Goal: Task Accomplishment & Management: Complete application form

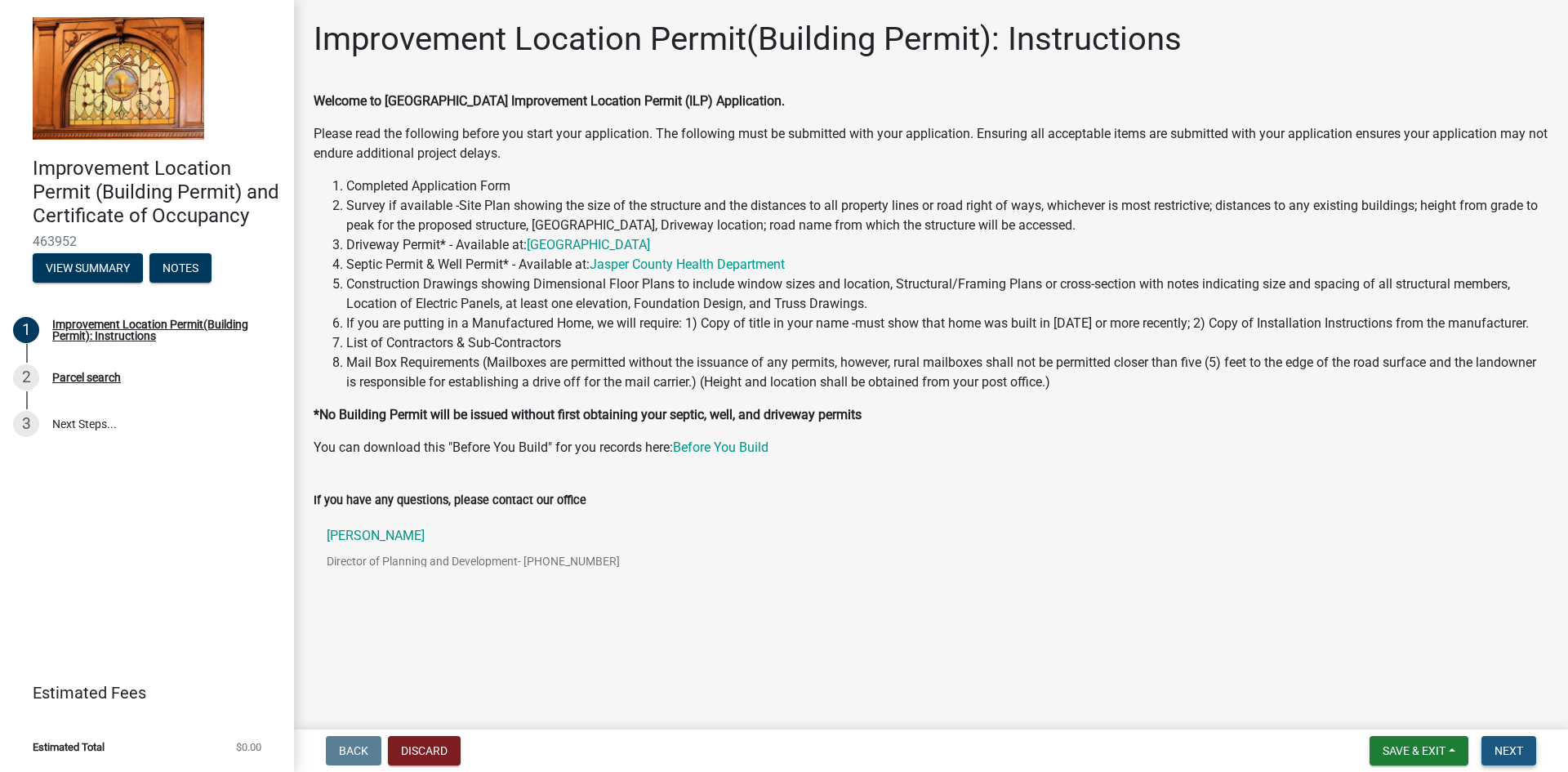
click at [1516, 744] on span "Next" at bounding box center [1509, 750] width 29 height 13
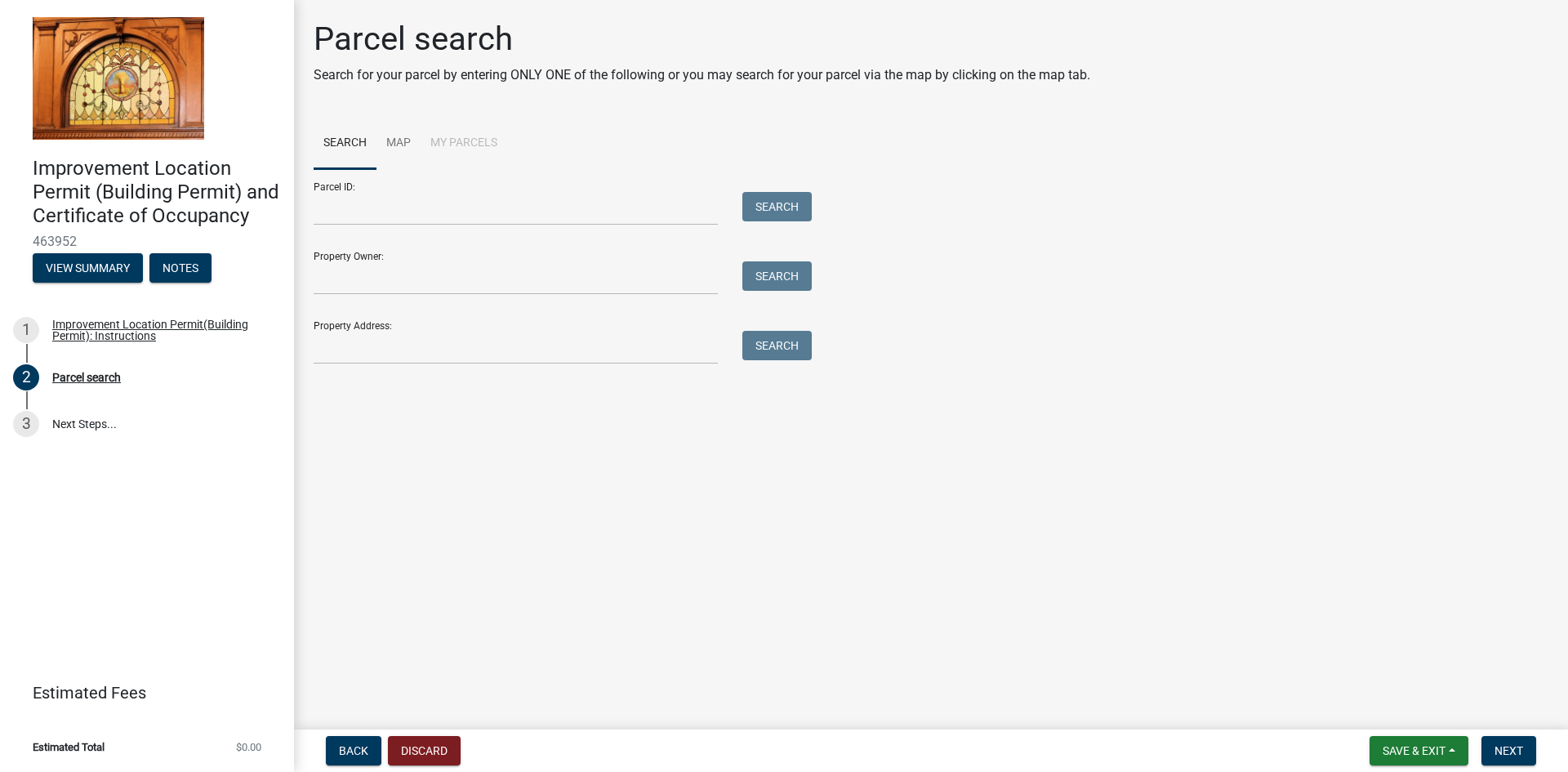
click at [1051, 337] on div "Parcel ID: Search Property Owner: Search Property Address: Search" at bounding box center [931, 266] width 1235 height 195
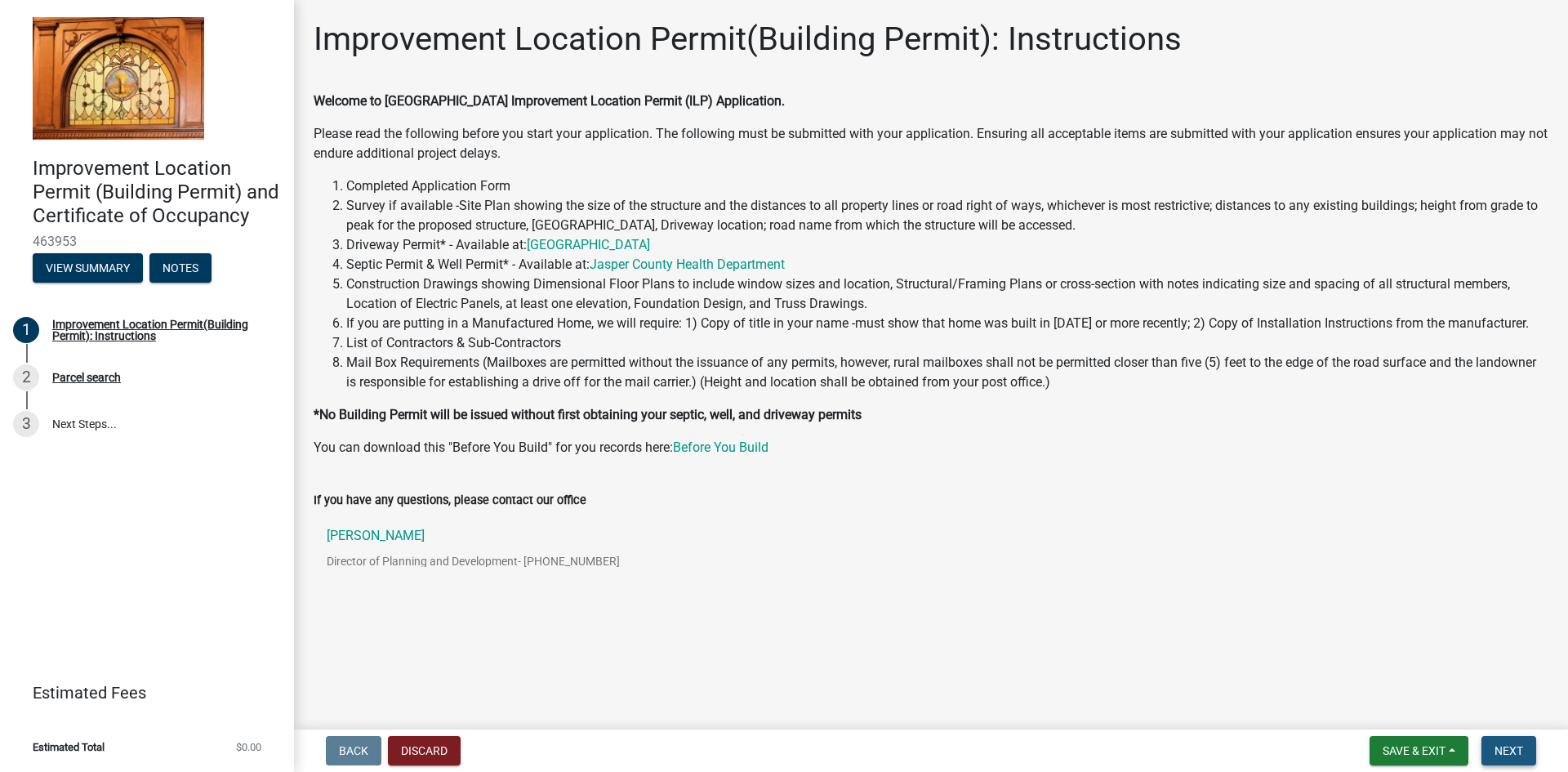
click at [1510, 747] on span "Next" at bounding box center [1509, 750] width 29 height 13
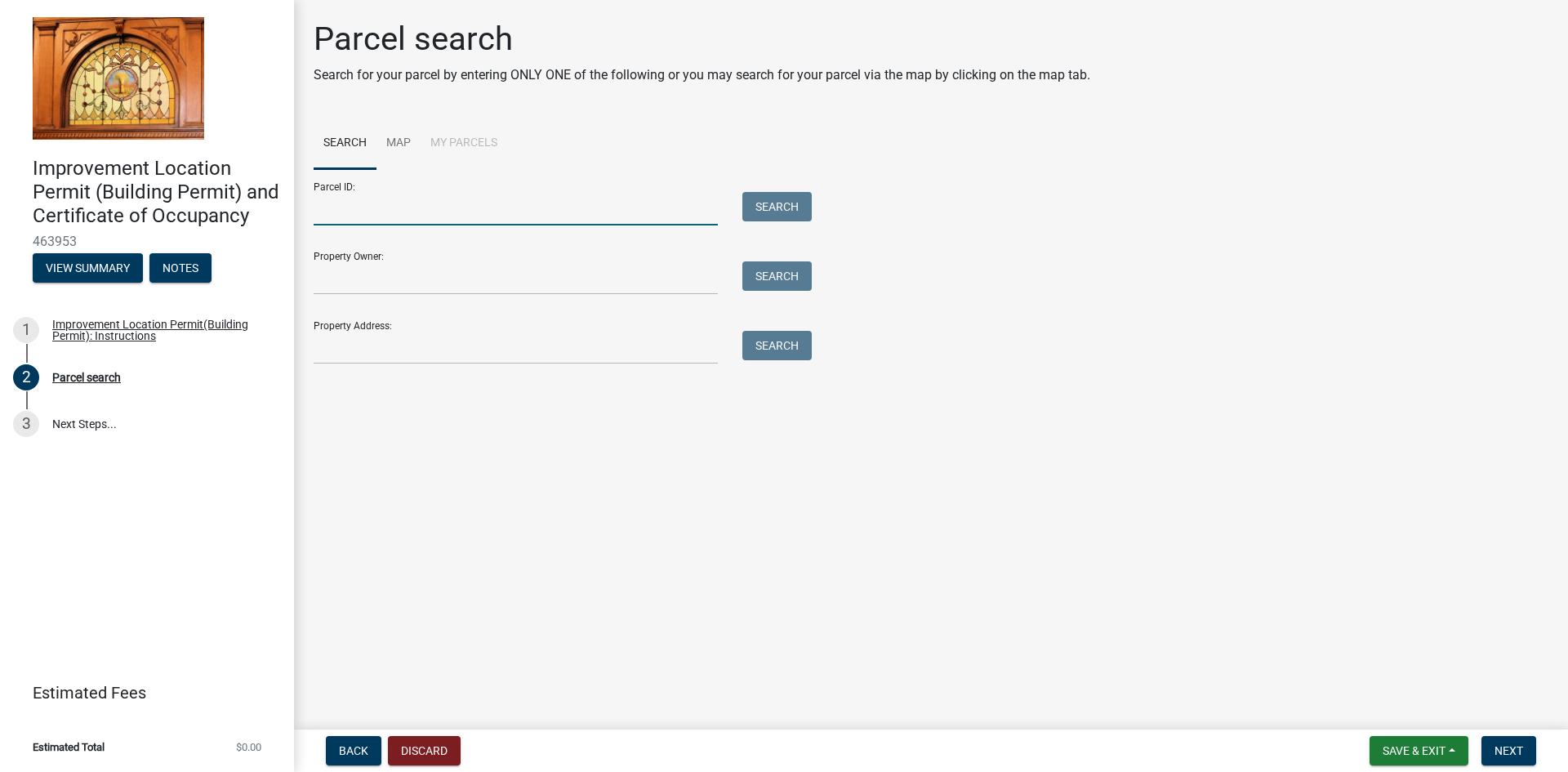
click at [388, 218] on input "Parcel ID:" at bounding box center [515, 209] width 404 height 34
click at [397, 281] on input "Property Owner:" at bounding box center [515, 279] width 404 height 34
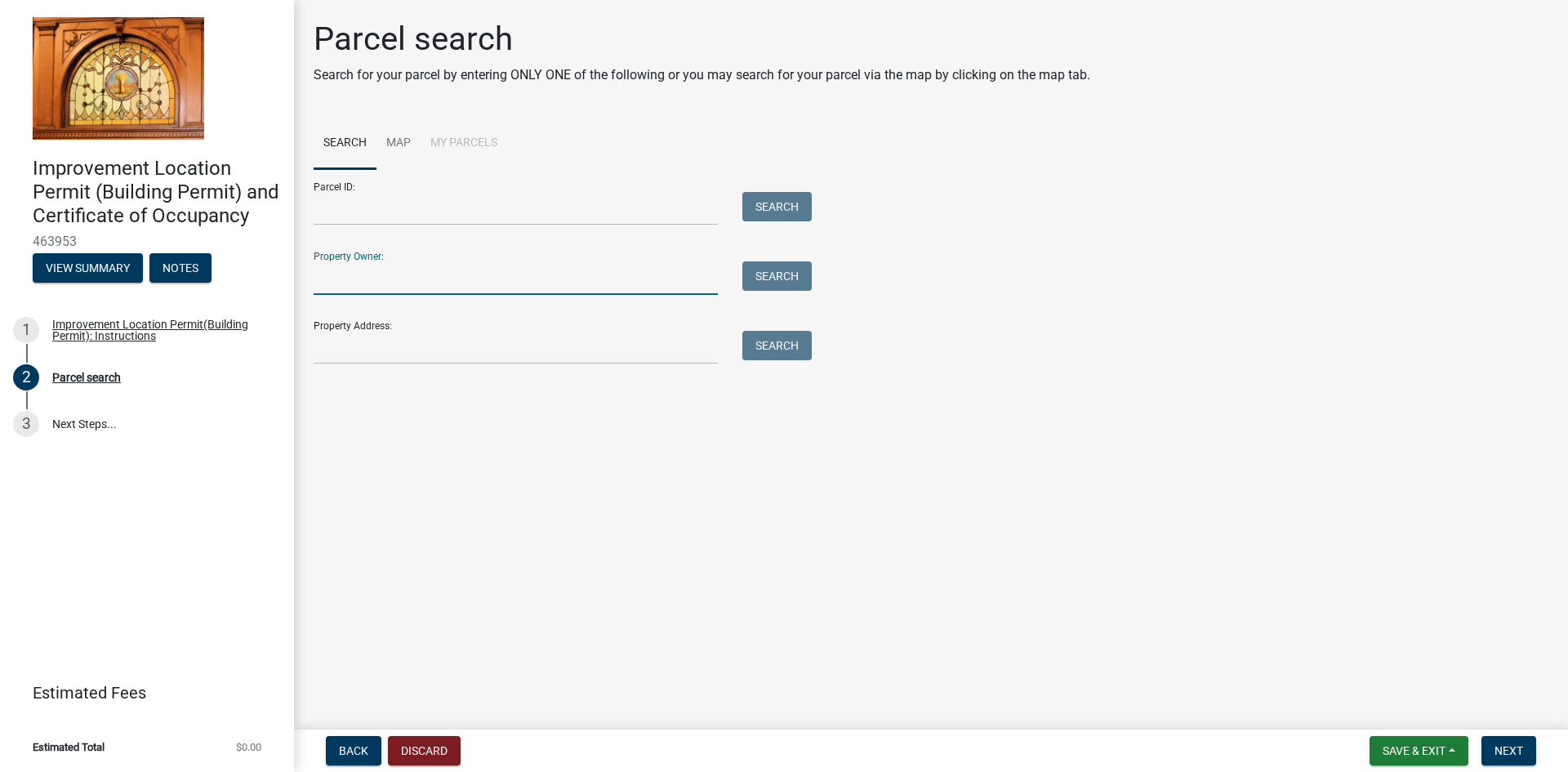
type input "Lakeside"
click at [790, 286] on button "Search" at bounding box center [777, 276] width 70 height 29
click at [421, 294] on input "Lakeside" at bounding box center [515, 279] width 404 height 34
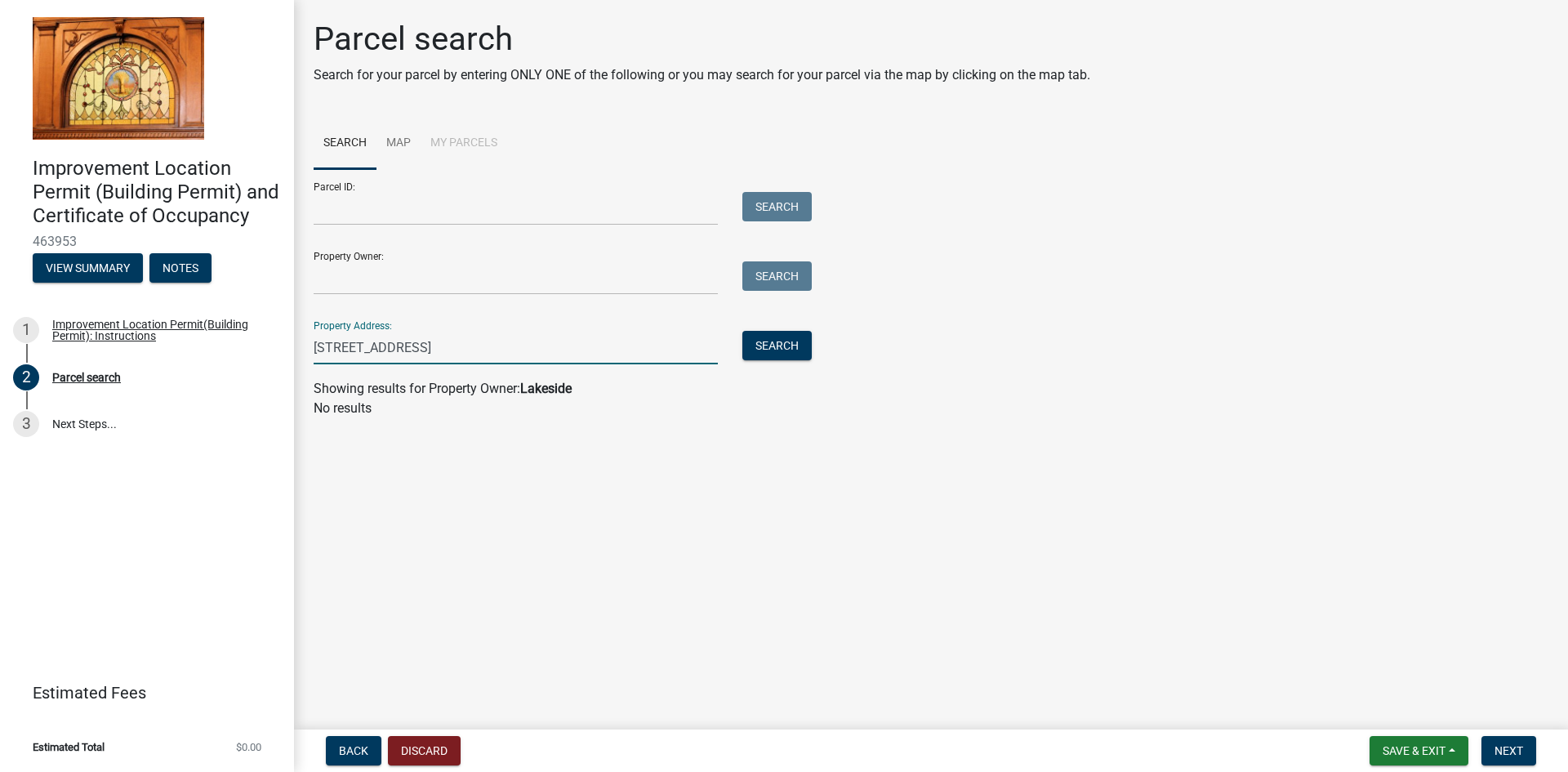
type input "[STREET_ADDRESS]"
click at [783, 330] on div "Property Address: [STREET_ADDRESS] Search" at bounding box center [558, 336] width 490 height 56
click at [784, 345] on button "Search" at bounding box center [777, 345] width 70 height 29
click at [610, 350] on input "[STREET_ADDRESS]" at bounding box center [515, 348] width 404 height 34
click at [404, 135] on link "Map" at bounding box center [398, 144] width 44 height 52
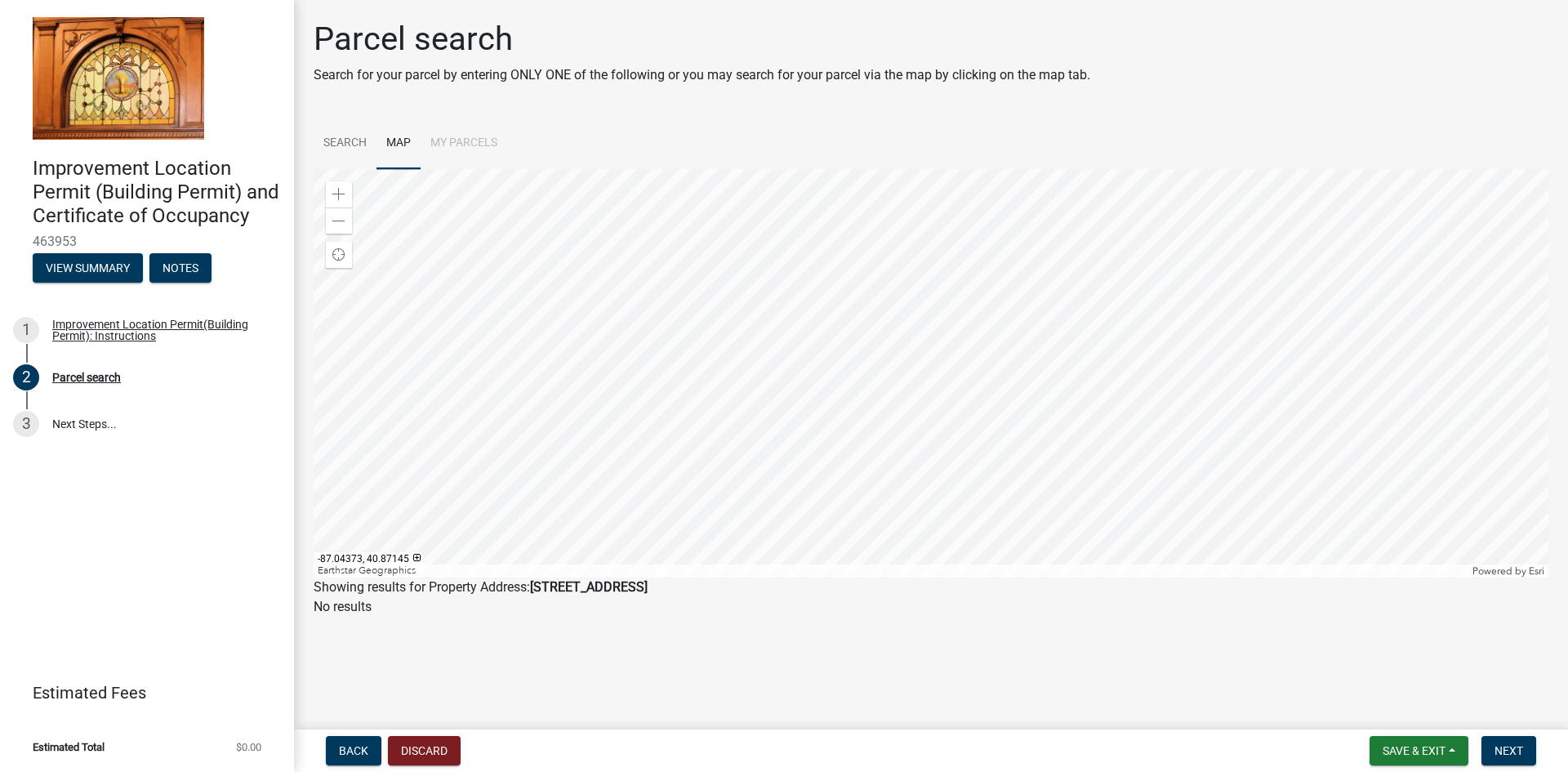
click at [956, 446] on div at bounding box center [931, 373] width 1235 height 408
click at [953, 424] on div at bounding box center [931, 373] width 1235 height 408
click at [342, 194] on span at bounding box center [339, 194] width 13 height 13
click at [341, 218] on span at bounding box center [339, 221] width 13 height 13
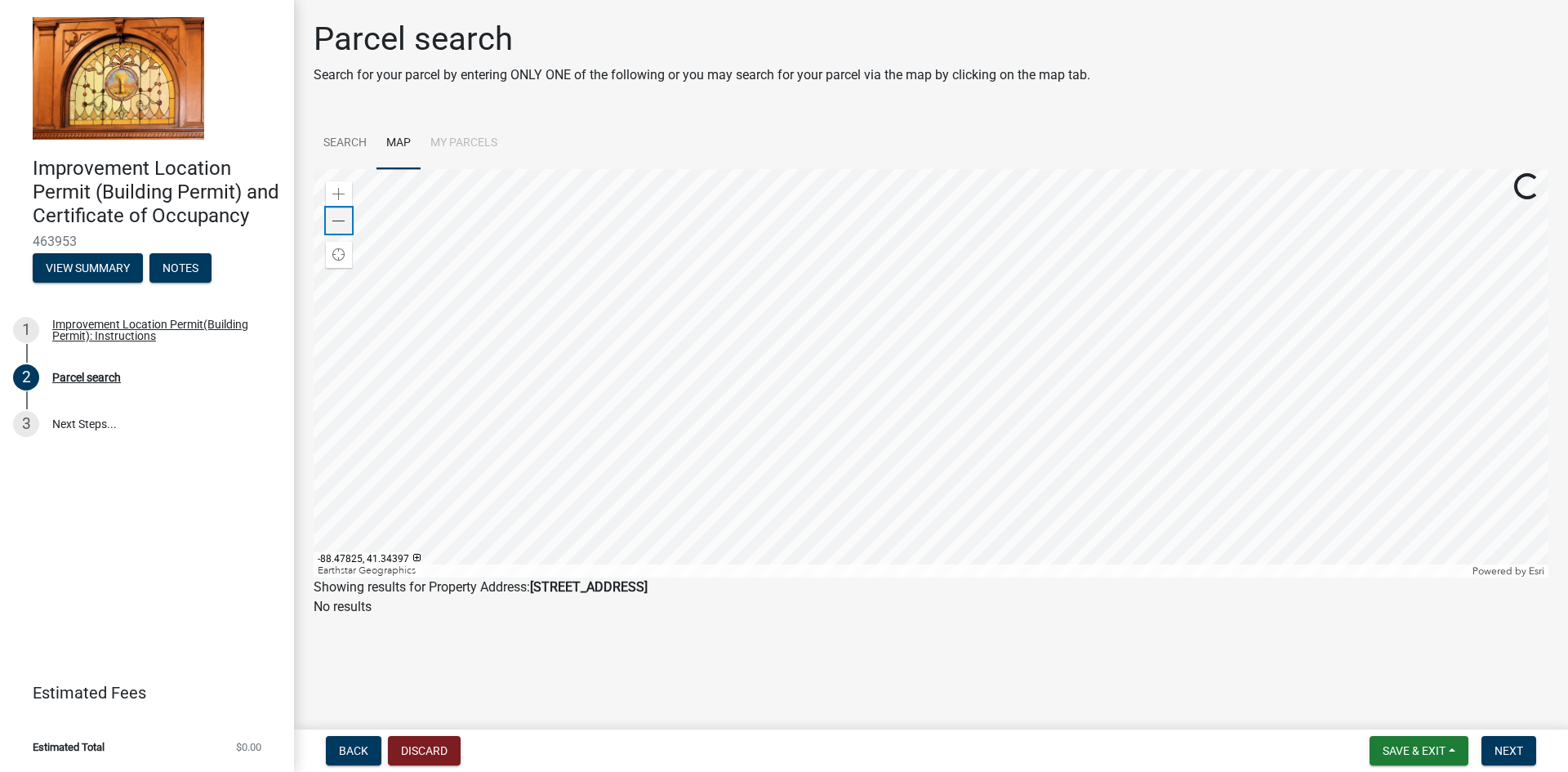
click at [341, 218] on span at bounding box center [339, 221] width 13 height 13
click at [368, 141] on link "Search" at bounding box center [345, 144] width 63 height 52
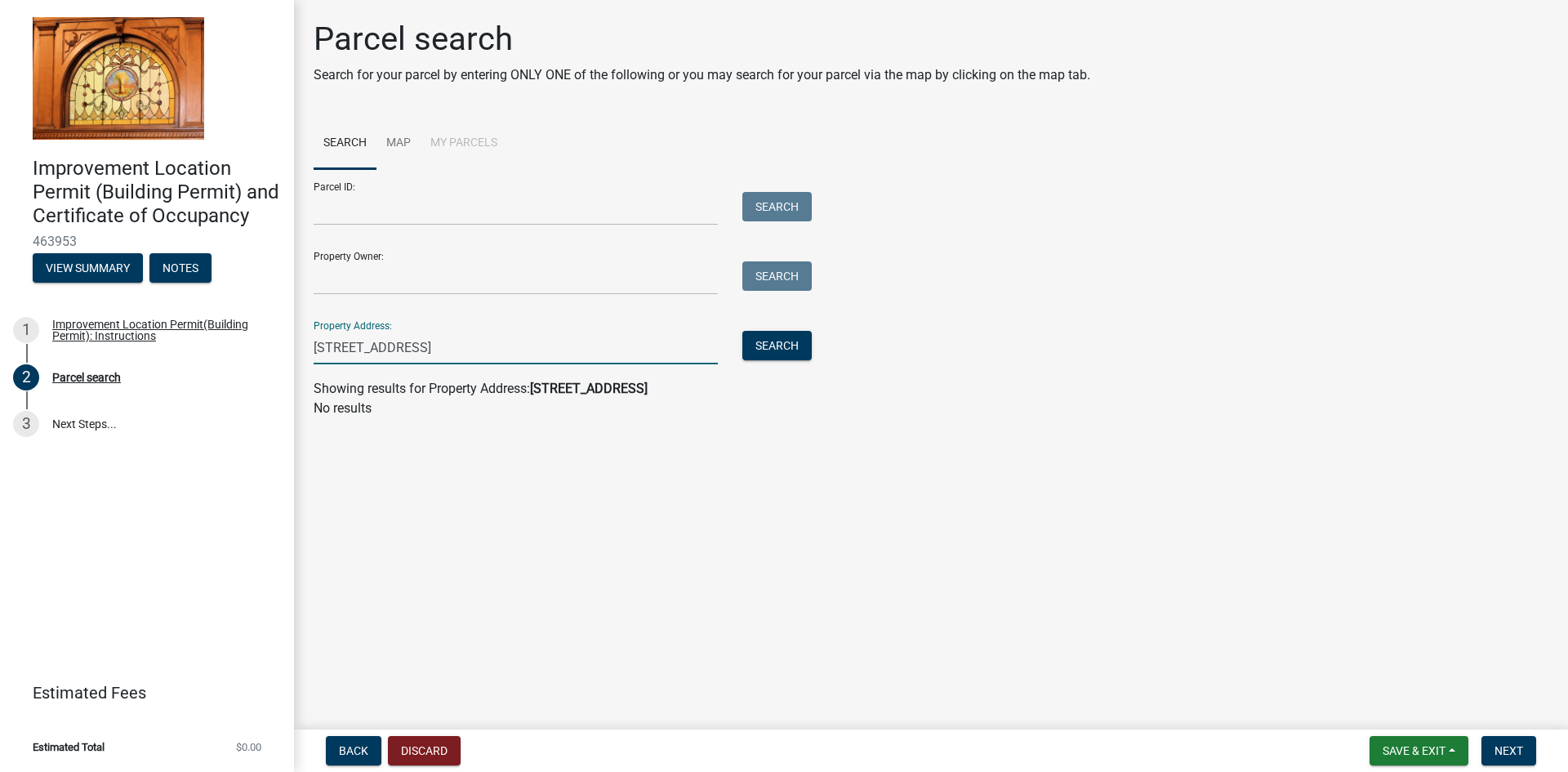
drag, startPoint x: 606, startPoint y: 348, endPoint x: 305, endPoint y: 321, distance: 302.2
click at [320, 326] on div "Property Address: [STREET_ADDRESS] Search" at bounding box center [558, 336] width 490 height 56
type input "4"
type input "[STREET_ADDRESS]"
click at [774, 344] on button "Search" at bounding box center [777, 345] width 70 height 29
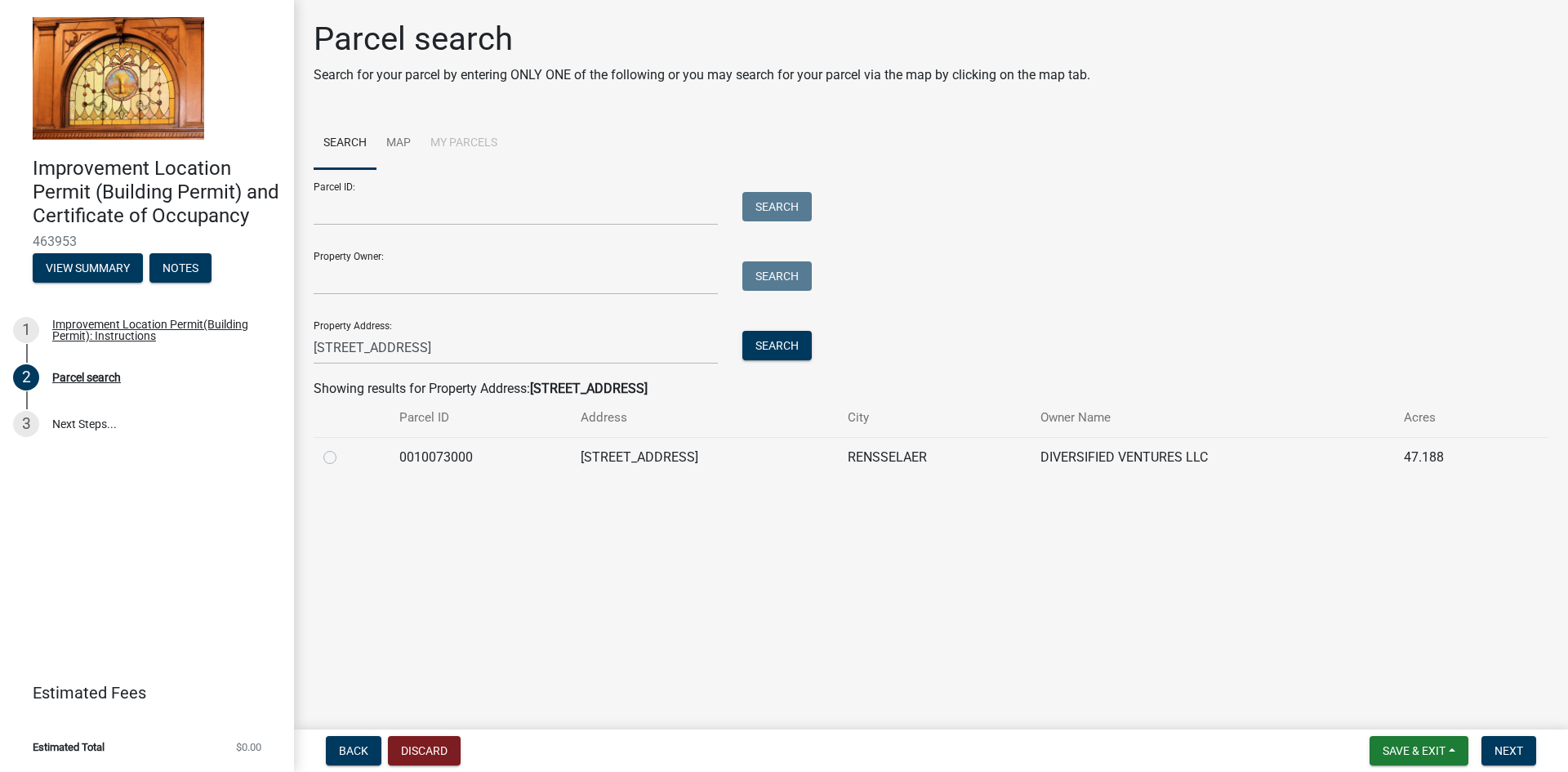
click at [344, 447] on label at bounding box center [344, 447] width 0 height 0
click at [344, 455] on input "radio" at bounding box center [349, 452] width 11 height 11
radio input "true"
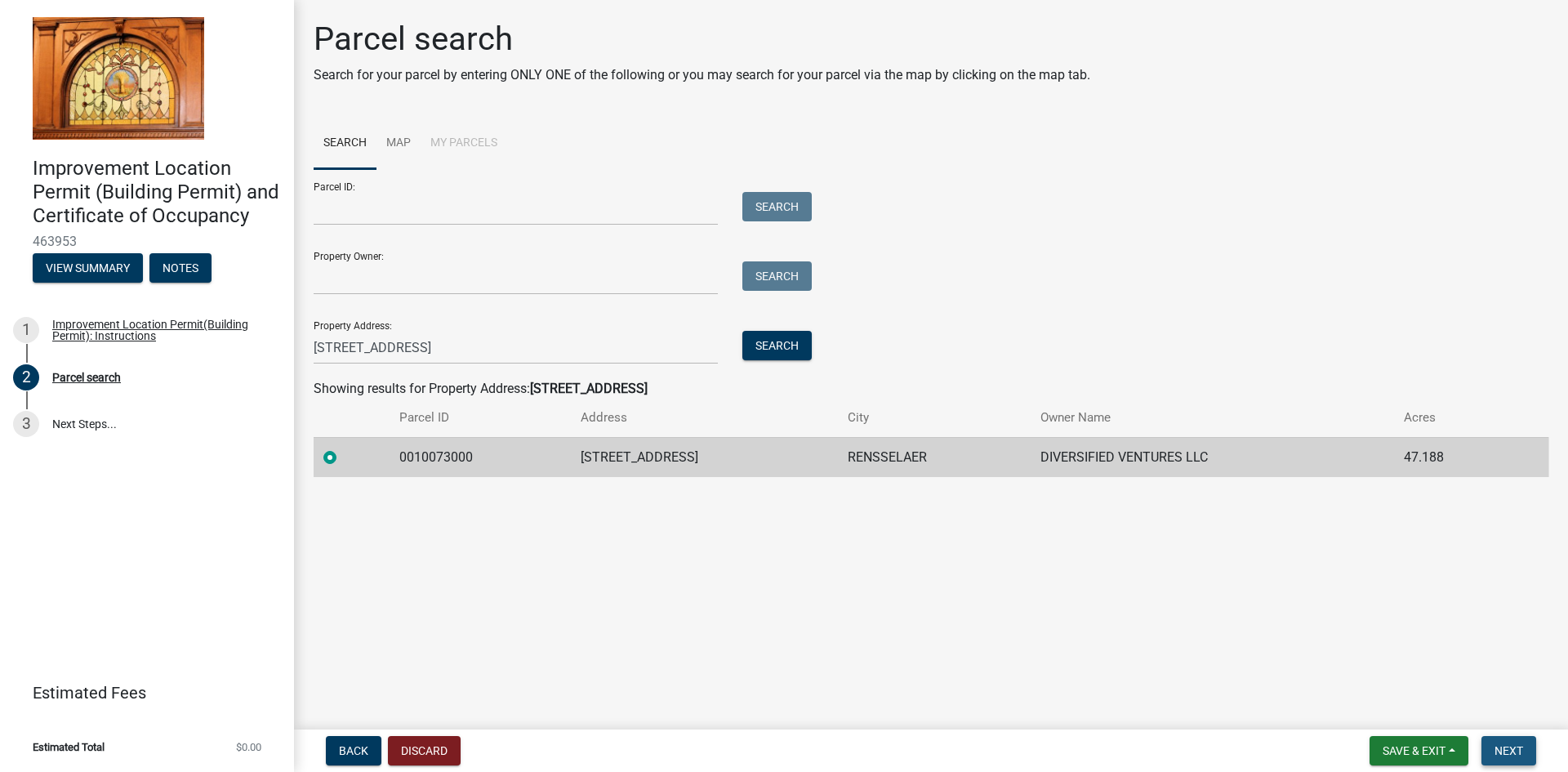
click at [1512, 747] on span "Next" at bounding box center [1509, 750] width 29 height 13
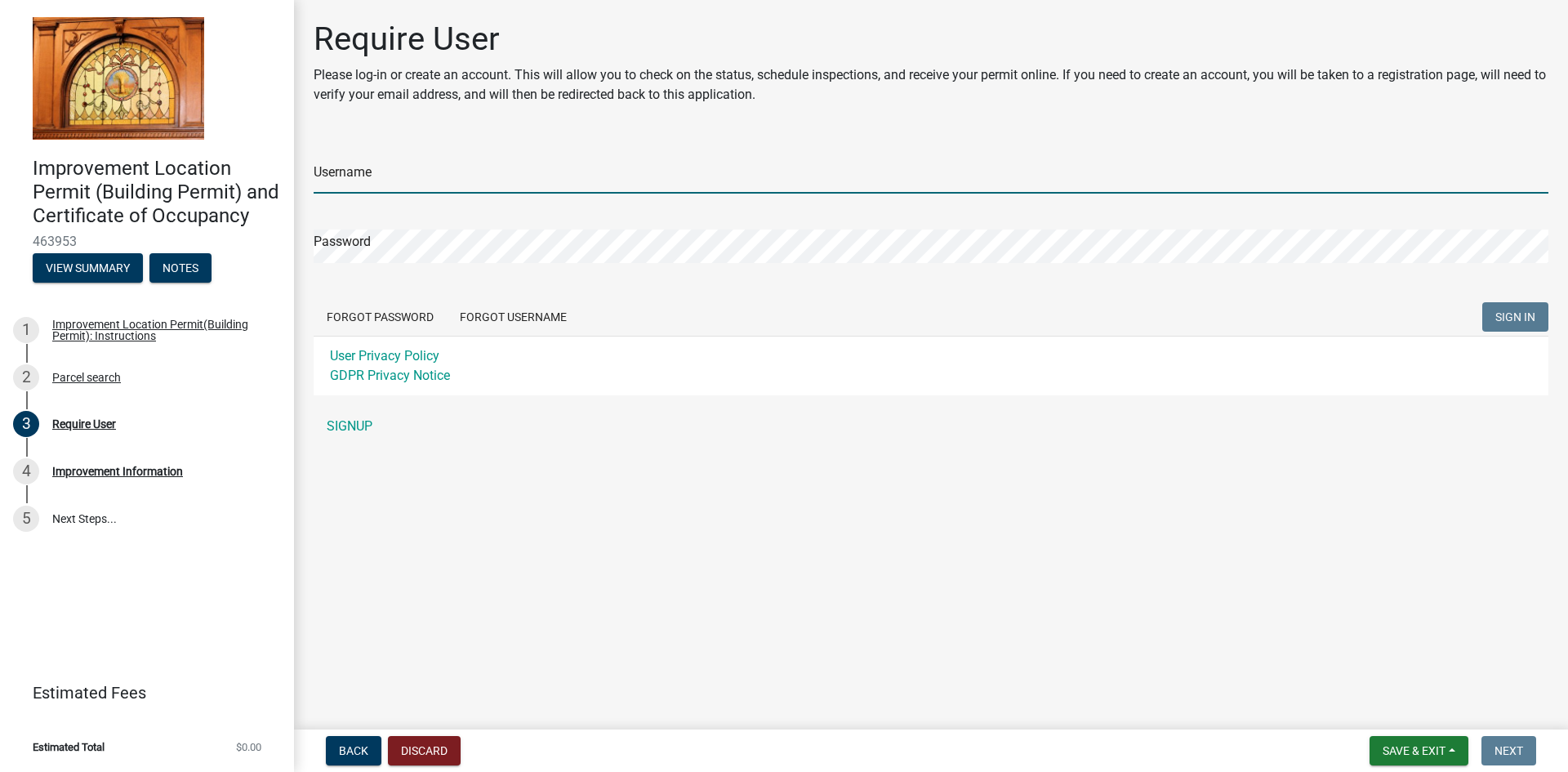
type input "lakesideliving"
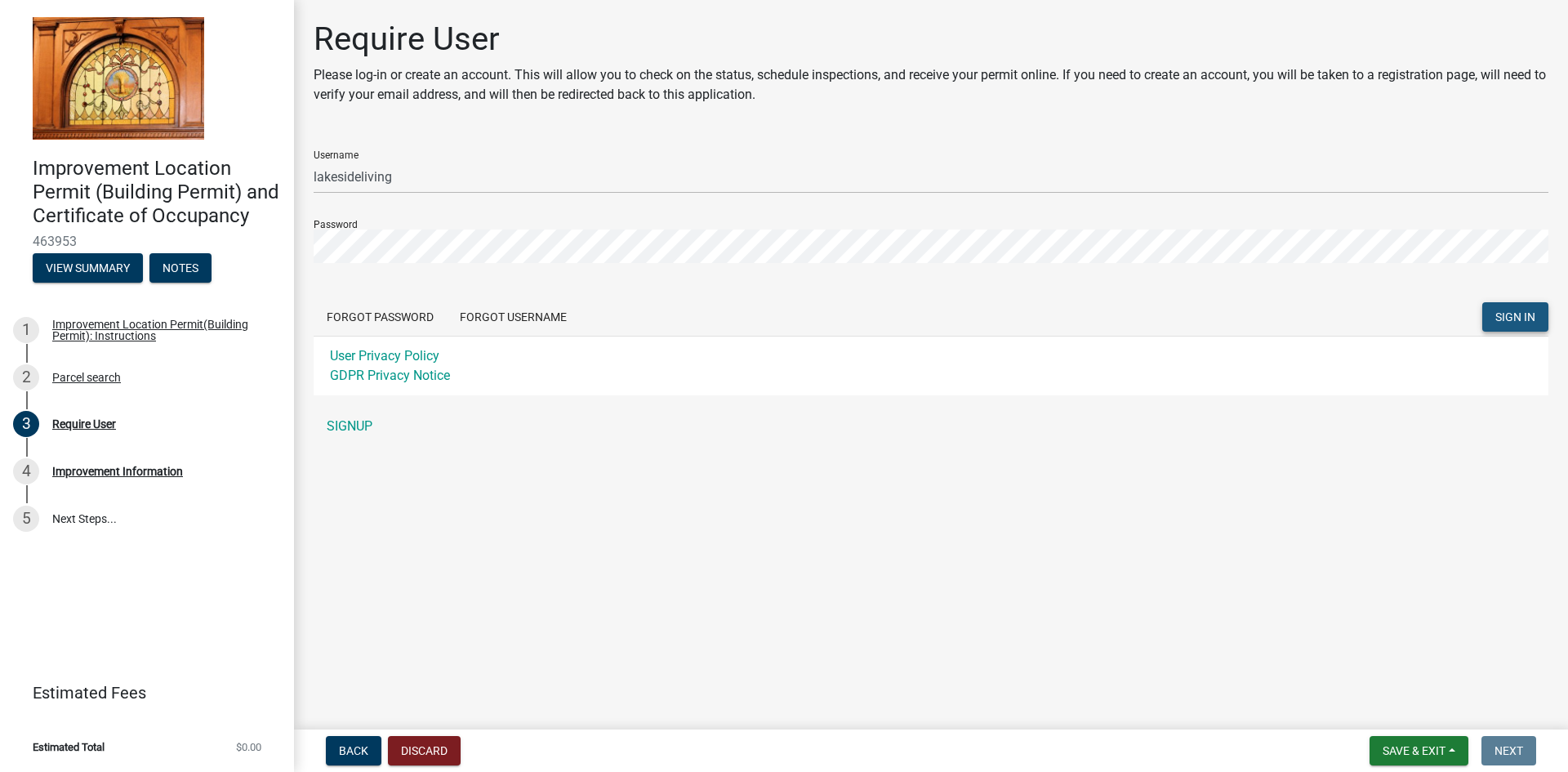
click at [1524, 311] on span "SIGN IN" at bounding box center [1516, 317] width 40 height 13
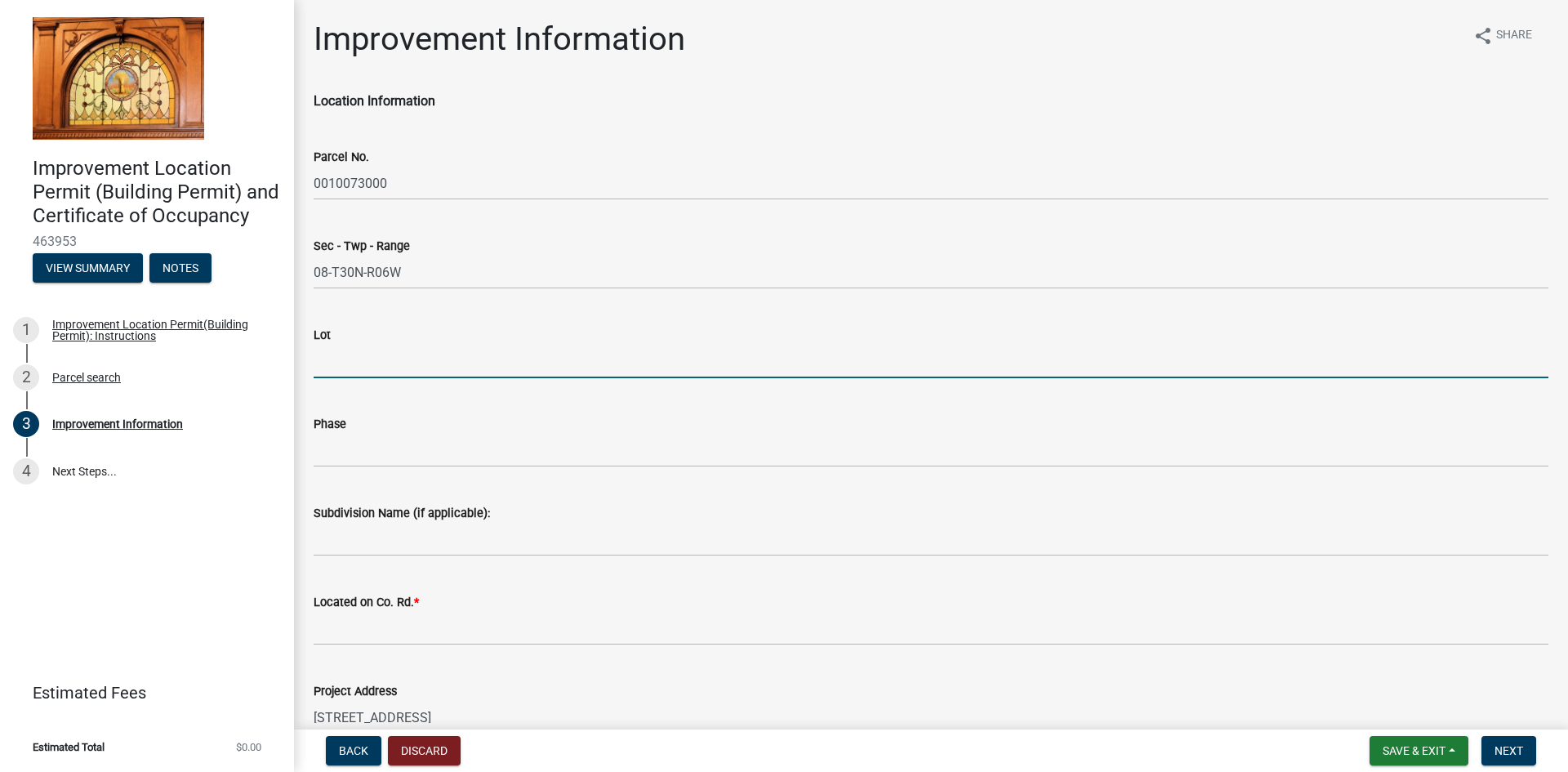
click at [374, 370] on input "Lot" at bounding box center [931, 362] width 1235 height 34
type input "21"
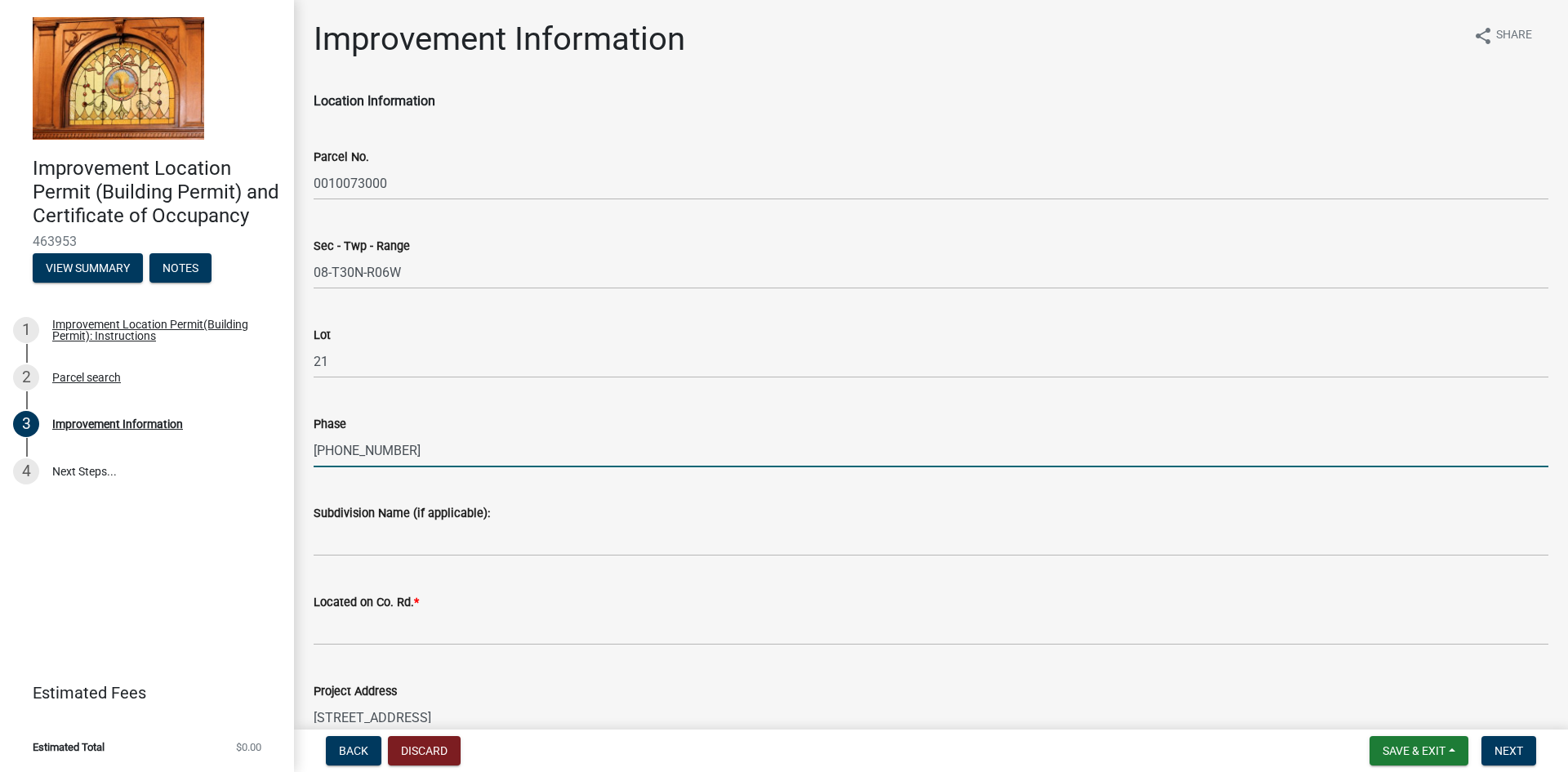
type input "[PHONE_NUMBER]"
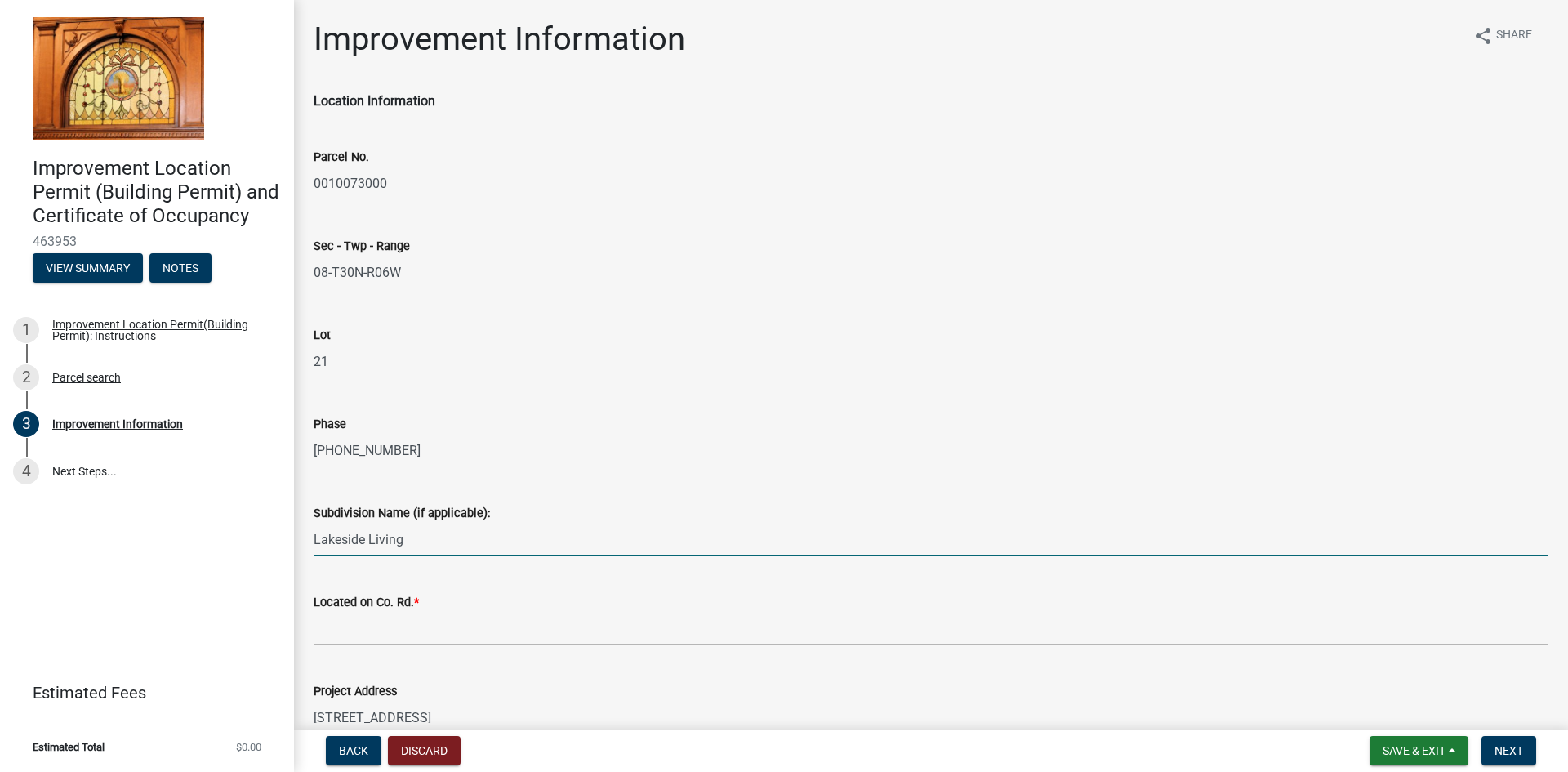
type input "Lakeside Living"
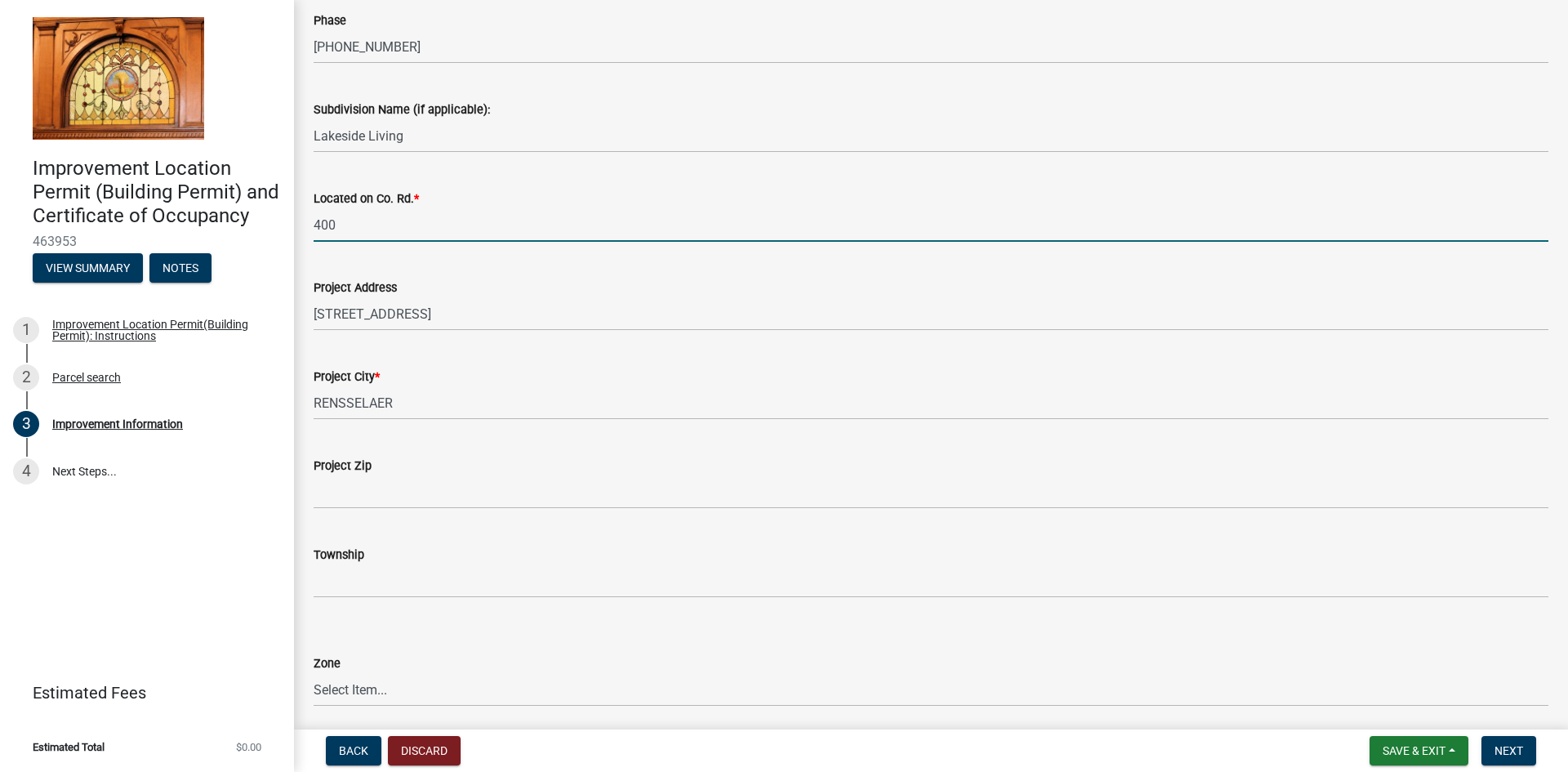
scroll to position [408, 0]
type input "400"
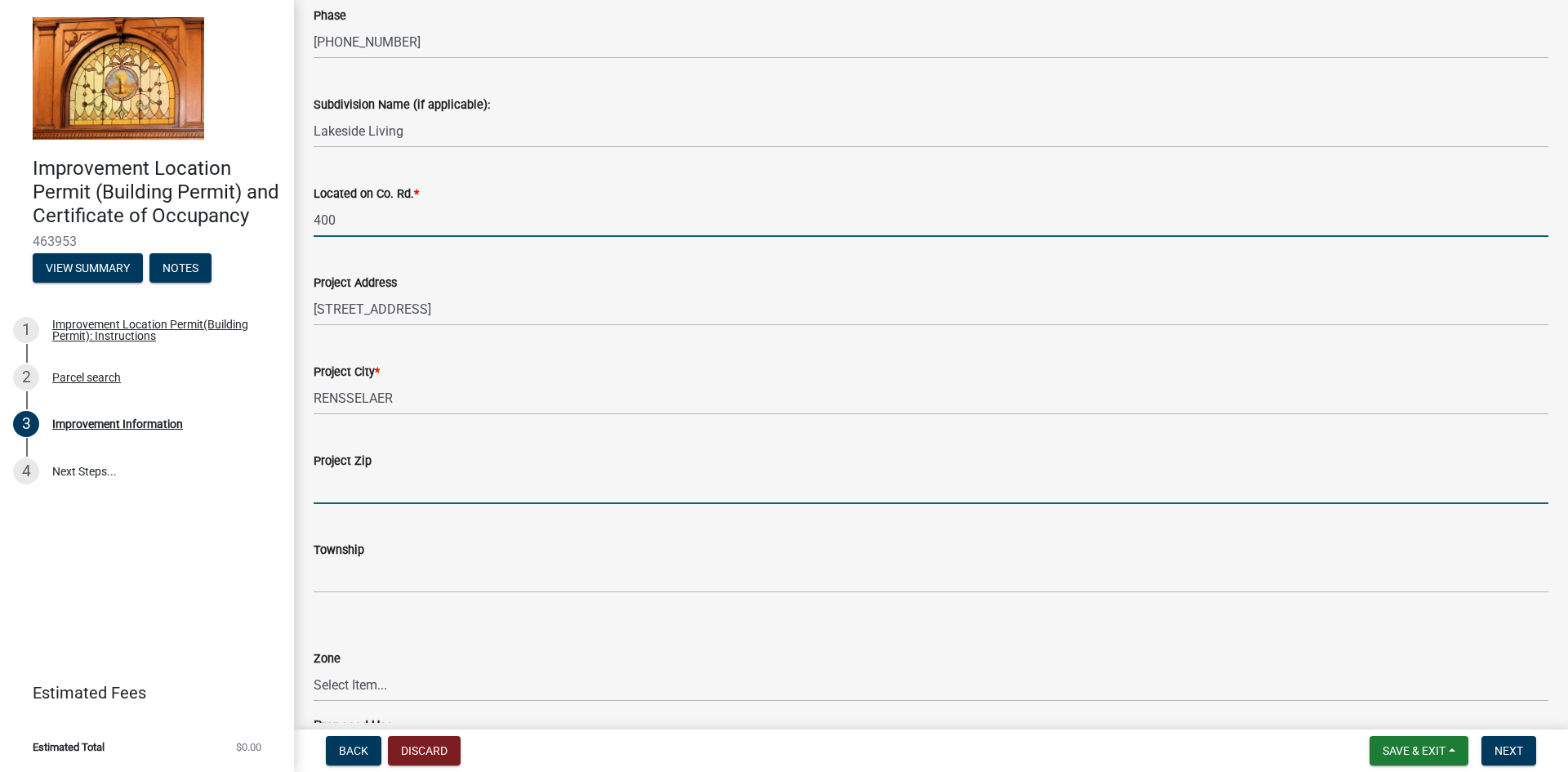
click at [390, 486] on input "Project Zip" at bounding box center [931, 487] width 1235 height 34
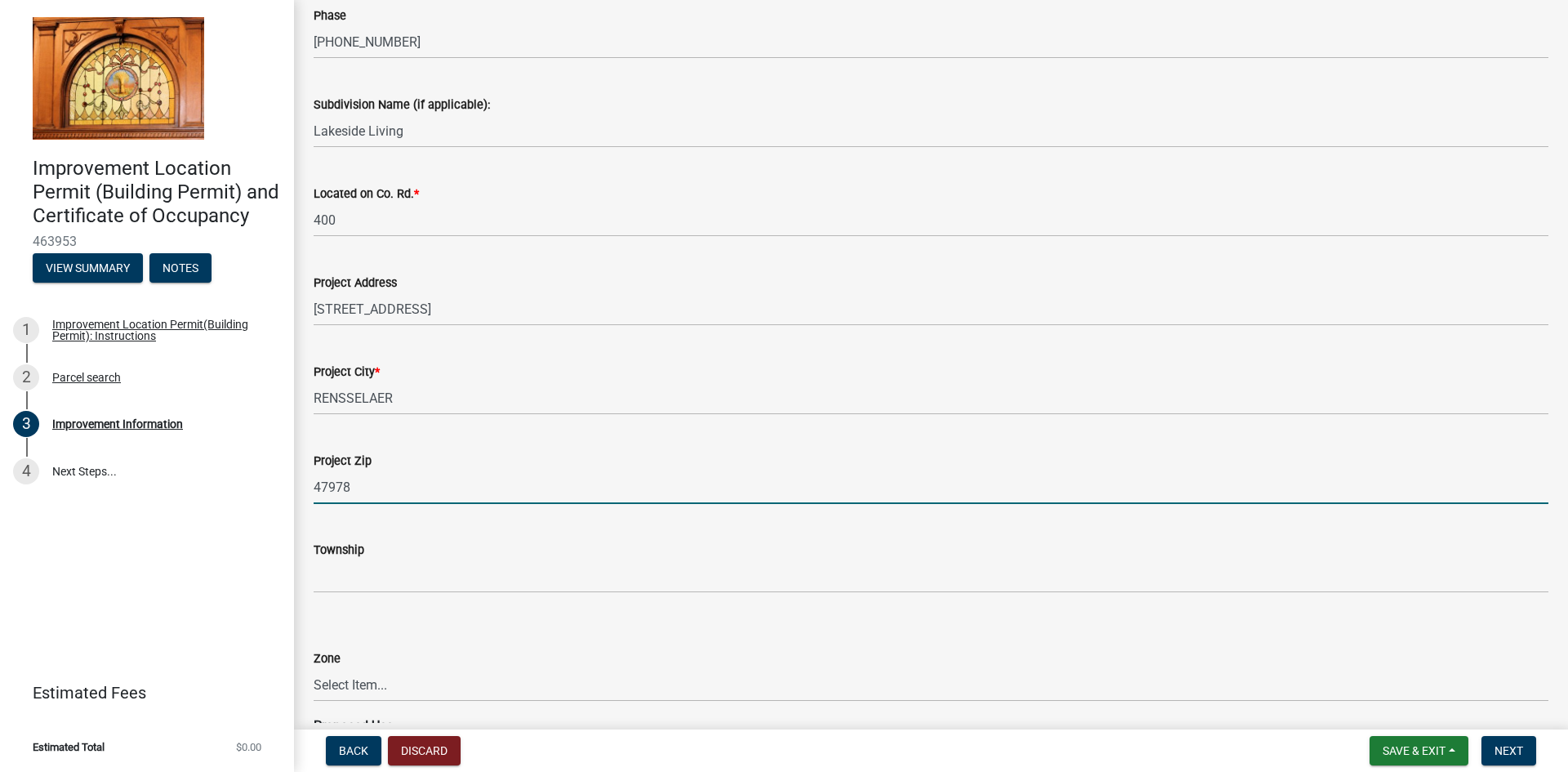
type input "47978"
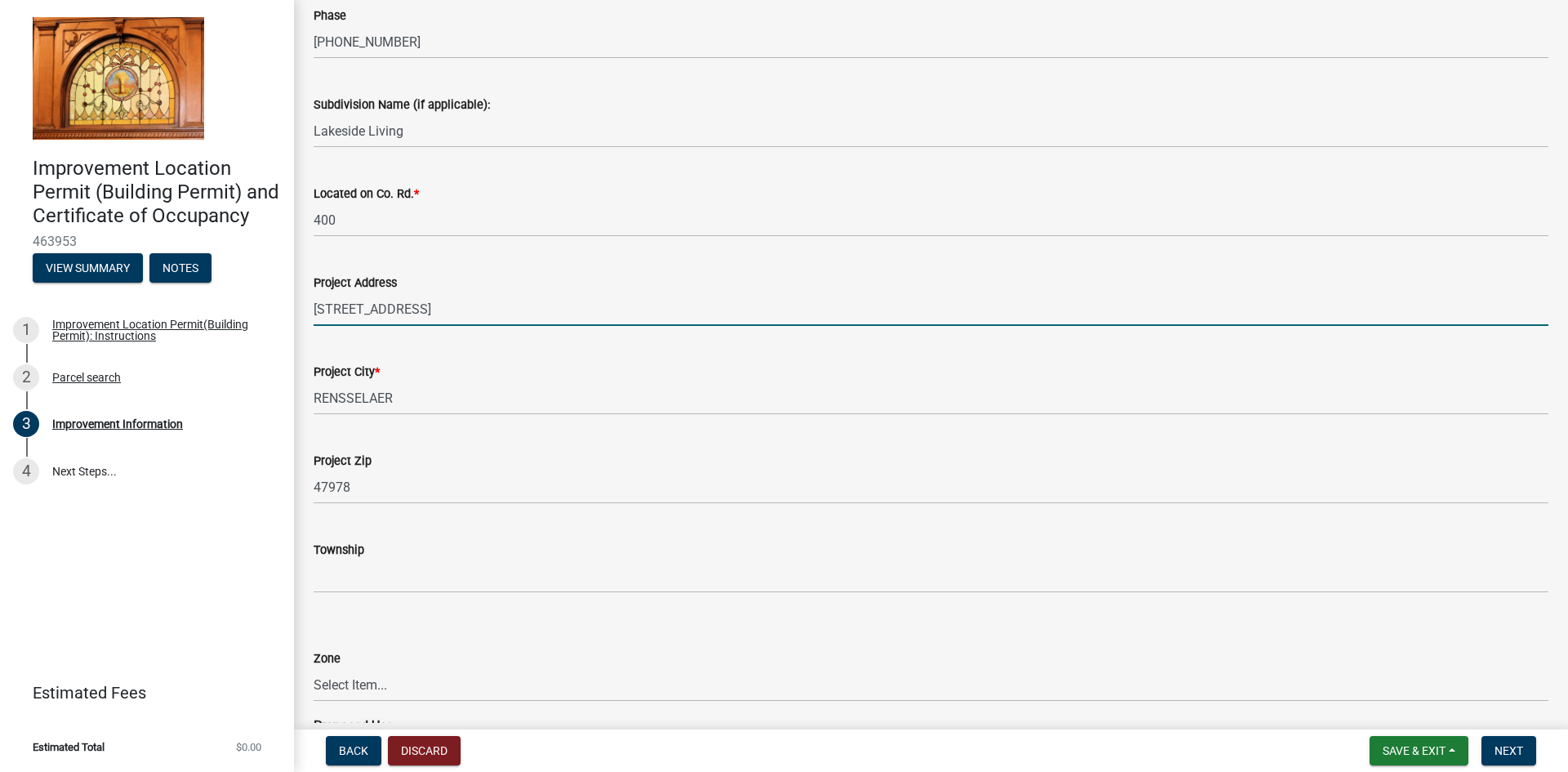
click at [328, 310] on input "[STREET_ADDRESS]" at bounding box center [931, 310] width 1235 height 34
drag, startPoint x: 363, startPoint y: 305, endPoint x: 371, endPoint y: 307, distance: 8.2
click at [370, 307] on input "[STREET_ADDRESS]" at bounding box center [931, 310] width 1235 height 34
click at [342, 308] on input "[STREET_ADDRESS]" at bounding box center [931, 310] width 1235 height 34
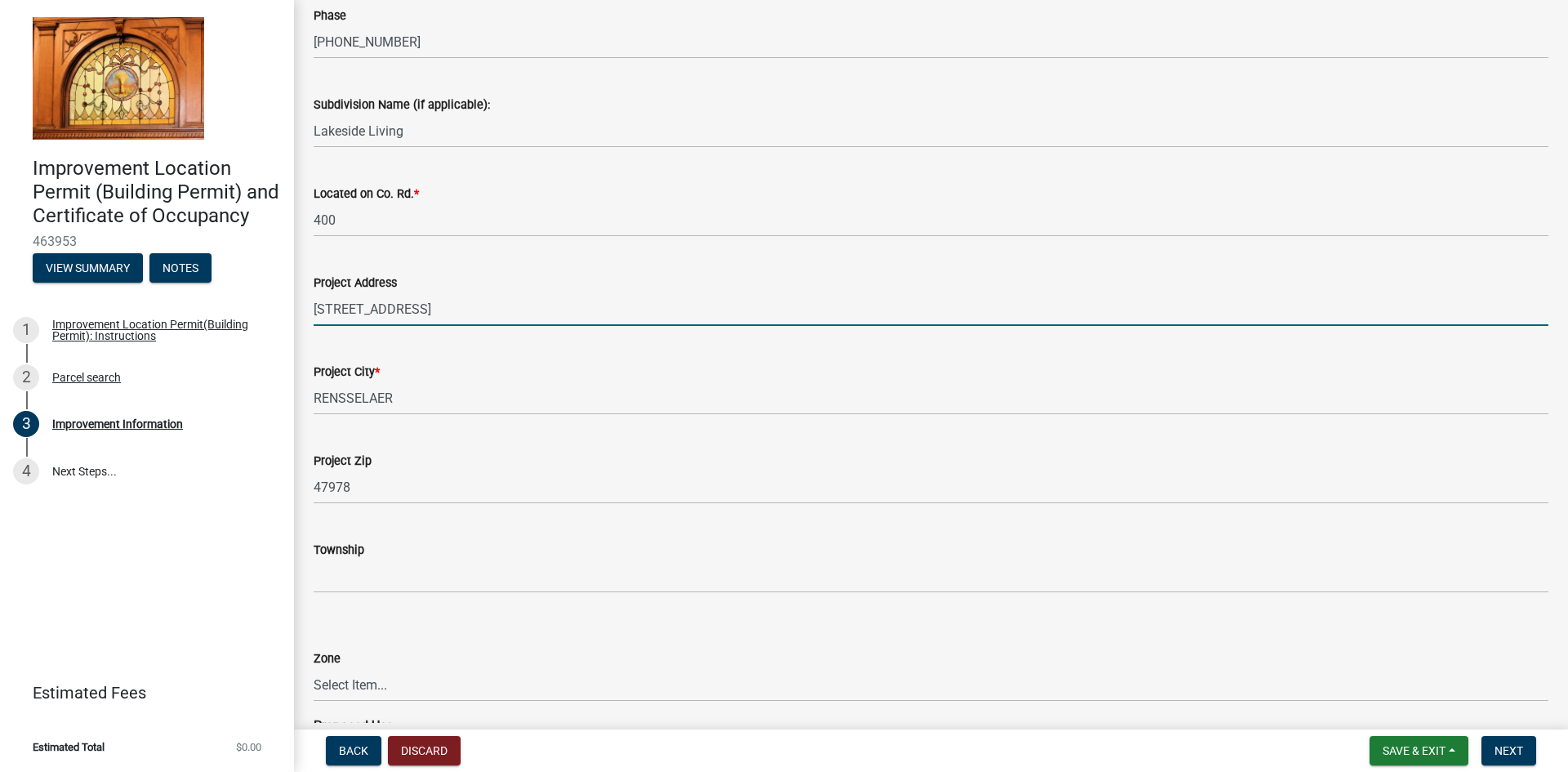
click at [399, 306] on input "[STREET_ADDRESS]" at bounding box center [931, 310] width 1235 height 34
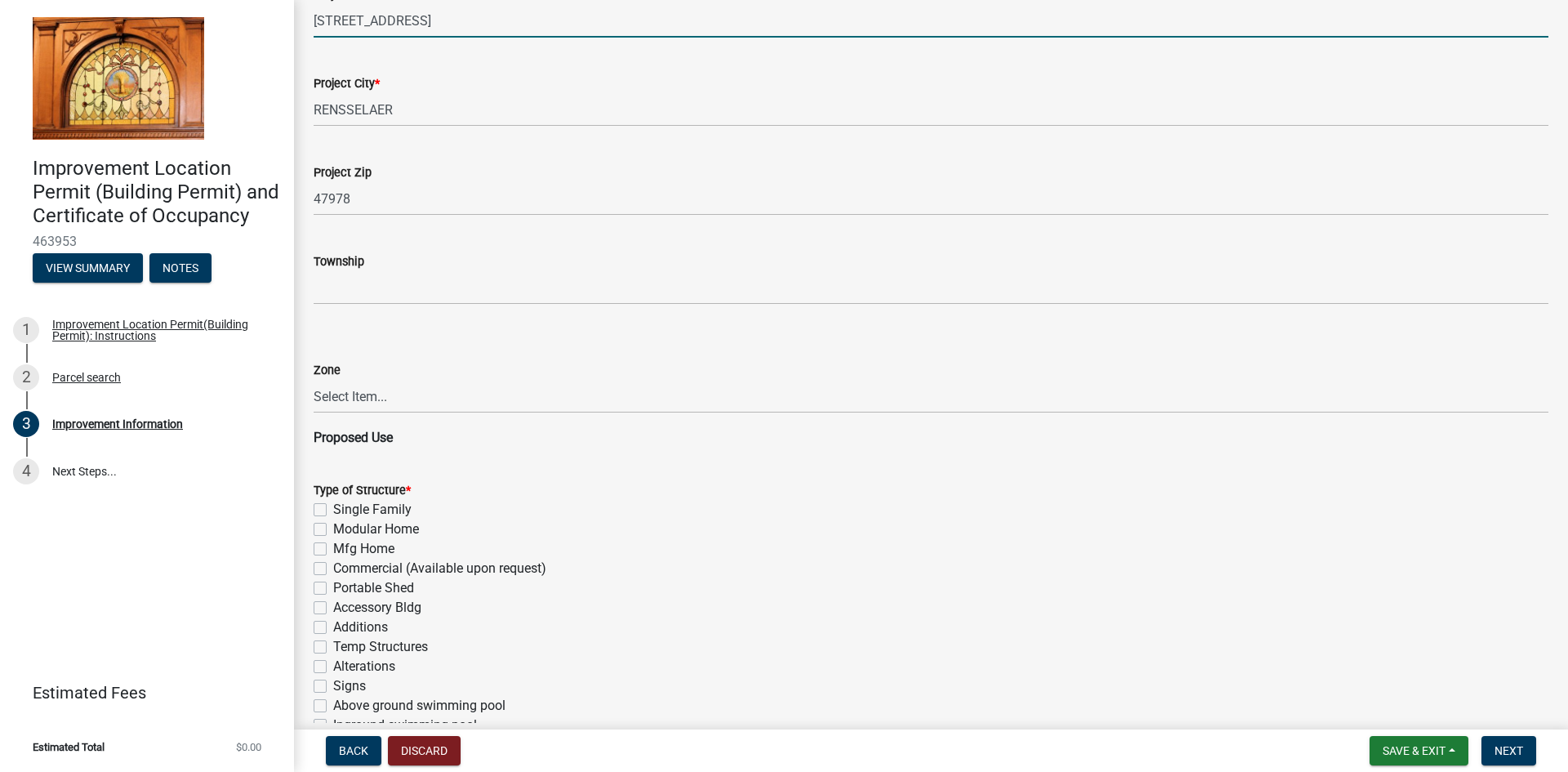
scroll to position [735, 0]
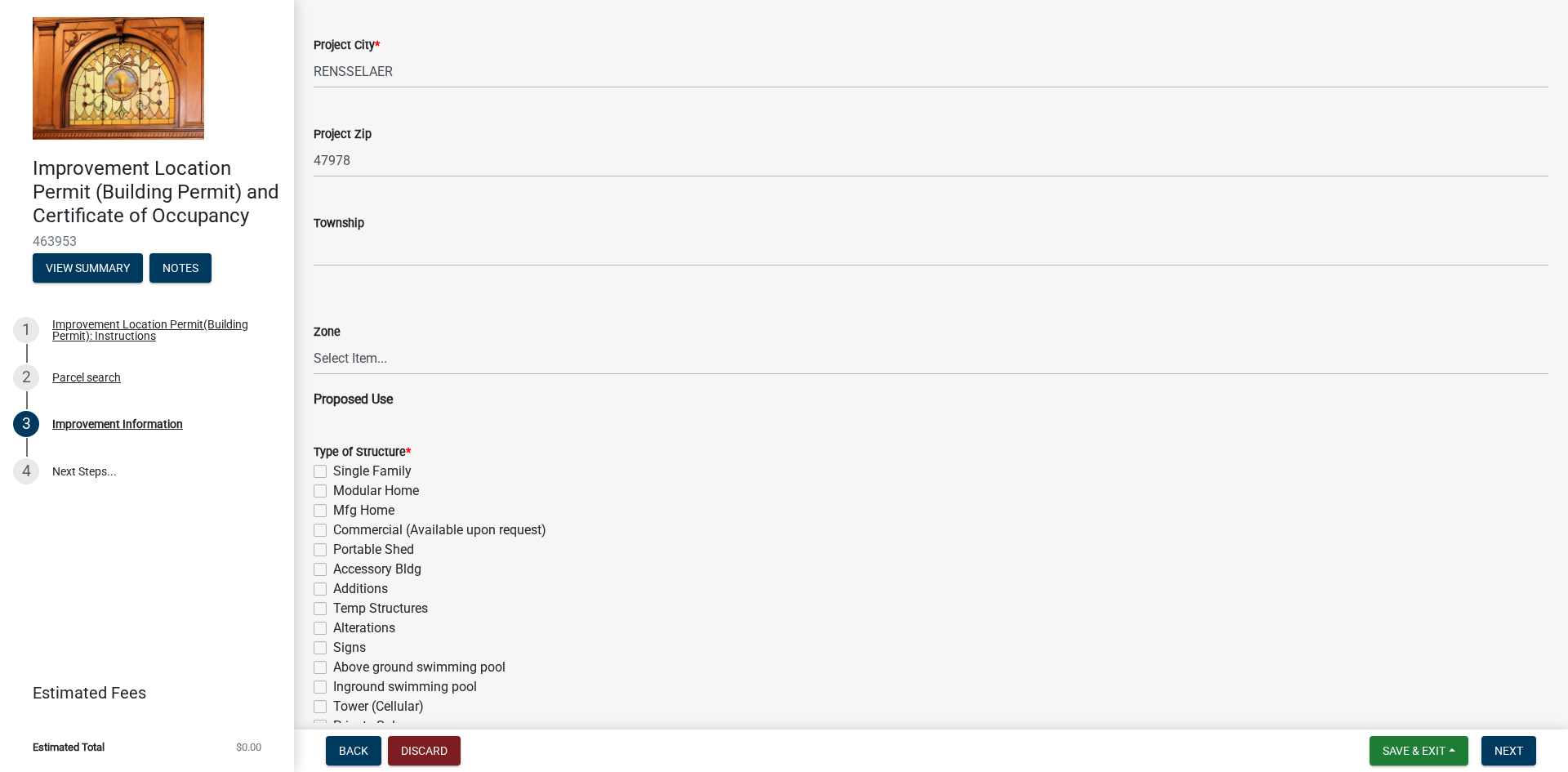
type input "[STREET_ADDRESS]"
click at [334, 513] on label "Mfg Home" at bounding box center [364, 510] width 61 height 20
click at [334, 511] on input "Mfg Home" at bounding box center [339, 505] width 11 height 11
checkbox input "true"
checkbox input "false"
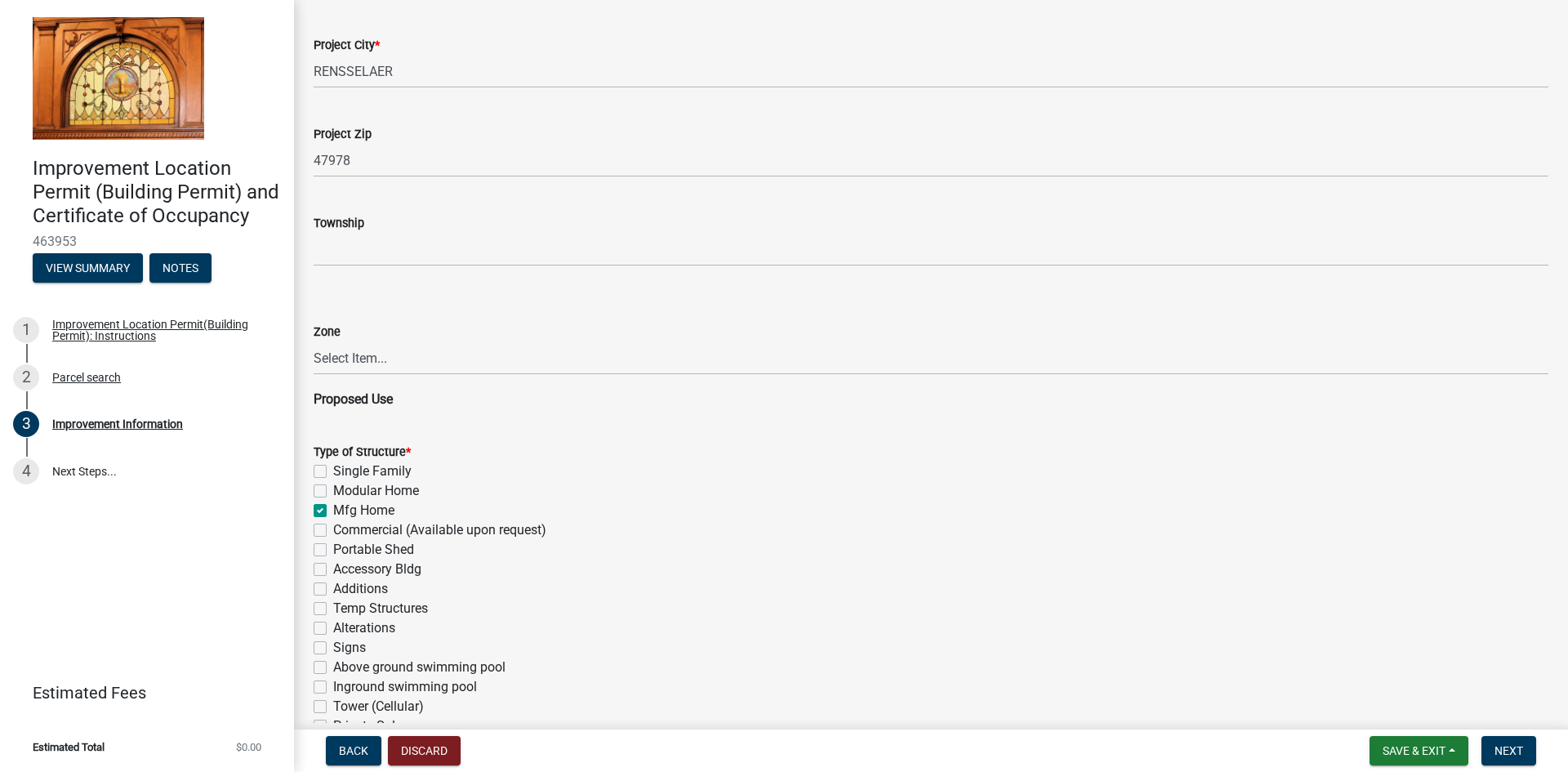
checkbox input "false"
checkbox input "true"
checkbox input "false"
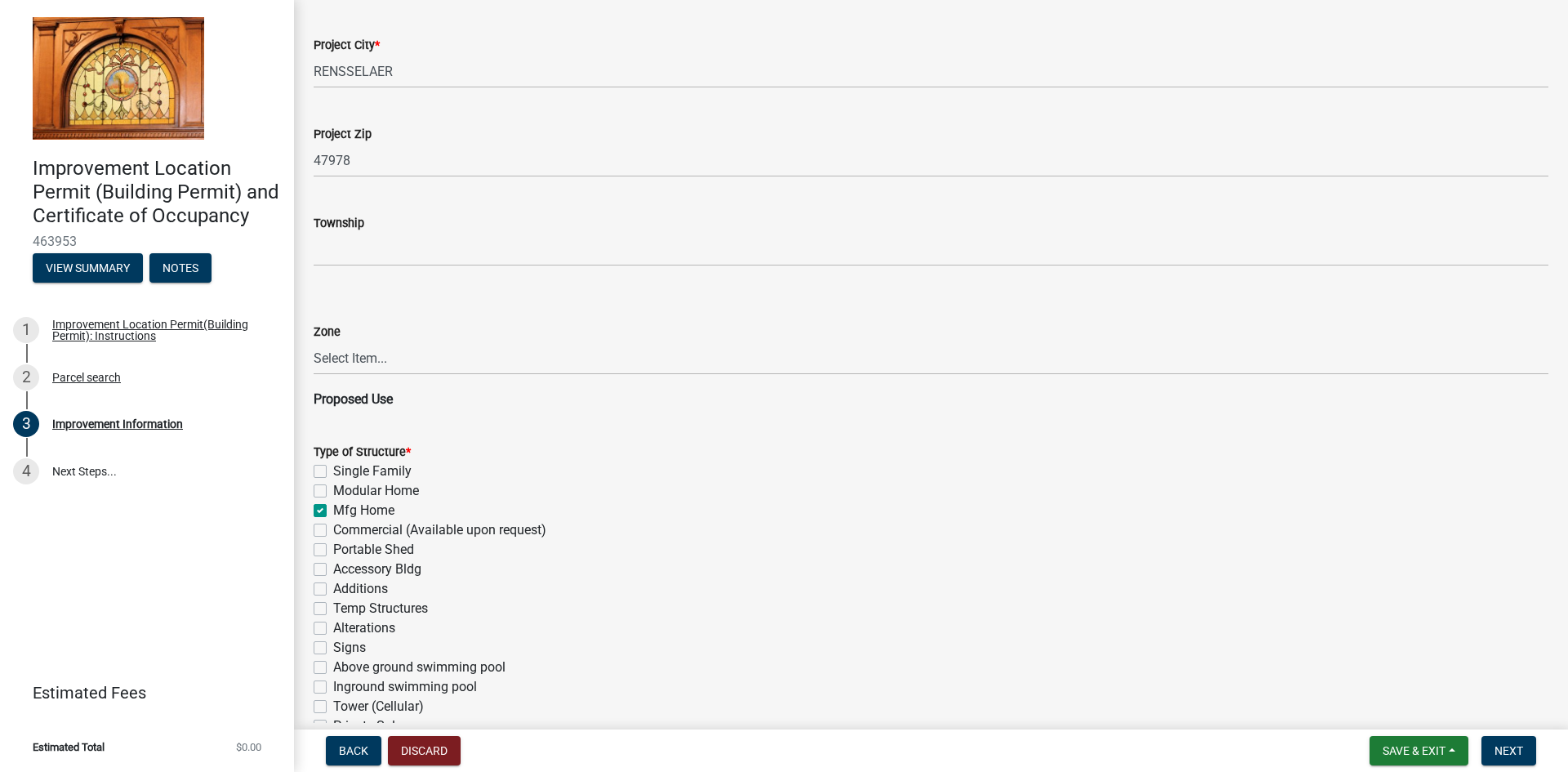
checkbox input "false"
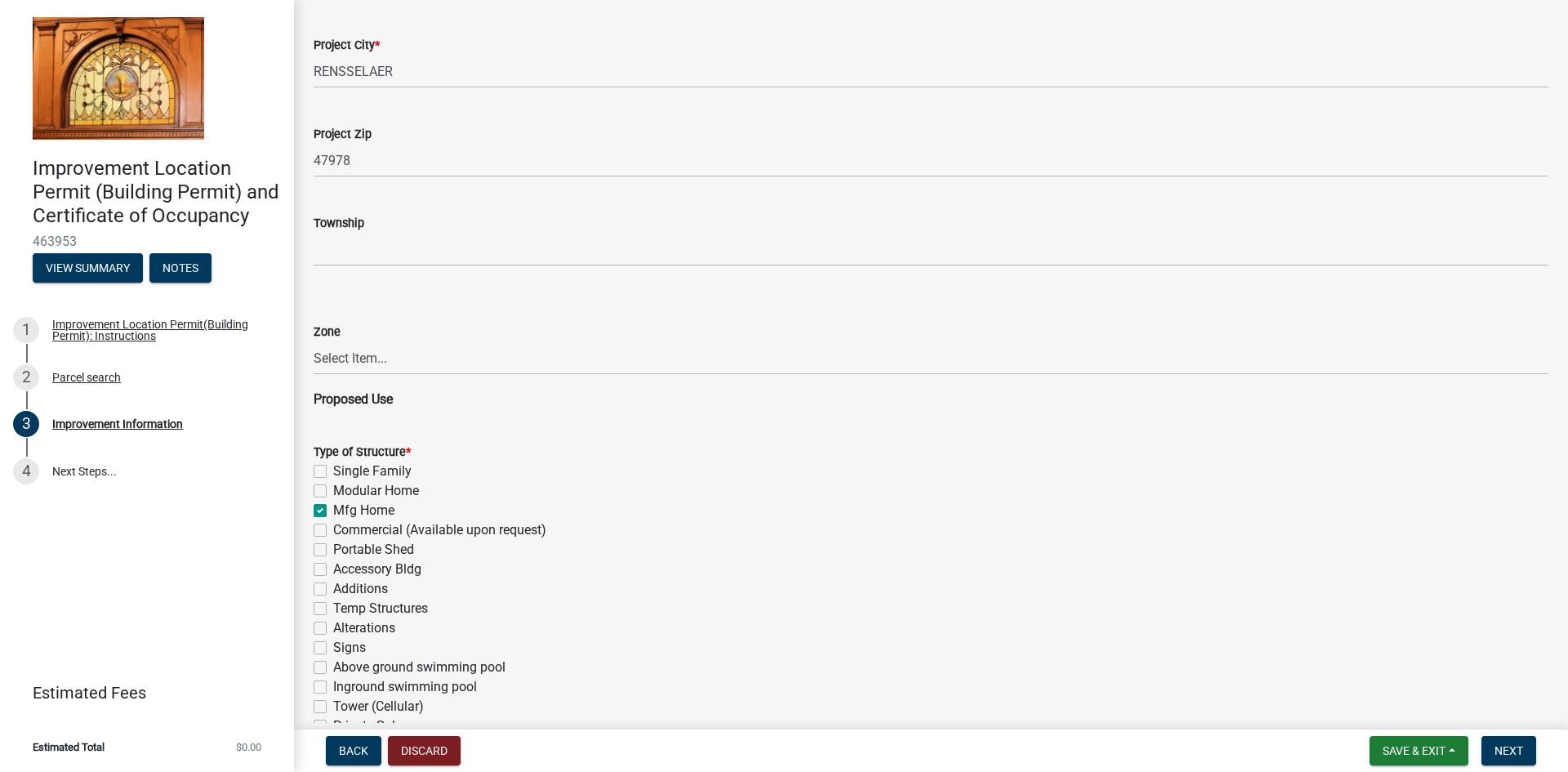
checkbox input "false"
click at [334, 568] on label "Accessory Bldg" at bounding box center [378, 569] width 88 height 20
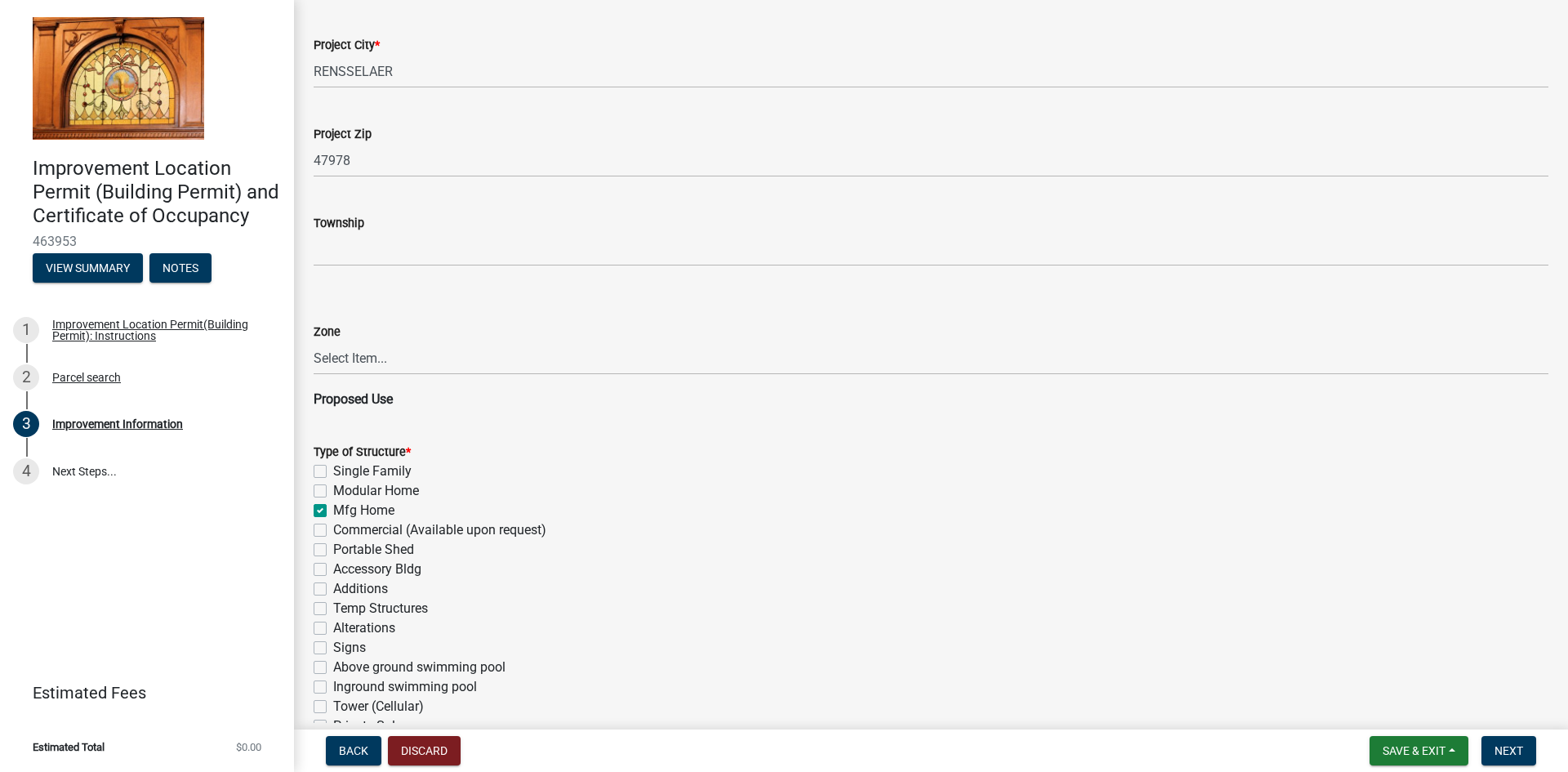
click at [334, 568] on input "Accessory Bldg" at bounding box center [339, 564] width 11 height 11
checkbox input "true"
checkbox input "false"
checkbox input "true"
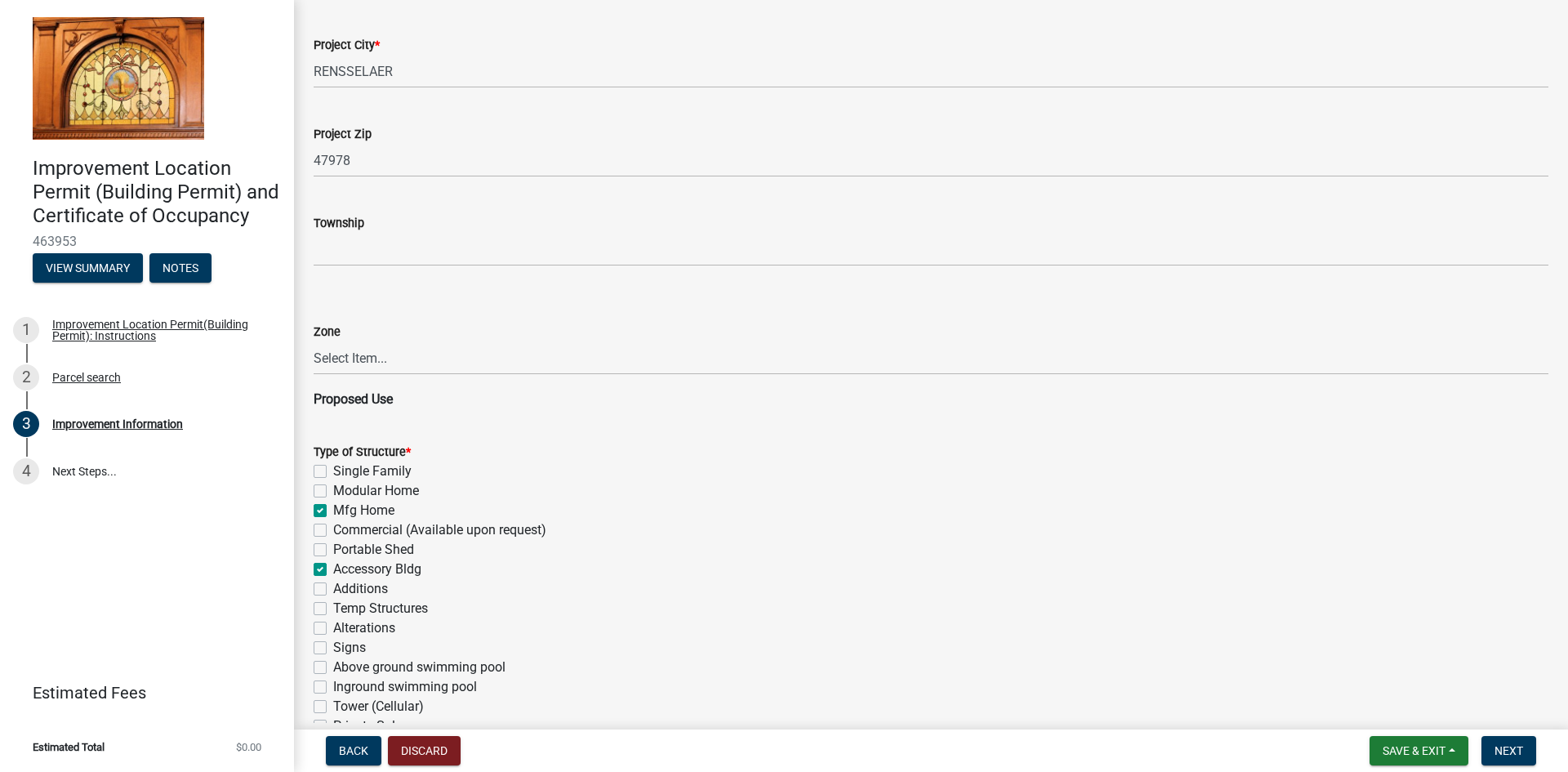
checkbox input "false"
checkbox input "true"
checkbox input "false"
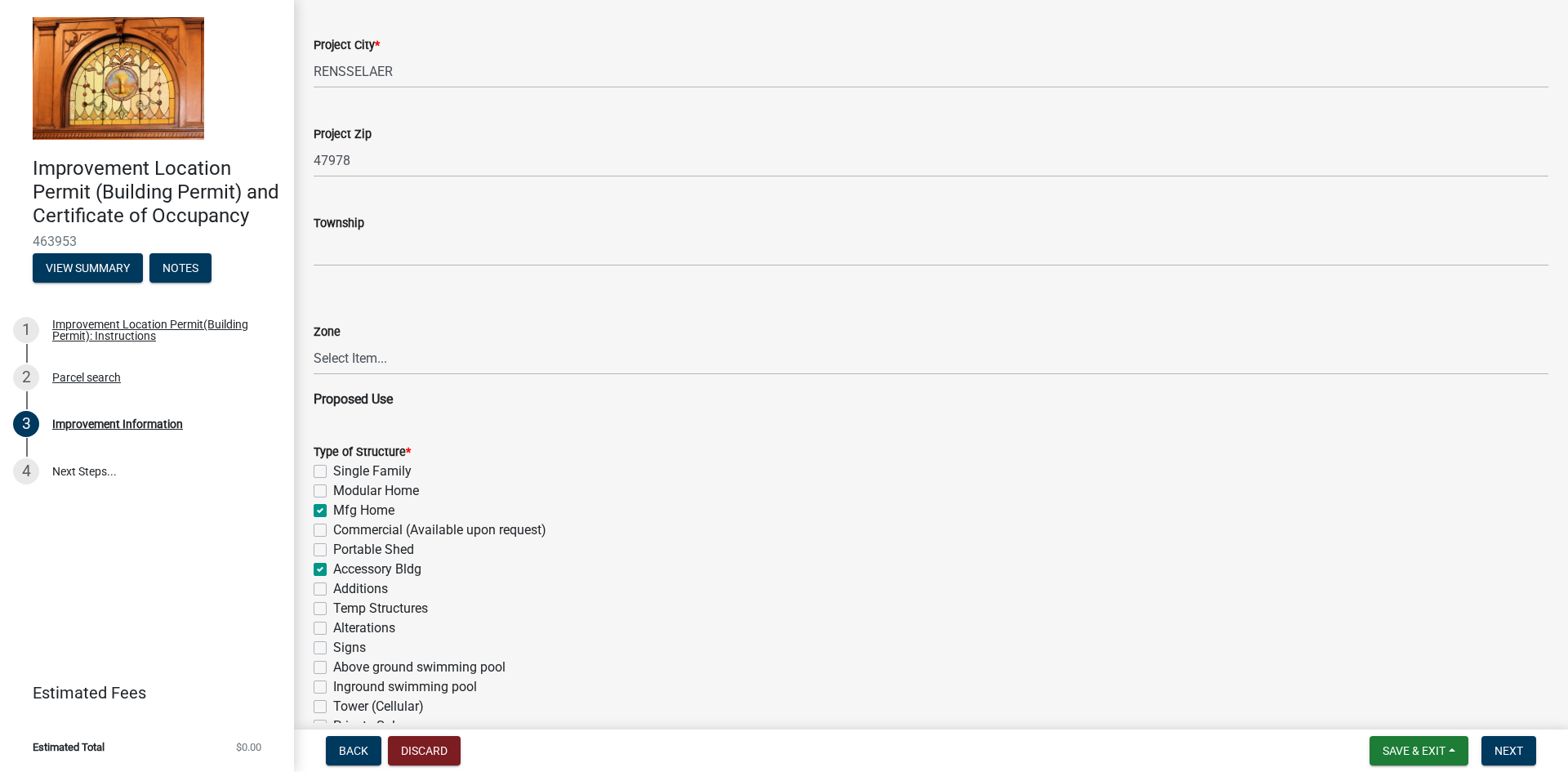
checkbox input "false"
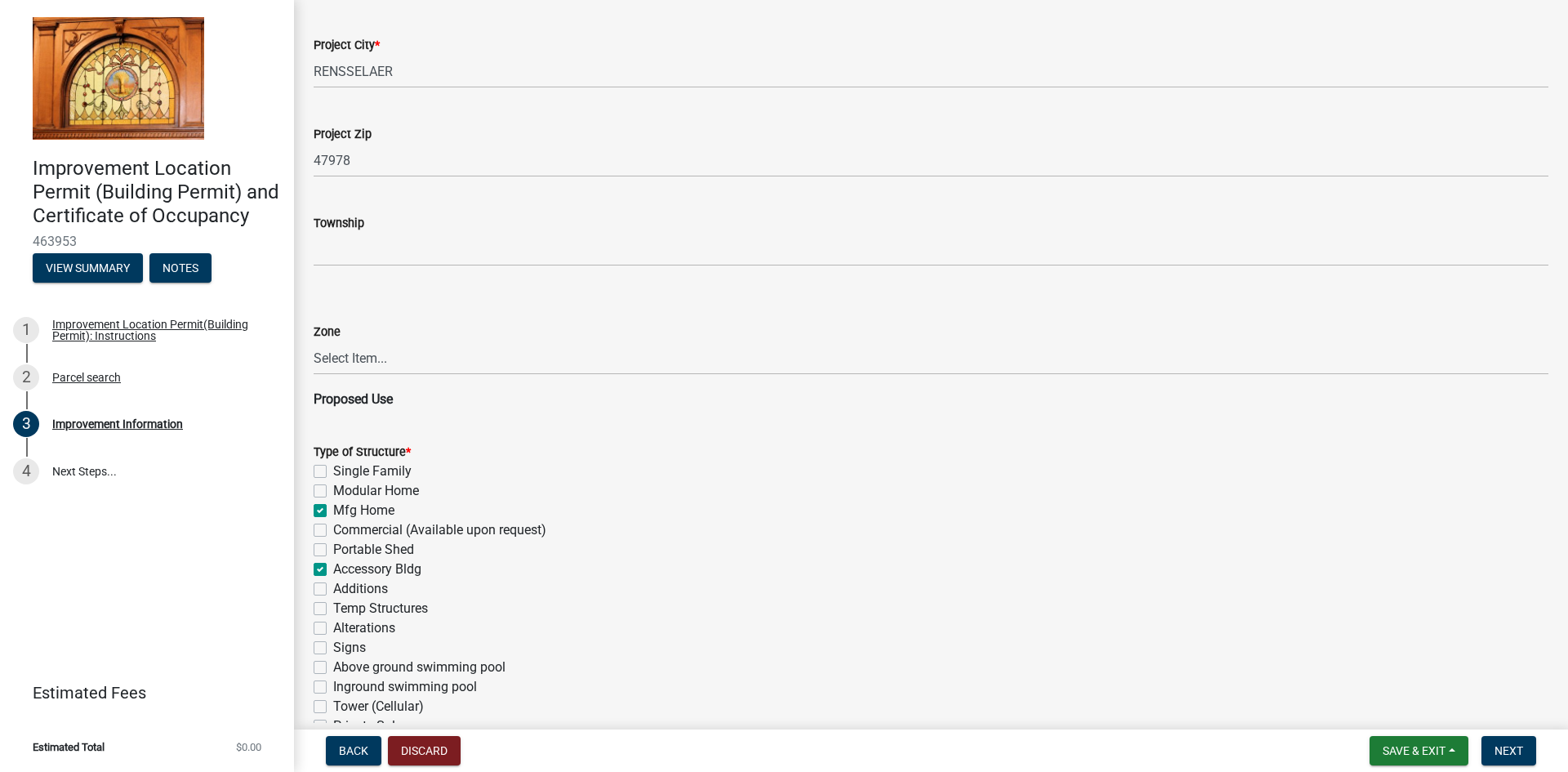
checkbox input "false"
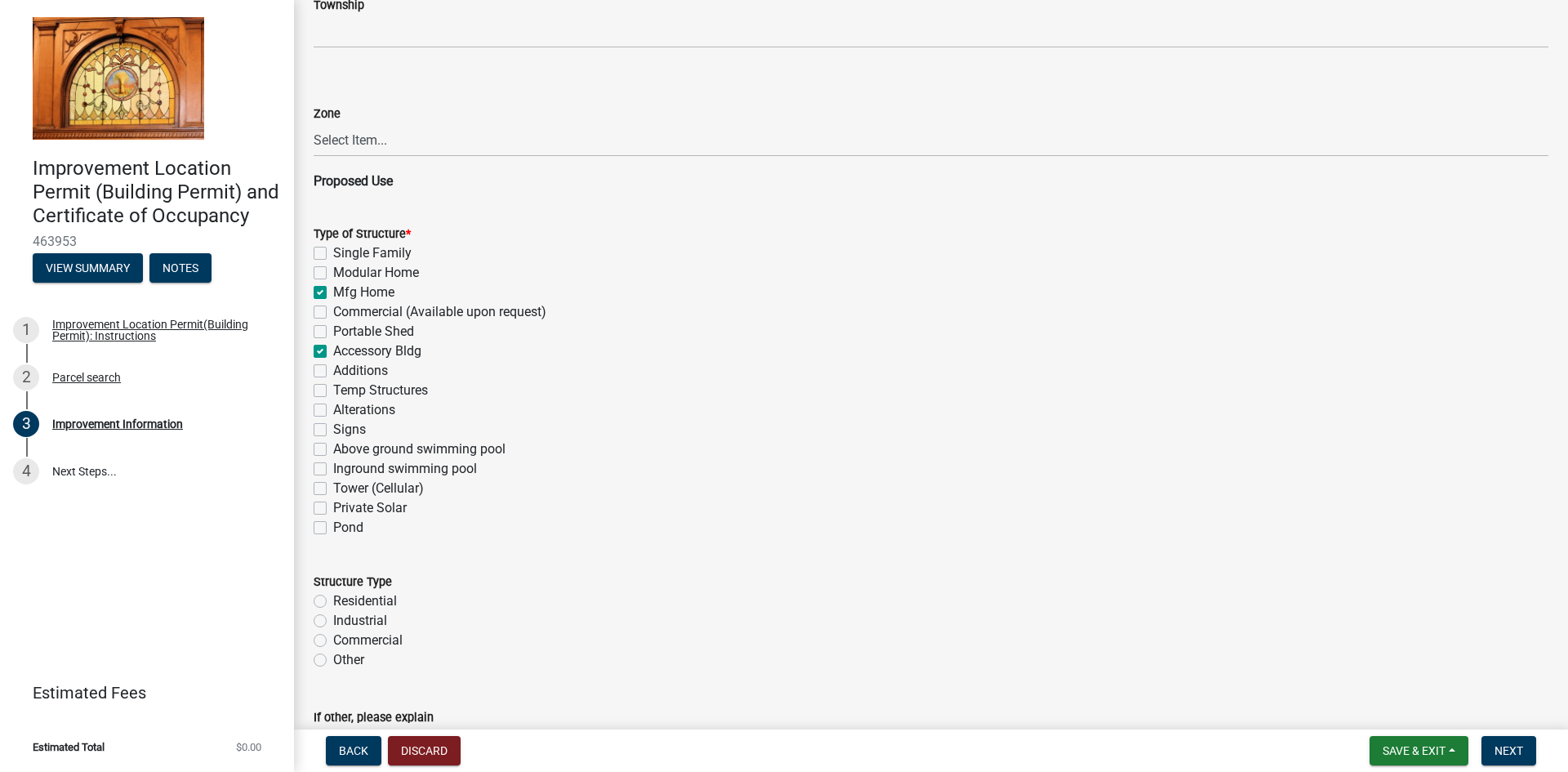
scroll to position [1062, 0]
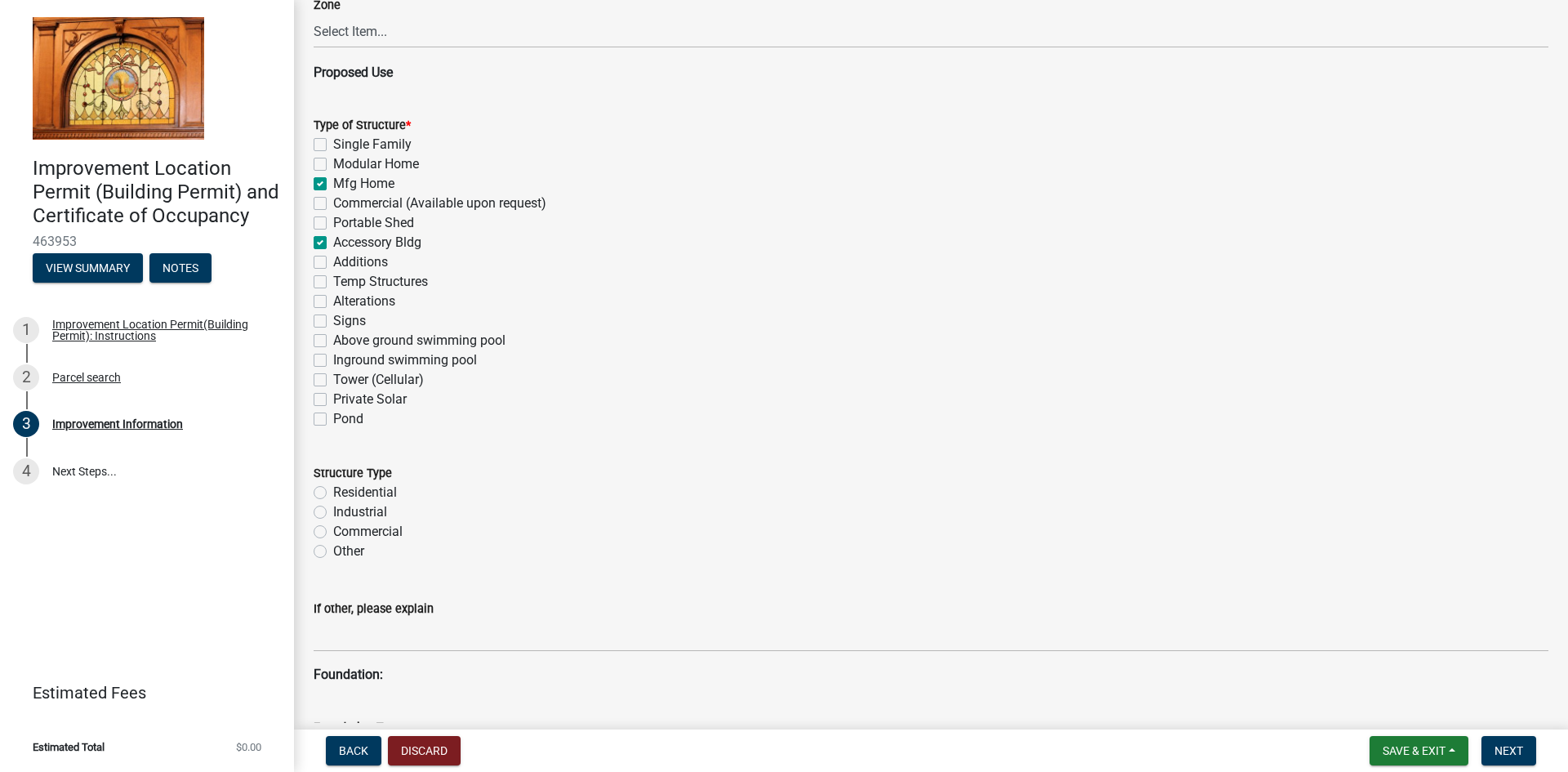
click at [334, 490] on label "Residential" at bounding box center [366, 492] width 64 height 20
click at [334, 490] on input "Residential" at bounding box center [339, 487] width 11 height 11
radio input "true"
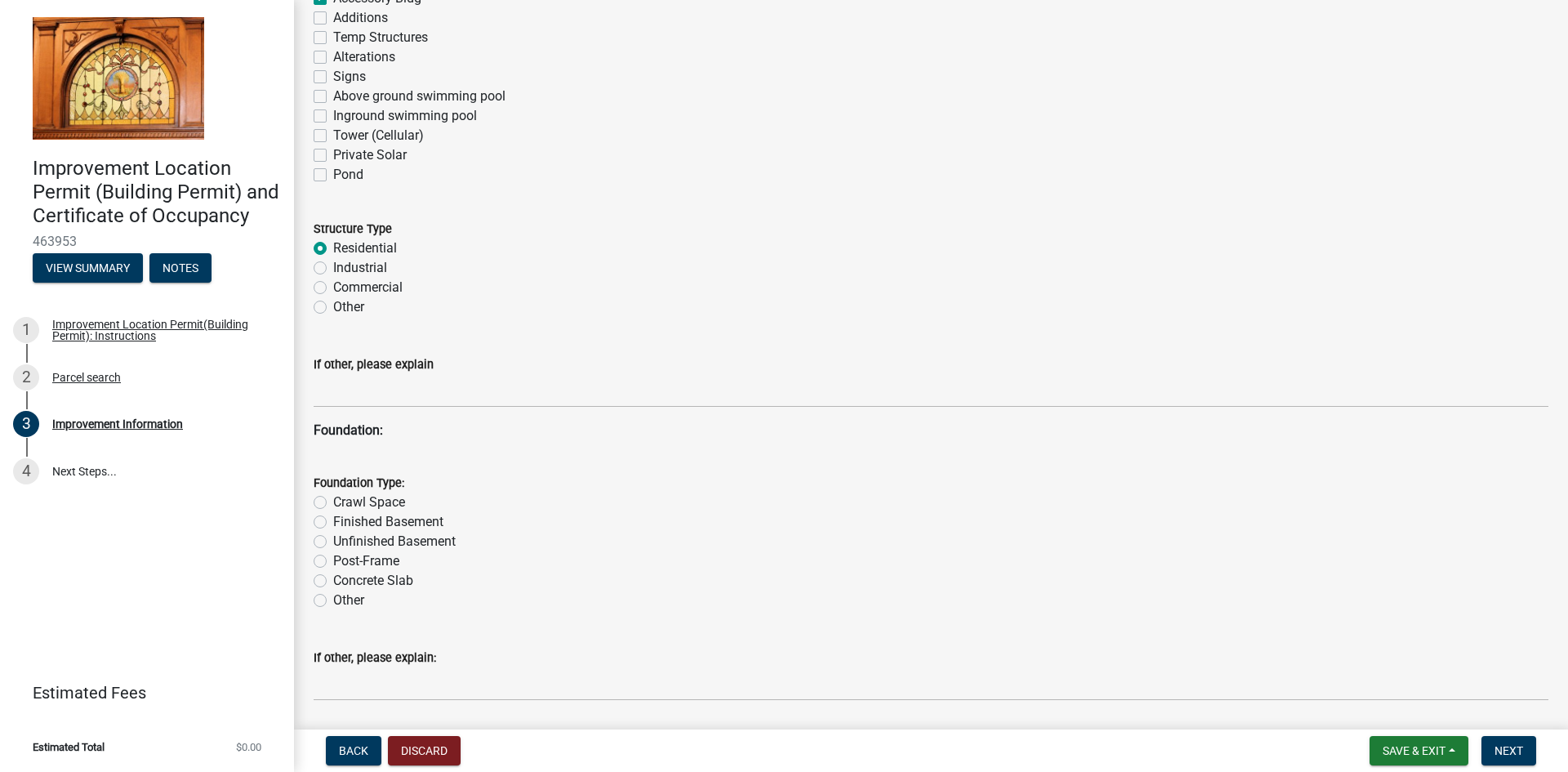
scroll to position [1307, 0]
click at [334, 502] on label "Crawl Space" at bounding box center [370, 501] width 72 height 20
click at [334, 502] on input "Crawl Space" at bounding box center [339, 496] width 11 height 11
radio input "true"
click at [334, 599] on label "Other" at bounding box center [349, 600] width 31 height 20
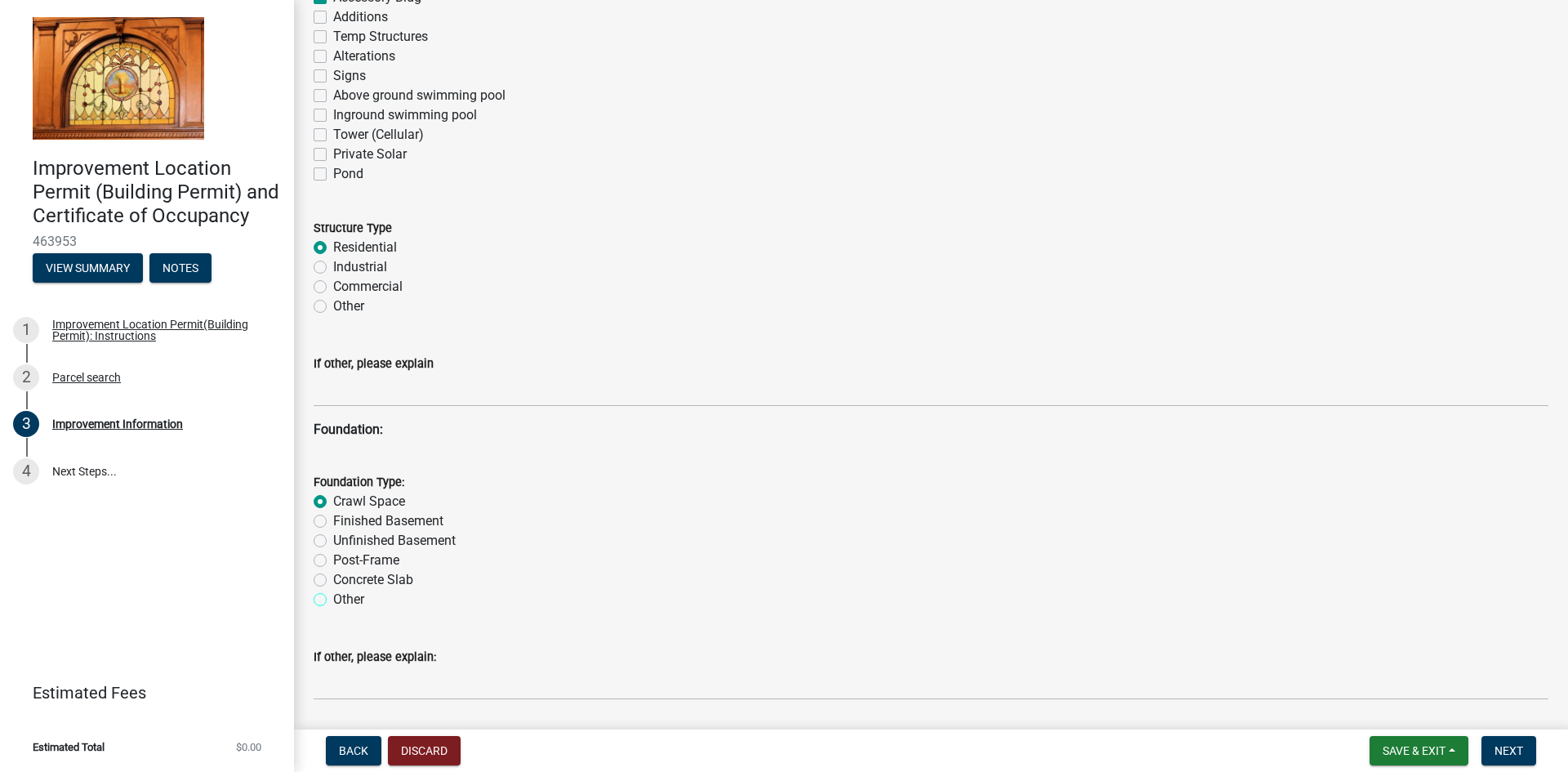
click at [334, 599] on input "Other" at bounding box center [339, 595] width 11 height 11
radio input "true"
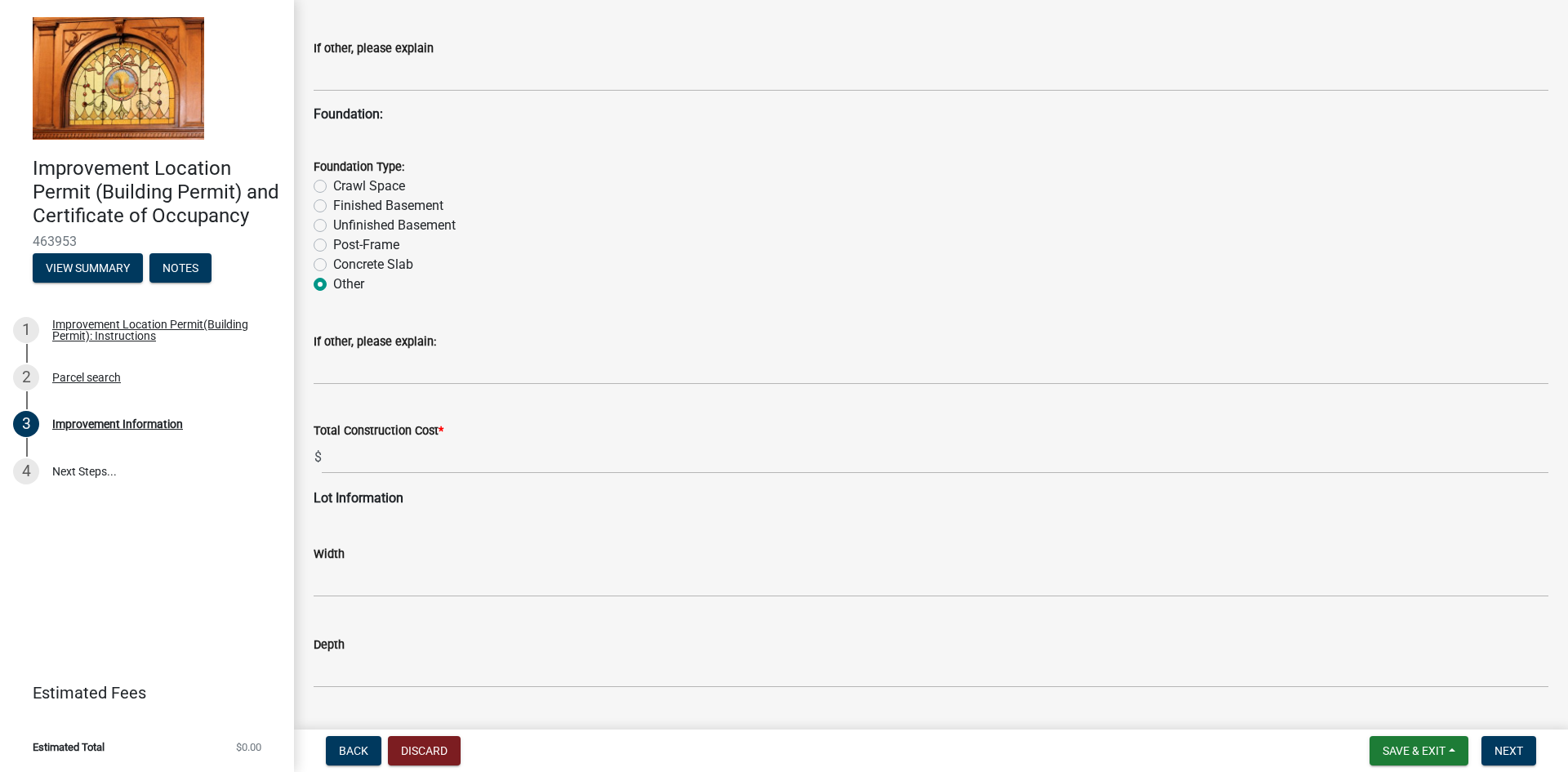
scroll to position [1716, 0]
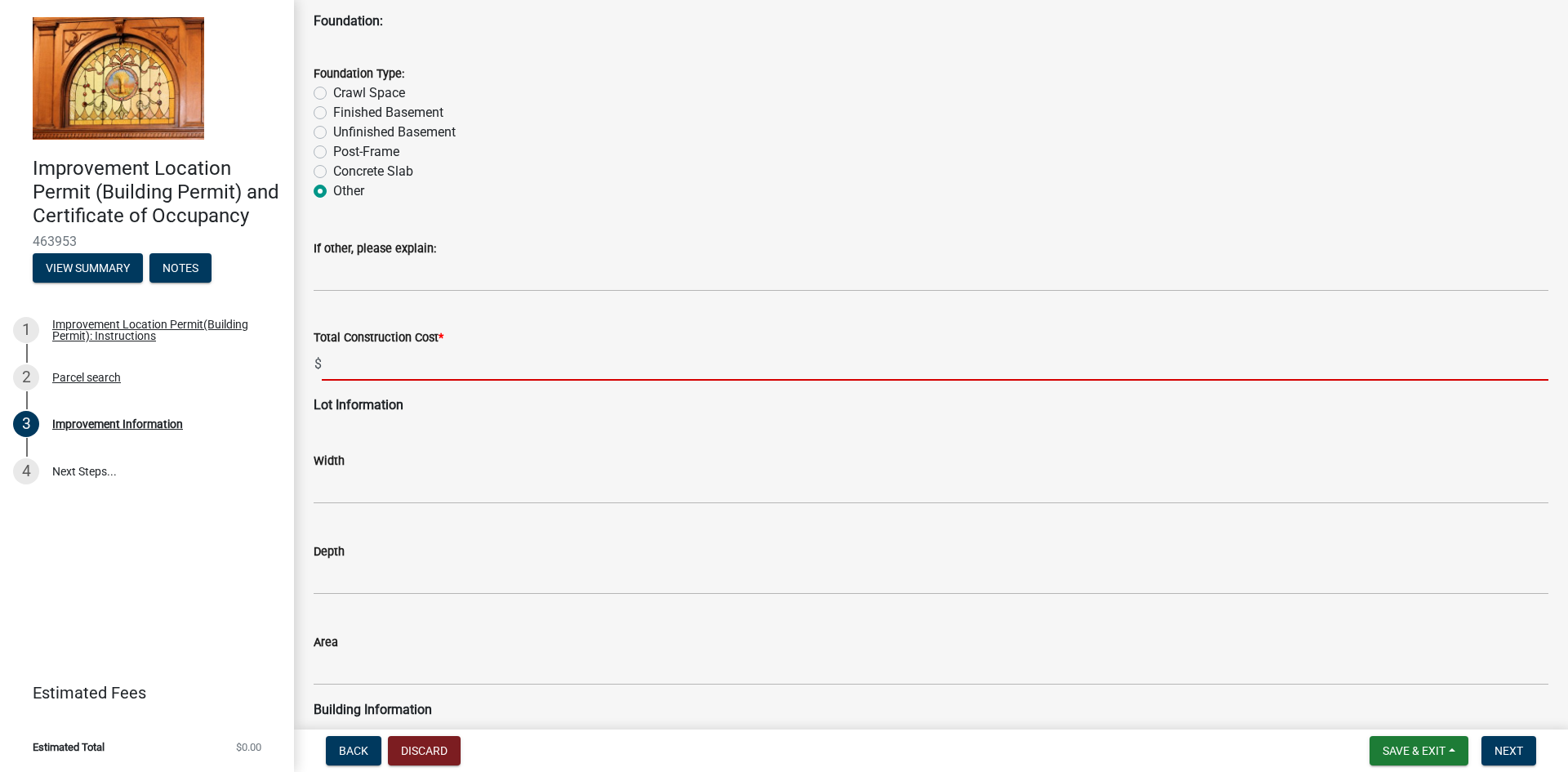
click at [375, 362] on input "text" at bounding box center [935, 365] width 1226 height 34
type input "100000"
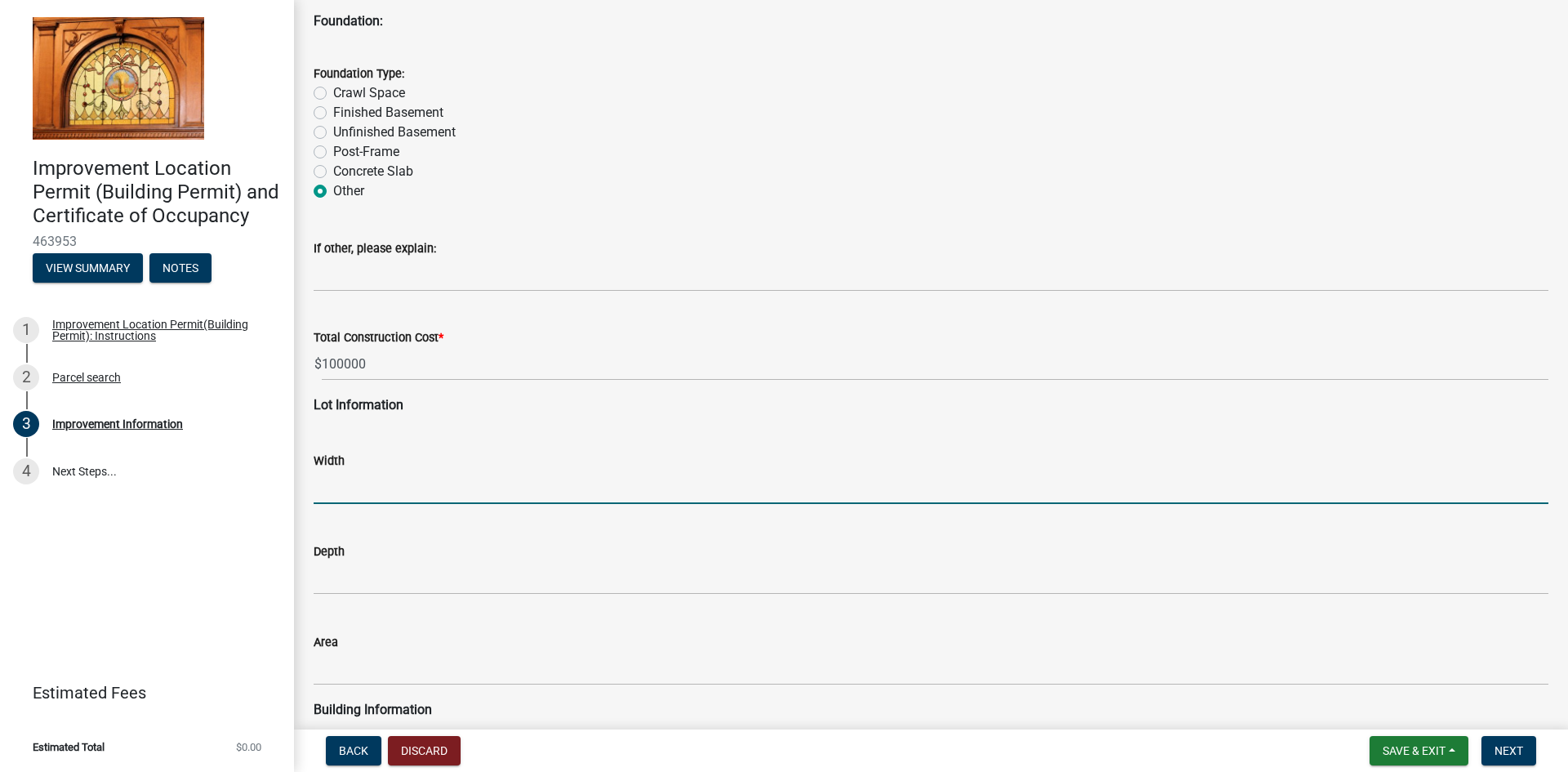
click at [346, 496] on input "text" at bounding box center [931, 487] width 1235 height 34
click at [366, 491] on input "text" at bounding box center [931, 487] width 1235 height 34
type input "28"
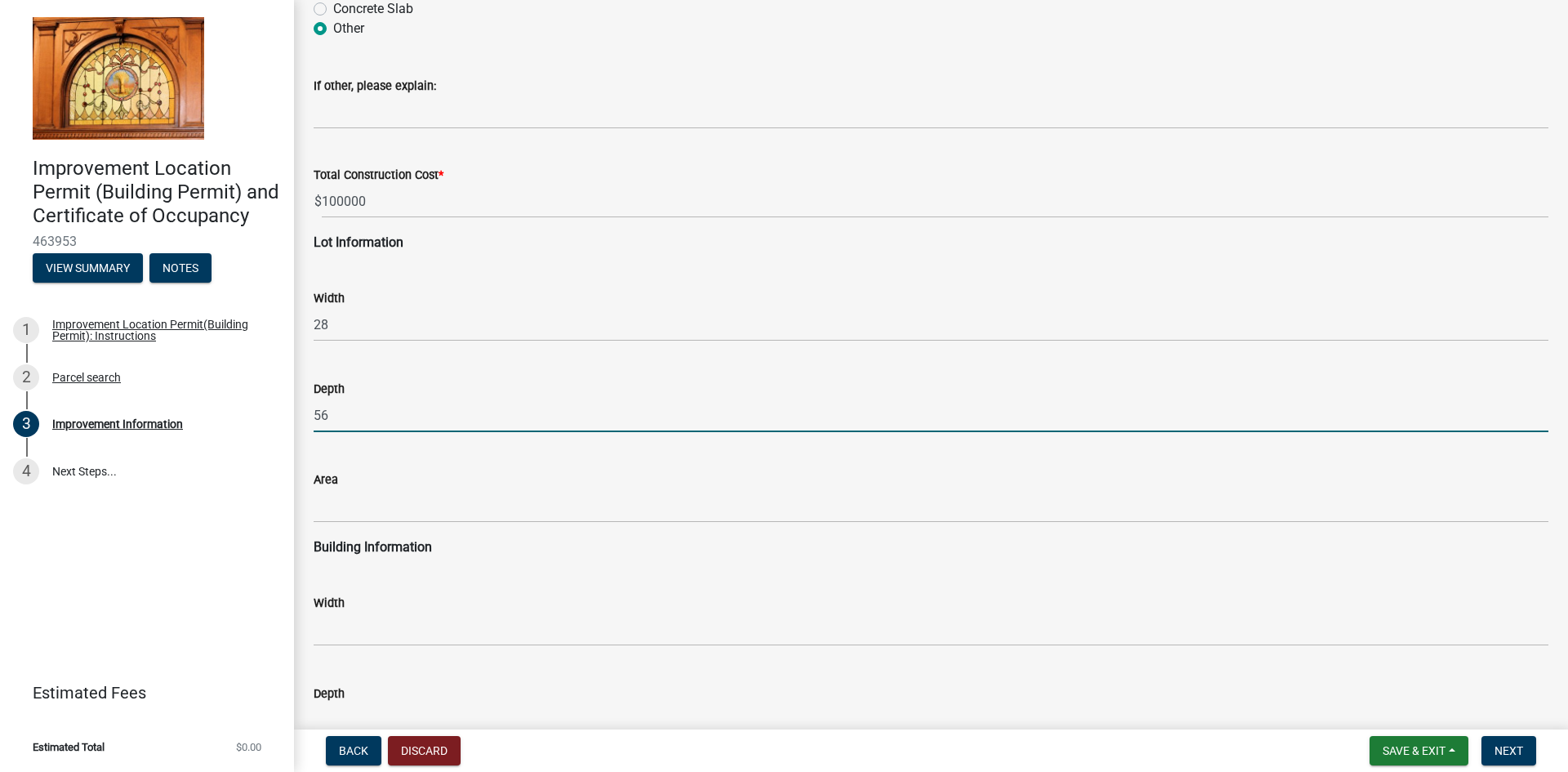
scroll to position [1879, 0]
type input "56"
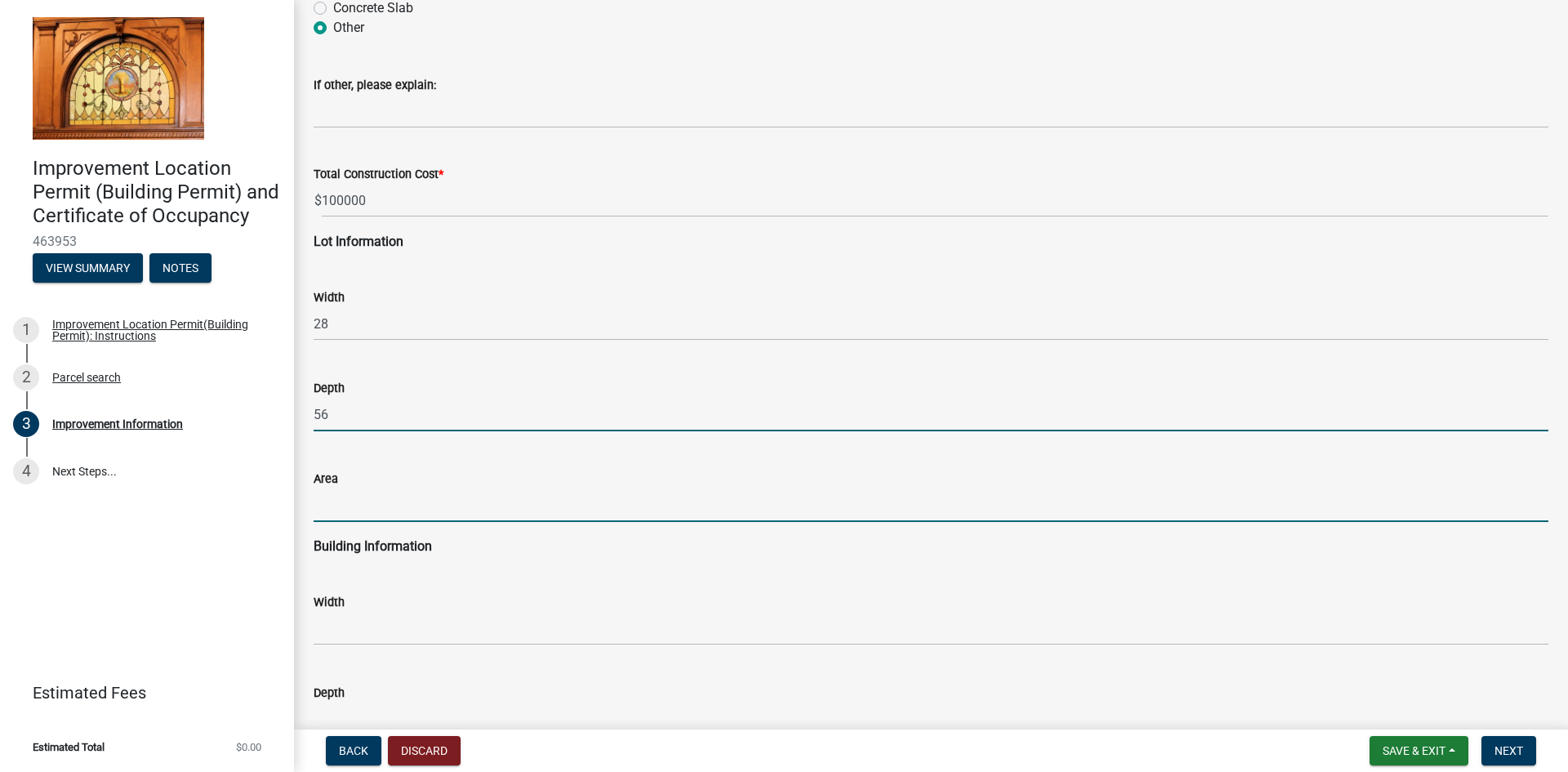
click at [386, 506] on input "text" at bounding box center [931, 505] width 1235 height 34
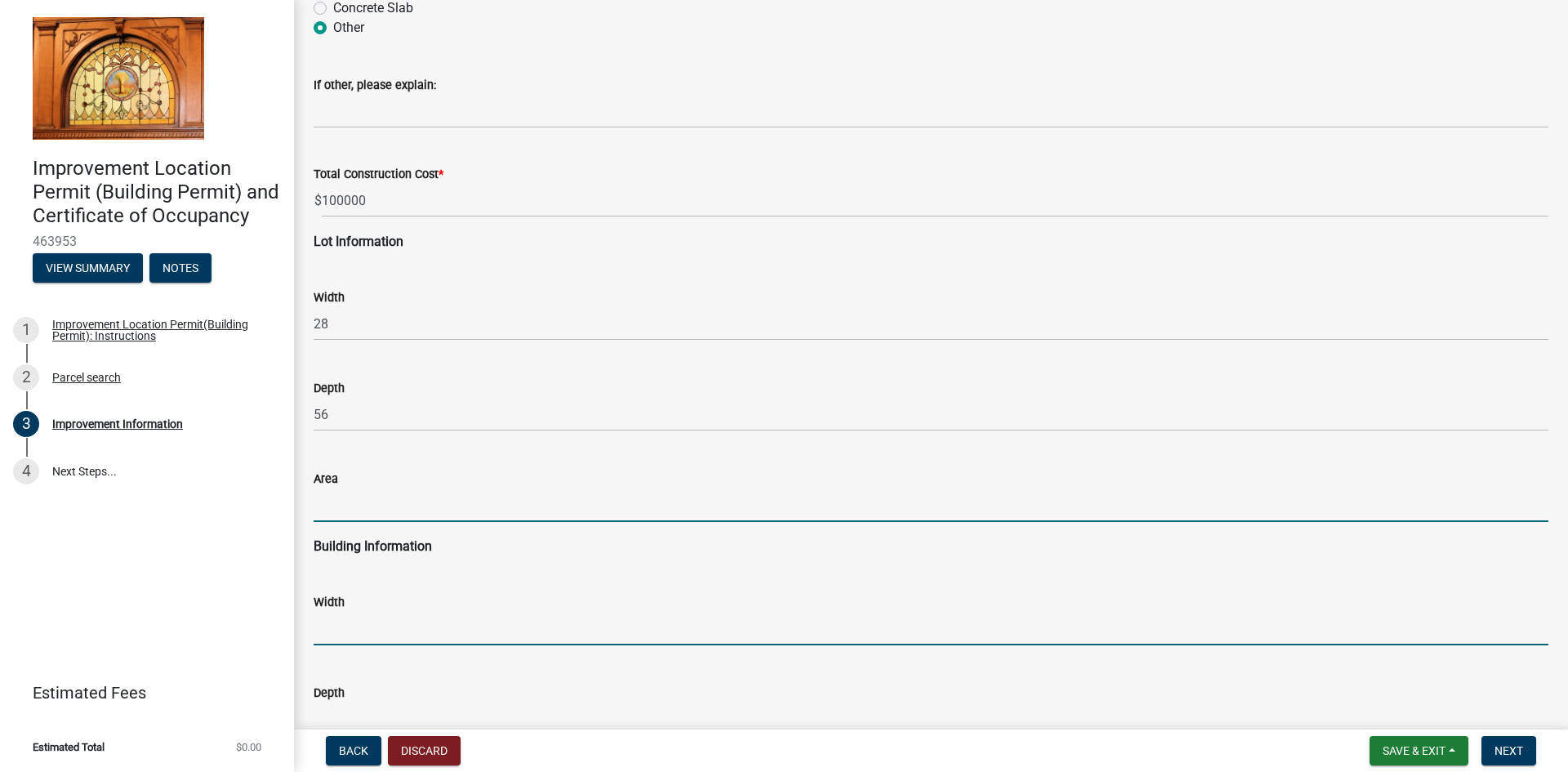
click at [387, 636] on input "text" at bounding box center [931, 629] width 1235 height 34
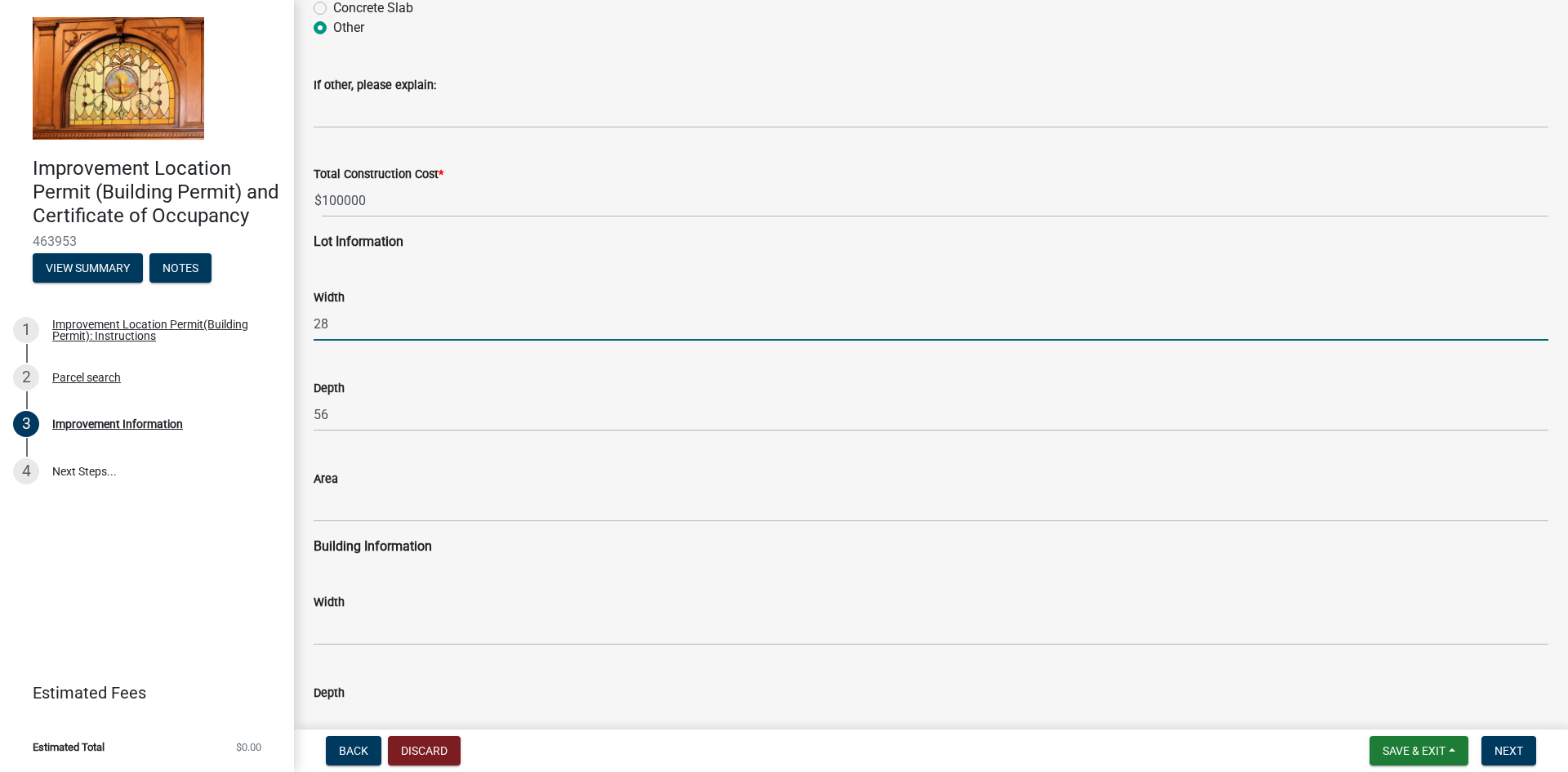
click at [370, 321] on input "28" at bounding box center [931, 325] width 1235 height 34
type input "50"
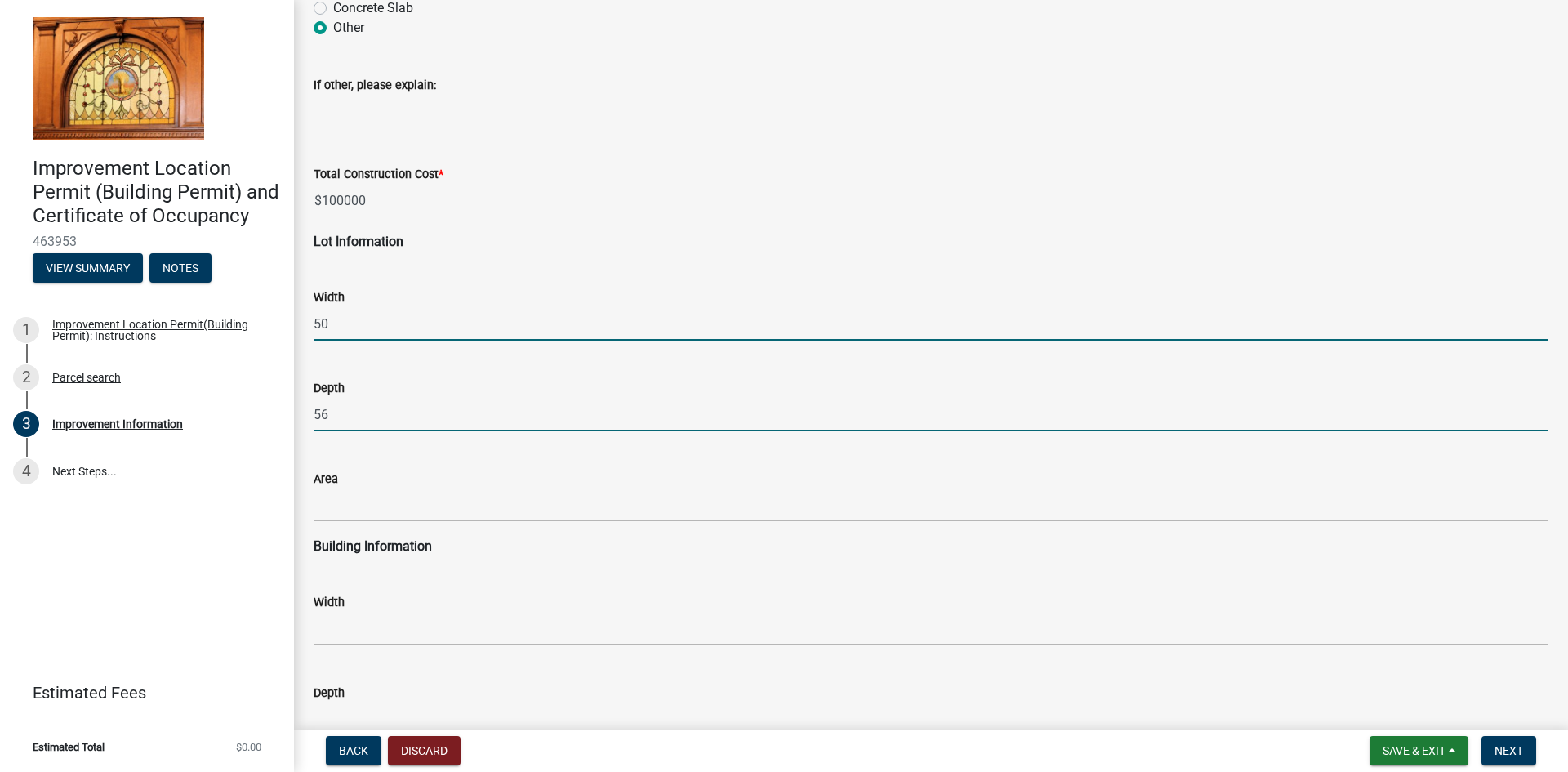
click at [358, 410] on input "56" at bounding box center [931, 414] width 1235 height 34
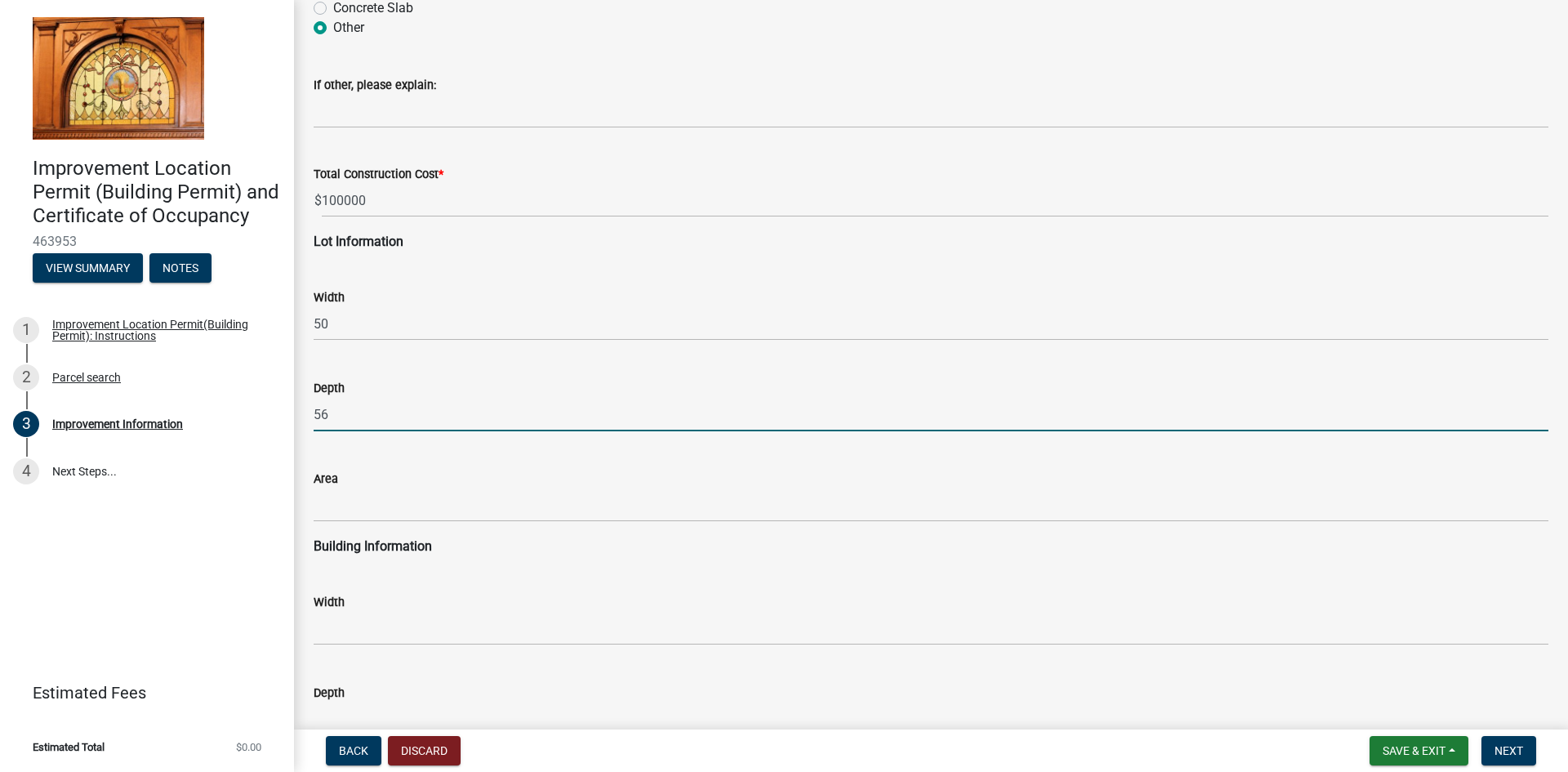
type input "5"
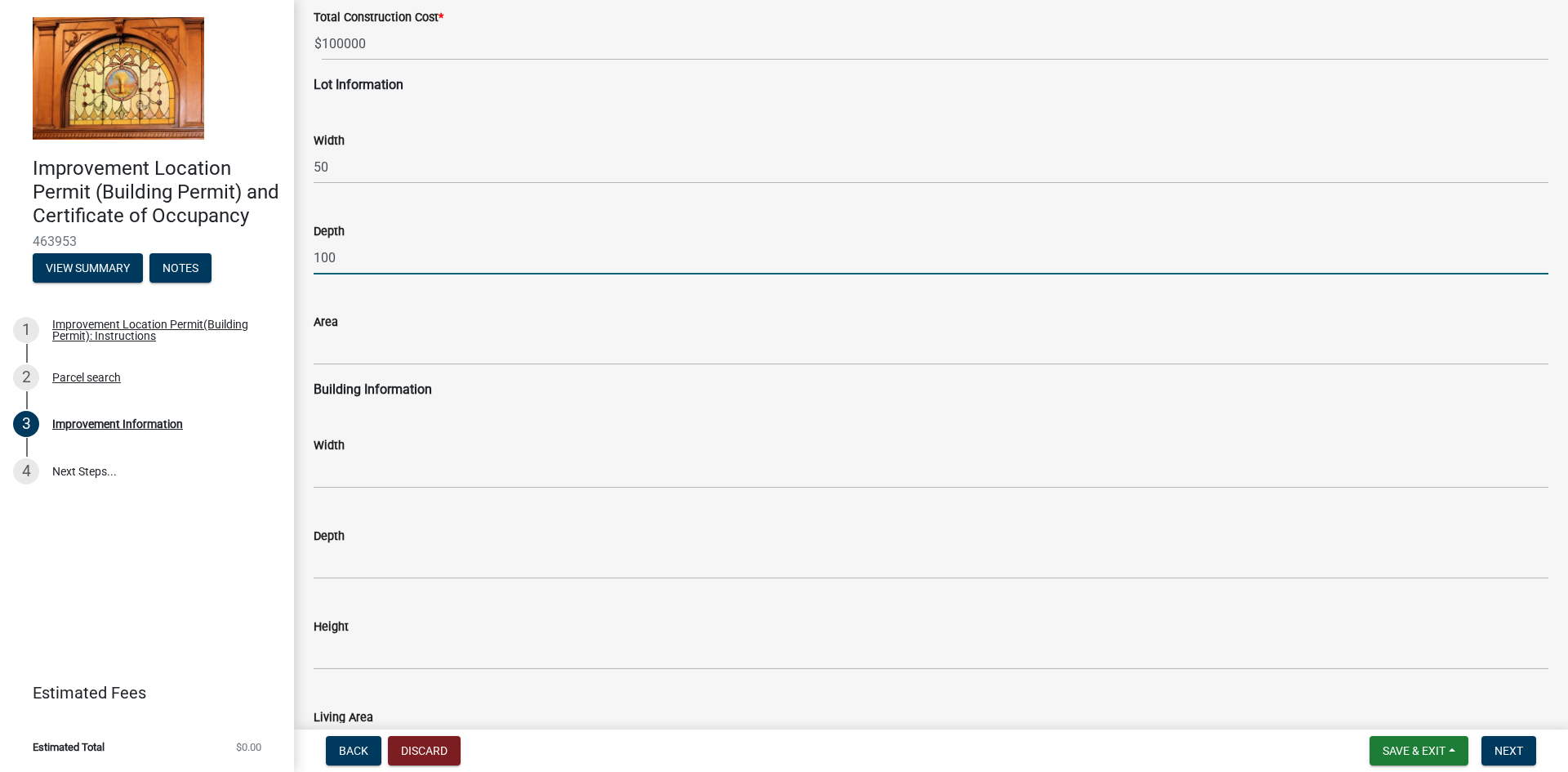
scroll to position [2042, 0]
type input "100"
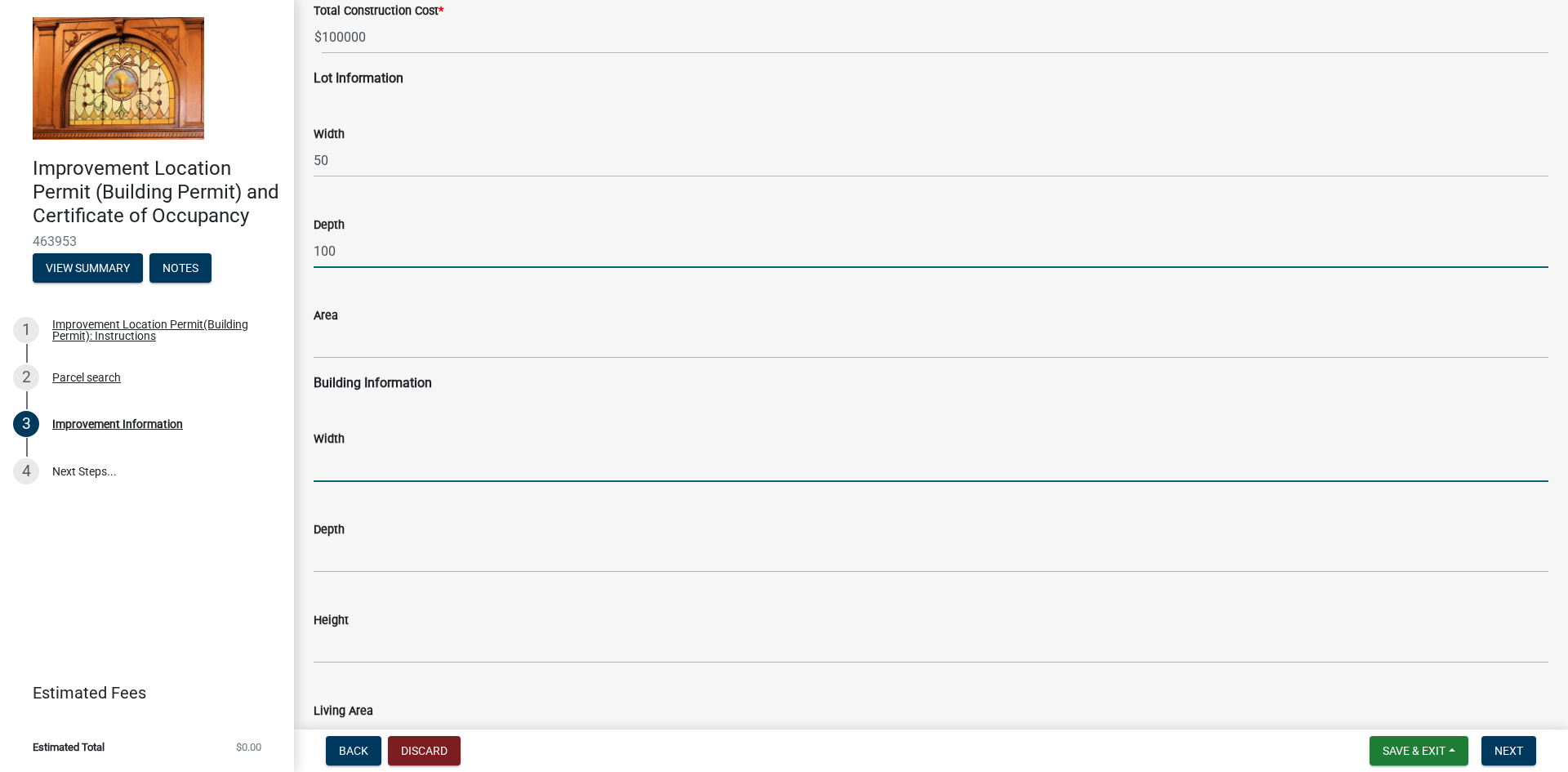
click at [360, 468] on input "text" at bounding box center [931, 465] width 1235 height 34
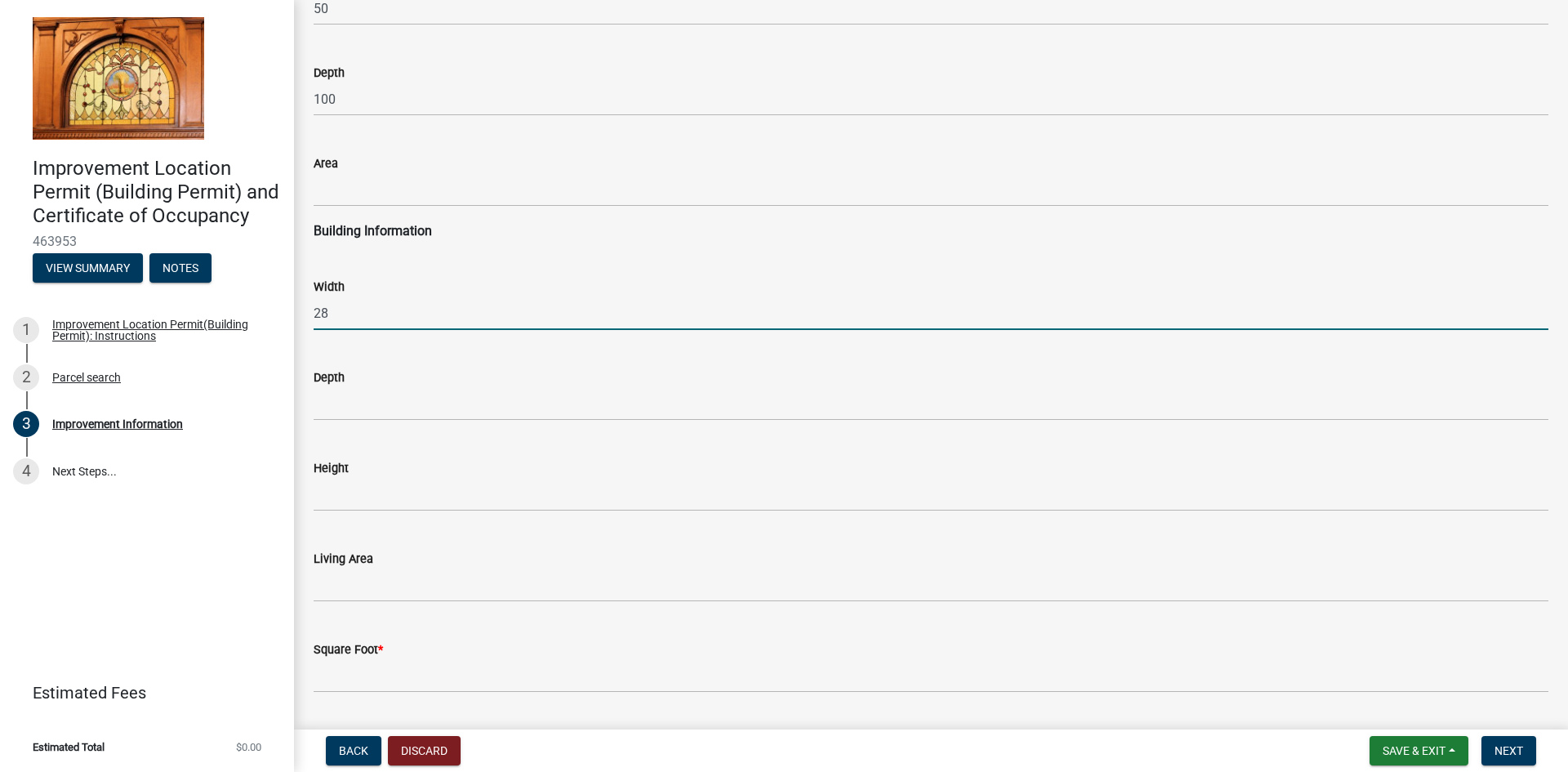
scroll to position [2205, 0]
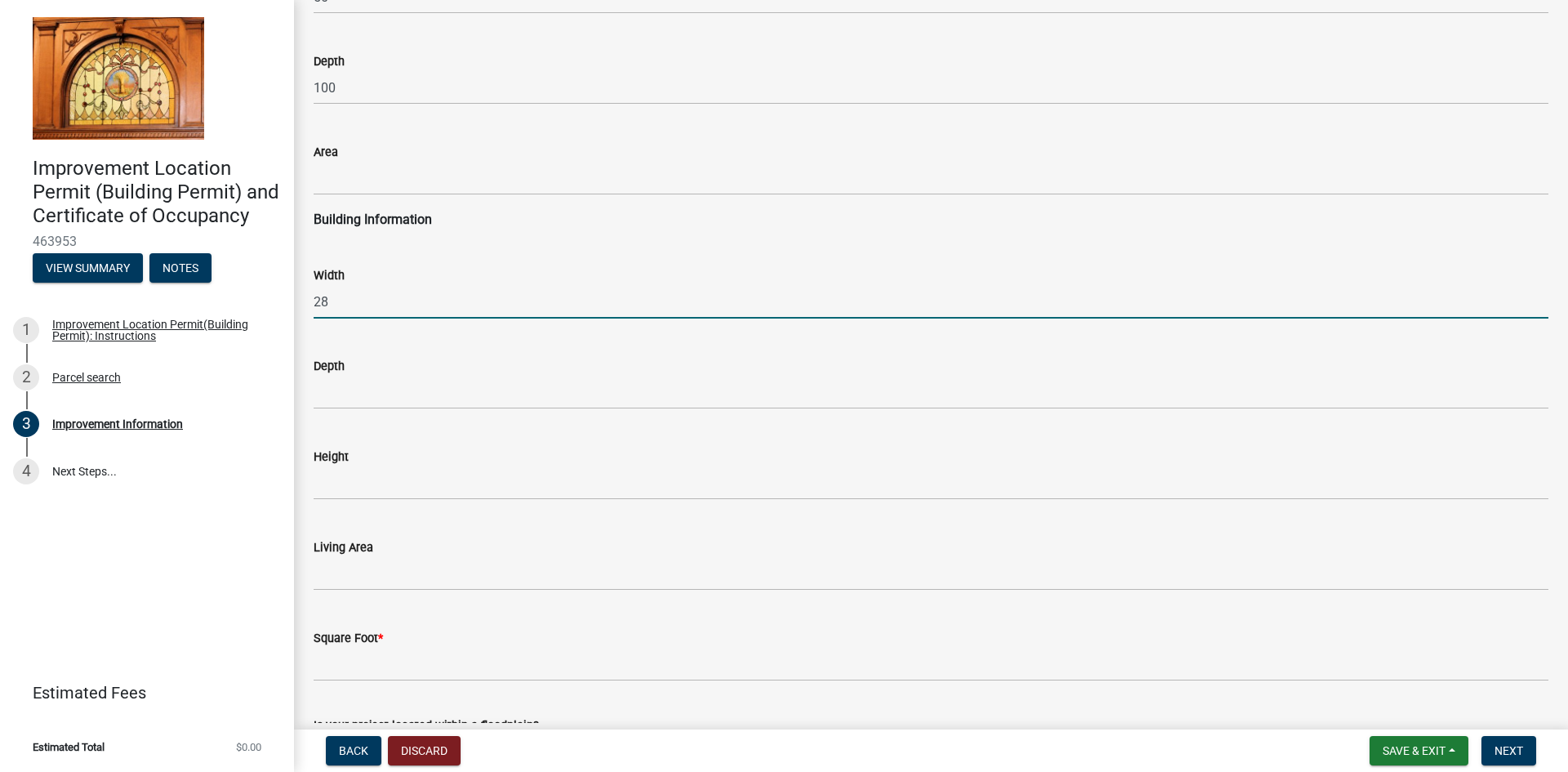
type input "28"
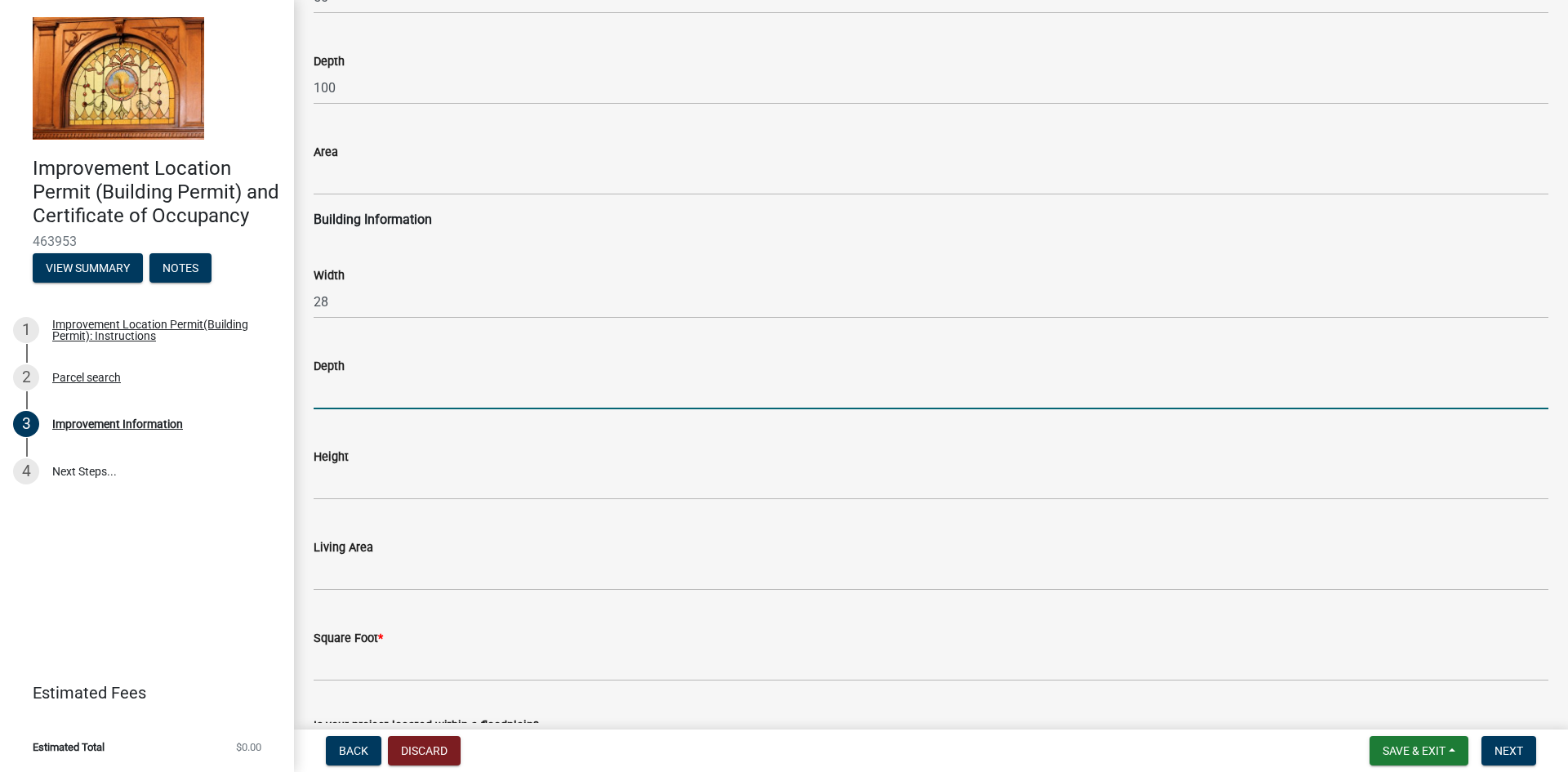
click at [402, 390] on input "text" at bounding box center [931, 392] width 1235 height 34
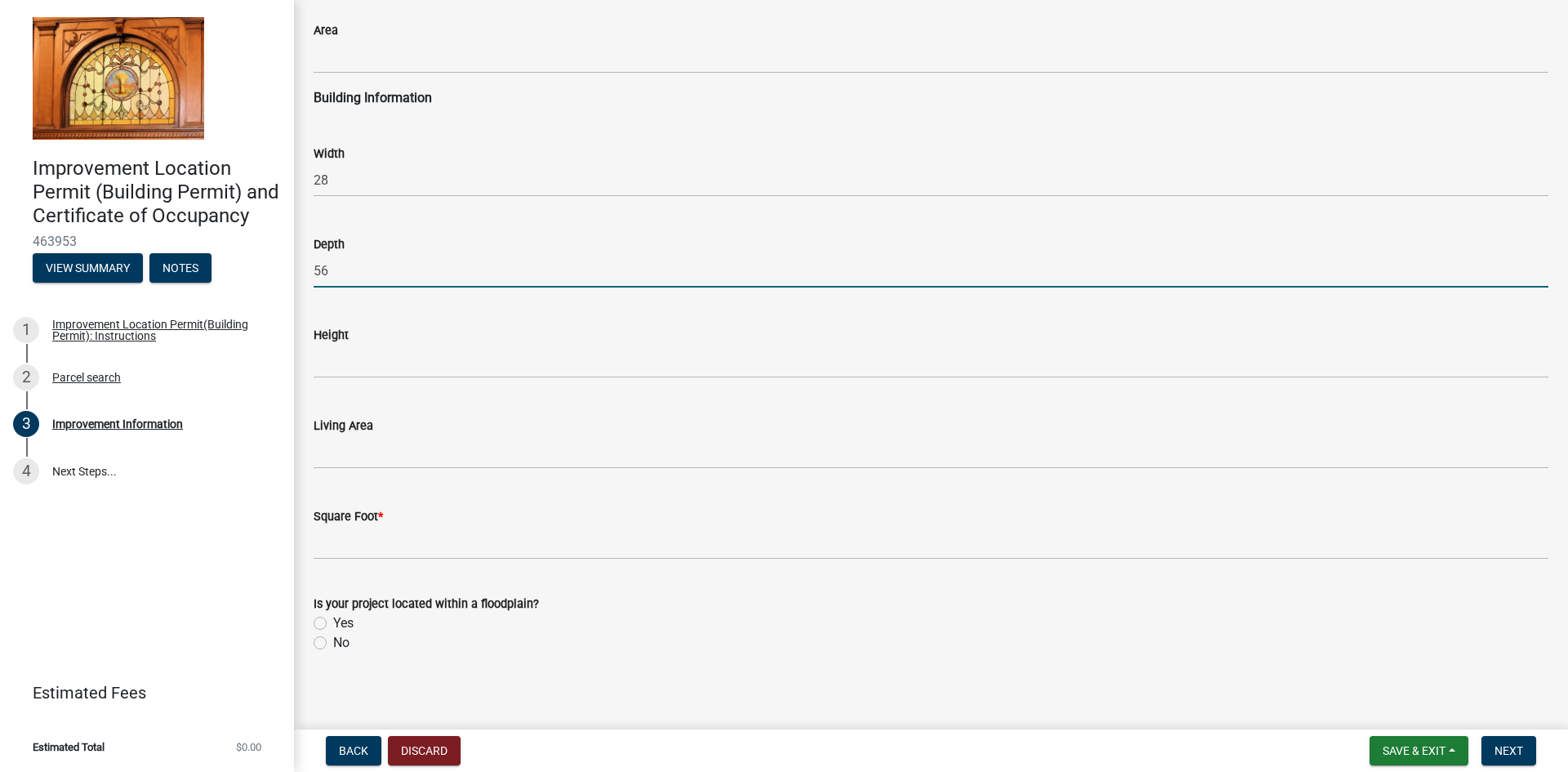
scroll to position [2335, 0]
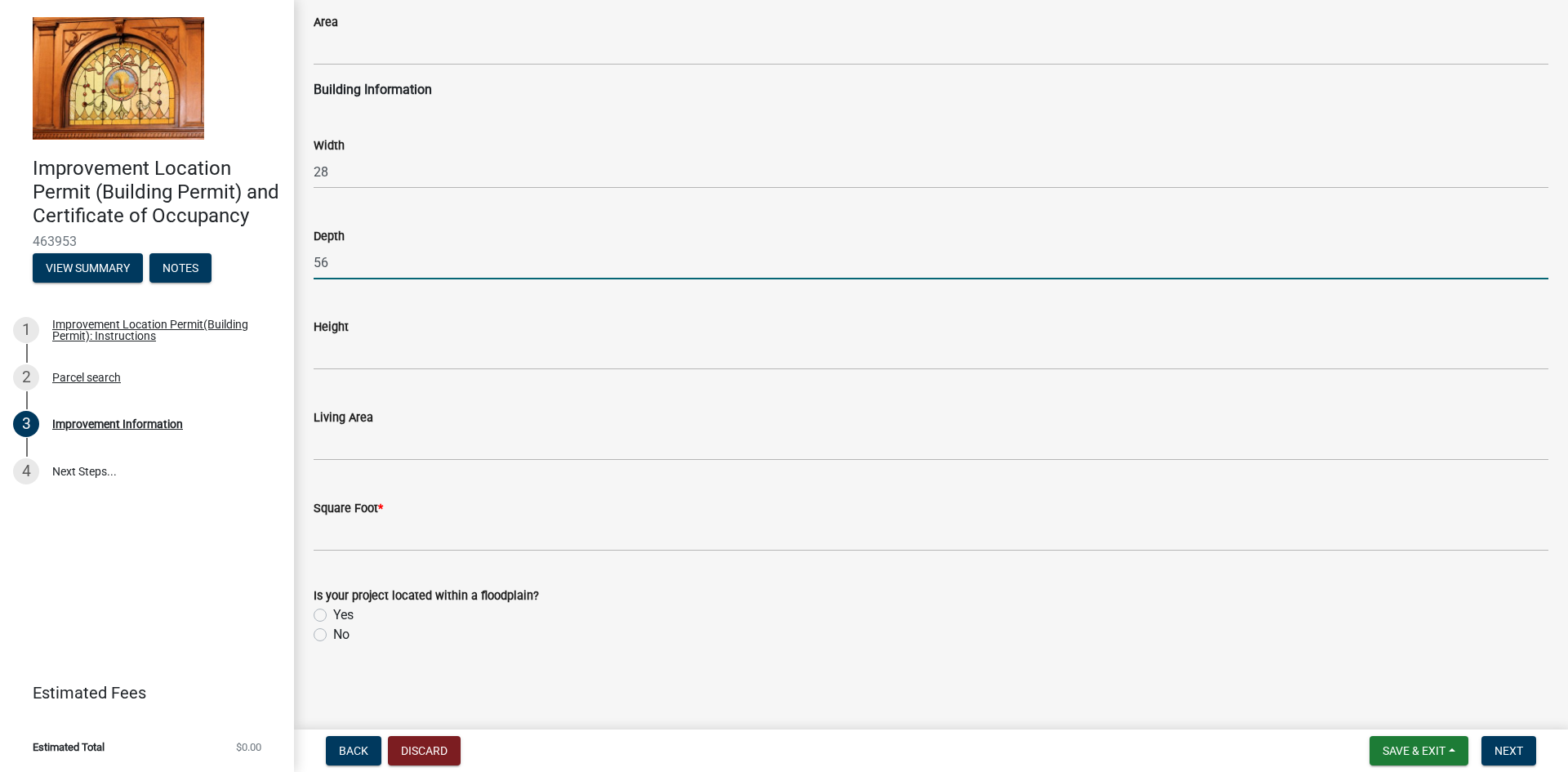
type input "56"
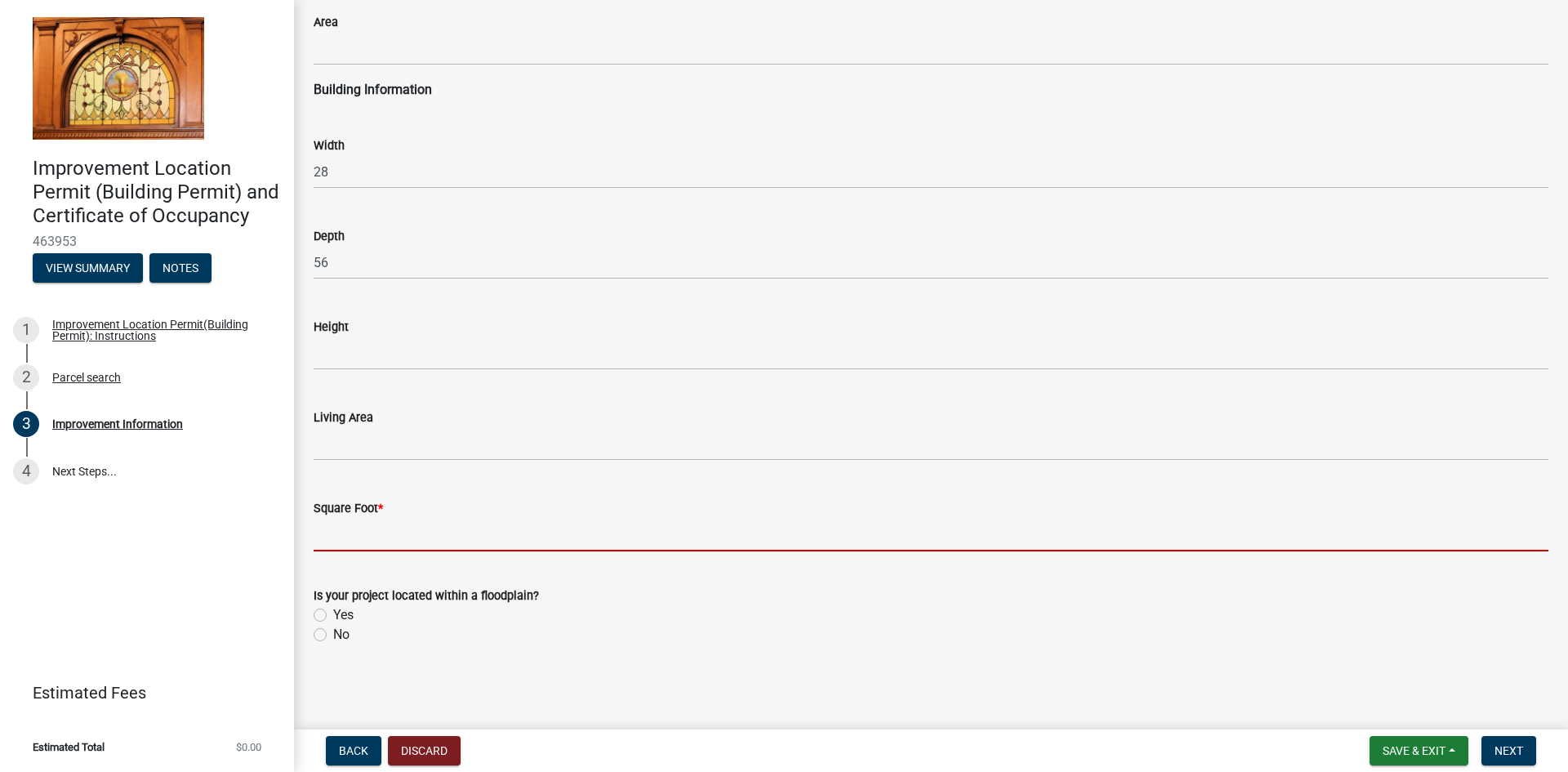
click at [341, 522] on input "text" at bounding box center [931, 535] width 1235 height 34
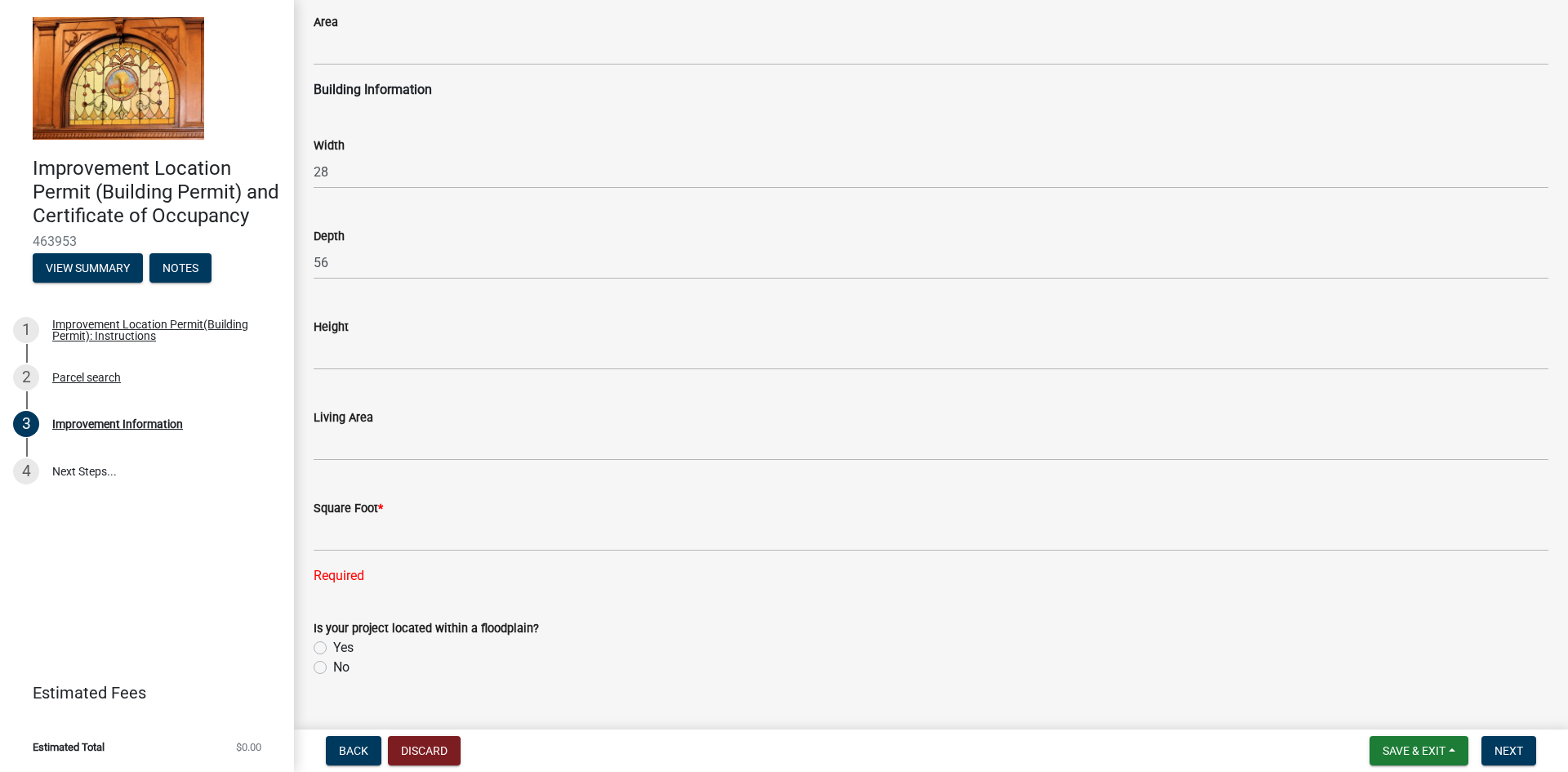
click at [1450, 516] on div "Square Foot *" at bounding box center [931, 508] width 1235 height 20
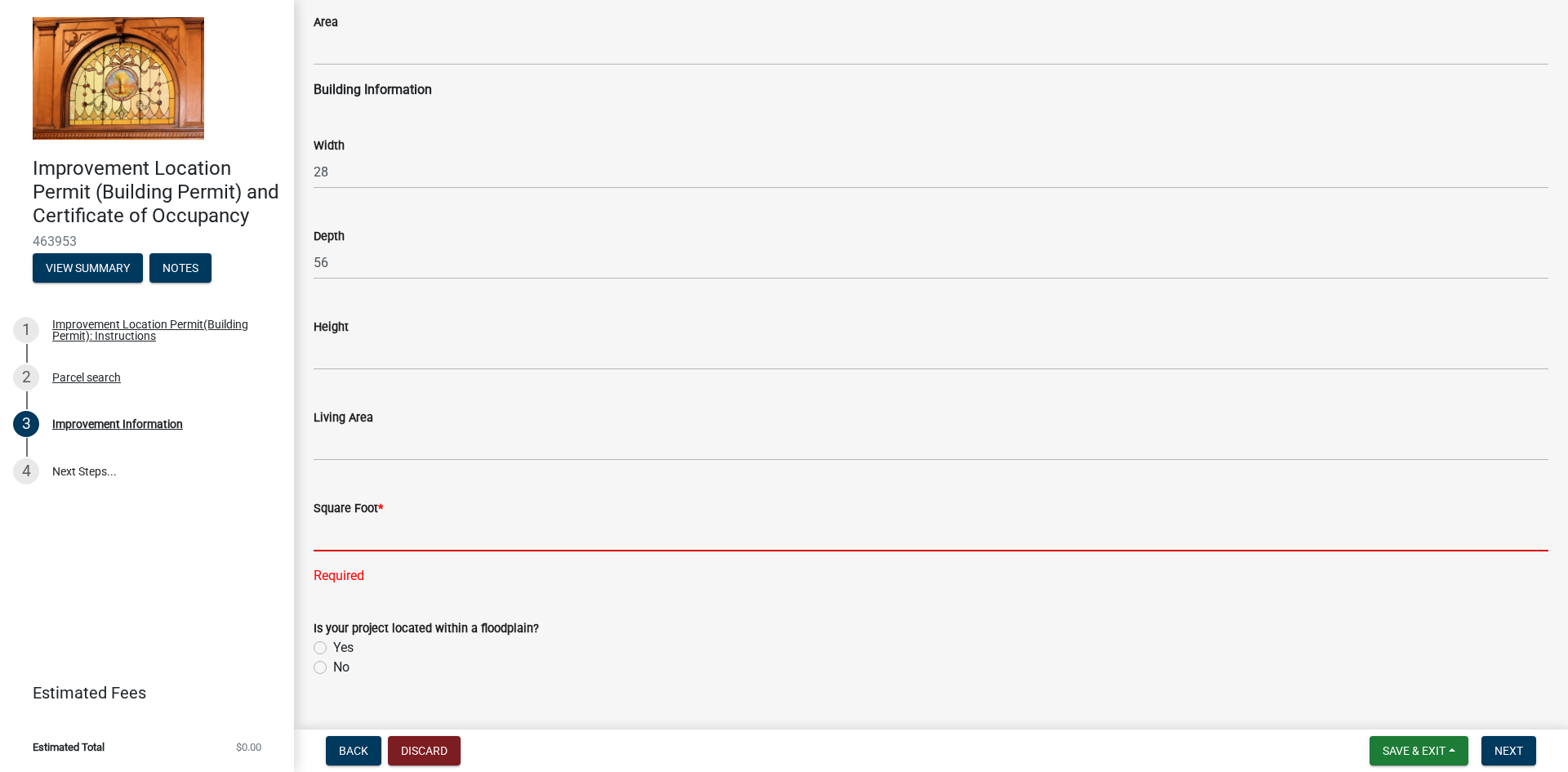
click at [372, 521] on input "text" at bounding box center [931, 535] width 1235 height 34
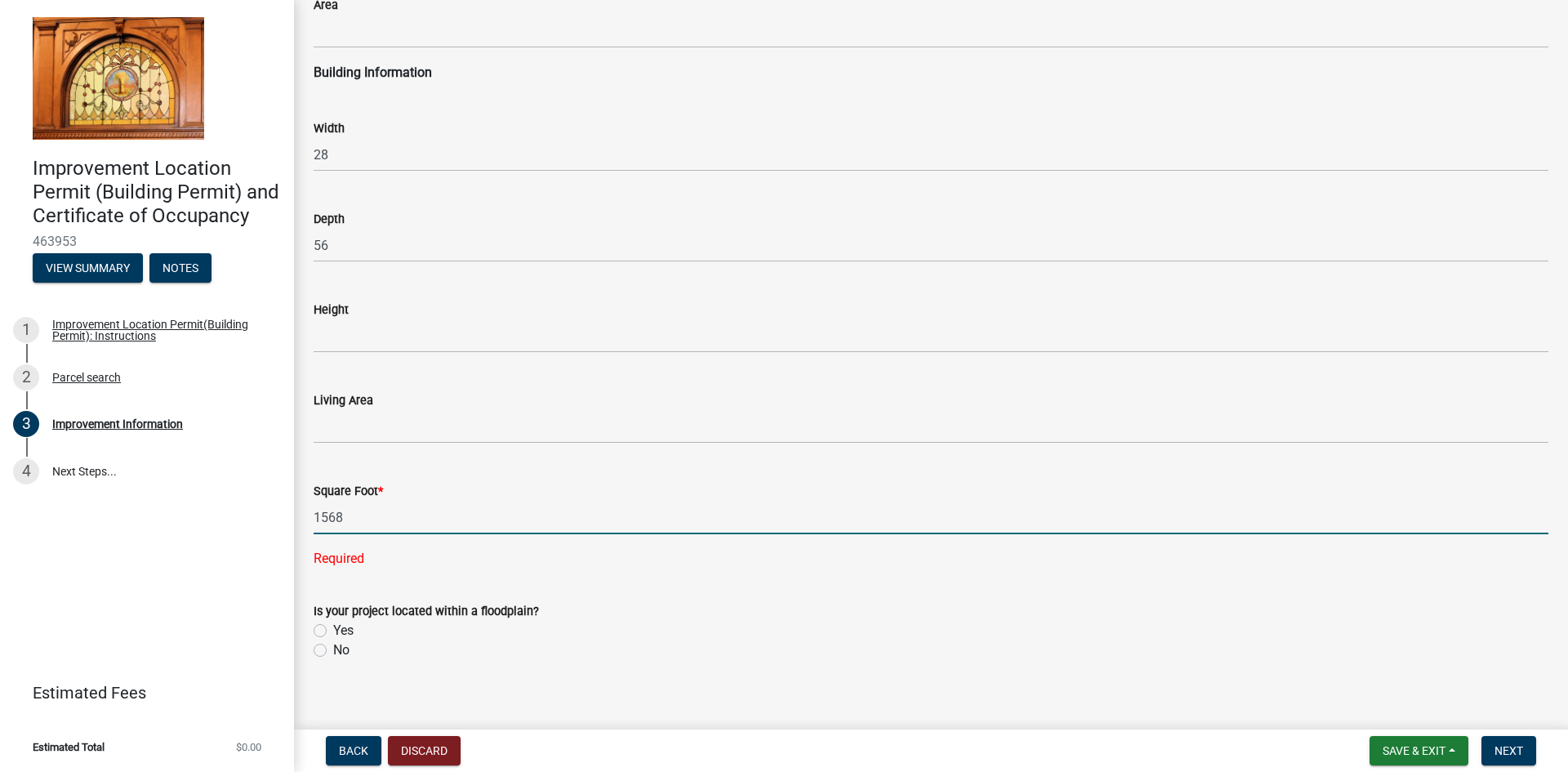
scroll to position [2368, 0]
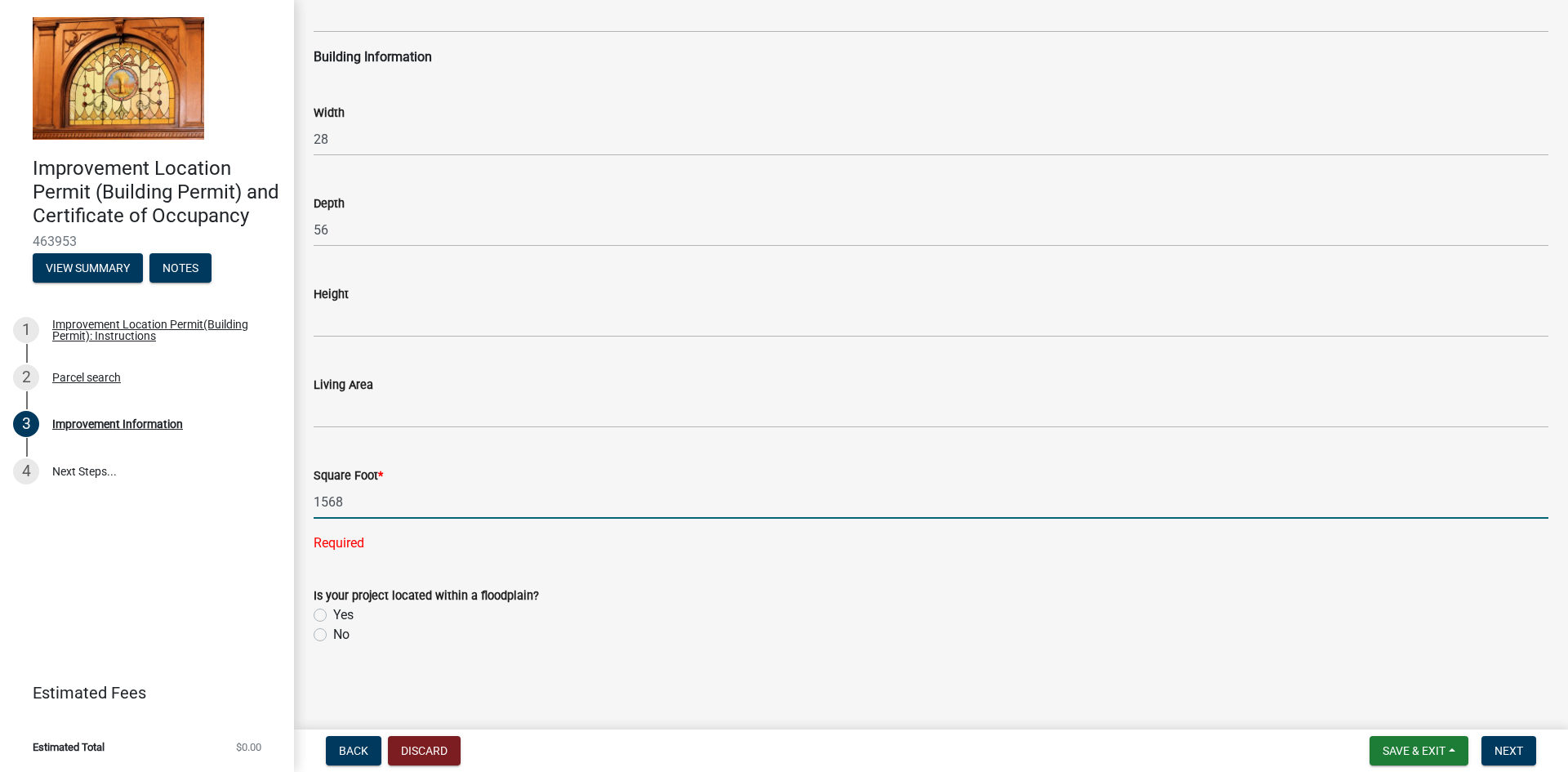
type input "1568"
click at [334, 638] on label "No" at bounding box center [342, 635] width 16 height 20
click at [334, 635] on input "No" at bounding box center [339, 630] width 11 height 11
radio input "true"
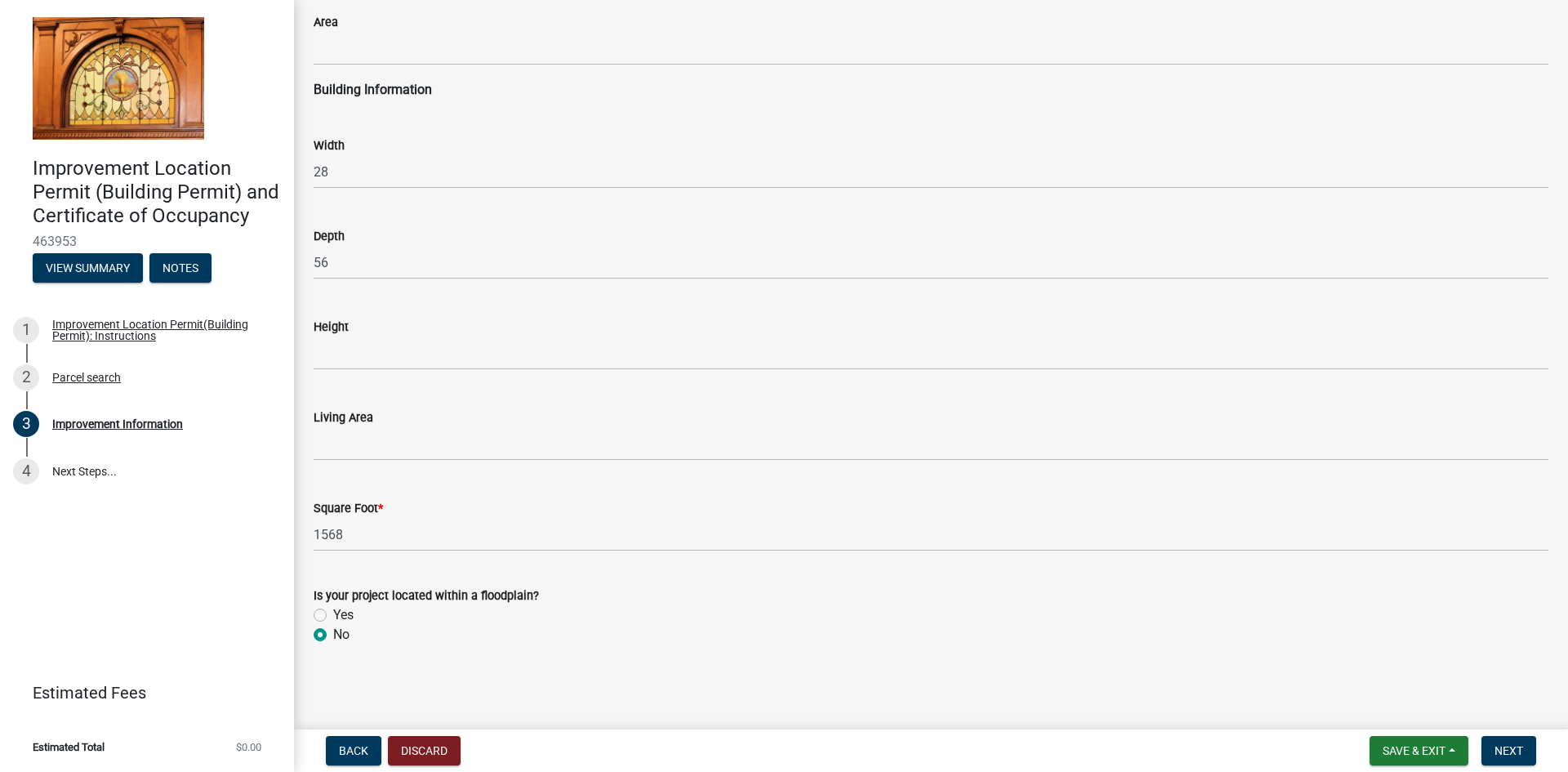
scroll to position [2335, 0]
click at [1518, 754] on span "Next" at bounding box center [1509, 750] width 29 height 13
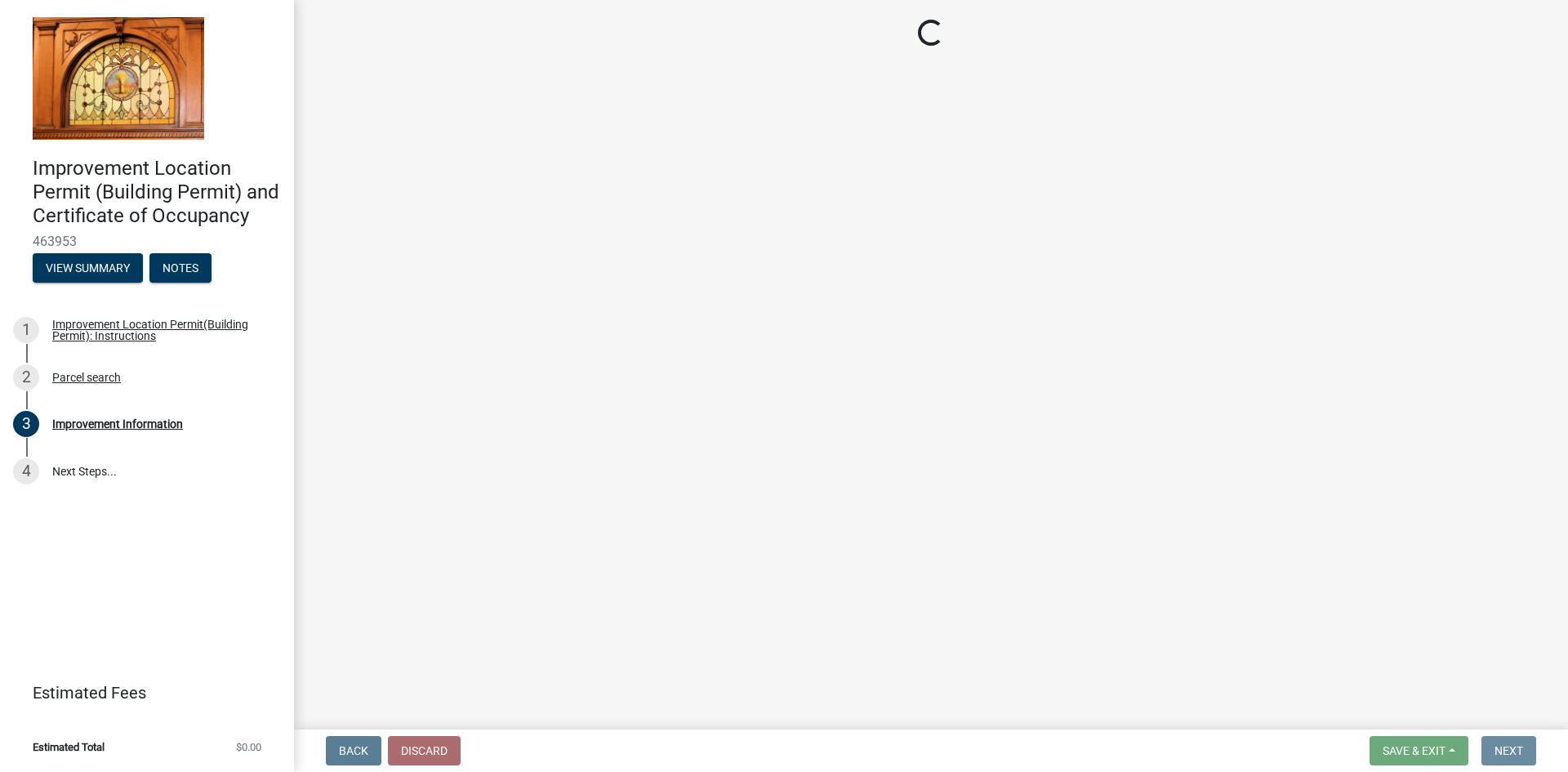
scroll to position [0, 0]
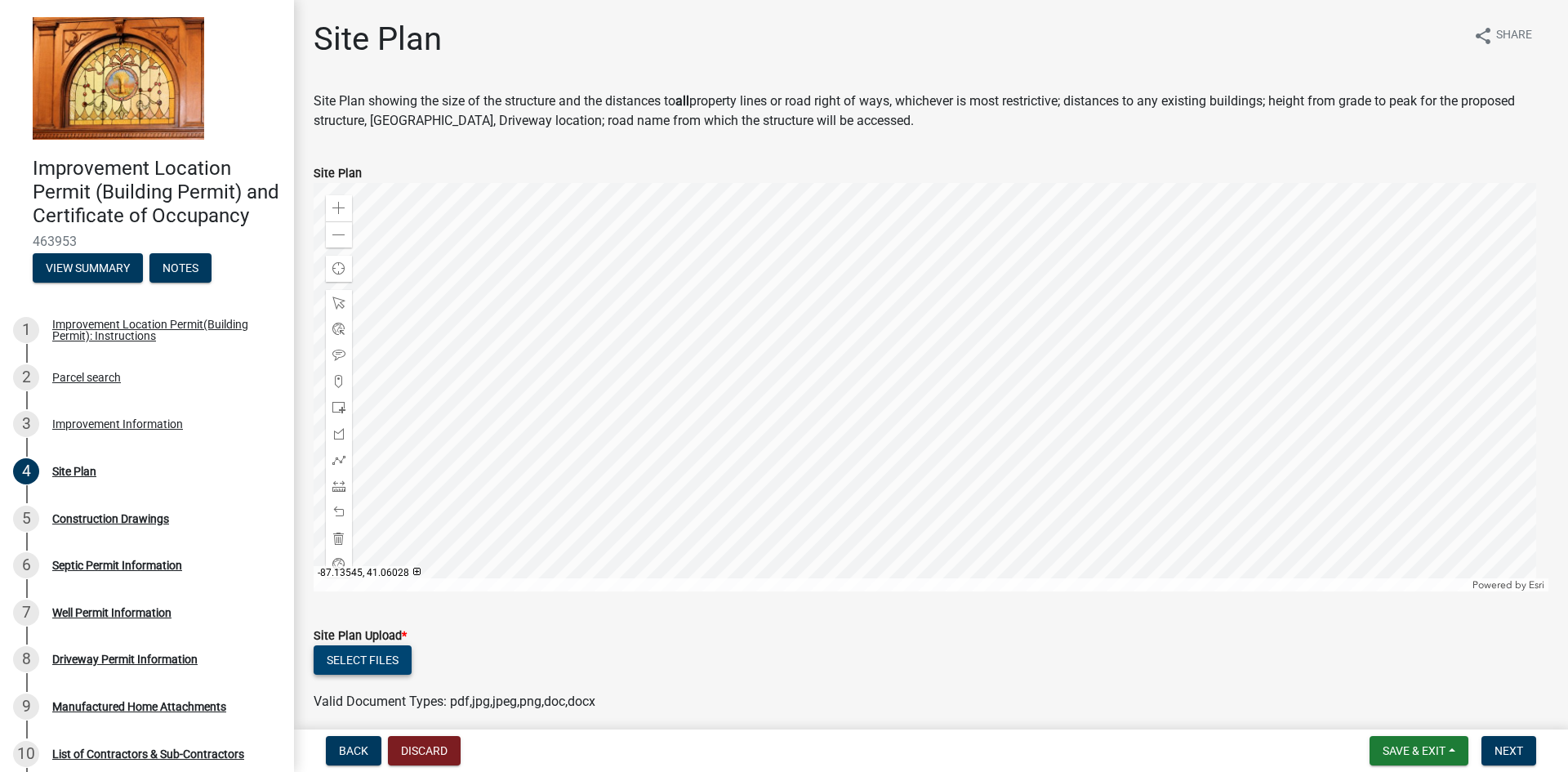
click at [382, 663] on button "Select files" at bounding box center [363, 659] width 98 height 29
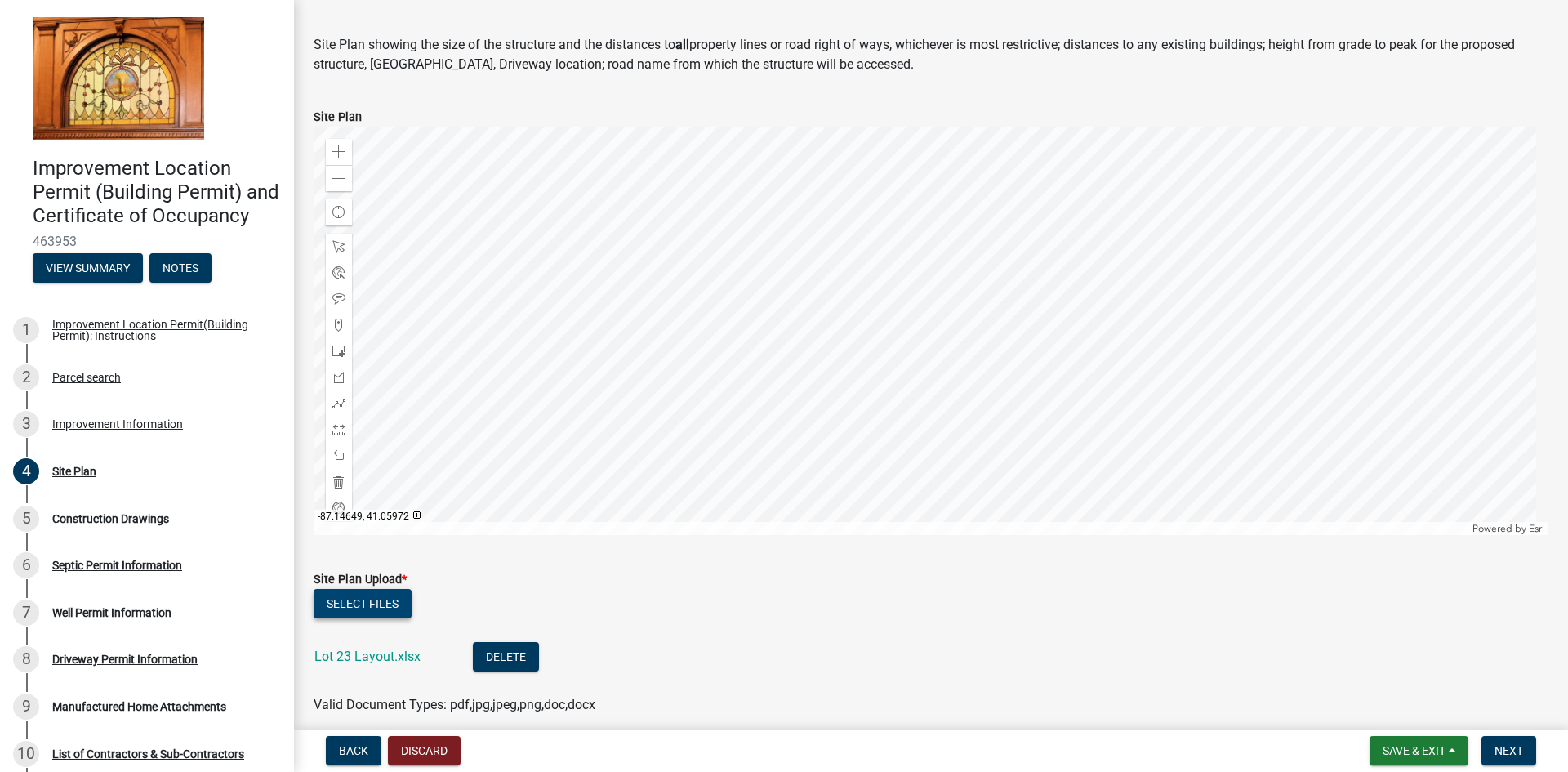
scroll to position [82, 0]
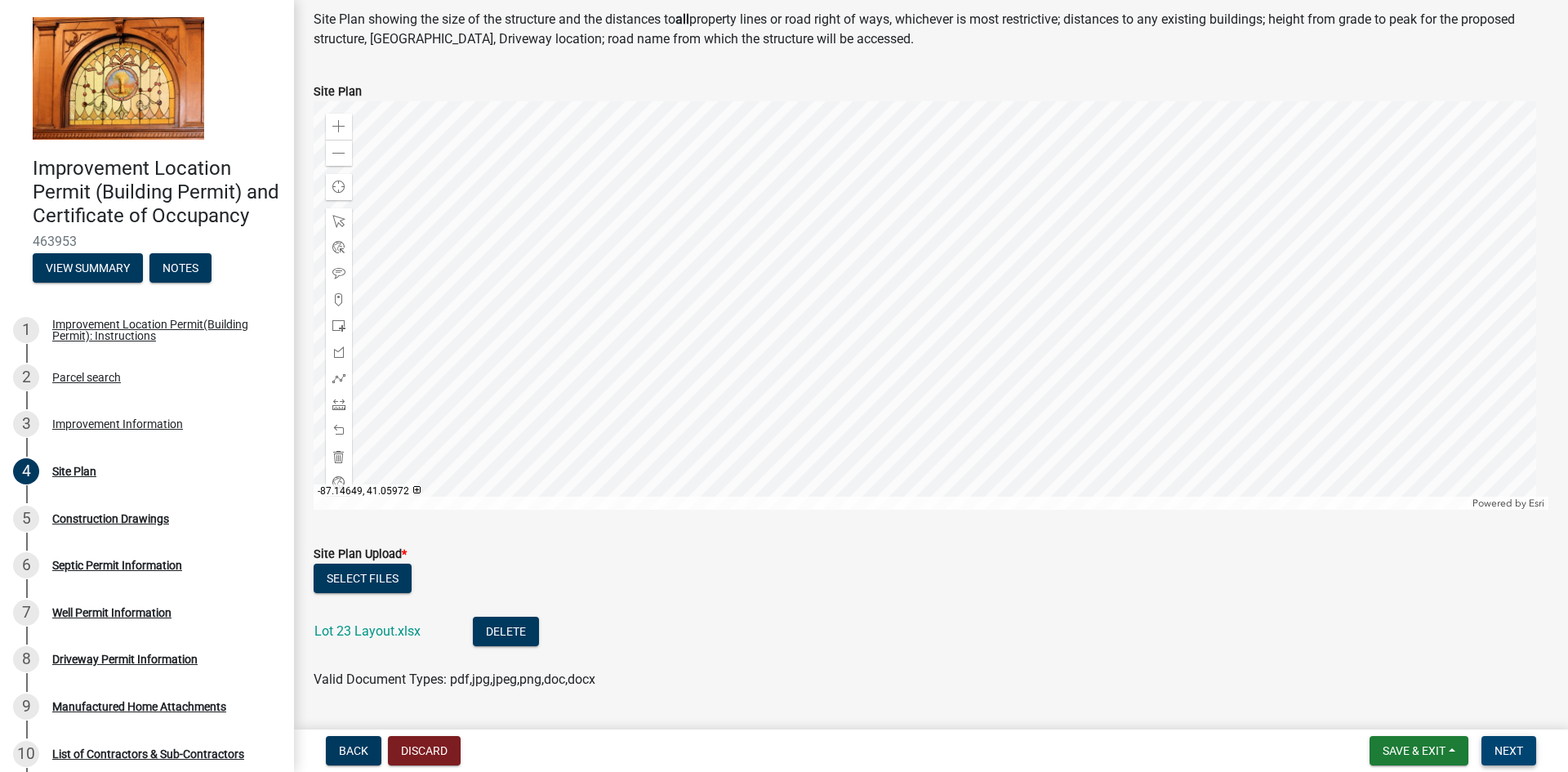
drag, startPoint x: 1515, startPoint y: 753, endPoint x: 1285, endPoint y: 690, distance: 238.5
click at [1388, 717] on wm-app "Improvement Location Permit (Building Permit) and Certificate of Occupancy 4639…" at bounding box center [784, 386] width 1568 height 772
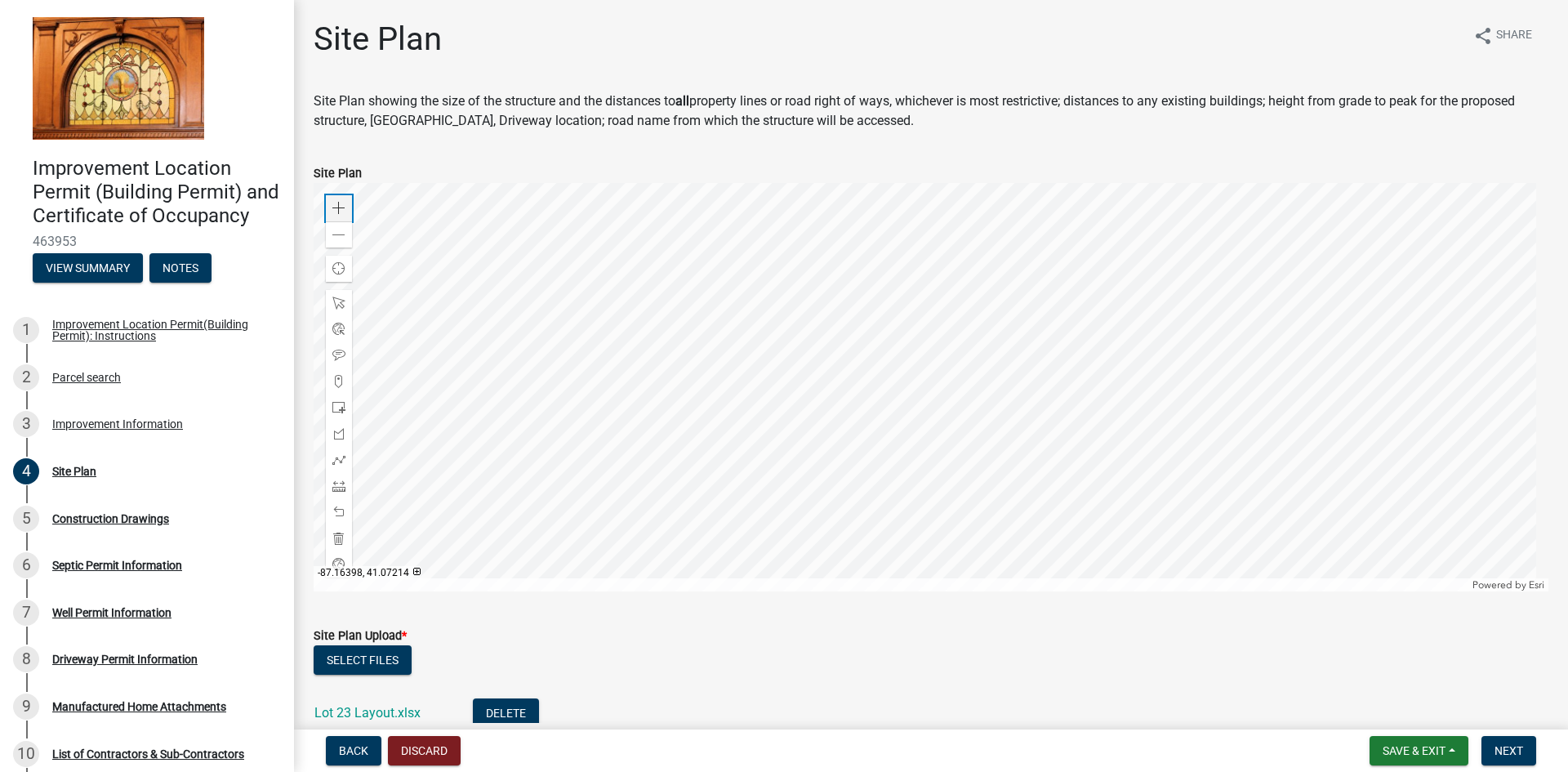
click at [336, 209] on span at bounding box center [339, 208] width 13 height 13
click at [747, 194] on div at bounding box center [931, 386] width 1235 height 408
click at [564, 306] on div at bounding box center [931, 386] width 1235 height 408
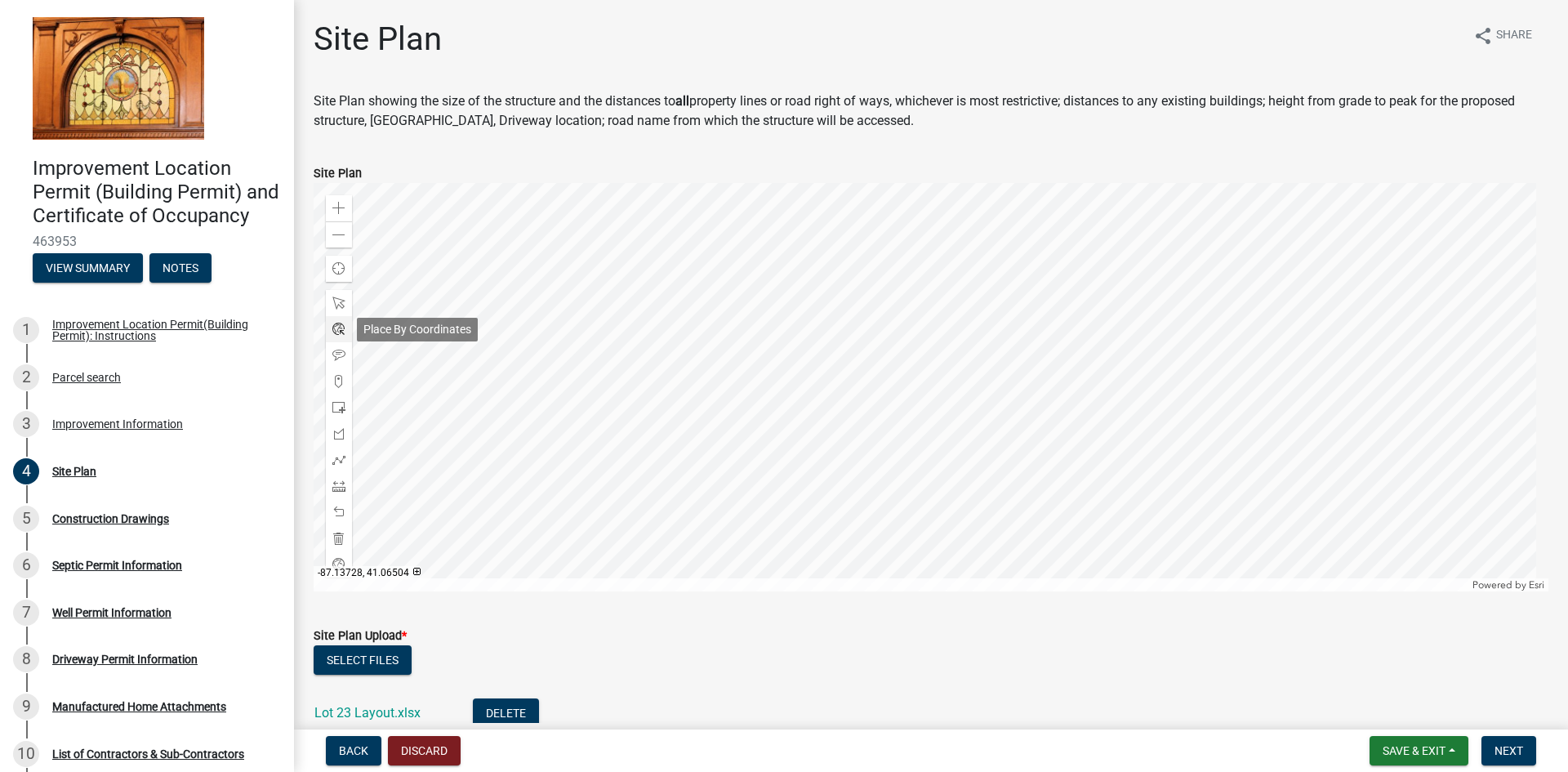
click at [350, 333] on div at bounding box center [339, 330] width 26 height 26
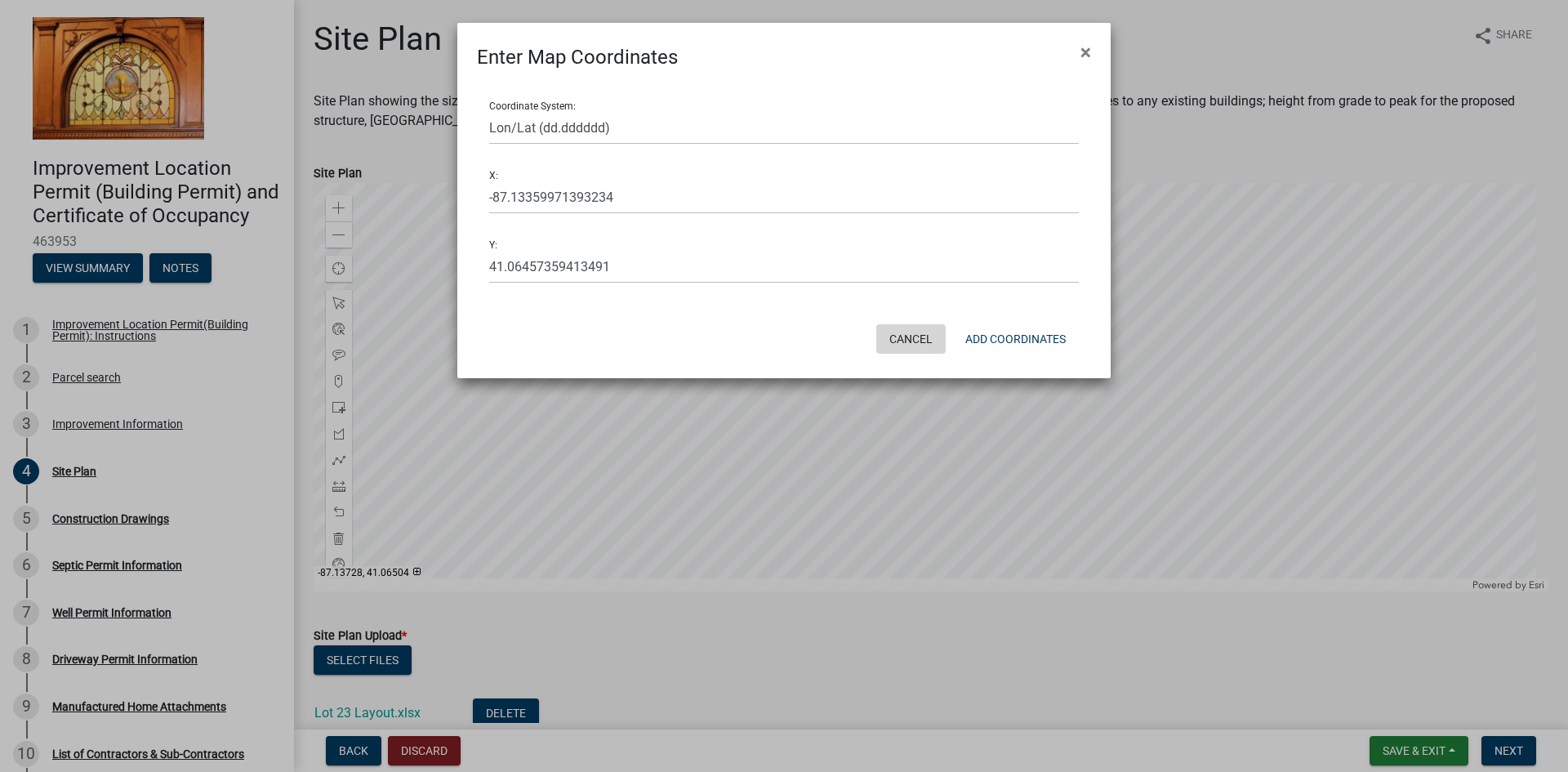
click at [933, 342] on button "Cancel" at bounding box center [912, 339] width 70 height 29
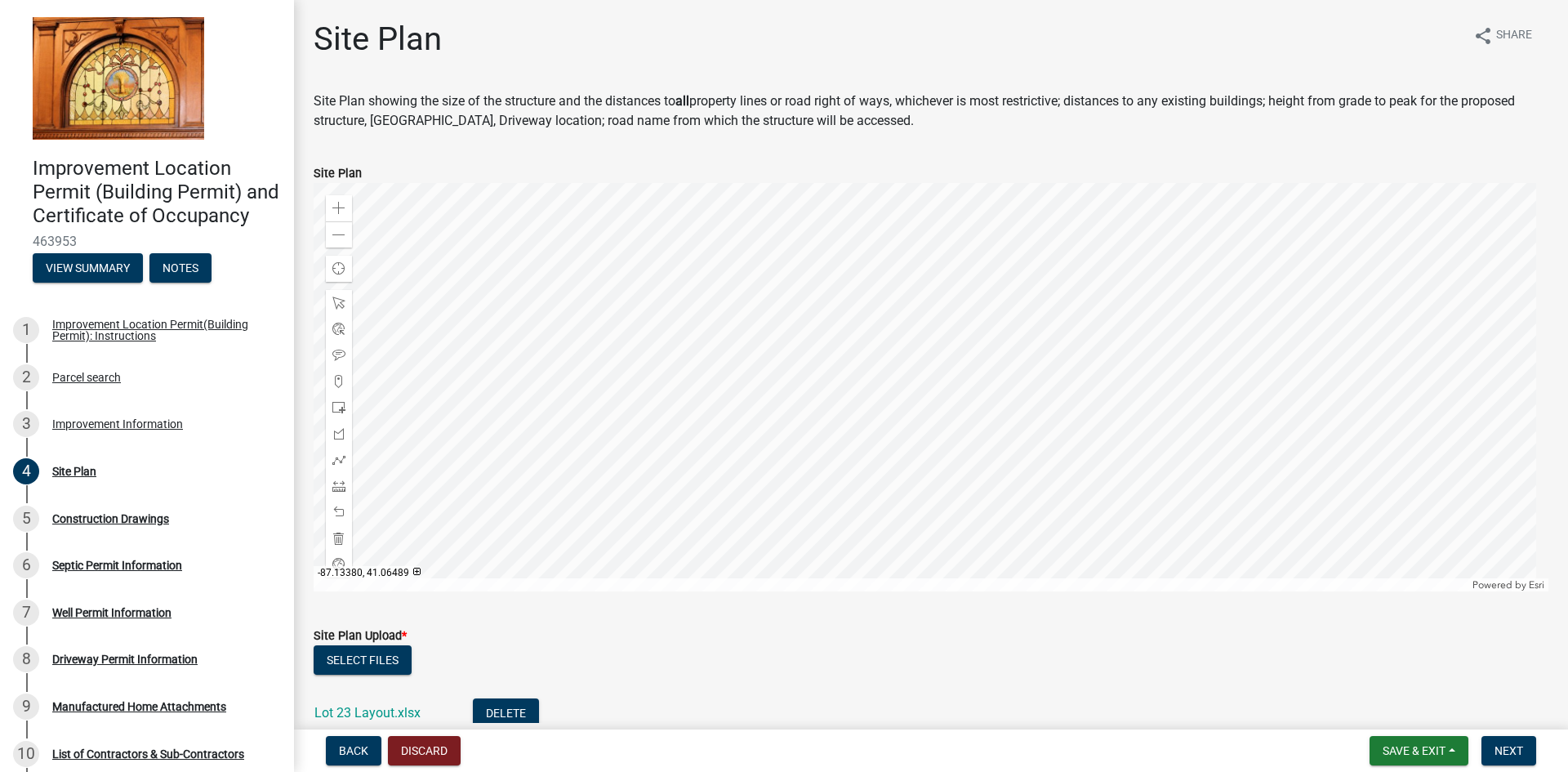
click at [894, 321] on div at bounding box center [931, 386] width 1235 height 408
click at [927, 329] on div at bounding box center [931, 386] width 1235 height 408
click at [338, 302] on span at bounding box center [339, 303] width 13 height 13
click at [983, 344] on div at bounding box center [931, 386] width 1235 height 408
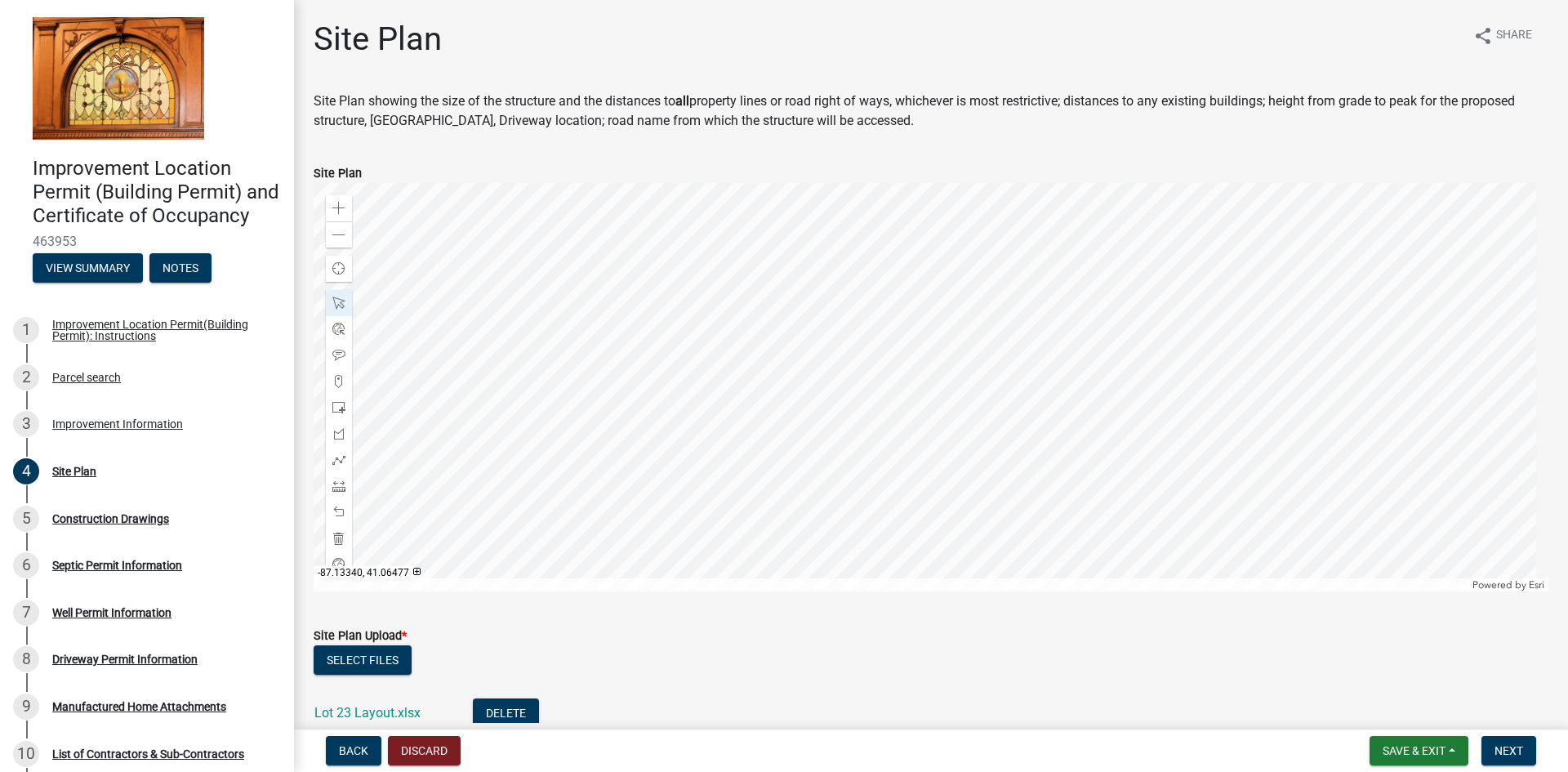
click at [988, 363] on div at bounding box center [931, 386] width 1235 height 408
click at [338, 400] on div at bounding box center [339, 407] width 26 height 26
click at [1058, 419] on div at bounding box center [931, 386] width 1235 height 408
click at [1510, 754] on span "Next" at bounding box center [1509, 750] width 29 height 13
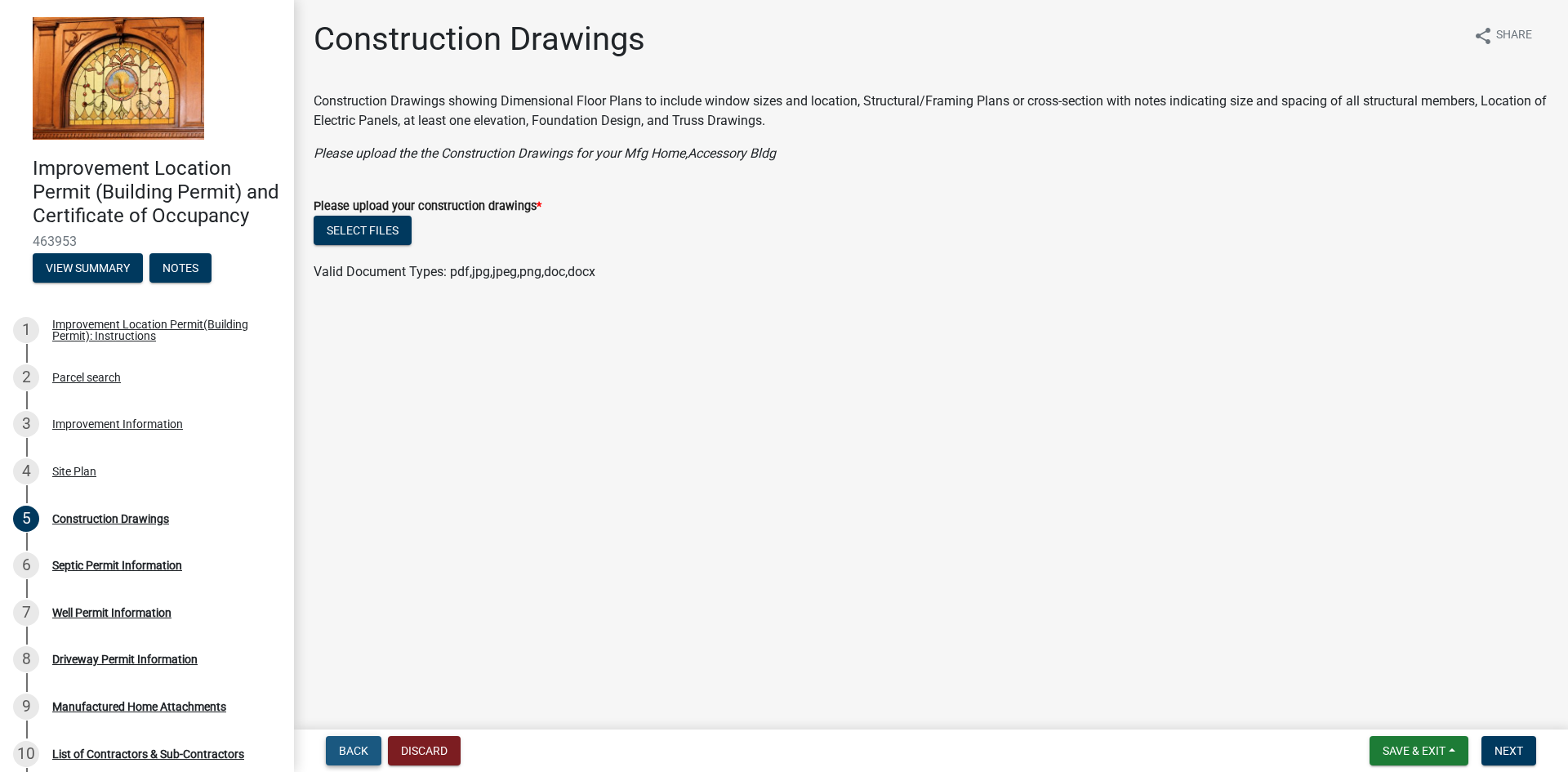
click at [353, 756] on span "Back" at bounding box center [353, 750] width 29 height 13
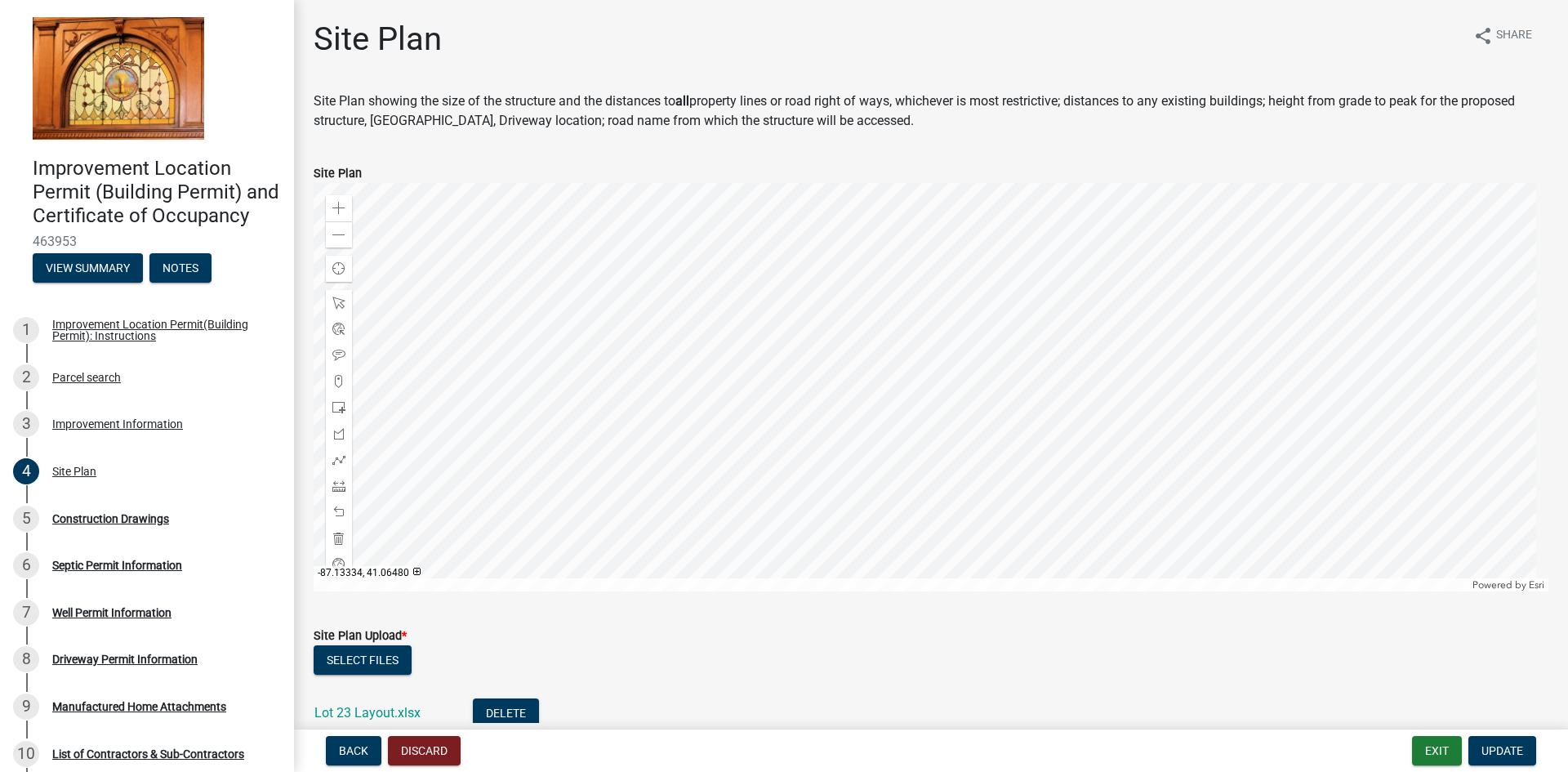
click at [949, 375] on div at bounding box center [931, 386] width 1235 height 408
click at [841, 395] on div at bounding box center [931, 386] width 1235 height 408
click at [836, 405] on div at bounding box center [931, 386] width 1235 height 408
click at [1222, 545] on div at bounding box center [931, 386] width 1235 height 408
click at [1515, 755] on span "Update" at bounding box center [1503, 750] width 42 height 13
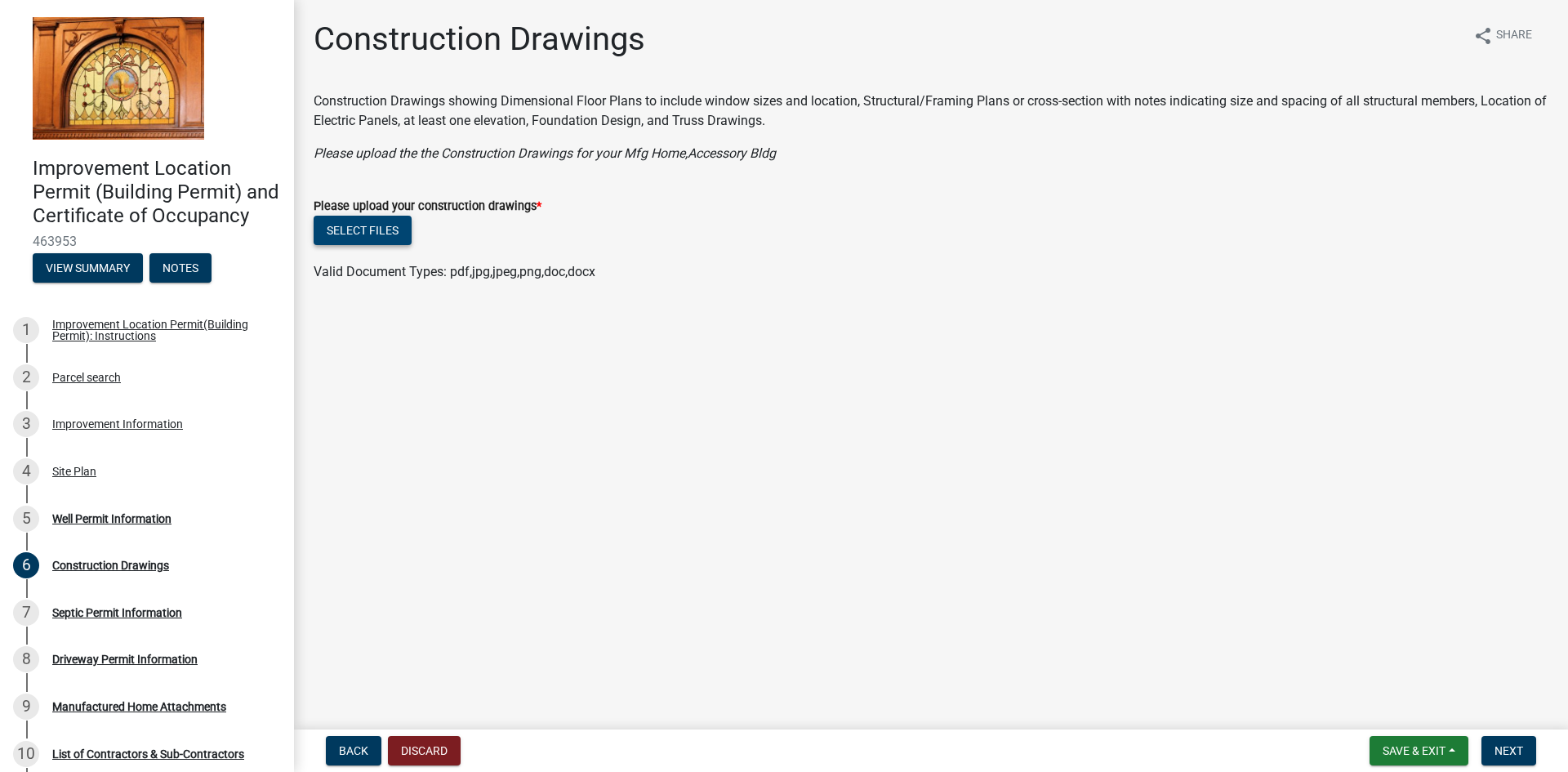
click at [353, 231] on button "Select files" at bounding box center [363, 230] width 98 height 29
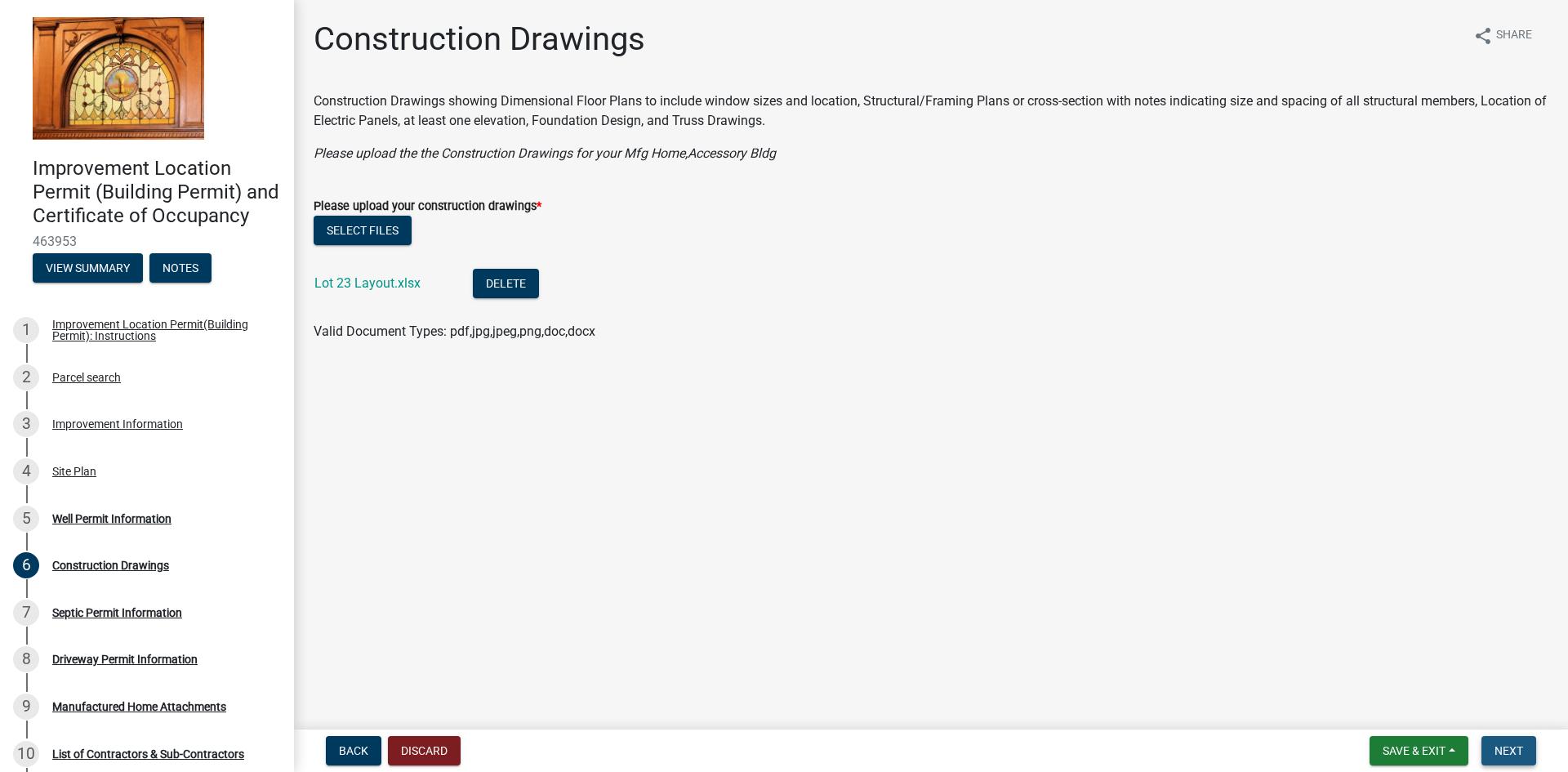
click at [1514, 747] on span "Next" at bounding box center [1509, 750] width 29 height 13
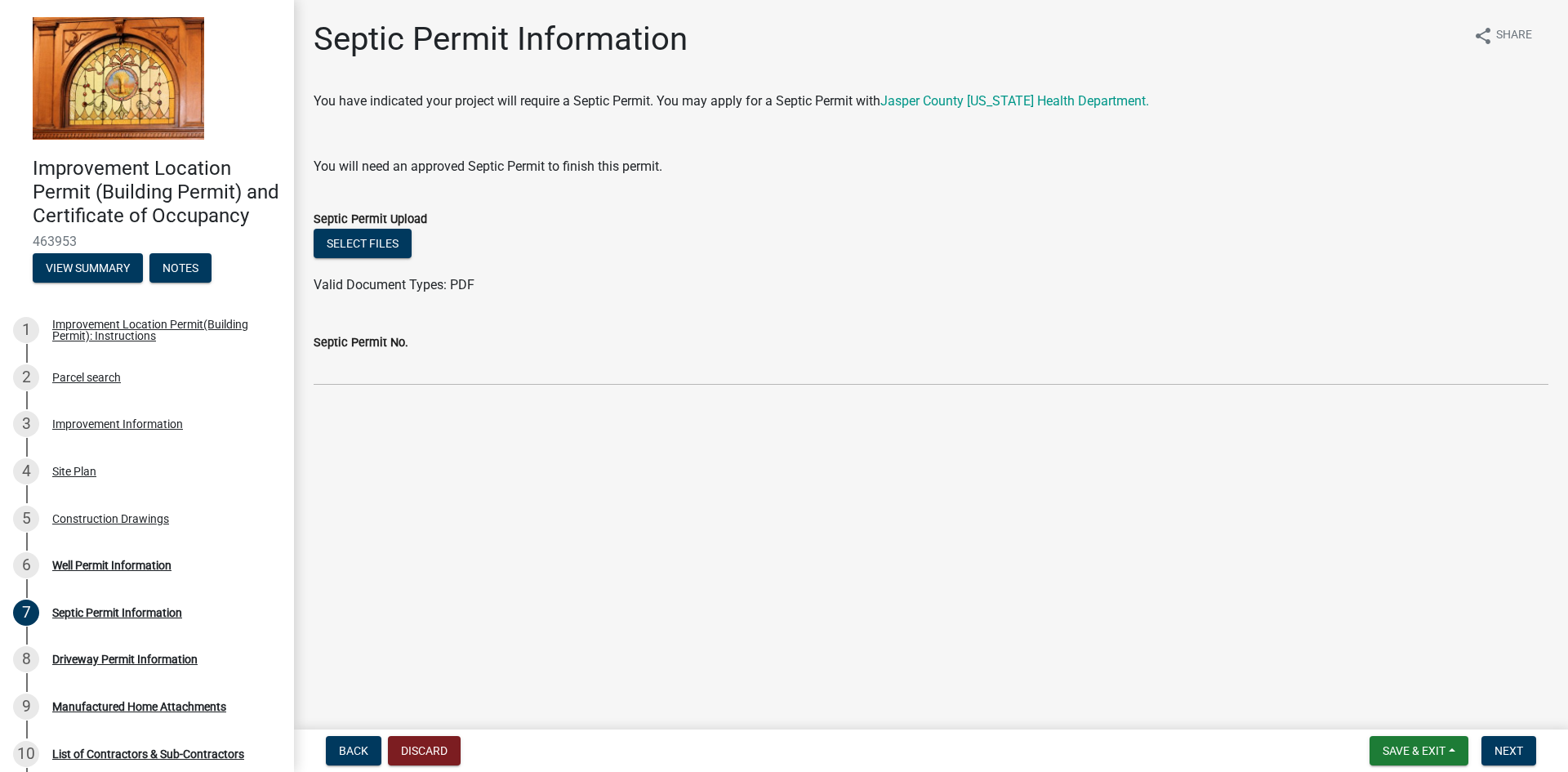
click at [689, 276] on div "Valid Document Types: PDF" at bounding box center [931, 286] width 1259 height 20
click at [1512, 747] on span "Next" at bounding box center [1509, 750] width 29 height 13
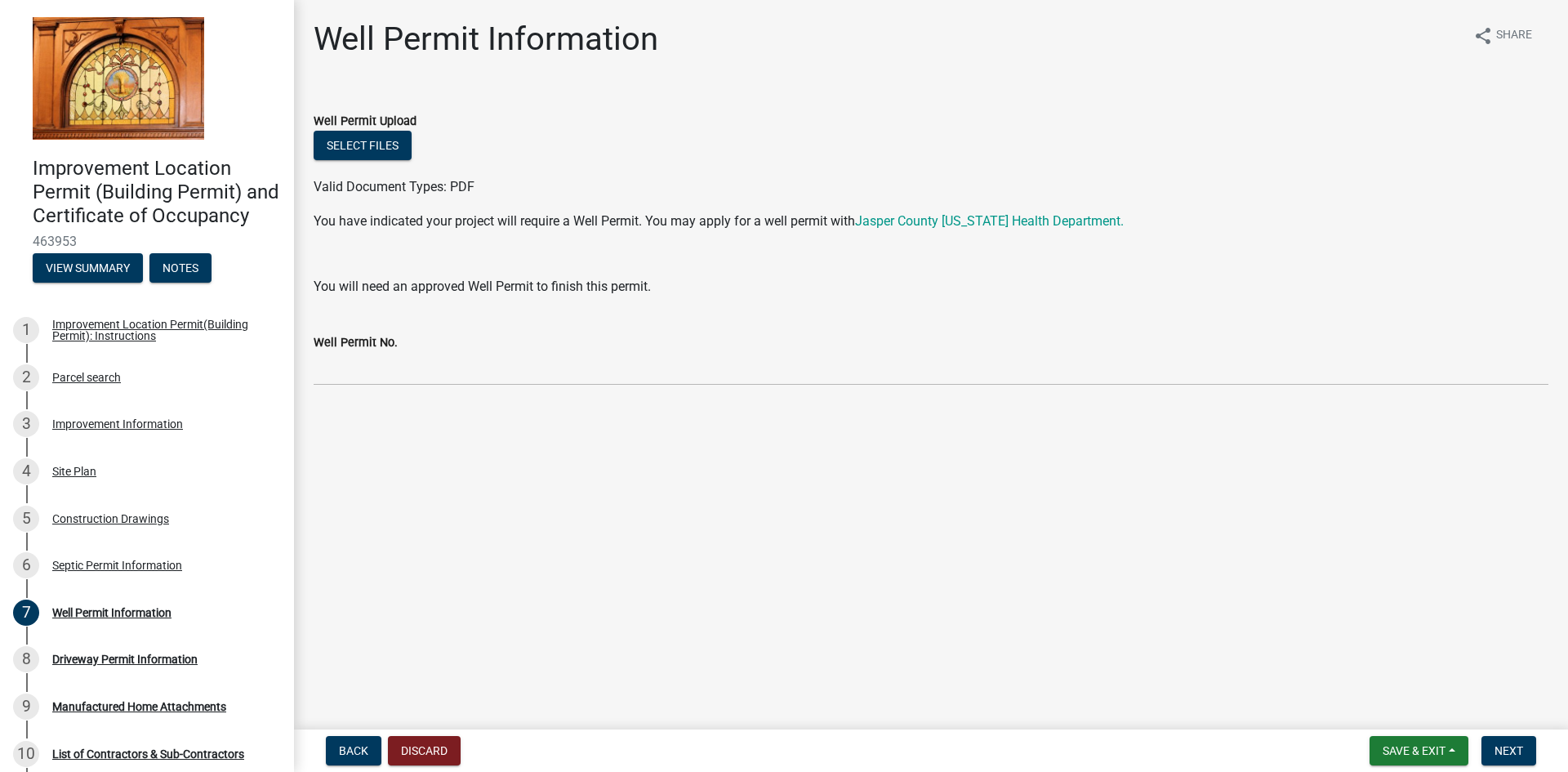
click at [1039, 605] on main "Well Permit Information share Share Well Permit Upload Select files Valid Docum…" at bounding box center [931, 362] width 1274 height 723
click at [1505, 747] on span "Next" at bounding box center [1509, 750] width 29 height 13
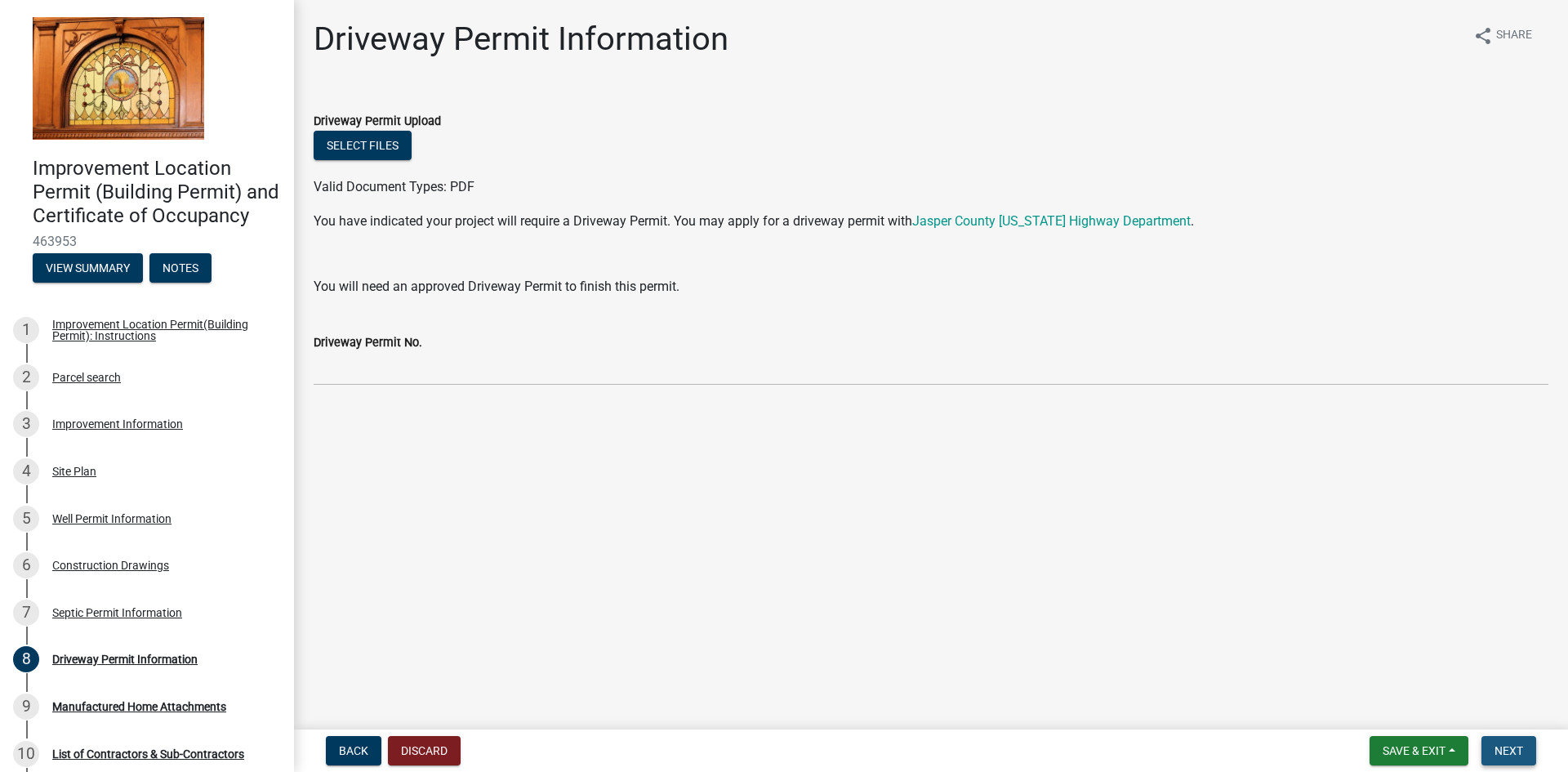
click at [1518, 747] on span "Next" at bounding box center [1509, 750] width 29 height 13
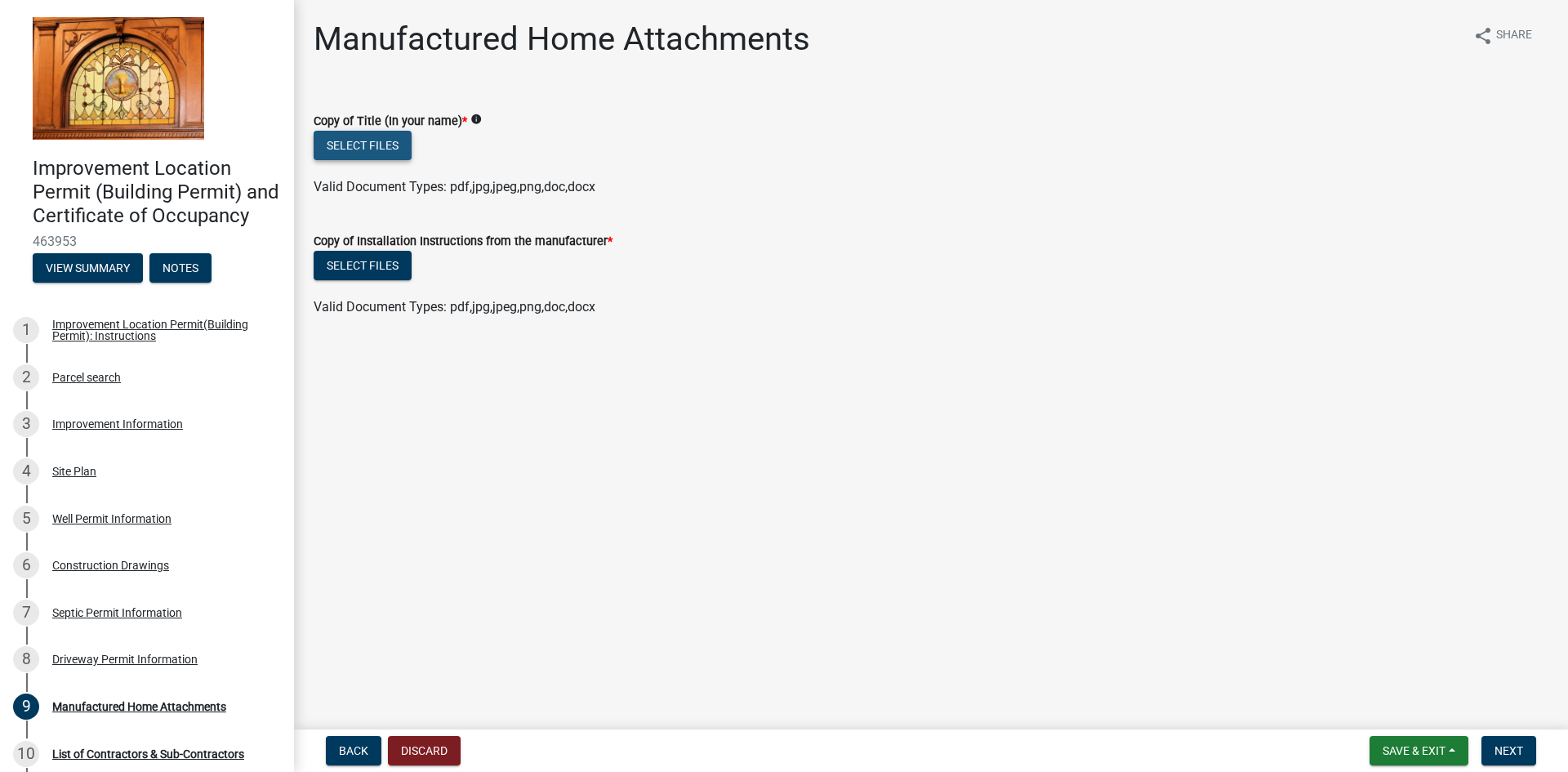
click at [350, 147] on button "Select files" at bounding box center [363, 145] width 98 height 29
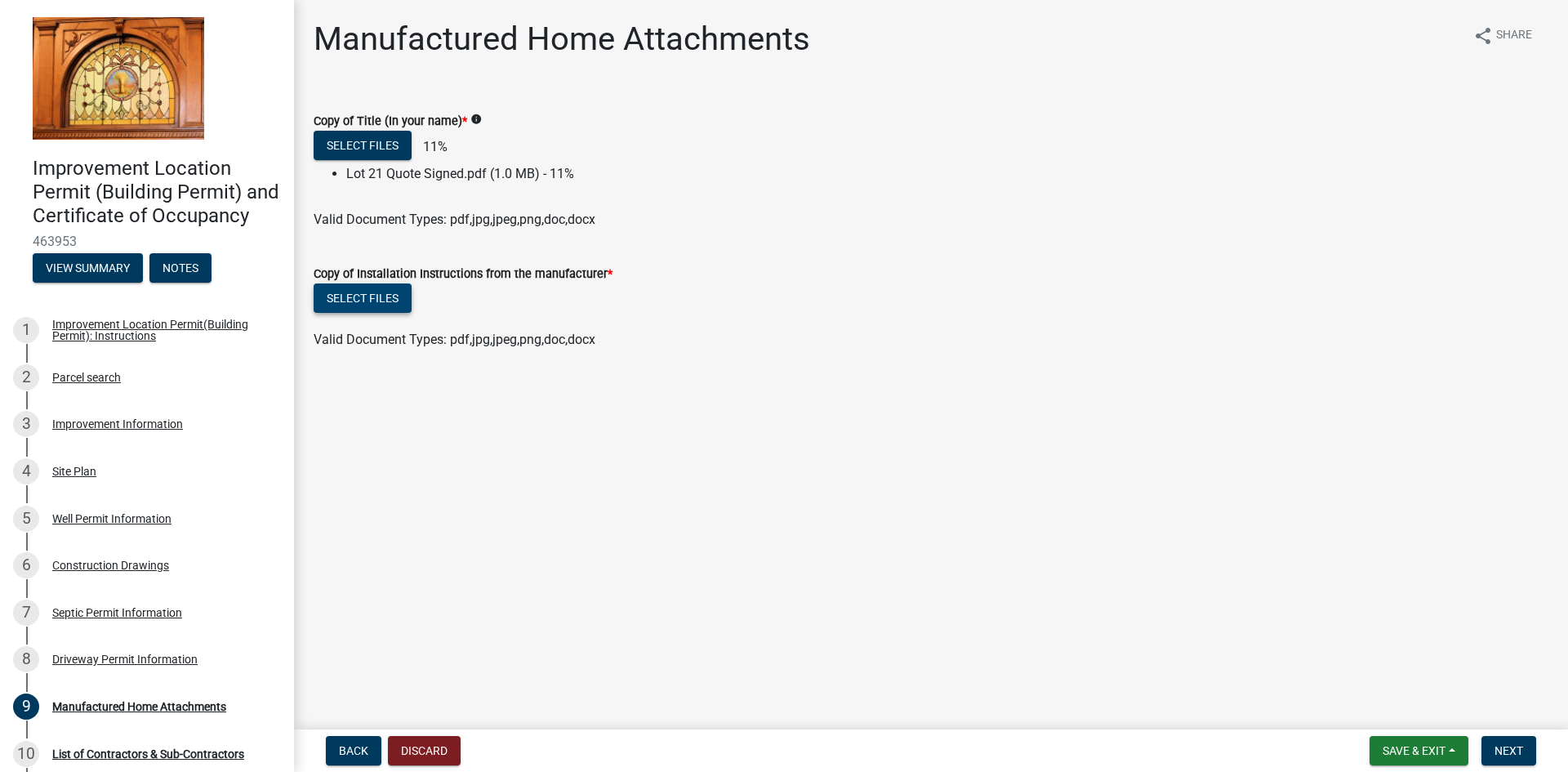
click at [396, 306] on button "Select files" at bounding box center [363, 298] width 98 height 29
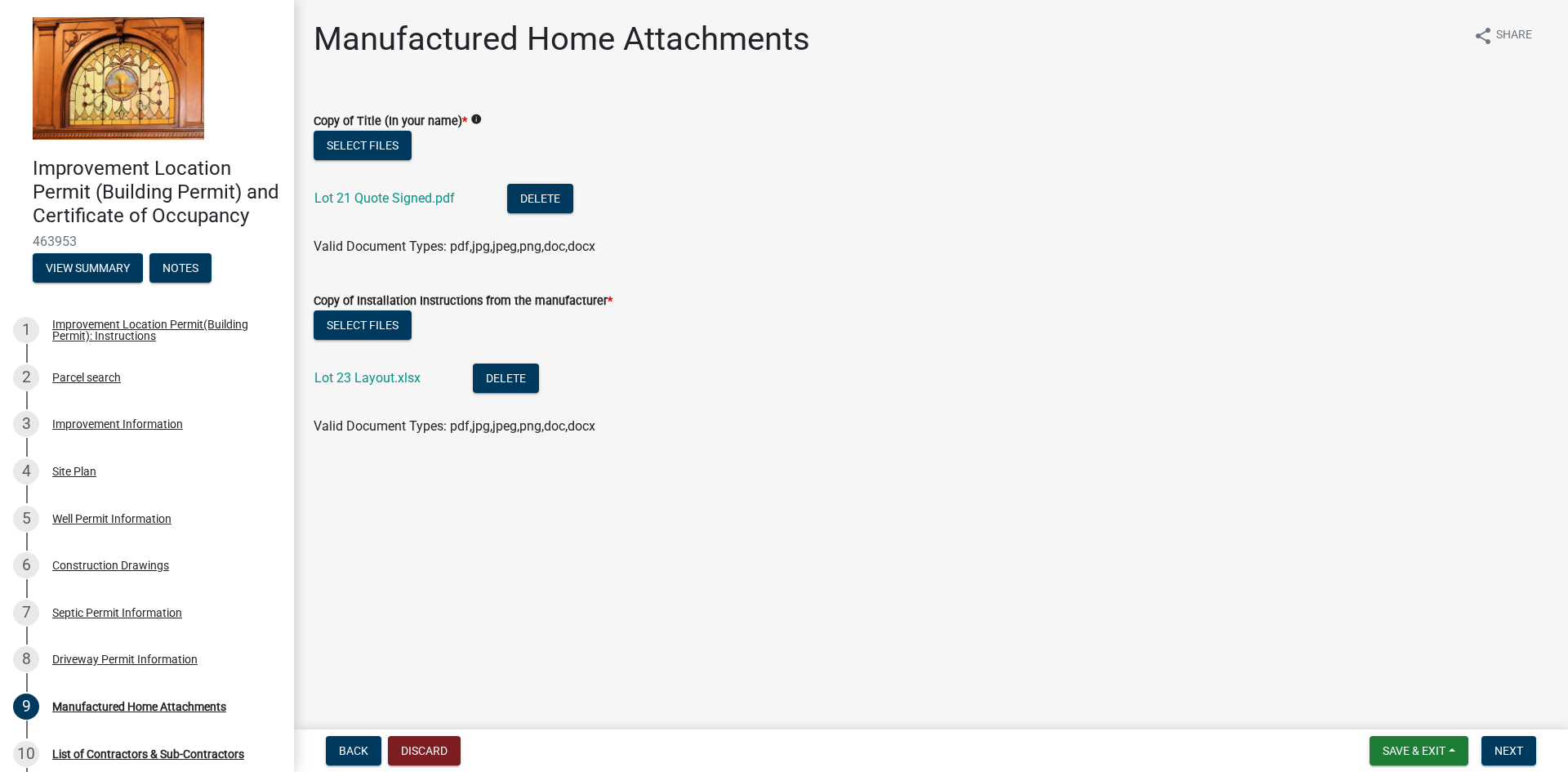
click at [895, 505] on main "Manufactured Home Attachments share Share Copy of Title (In your name) * info S…" at bounding box center [931, 362] width 1274 height 723
drag, startPoint x: 1434, startPoint y: 752, endPoint x: 1326, endPoint y: 751, distance: 108.0
click at [1270, 771] on html "Internet Explorer does NOT work with GeoPermits. Get a new browser for more sec…" at bounding box center [784, 386] width 1568 height 772
click at [1497, 747] on span "Next" at bounding box center [1509, 750] width 29 height 13
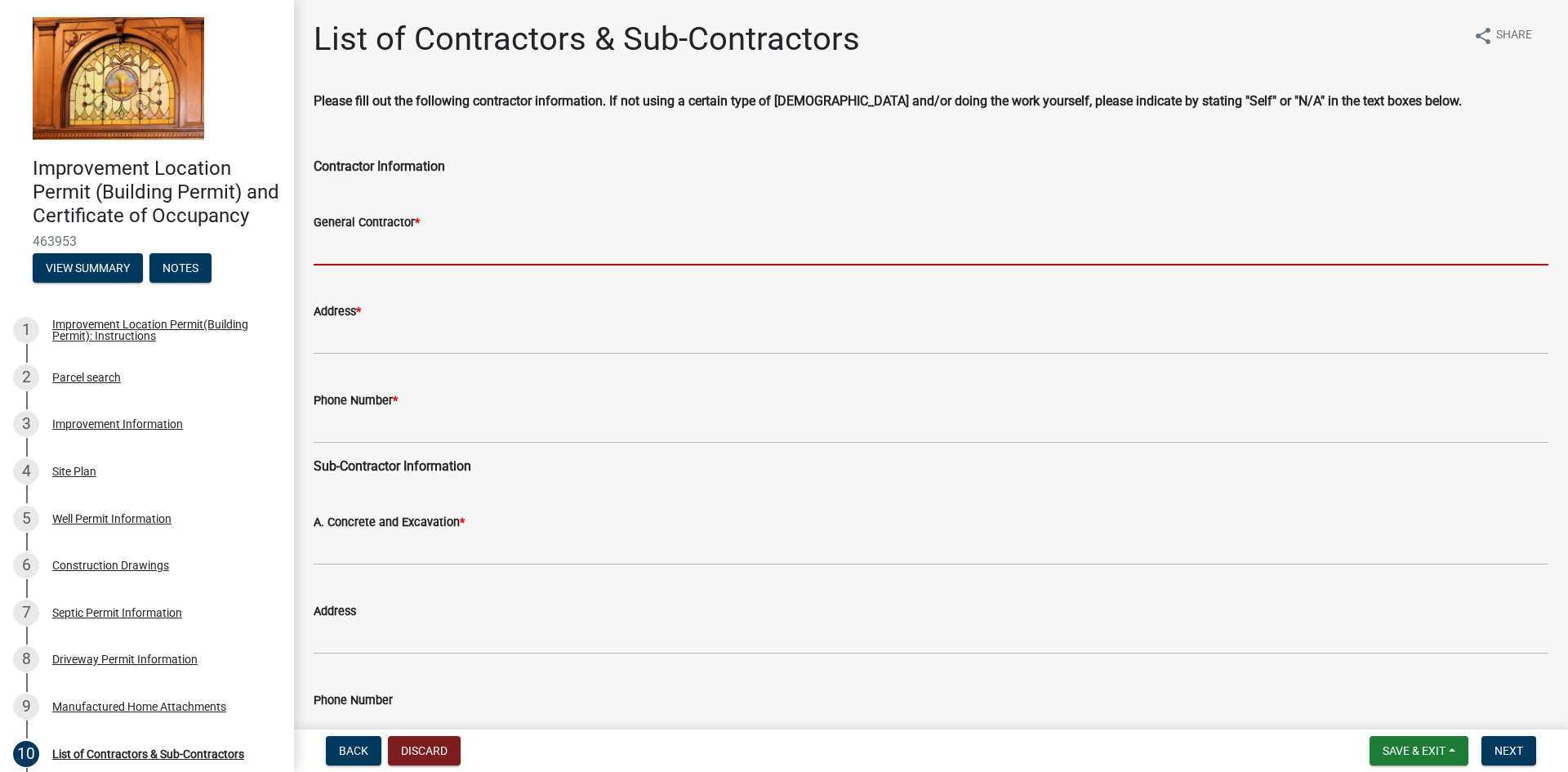
click at [428, 250] on input "General Contractor *" at bounding box center [931, 249] width 1235 height 34
type input "JR Remodeling"
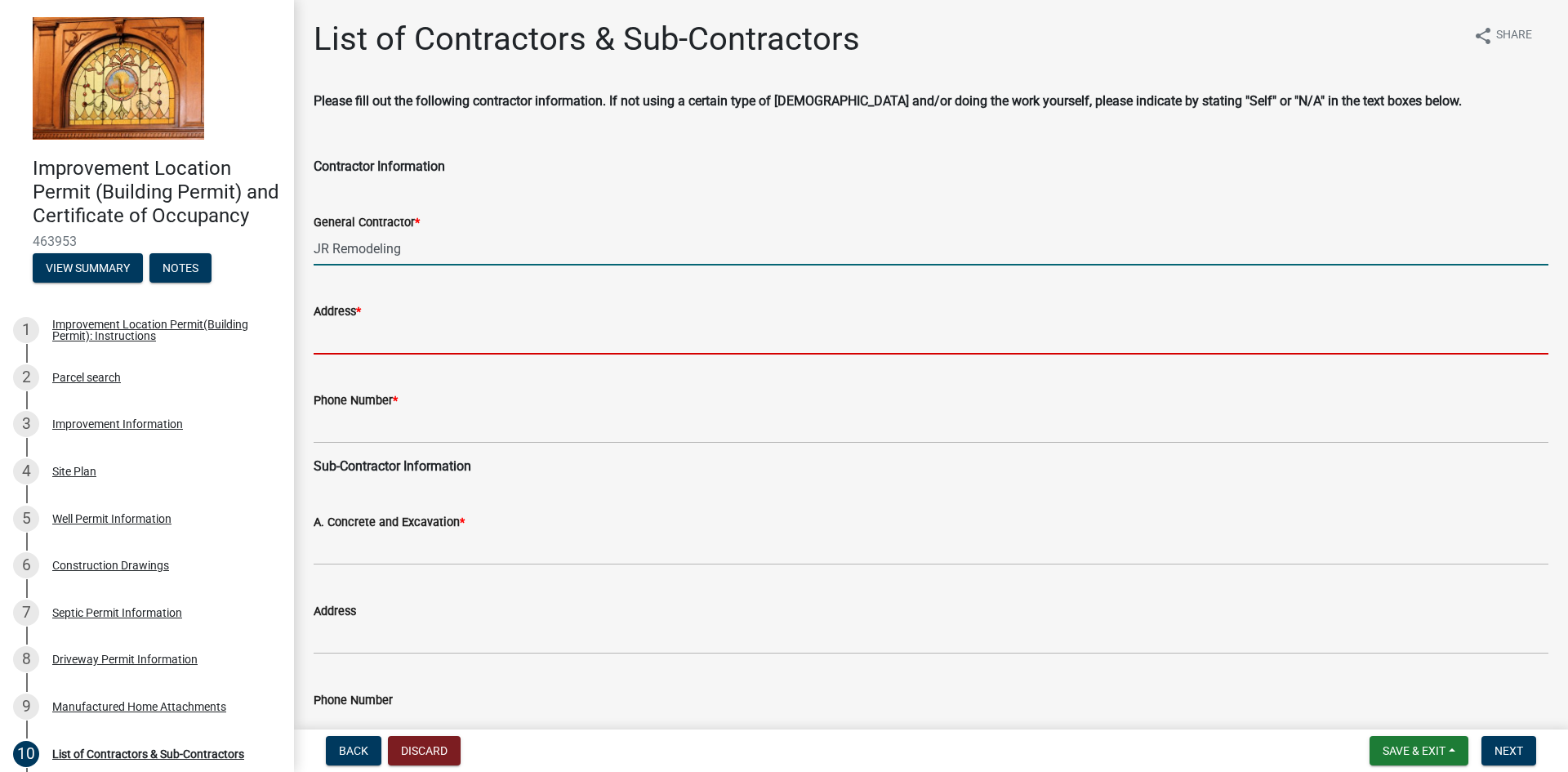
click at [406, 334] on input "Address *" at bounding box center [931, 338] width 1235 height 34
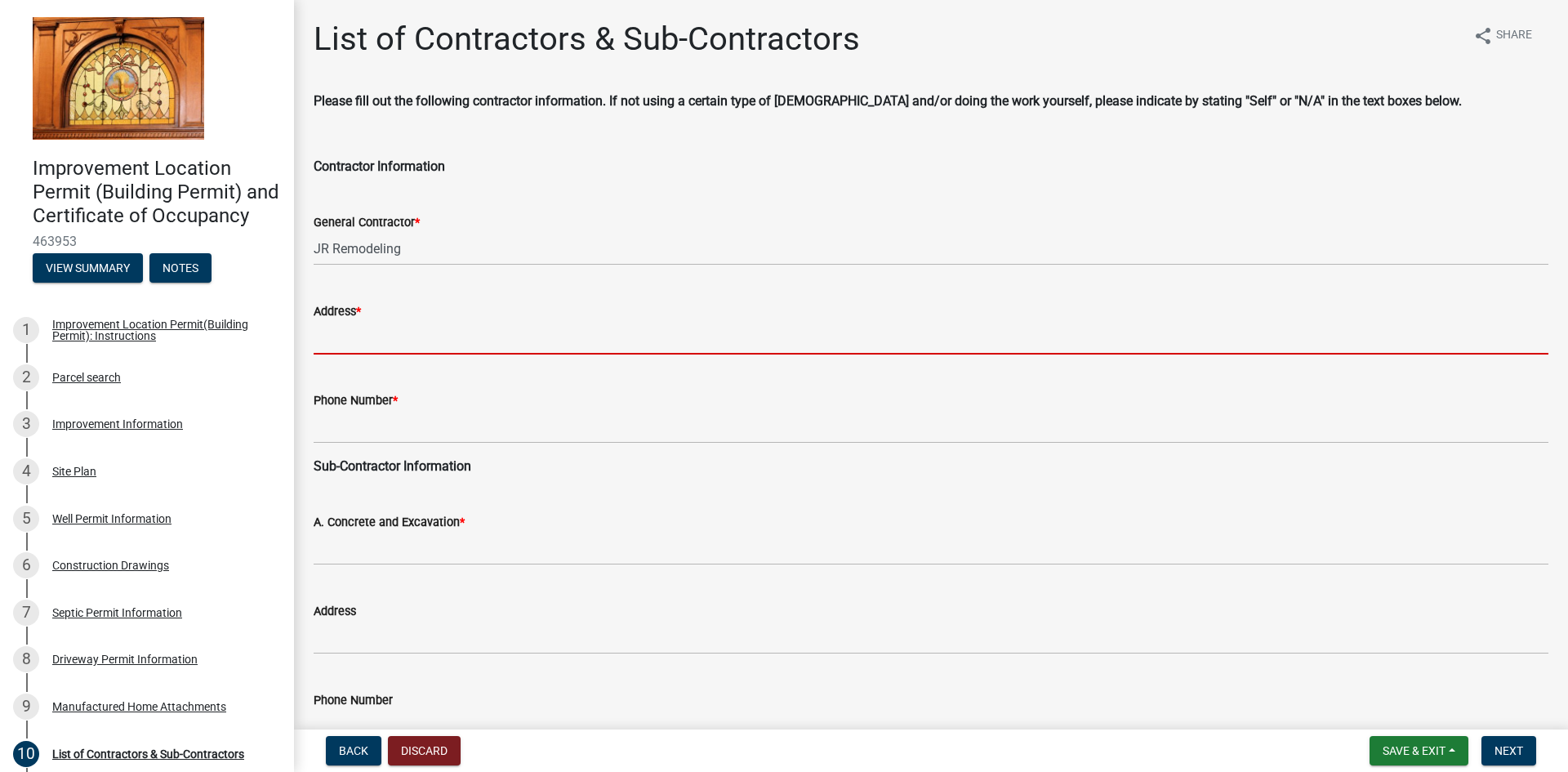
type input "2427 E 400 N Rensselaer IN 47978"
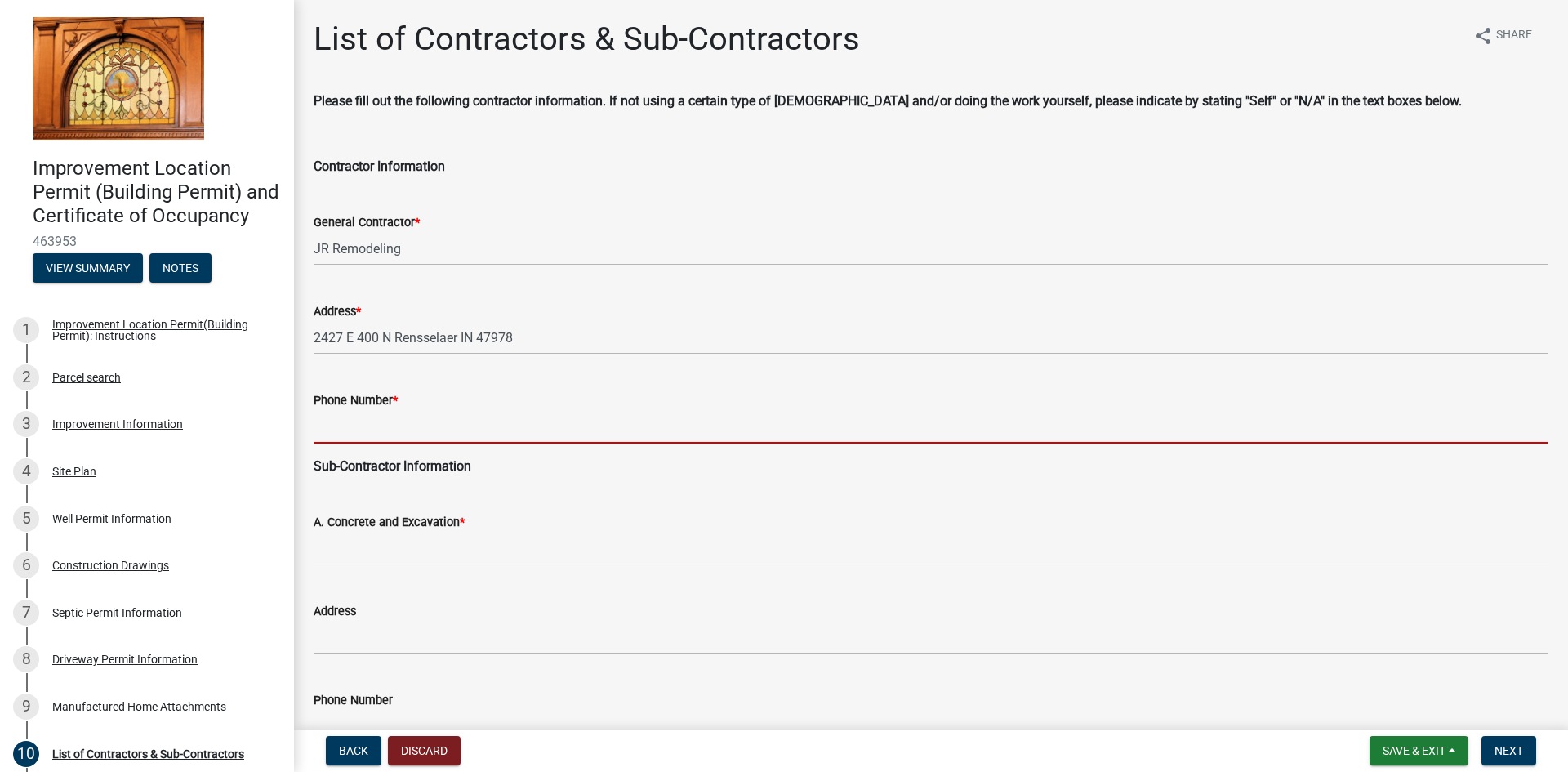
click at [446, 431] on input "Phone Number *" at bounding box center [931, 427] width 1235 height 34
type input "2198665165"
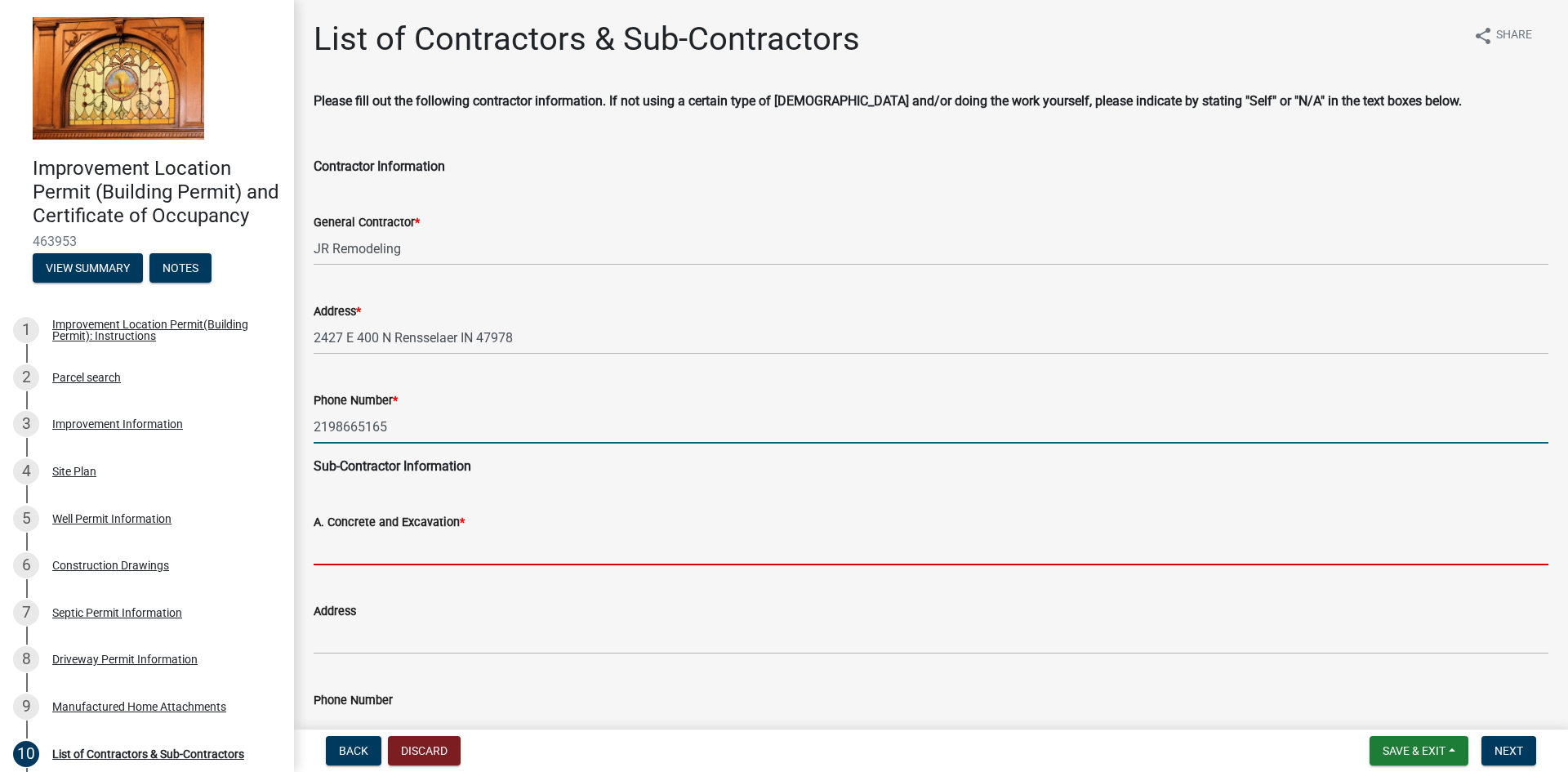
click at [383, 557] on input "A. Concrete and Excavation *" at bounding box center [931, 548] width 1235 height 34
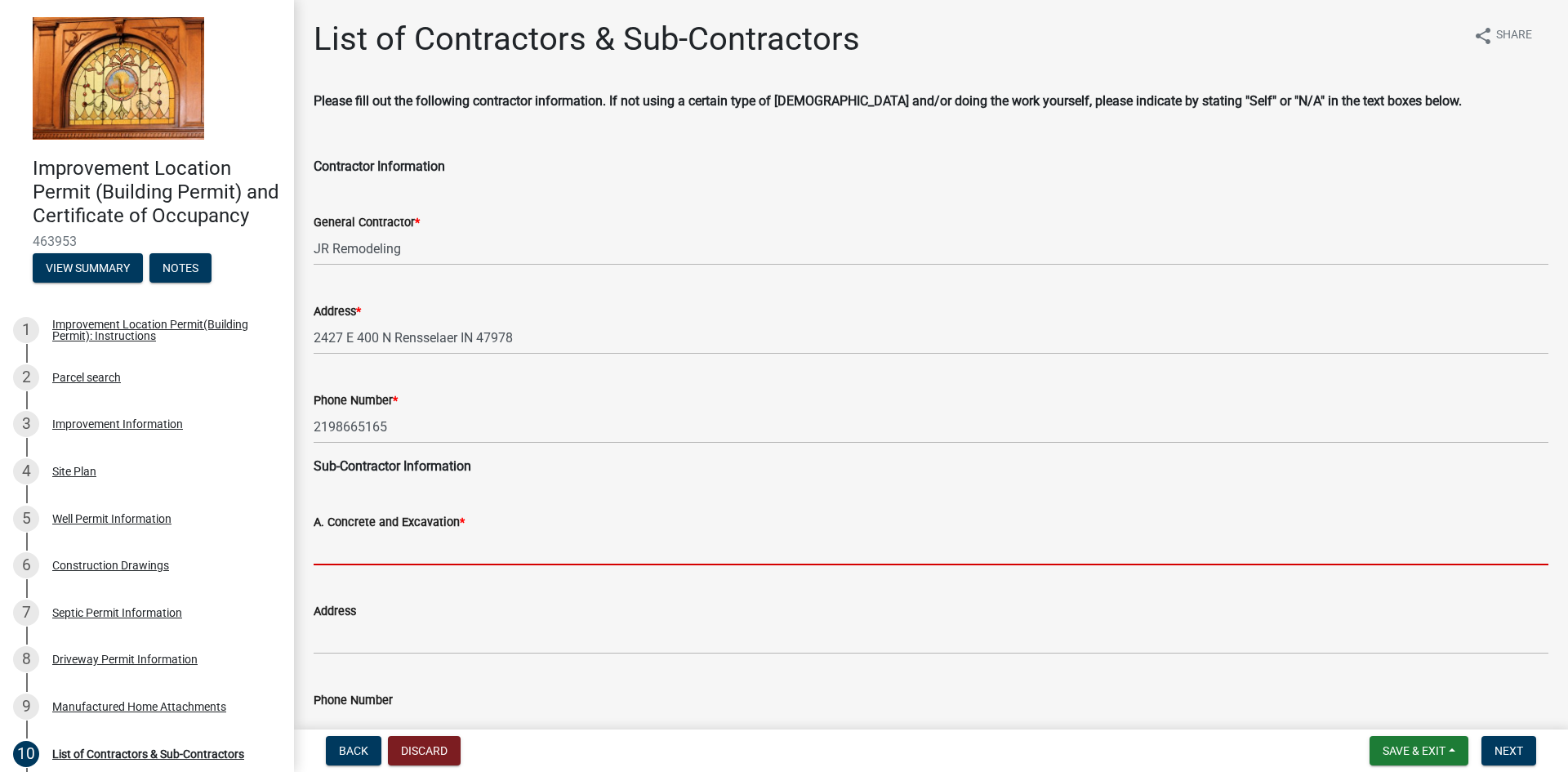
type input "JR Remodeling"
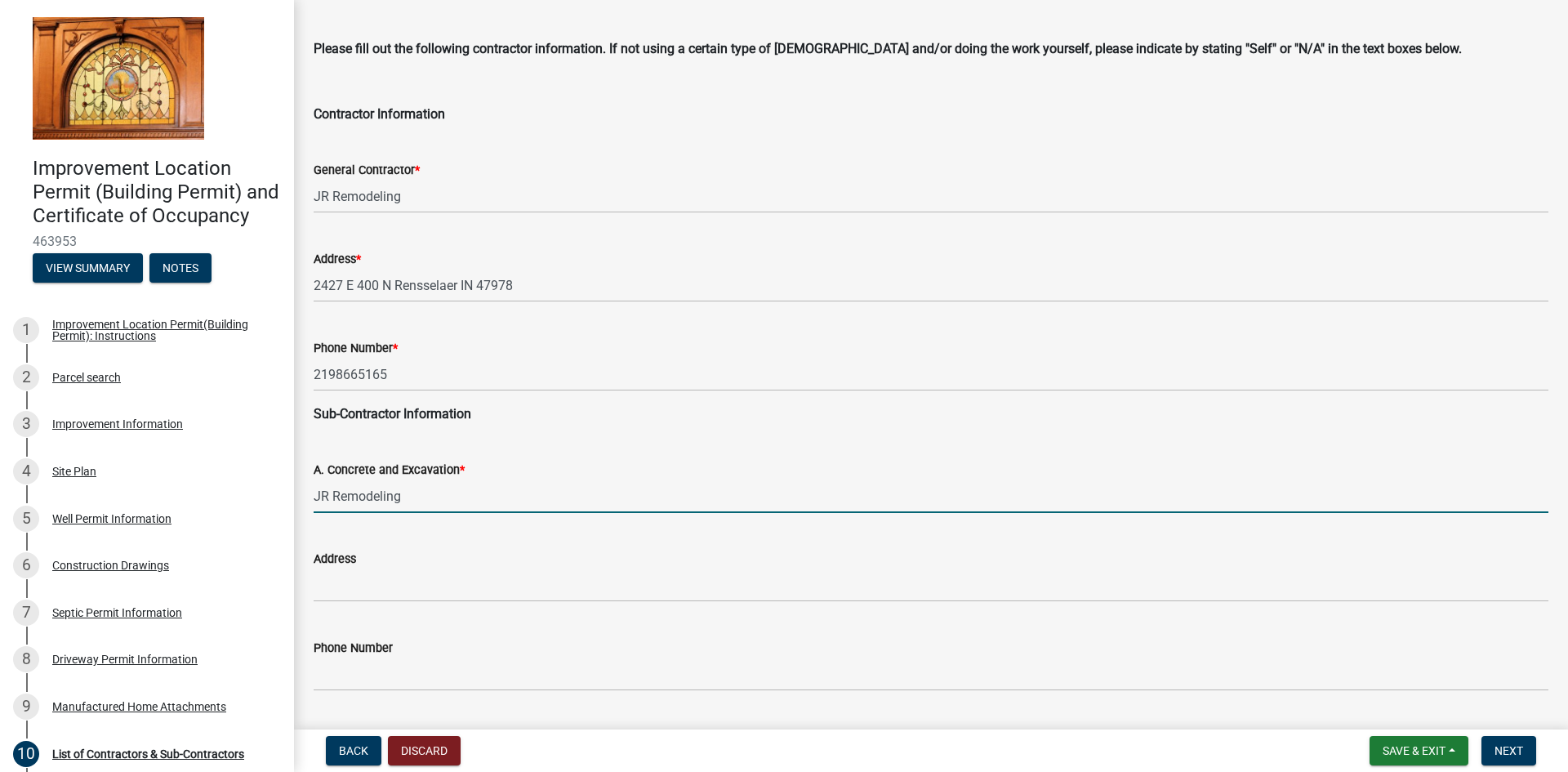
scroll to position [82, 0]
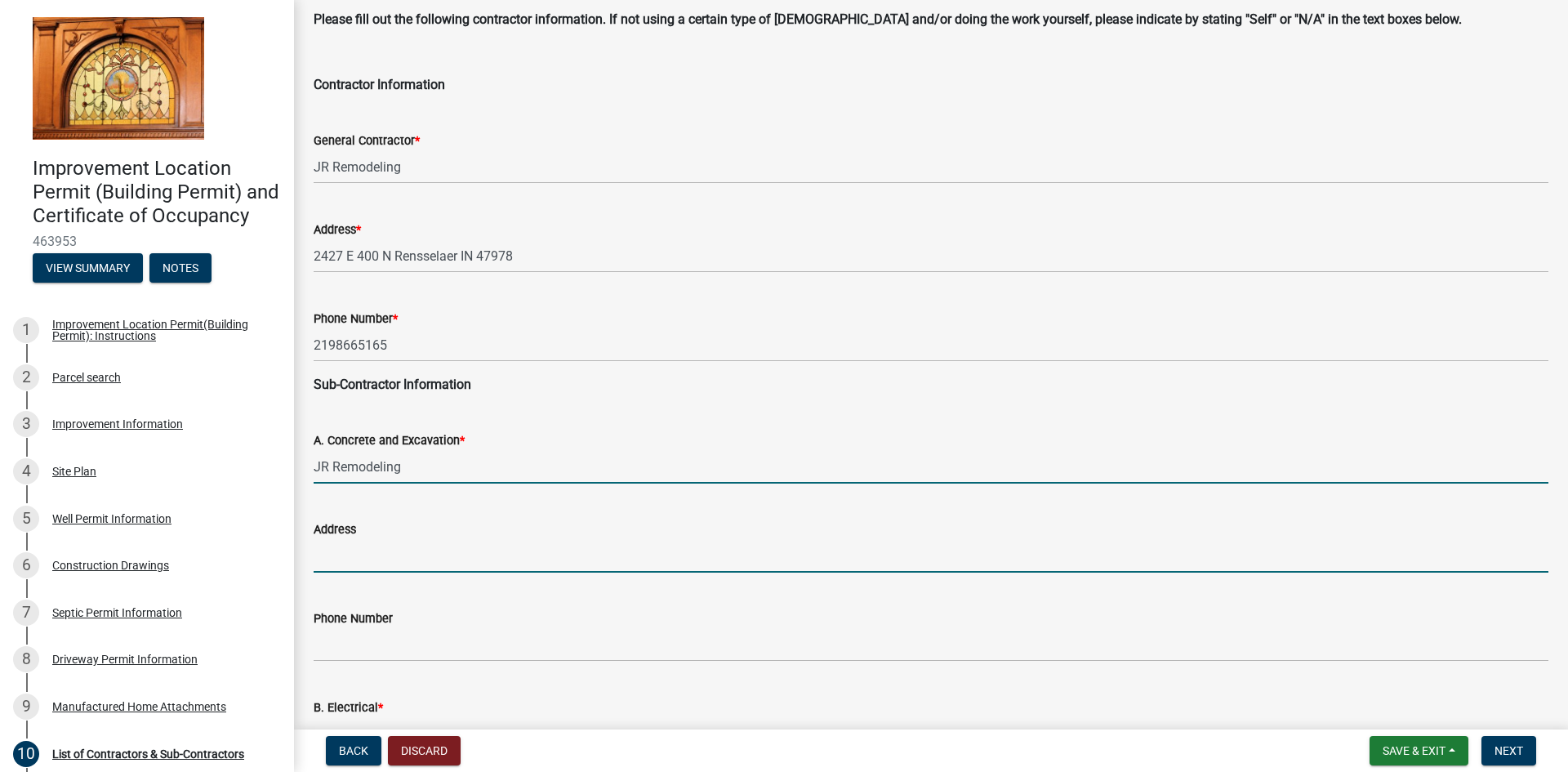
click at [401, 570] on input "Address" at bounding box center [931, 556] width 1235 height 34
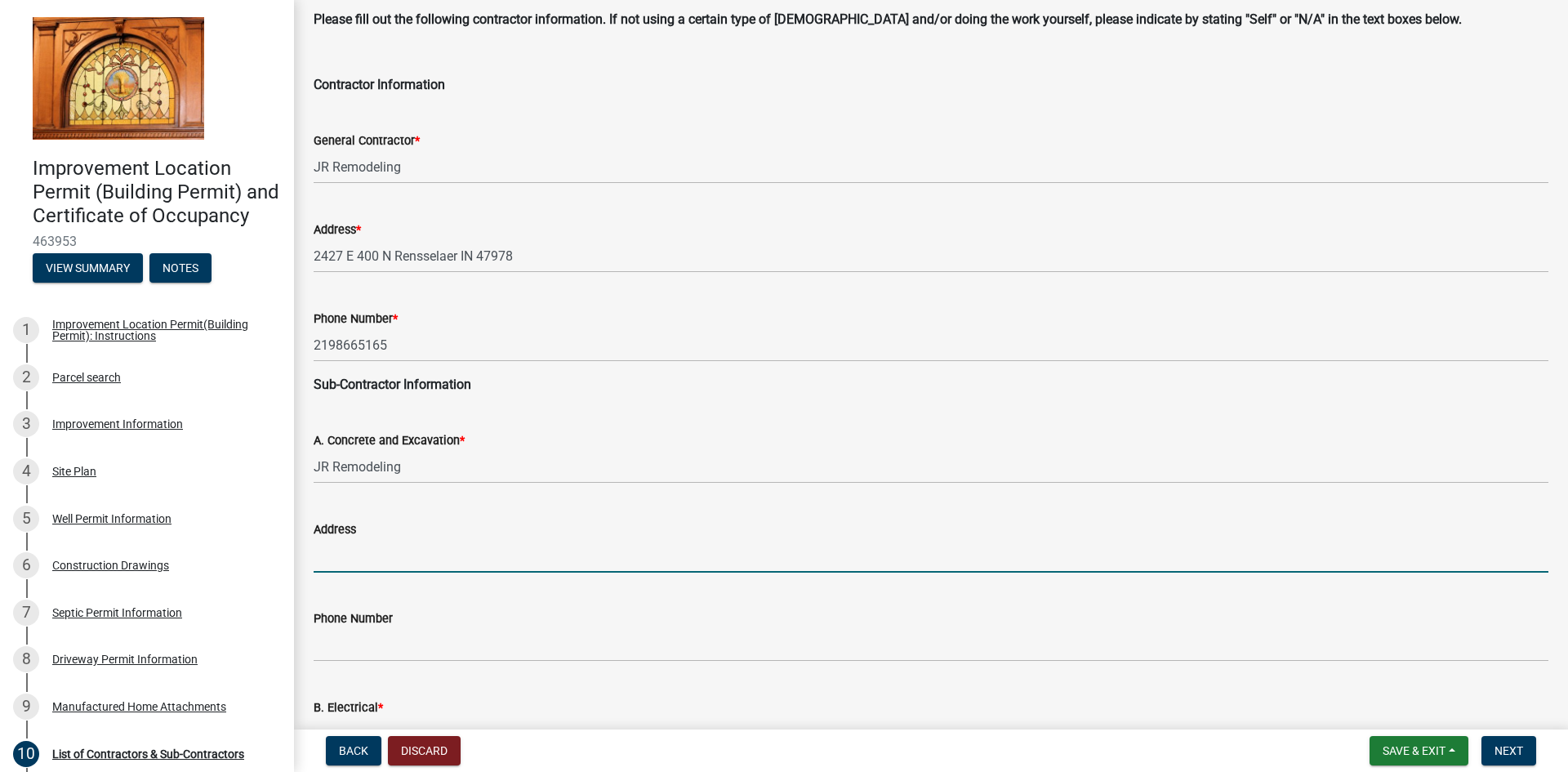
scroll to position [327, 0]
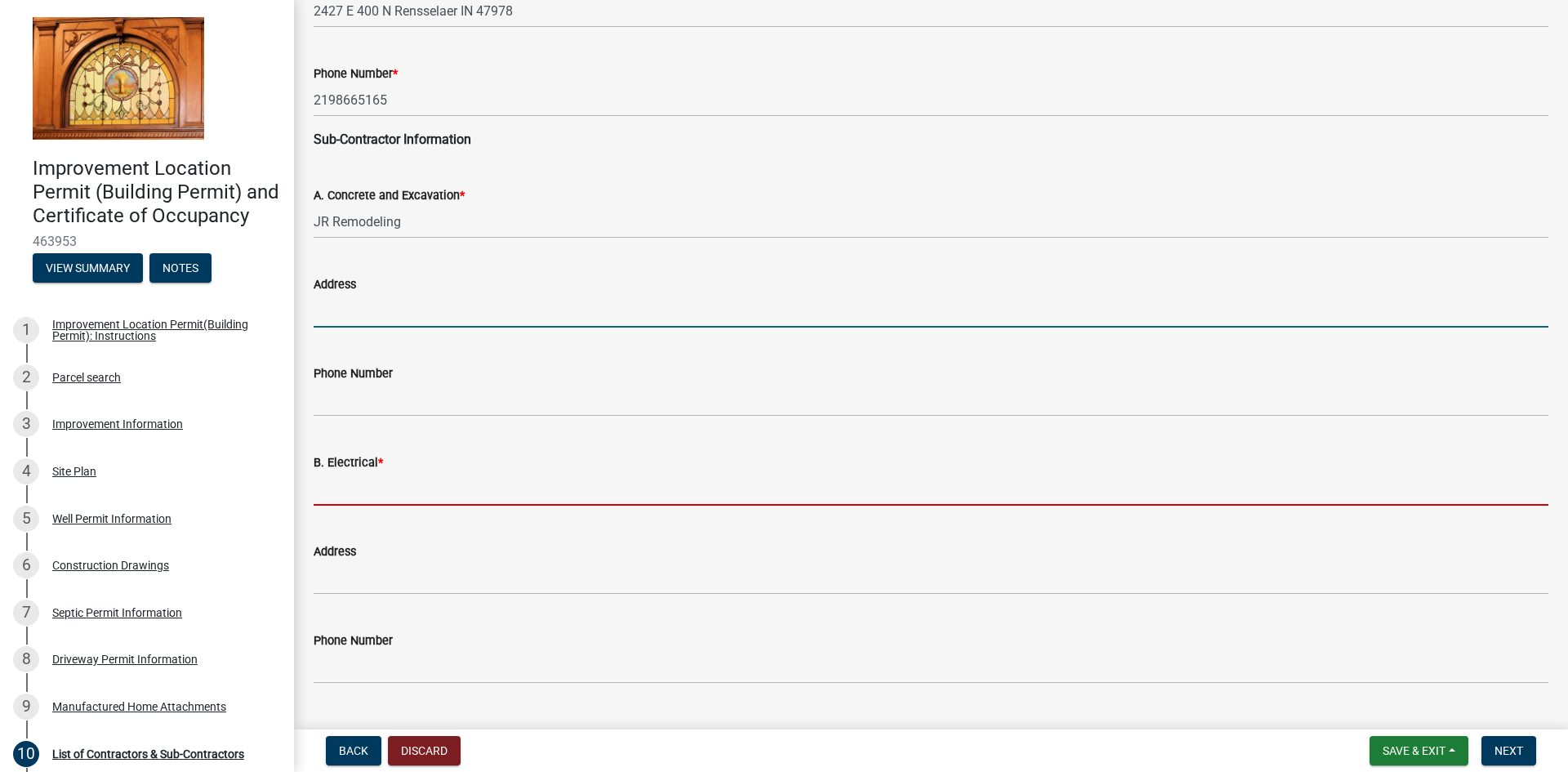
click at [425, 493] on input "B. Electrical *" at bounding box center [931, 489] width 1235 height 34
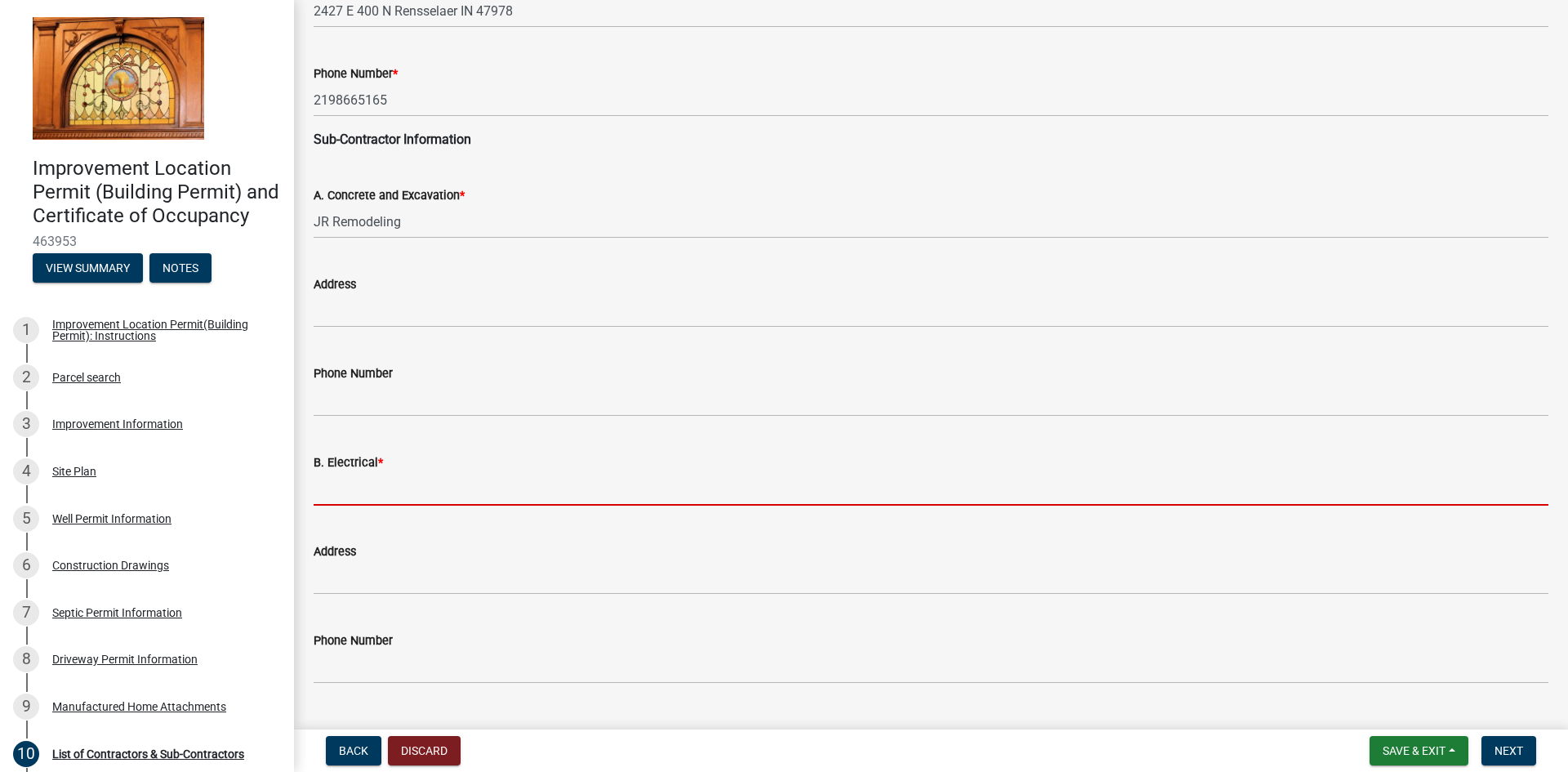
click at [377, 488] on input "B. Electrical *" at bounding box center [931, 489] width 1235 height 34
click at [446, 488] on input "B. Electrical *" at bounding box center [931, 489] width 1235 height 34
paste input "KV Electric"
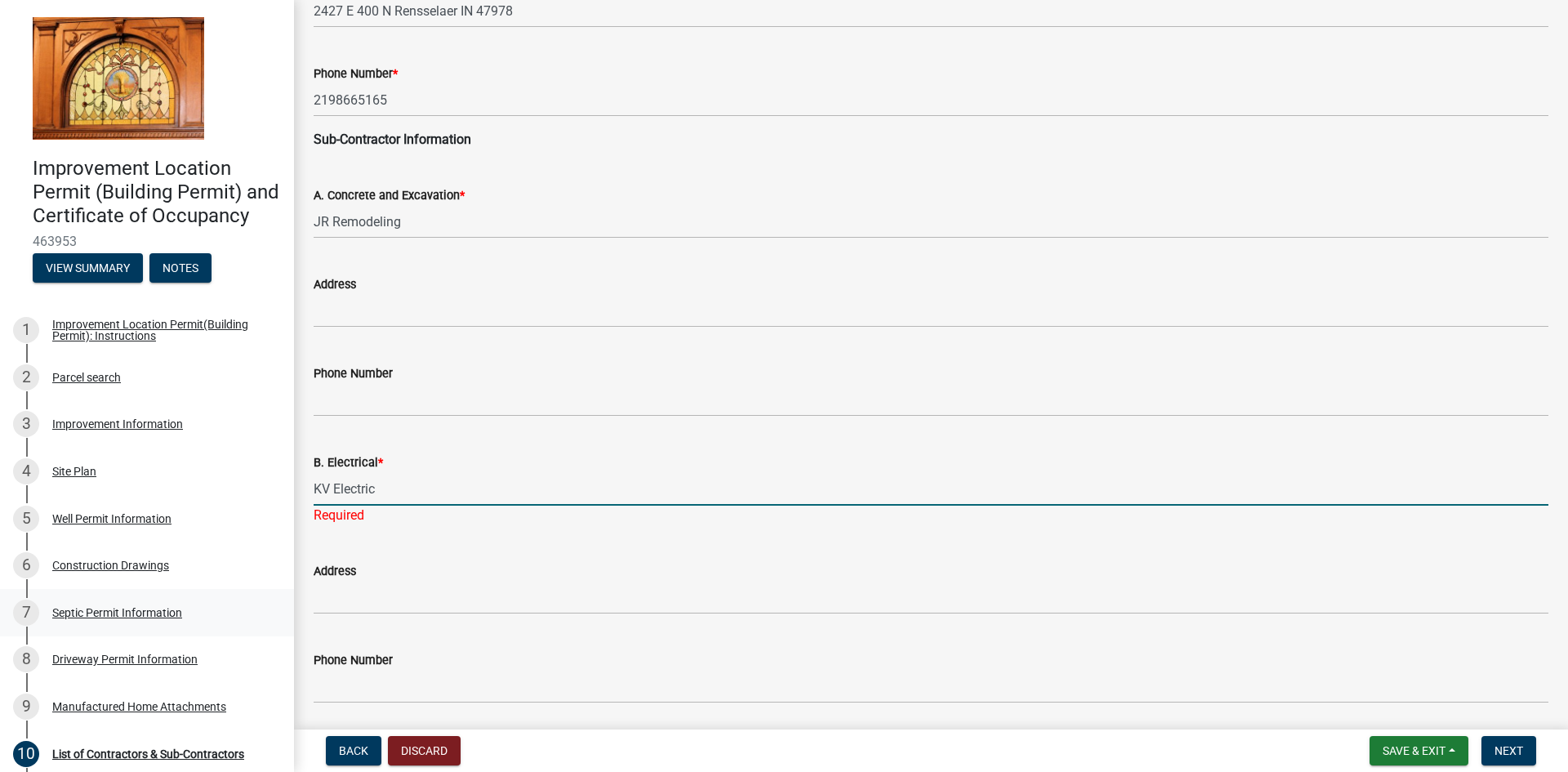
type input "KV Electric"
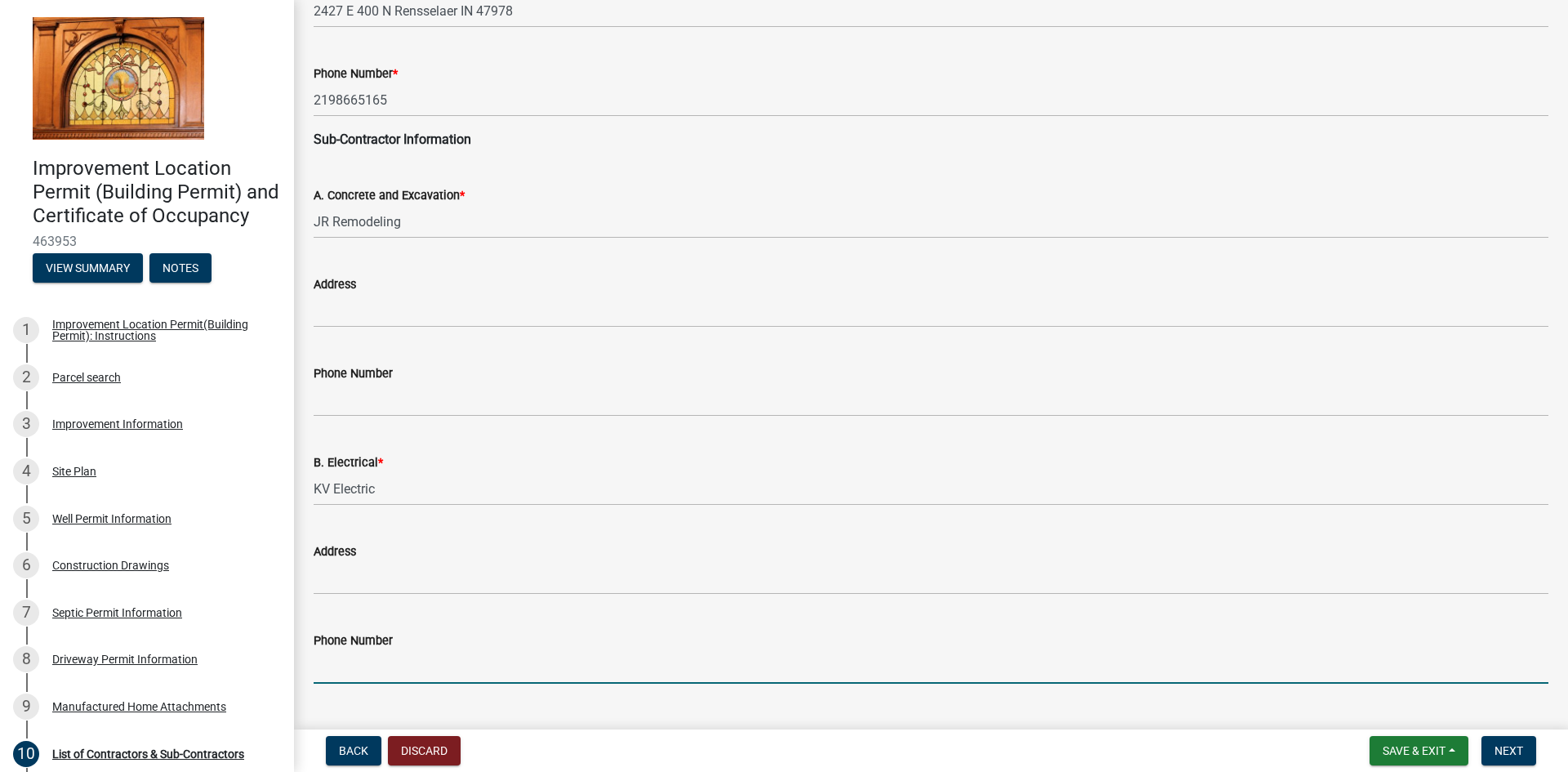
click at [441, 658] on input "Phone Number" at bounding box center [931, 667] width 1235 height 34
paste input "[PHONE_NUMBER]"
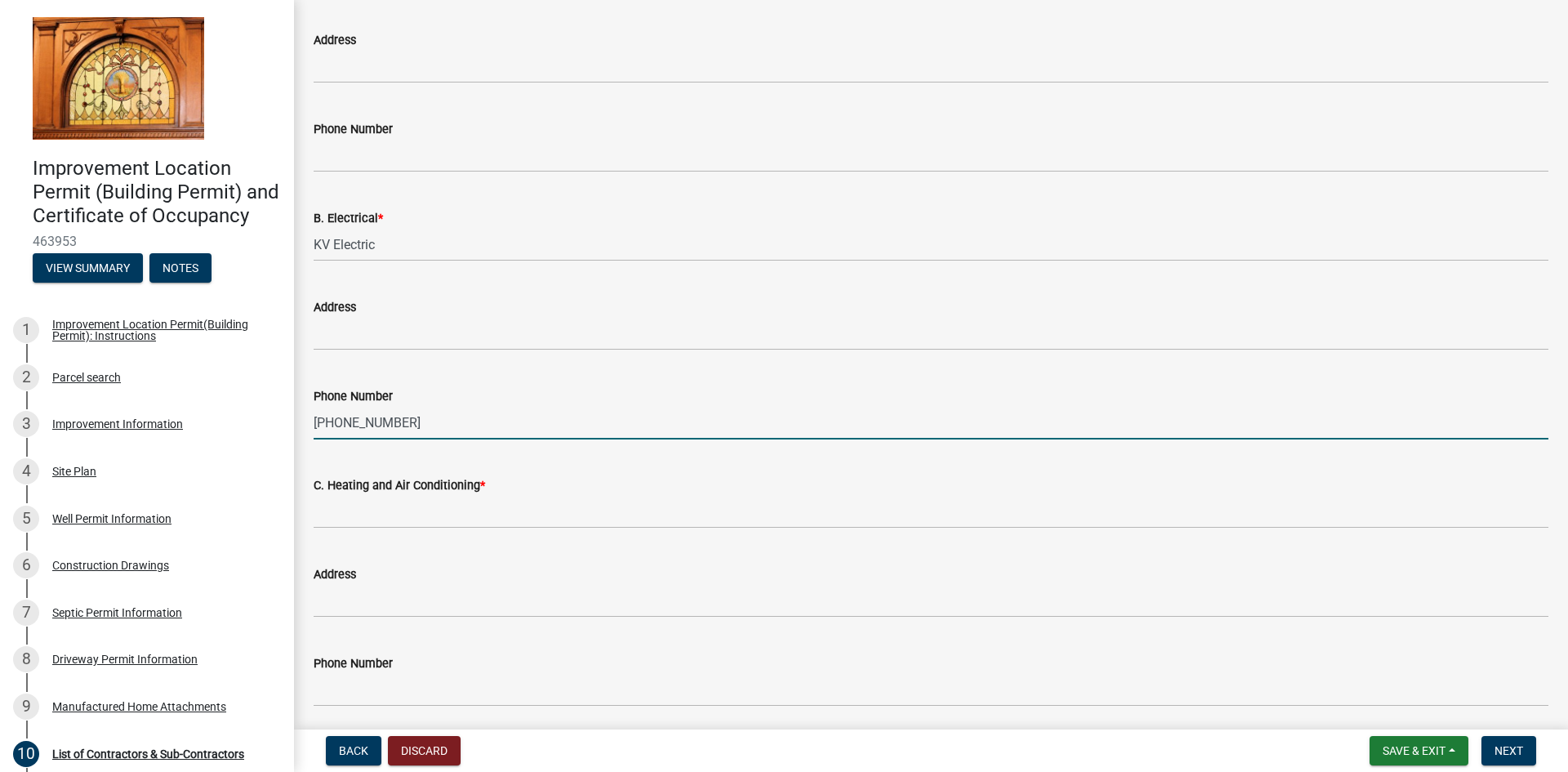
scroll to position [572, 0]
type input "[PHONE_NUMBER]"
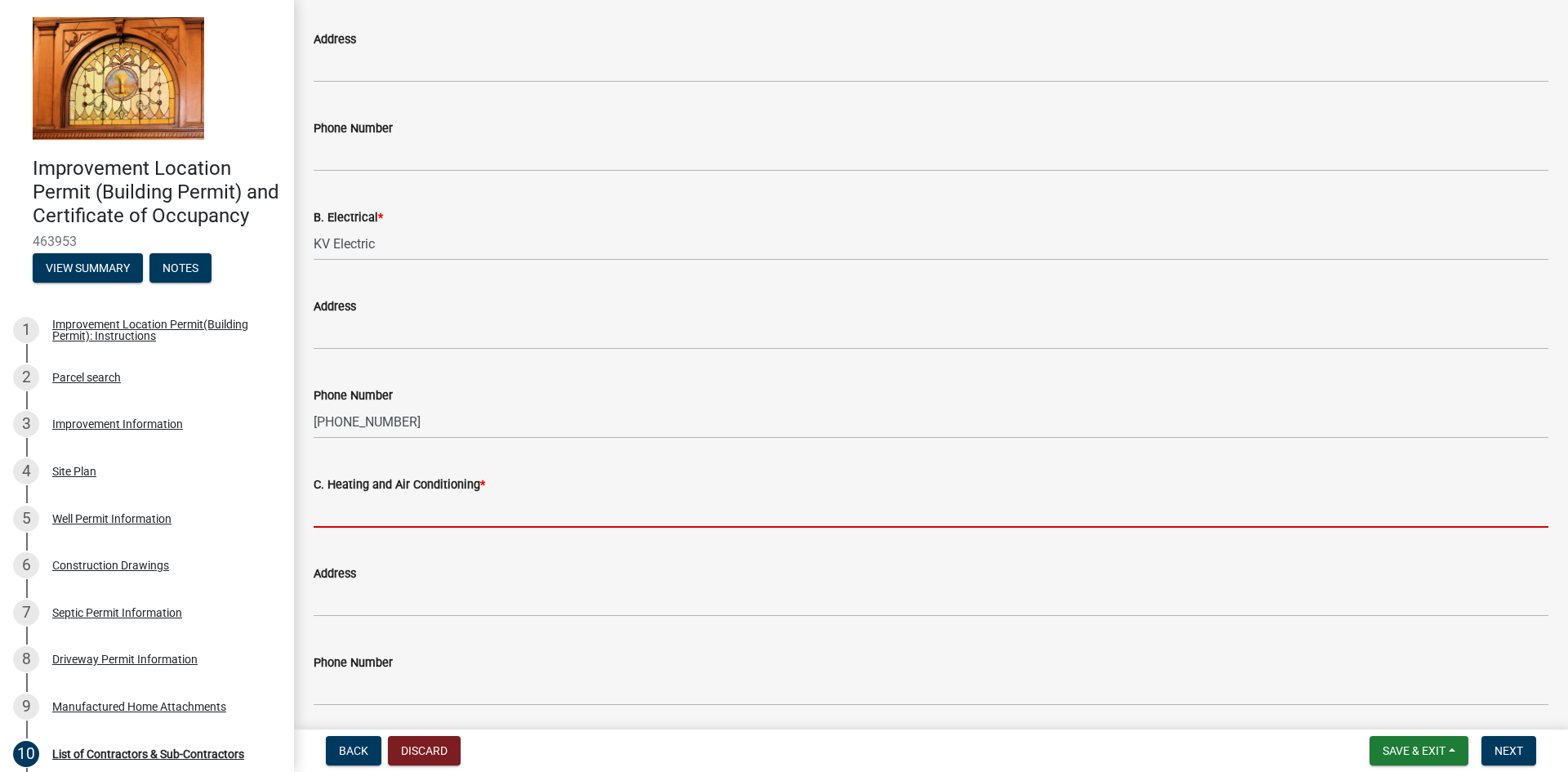
click at [460, 518] on input "C. Heating and Air Conditioning *" at bounding box center [931, 511] width 1235 height 34
paste input "P&K Heating & AC"
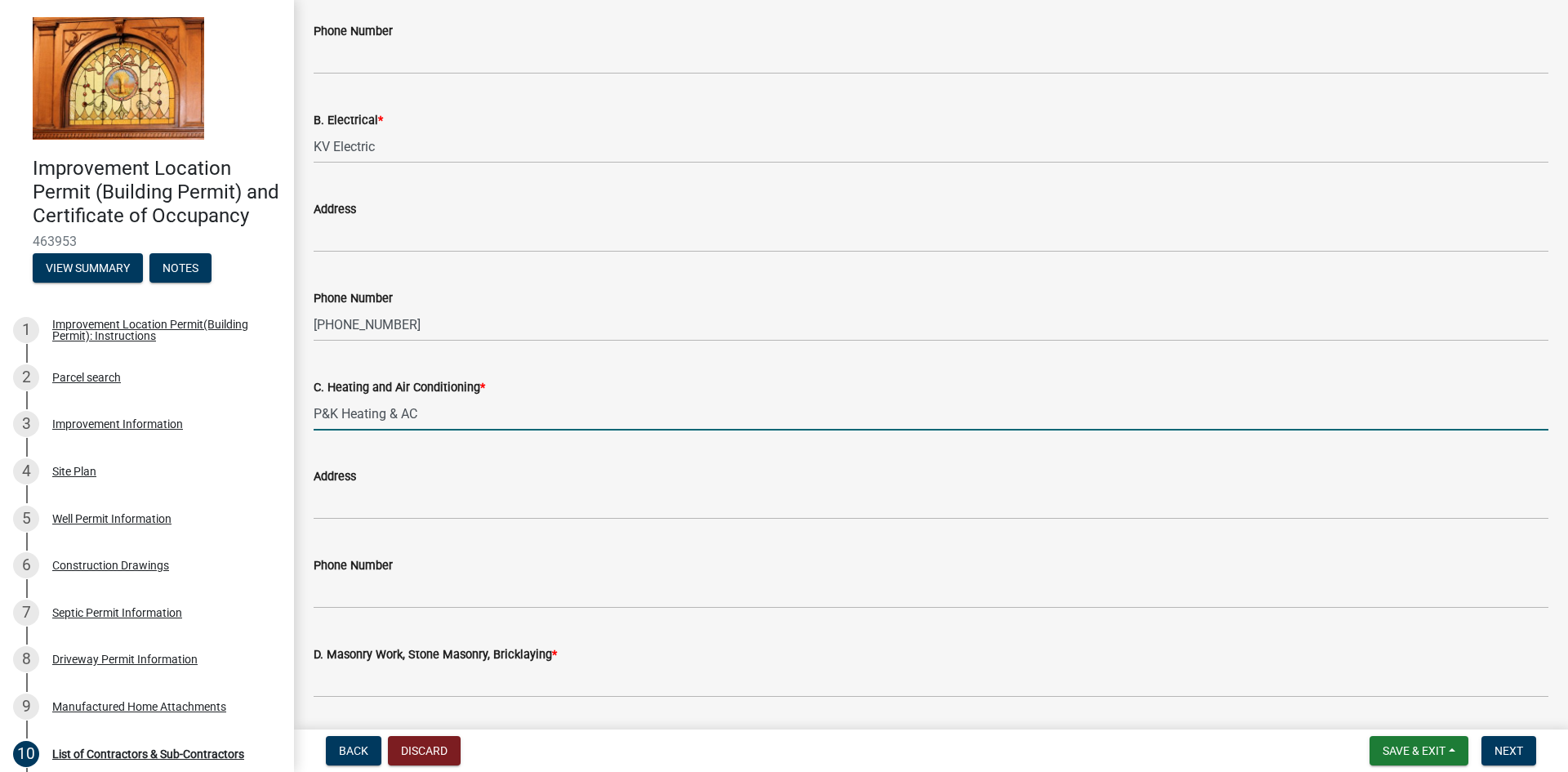
scroll to position [899, 0]
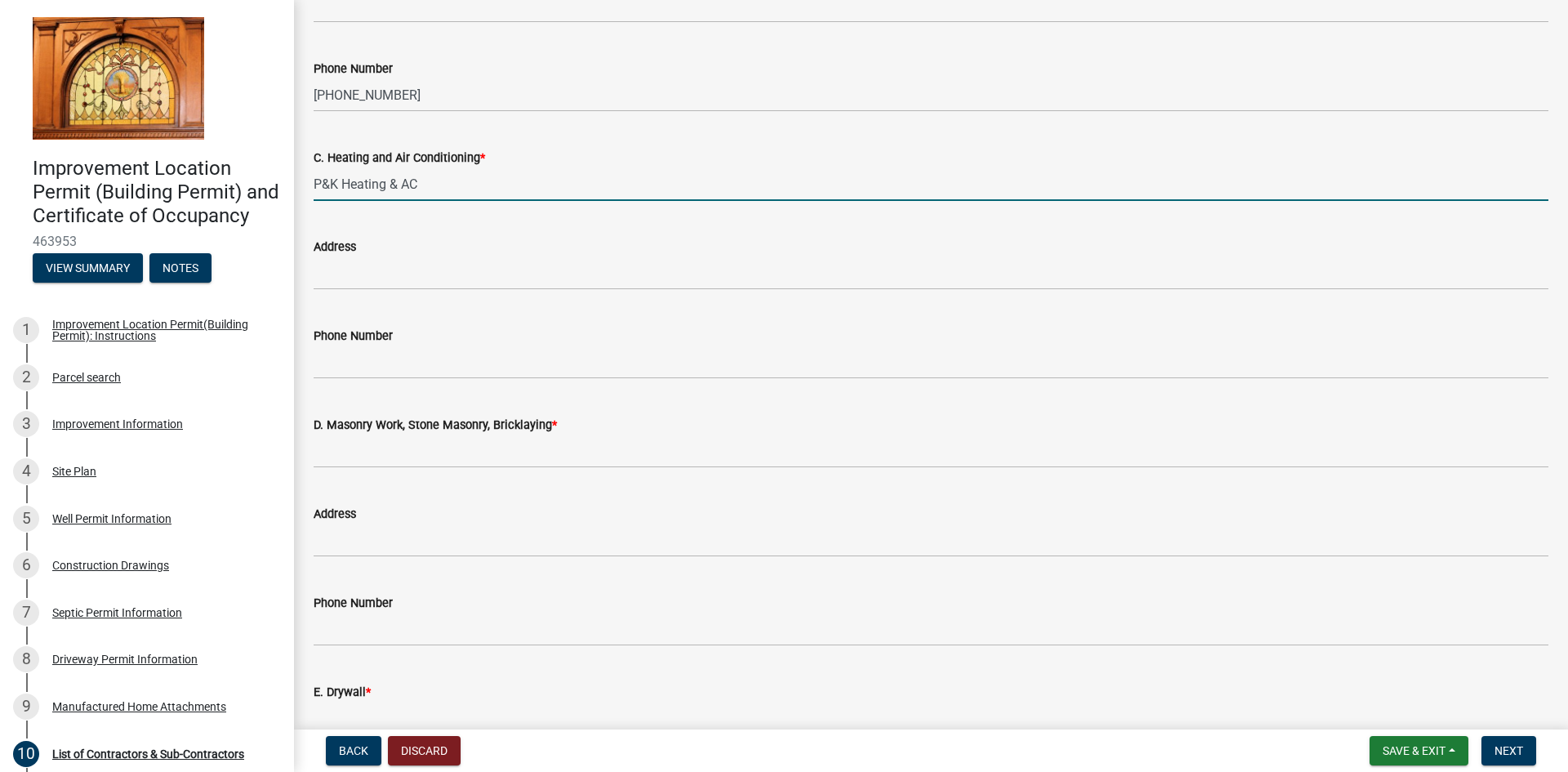
type input "P&K Heating & AC"
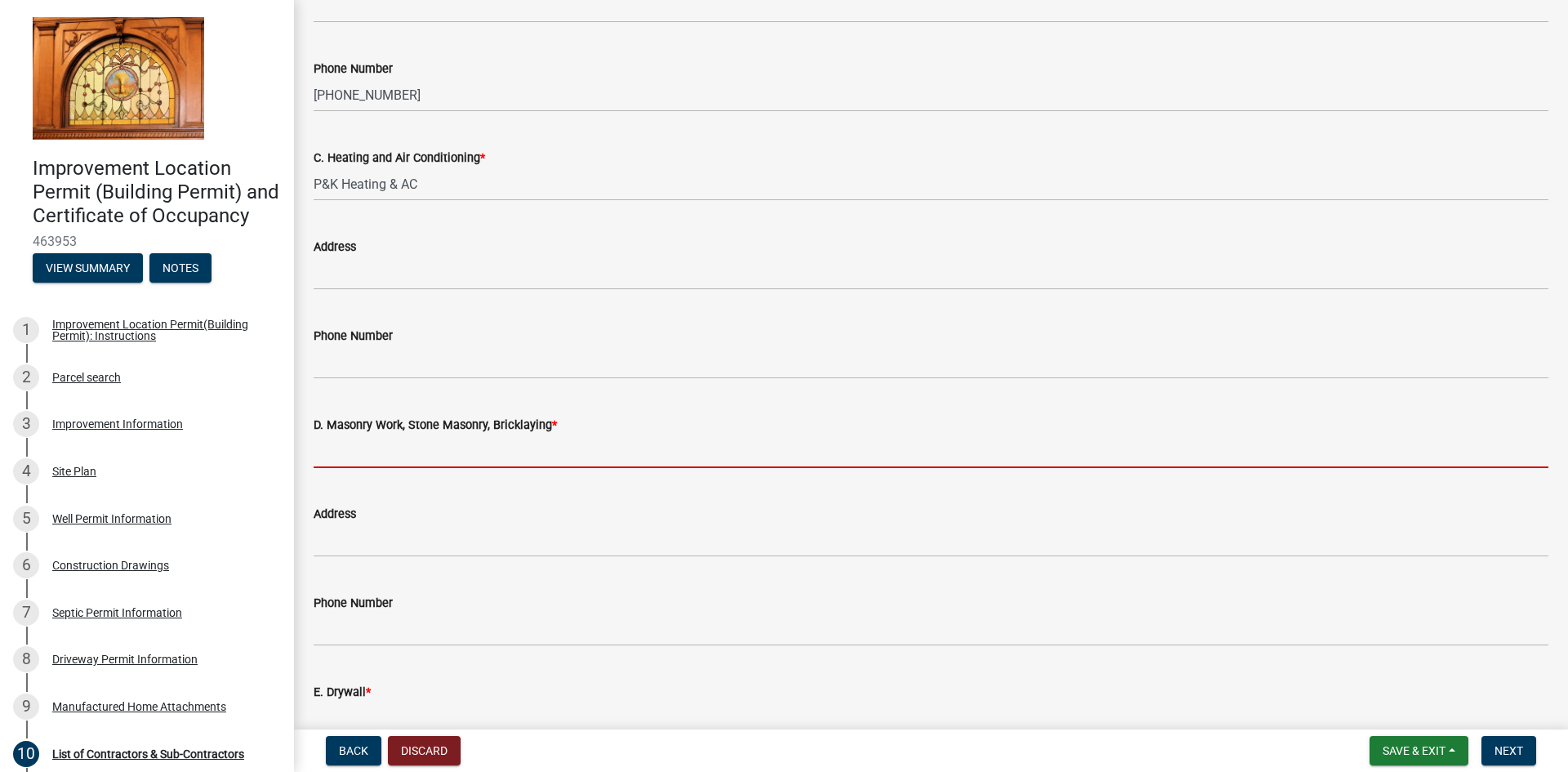
click at [398, 458] on input "D. Masonry Work, Stone Masonry, Bricklaying *" at bounding box center [931, 451] width 1235 height 34
type input "JR Remodeling"
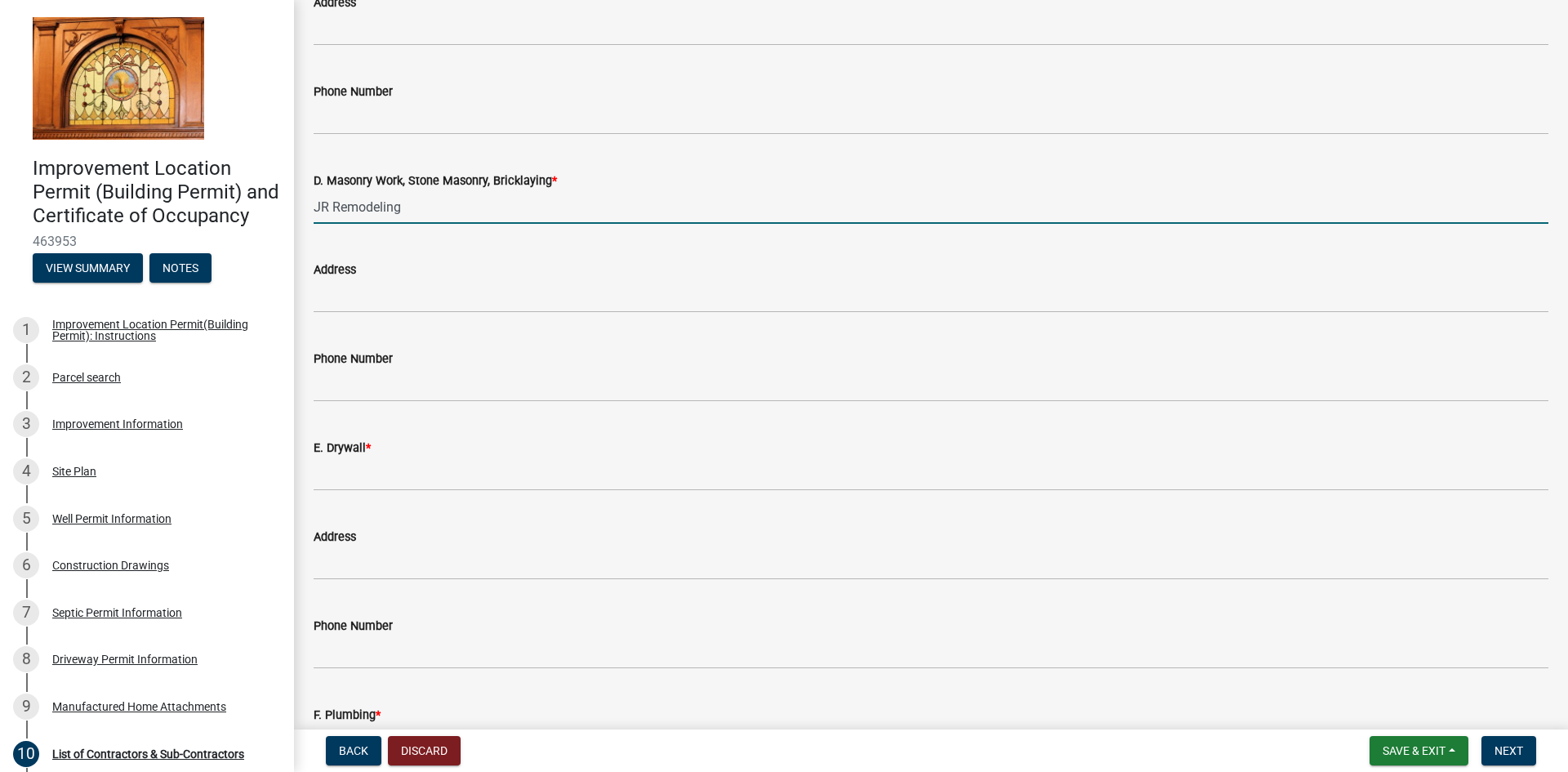
scroll to position [1144, 0]
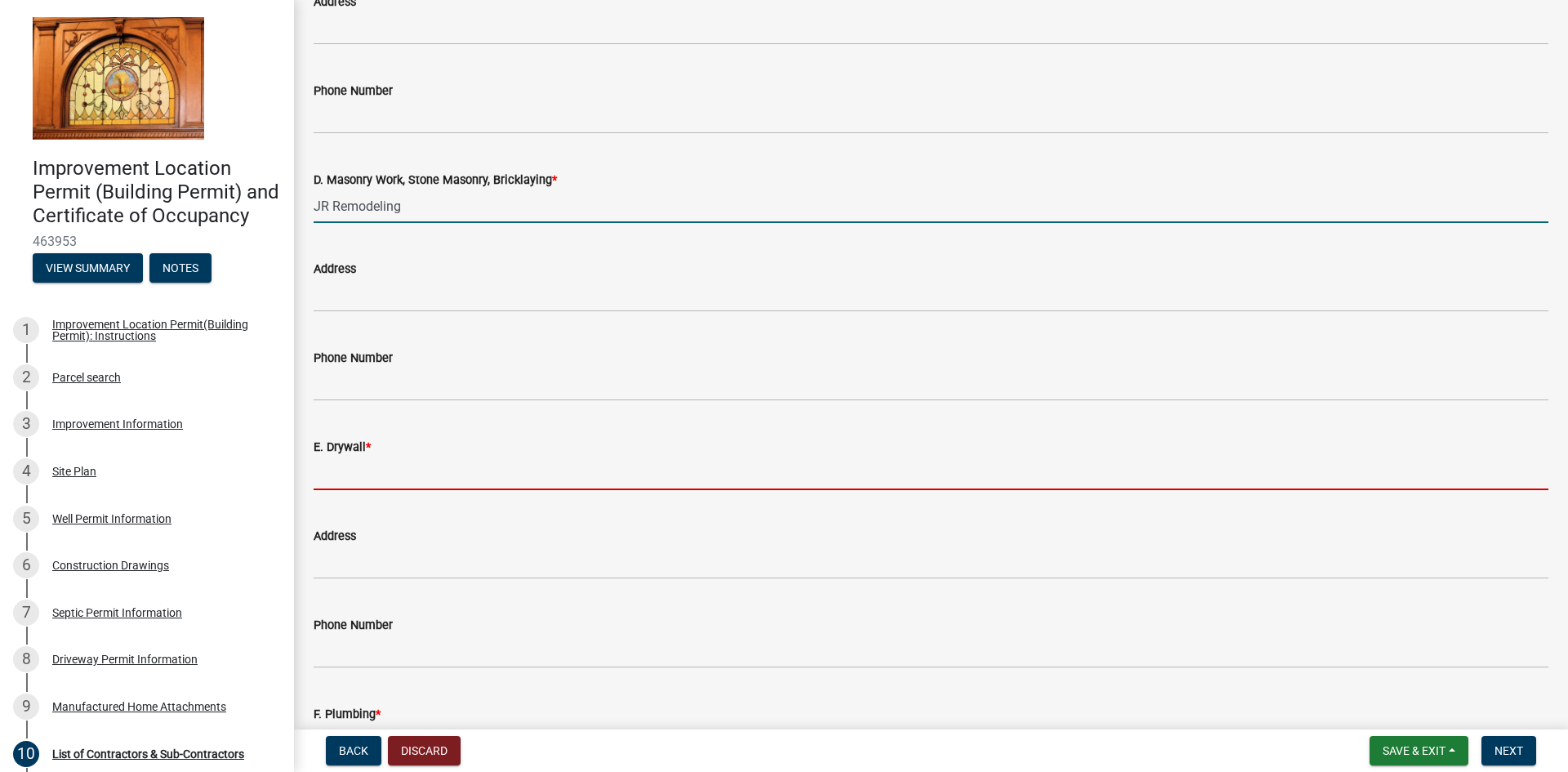
click at [420, 476] on input "E. Drywall *" at bounding box center [931, 473] width 1235 height 34
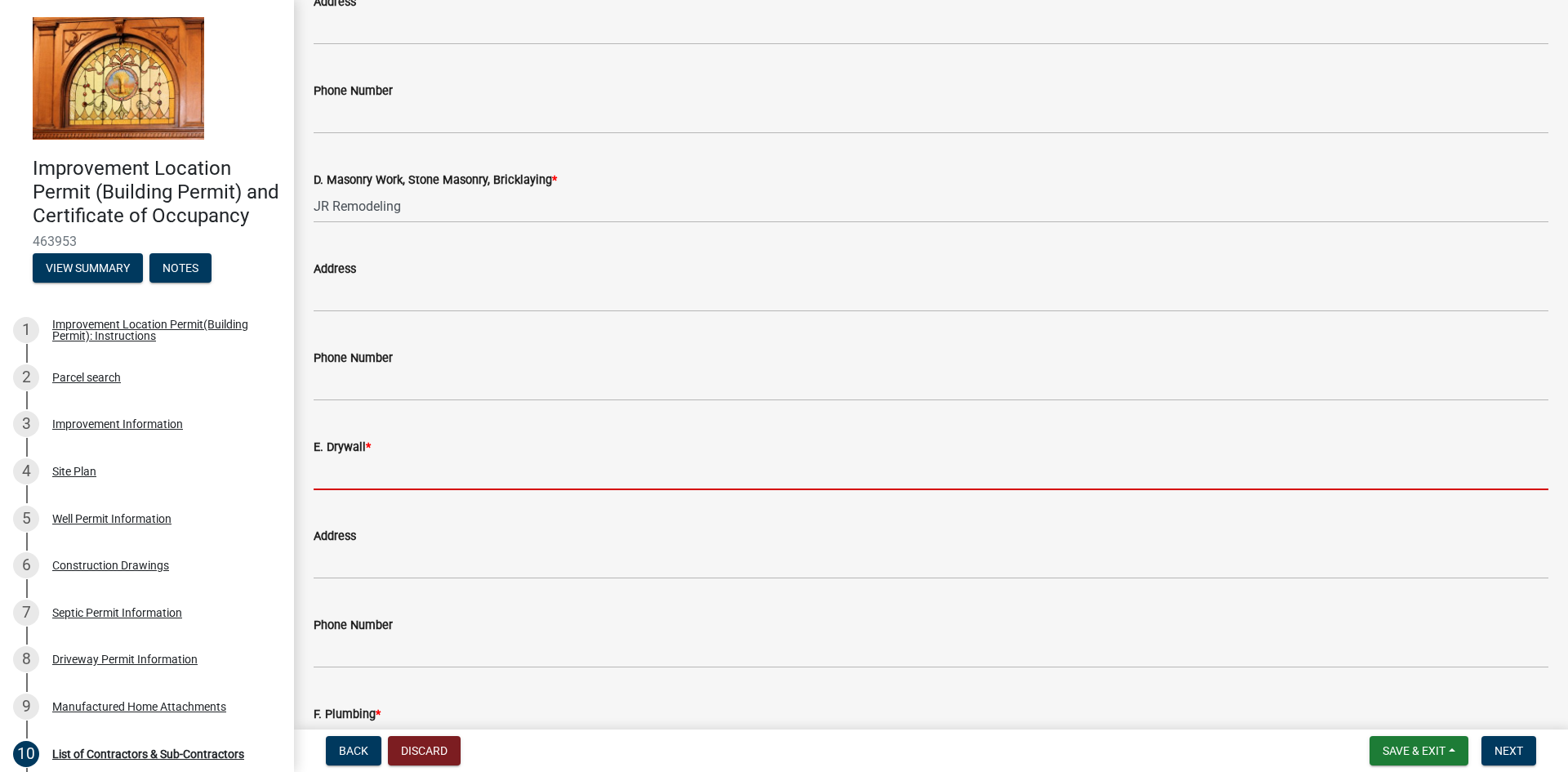
type input "Self"
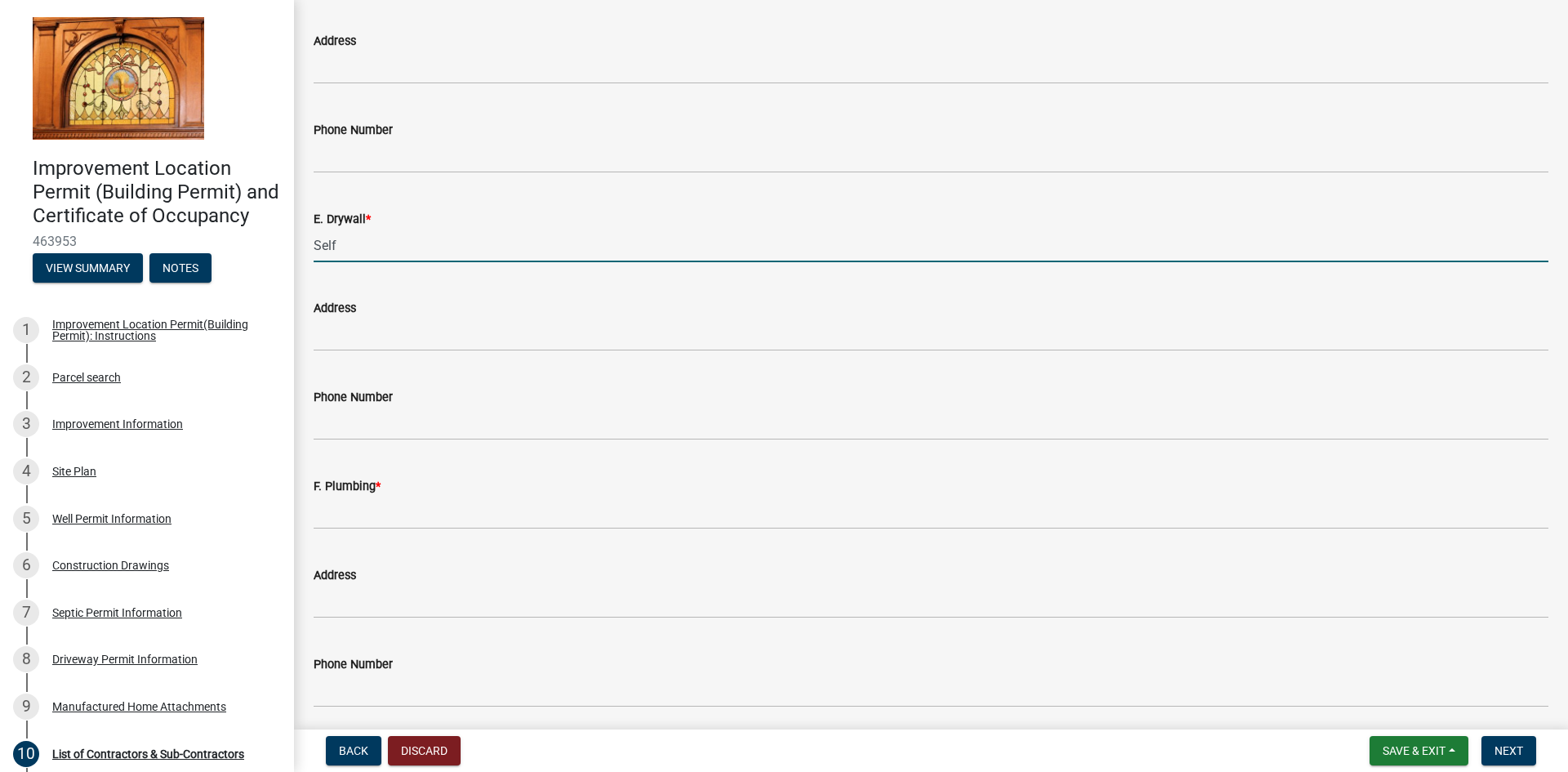
scroll to position [1388, 0]
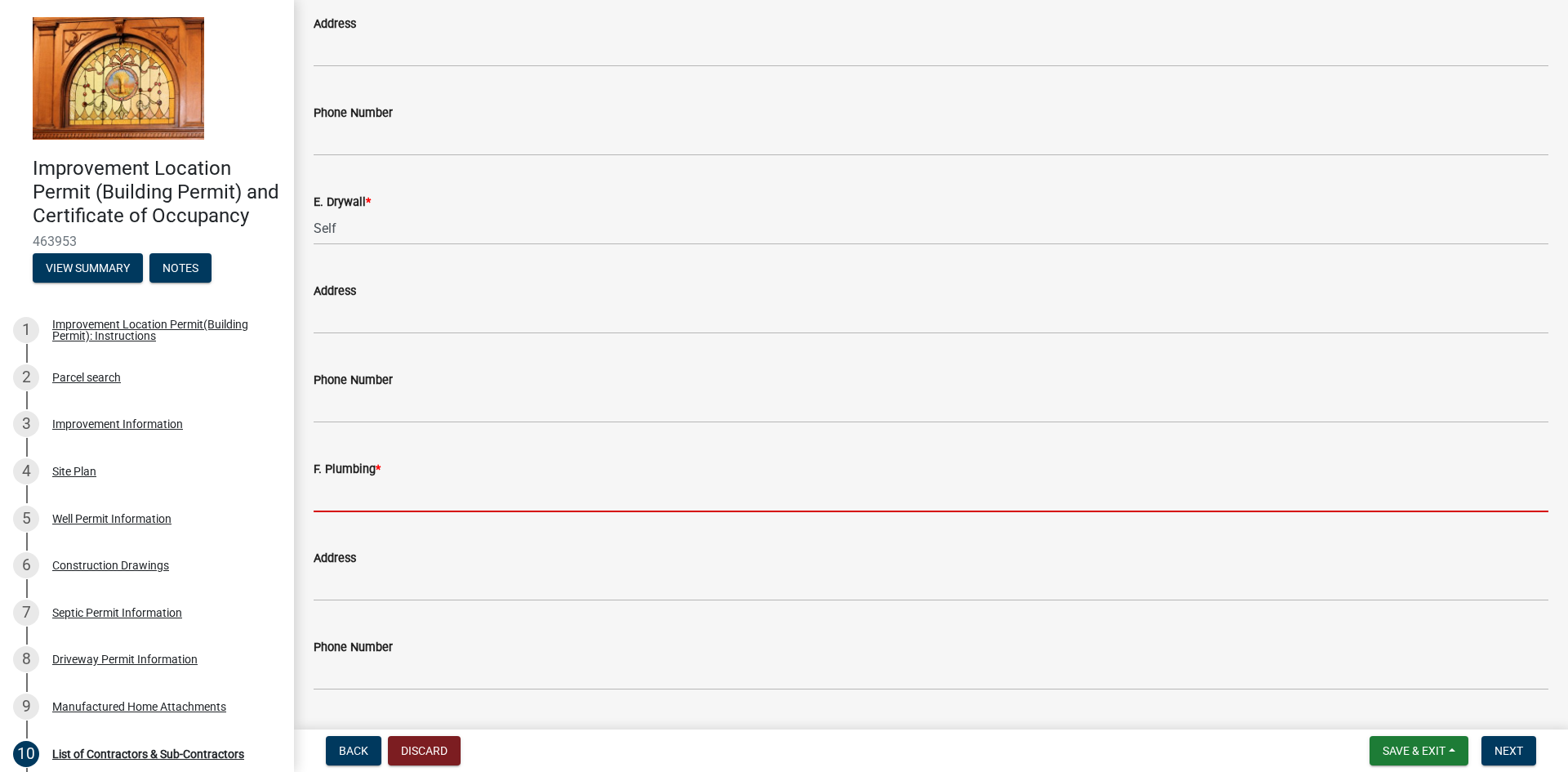
click at [438, 501] on input "F. Plumbing *" at bounding box center [931, 495] width 1235 height 34
type input "Self"
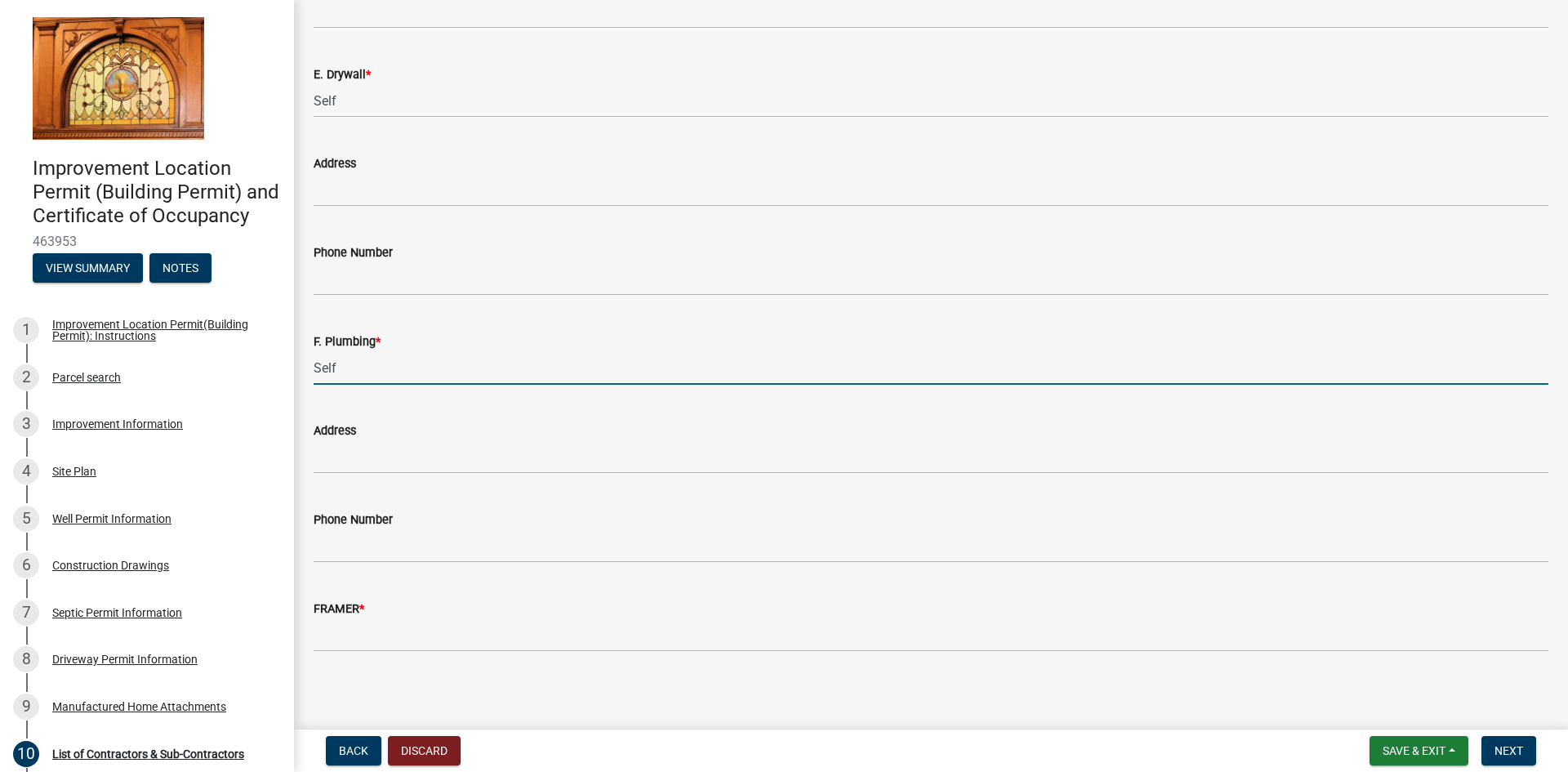
scroll to position [1522, 0]
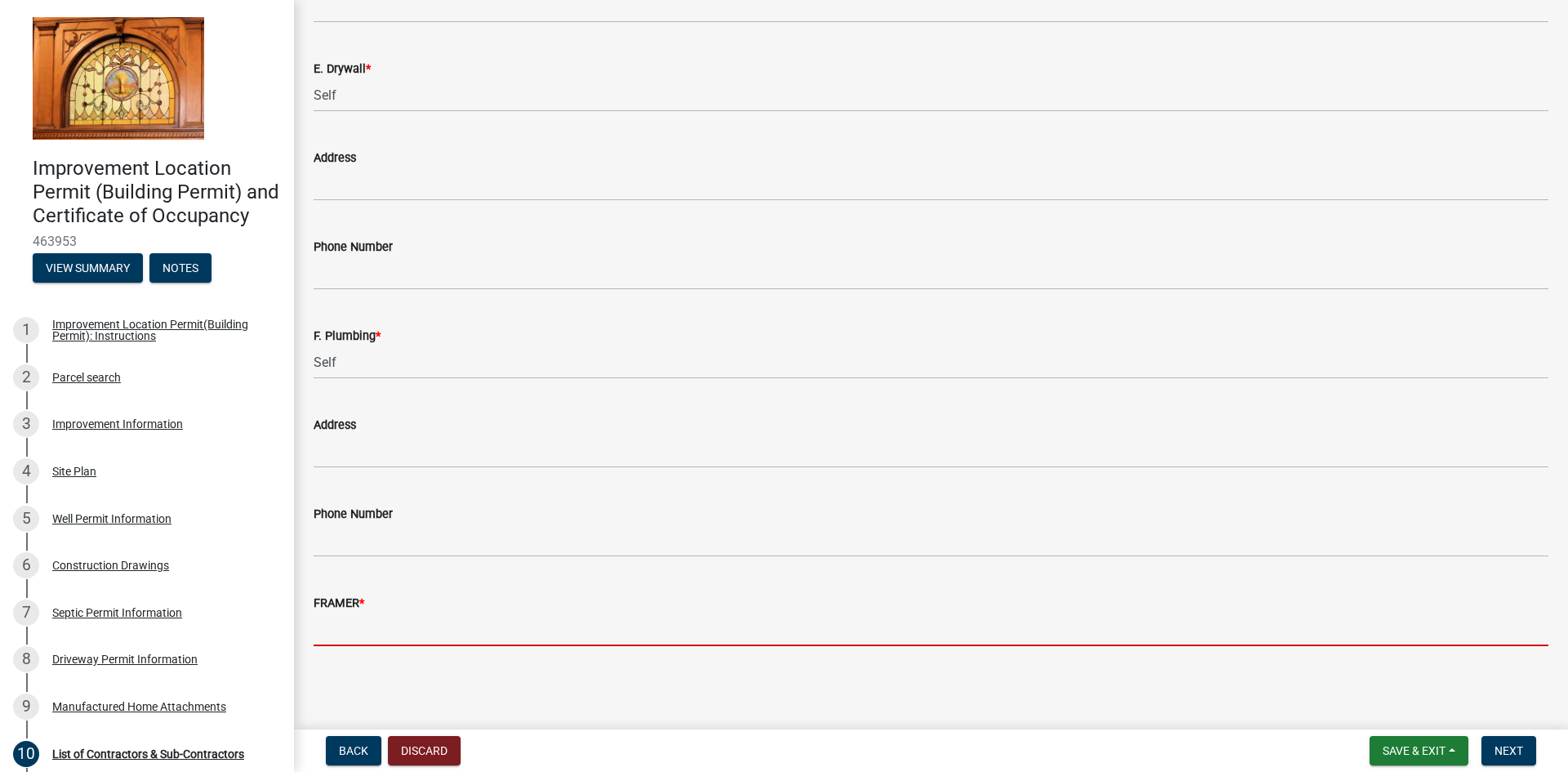
click at [463, 615] on input "FRAMER *" at bounding box center [931, 629] width 1235 height 34
click at [463, 633] on input "FRAMER *" at bounding box center [931, 629] width 1235 height 34
click at [384, 632] on input "FRAMER *" at bounding box center [931, 629] width 1235 height 34
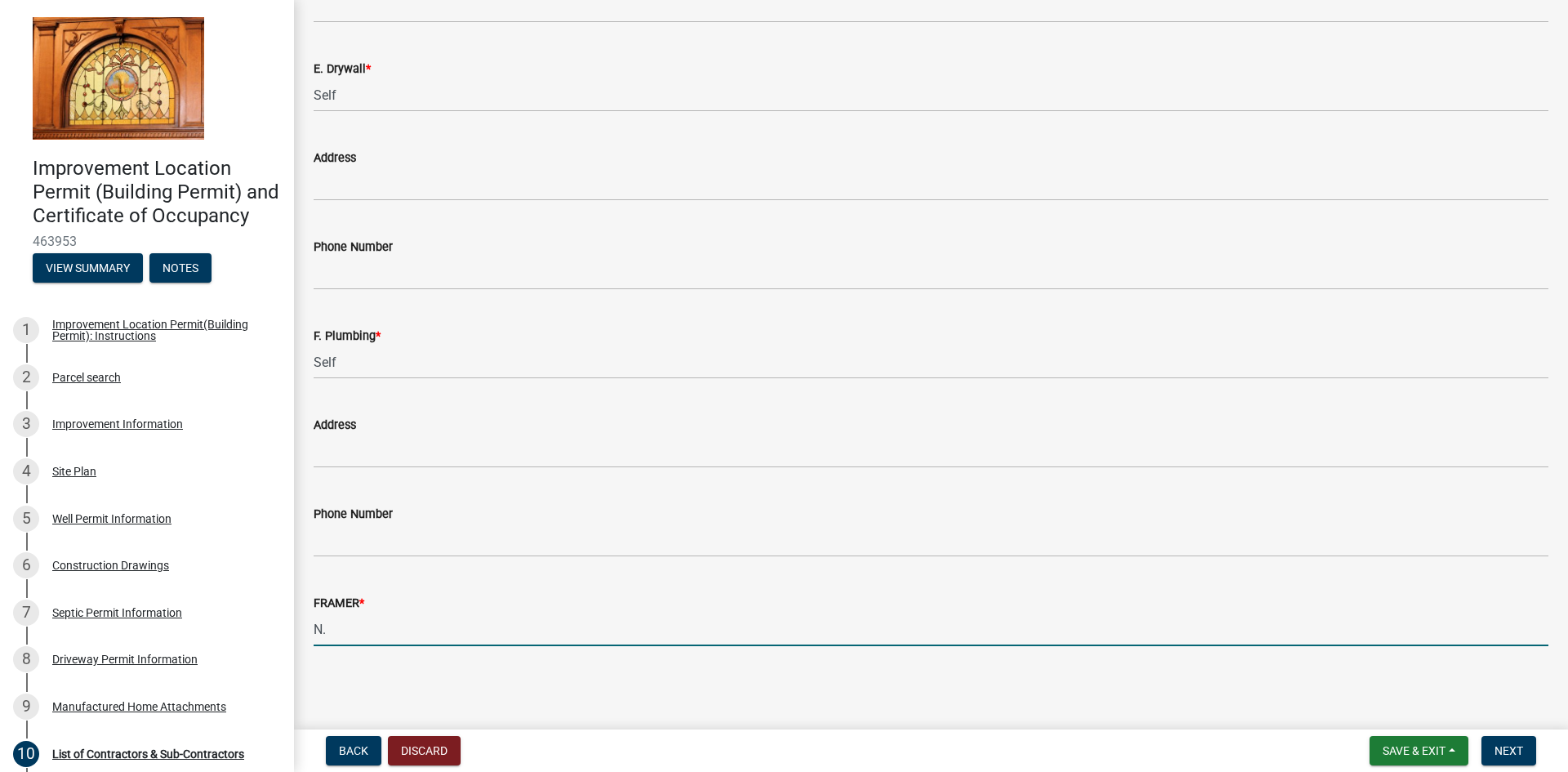
type input "N"
type input "JR Remodeling"
click at [1511, 750] on span "Next" at bounding box center [1509, 750] width 29 height 13
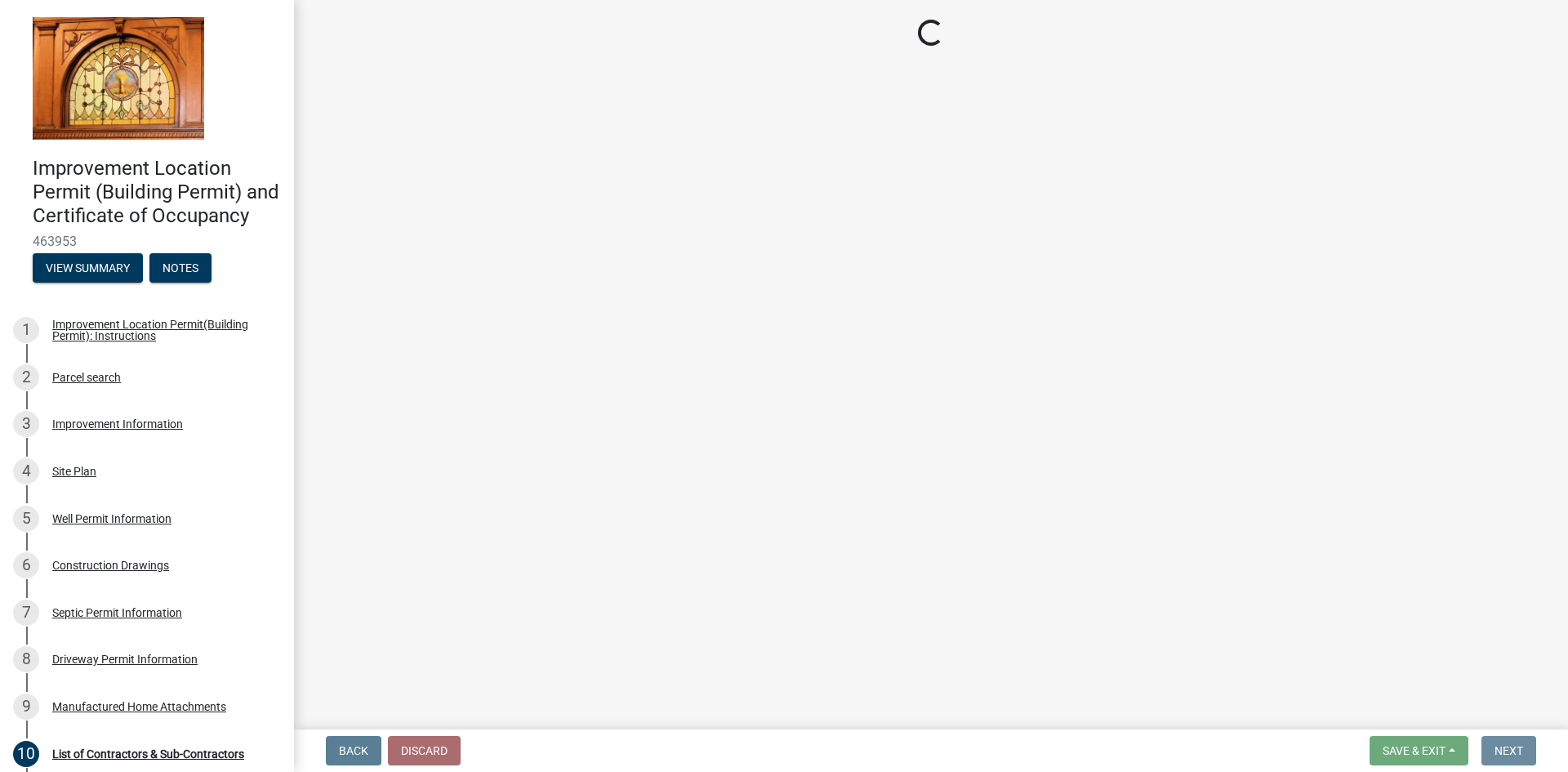
scroll to position [0, 0]
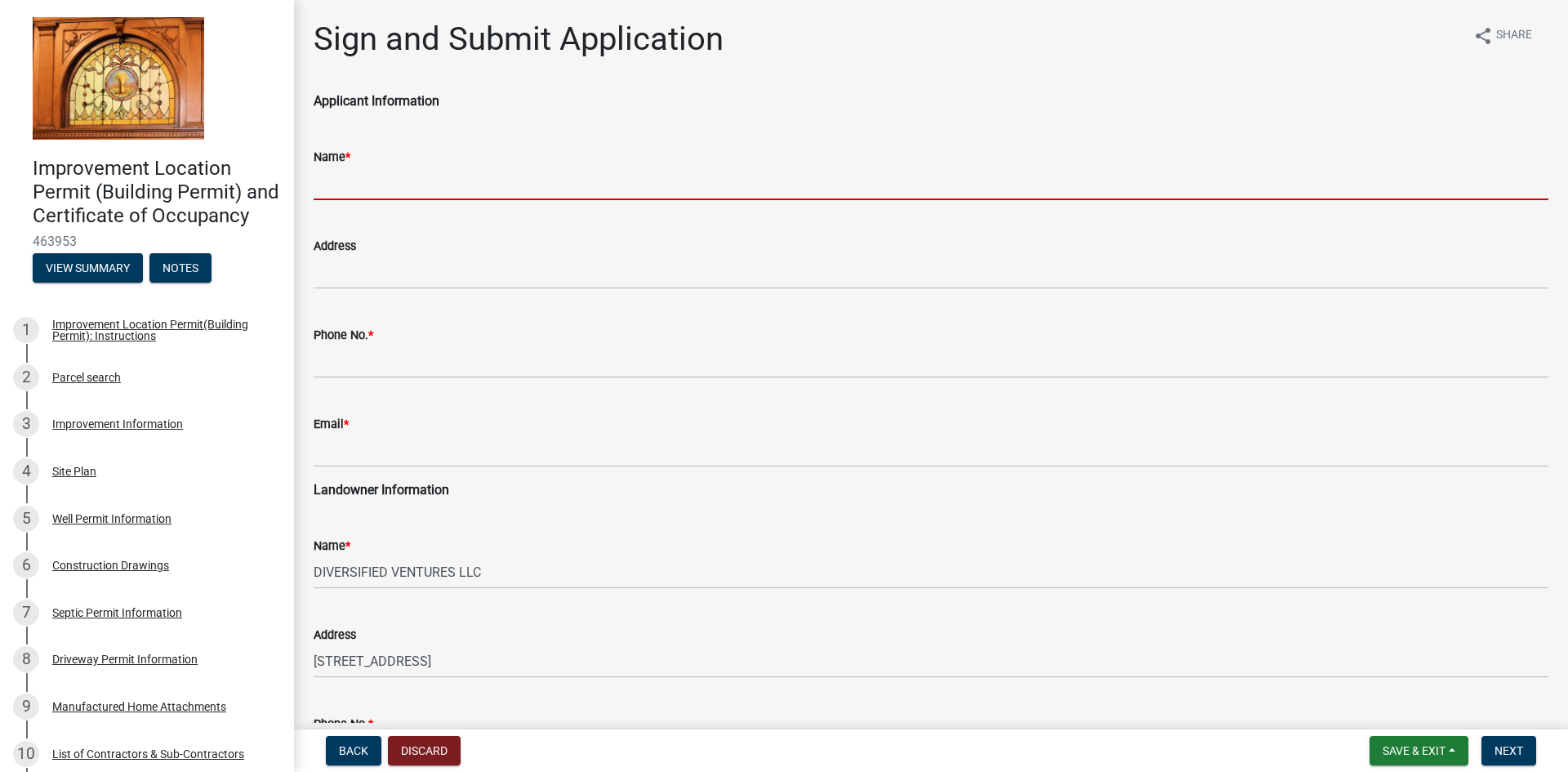
click at [368, 191] on input "Name *" at bounding box center [931, 184] width 1235 height 34
type input "[PERSON_NAME]"
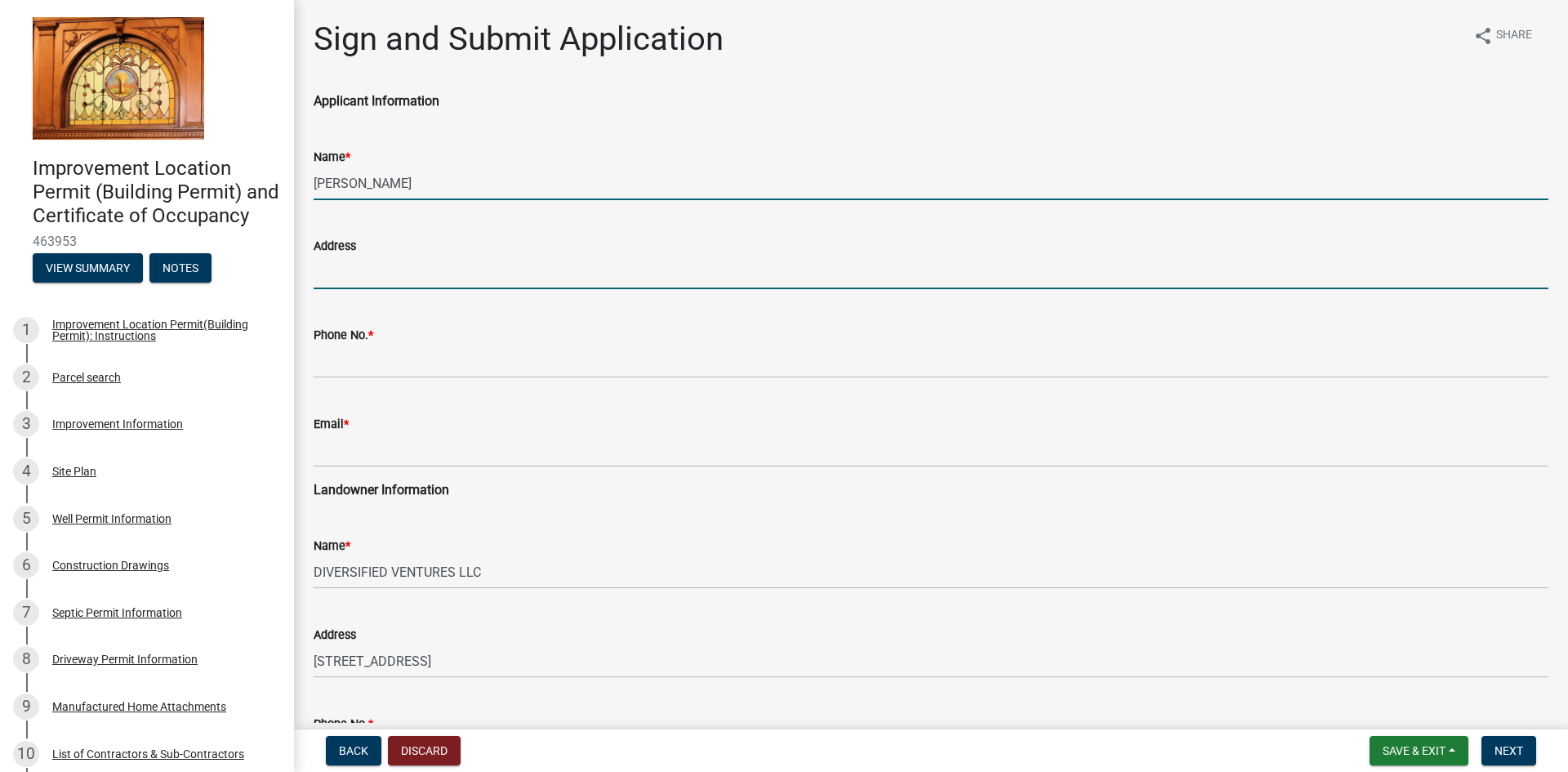
type input "[STREET_ADDRESS]"
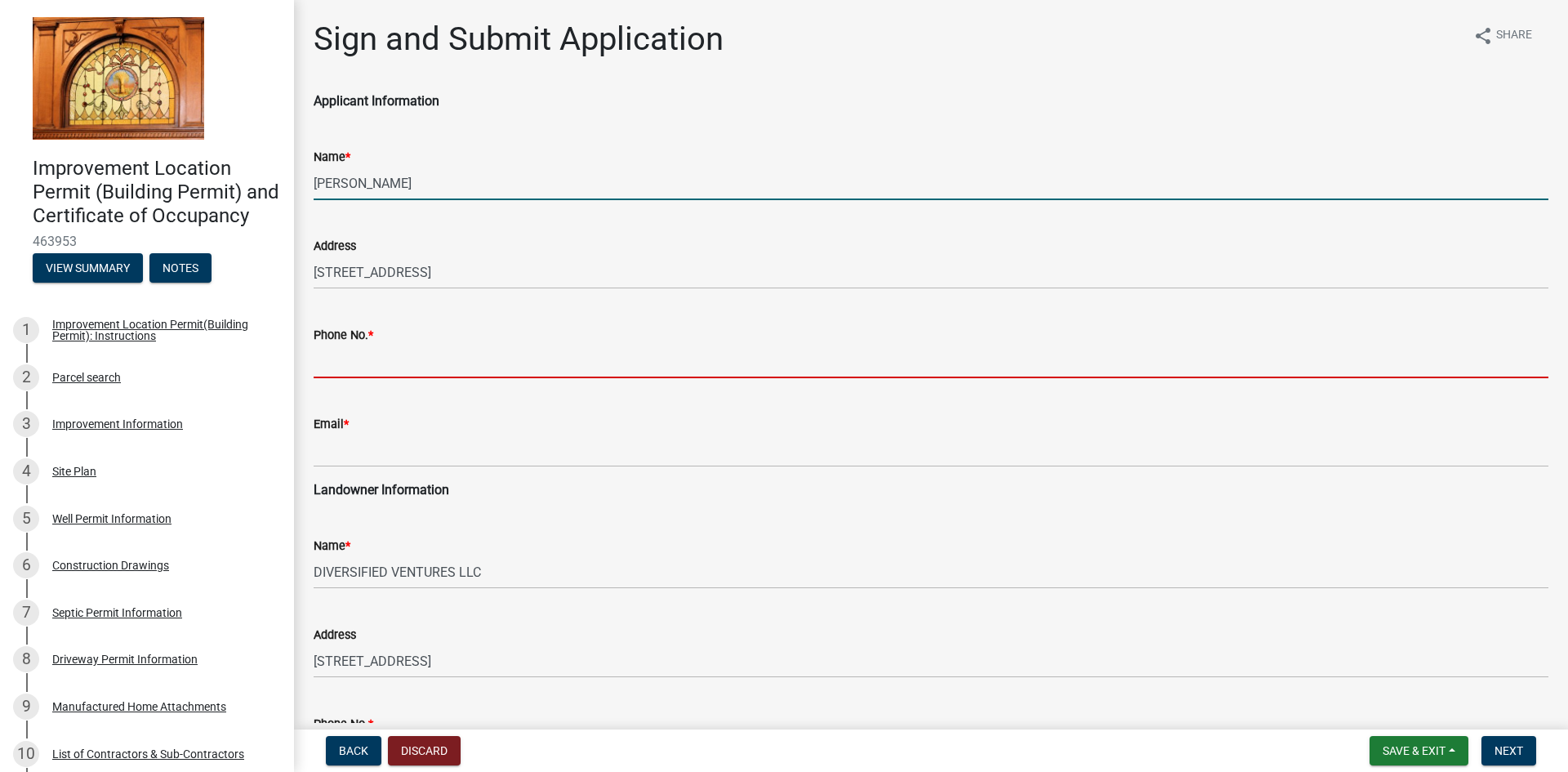
type input "3175648339"
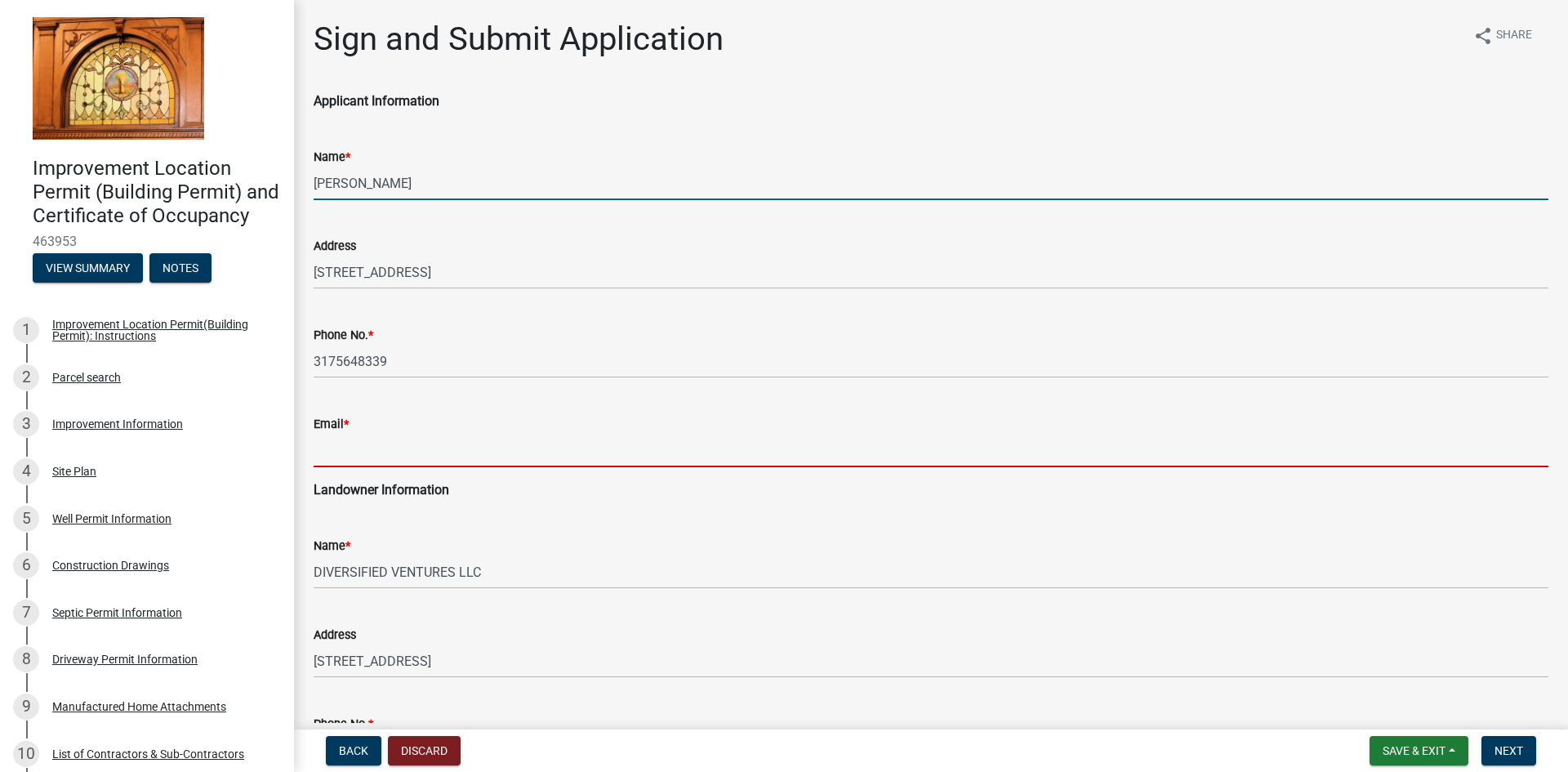
type input "[PERSON_NAME][EMAIL_ADDRESS][DOMAIN_NAME]"
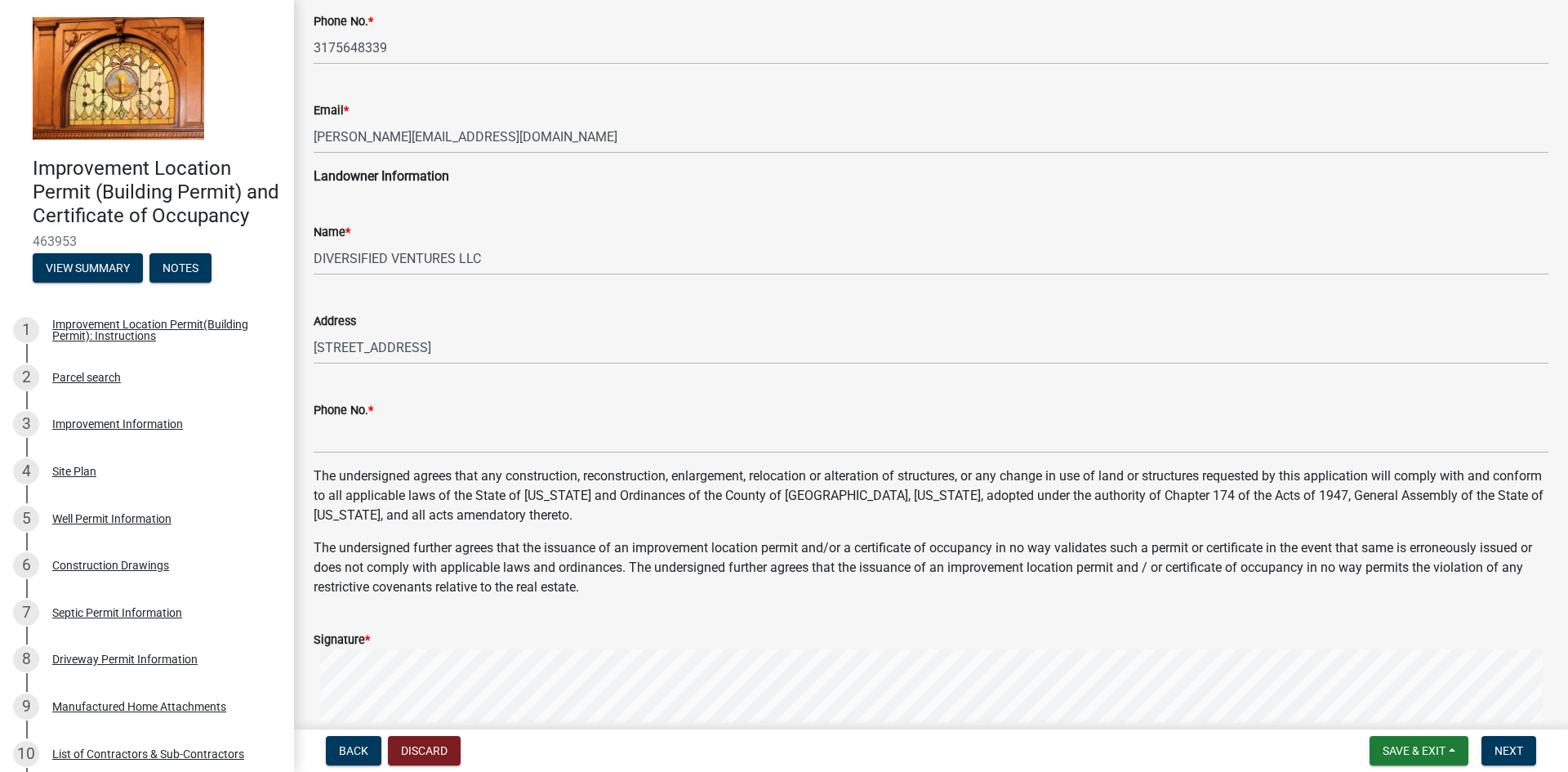
scroll to position [327, 0]
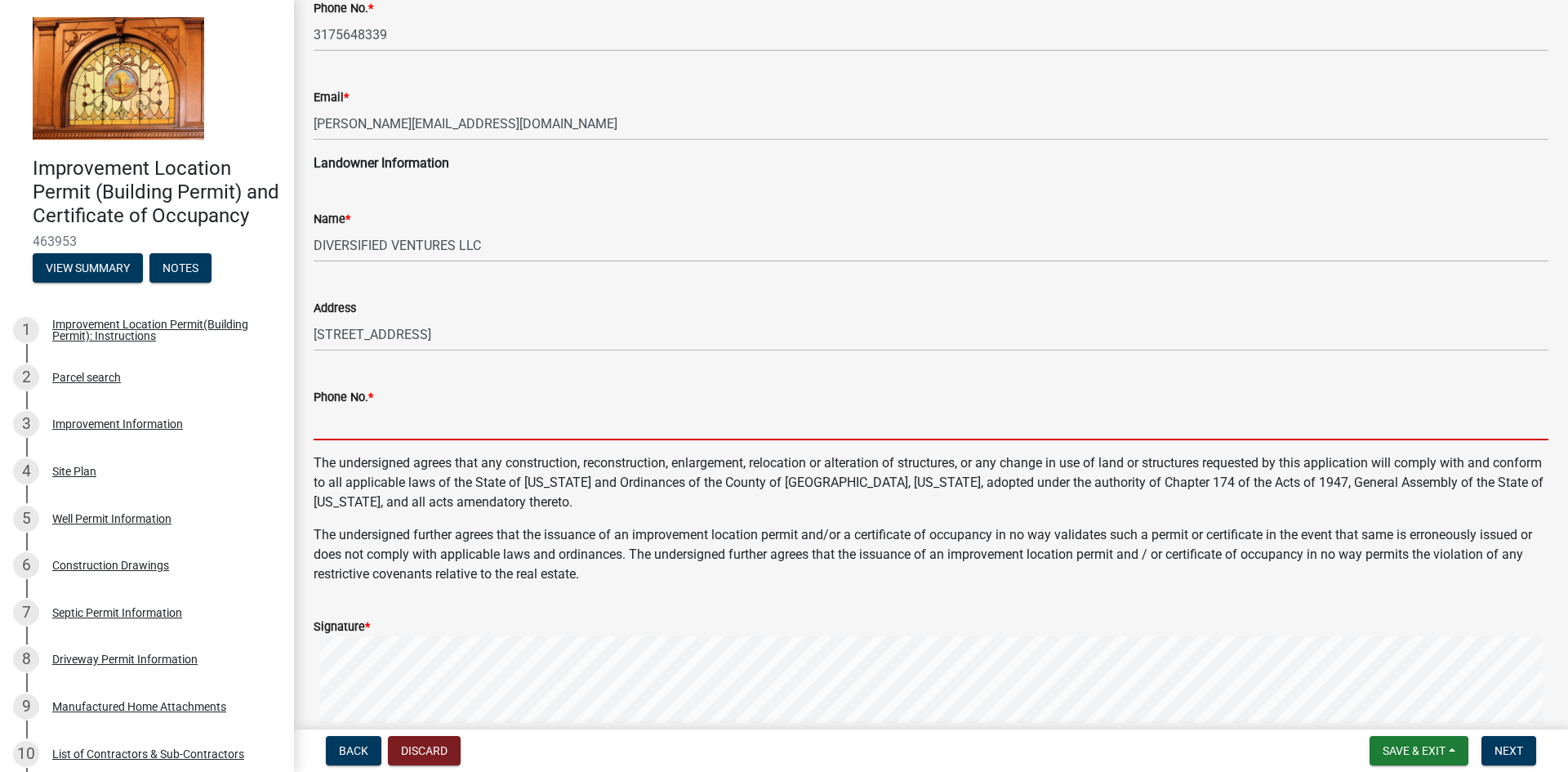
click at [384, 431] on input "Phone No. *" at bounding box center [931, 423] width 1235 height 34
type input "3175648339"
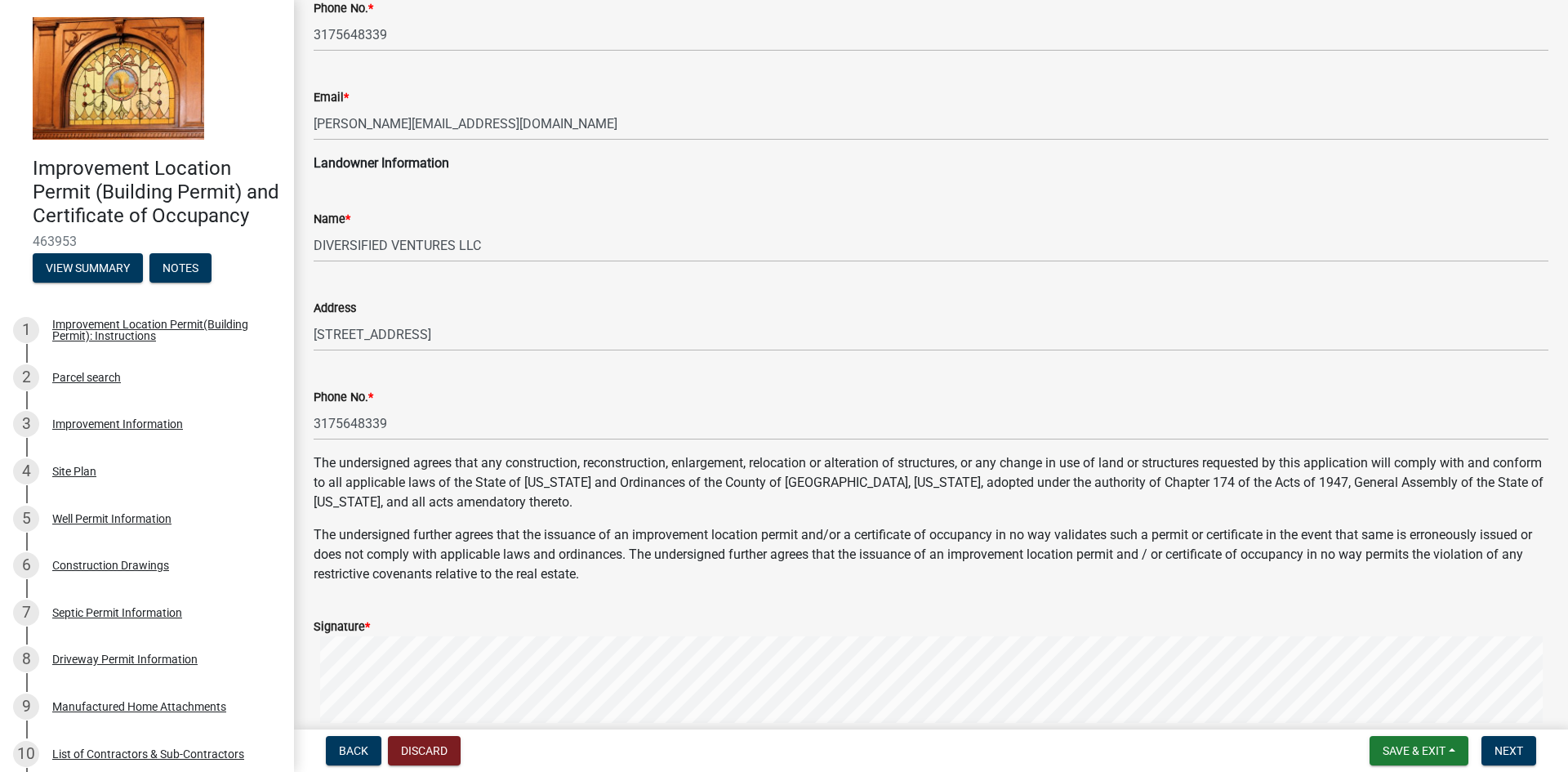
click at [370, 628] on span "*" at bounding box center [368, 627] width 5 height 14
click at [357, 623] on label "Signature *" at bounding box center [342, 626] width 56 height 11
drag, startPoint x: 423, startPoint y: 621, endPoint x: 437, endPoint y: 630, distance: 16.6
click at [437, 630] on div "Signature *" at bounding box center [931, 626] width 1235 height 20
click at [572, 661] on form "Signature * Clear" at bounding box center [931, 694] width 1235 height 195
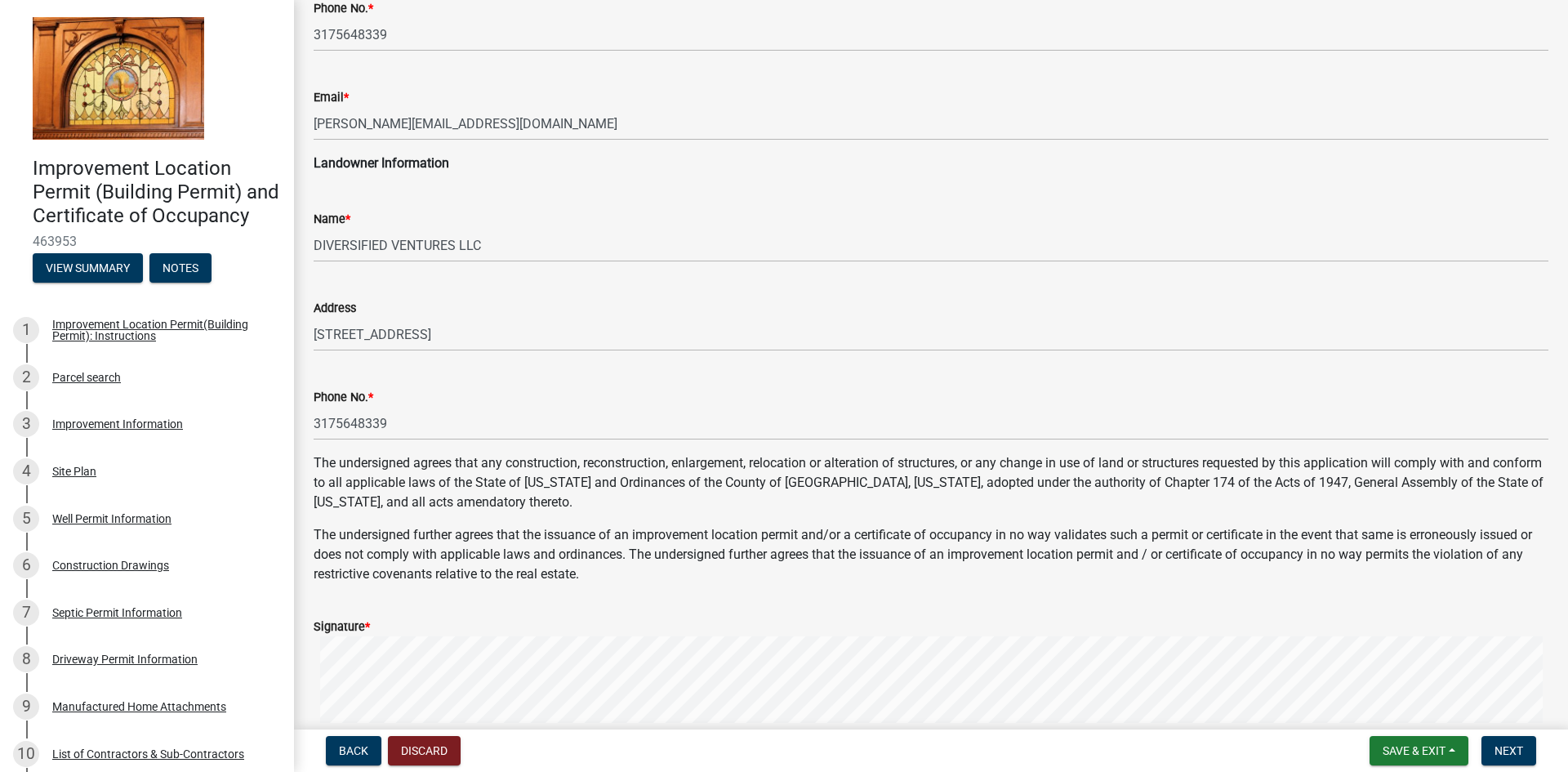
scroll to position [562, 0]
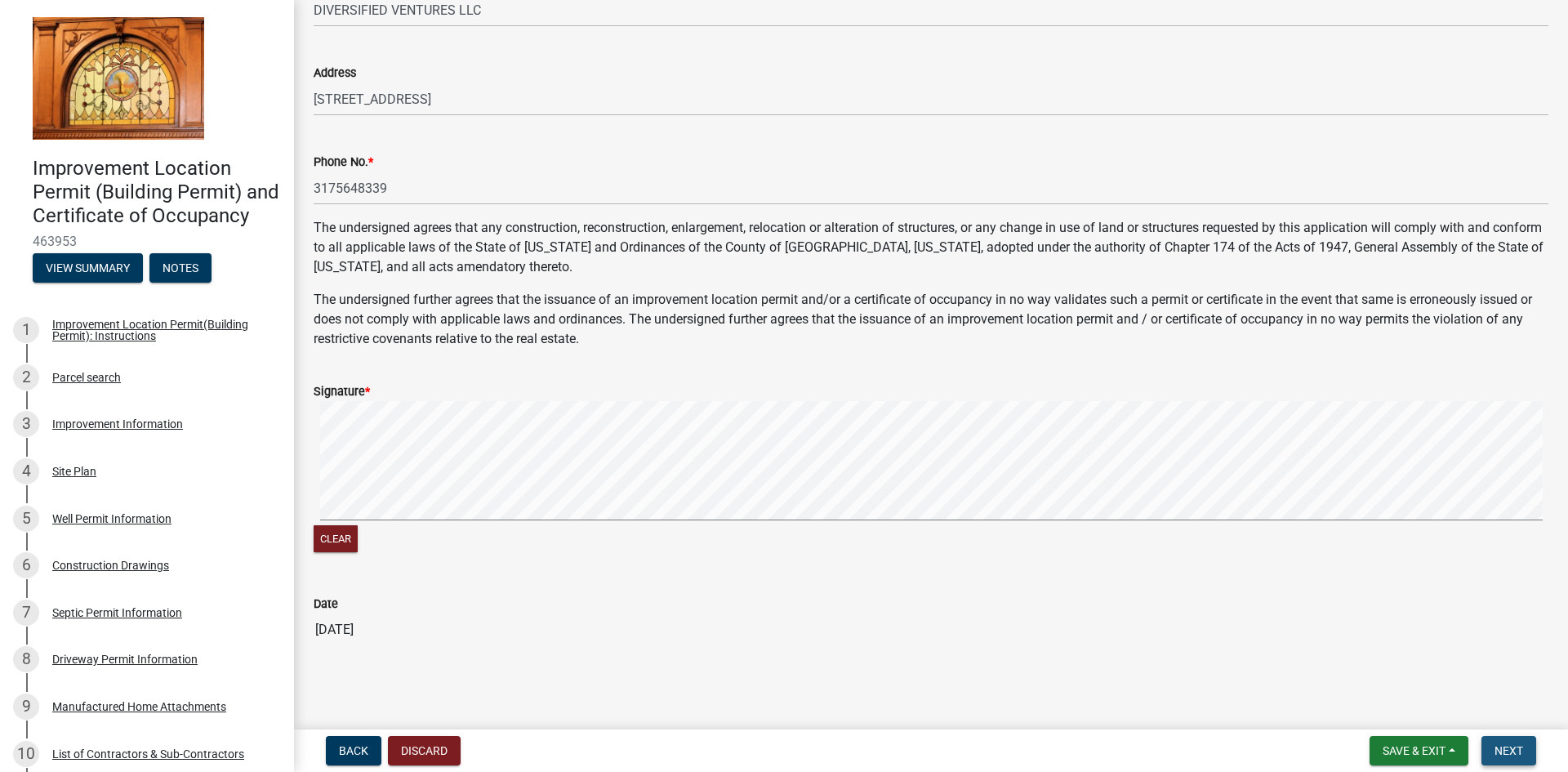
click at [1500, 745] on span "Next" at bounding box center [1509, 750] width 29 height 13
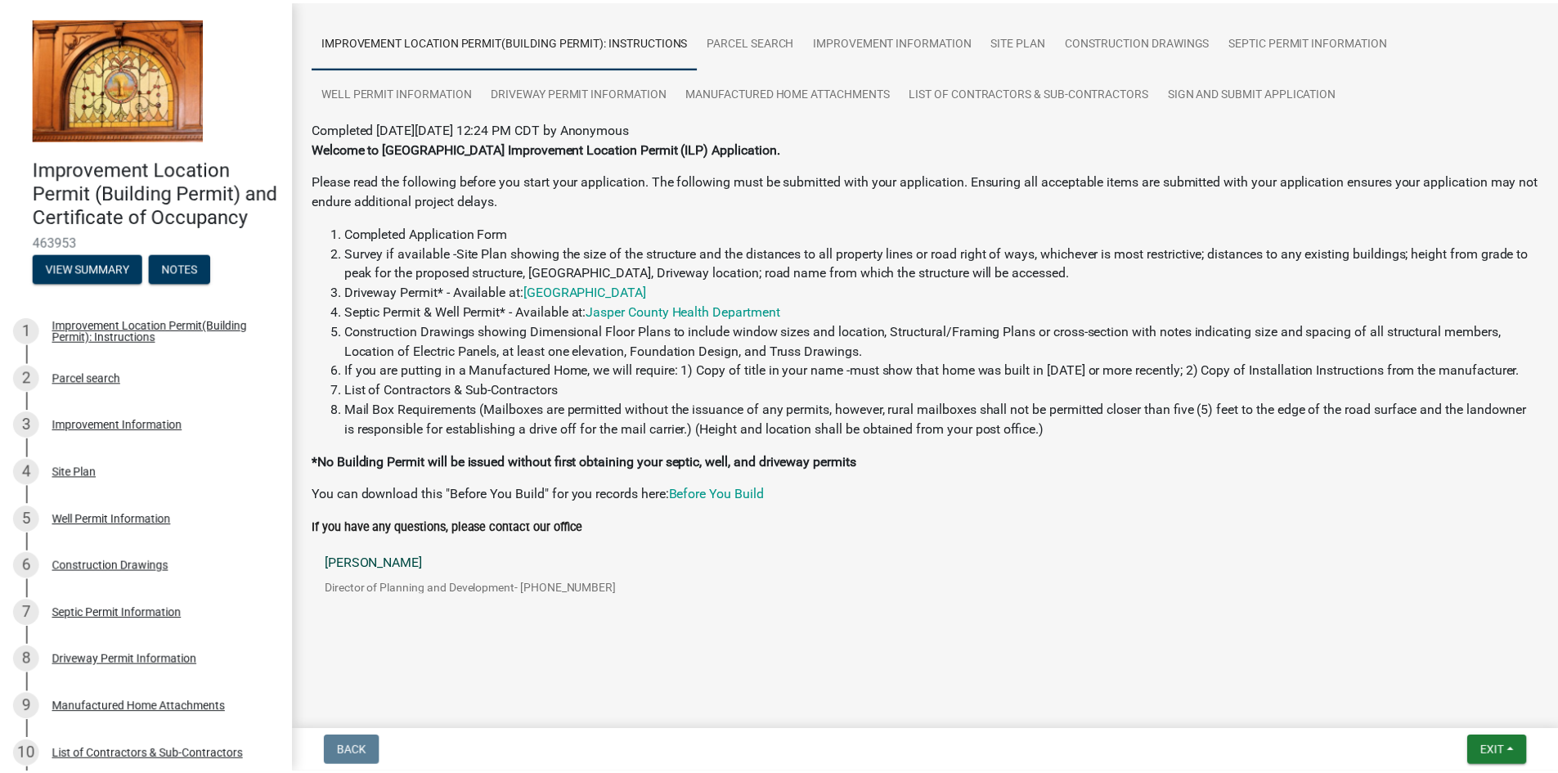
scroll to position [0, 0]
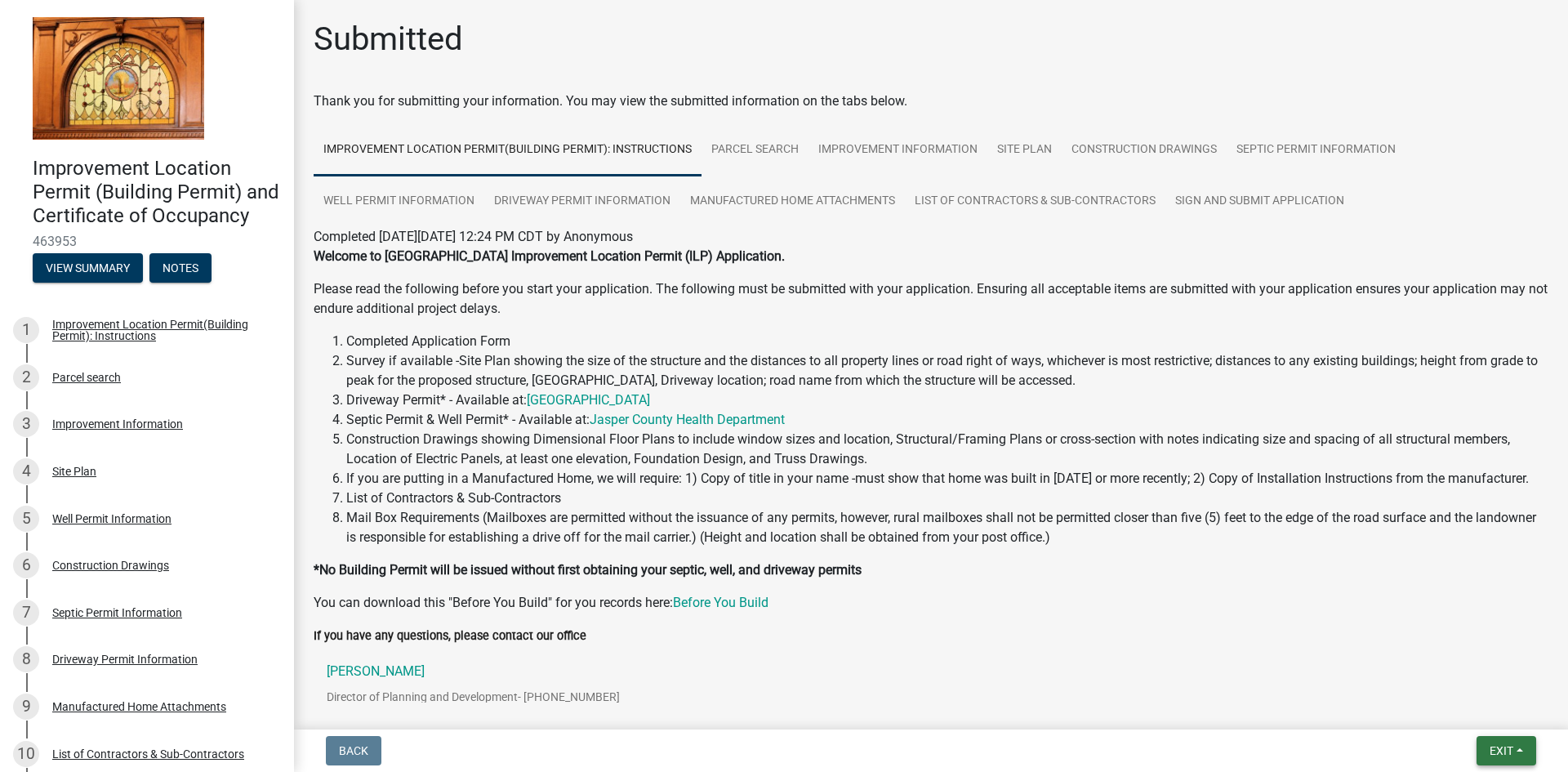
click at [1507, 746] on span "Exit" at bounding box center [1502, 750] width 24 height 13
click at [1510, 747] on span "Exit" at bounding box center [1502, 750] width 24 height 13
click at [1500, 747] on span "Exit" at bounding box center [1502, 750] width 24 height 13
click at [1451, 712] on button "Save & Exit" at bounding box center [1471, 707] width 131 height 39
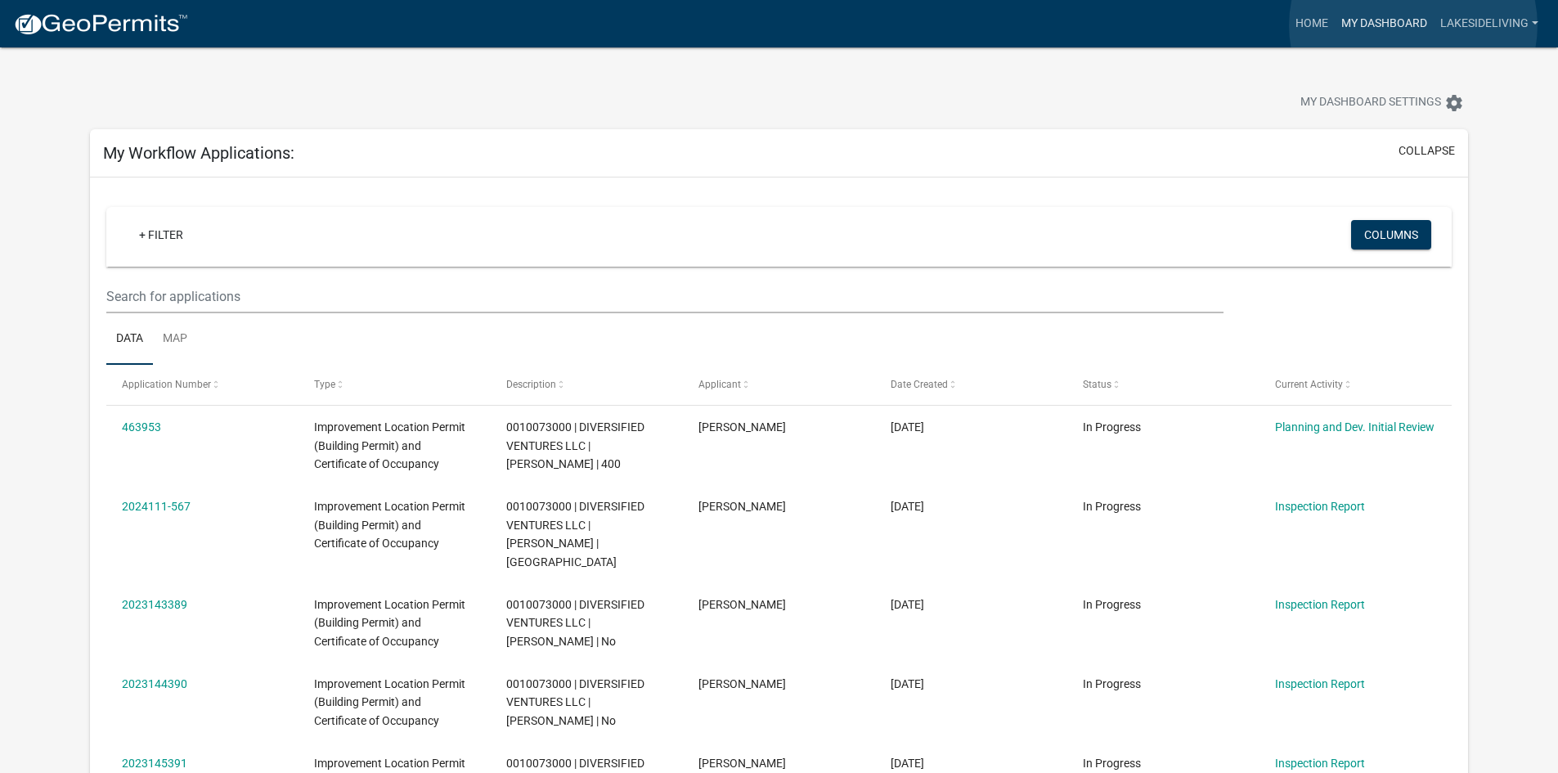
click at [1413, 25] on link "My Dashboard" at bounding box center [1384, 23] width 99 height 31
click at [1300, 21] on link "Home" at bounding box center [1312, 23] width 46 height 31
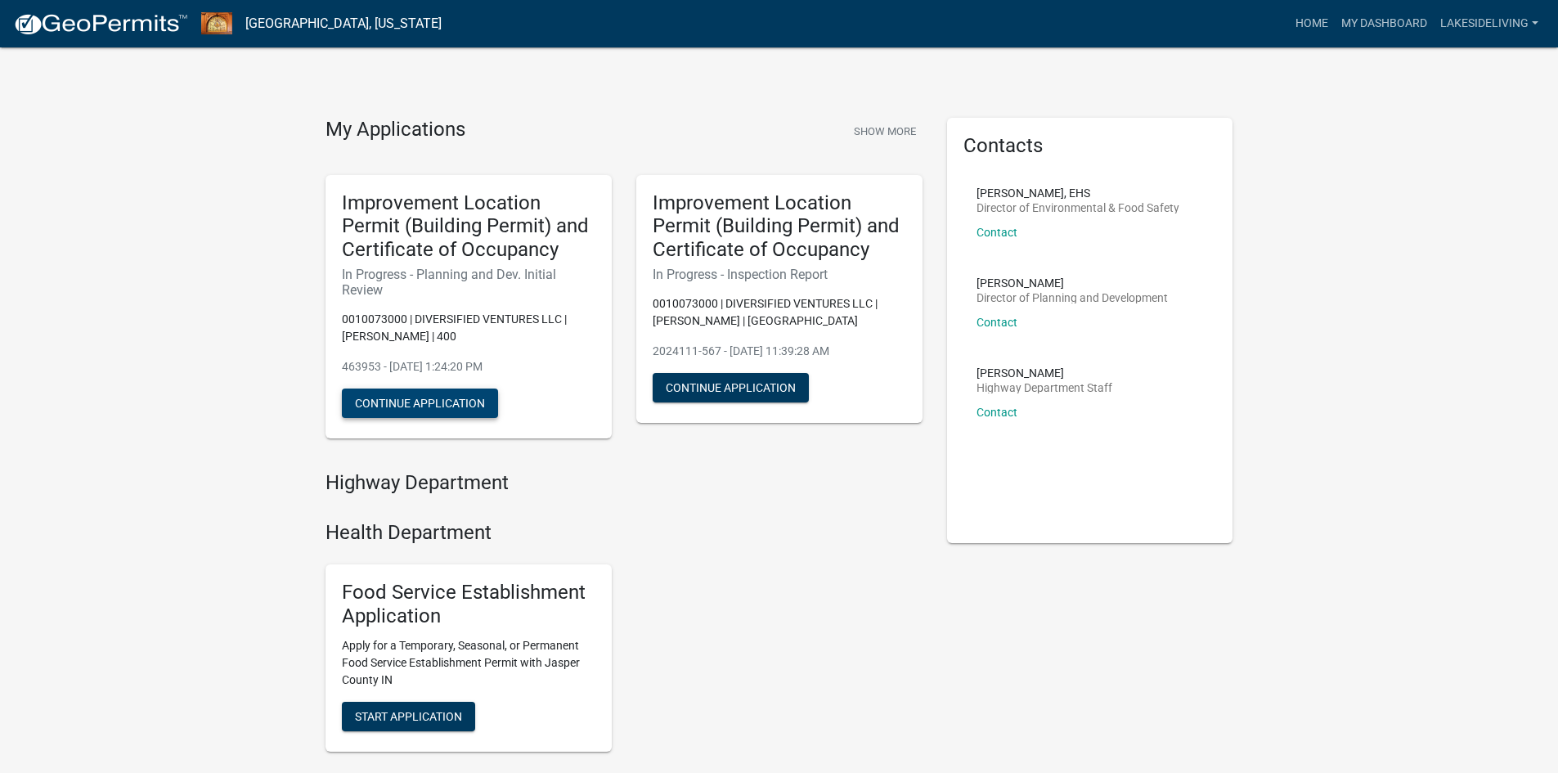
click at [394, 399] on button "Continue Application" at bounding box center [420, 402] width 156 height 29
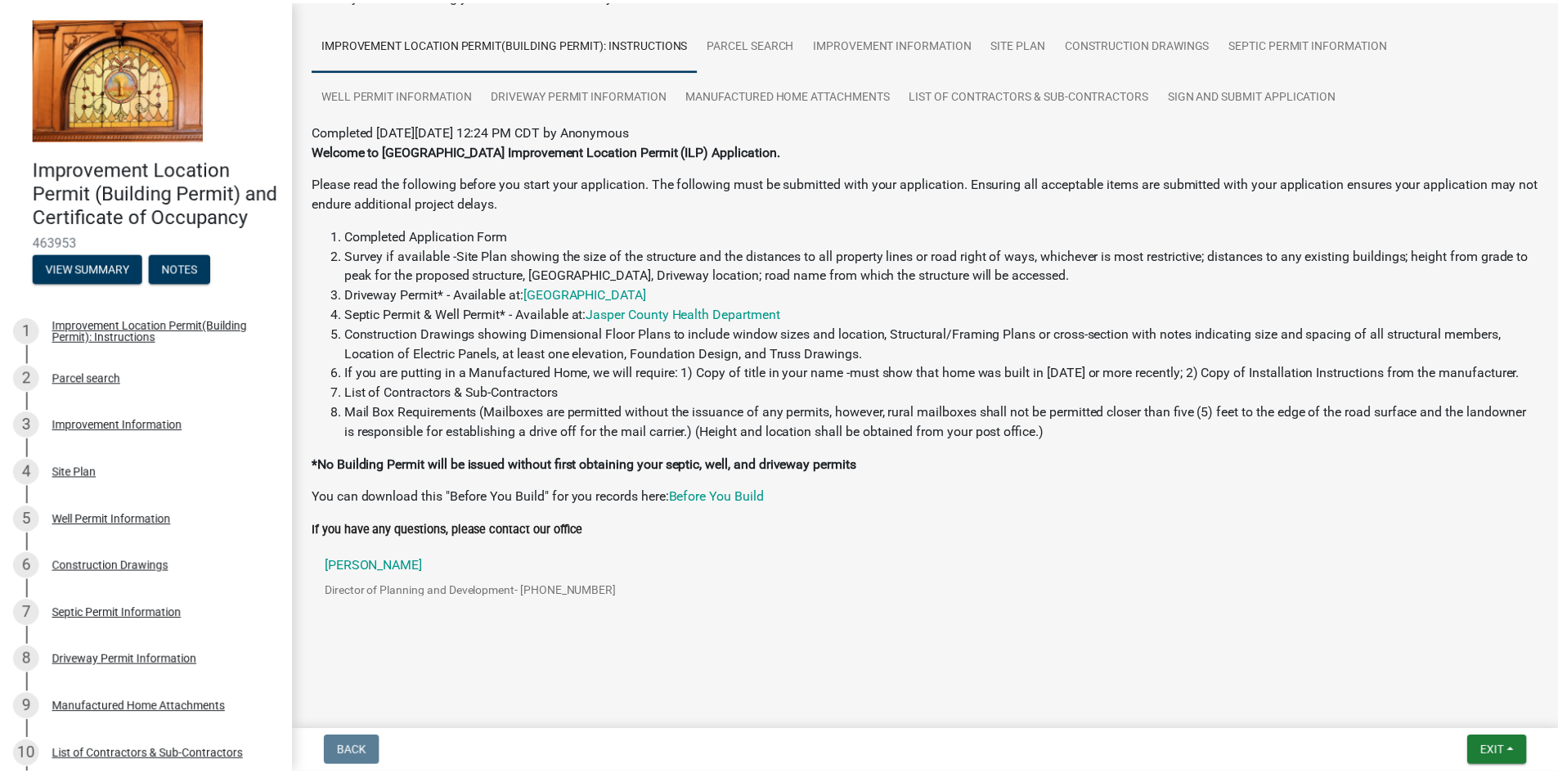
scroll to position [109, 0]
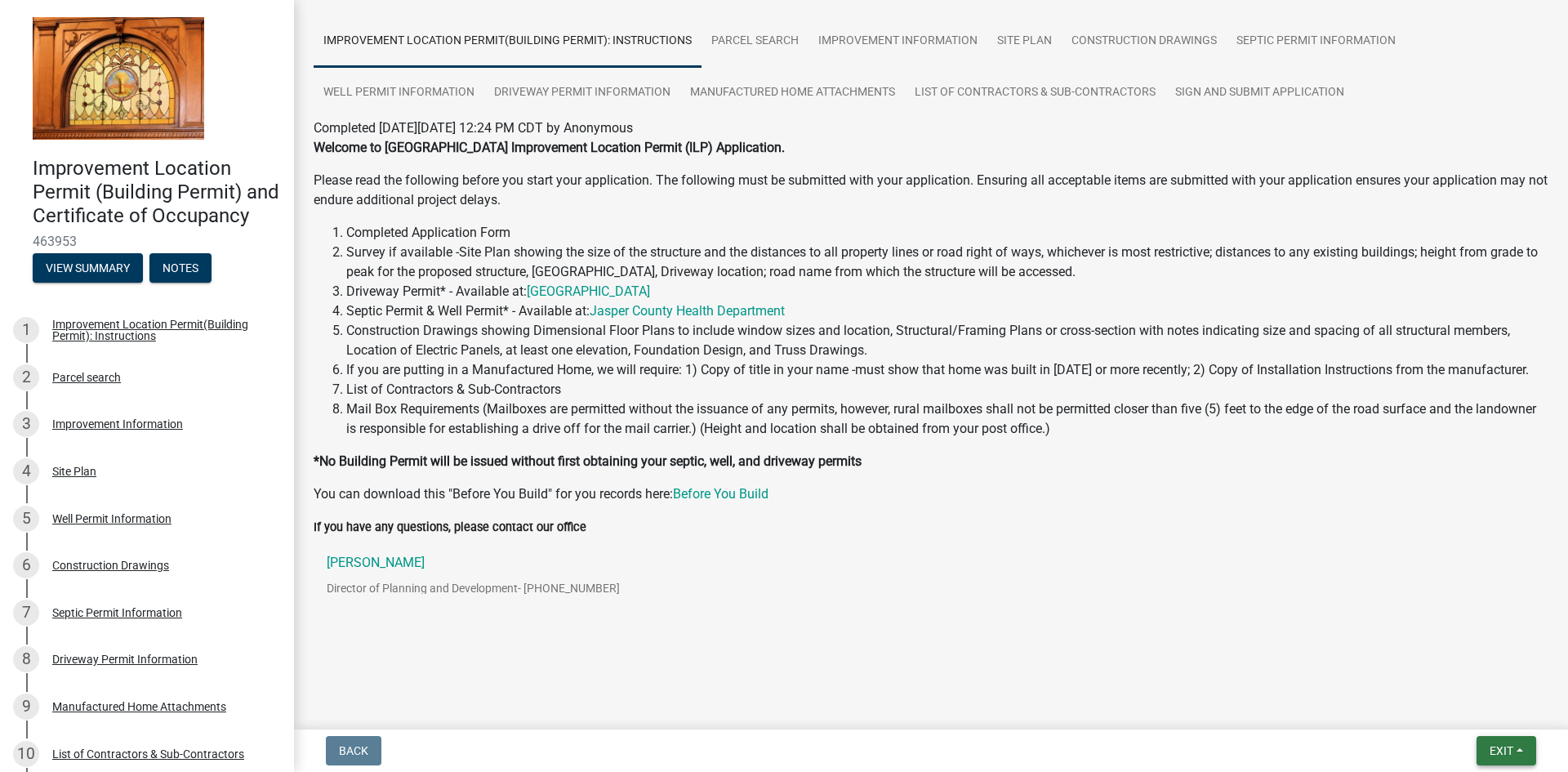
click at [1509, 749] on span "Exit" at bounding box center [1502, 750] width 24 height 13
click at [1442, 702] on button "Save & Exit" at bounding box center [1471, 707] width 131 height 39
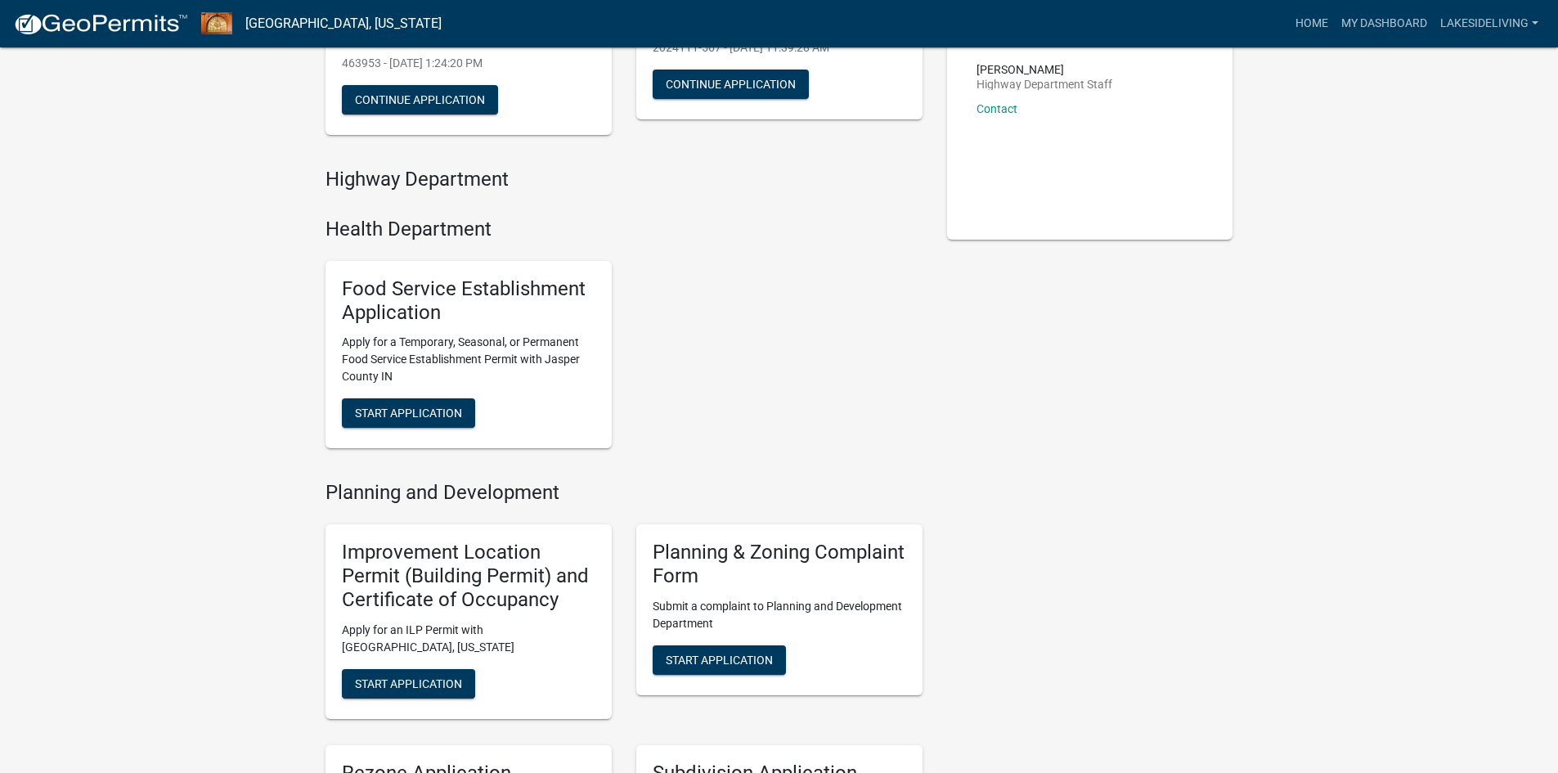
scroll to position [327, 0]
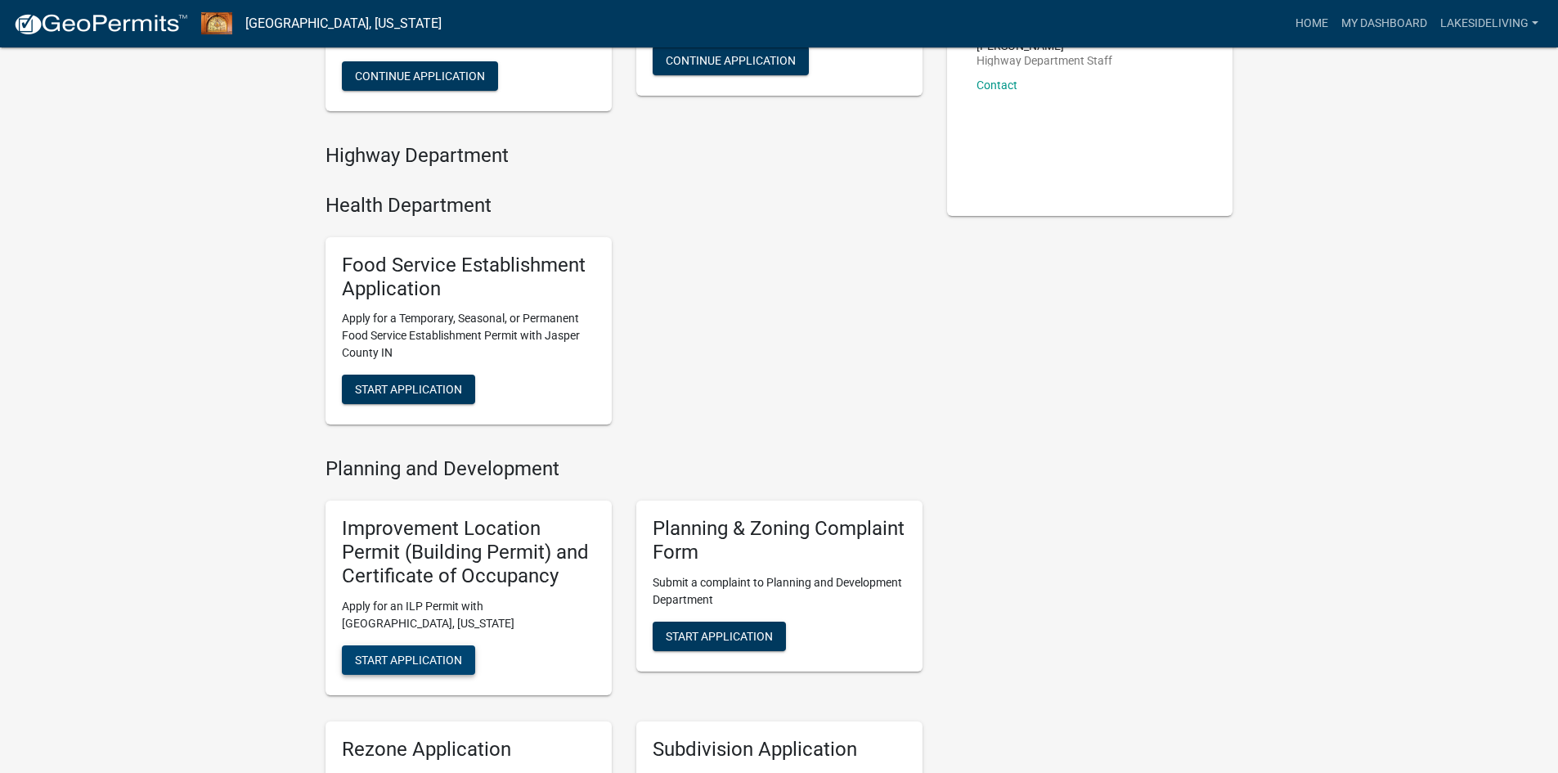
click at [412, 653] on span "Start Application" at bounding box center [408, 659] width 107 height 13
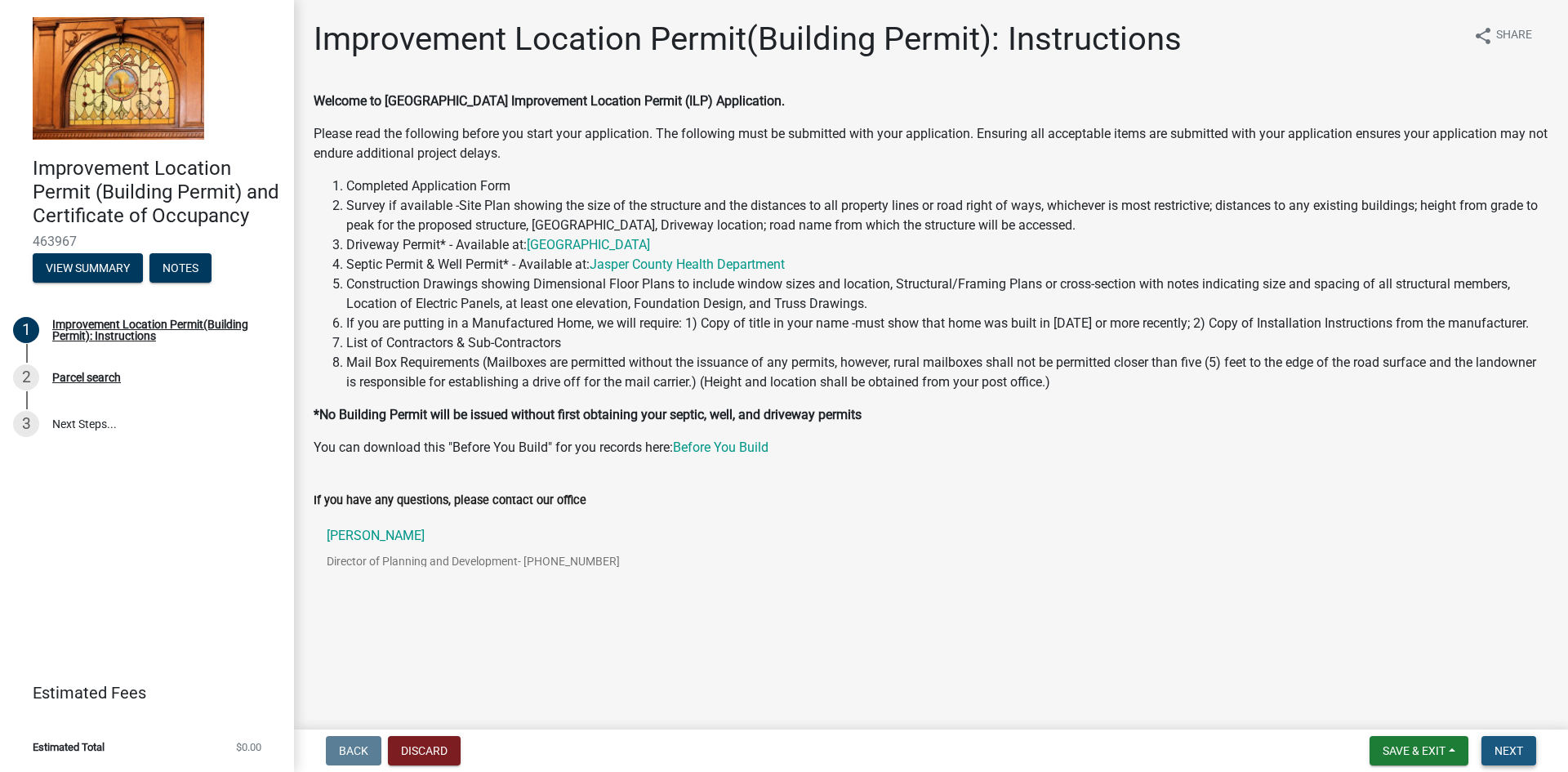
click at [1510, 753] on span "Next" at bounding box center [1509, 750] width 29 height 13
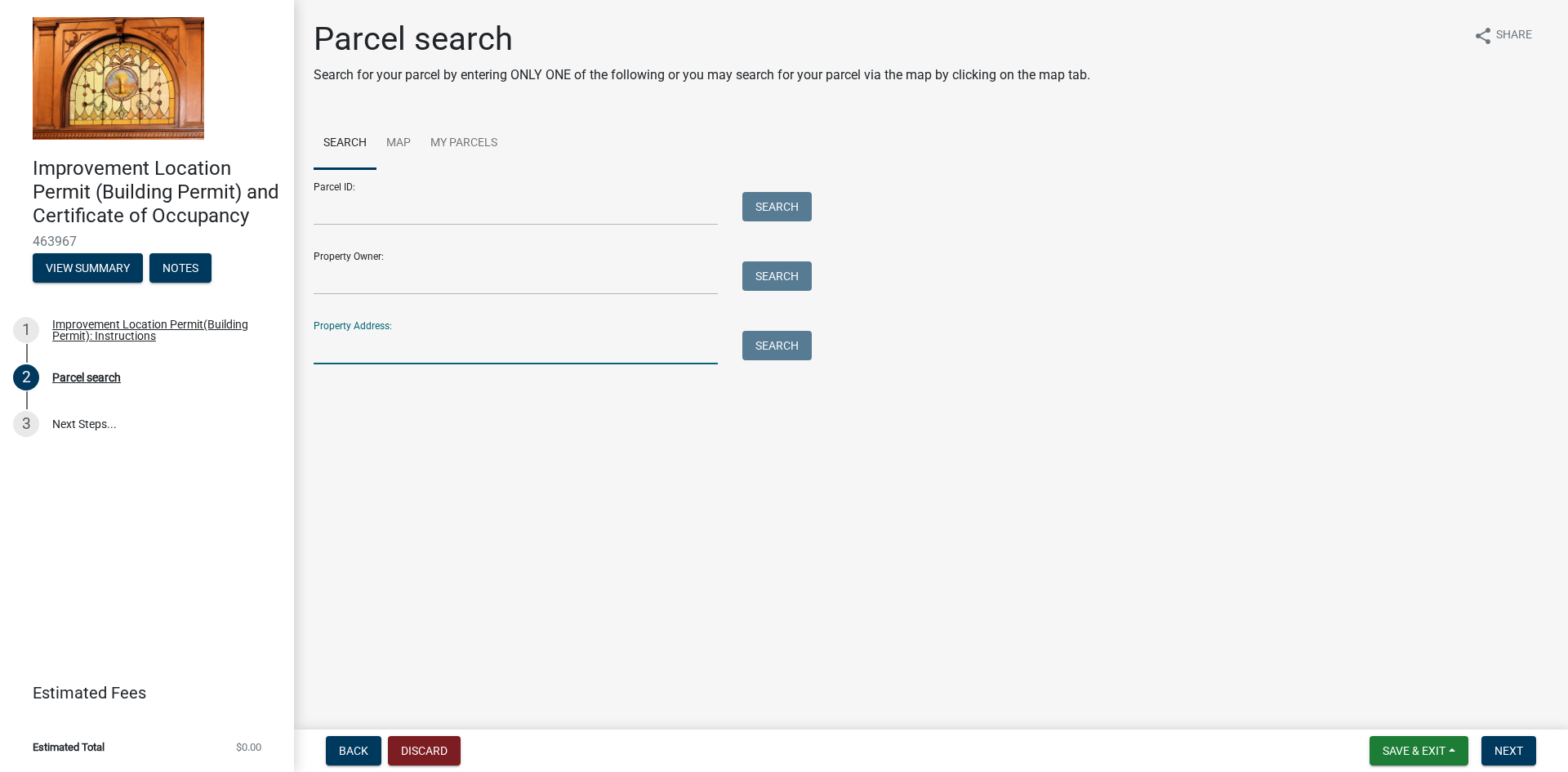
click at [328, 354] on input "Property Address:" at bounding box center [515, 348] width 404 height 34
type input "[STREET_ADDRESS]"
click at [792, 344] on button "Search" at bounding box center [777, 345] width 70 height 29
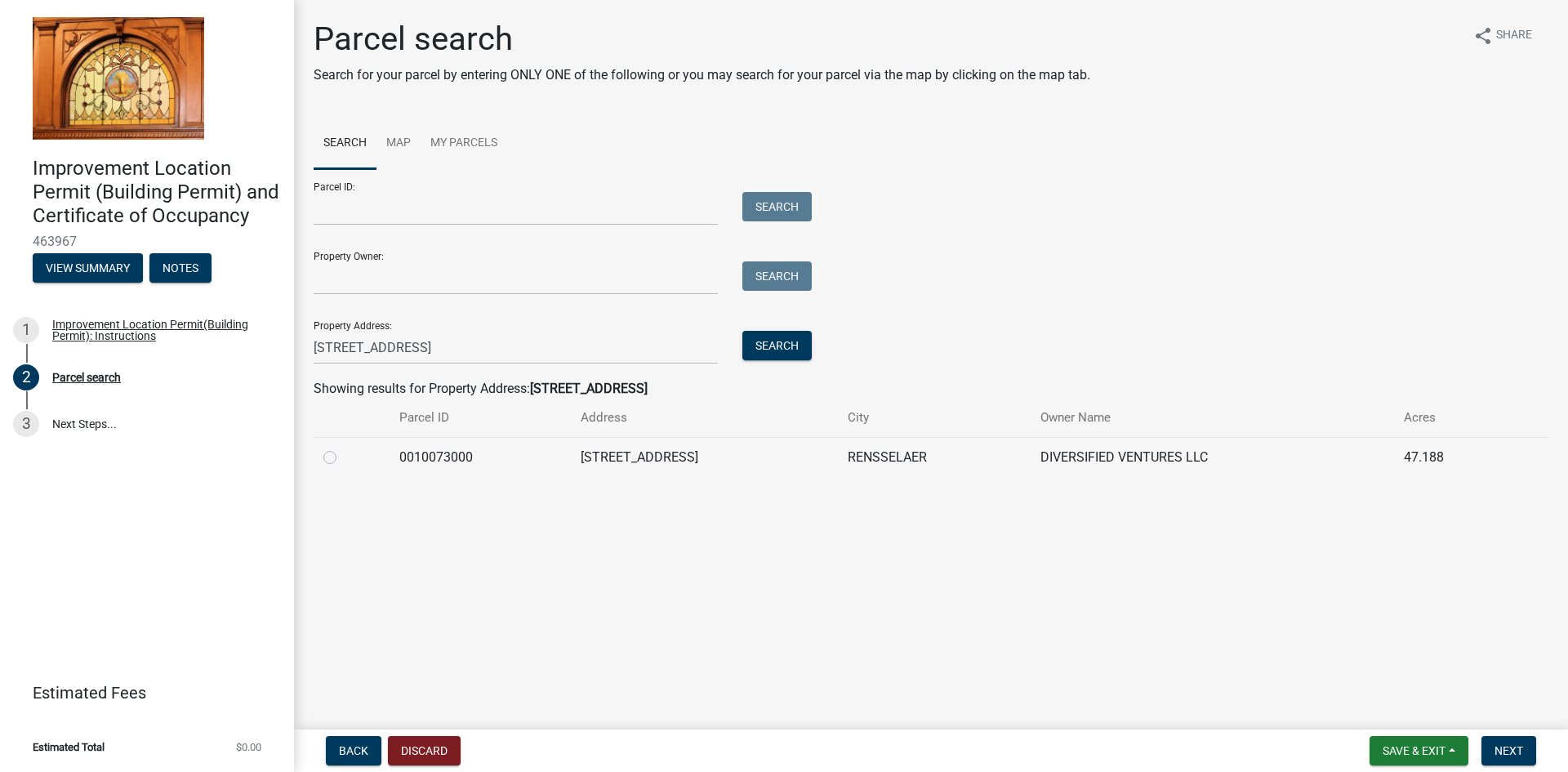
click at [347, 459] on div at bounding box center [352, 457] width 56 height 20
click at [337, 460] on div at bounding box center [352, 457] width 56 height 20
click at [344, 447] on label at bounding box center [344, 447] width 0 height 0
click at [344, 458] on input "radio" at bounding box center [349, 452] width 11 height 11
radio input "true"
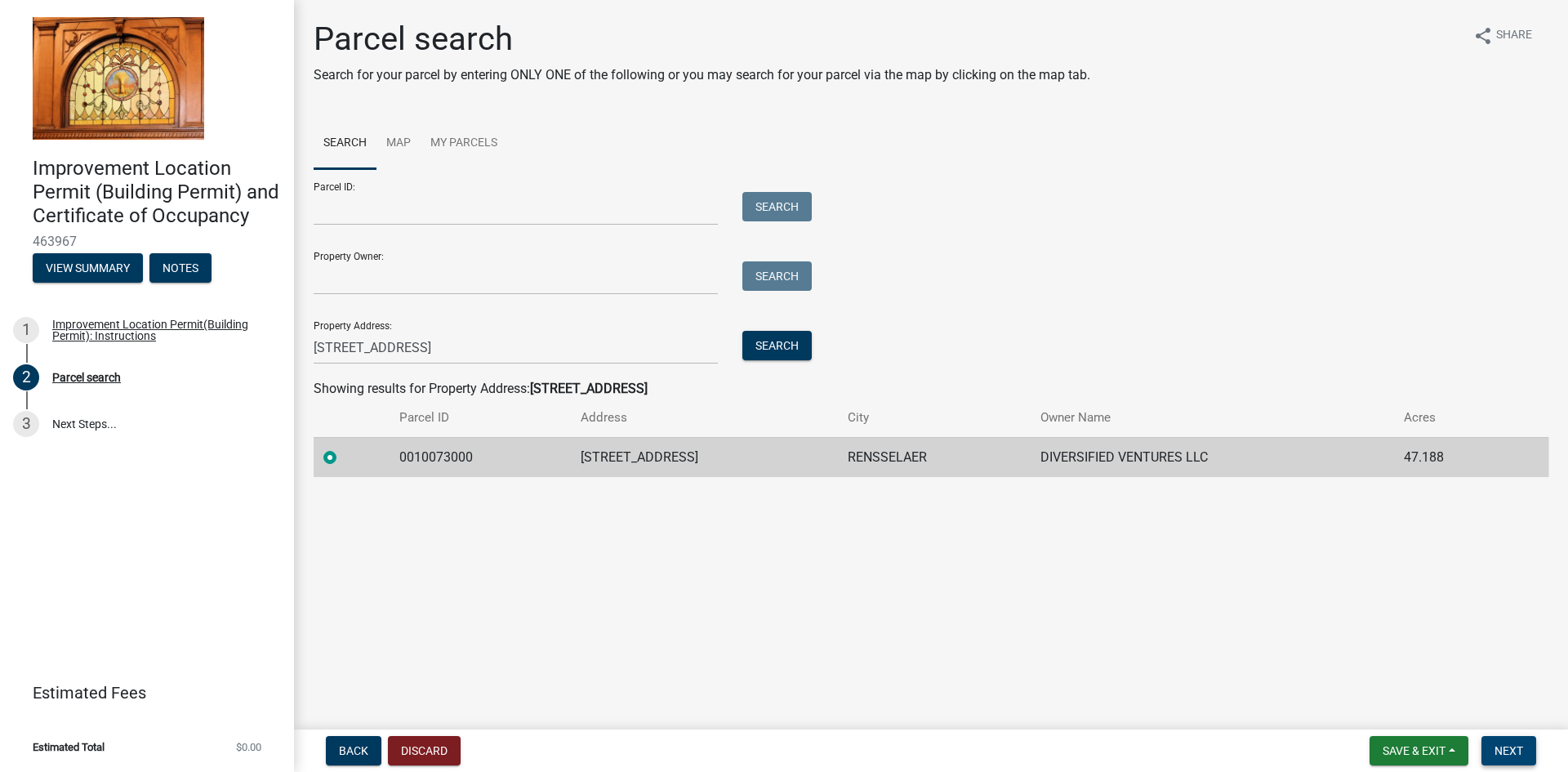
click at [1509, 746] on span "Next" at bounding box center [1509, 750] width 29 height 13
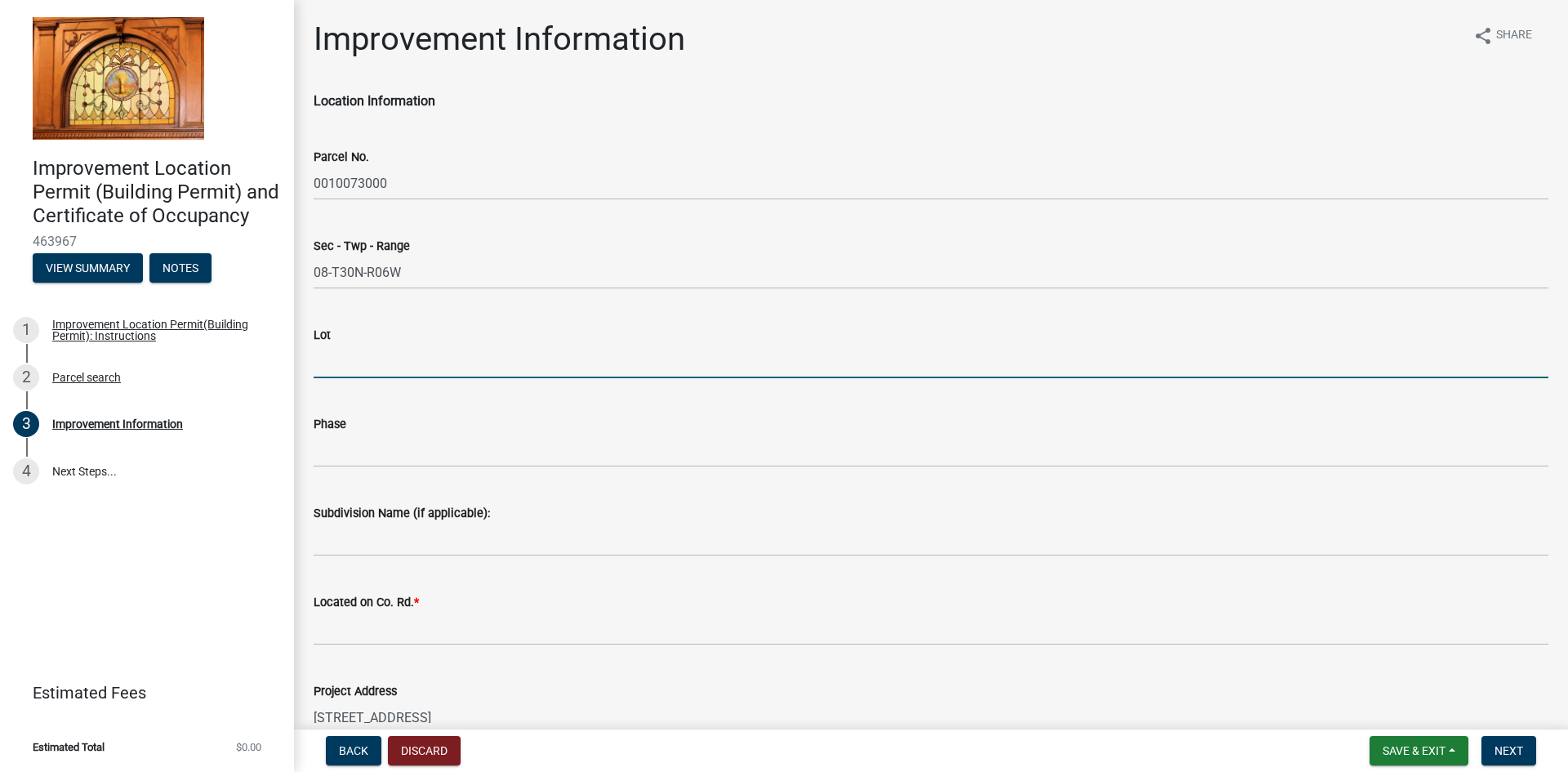
click at [339, 369] on input "Lot" at bounding box center [931, 362] width 1235 height 34
type input "22"
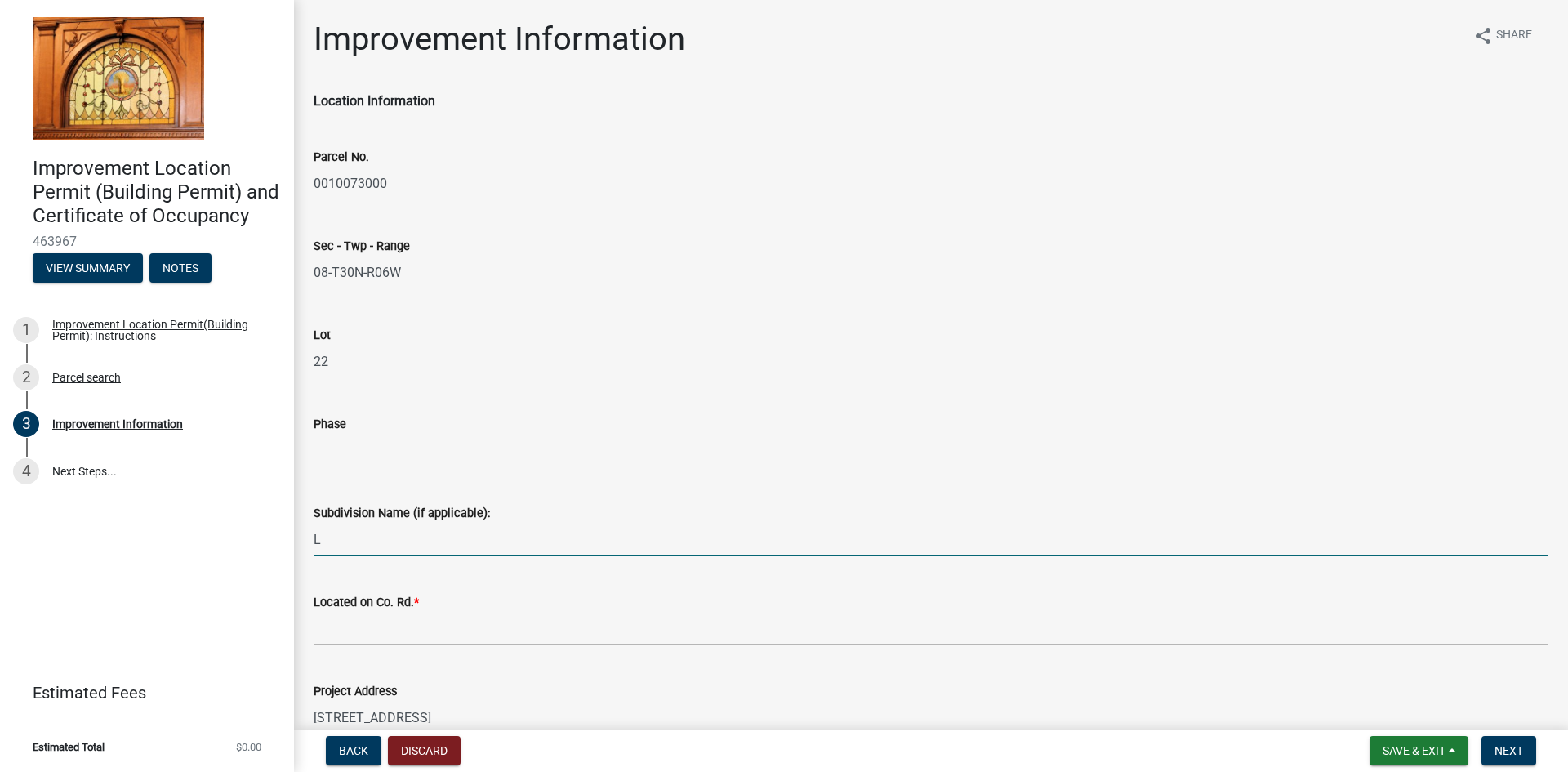
type input "Lakeside Living"
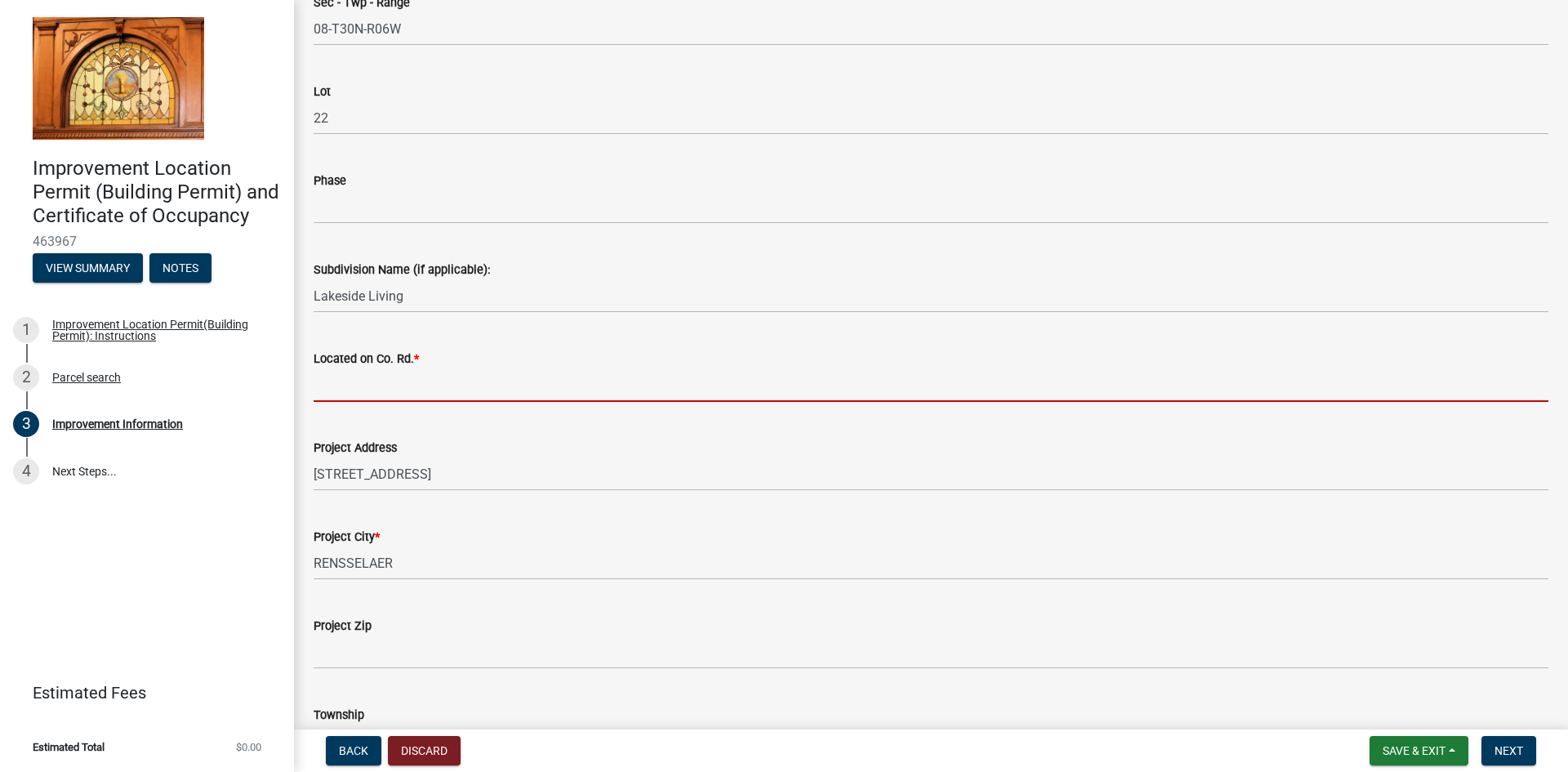
scroll to position [245, 0]
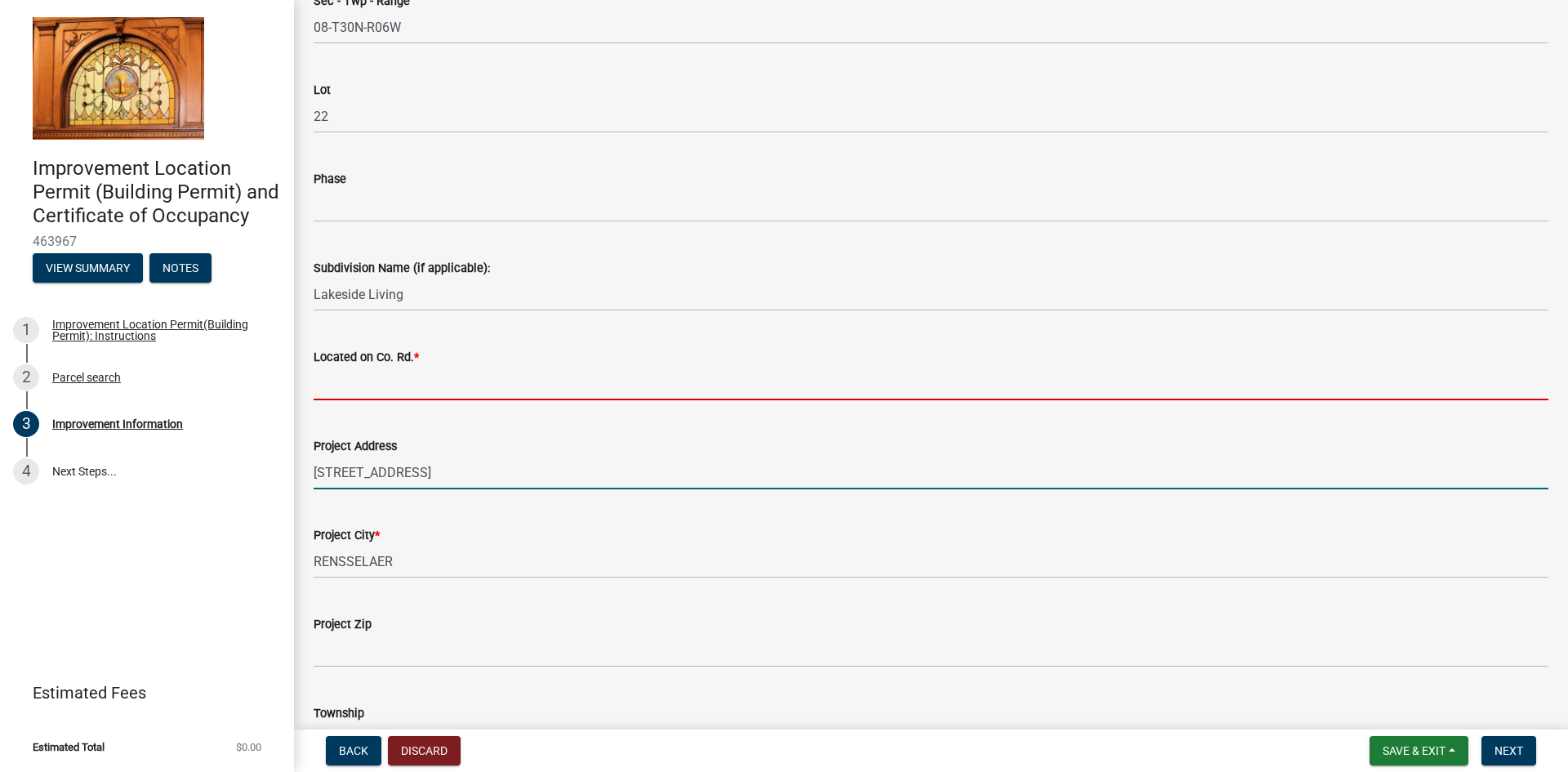
click at [328, 471] on form "Project Address [STREET_ADDRESS]" at bounding box center [931, 462] width 1235 height 53
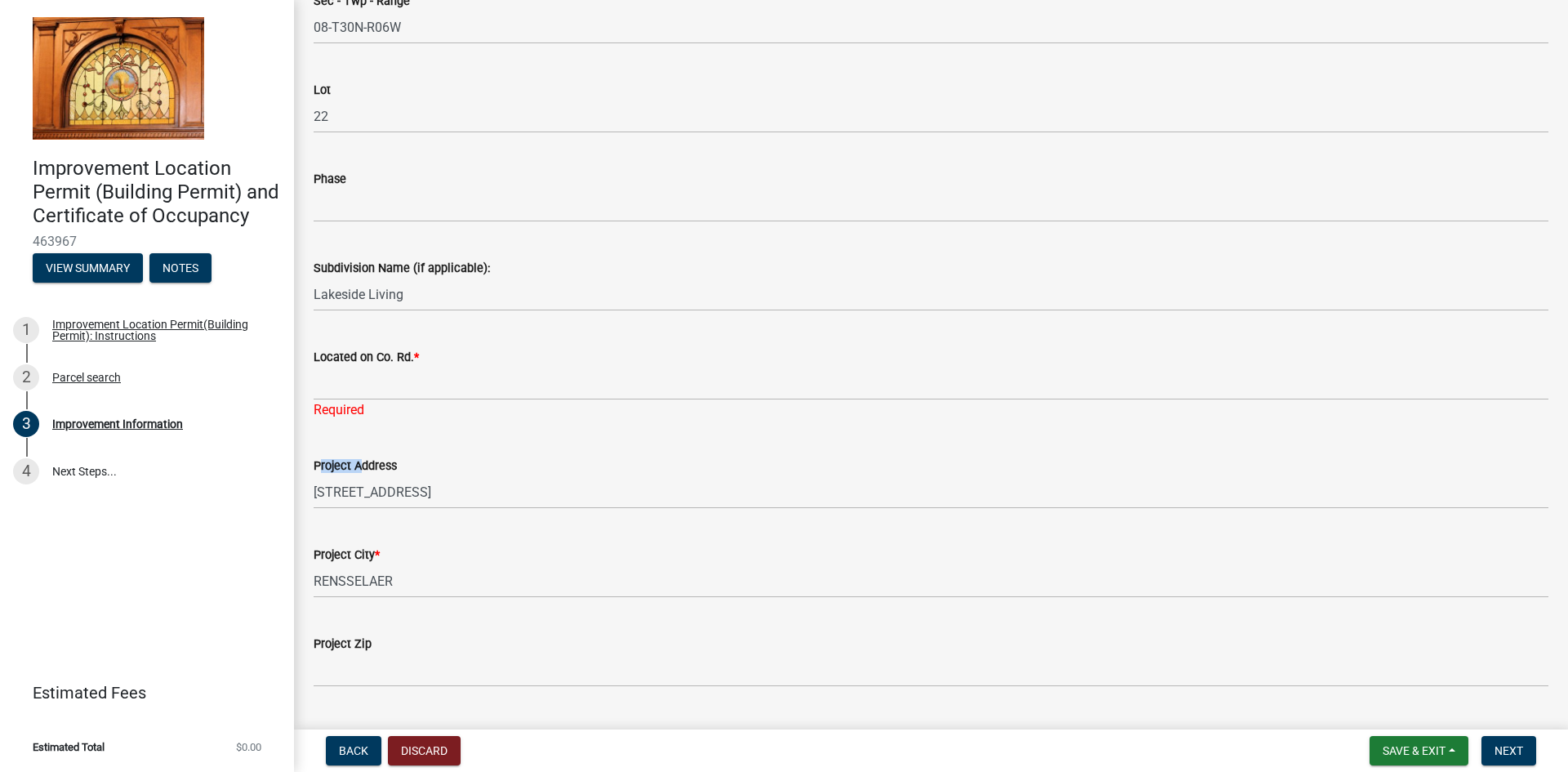
click at [328, 471] on label "Project Address" at bounding box center [355, 465] width 83 height 11
click at [328, 475] on input "[STREET_ADDRESS]" at bounding box center [931, 492] width 1235 height 34
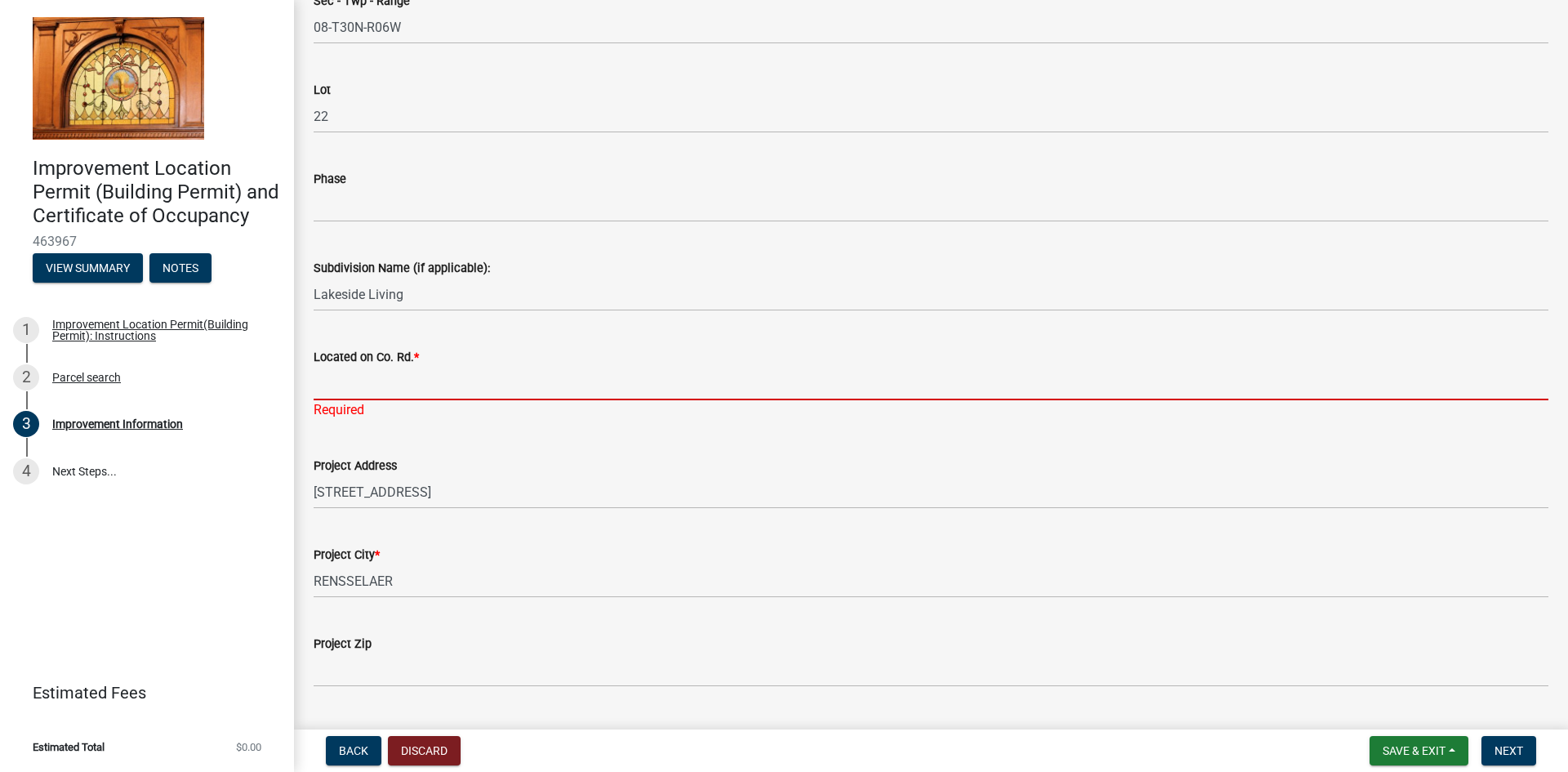
click at [343, 391] on input "Located on Co. Rd. *" at bounding box center [931, 384] width 1235 height 34
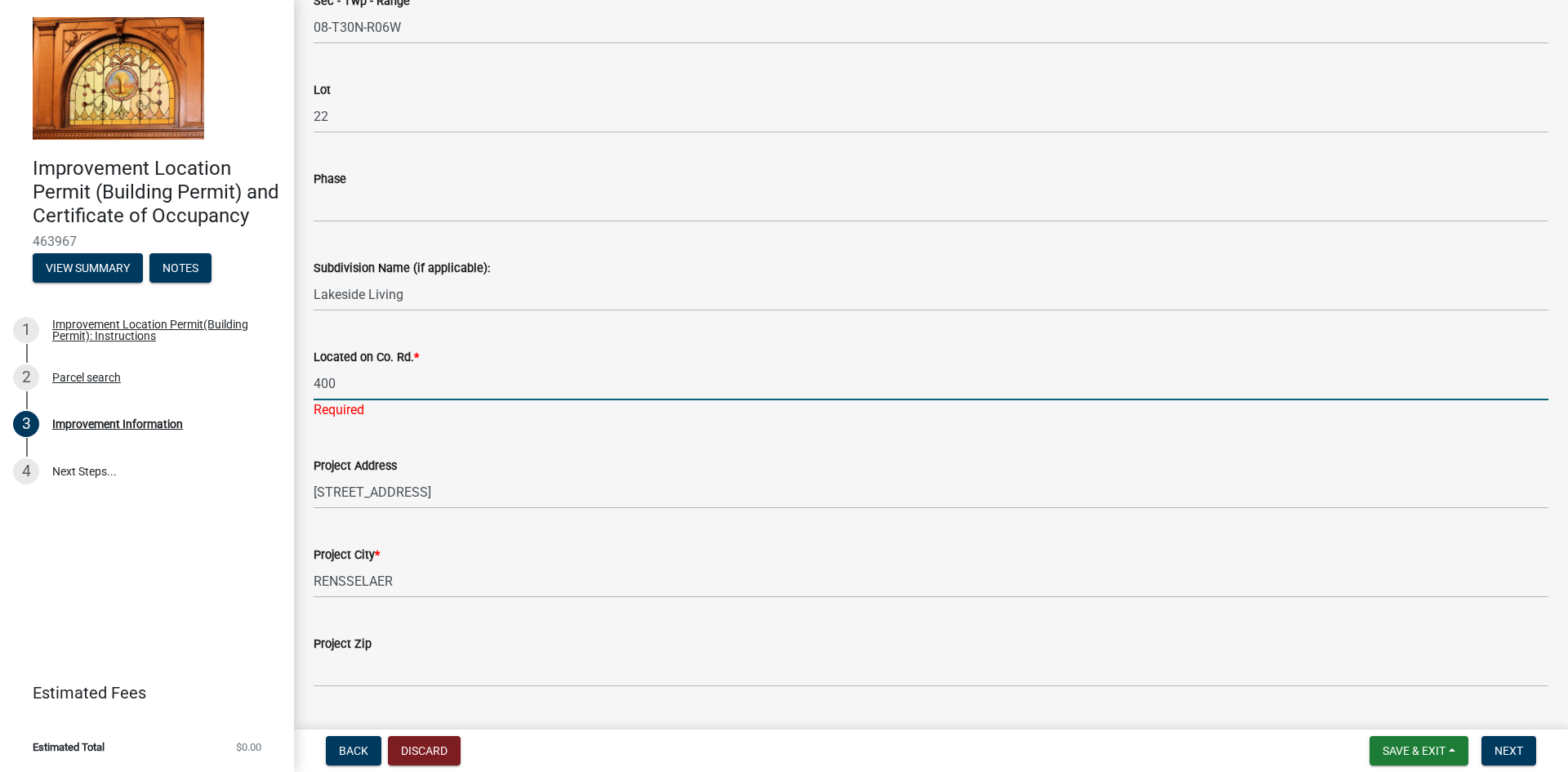
type input "400"
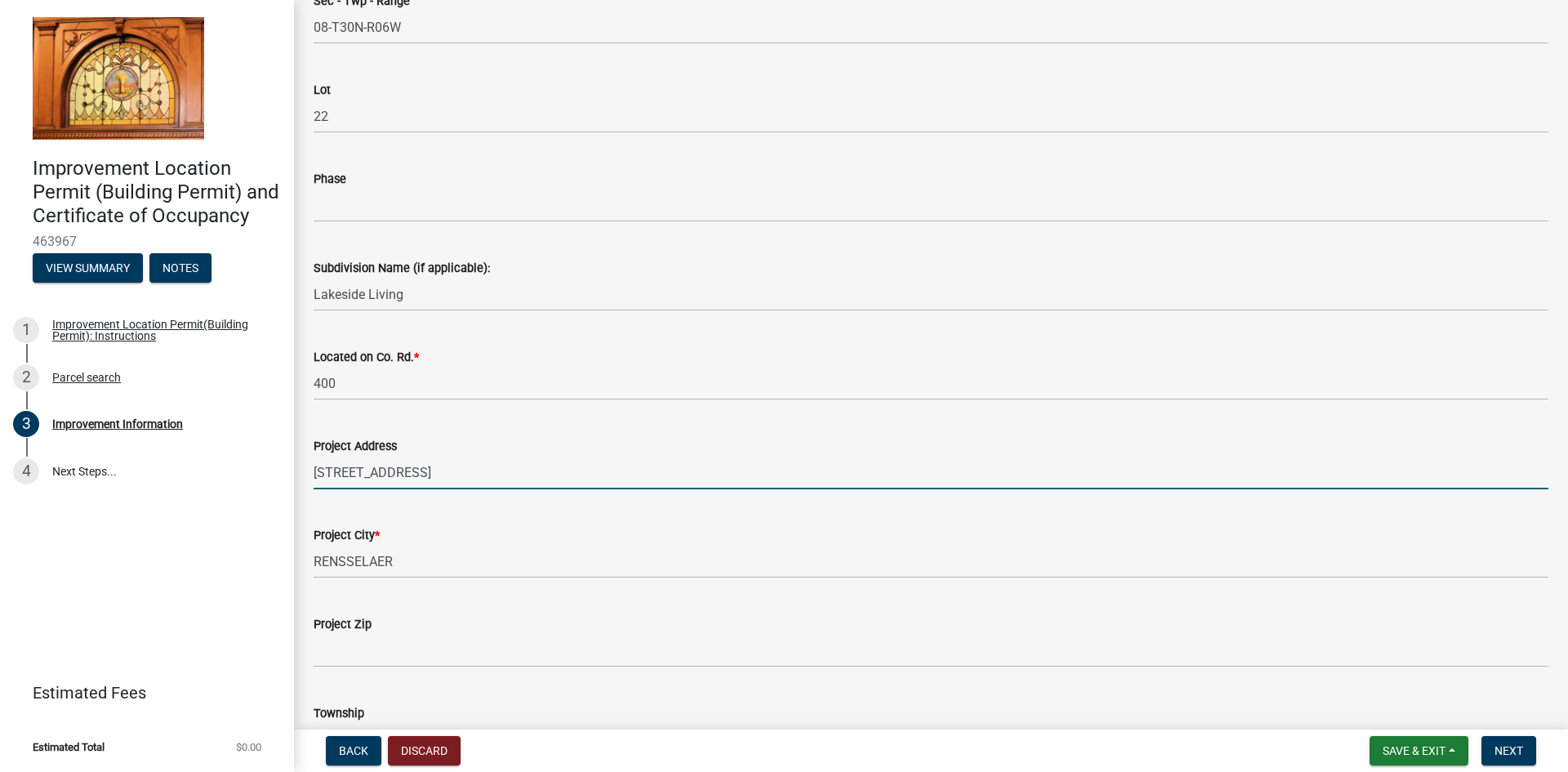
drag, startPoint x: 464, startPoint y: 474, endPoint x: 296, endPoint y: 465, distance: 168.2
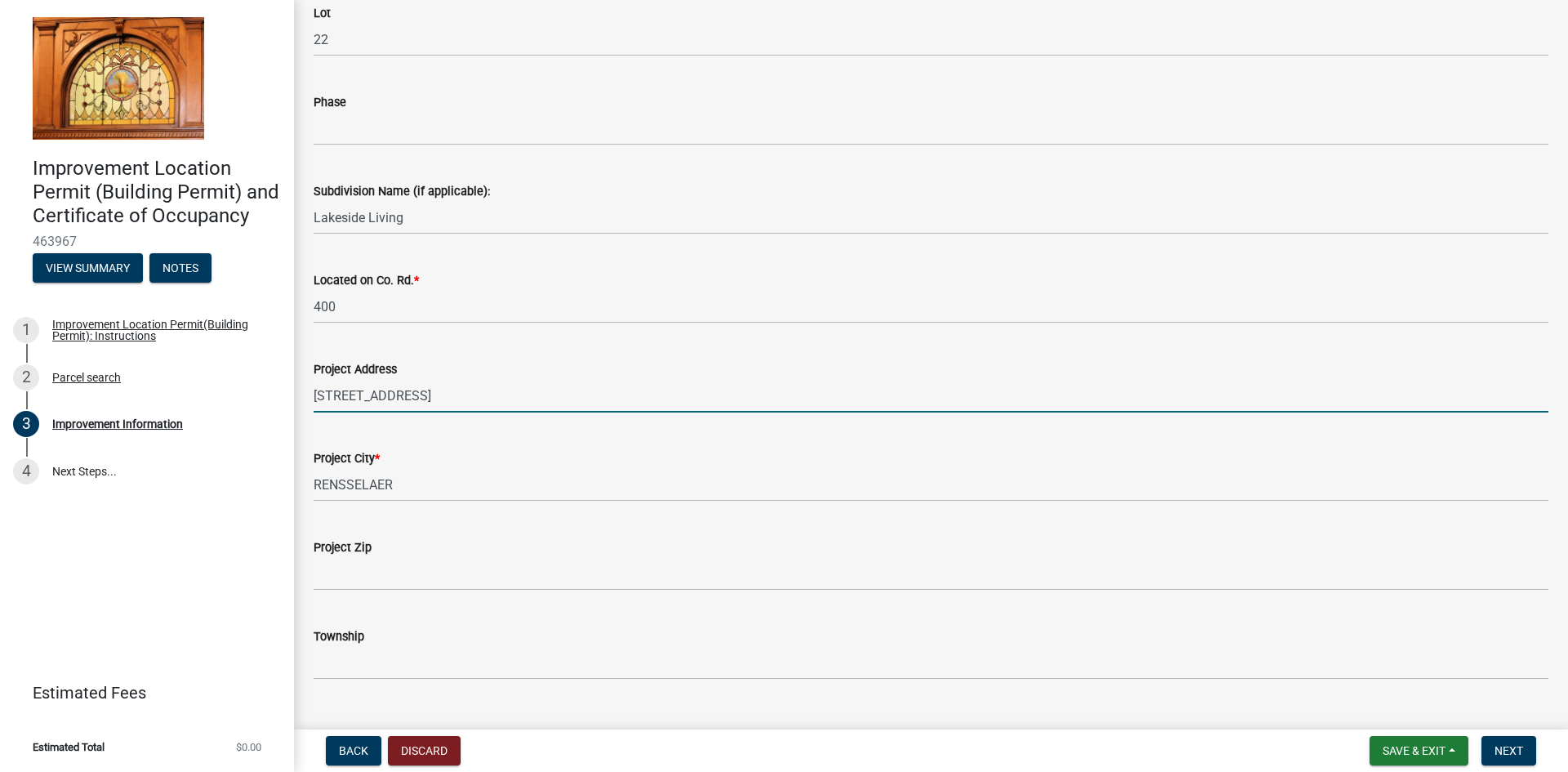
scroll to position [490, 0]
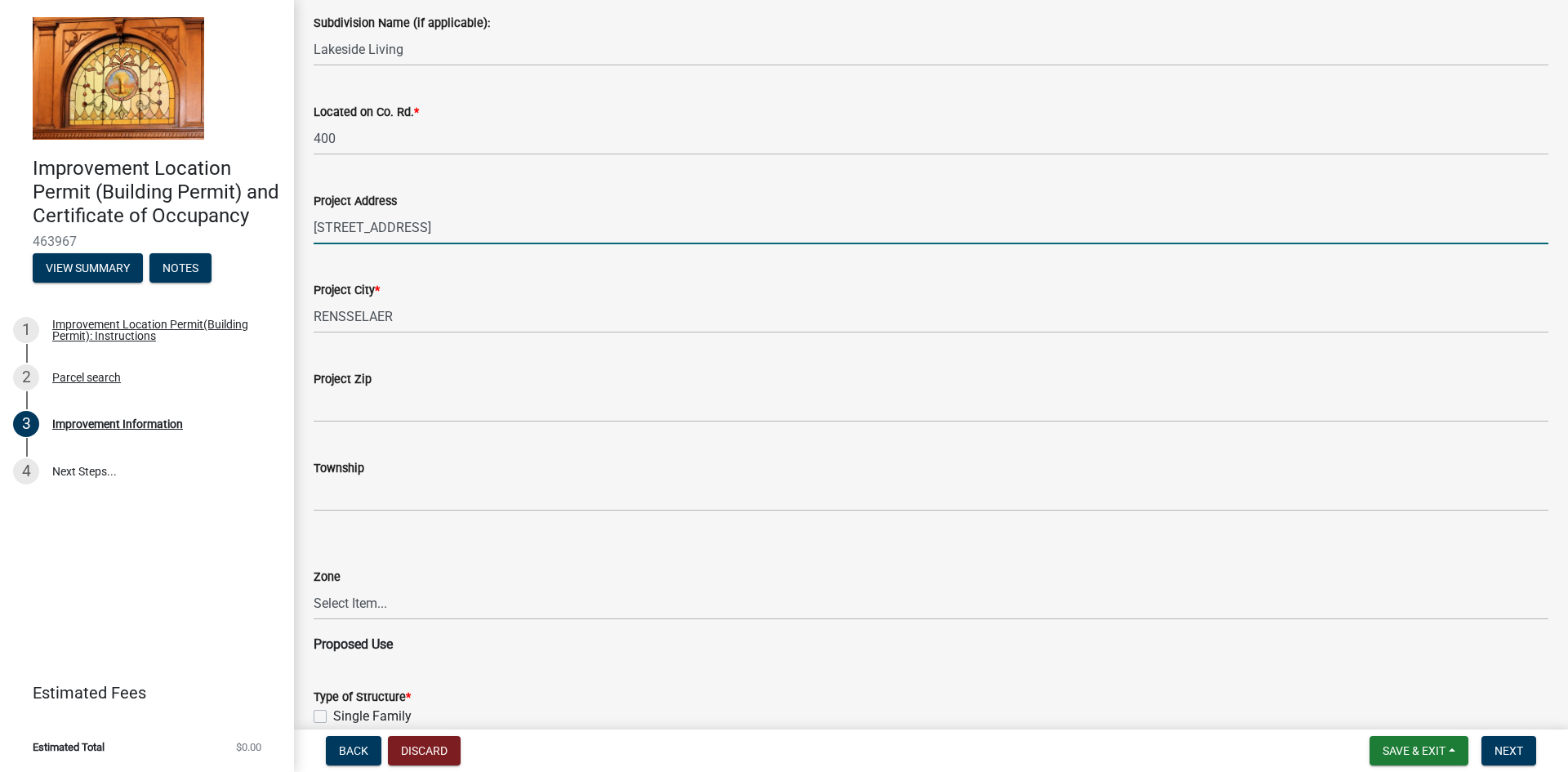
type input "[STREET_ADDRESS]"
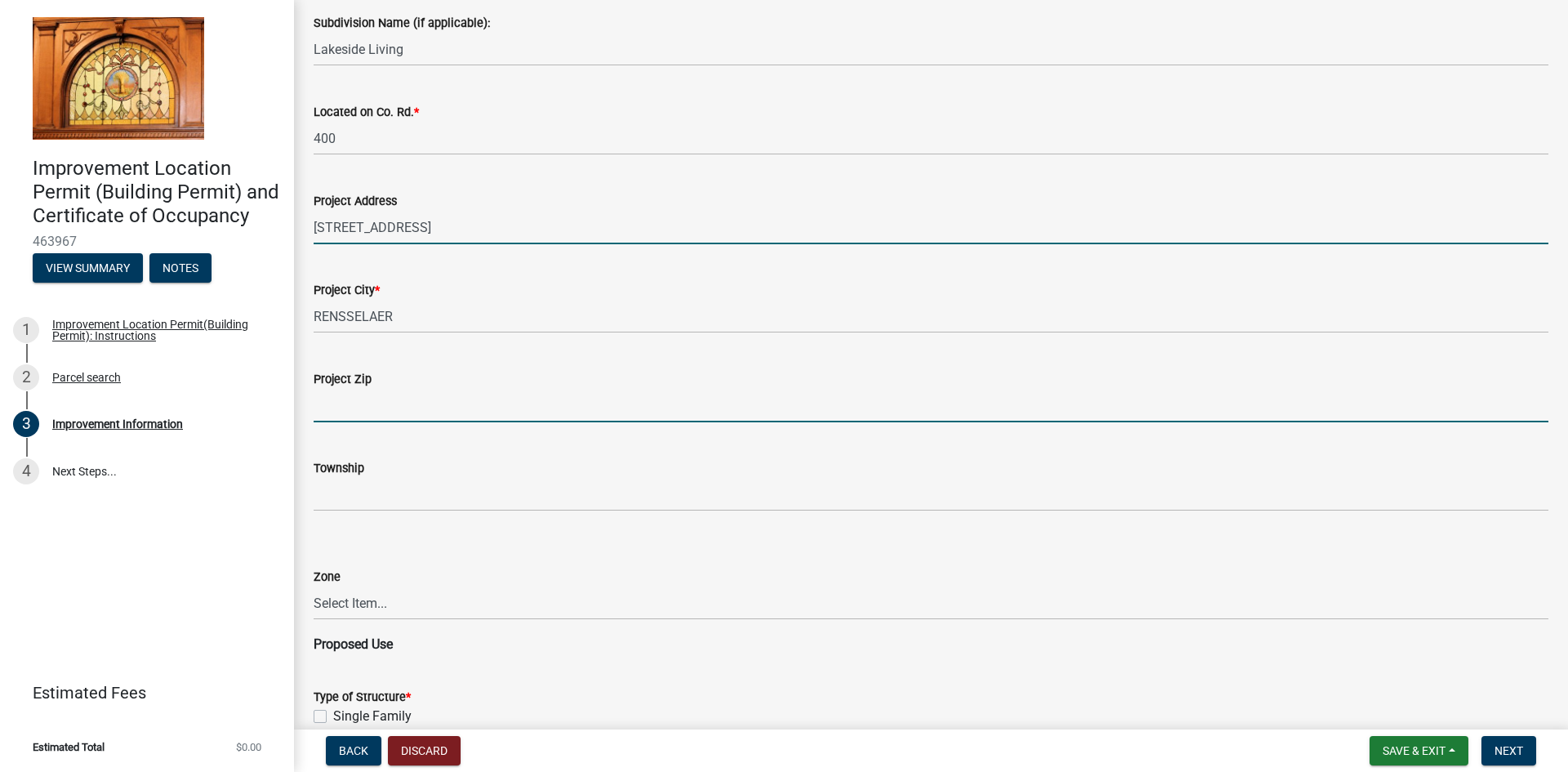
click at [414, 405] on input "Project Zip" at bounding box center [931, 405] width 1235 height 34
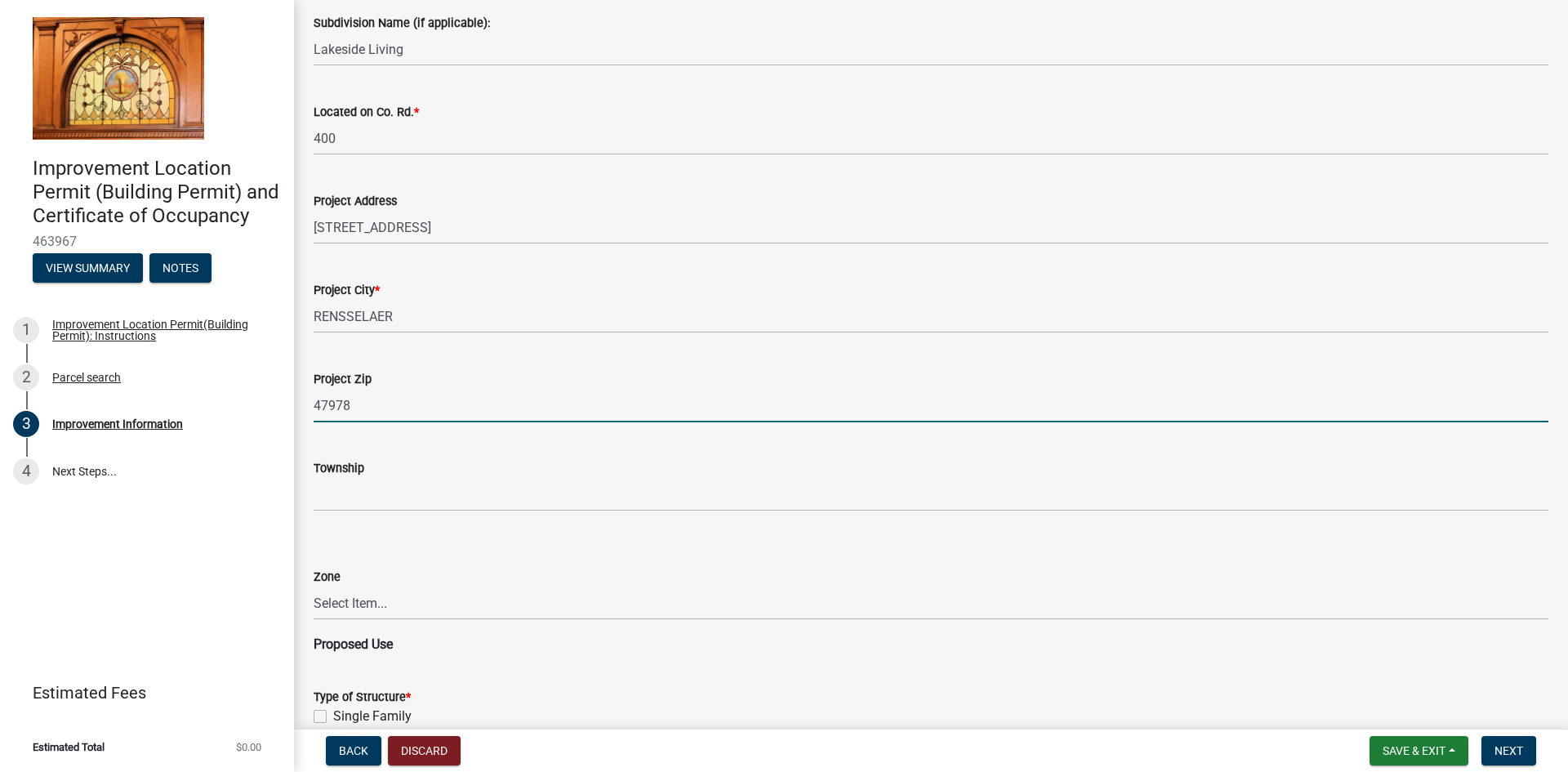
scroll to position [653, 0]
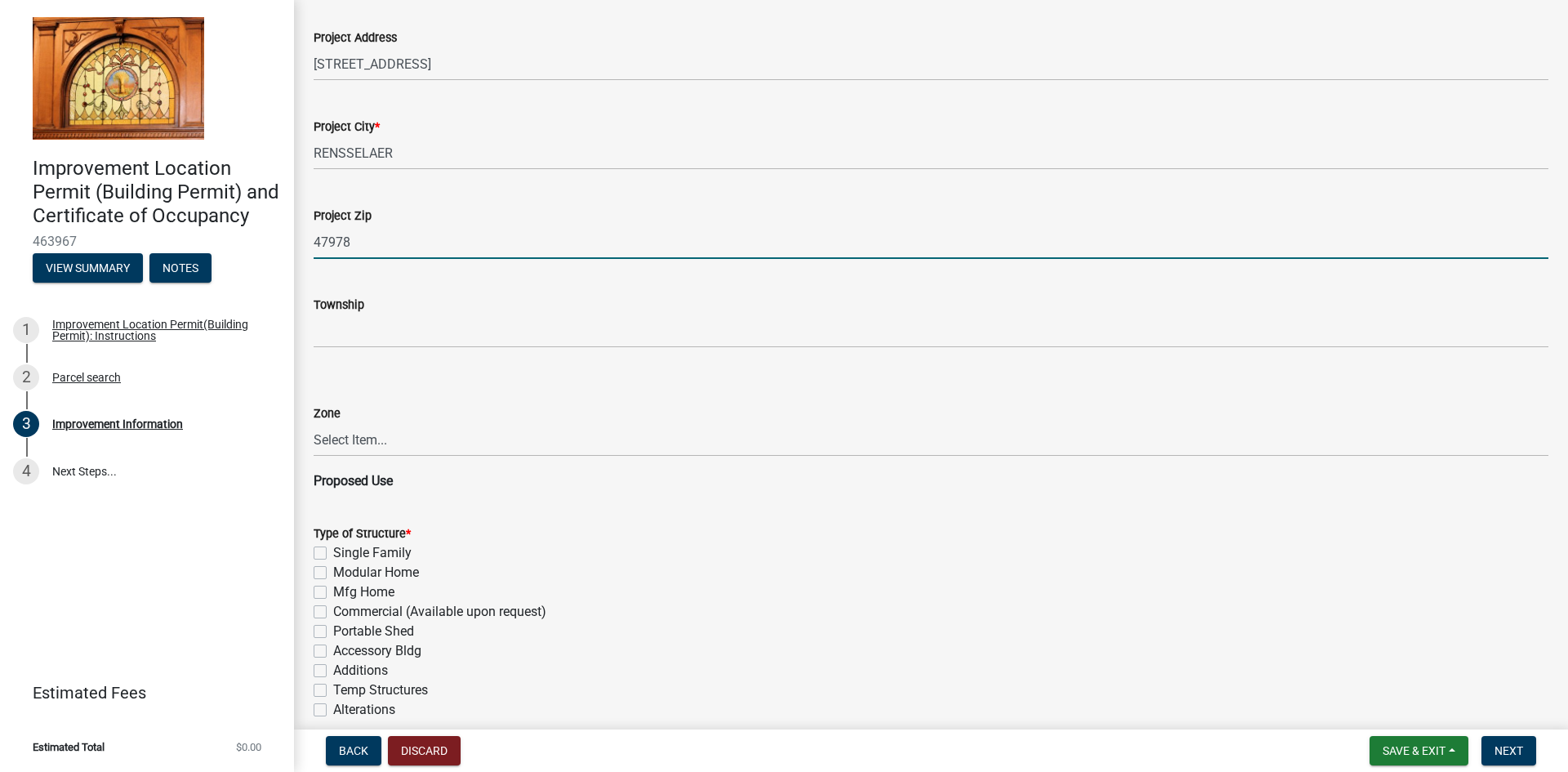
type input "47978"
click at [334, 586] on label "Mfg Home" at bounding box center [364, 592] width 61 height 20
click at [334, 586] on input "Mfg Home" at bounding box center [339, 587] width 11 height 11
checkbox input "true"
checkbox input "false"
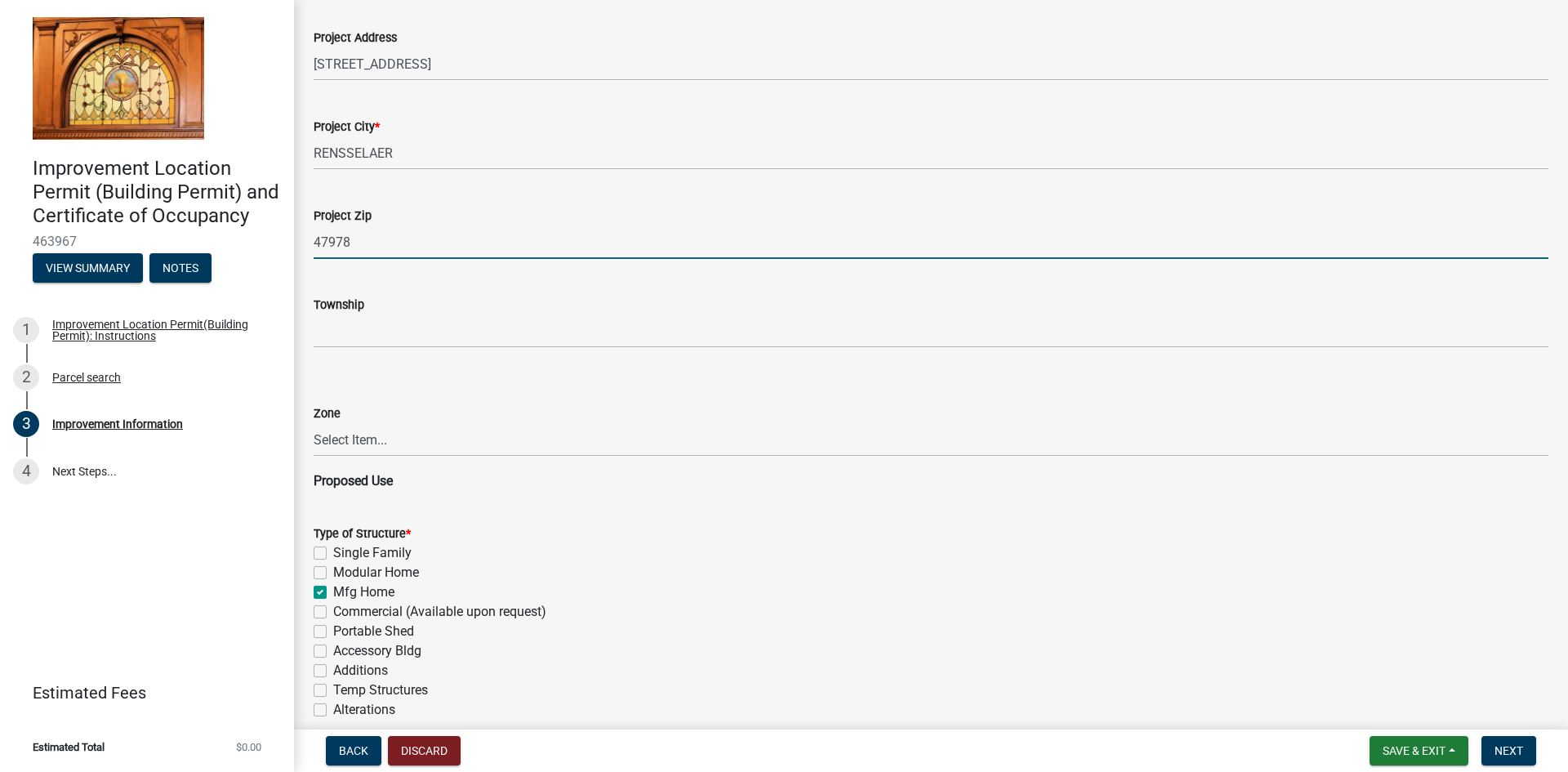
checkbox input "false"
checkbox input "true"
checkbox input "false"
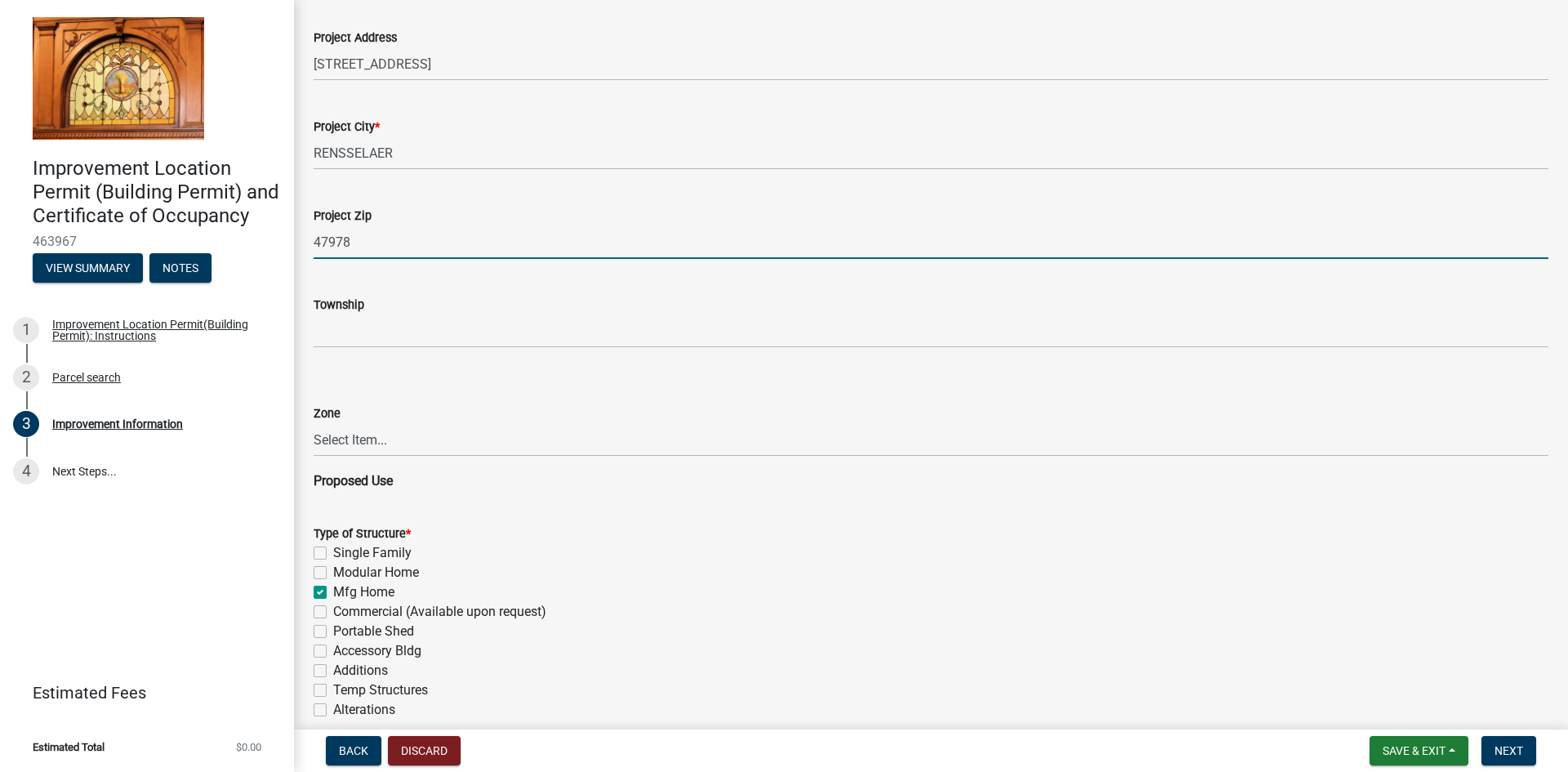
checkbox input "false"
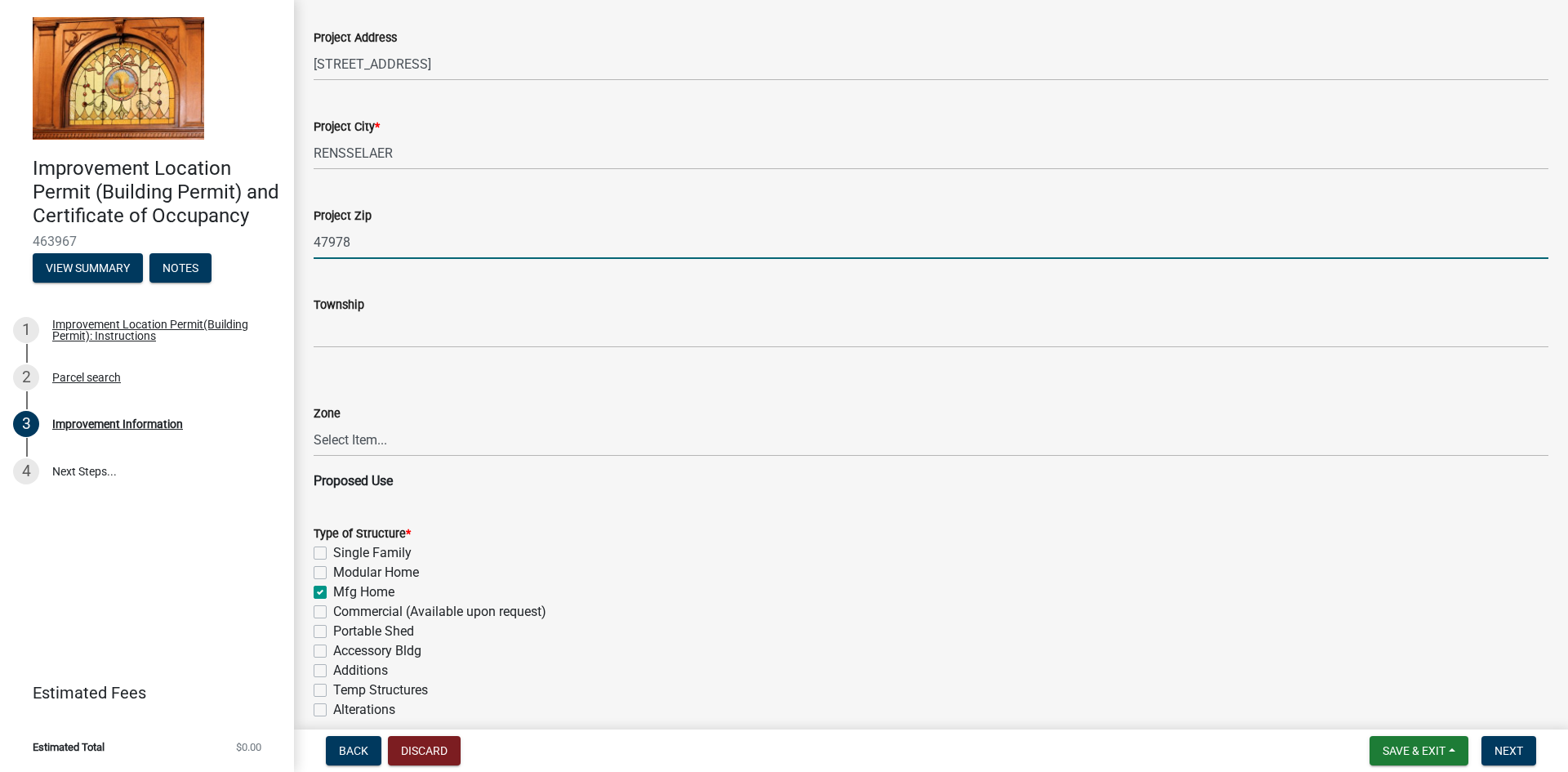
checkbox input "false"
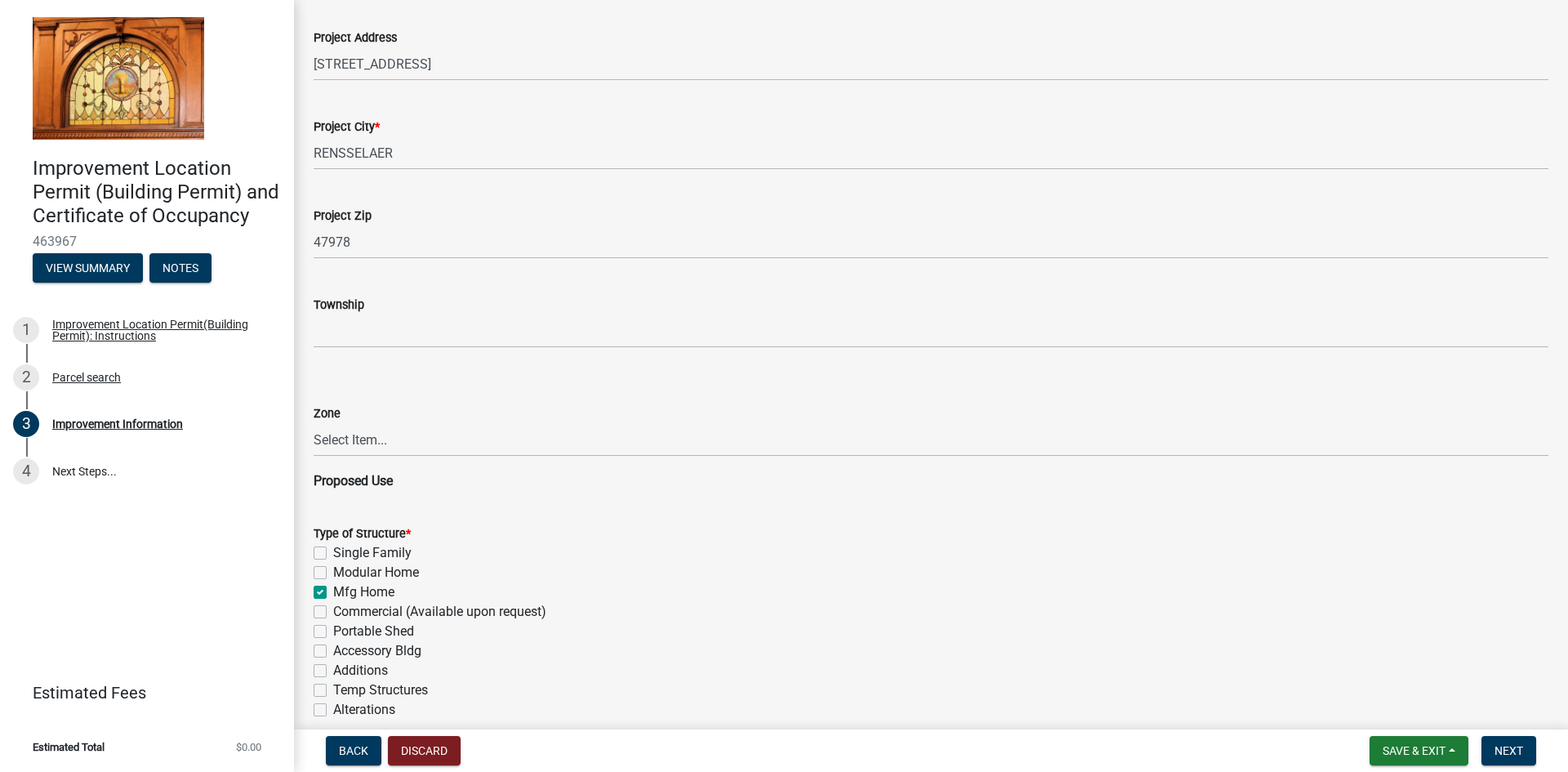
scroll to position [735, 0]
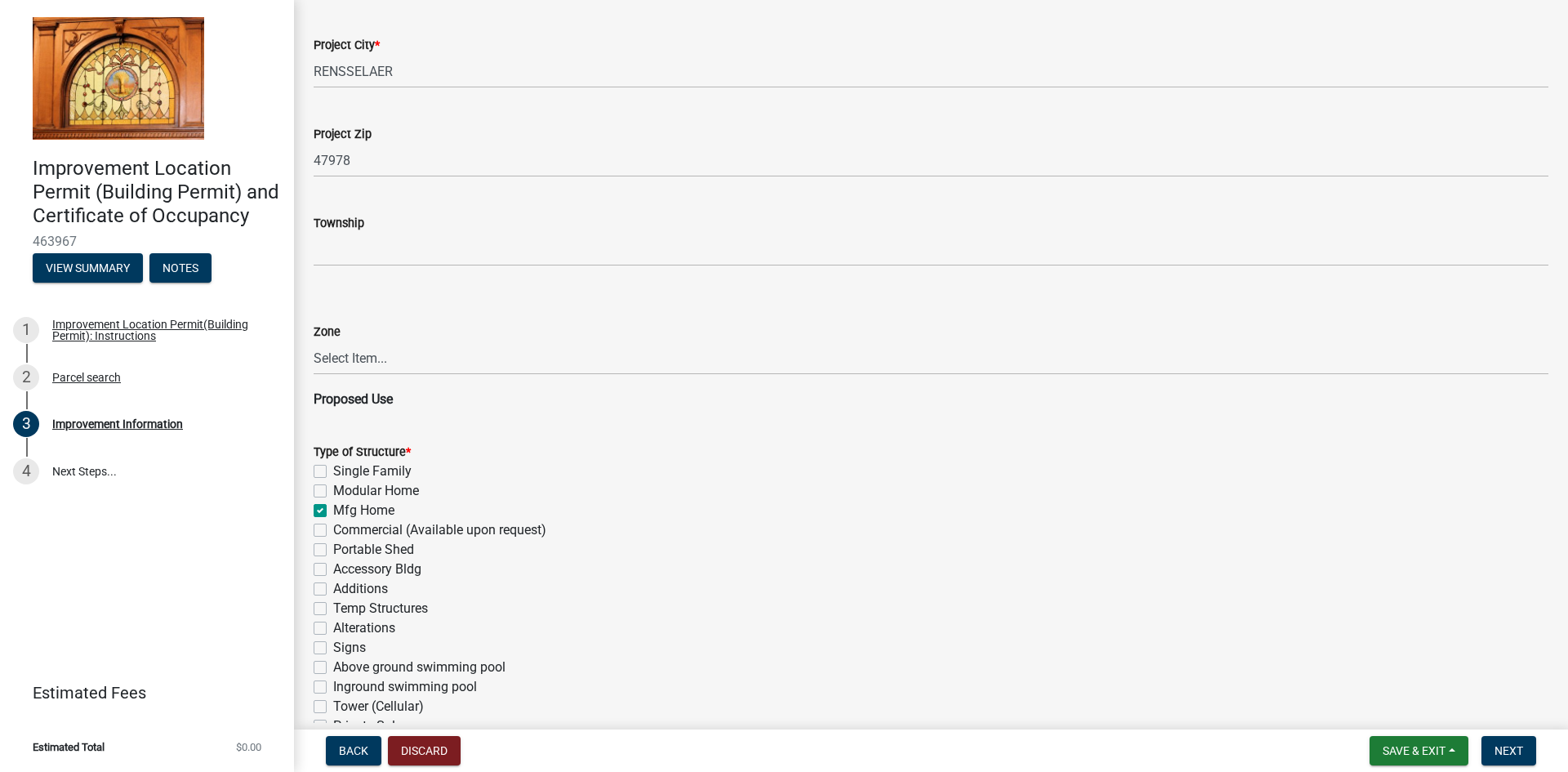
click at [334, 575] on label "Accessory Bldg" at bounding box center [378, 569] width 88 height 20
click at [334, 570] on input "Accessory Bldg" at bounding box center [339, 564] width 11 height 11
checkbox input "true"
checkbox input "false"
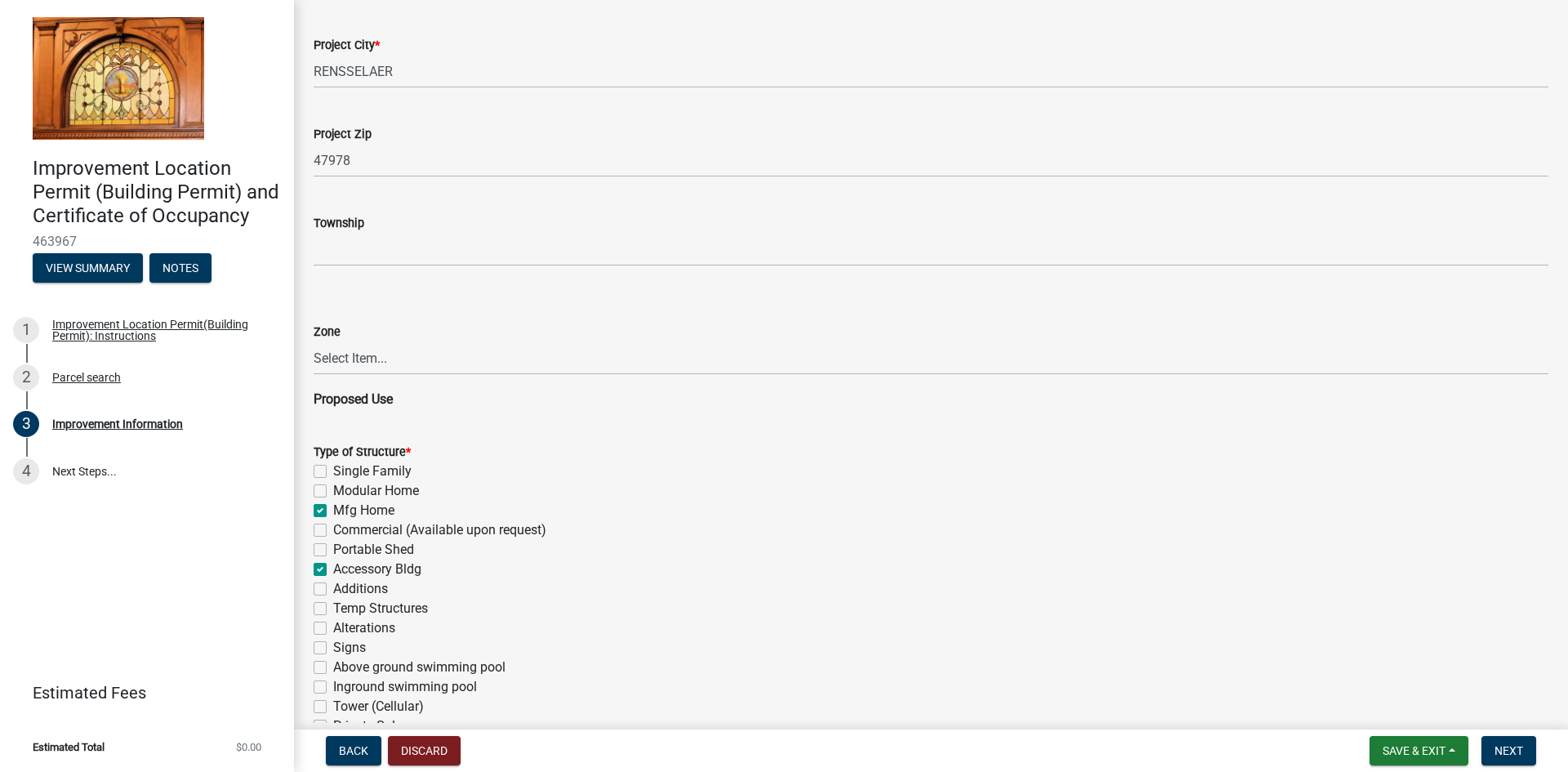
checkbox input "true"
checkbox input "false"
checkbox input "true"
checkbox input "false"
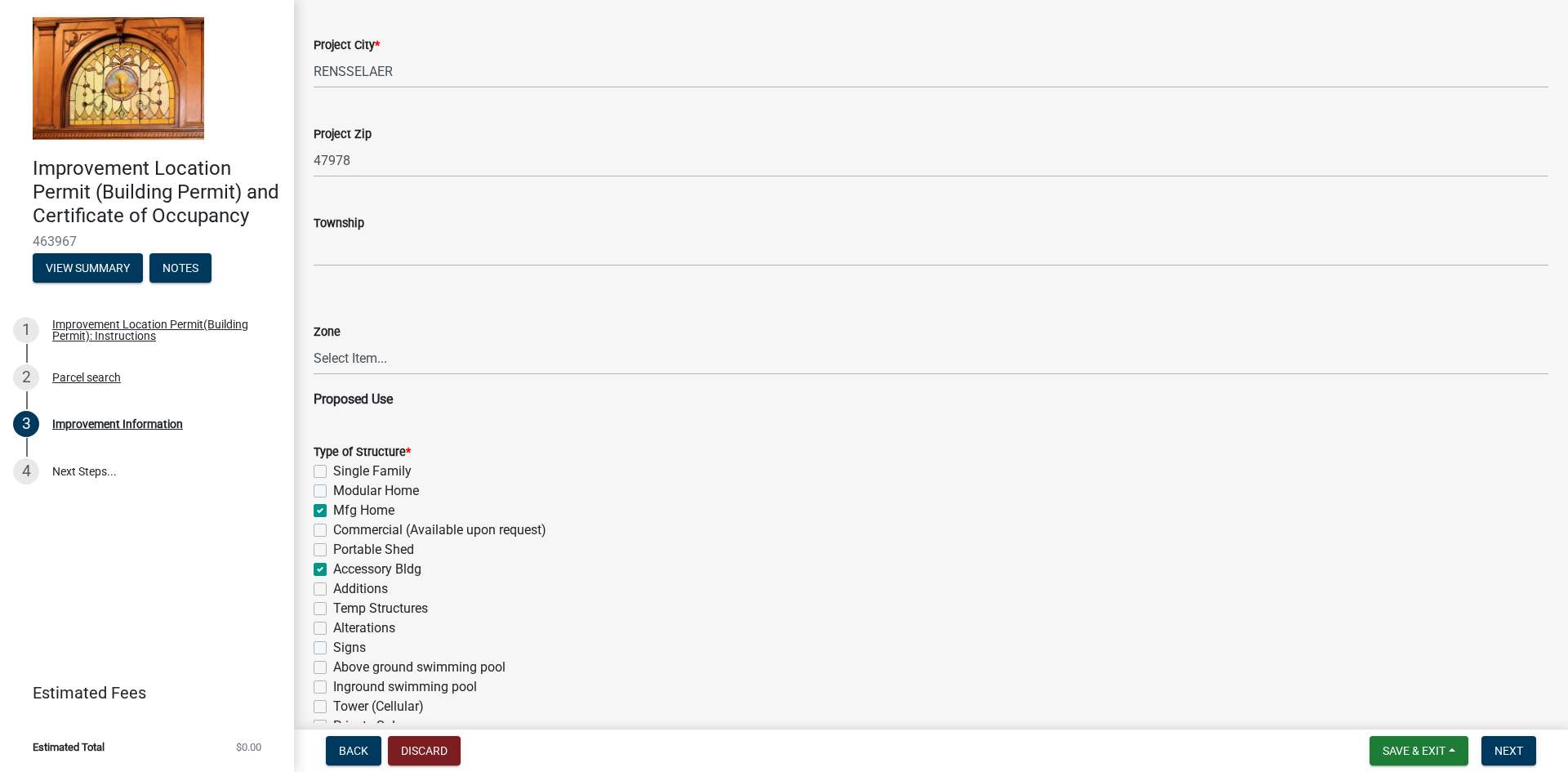
checkbox input "false"
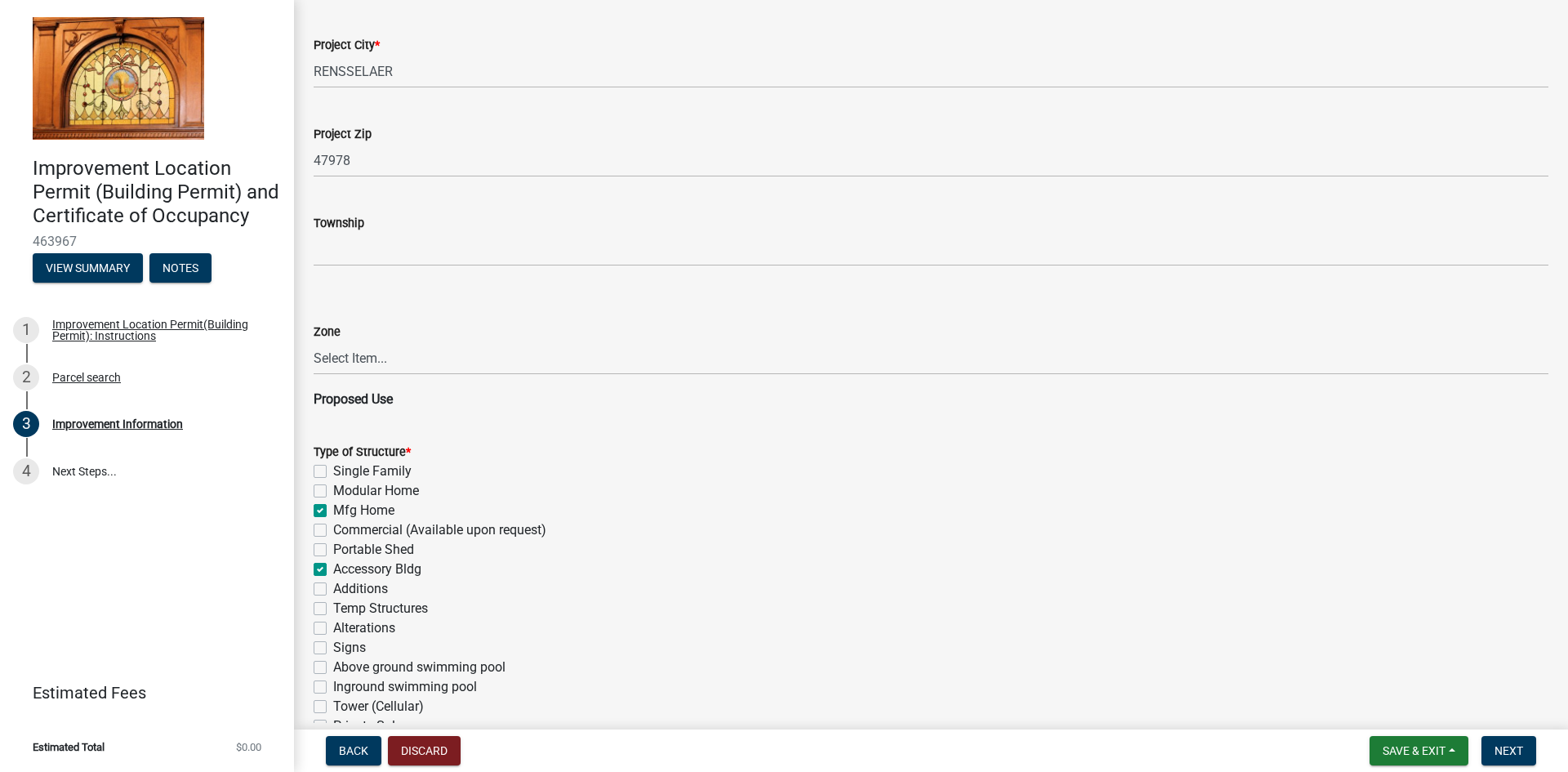
checkbox input "false"
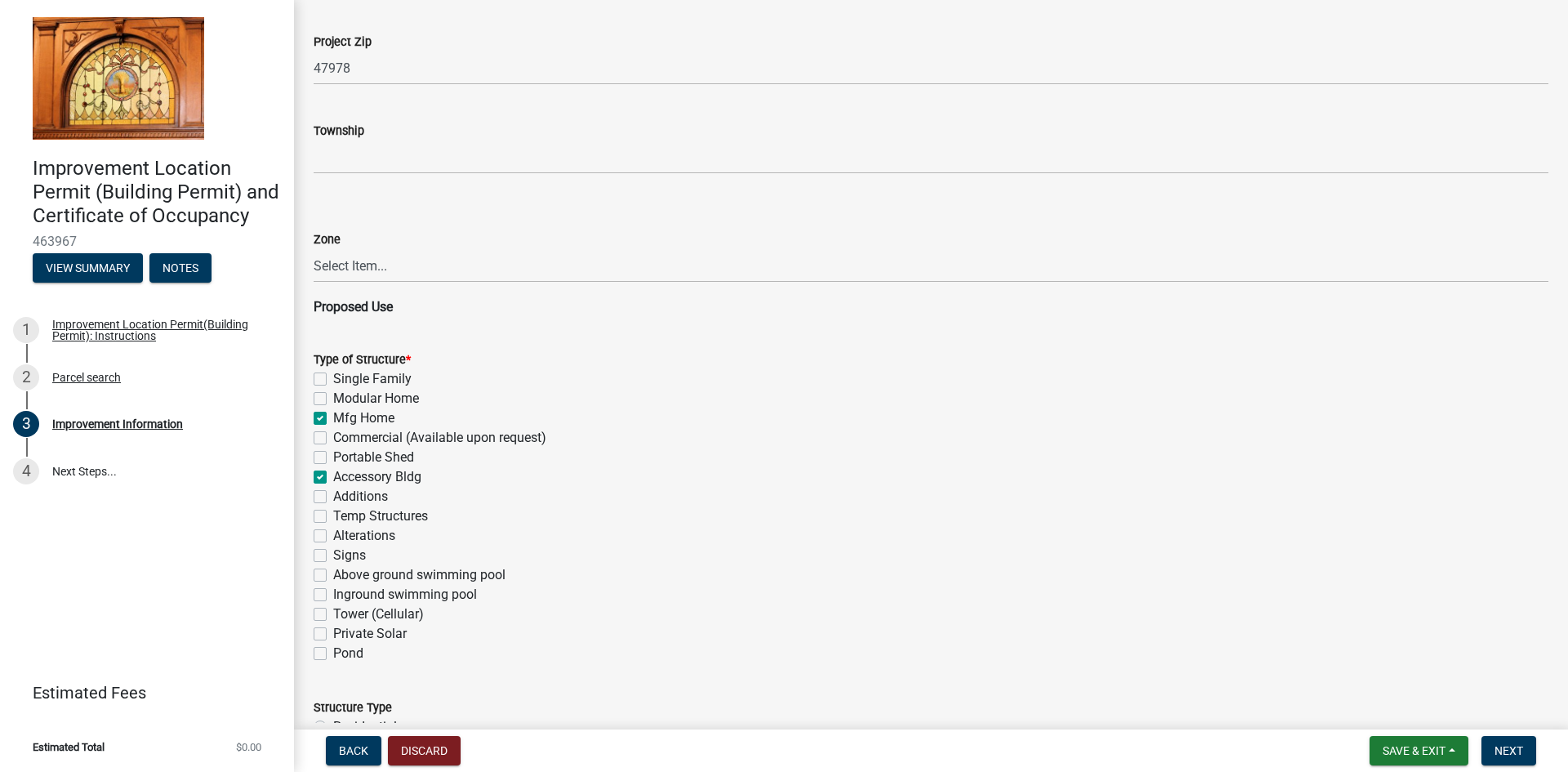
scroll to position [1062, 0]
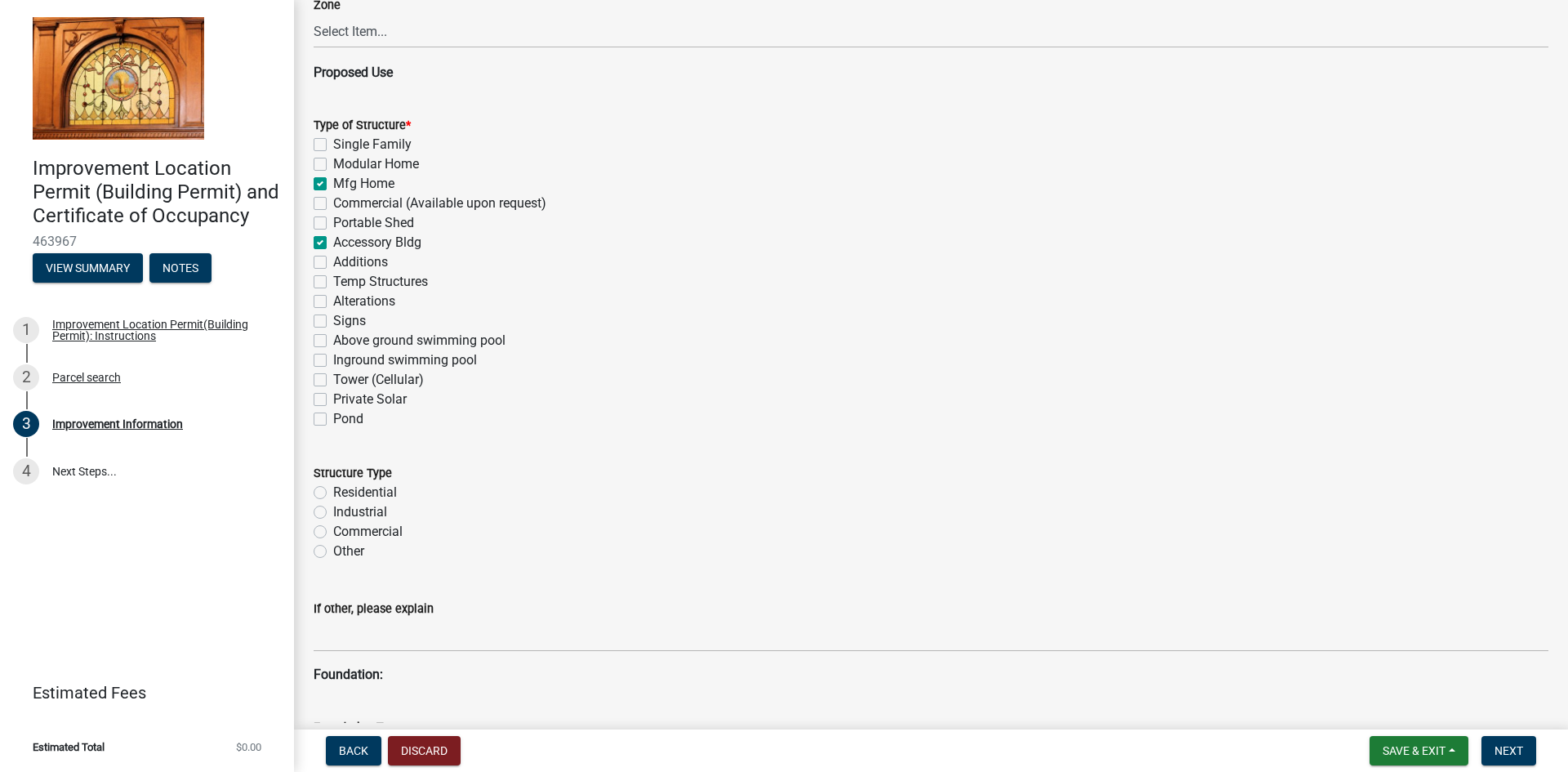
click at [328, 493] on div "Residential" at bounding box center [931, 492] width 1235 height 20
click at [334, 494] on label "Residential" at bounding box center [366, 492] width 64 height 20
click at [334, 493] on input "Residential" at bounding box center [339, 487] width 11 height 11
radio input "true"
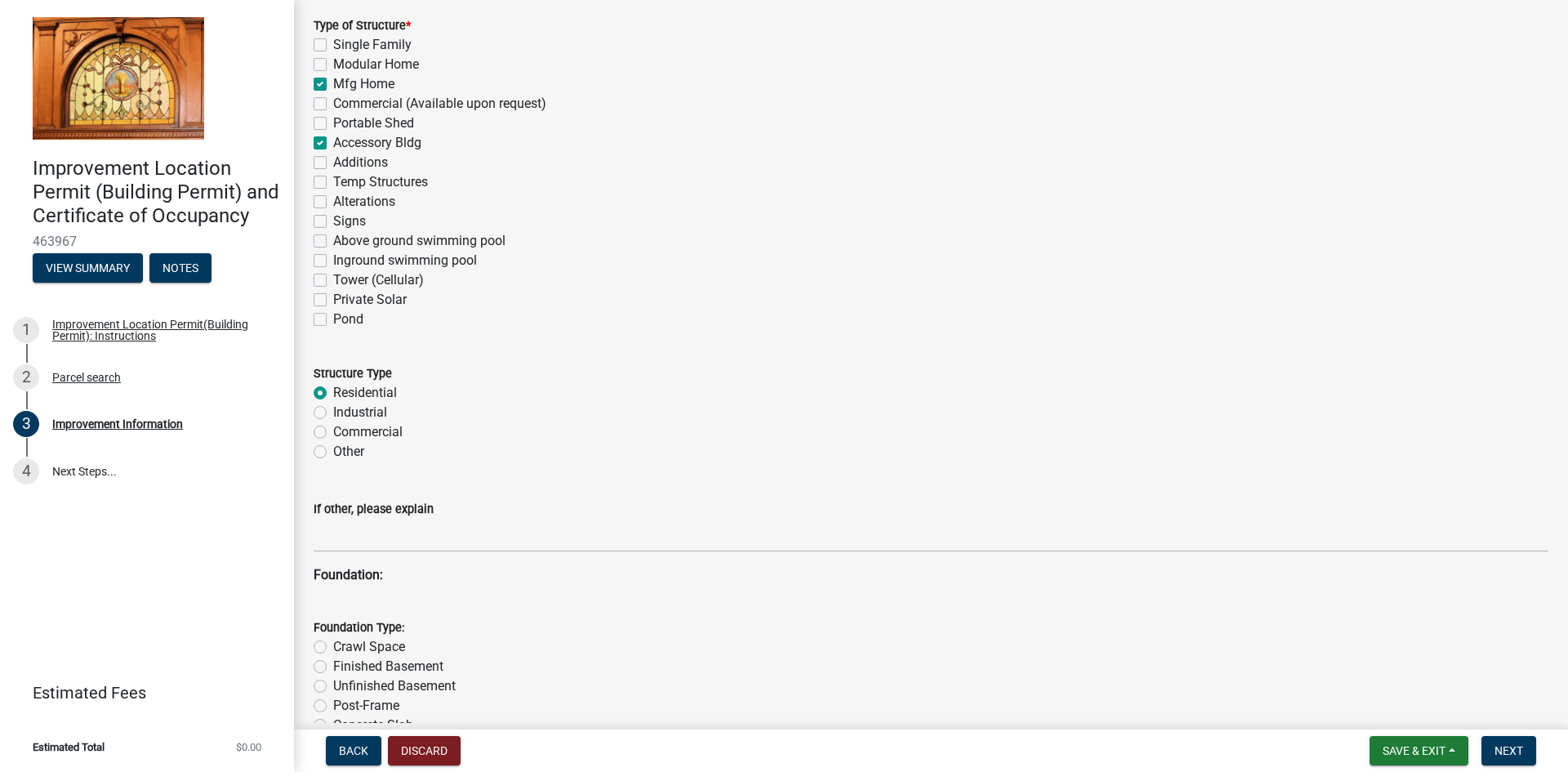
scroll to position [1307, 0]
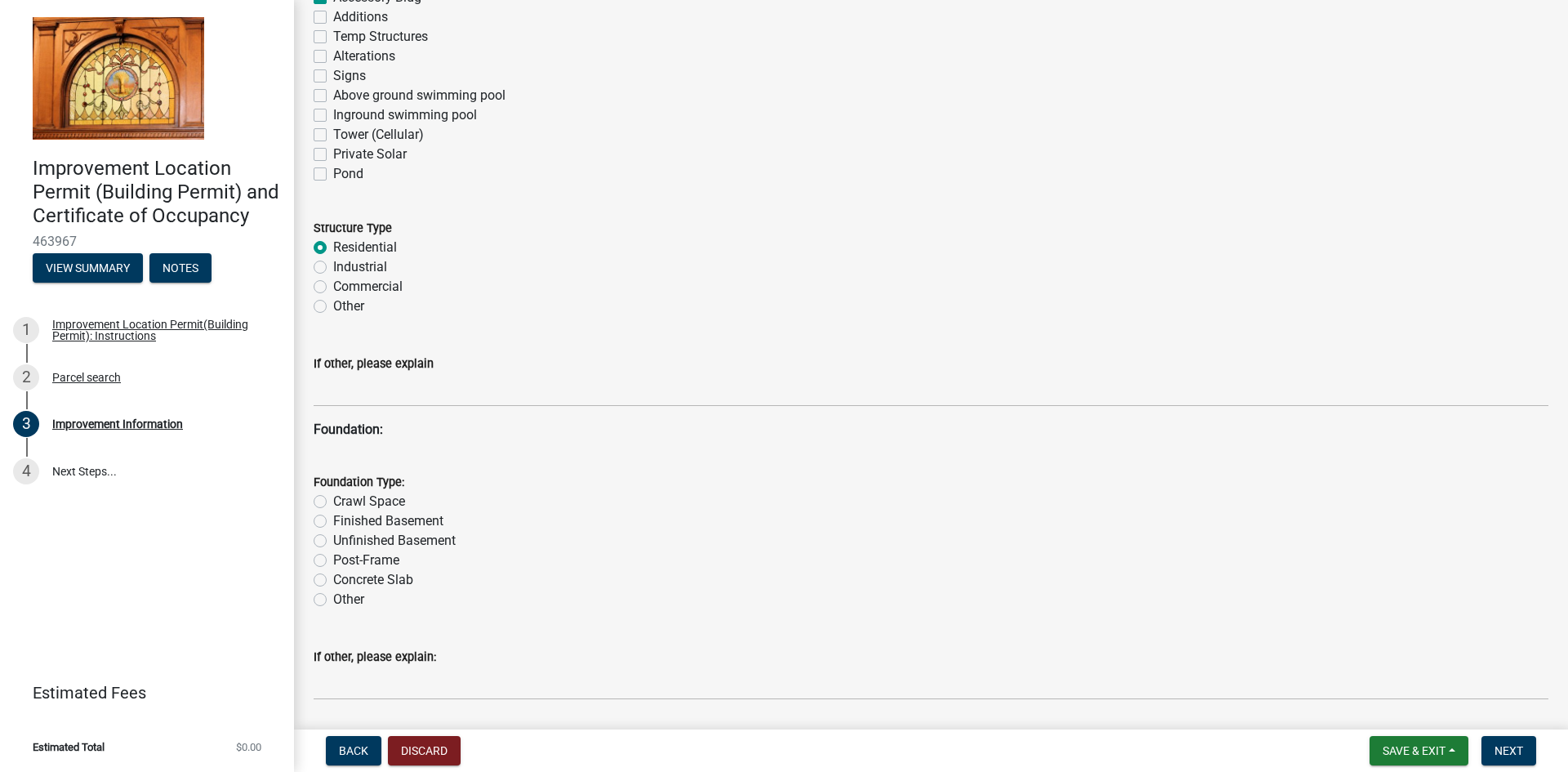
click at [334, 600] on label "Other" at bounding box center [349, 600] width 31 height 20
click at [334, 600] on input "Other" at bounding box center [339, 595] width 11 height 11
radio input "true"
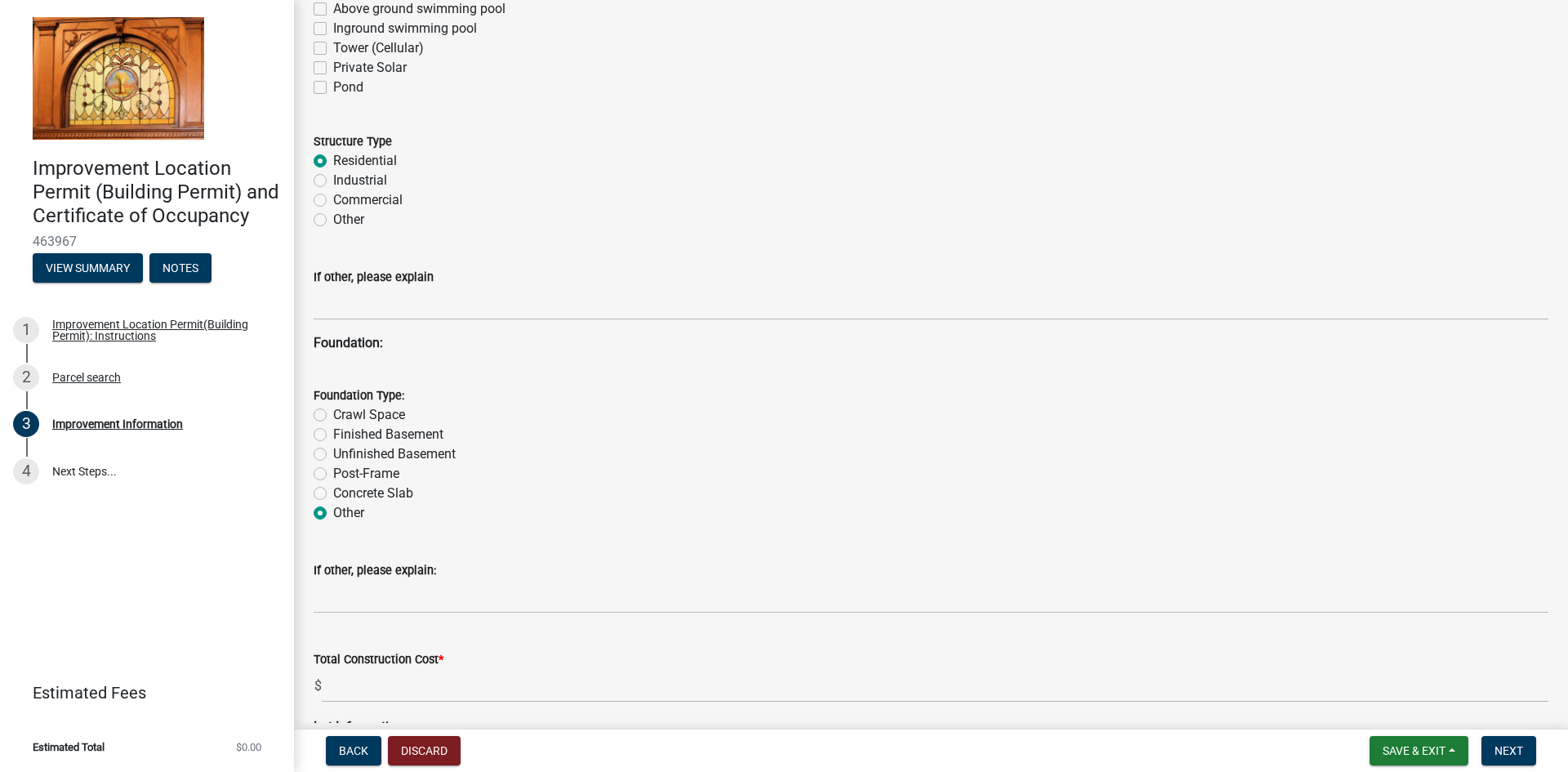
scroll to position [1634, 0]
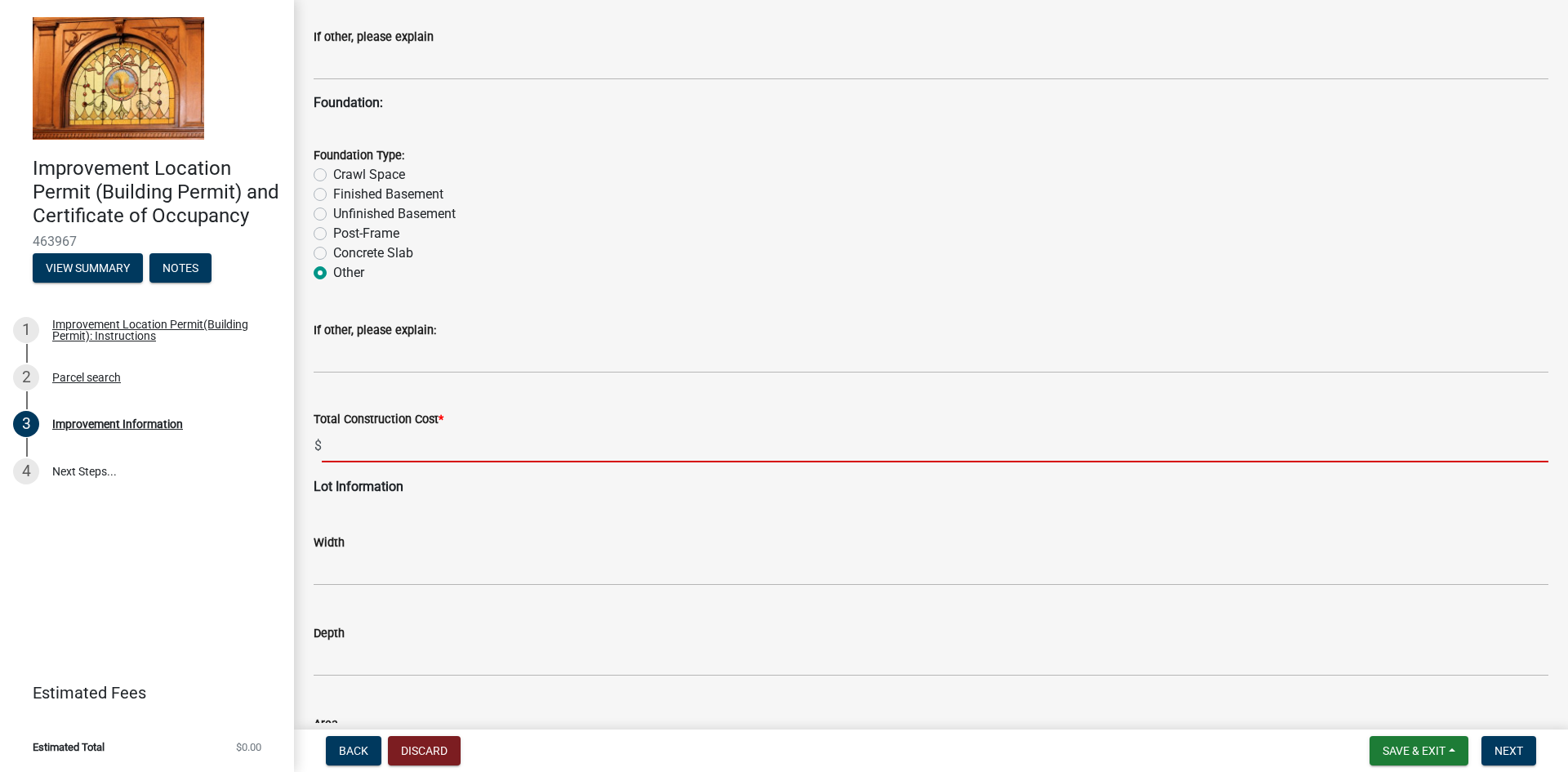
click at [370, 456] on input "text" at bounding box center [935, 445] width 1226 height 34
type input "100000"
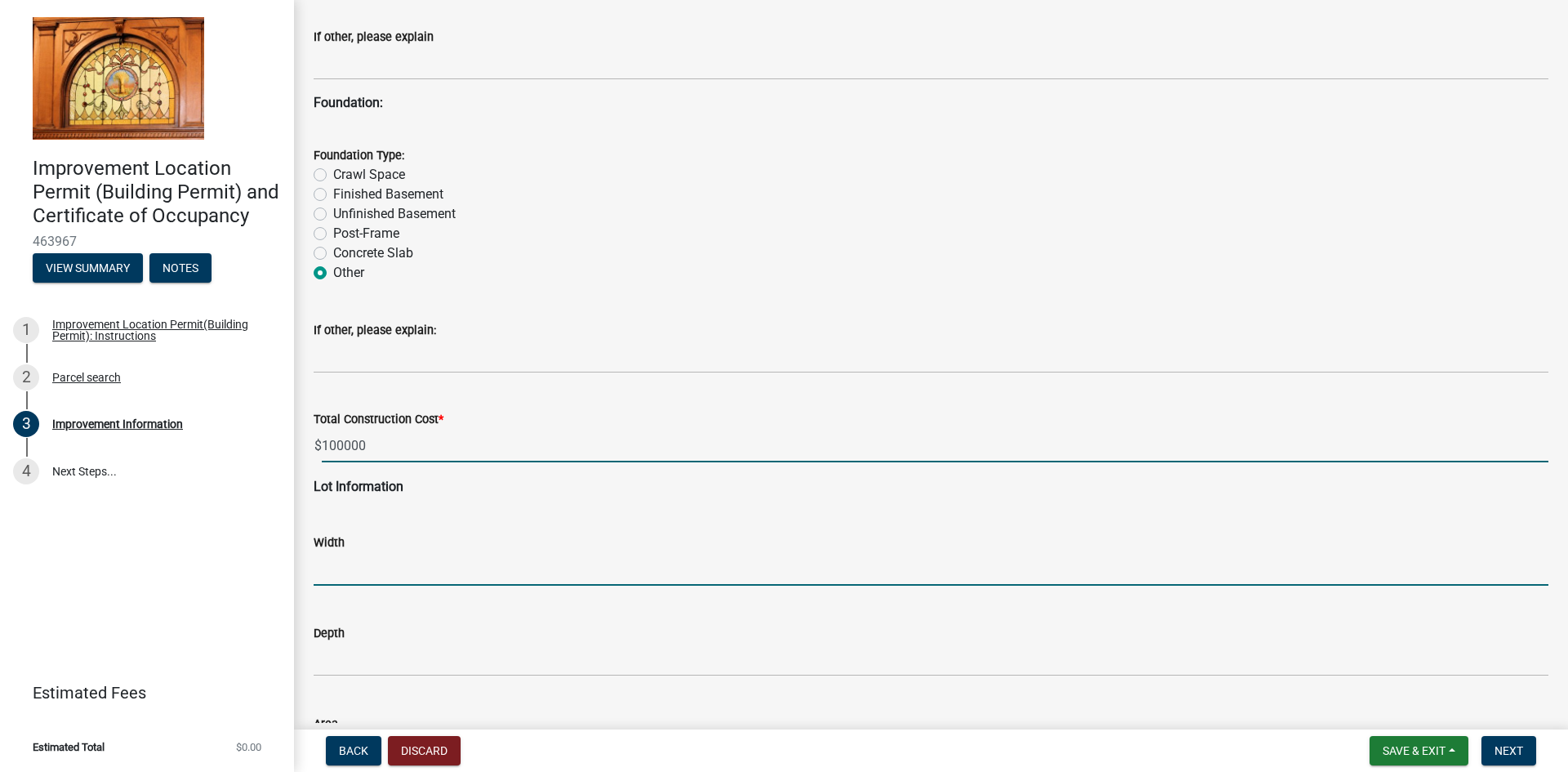
click at [358, 564] on input "text" at bounding box center [931, 569] width 1235 height 34
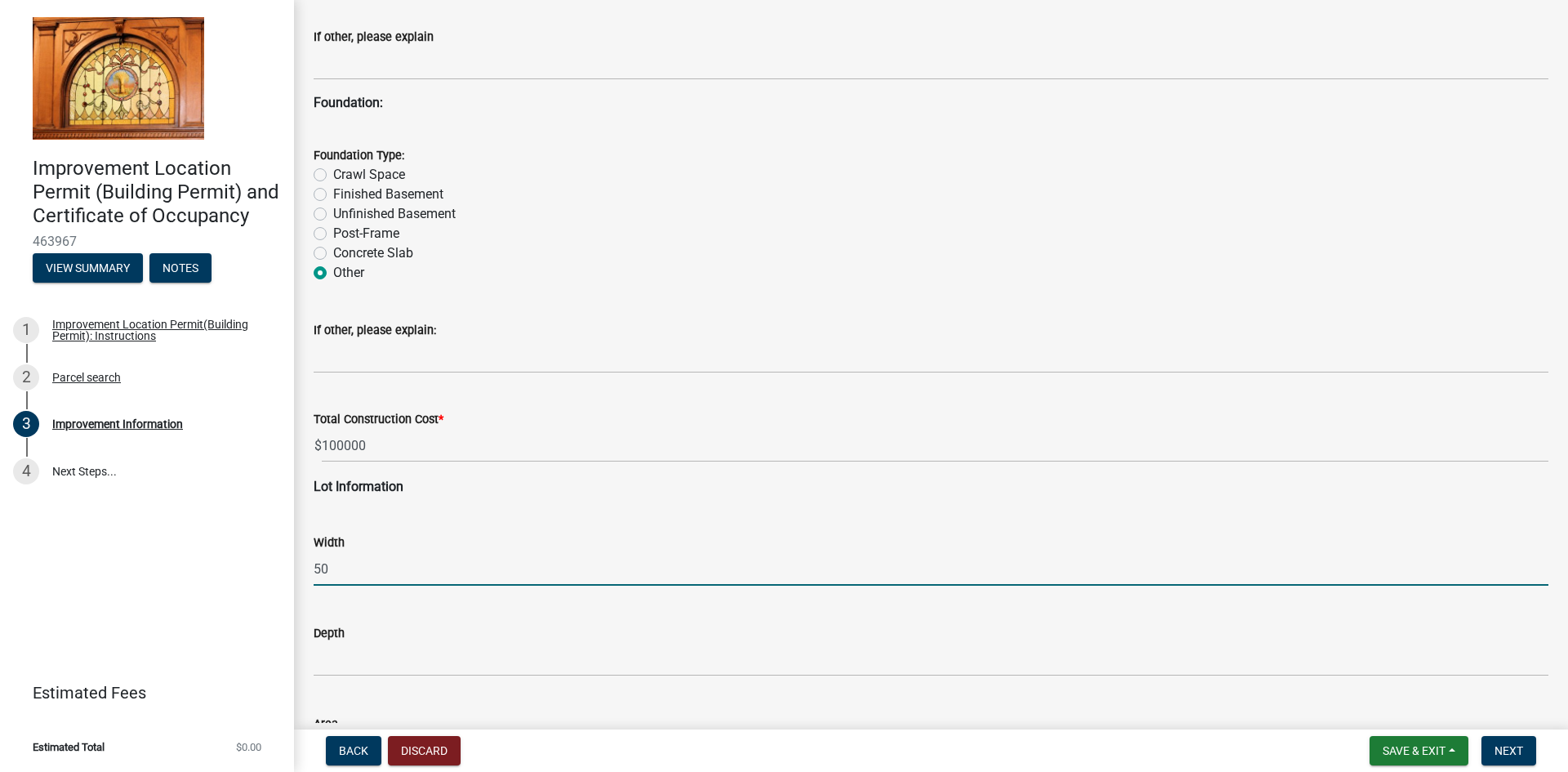
type input "50"
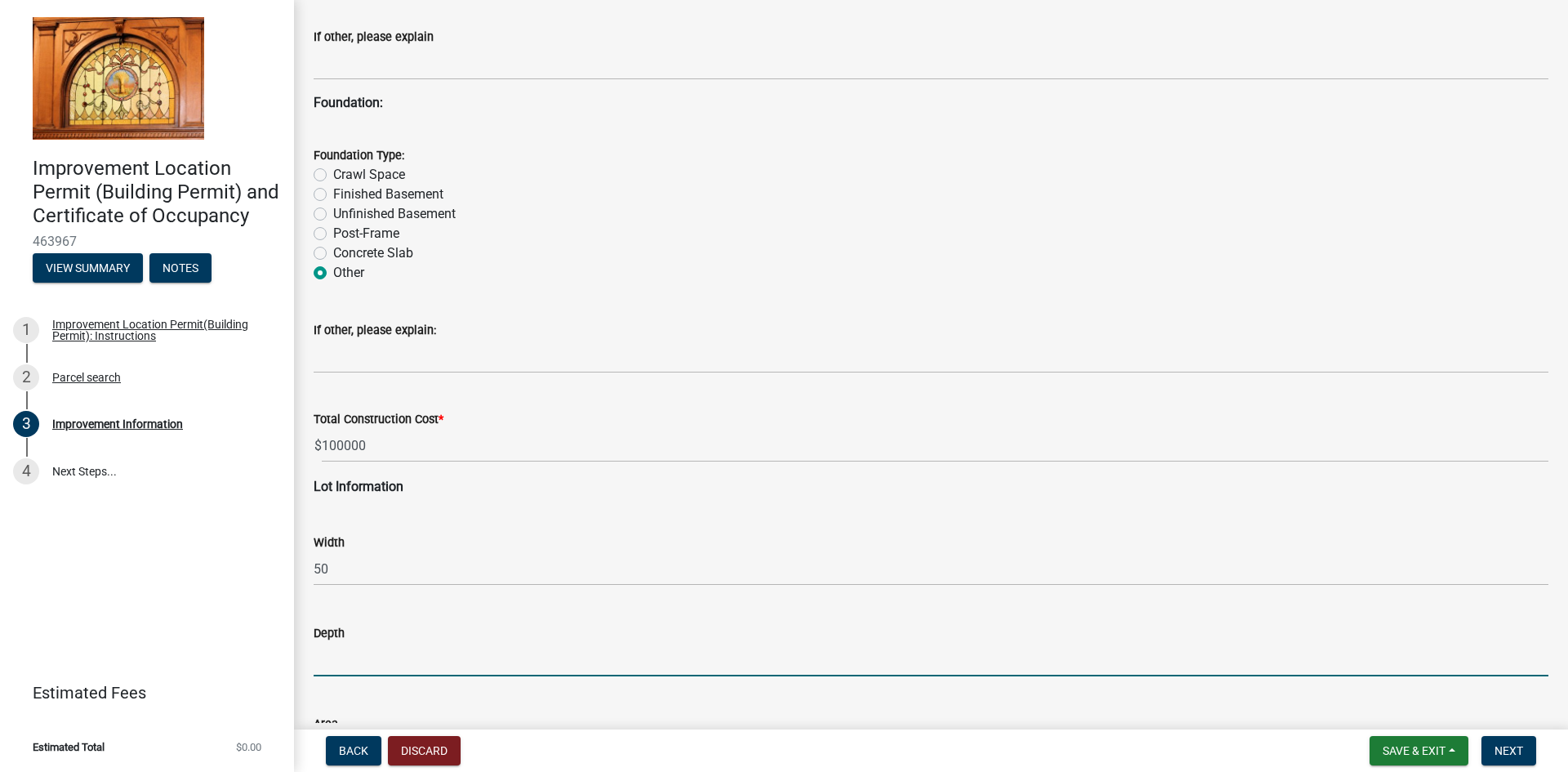
type input "4"
type input "100"
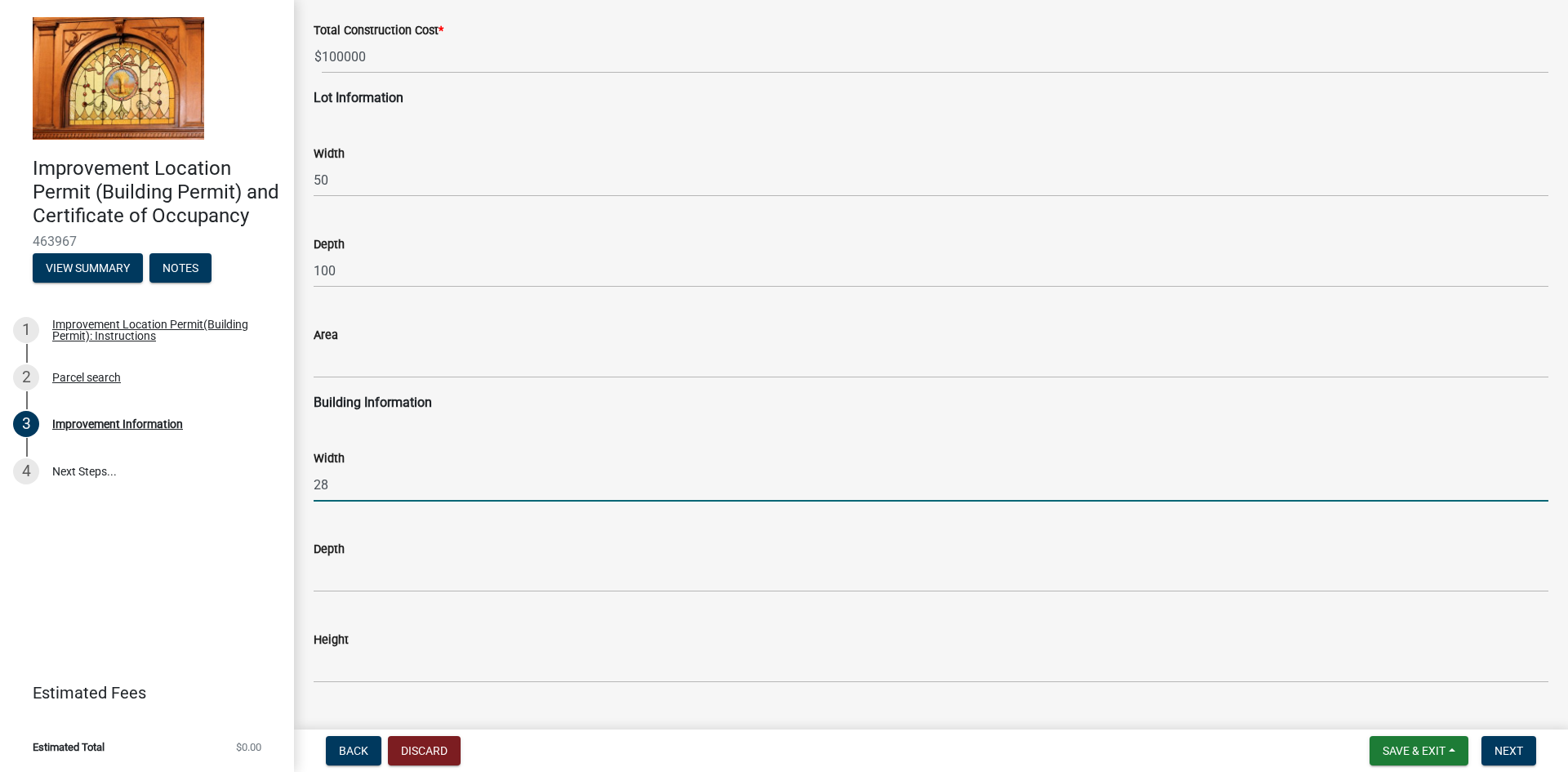
type input "28"
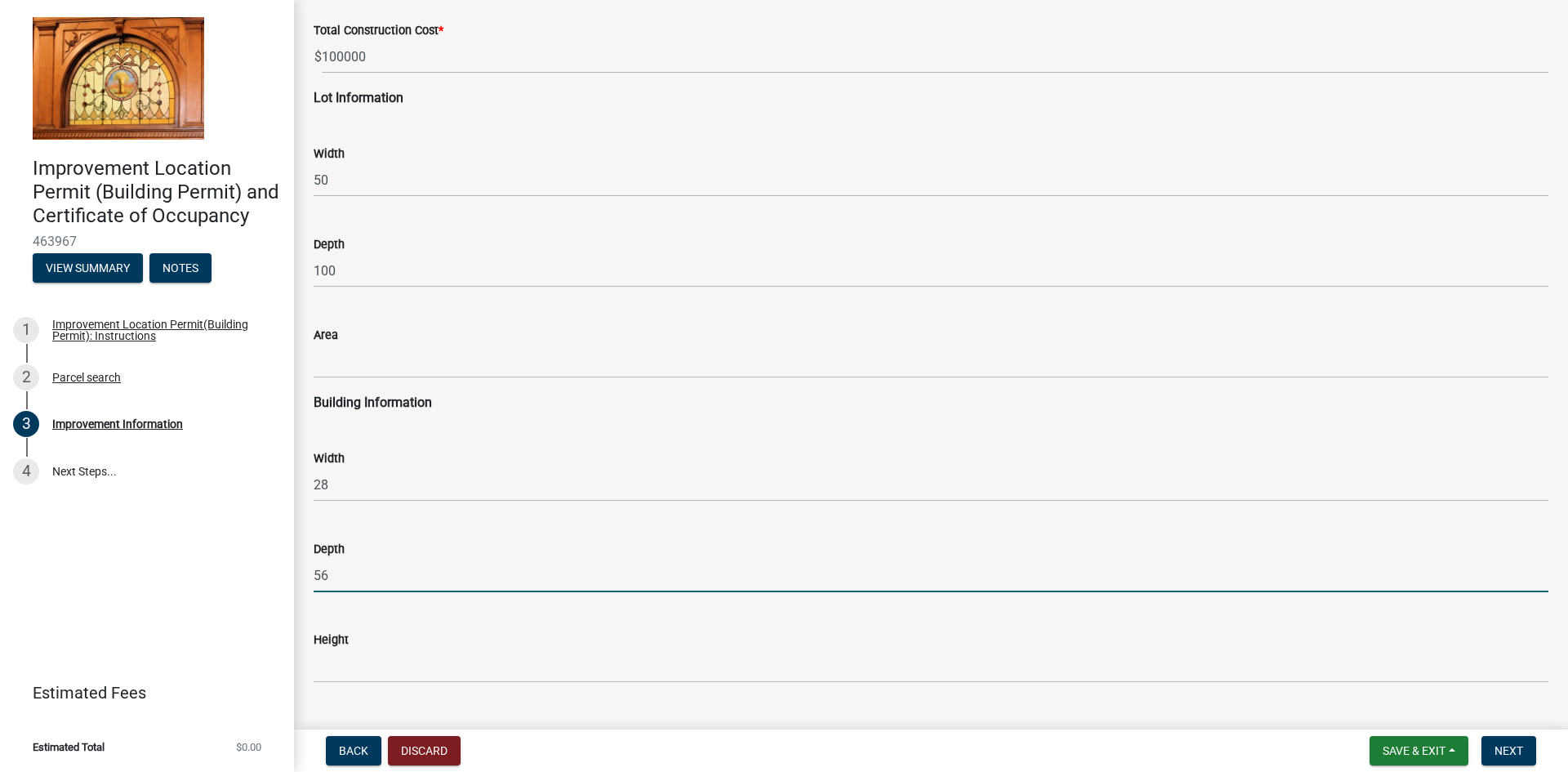
type input "56"
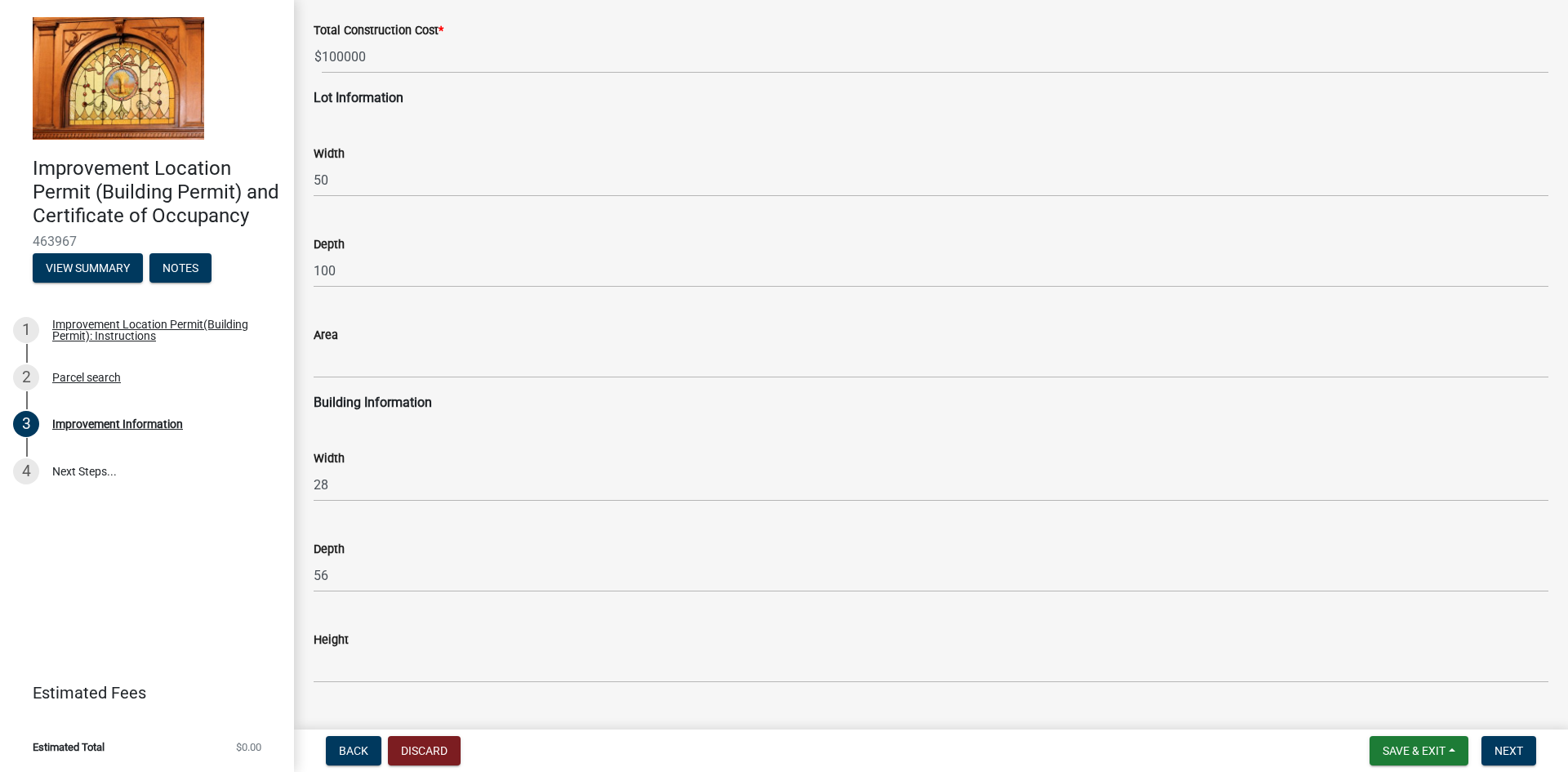
scroll to position [2335, 0]
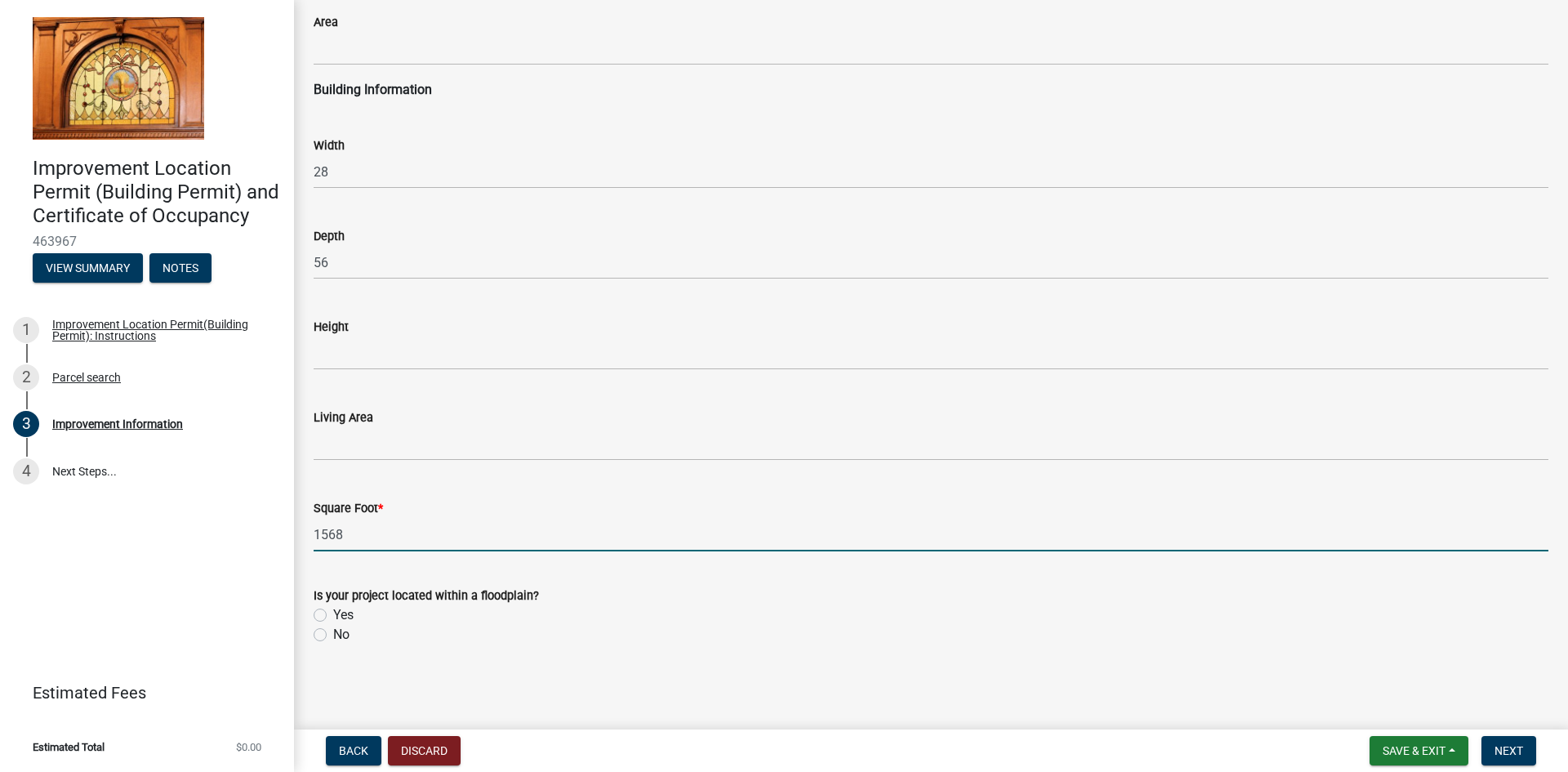
type input "1568"
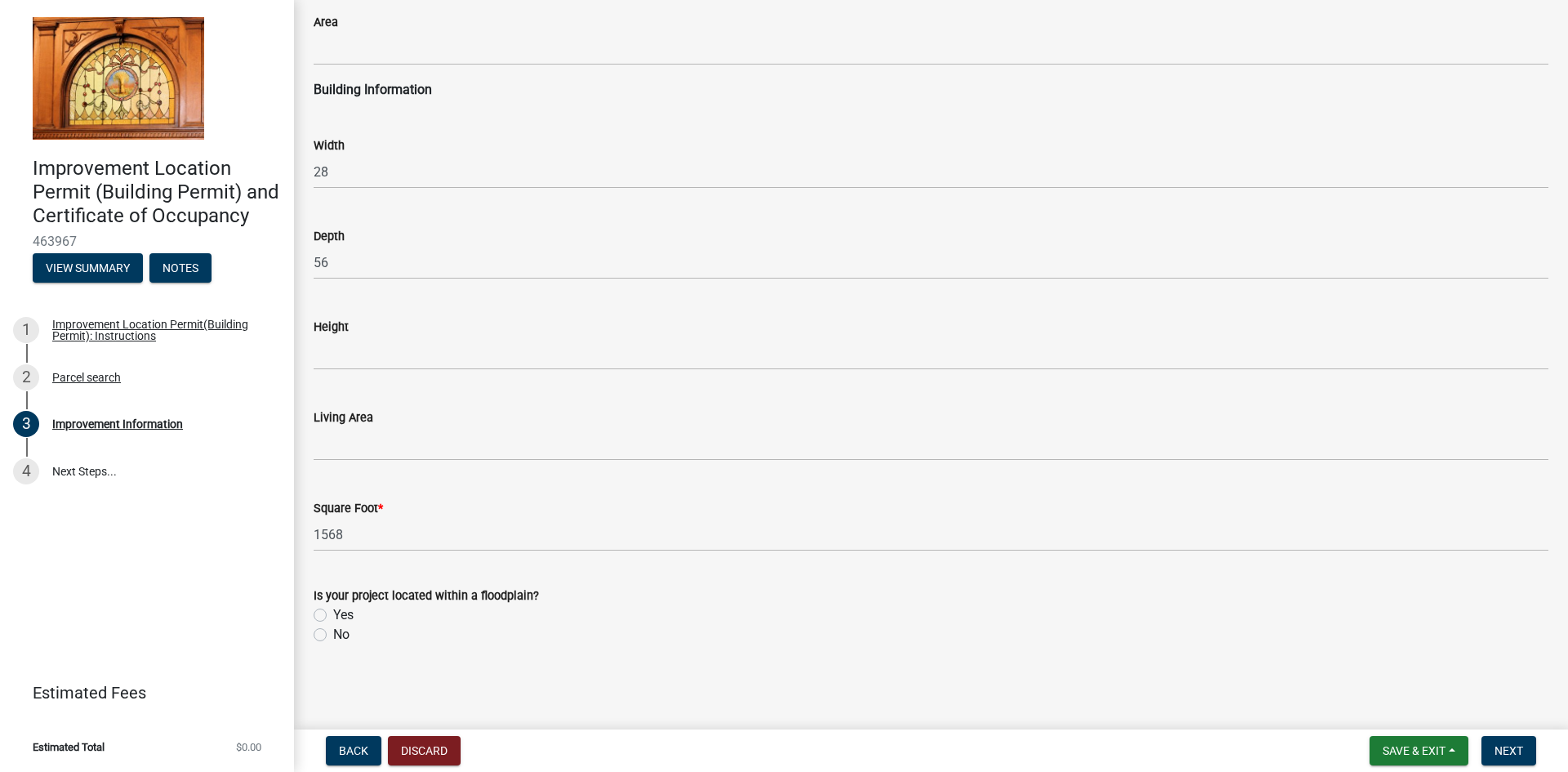
click at [334, 636] on label "No" at bounding box center [342, 635] width 16 height 20
click at [334, 635] on input "No" at bounding box center [339, 630] width 11 height 11
radio input "true"
click at [1514, 745] on span "Next" at bounding box center [1509, 750] width 29 height 13
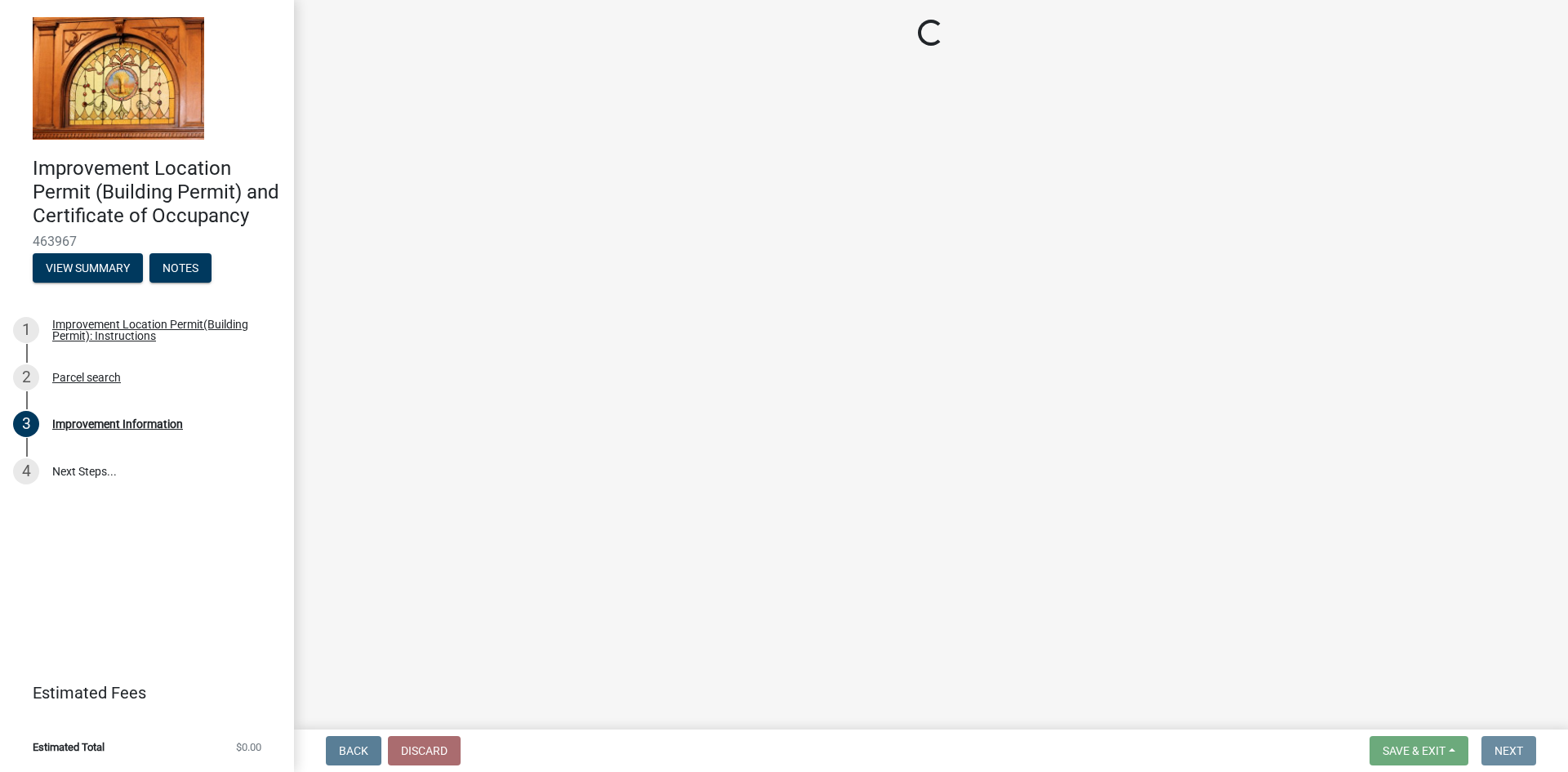
scroll to position [0, 0]
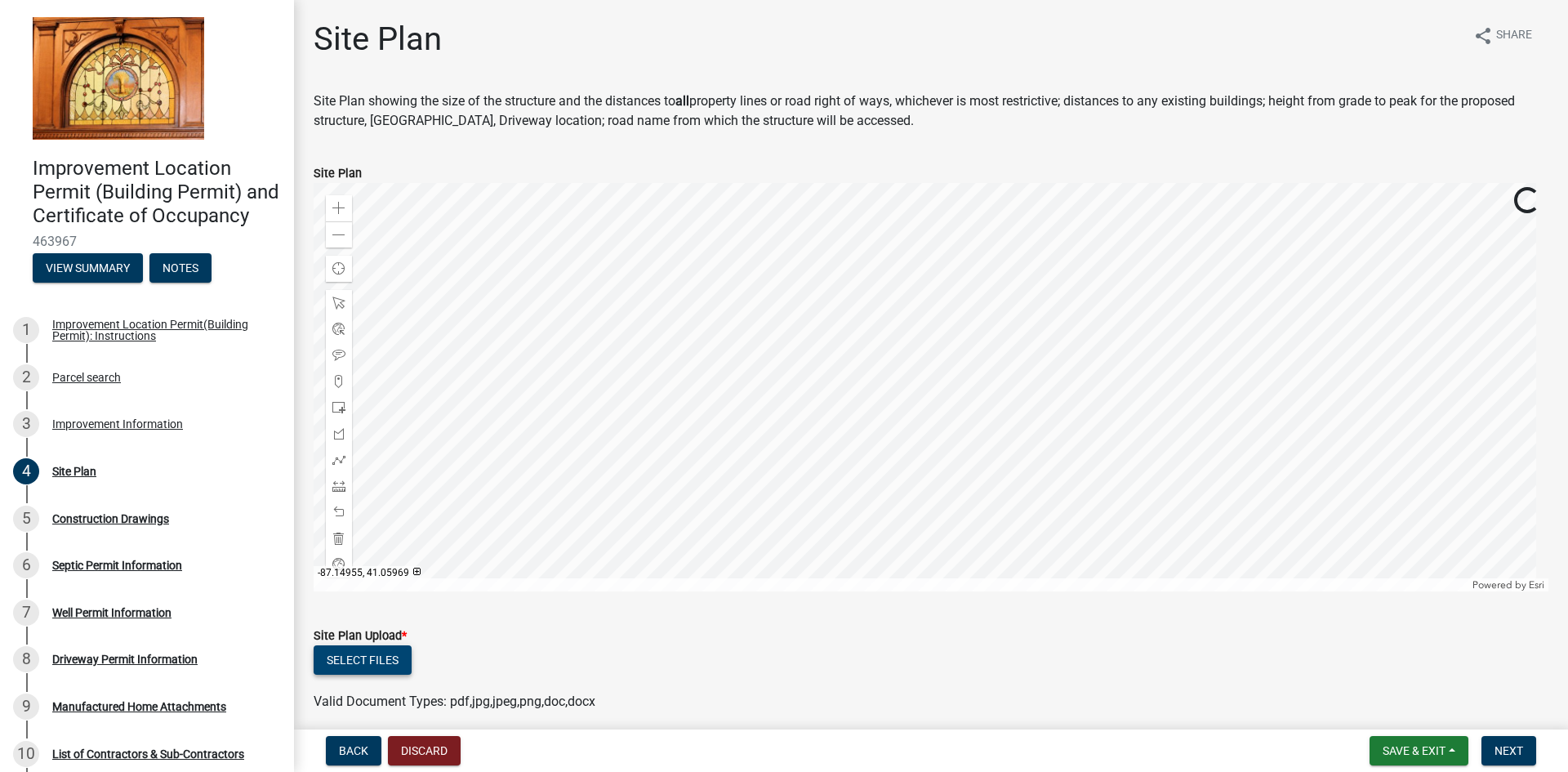
click at [370, 662] on button "Select files" at bounding box center [363, 659] width 98 height 29
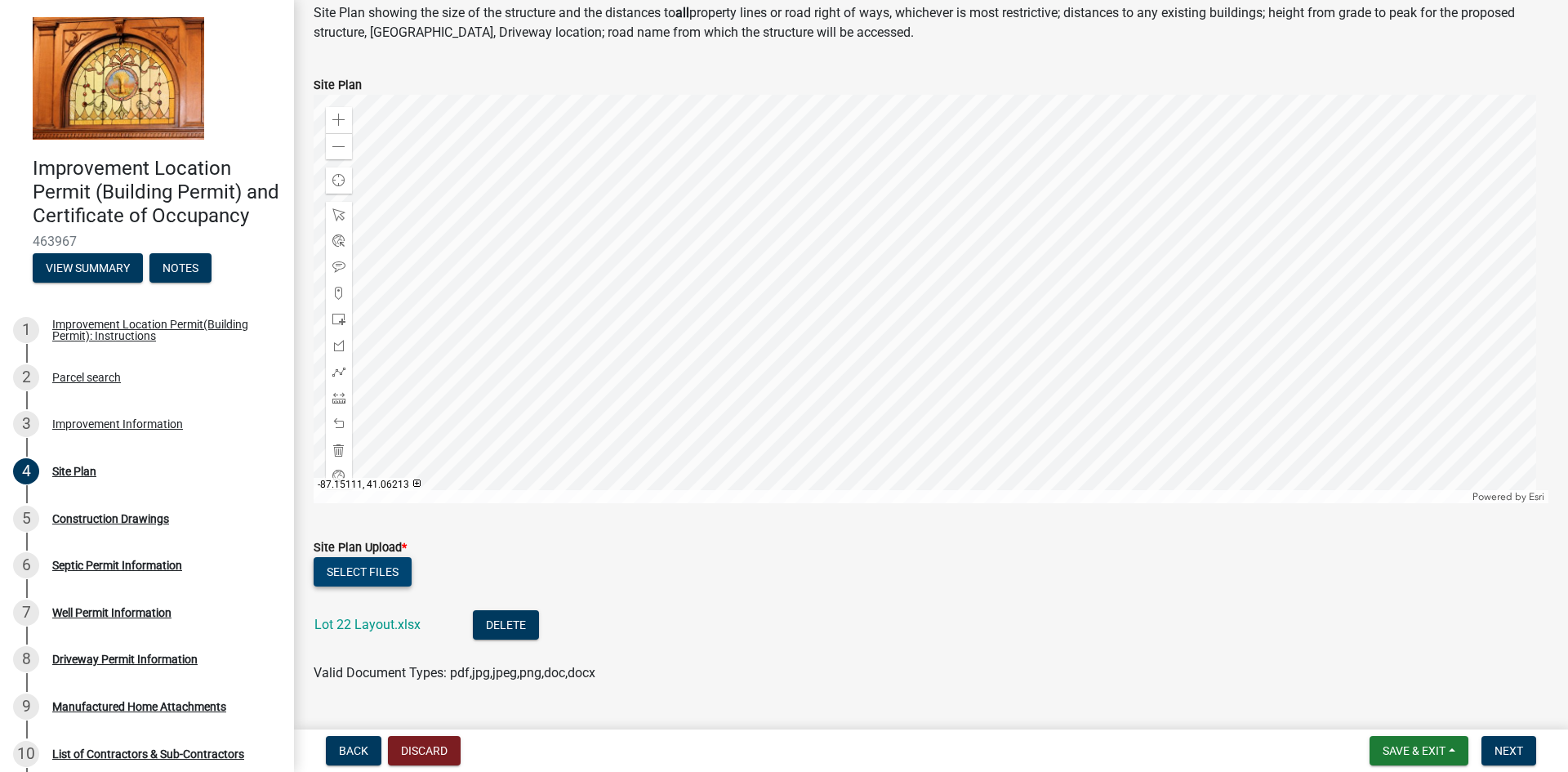
scroll to position [127, 0]
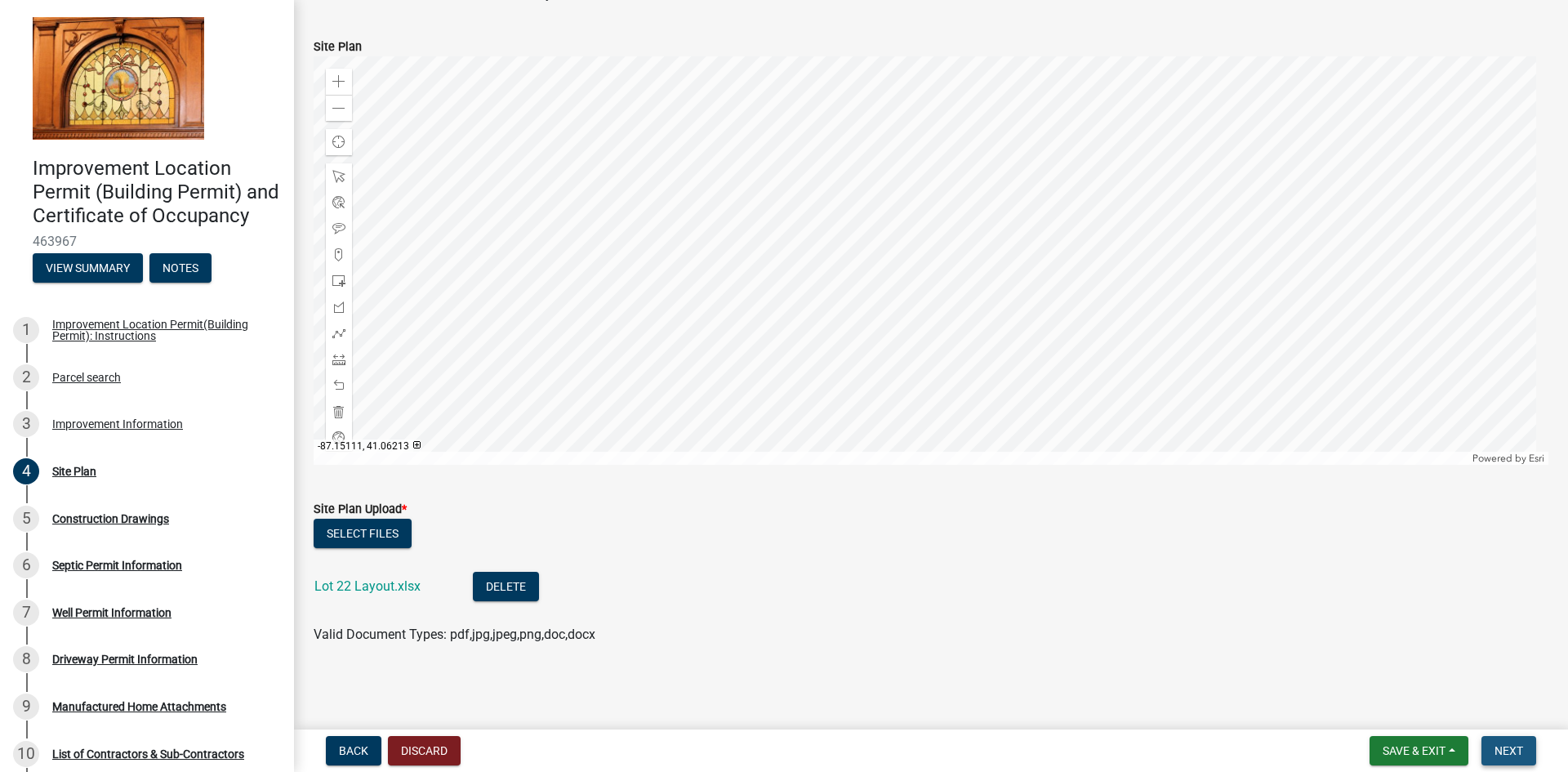
click at [1523, 751] on span "Next" at bounding box center [1509, 750] width 29 height 13
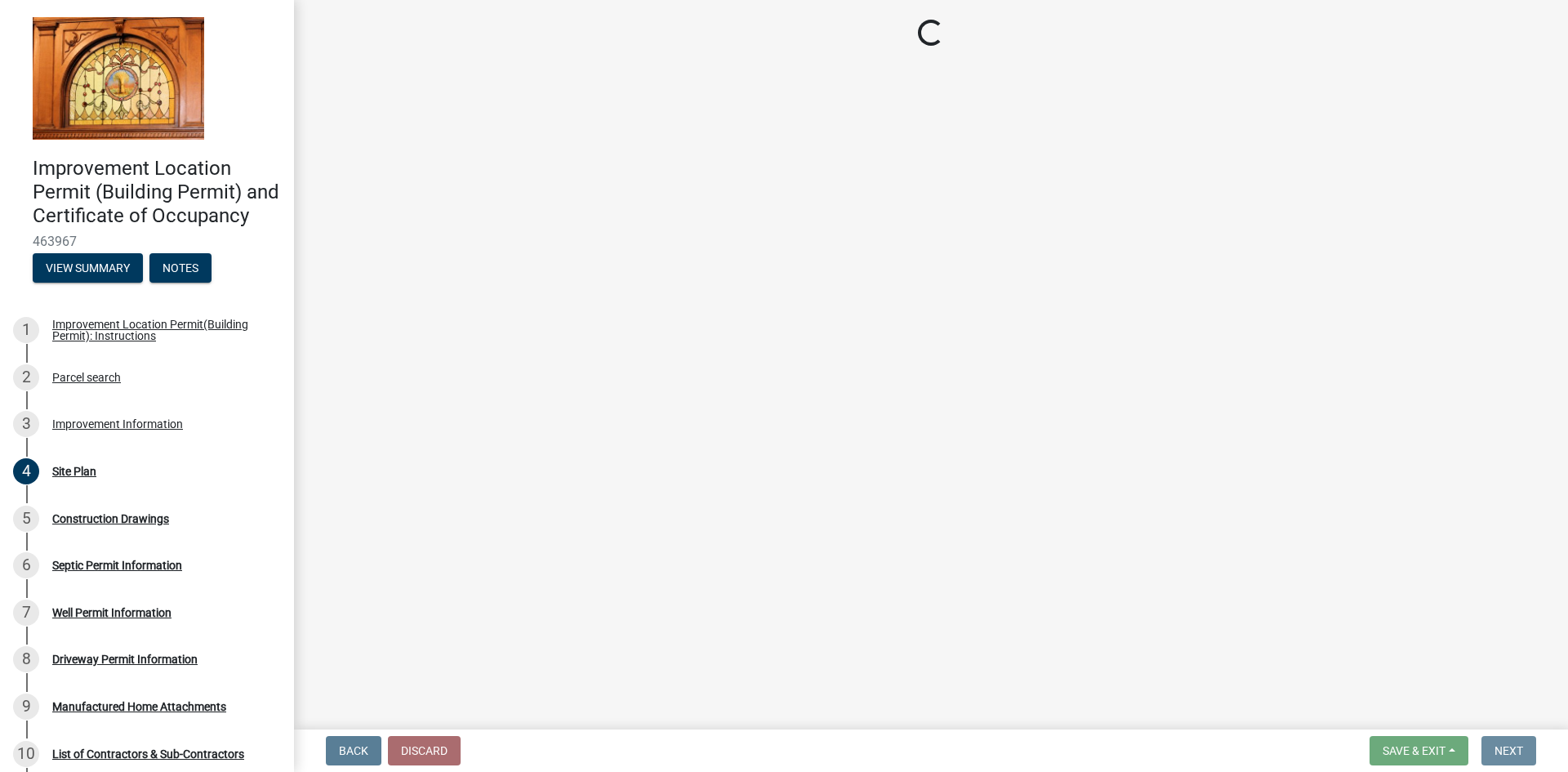
scroll to position [0, 0]
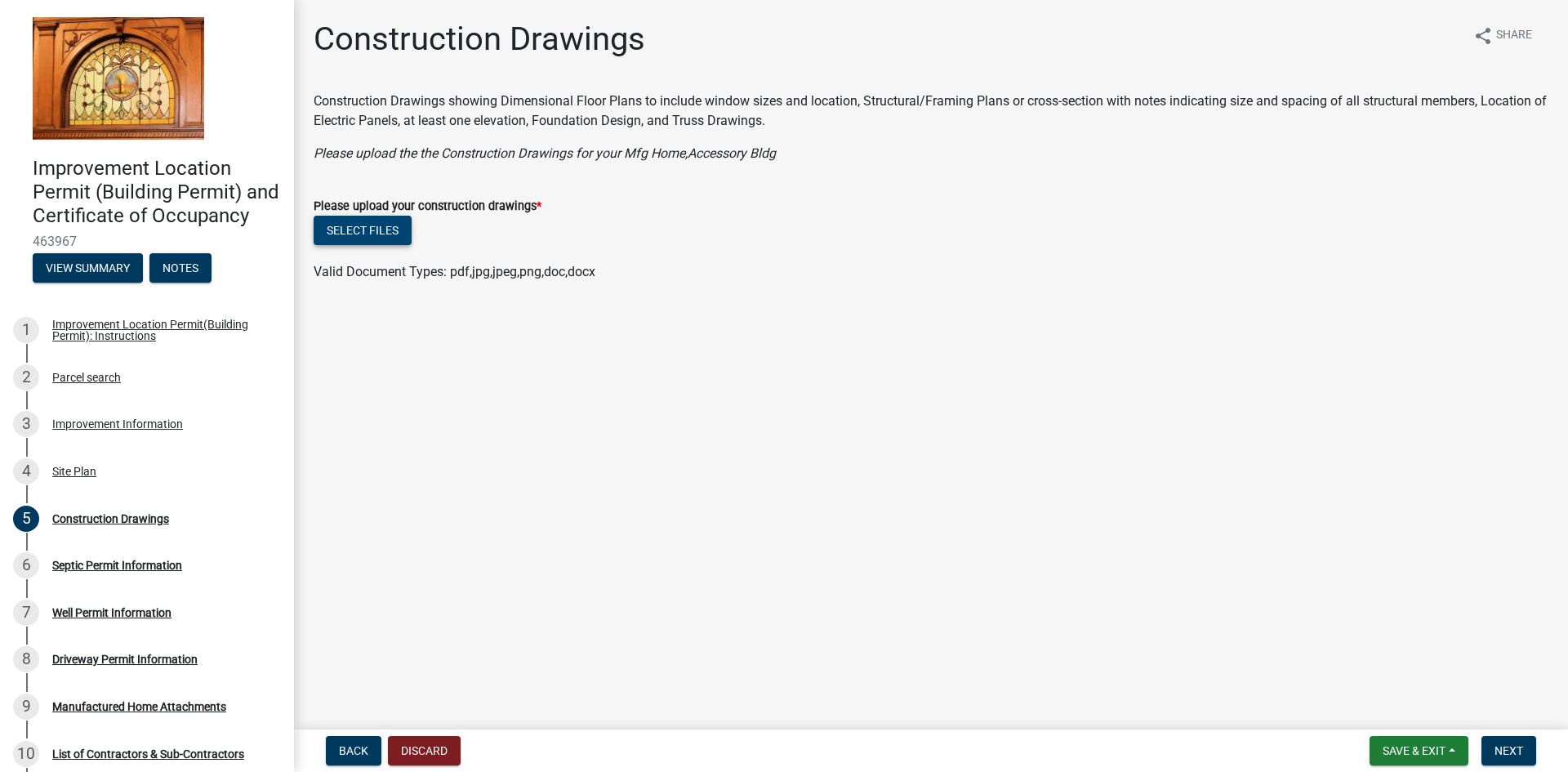
click at [346, 224] on button "Select files" at bounding box center [363, 230] width 98 height 29
click at [370, 220] on button "Select files" at bounding box center [363, 230] width 98 height 29
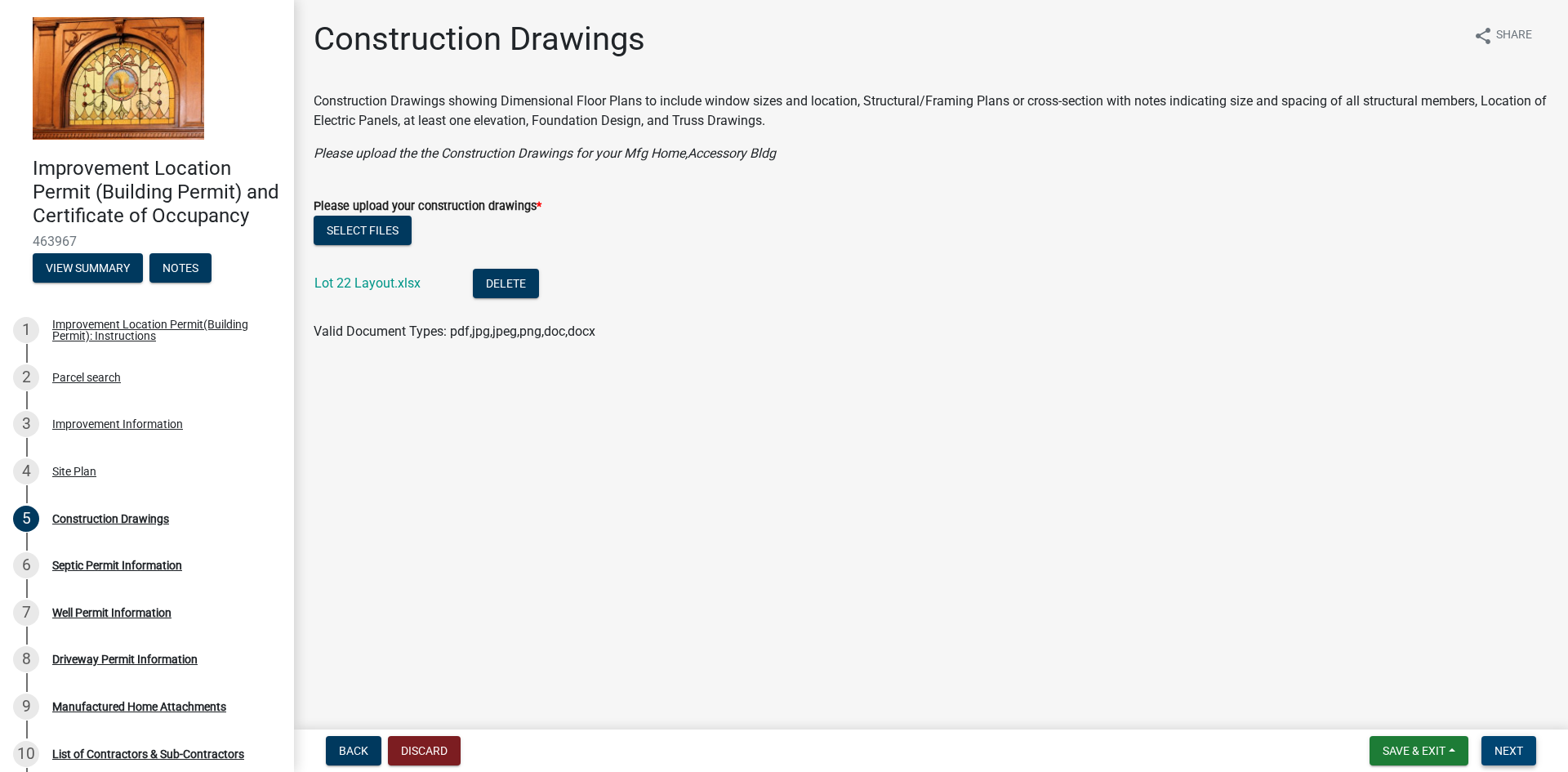
click at [1500, 747] on span "Next" at bounding box center [1509, 750] width 29 height 13
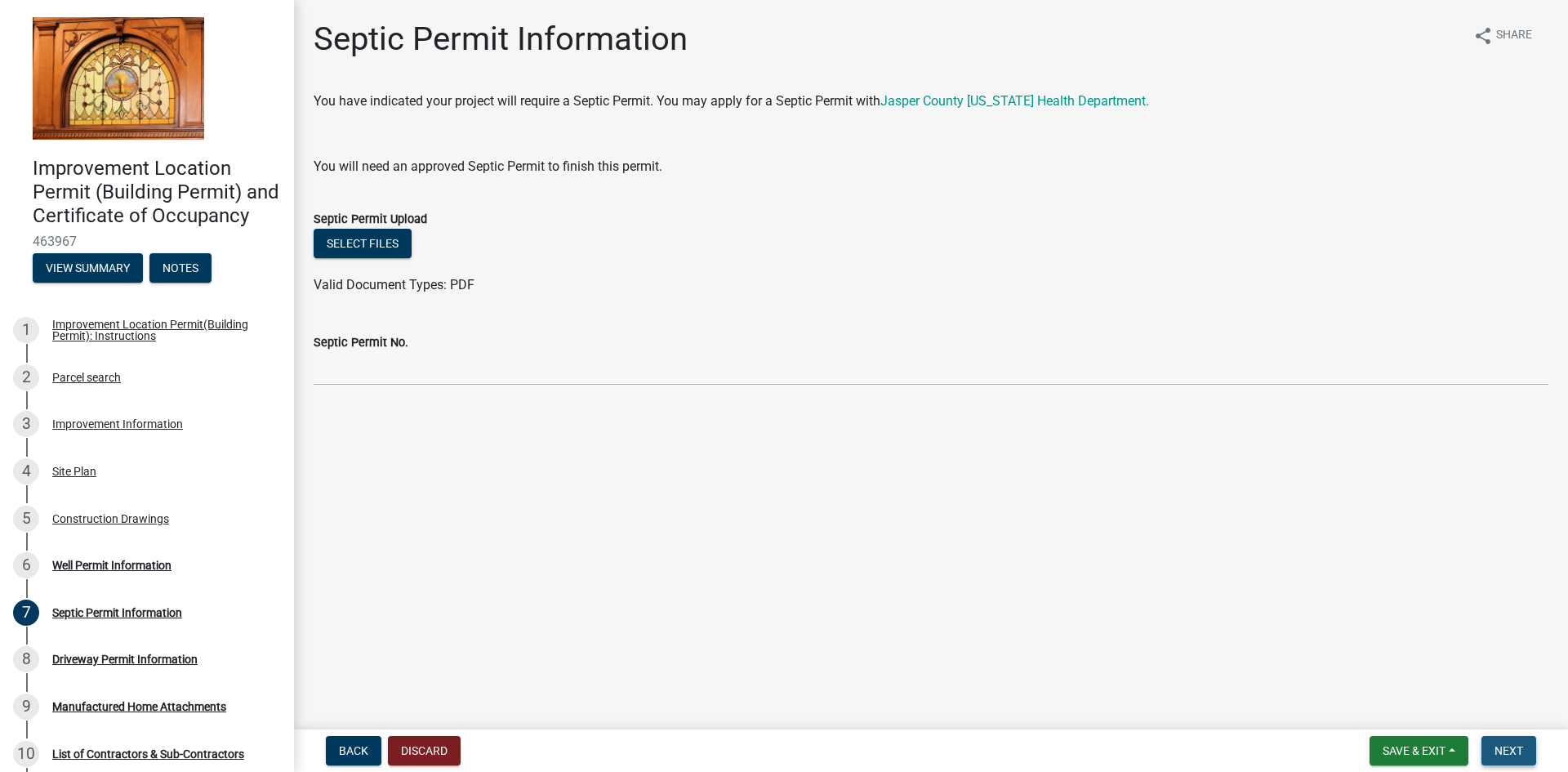
click at [1502, 738] on button "Next" at bounding box center [1509, 750] width 55 height 29
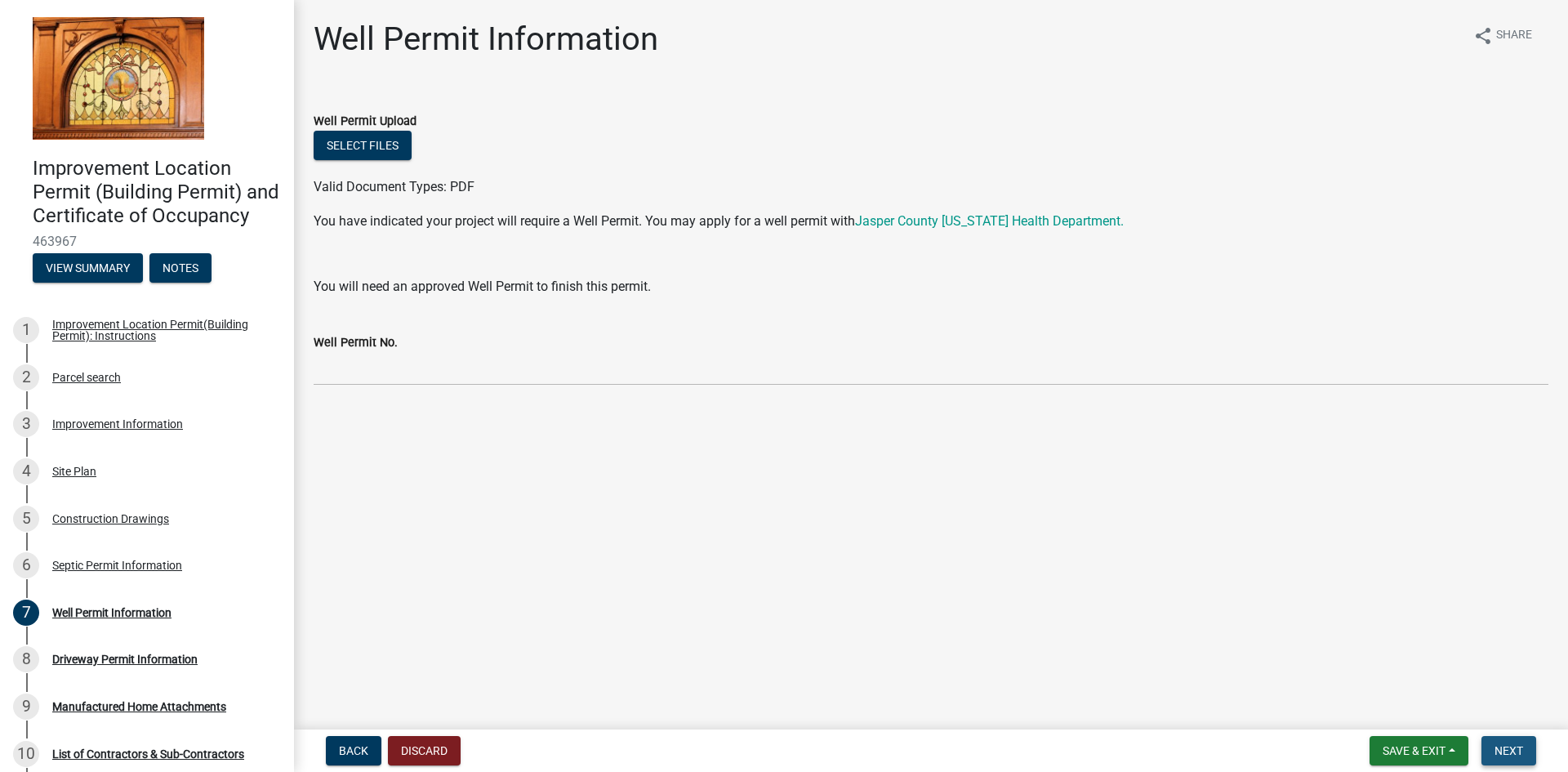
click at [1512, 749] on span "Next" at bounding box center [1509, 750] width 29 height 13
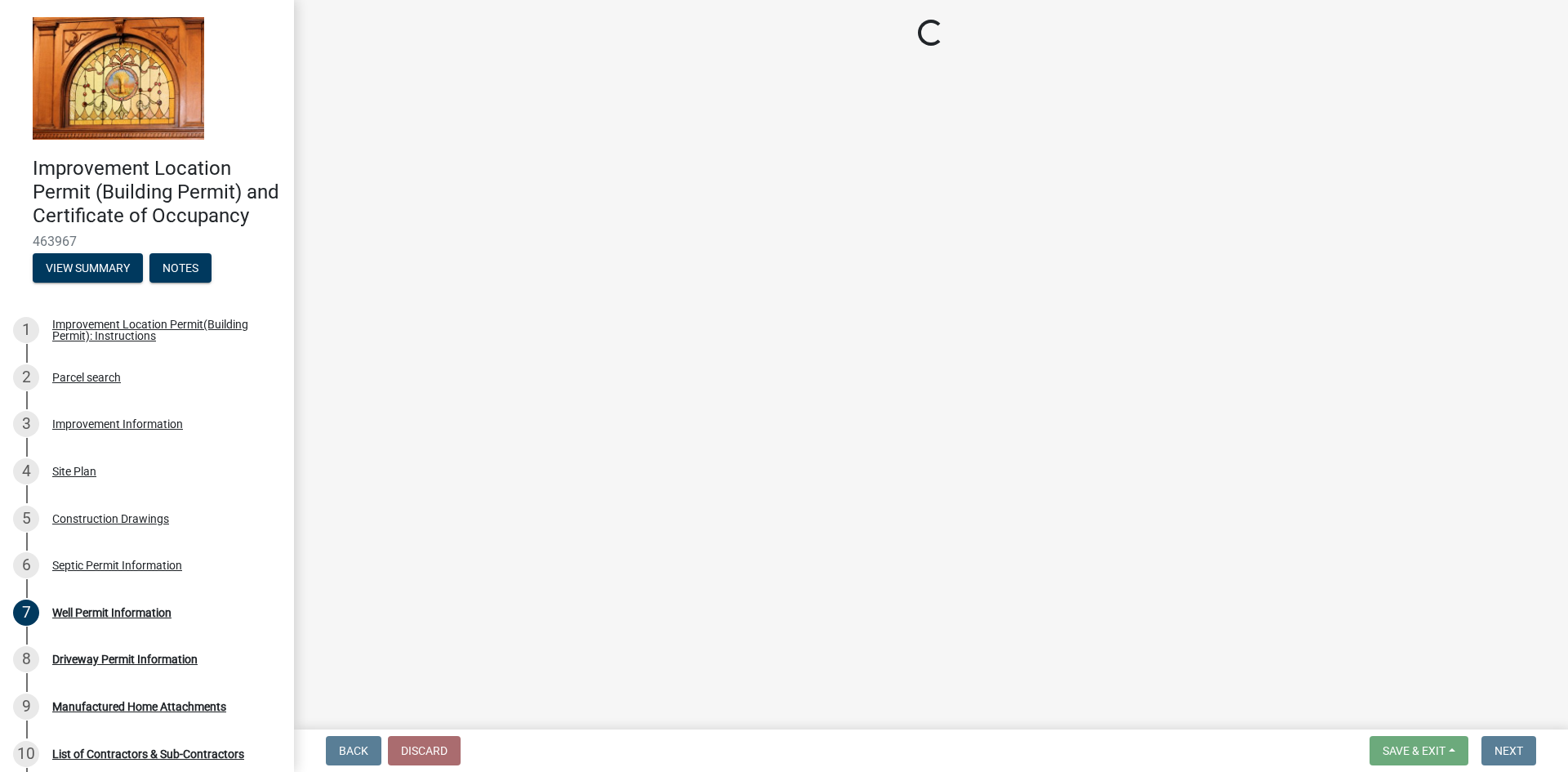
click at [1118, 696] on main "Loading..." at bounding box center [931, 362] width 1274 height 723
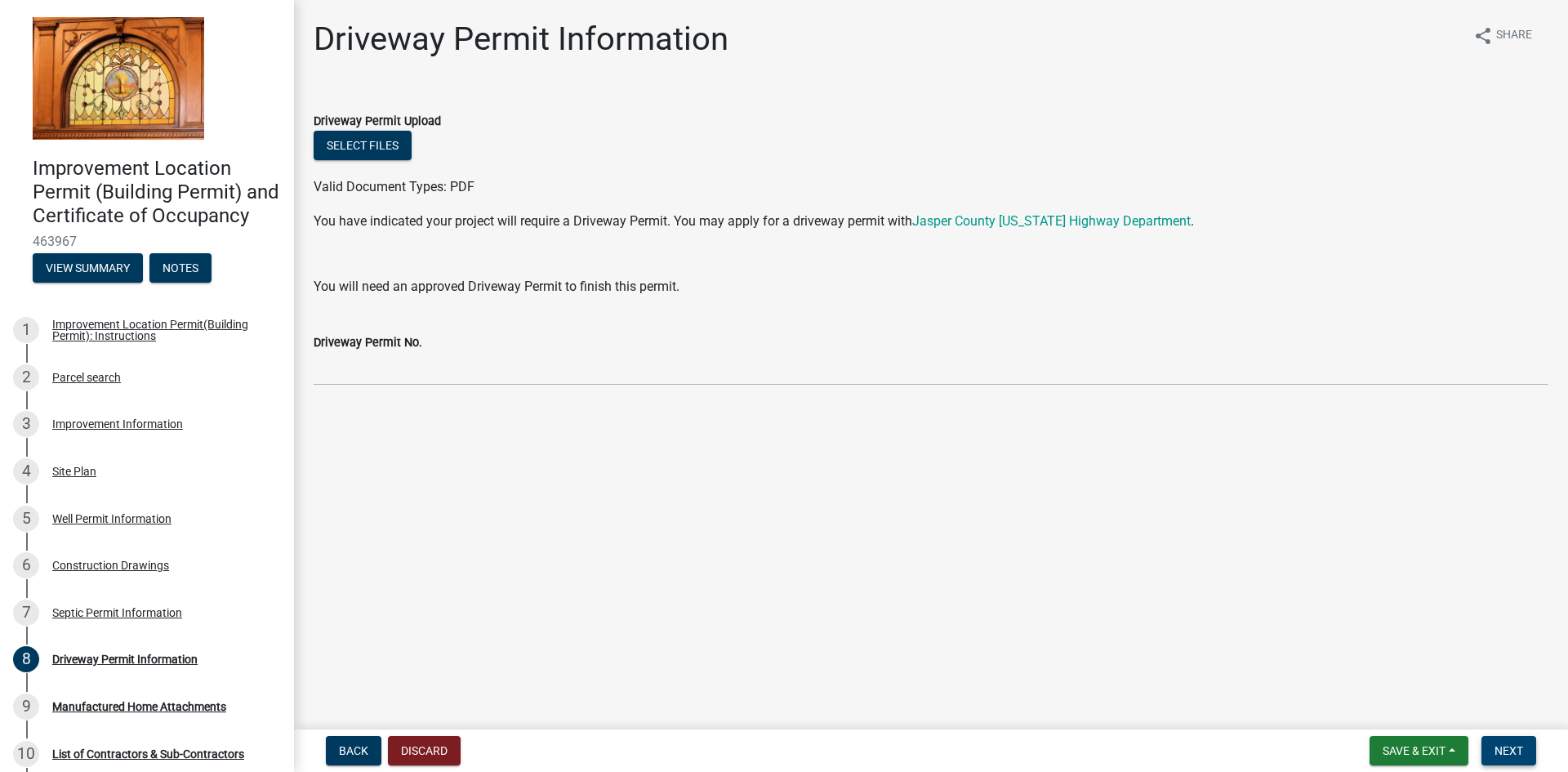
click at [1522, 754] on span "Next" at bounding box center [1509, 750] width 29 height 13
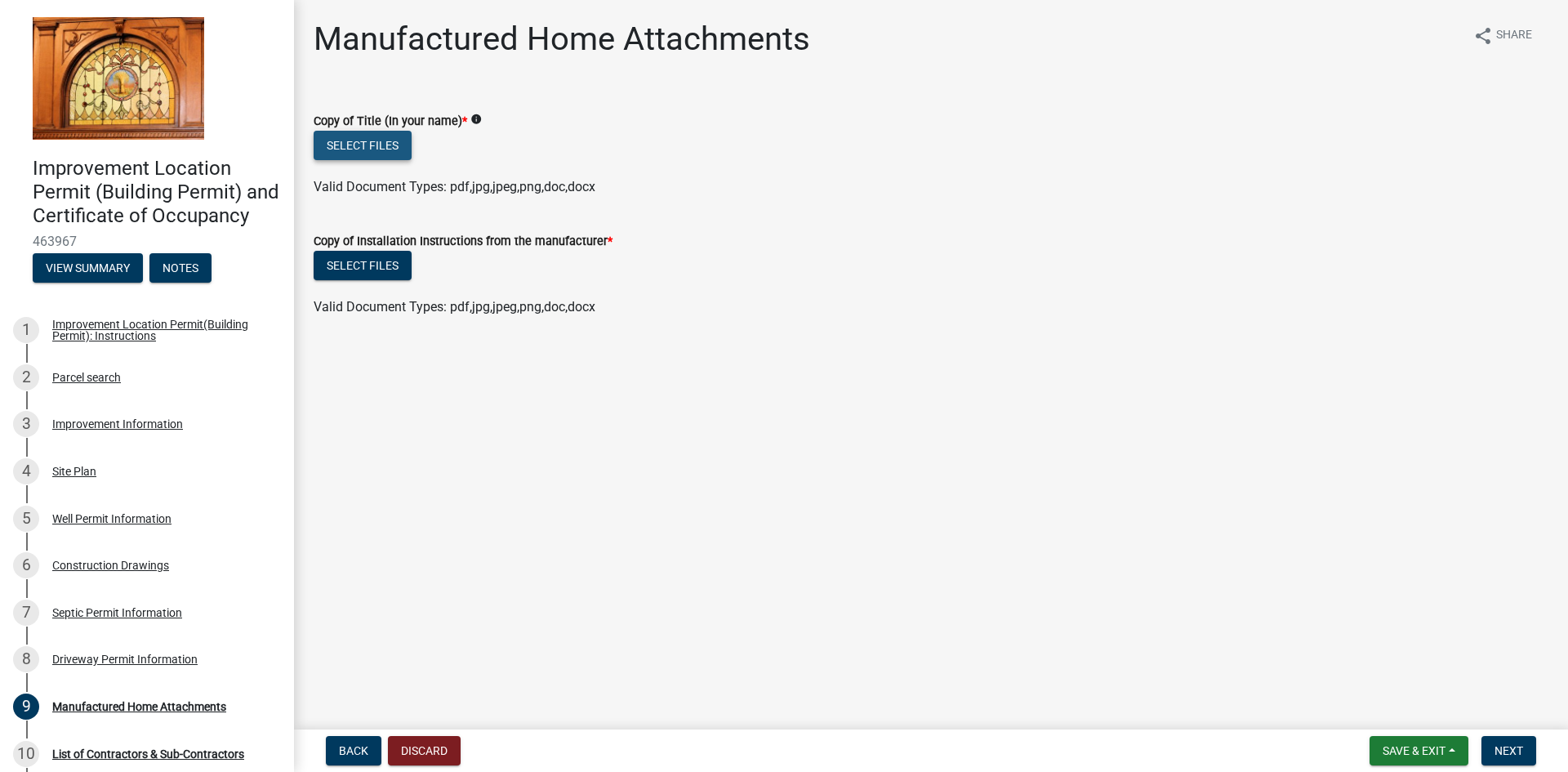
click at [366, 141] on button "Select files" at bounding box center [363, 145] width 98 height 29
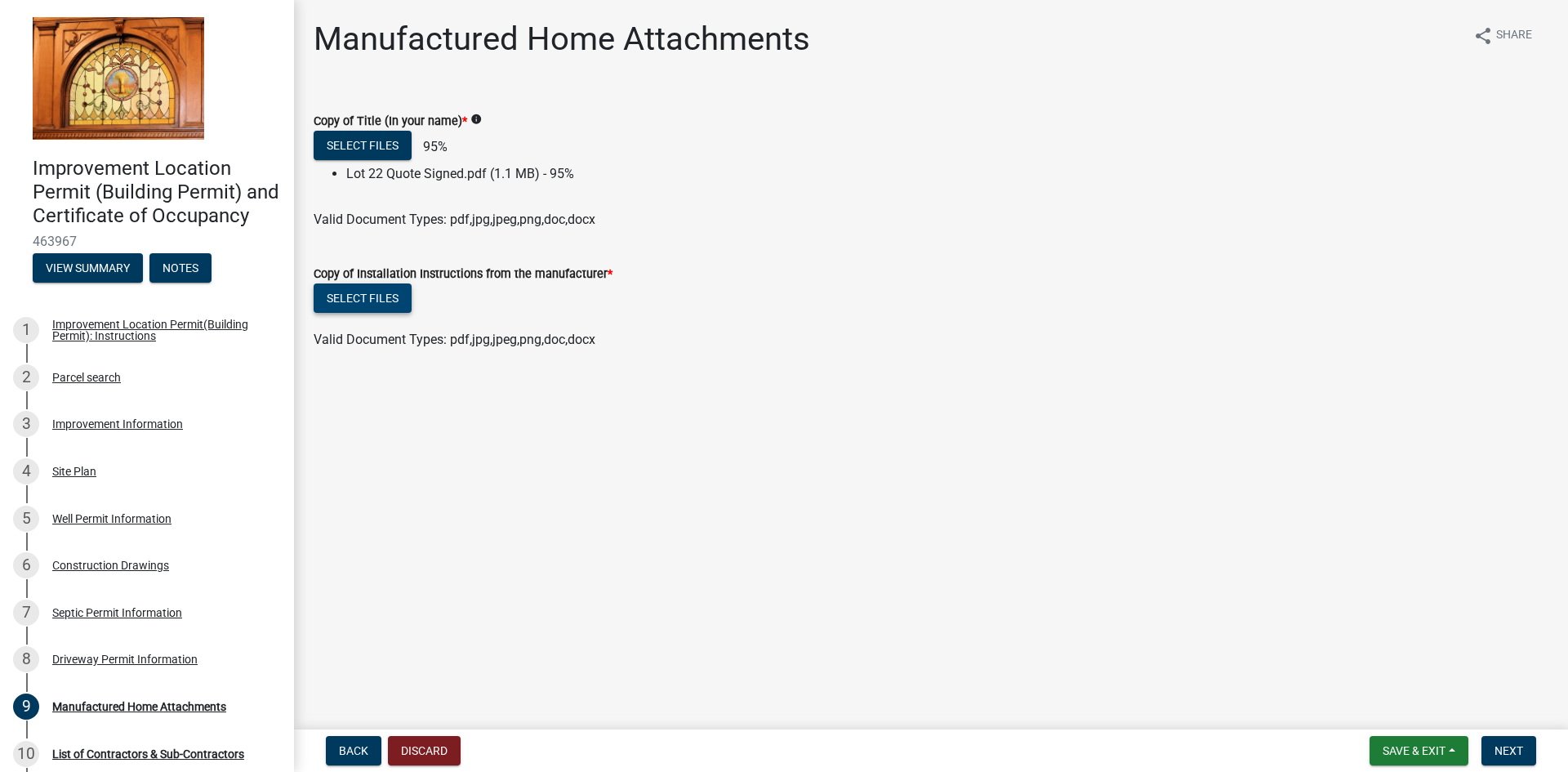
click at [361, 290] on form "Copy of Installation Instructions from the manufacturer * Select files Valid Do…" at bounding box center [931, 298] width 1235 height 106
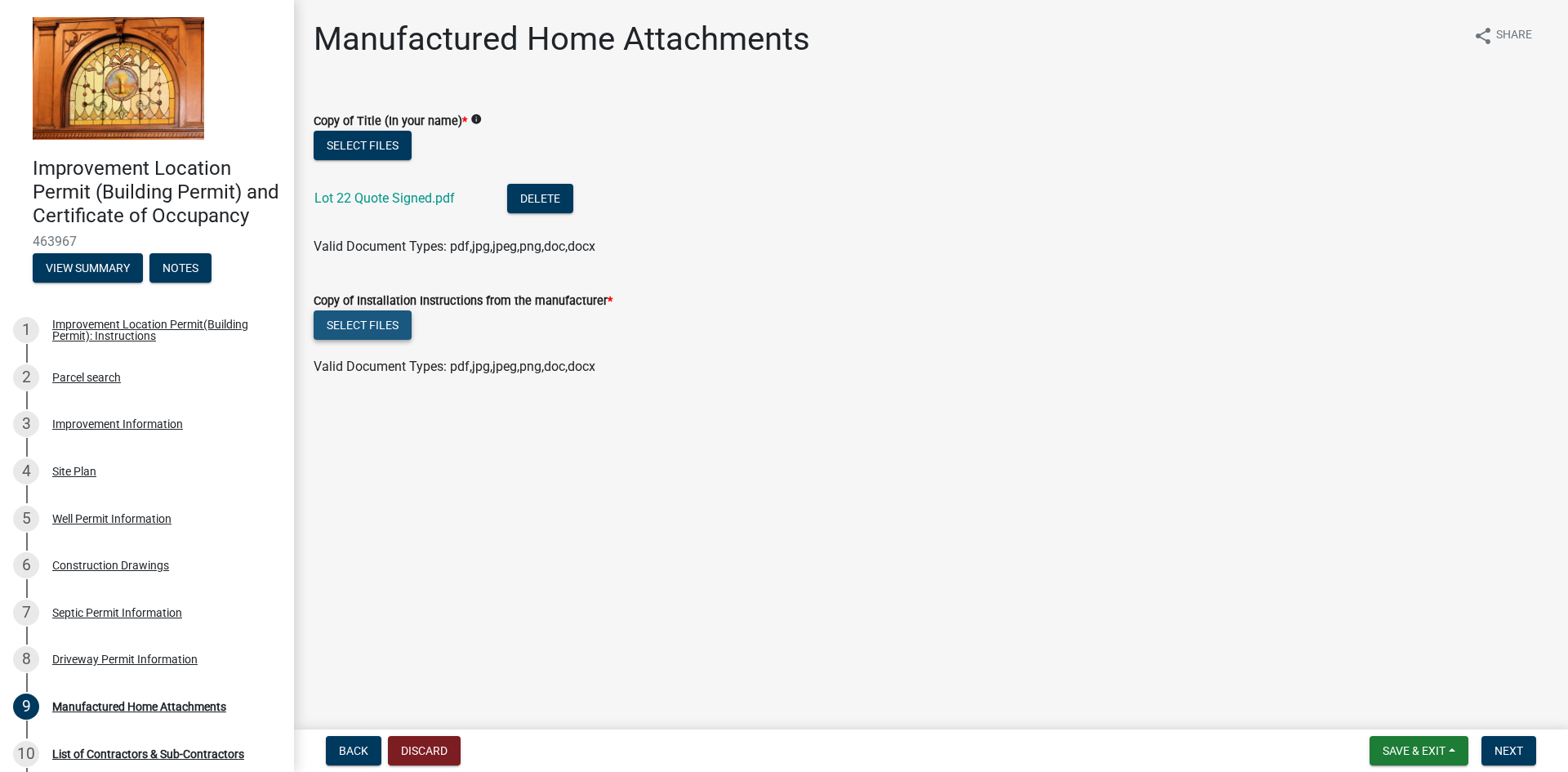
click at [366, 322] on button "Select files" at bounding box center [363, 325] width 98 height 29
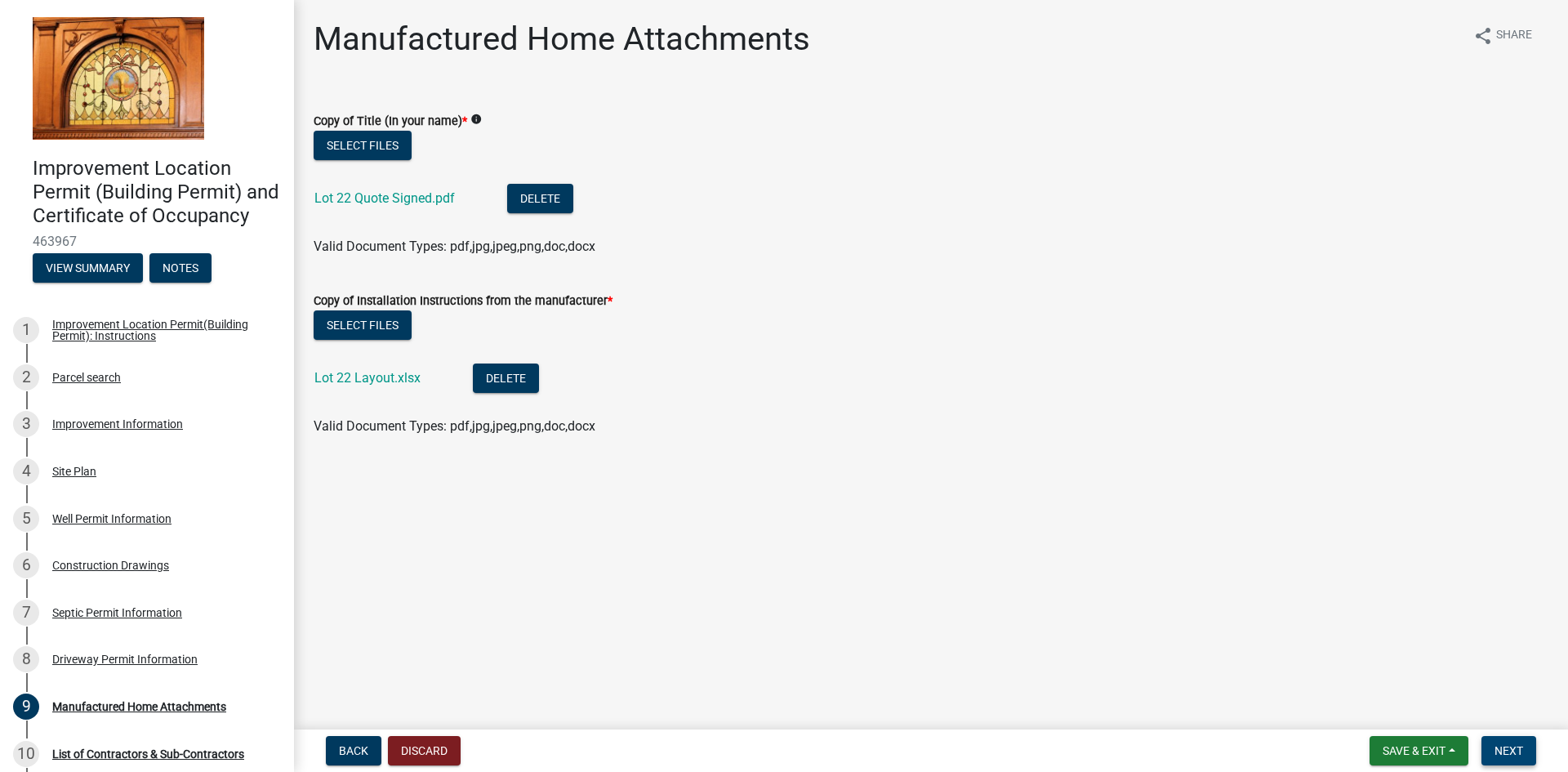
click at [1514, 746] on span "Next" at bounding box center [1509, 750] width 29 height 13
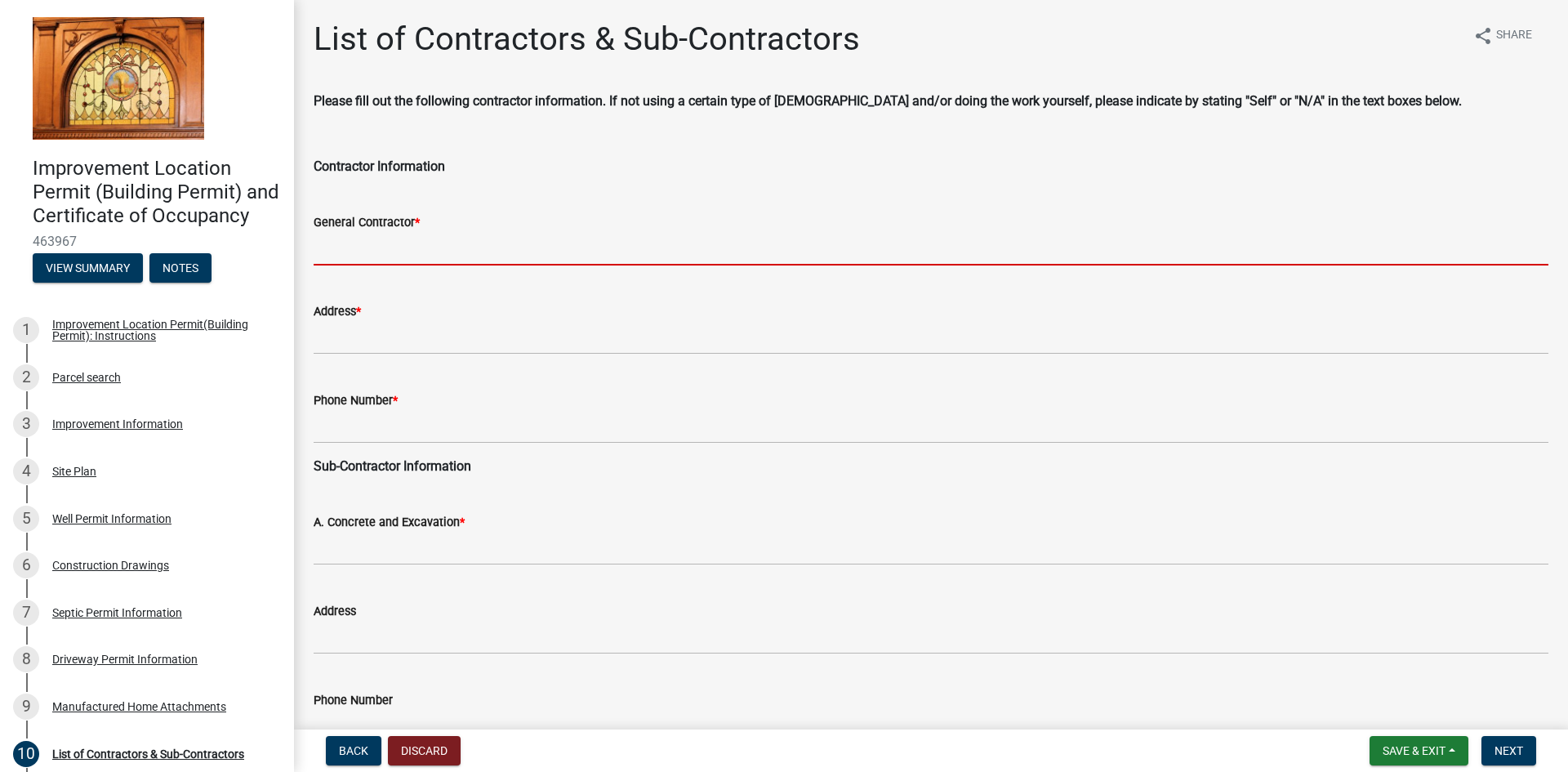
drag, startPoint x: 410, startPoint y: 232, endPoint x: 405, endPoint y: 240, distance: 9.4
click at [409, 232] on input "General Contractor *" at bounding box center [931, 249] width 1235 height 34
type input "JR Remodeling"
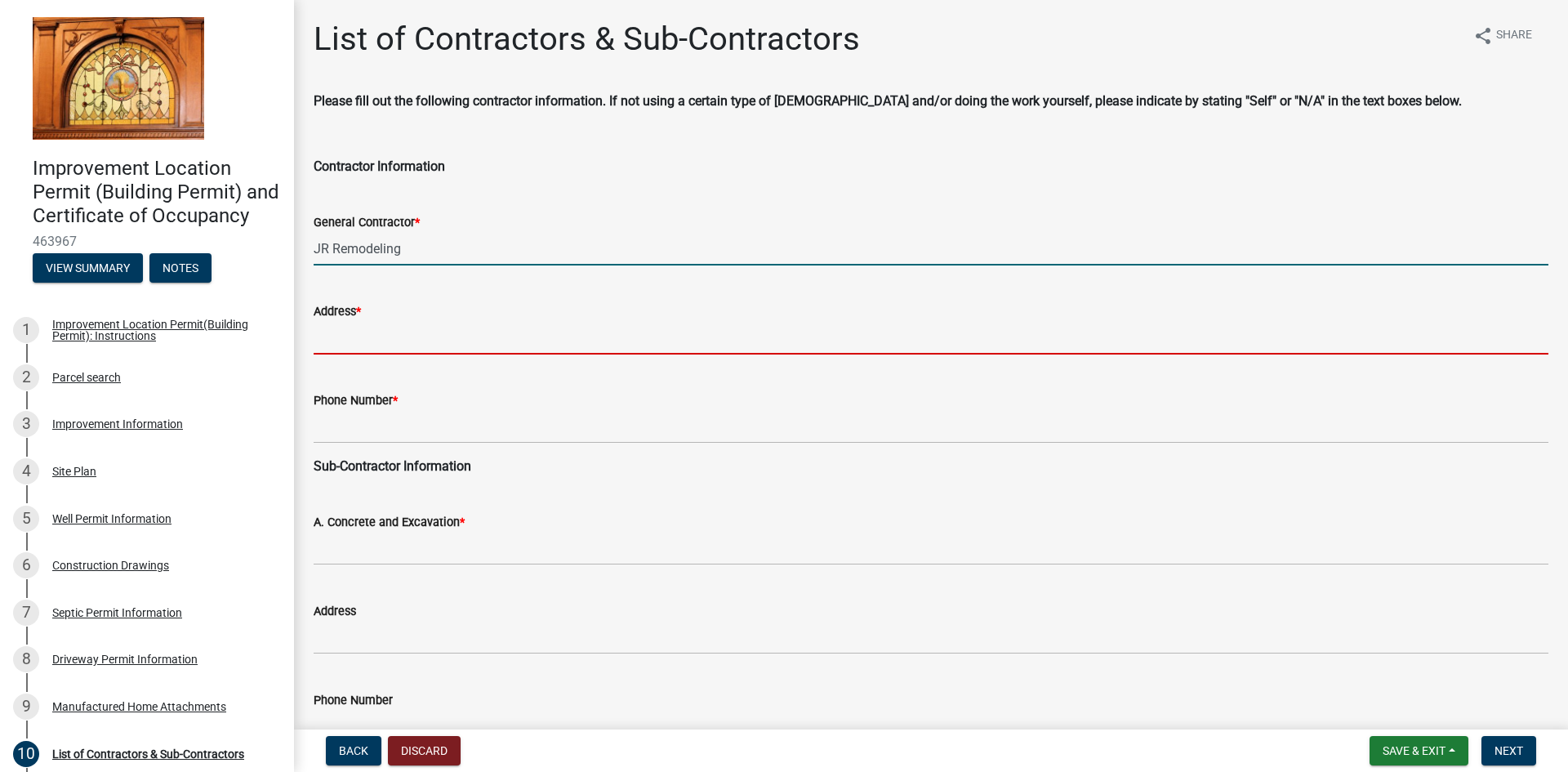
click at [408, 335] on input "Address *" at bounding box center [931, 338] width 1235 height 34
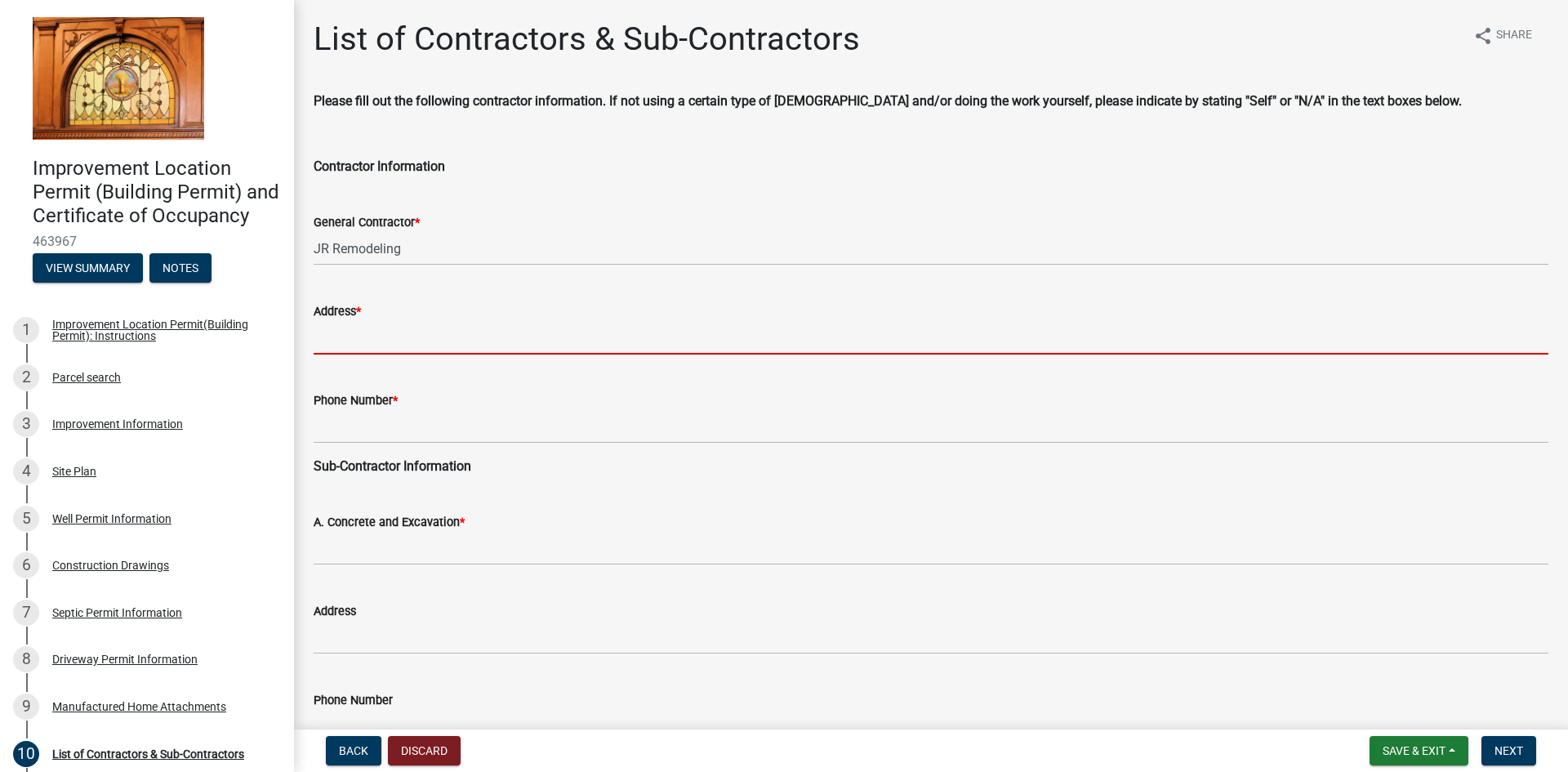
type input "2427 E 400 N Rensselaer IN 47978"
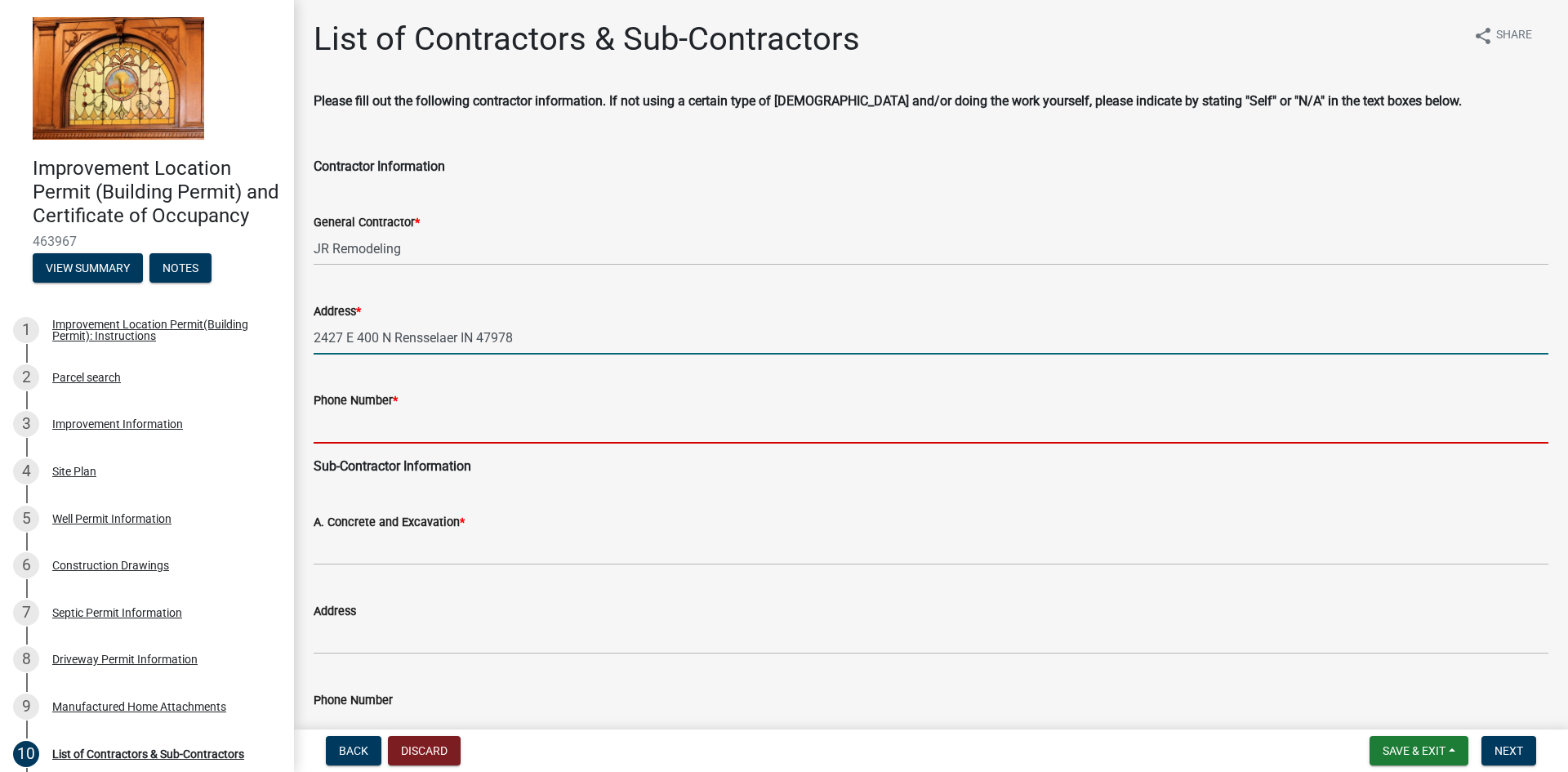
click at [446, 437] on input "Phone Number *" at bounding box center [931, 427] width 1235 height 34
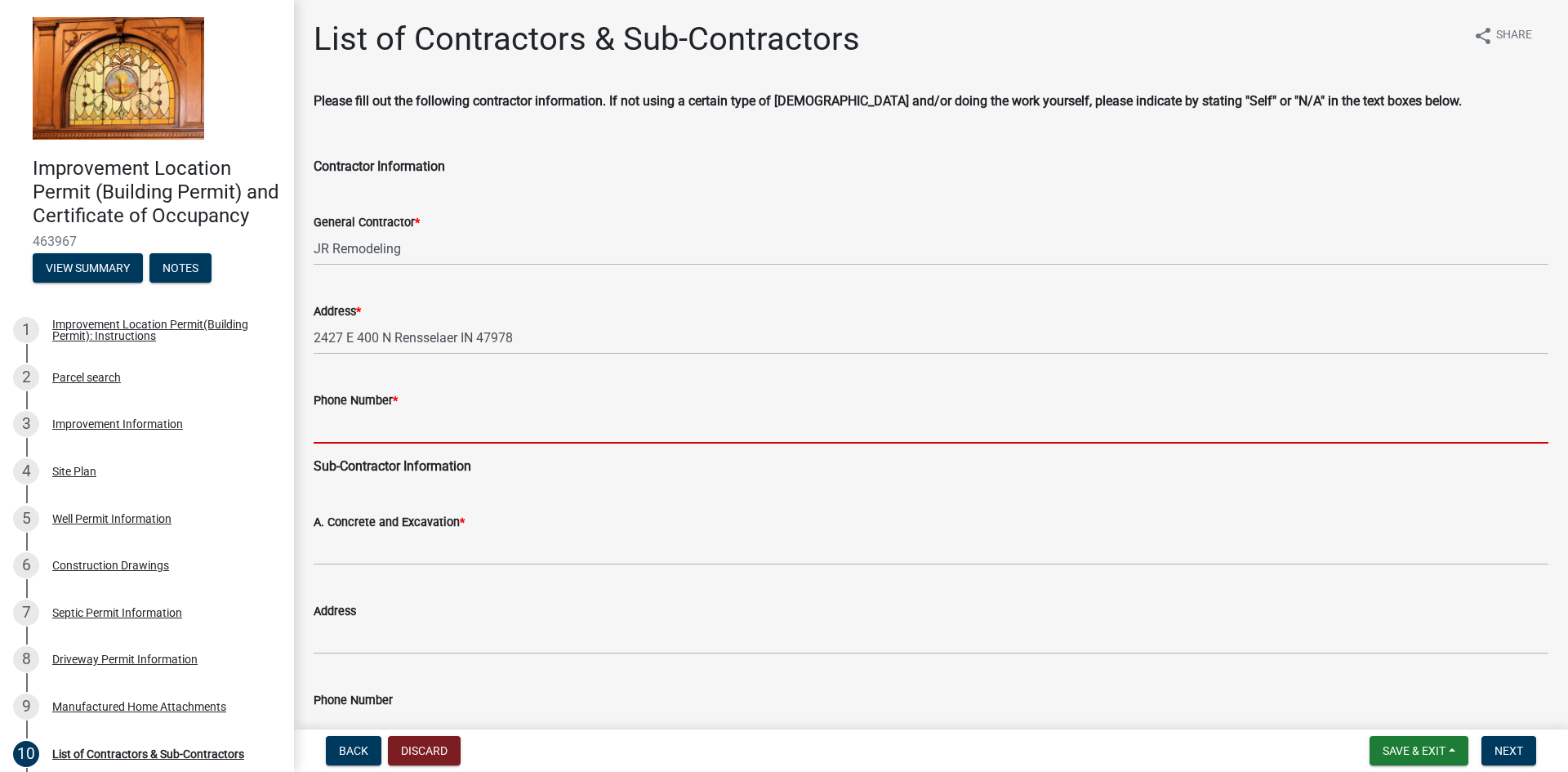
type input "2198665165"
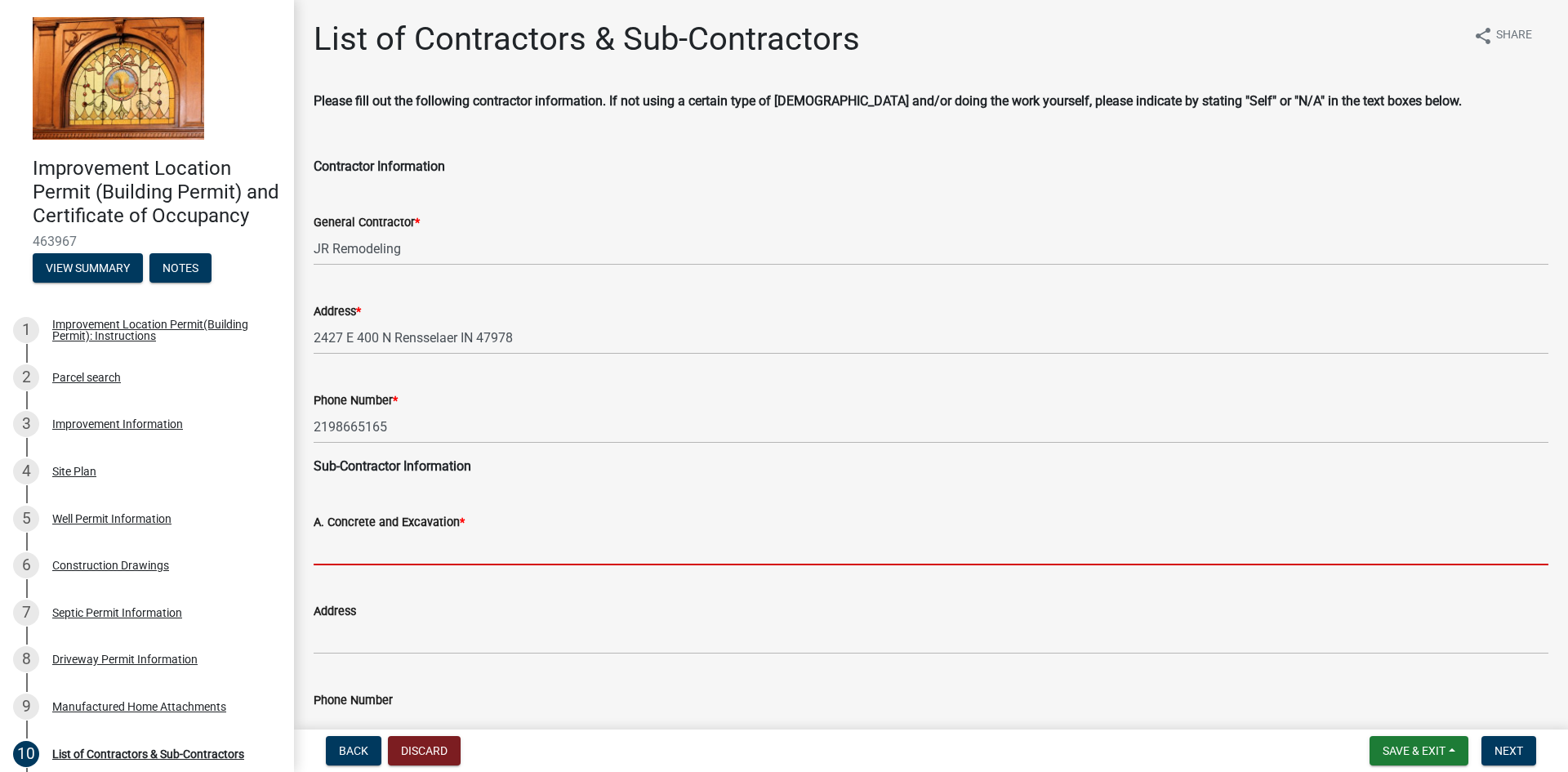
click at [418, 544] on input "A. Concrete and Excavation *" at bounding box center [931, 548] width 1235 height 34
type input "JR Remodeling"
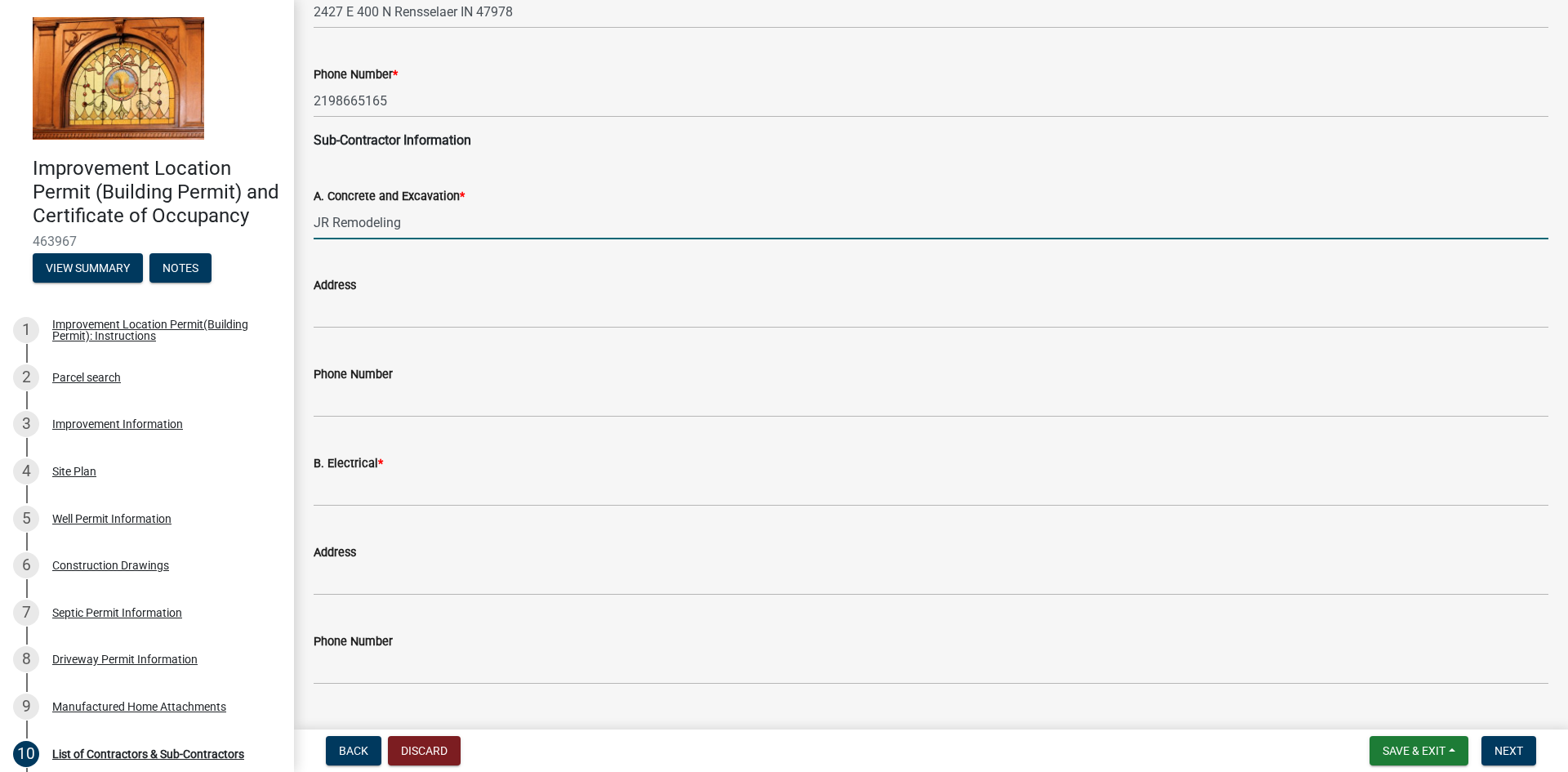
scroll to position [327, 0]
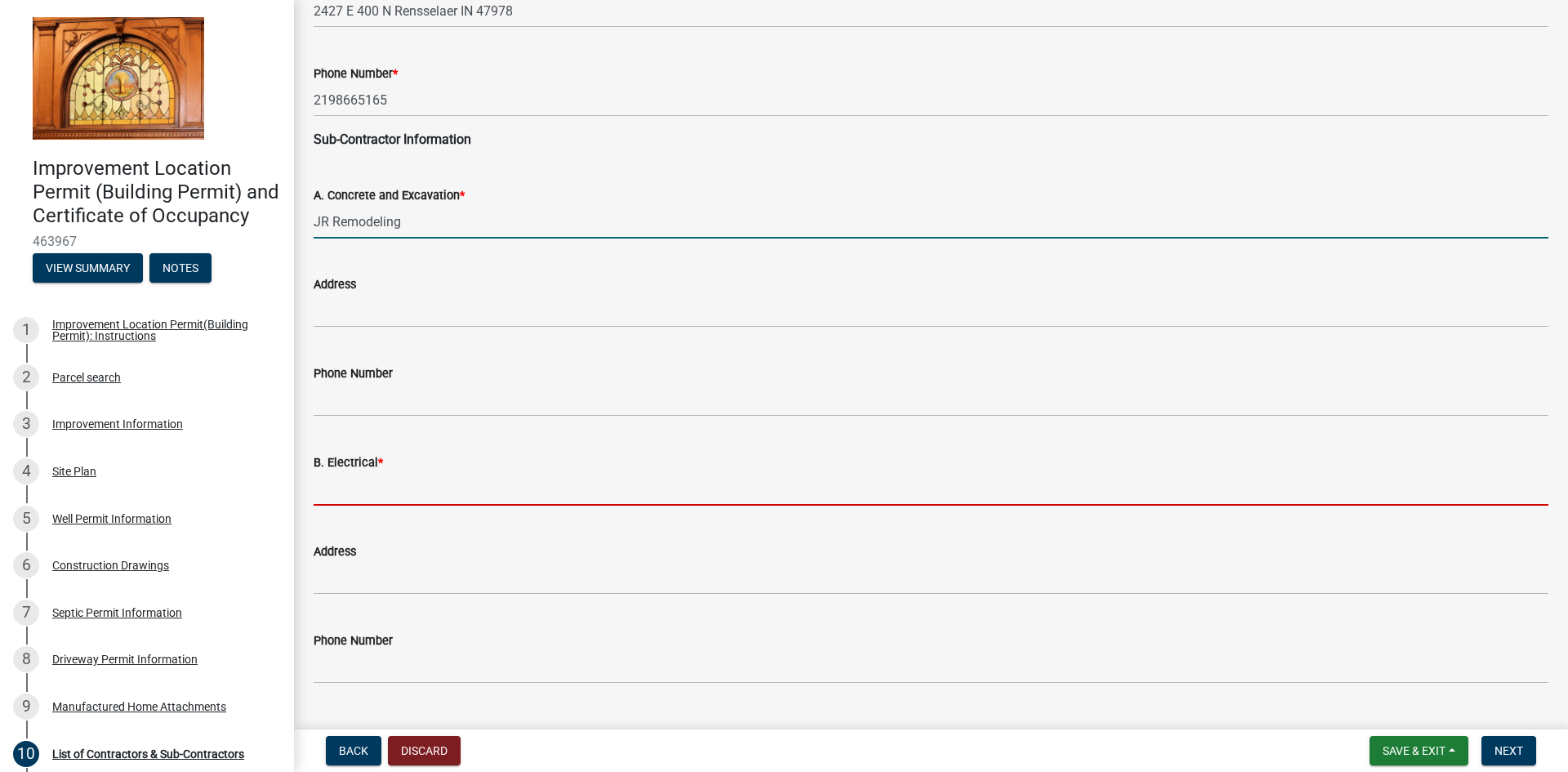
click at [386, 495] on input "B. Electrical *" at bounding box center [931, 489] width 1235 height 34
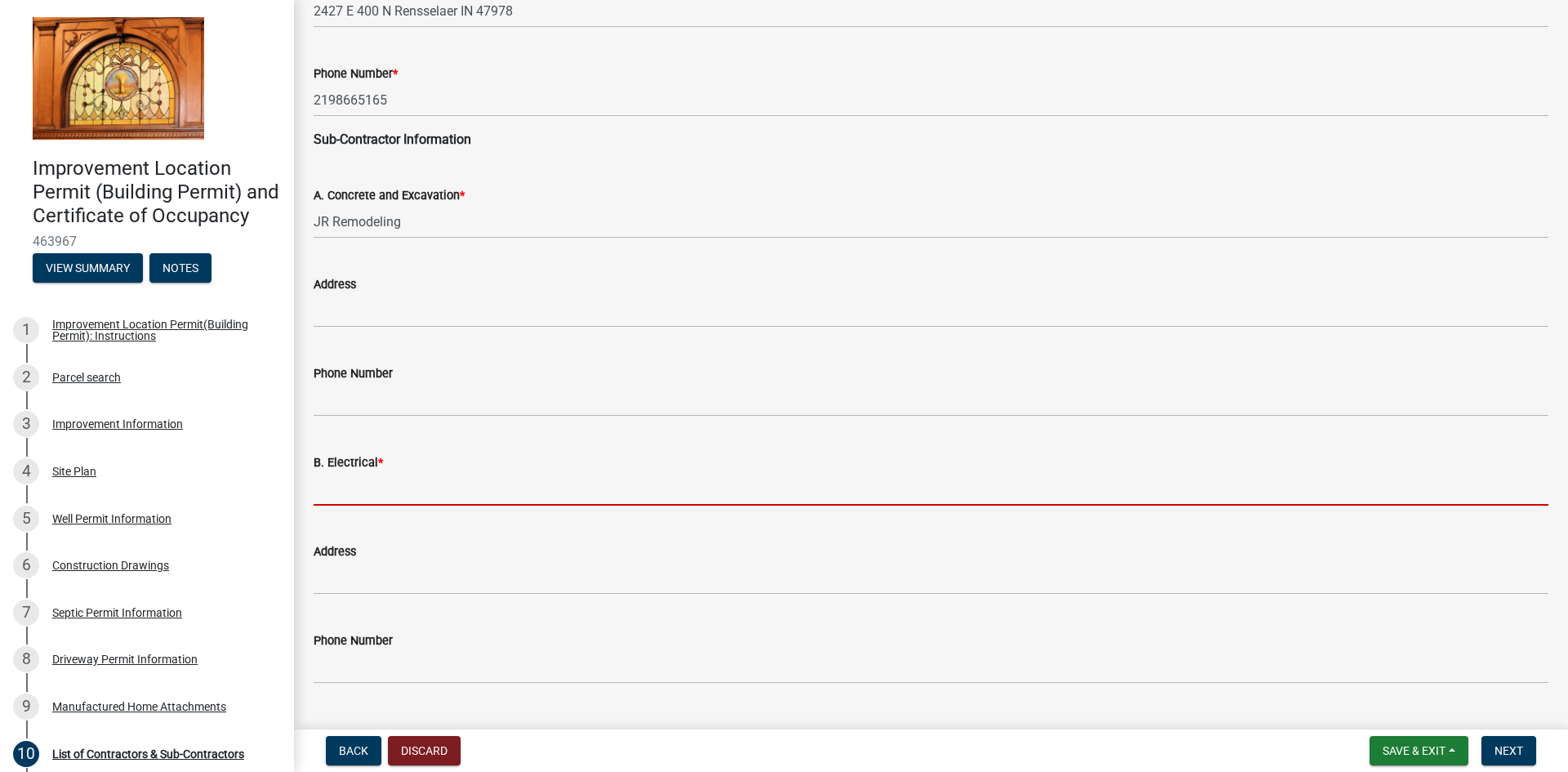
type input "KV Electric"
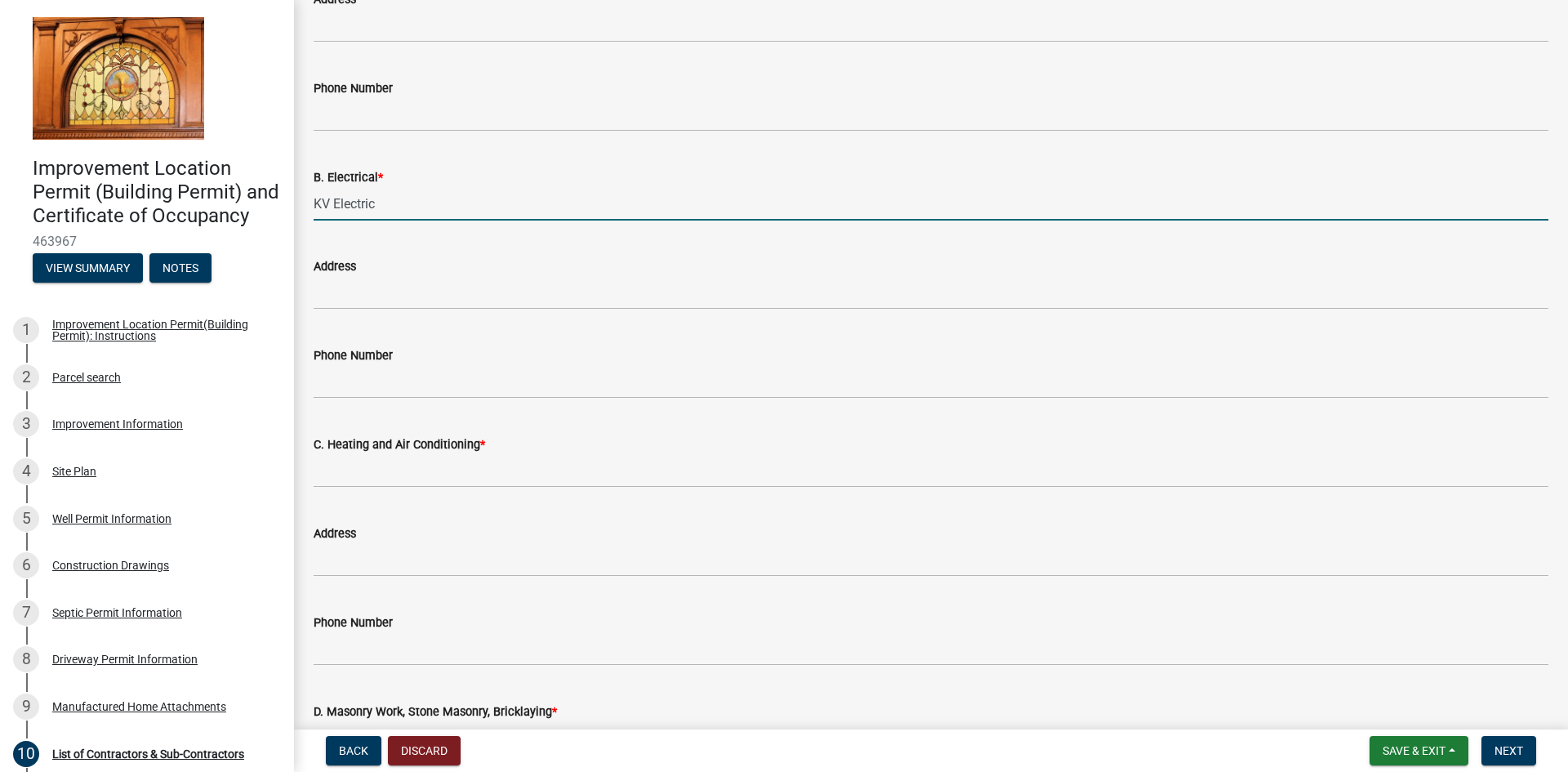
scroll to position [653, 0]
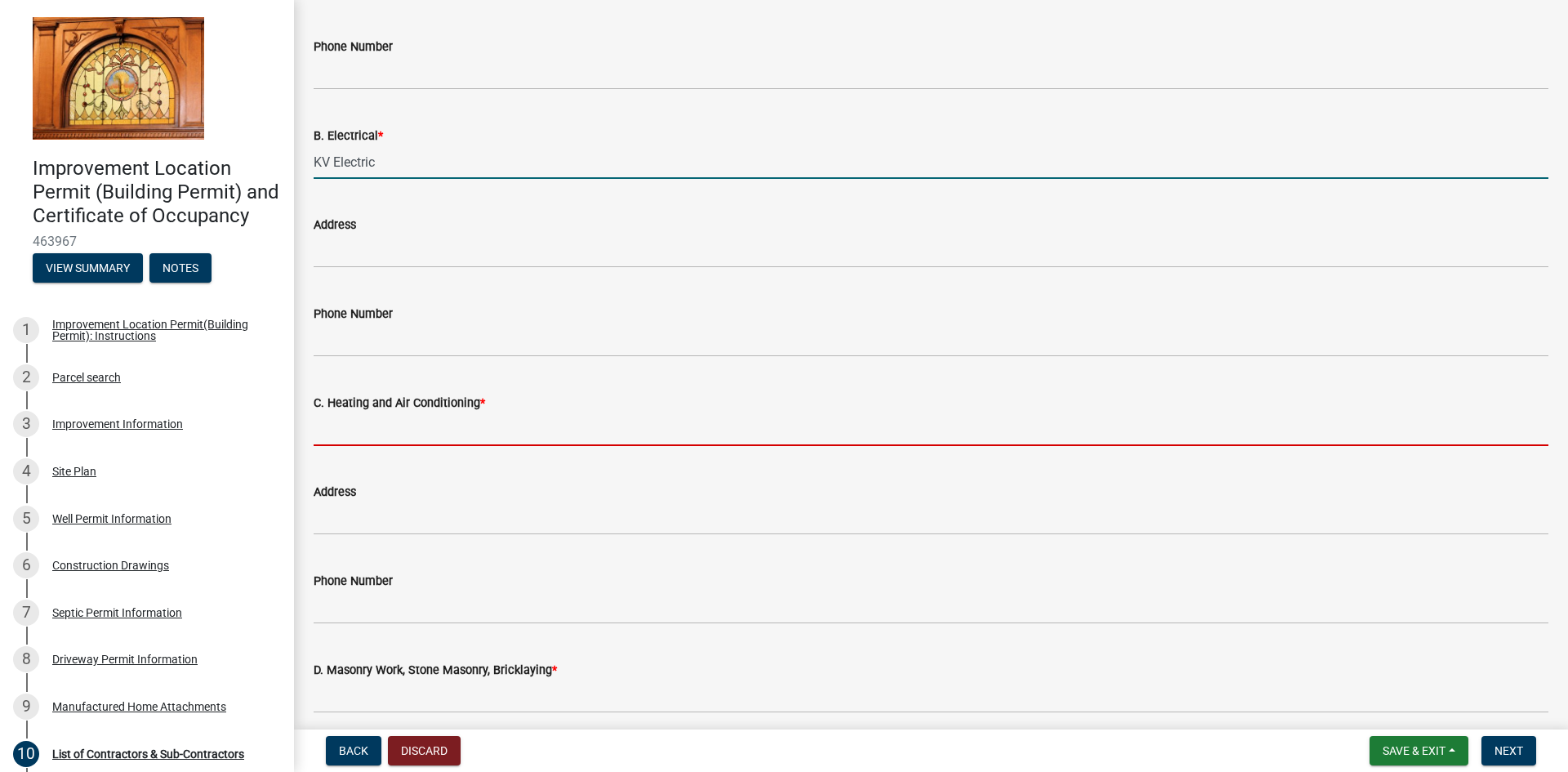
click at [403, 439] on input "C. Heating and Air Conditioning *" at bounding box center [931, 429] width 1235 height 34
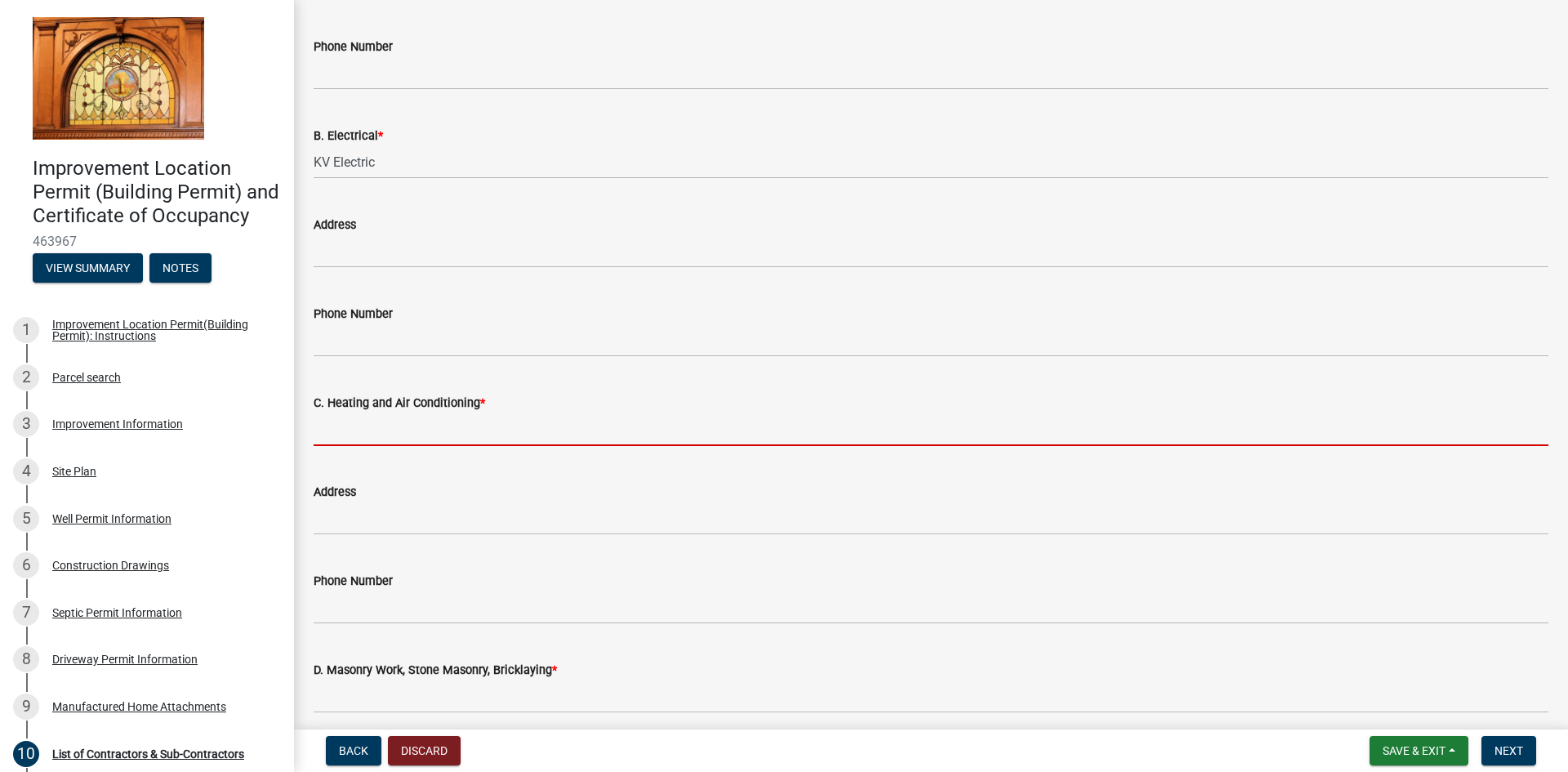
type input "P&K Heating & AC"
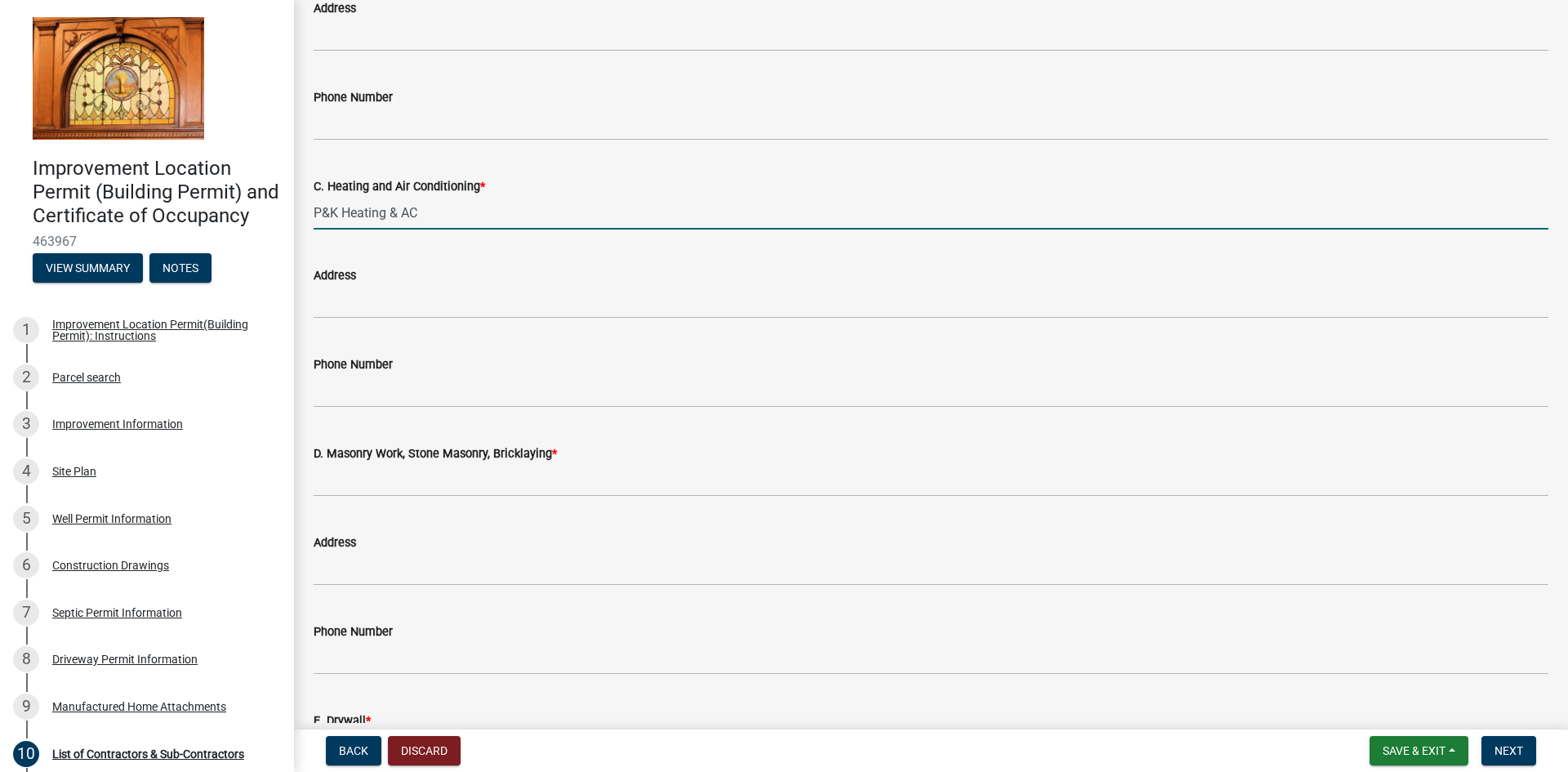
scroll to position [899, 0]
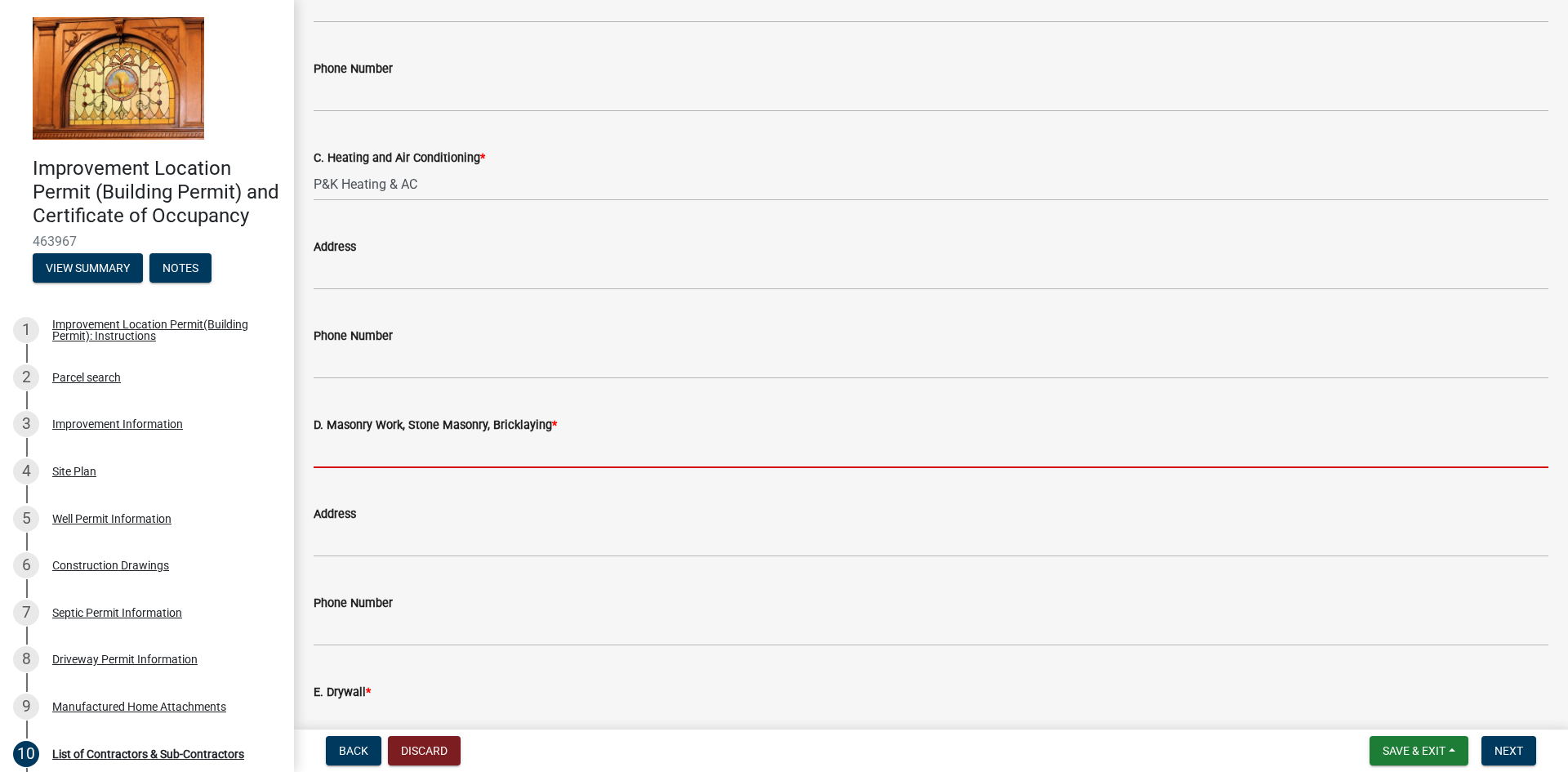
click at [396, 452] on input "D. Masonry Work, Stone Masonry, Bricklaying *" at bounding box center [931, 451] width 1235 height 34
type input "JR Remodeling"
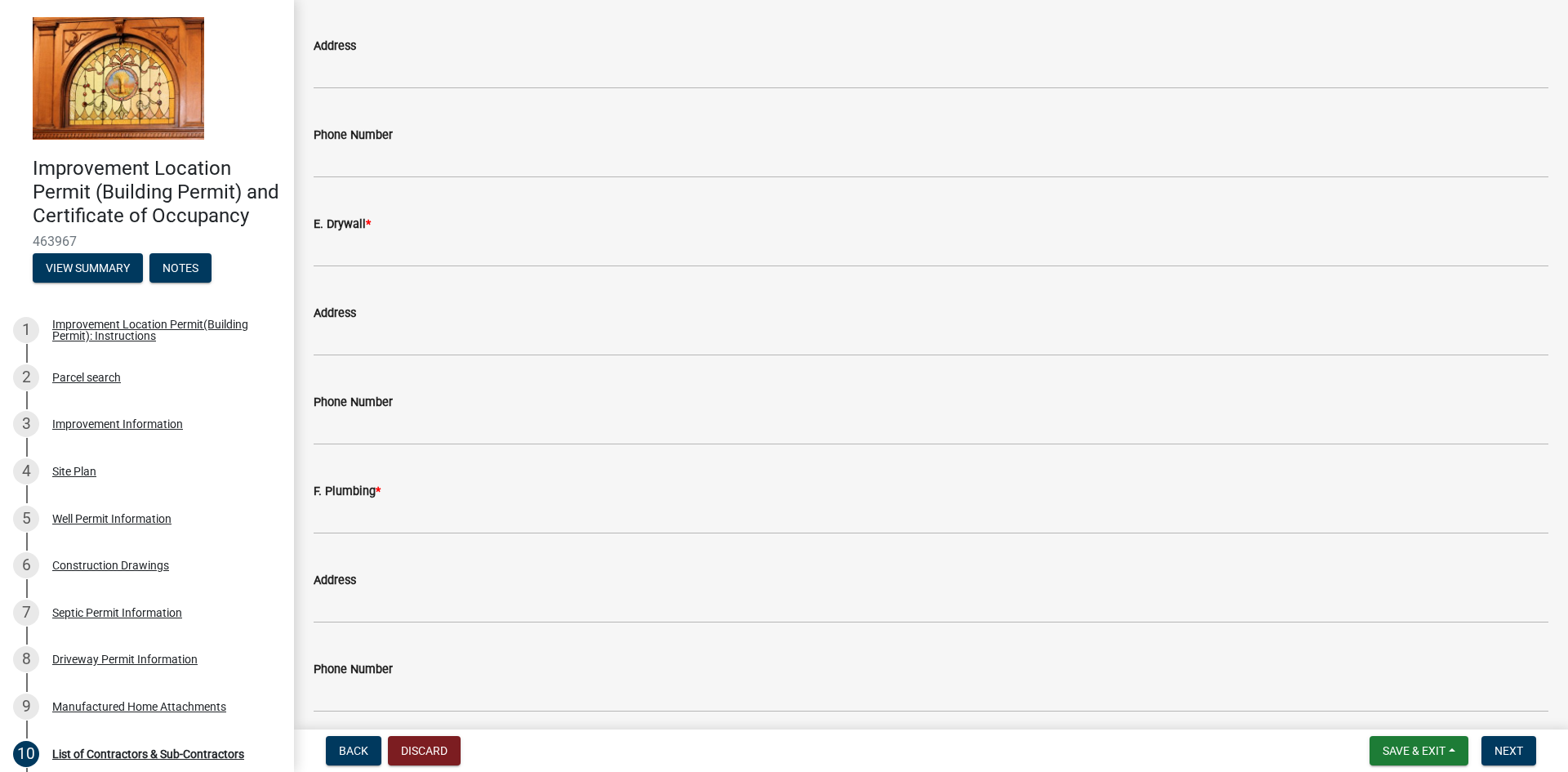
scroll to position [1388, 0]
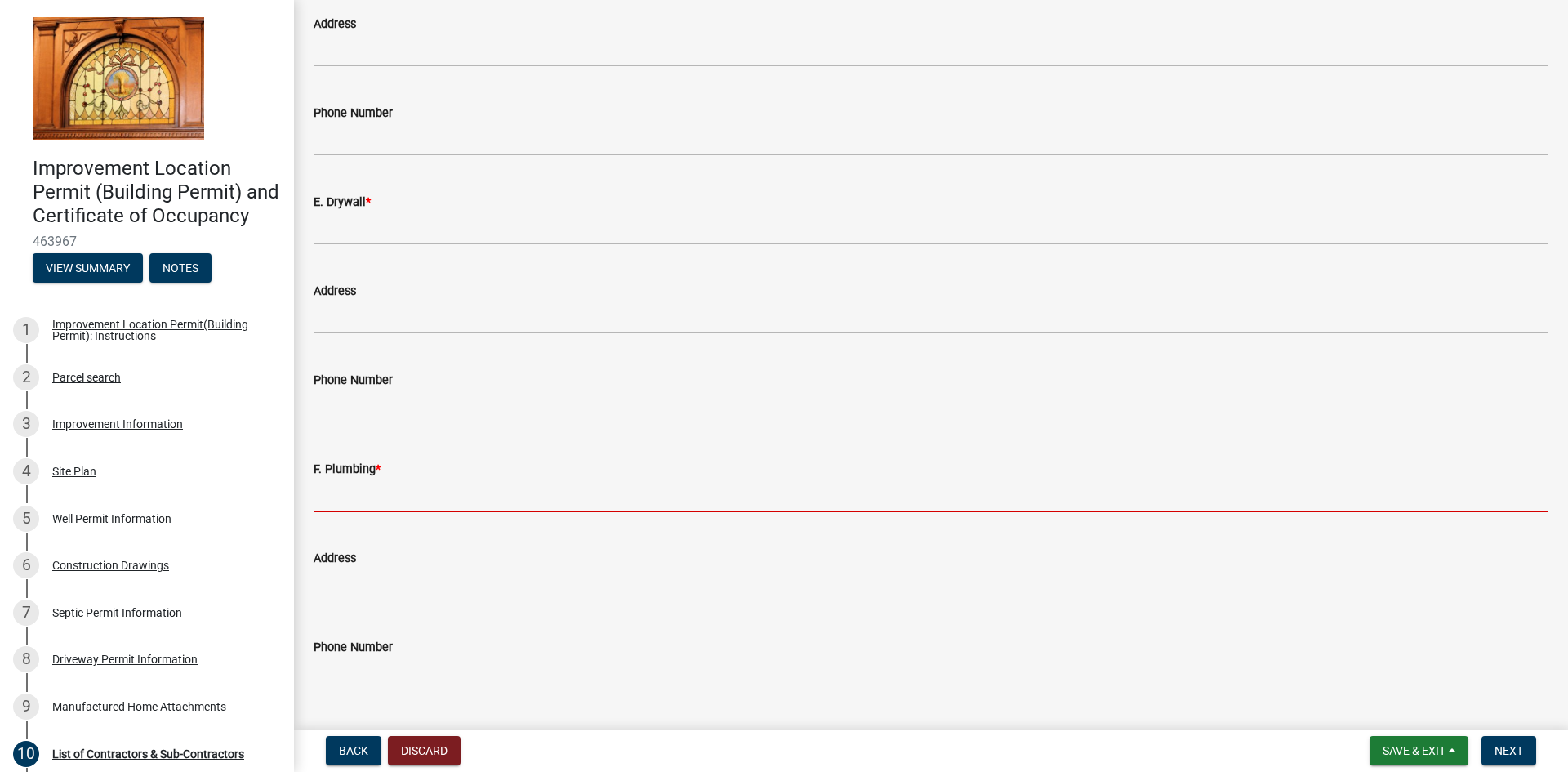
click at [437, 501] on input "F. Plumbing *" at bounding box center [931, 495] width 1235 height 34
type input "Self"
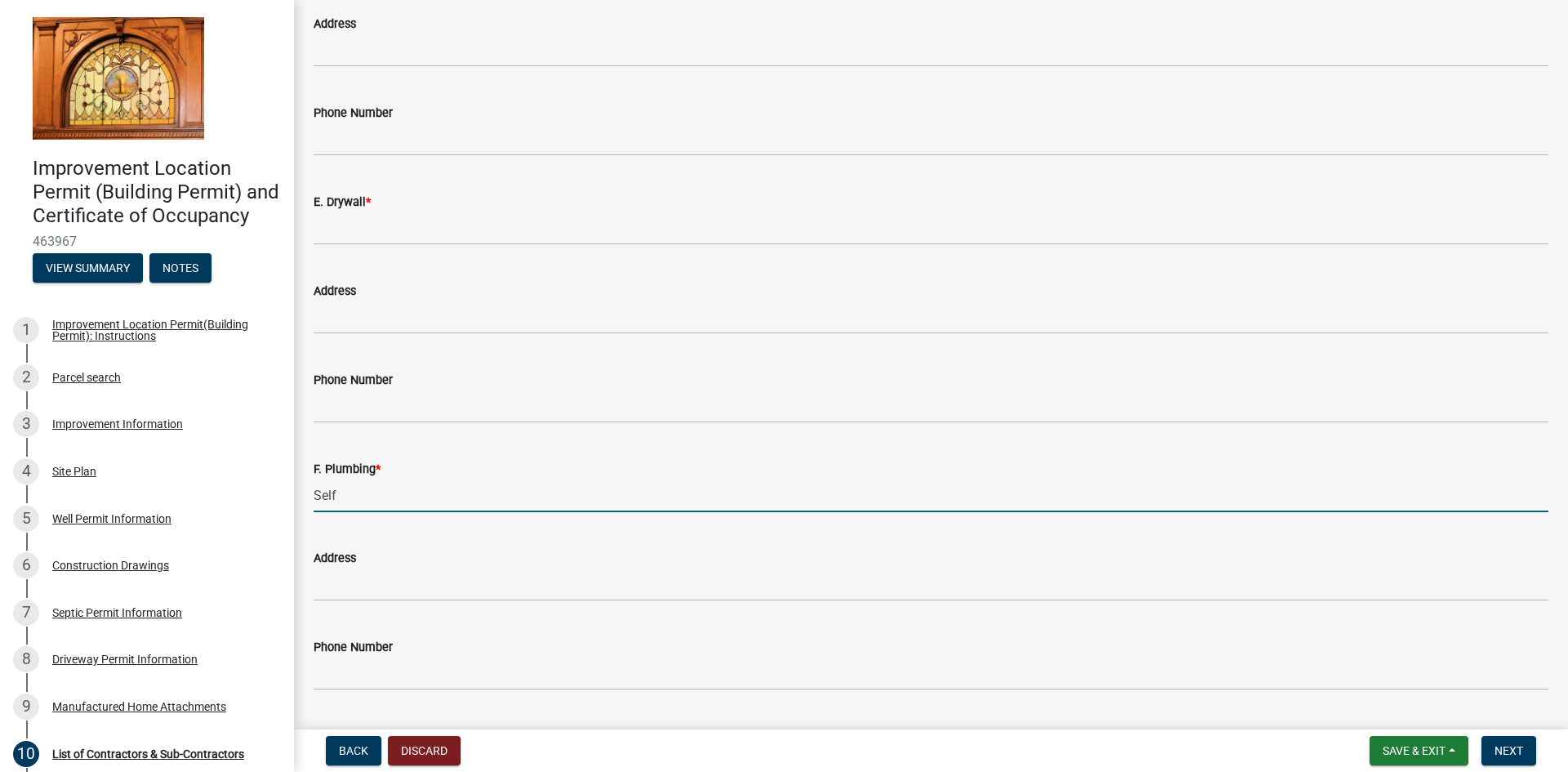
scroll to position [1522, 0]
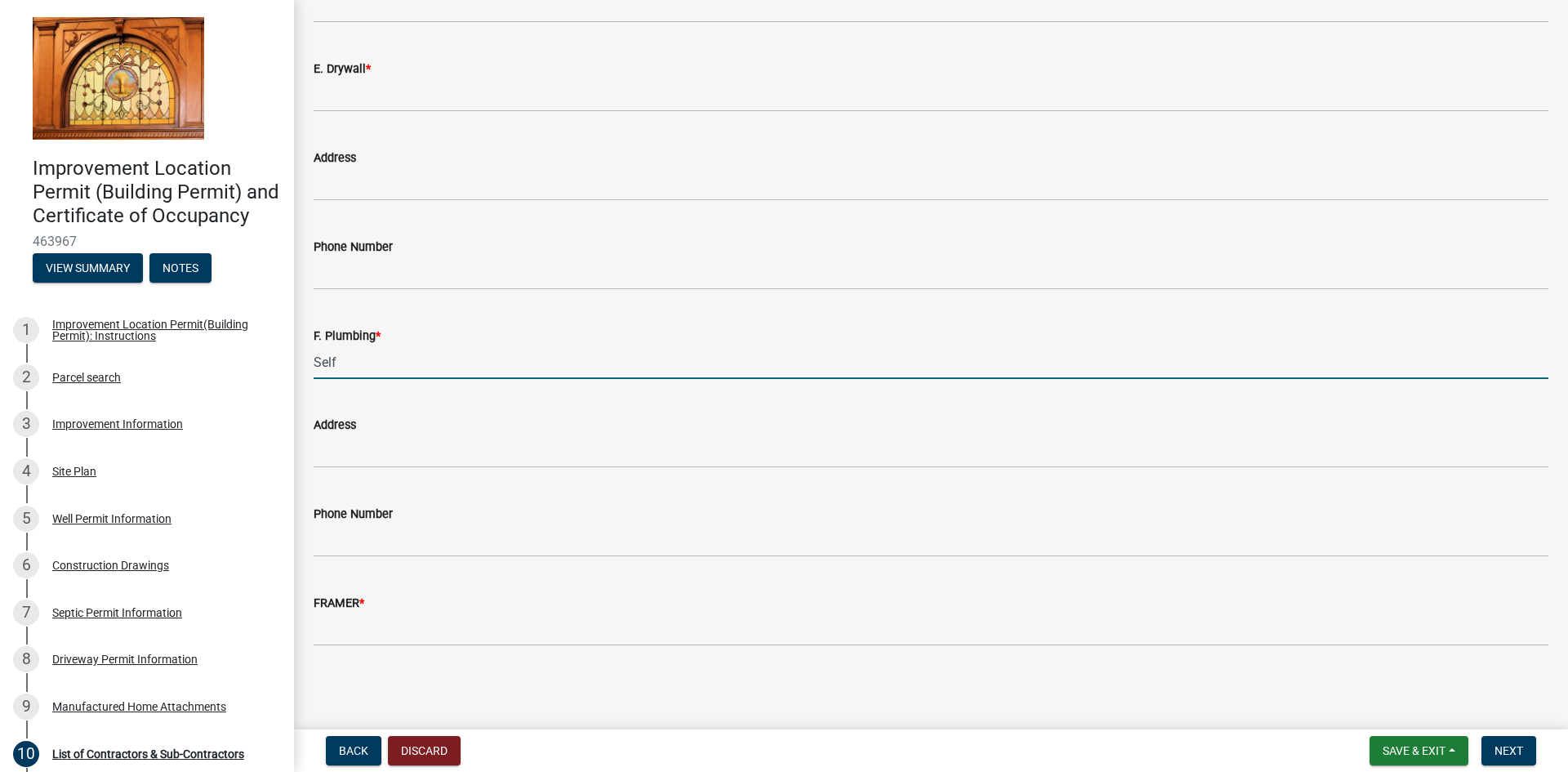
click at [408, 609] on div "FRAMER *" at bounding box center [931, 603] width 1235 height 20
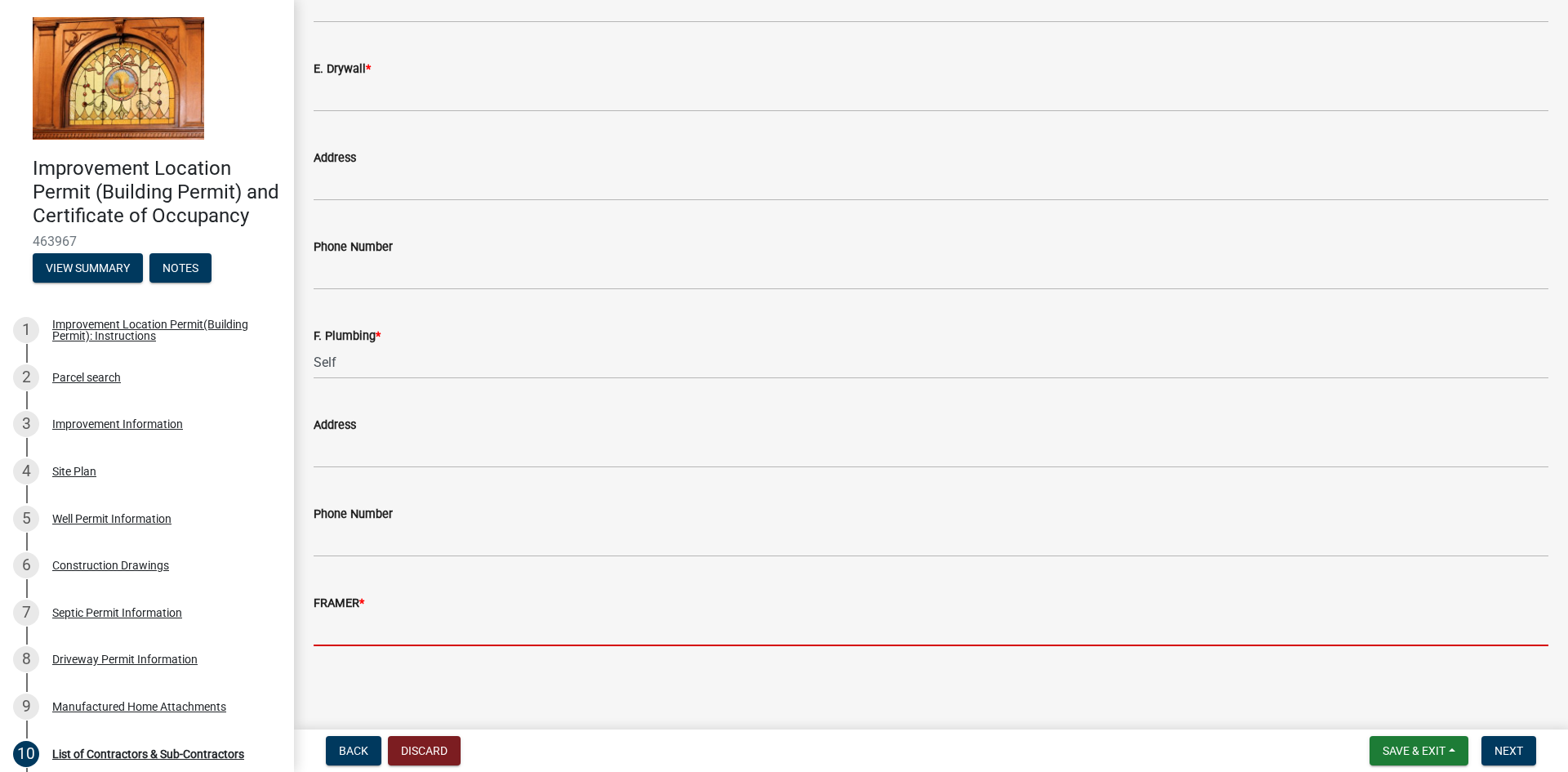
click at [415, 629] on input "FRAMER *" at bounding box center [931, 629] width 1235 height 34
type input "JR Remodeling"
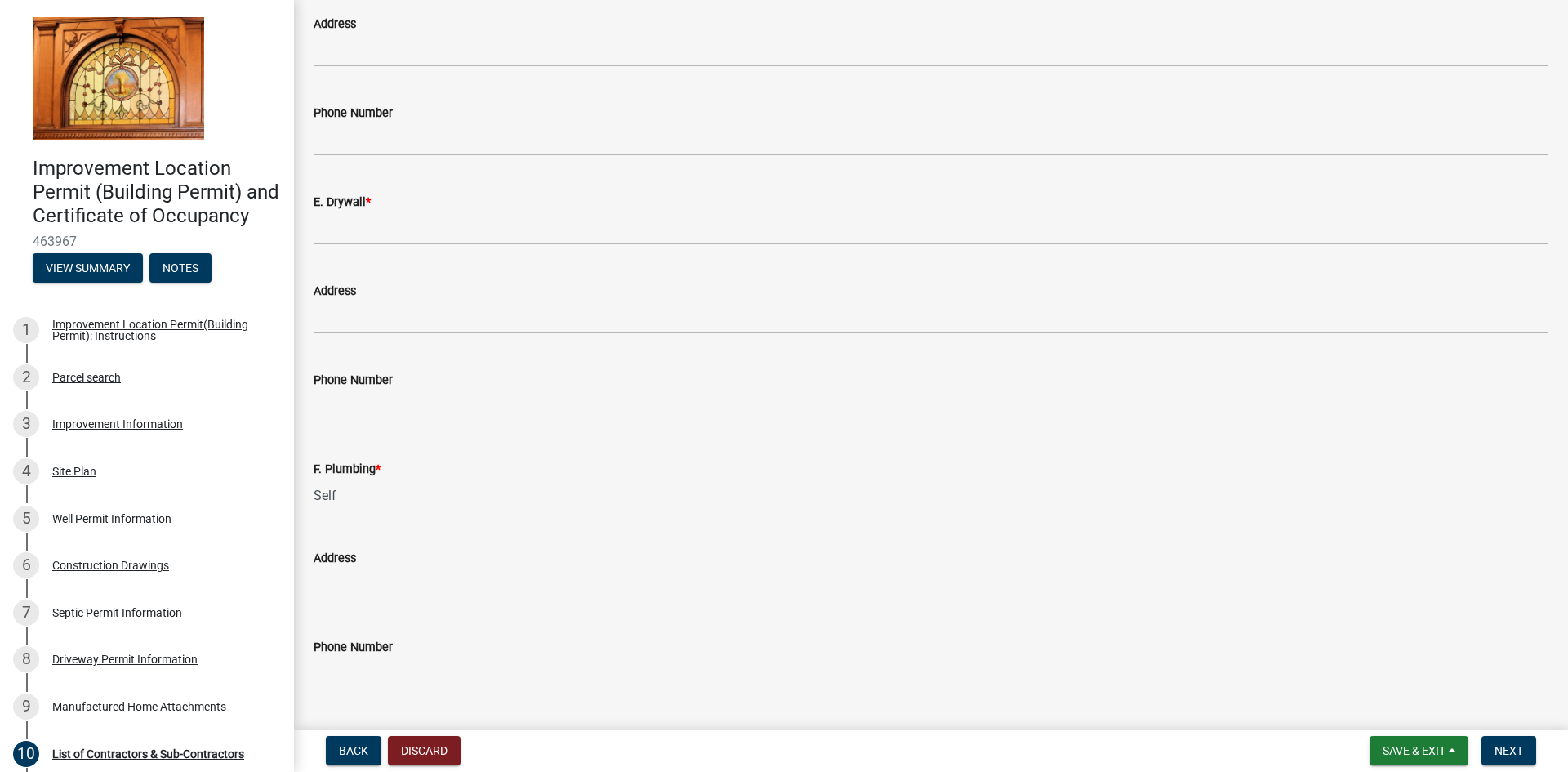
scroll to position [1358, 0]
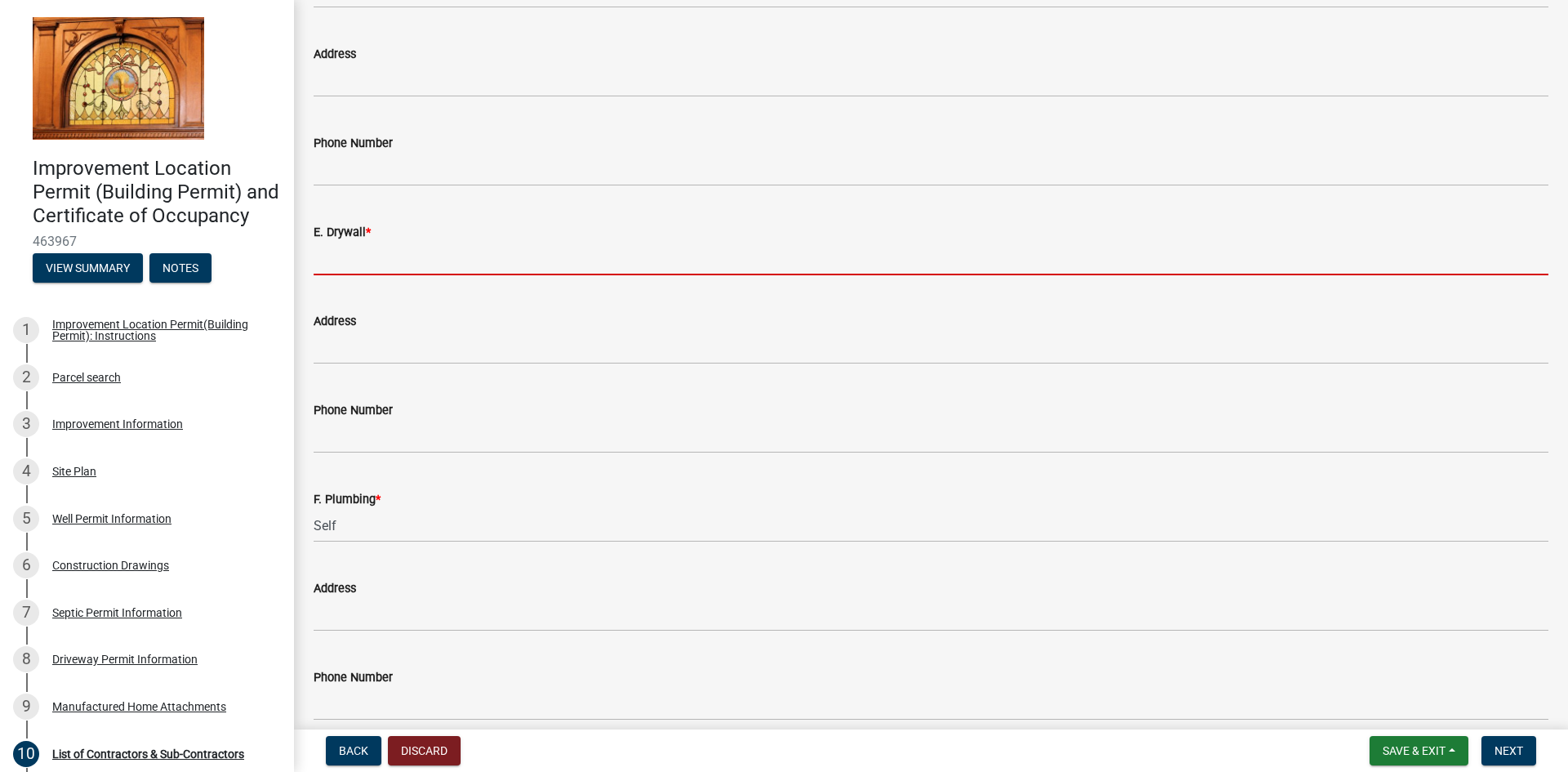
click at [407, 258] on input "E. Drywall *" at bounding box center [931, 259] width 1235 height 34
type input "Self"
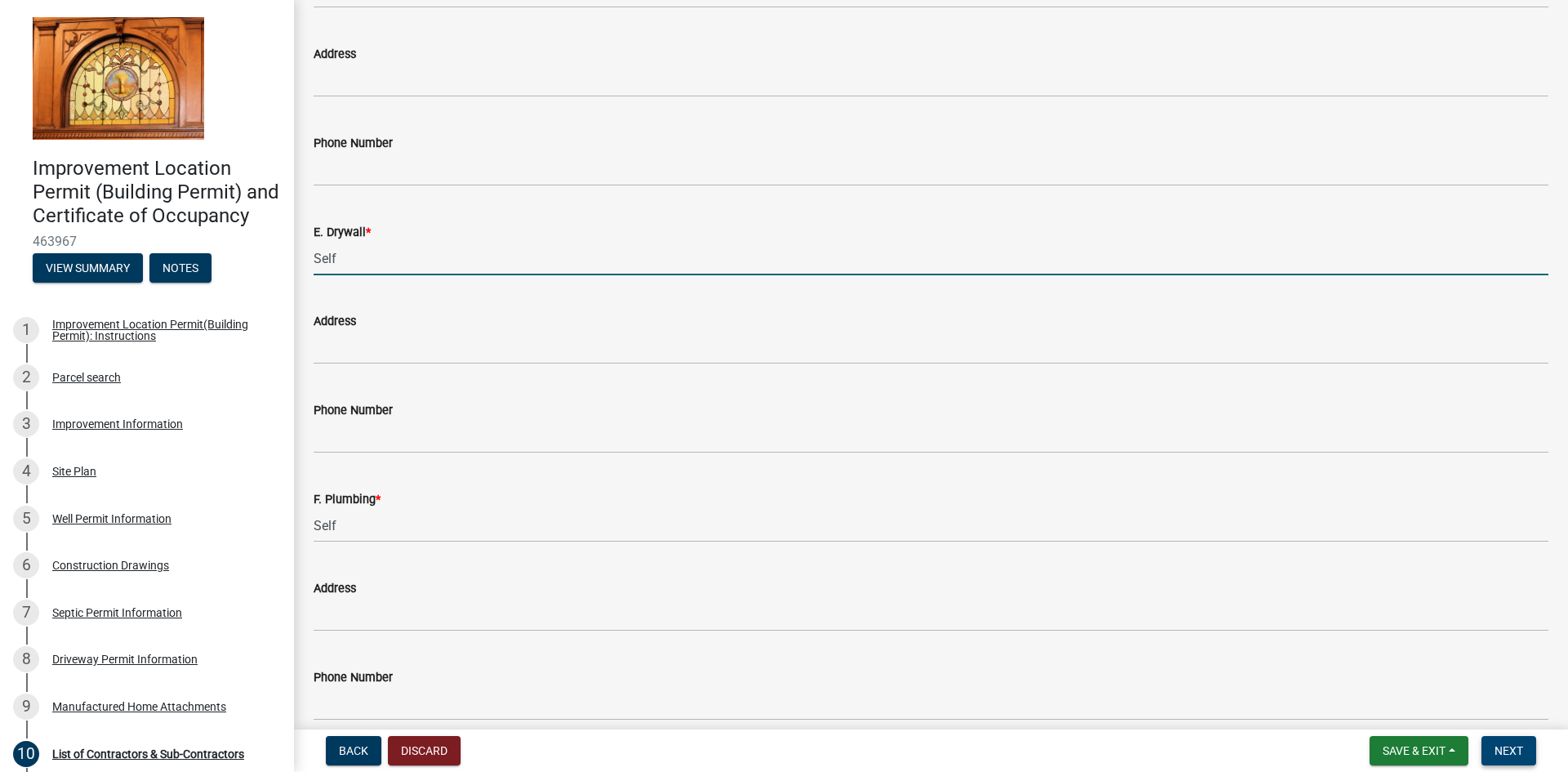
click at [1514, 751] on span "Next" at bounding box center [1509, 750] width 29 height 13
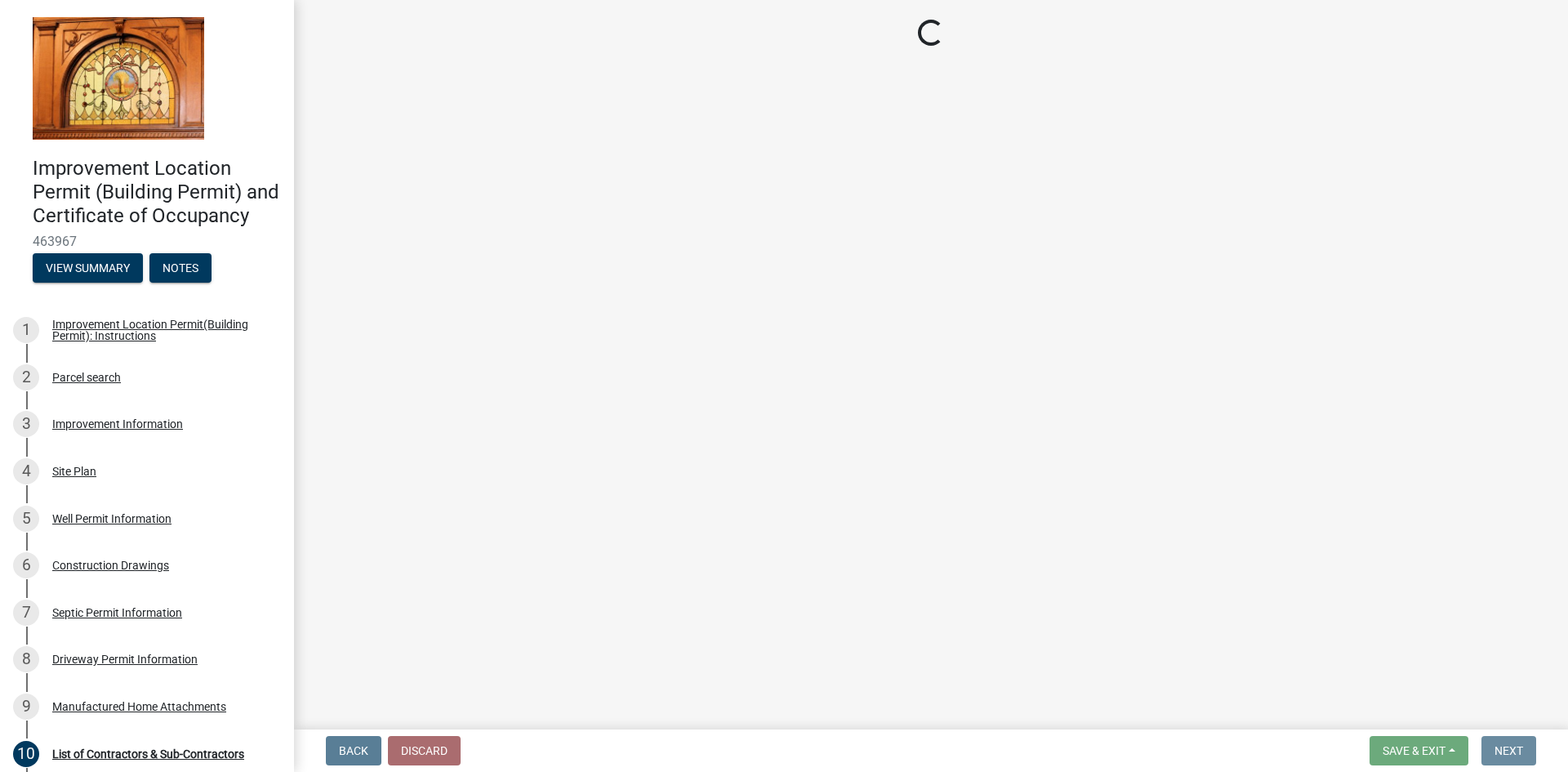
scroll to position [0, 0]
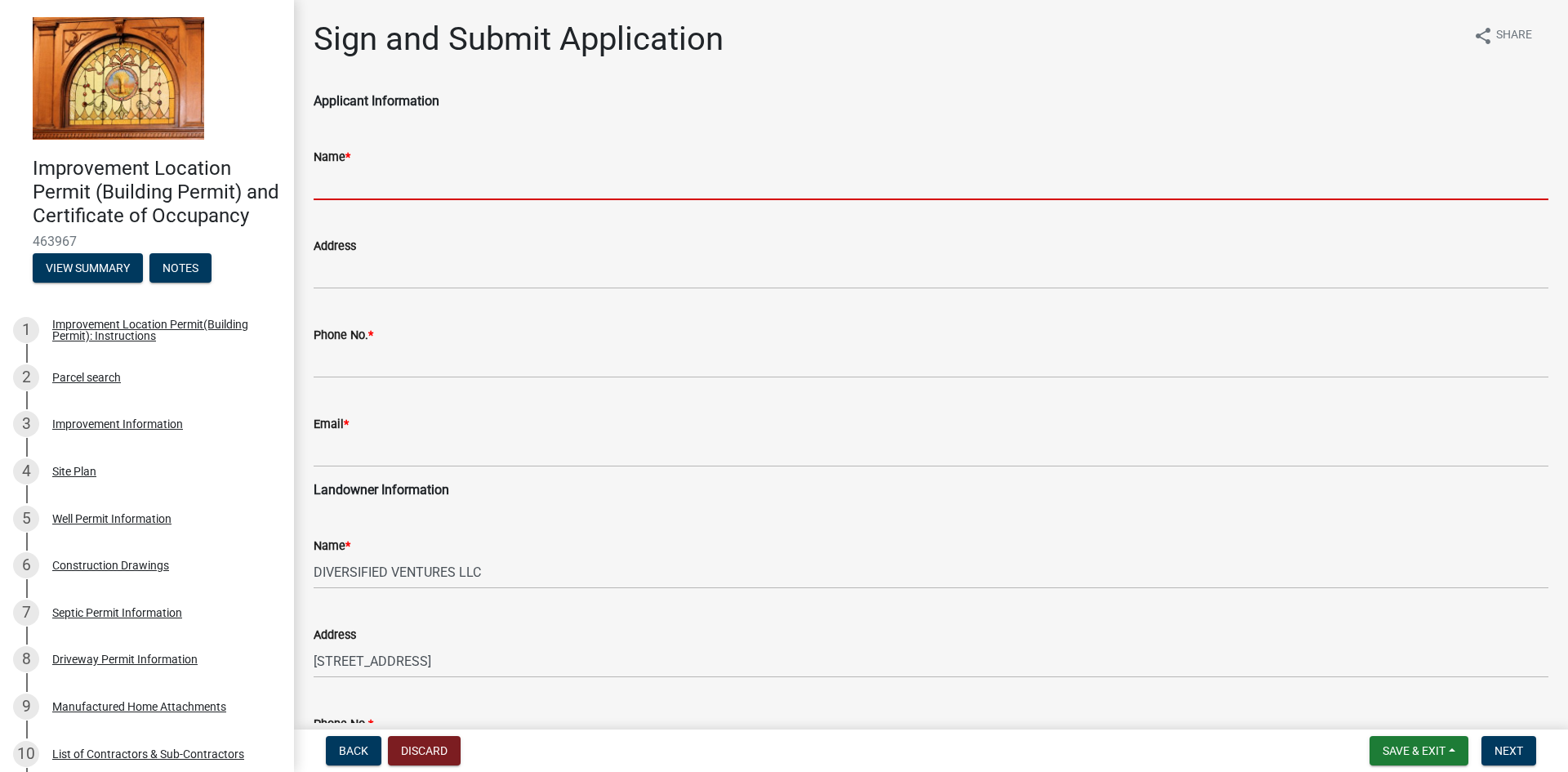
click at [375, 182] on input "Name *" at bounding box center [931, 184] width 1235 height 34
type input "[PERSON_NAME]"
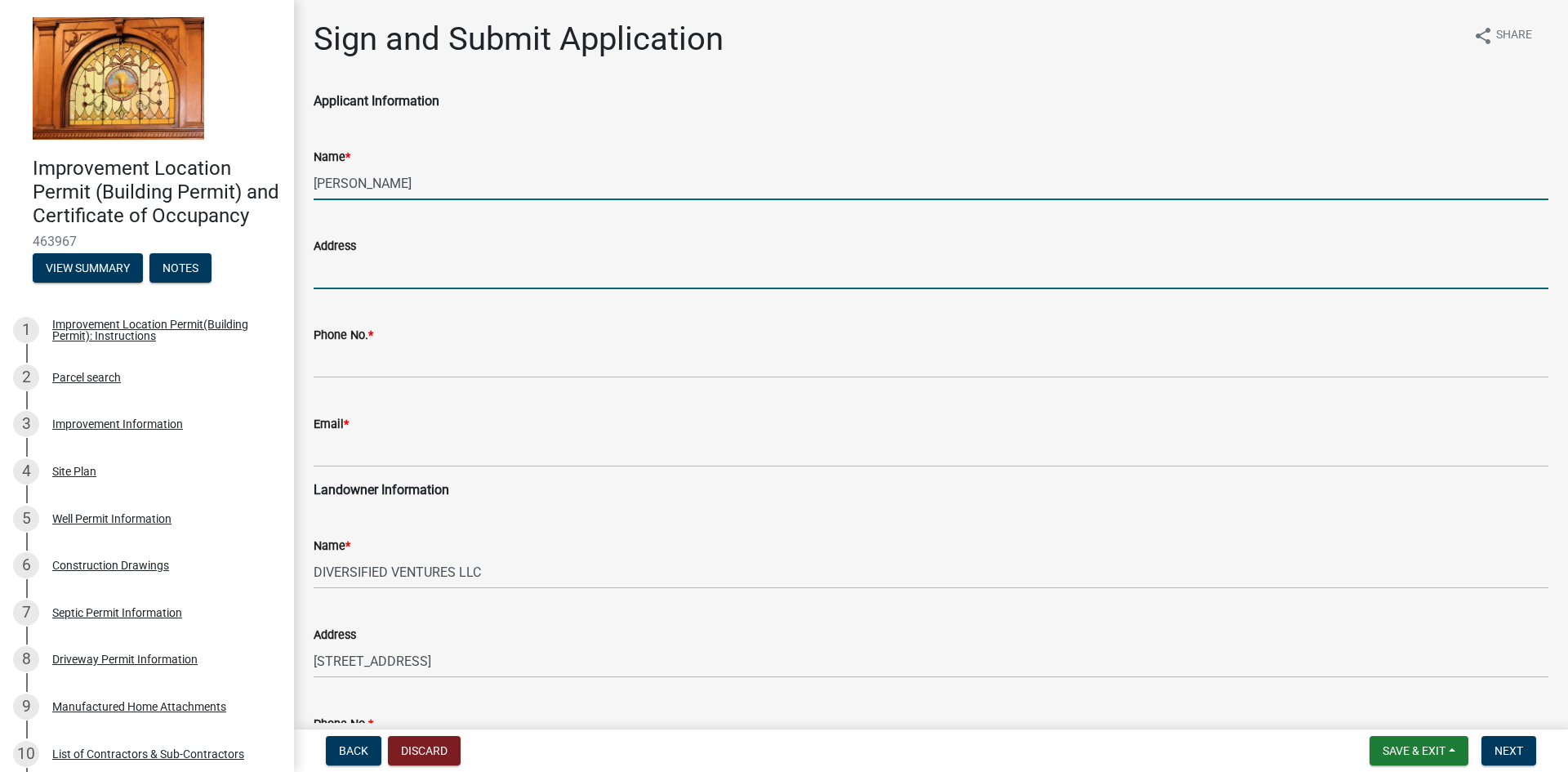
type input "[STREET_ADDRESS]"
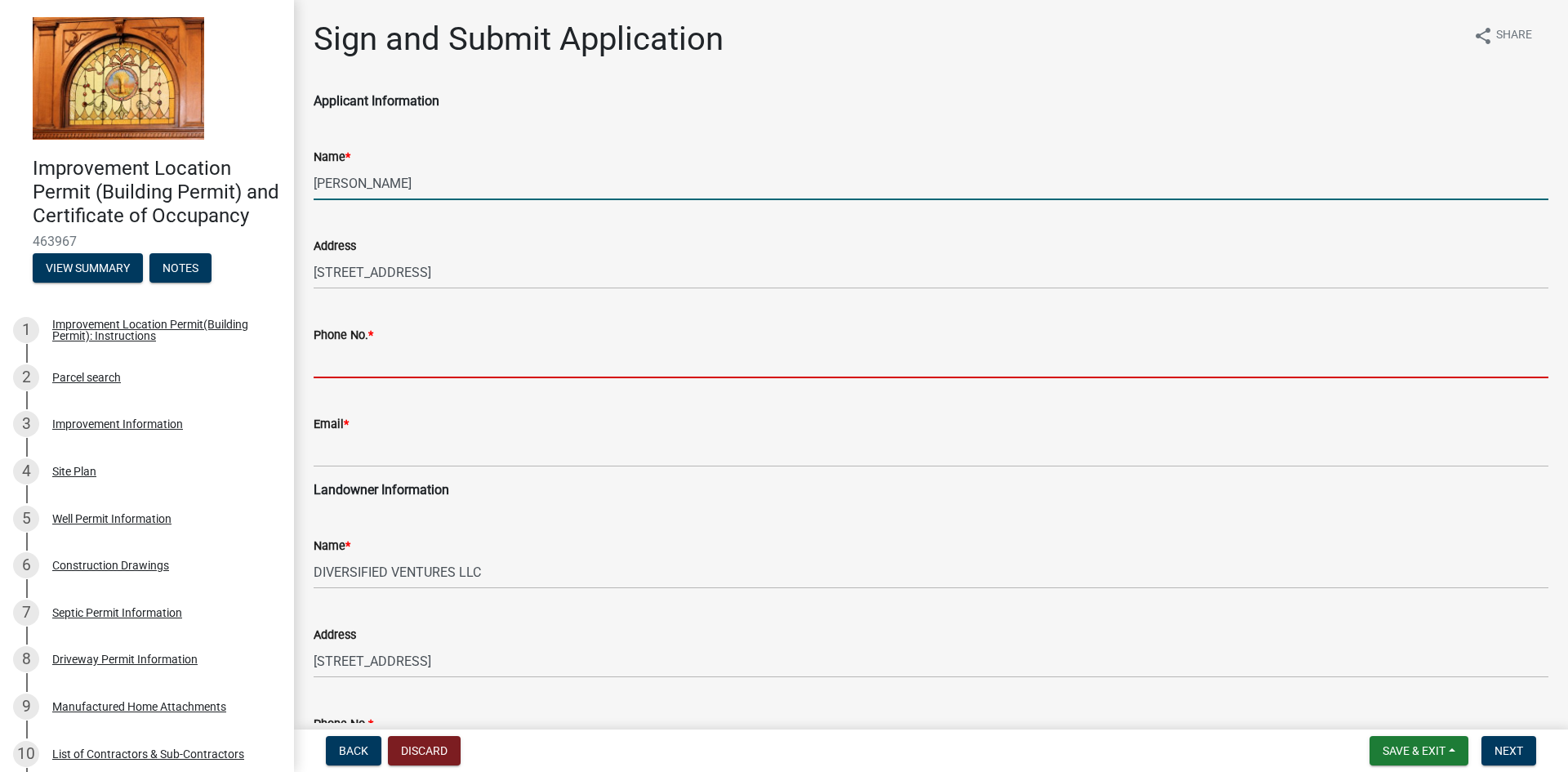
type input "3175648339"
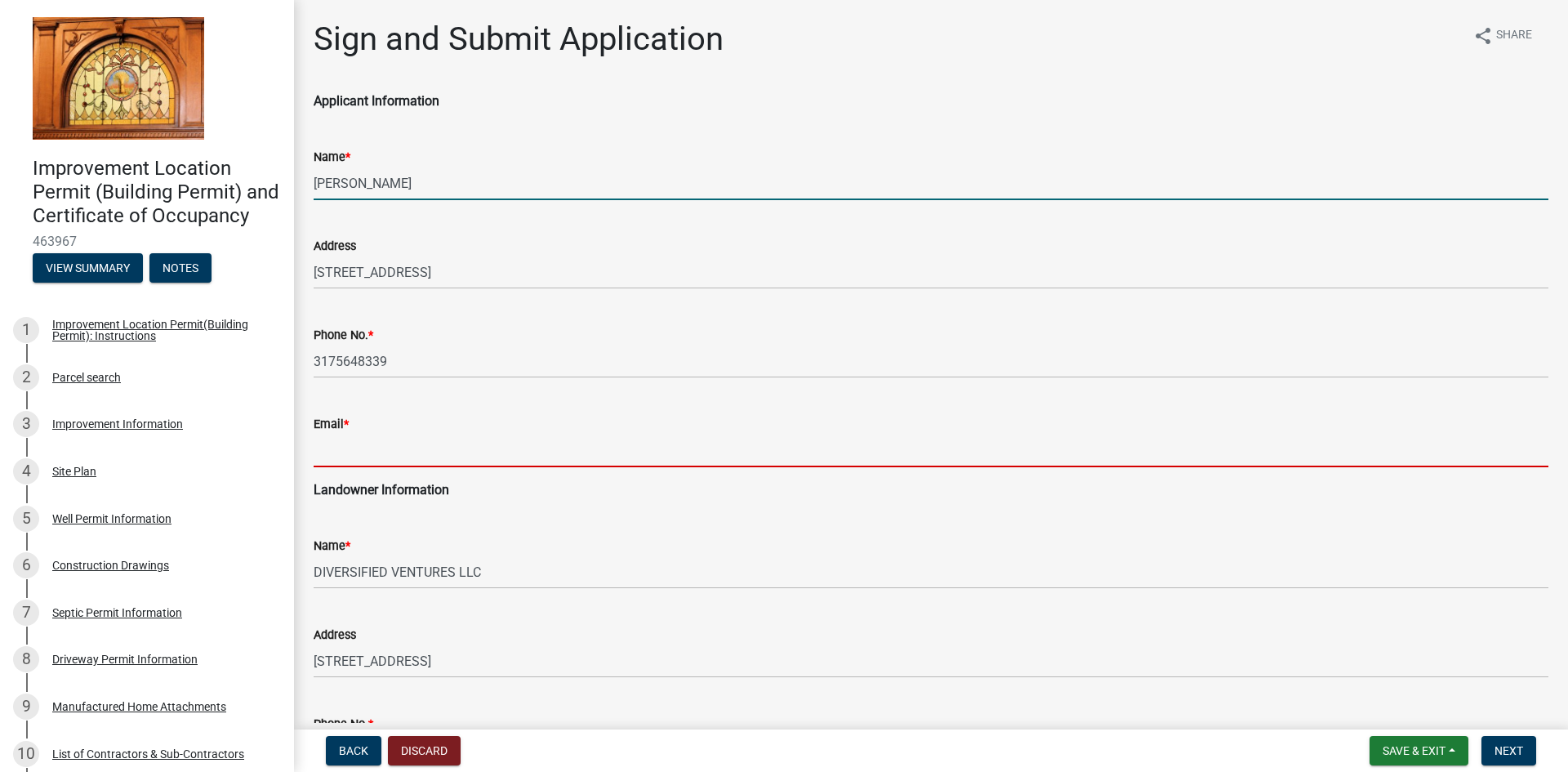
type input "[PERSON_NAME][EMAIL_ADDRESS][DOMAIN_NAME]"
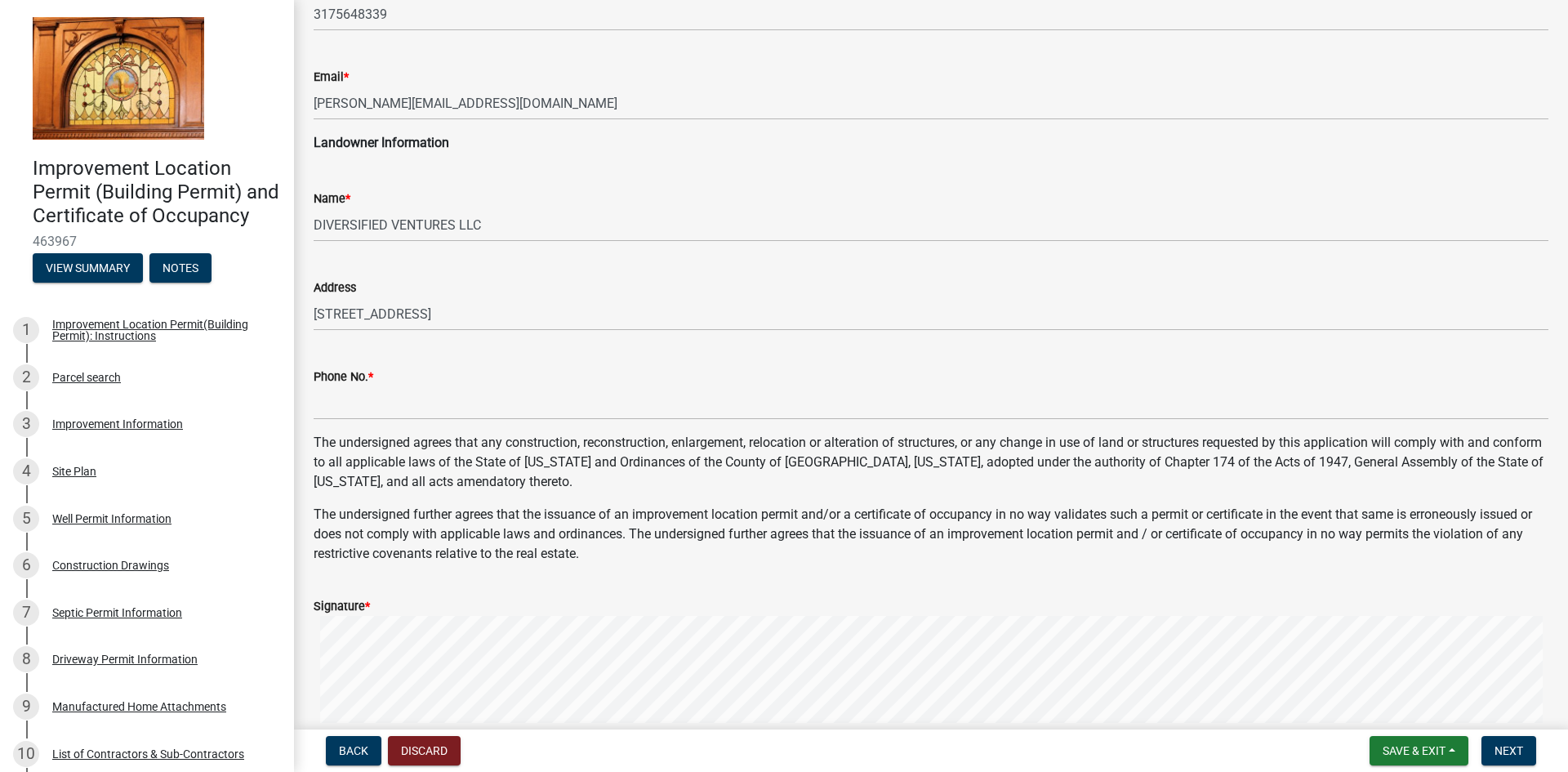
scroll to position [562, 0]
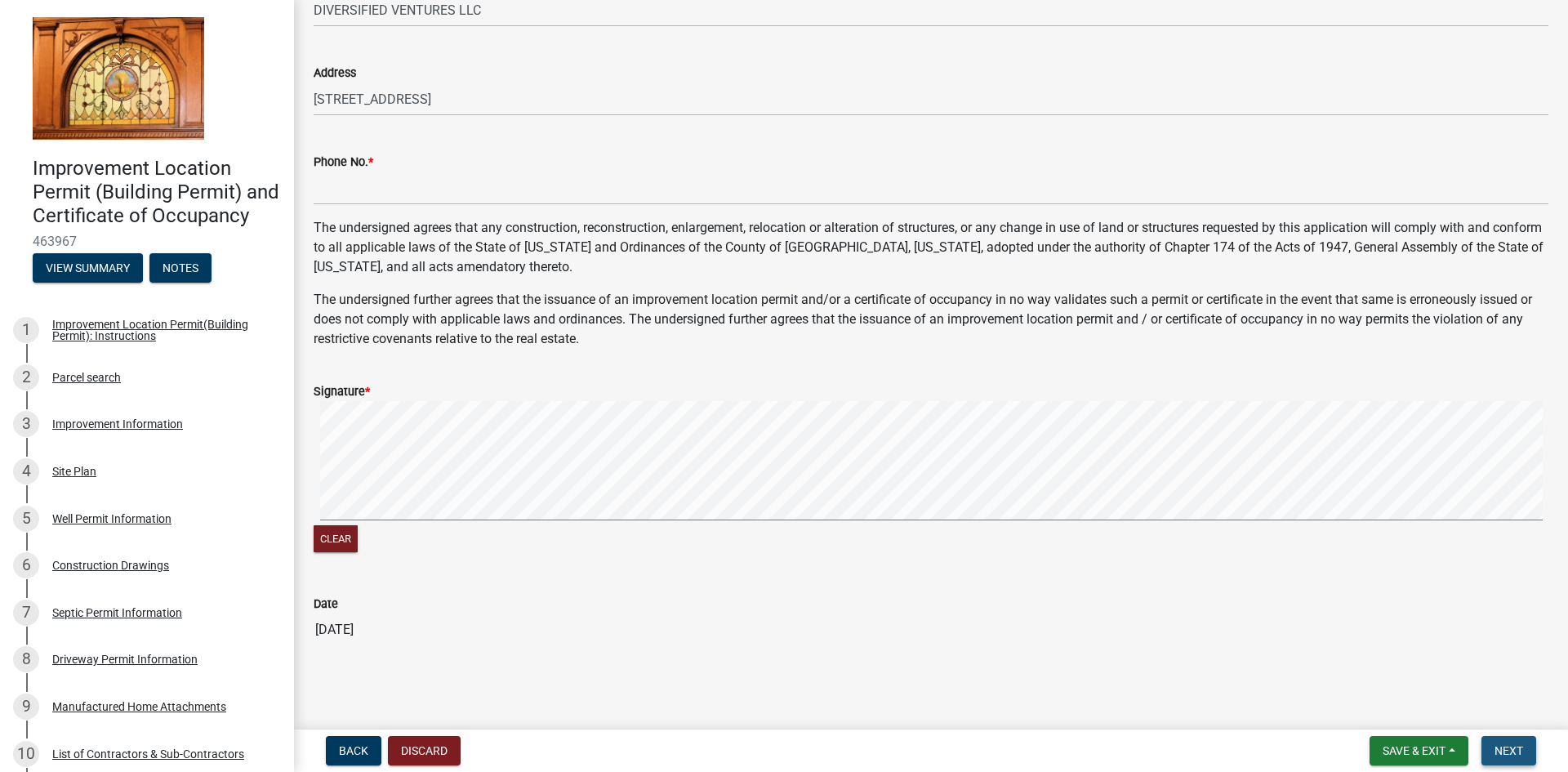
click at [1497, 745] on span "Next" at bounding box center [1509, 750] width 29 height 13
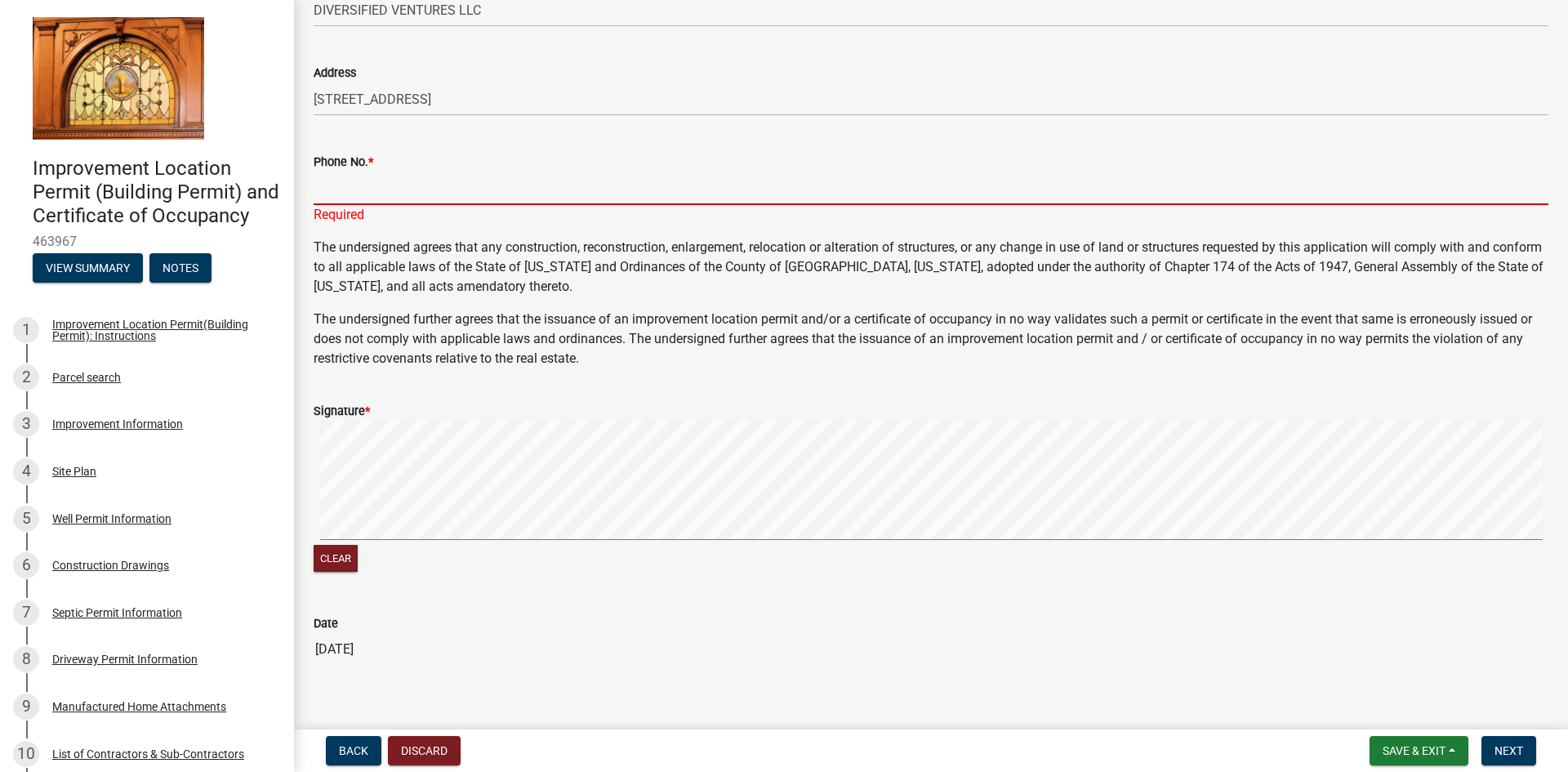
click at [347, 195] on input "Phone No. *" at bounding box center [931, 189] width 1235 height 34
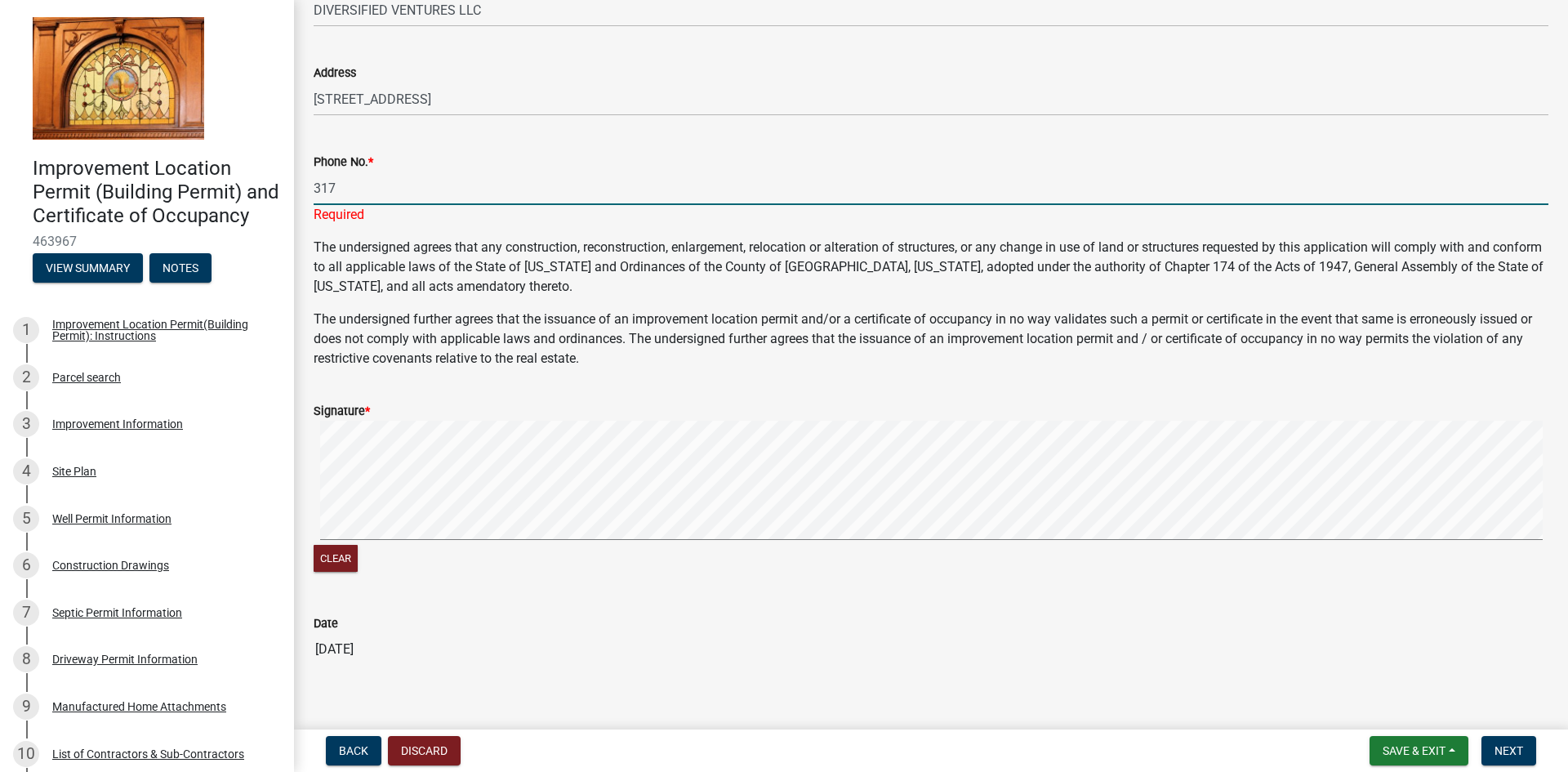
type input "3175648339"
click at [1503, 744] on span "Next" at bounding box center [1509, 750] width 29 height 13
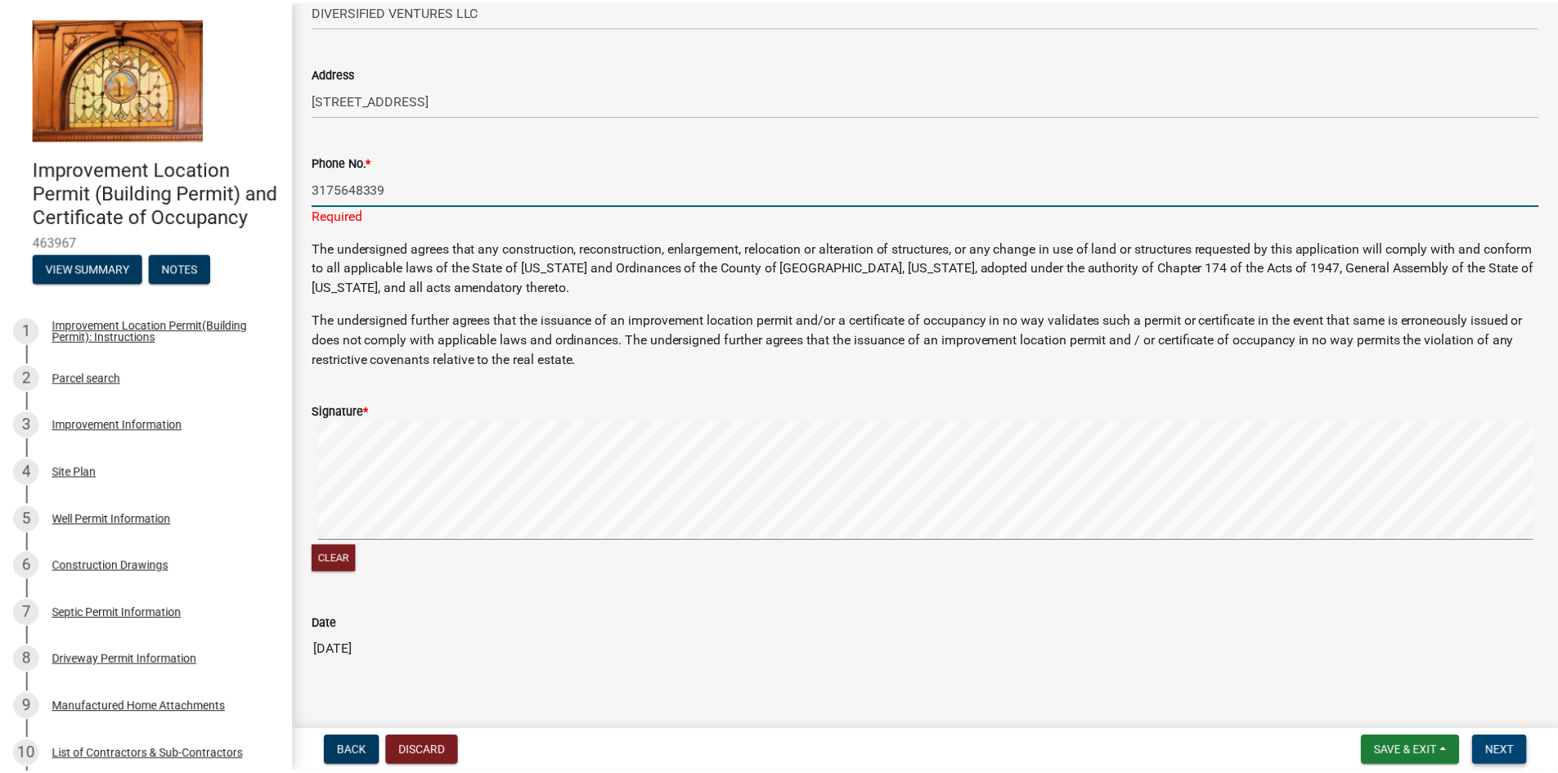
scroll to position [0, 0]
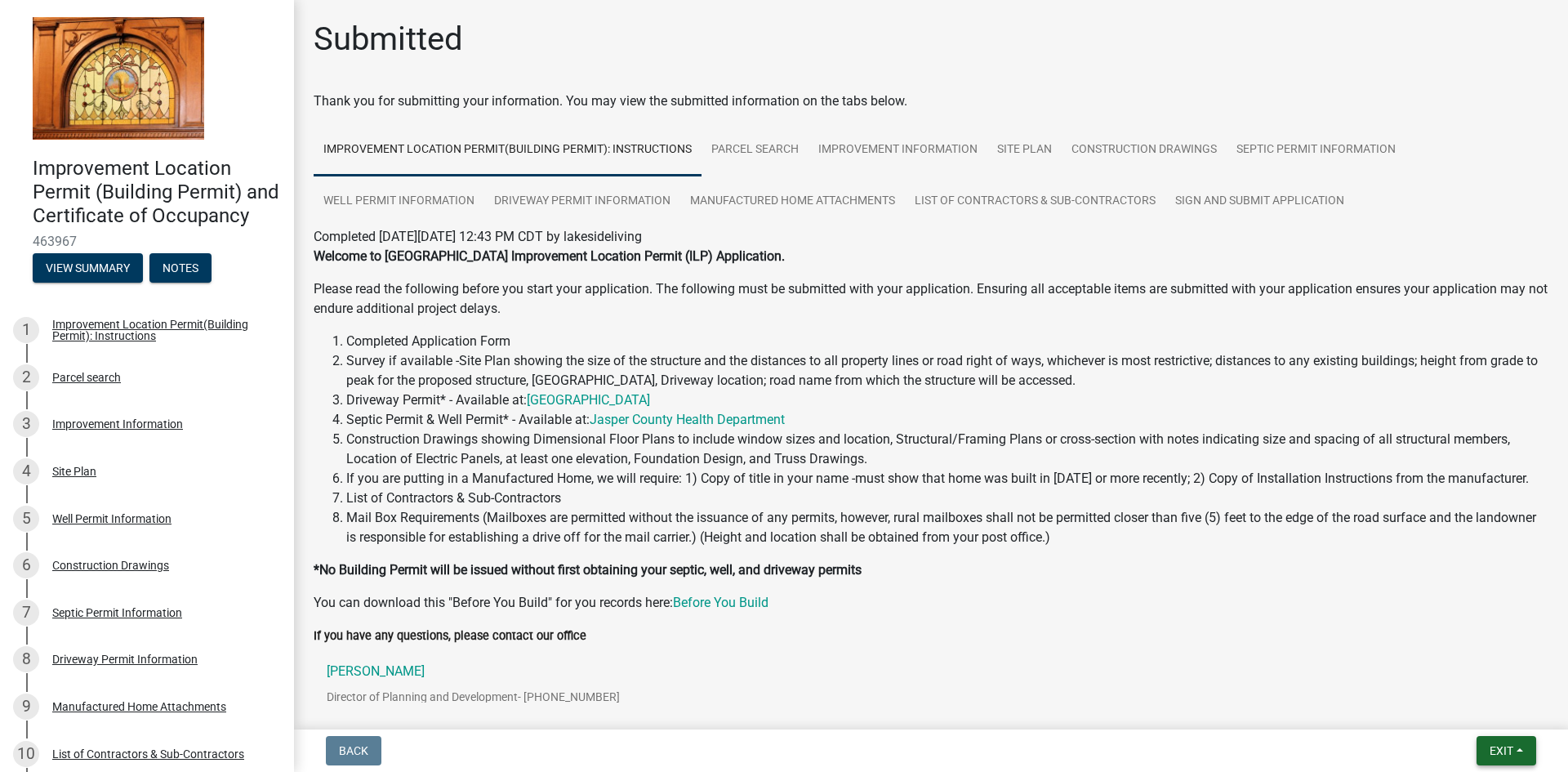
click at [1492, 742] on button "Exit" at bounding box center [1507, 750] width 60 height 29
click at [1437, 710] on button "Save & Exit" at bounding box center [1471, 707] width 131 height 39
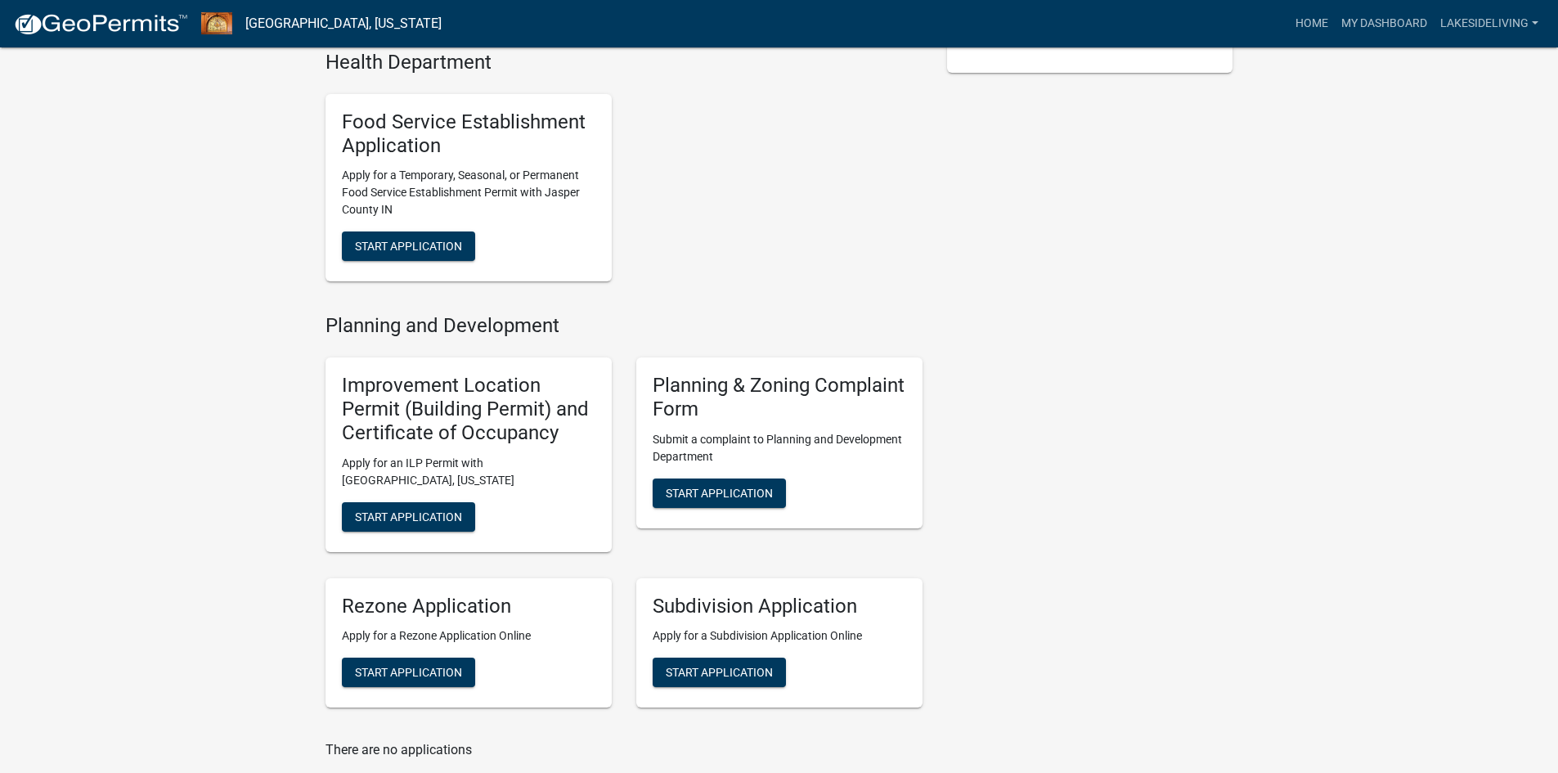
scroll to position [491, 0]
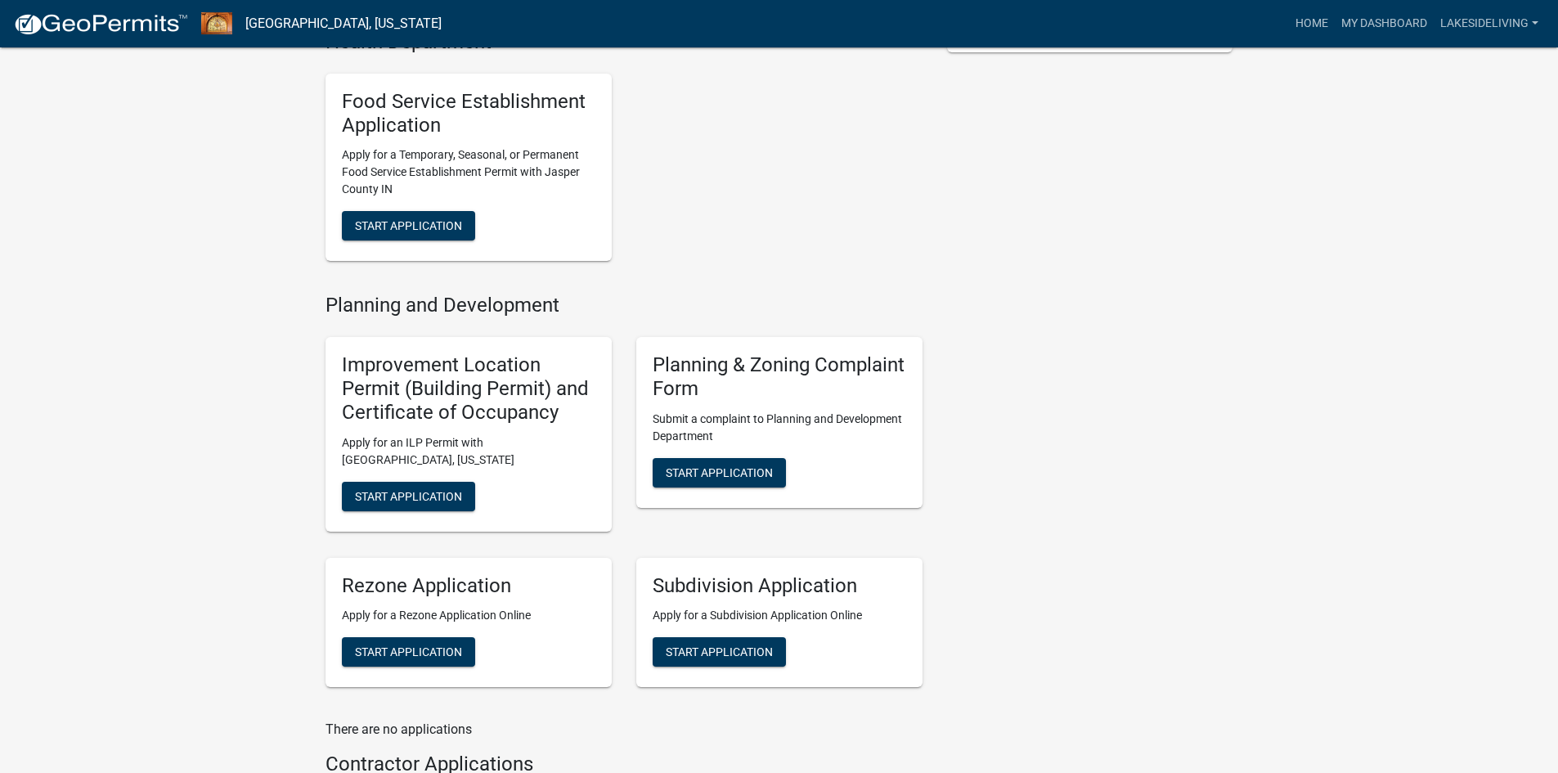
click at [999, 284] on div "Contacts [PERSON_NAME], EHS Director of Environmental & Food Safety Contact [PE…" at bounding box center [1090, 214] width 311 height 1175
click at [405, 490] on span "Start Application" at bounding box center [408, 495] width 107 height 13
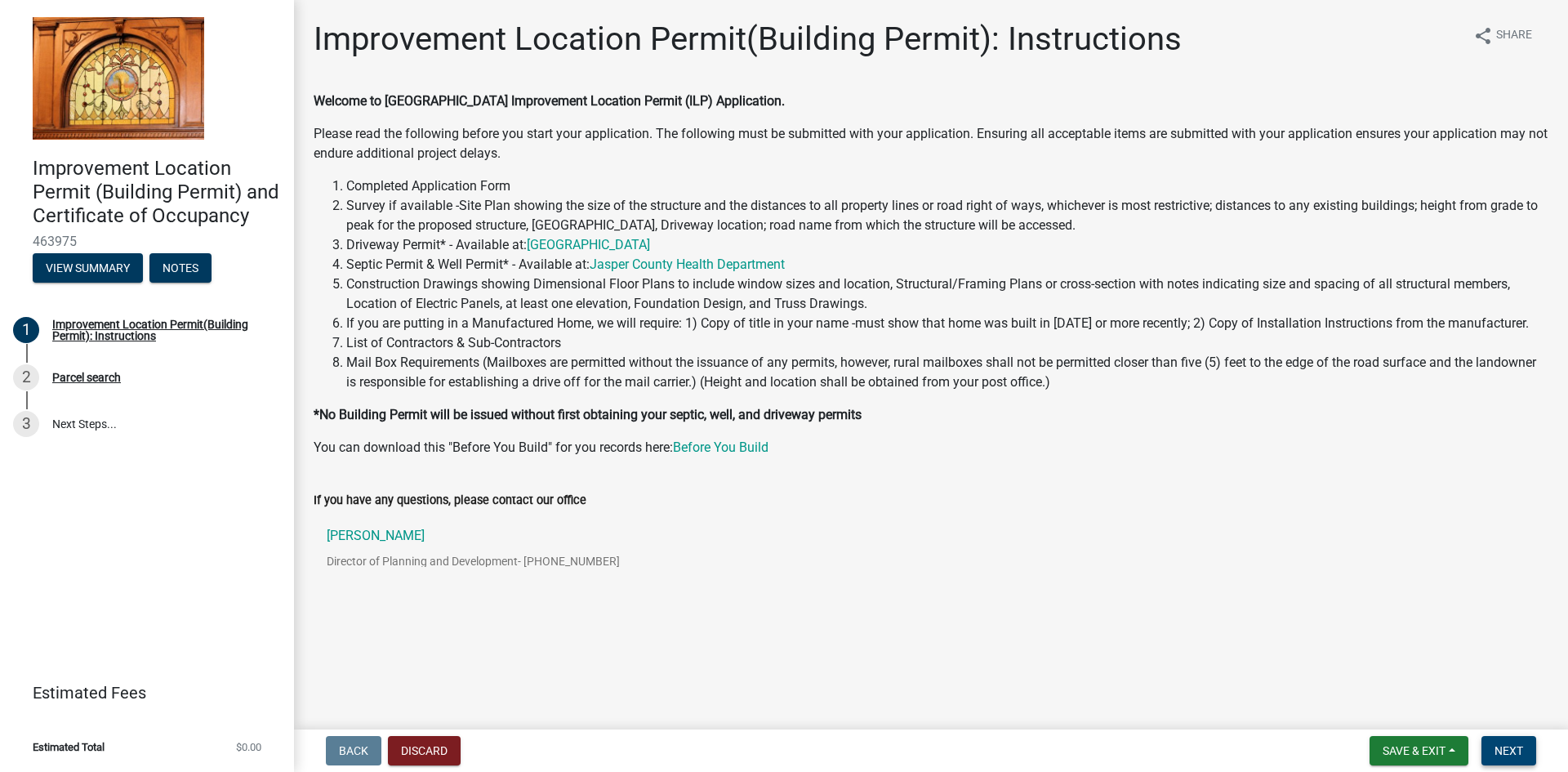
click at [1508, 750] on span "Next" at bounding box center [1509, 750] width 29 height 13
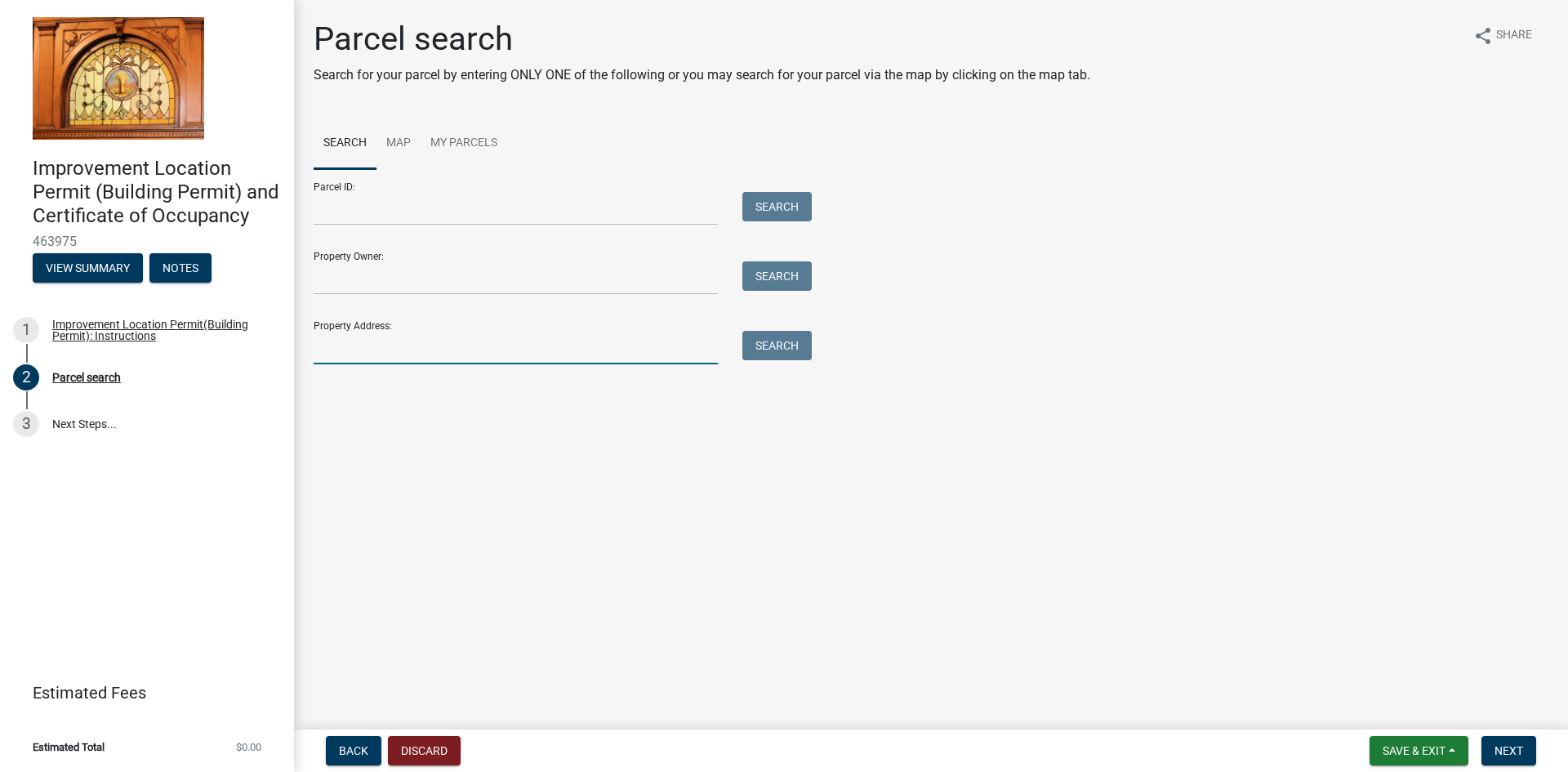
click at [428, 349] on input "Property Address:" at bounding box center [515, 348] width 404 height 34
type input "[STREET_ADDRESS]"
click at [761, 350] on button "Search" at bounding box center [777, 345] width 70 height 29
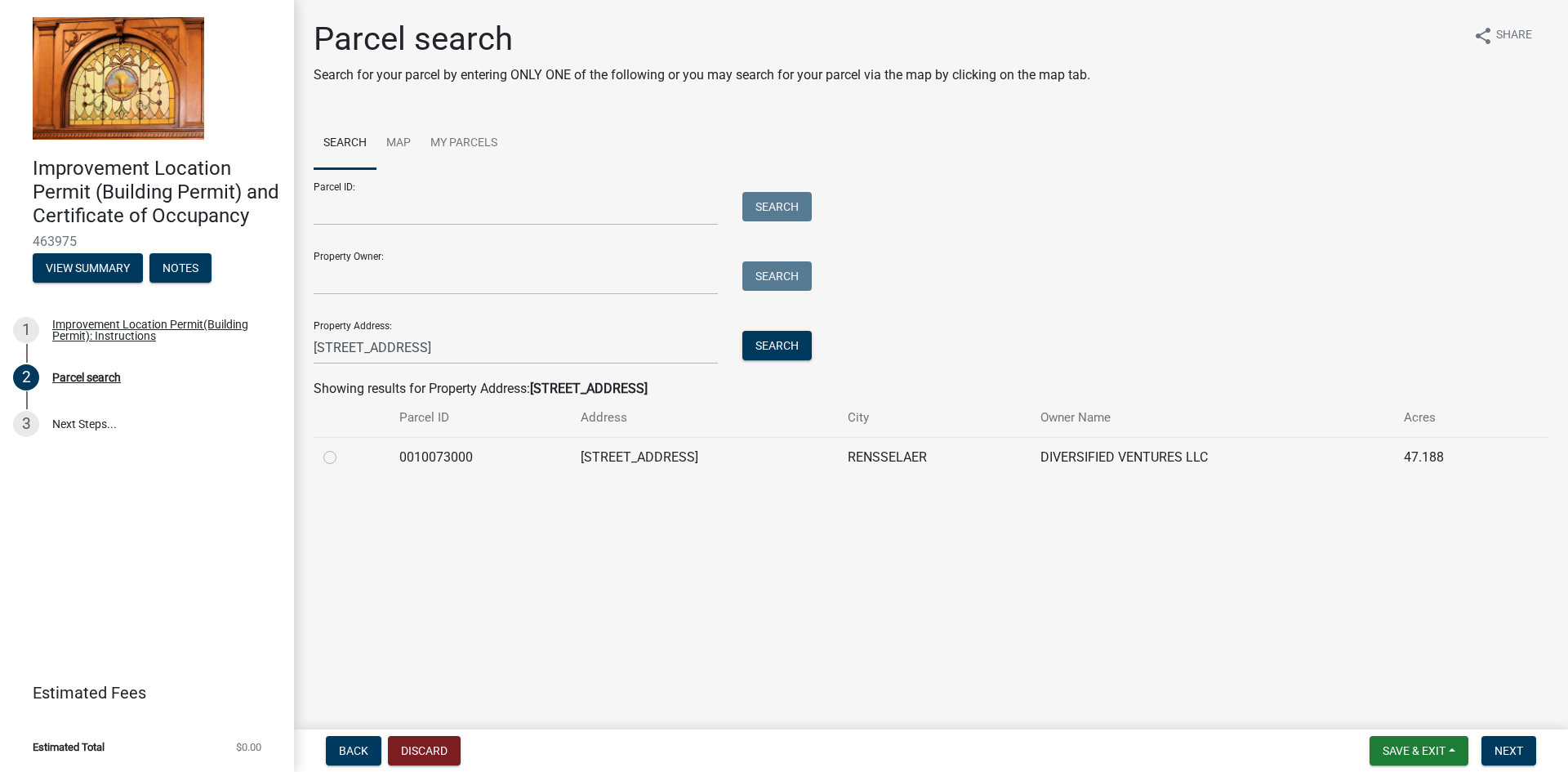
click at [344, 447] on label at bounding box center [344, 447] width 0 height 0
click at [344, 458] on input "radio" at bounding box center [349, 452] width 11 height 11
radio input "true"
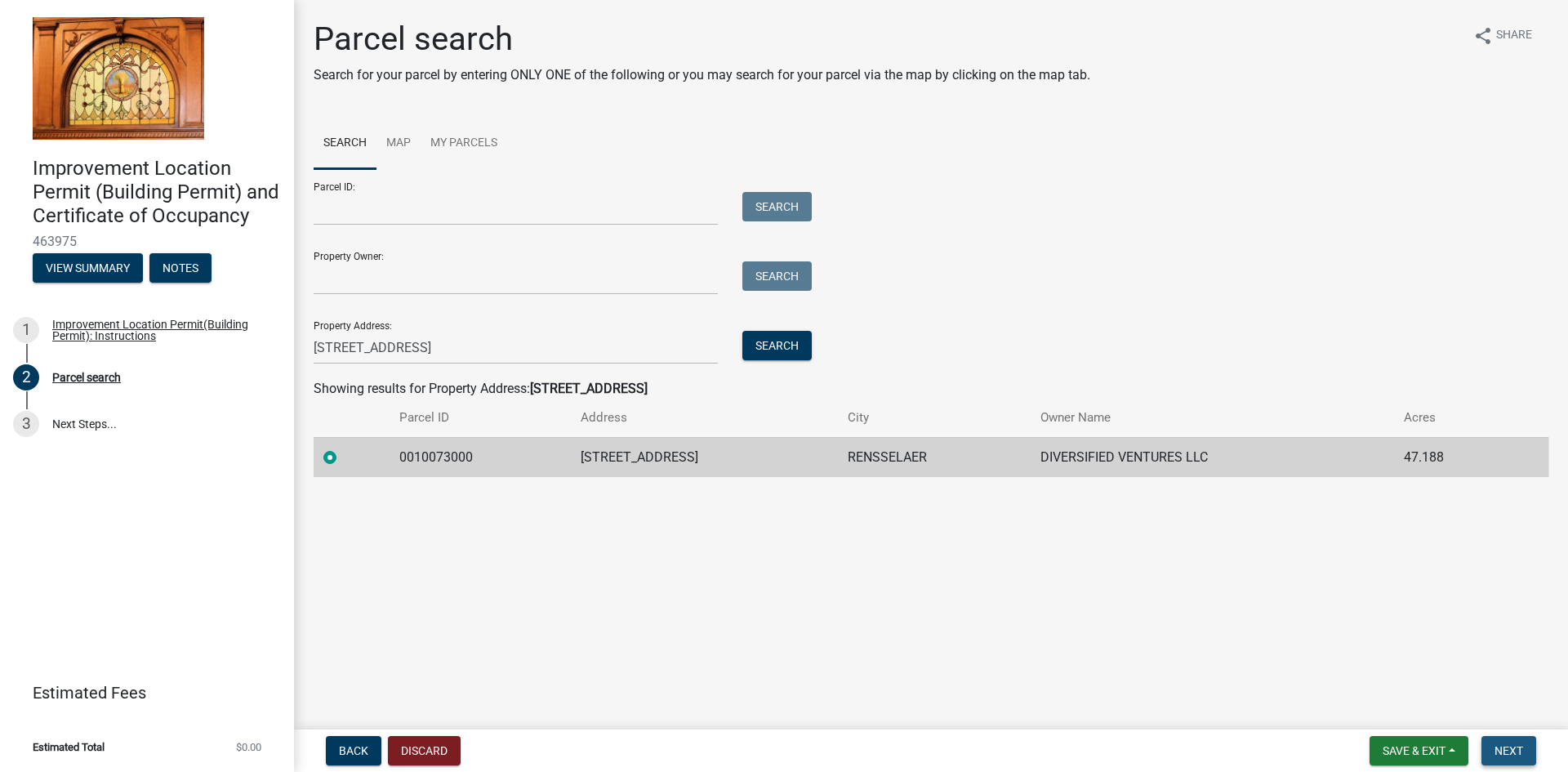
click at [1511, 747] on span "Next" at bounding box center [1509, 750] width 29 height 13
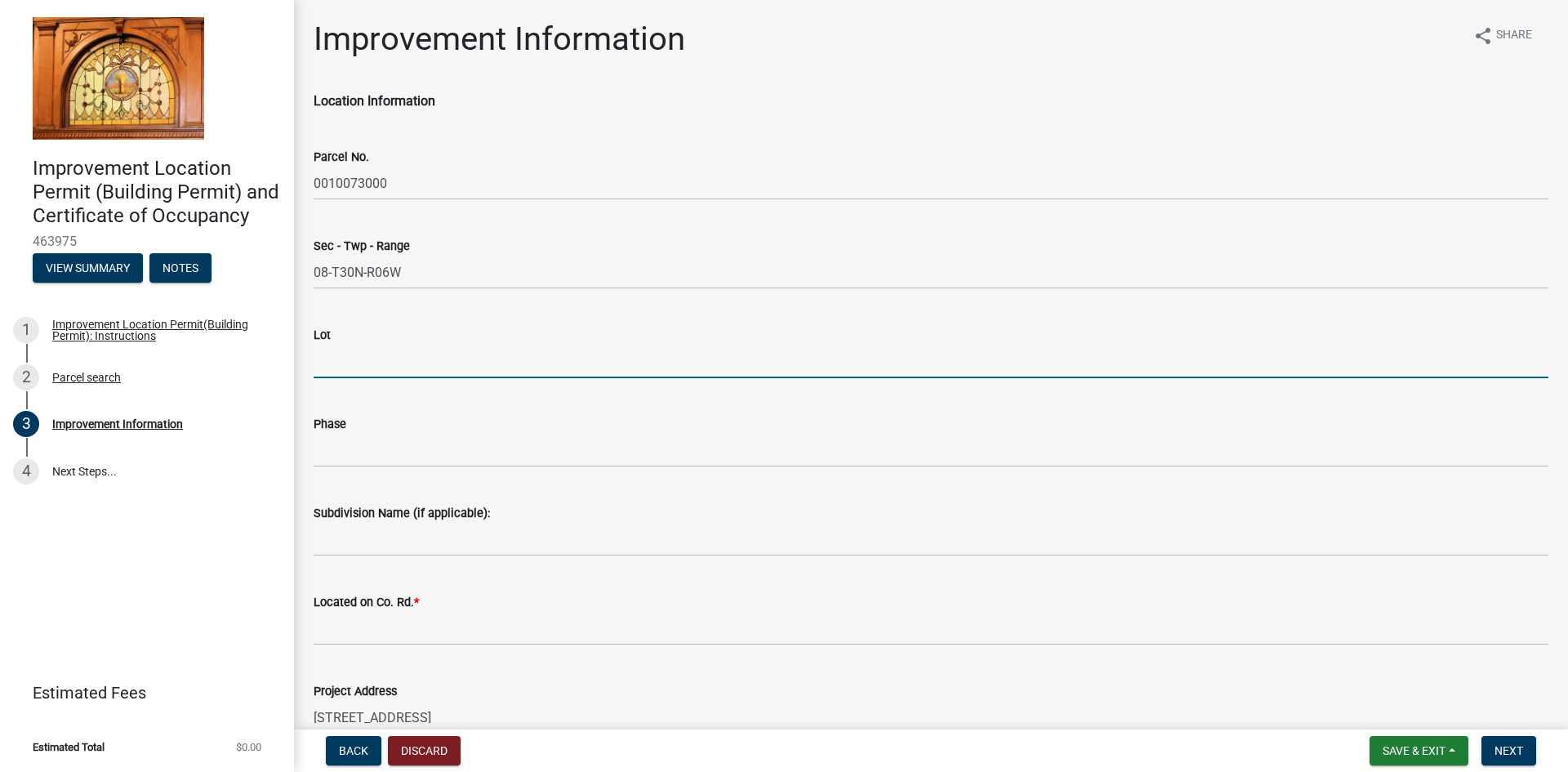
click at [362, 365] on input "Lot" at bounding box center [931, 362] width 1235 height 34
type input "8"
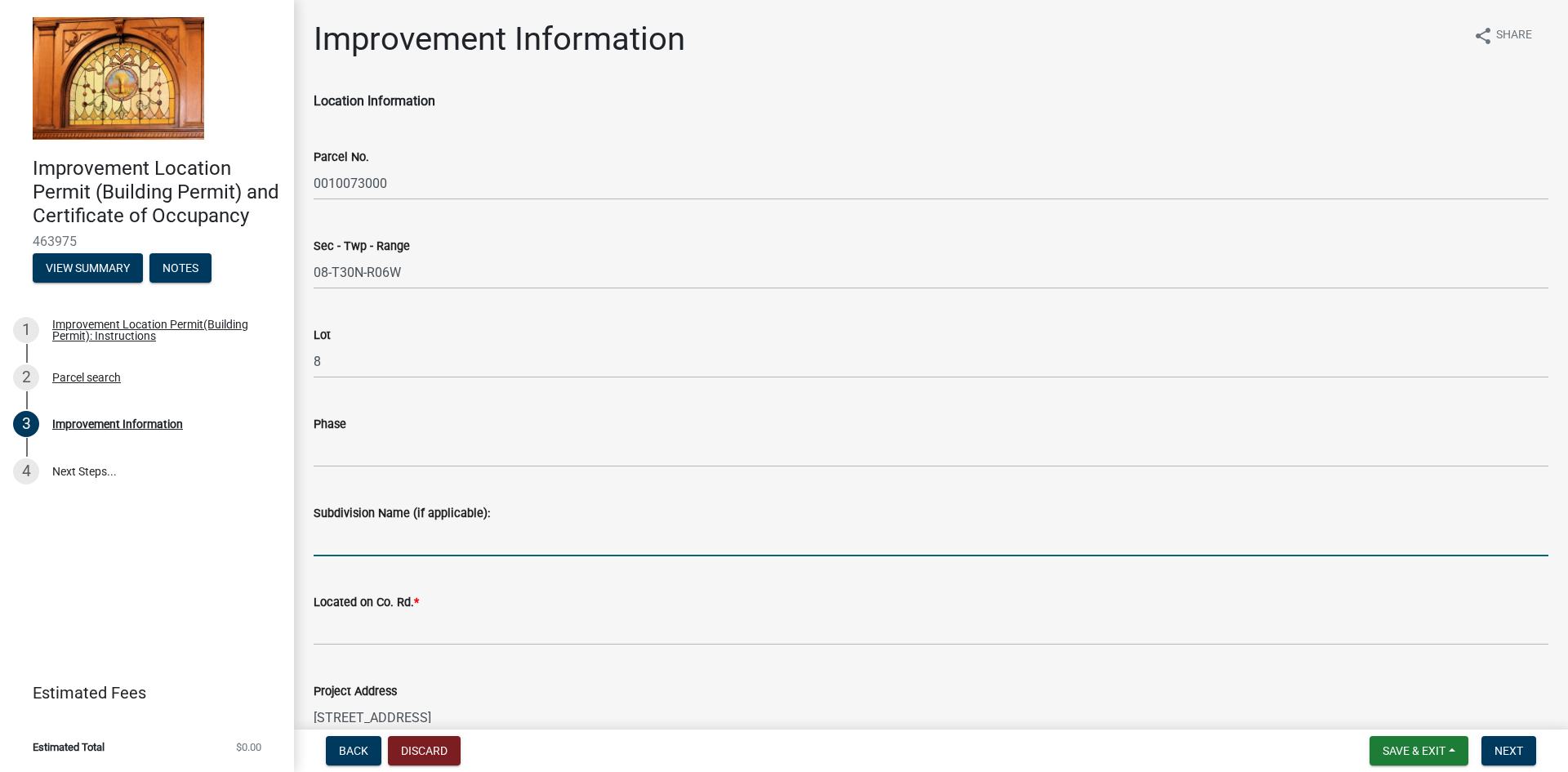
click at [392, 546] on input "Subdivision Name (if applicable):" at bounding box center [931, 539] width 1235 height 34
type input "Lakeside Living"
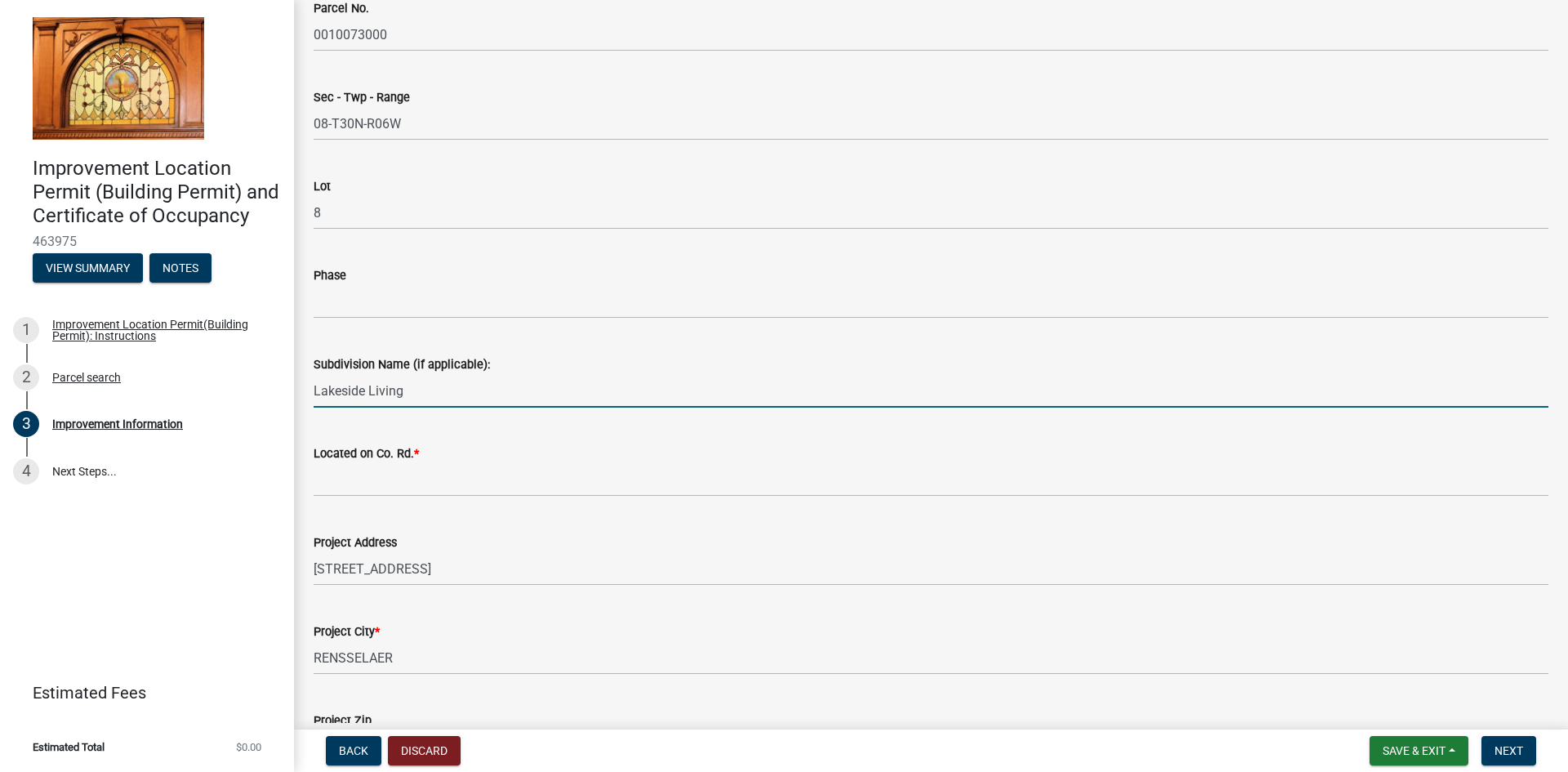
scroll to position [164, 0]
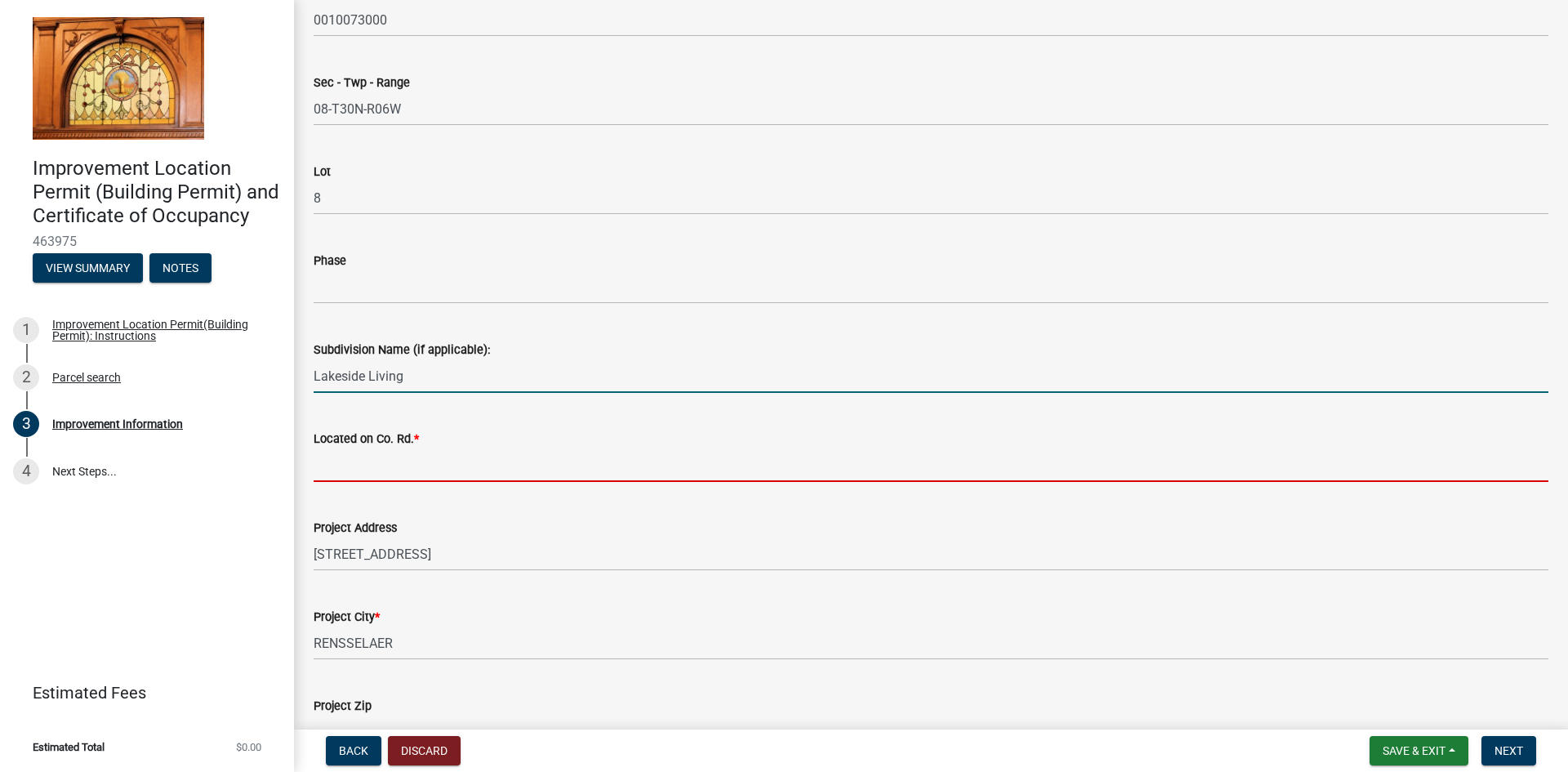
click at [389, 467] on input "Located on Co. Rd. *" at bounding box center [931, 465] width 1235 height 34
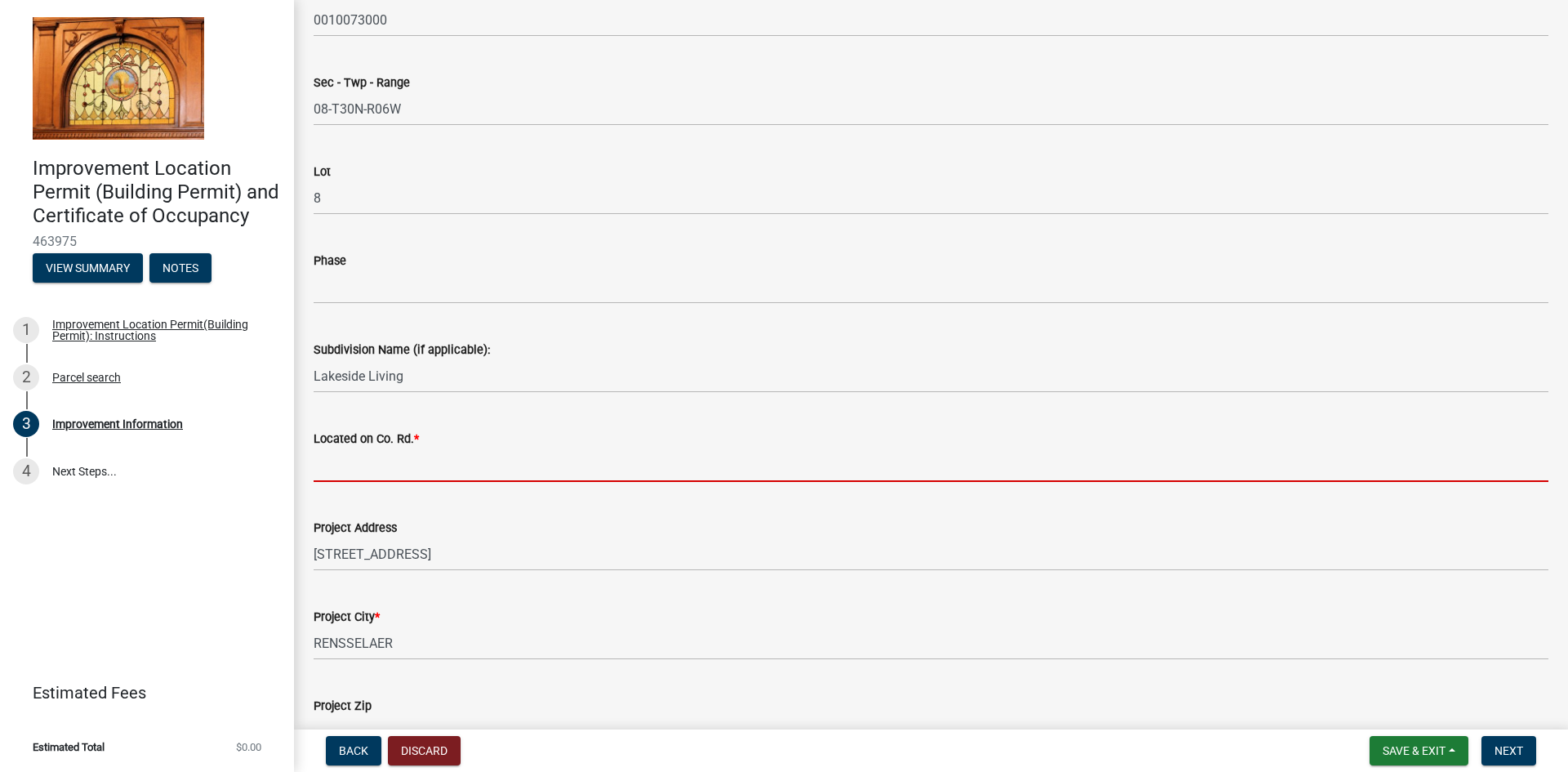
type input "400"
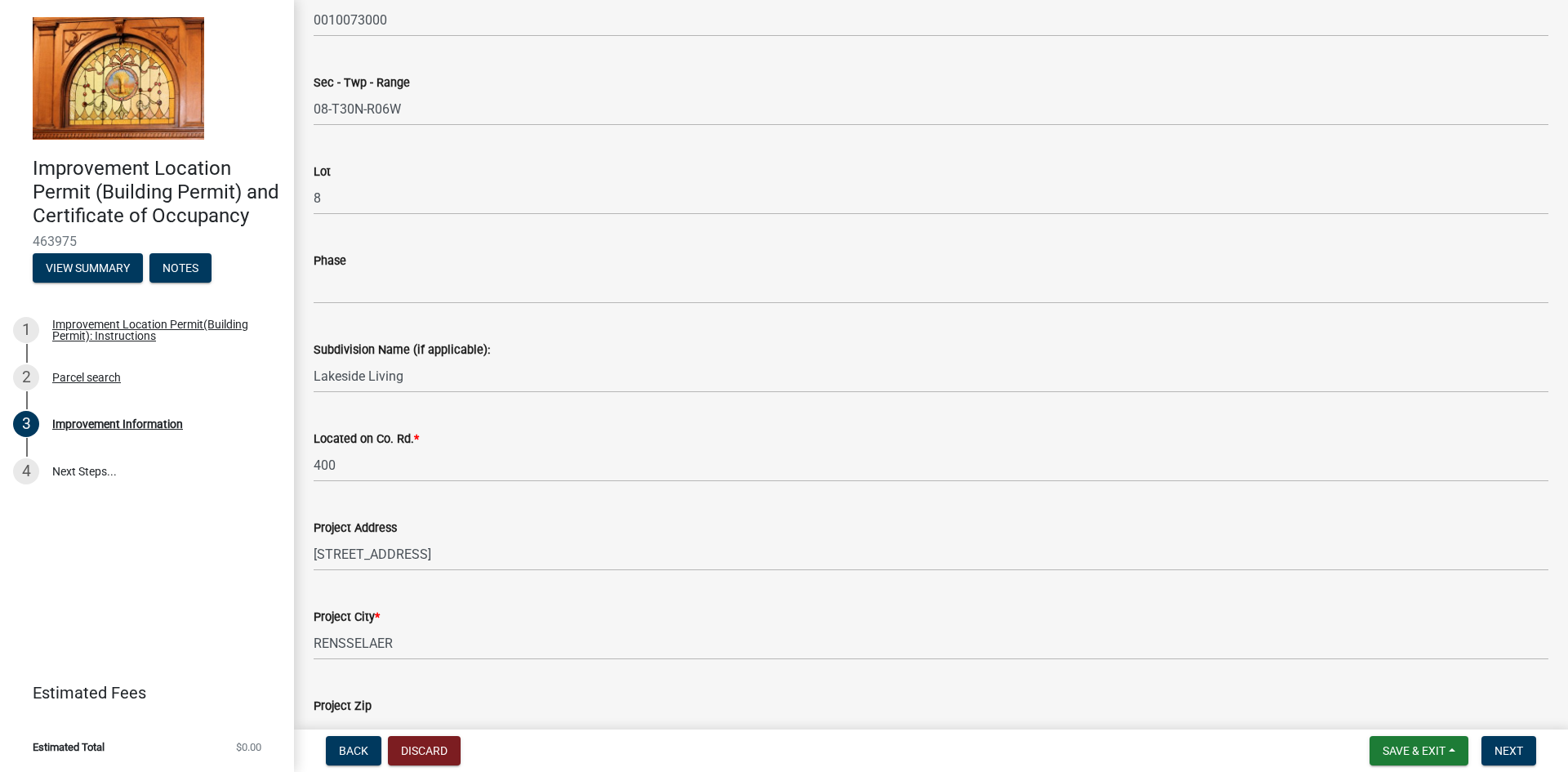
click at [316, 554] on div "Project Address [STREET_ADDRESS]" at bounding box center [931, 533] width 1259 height 76
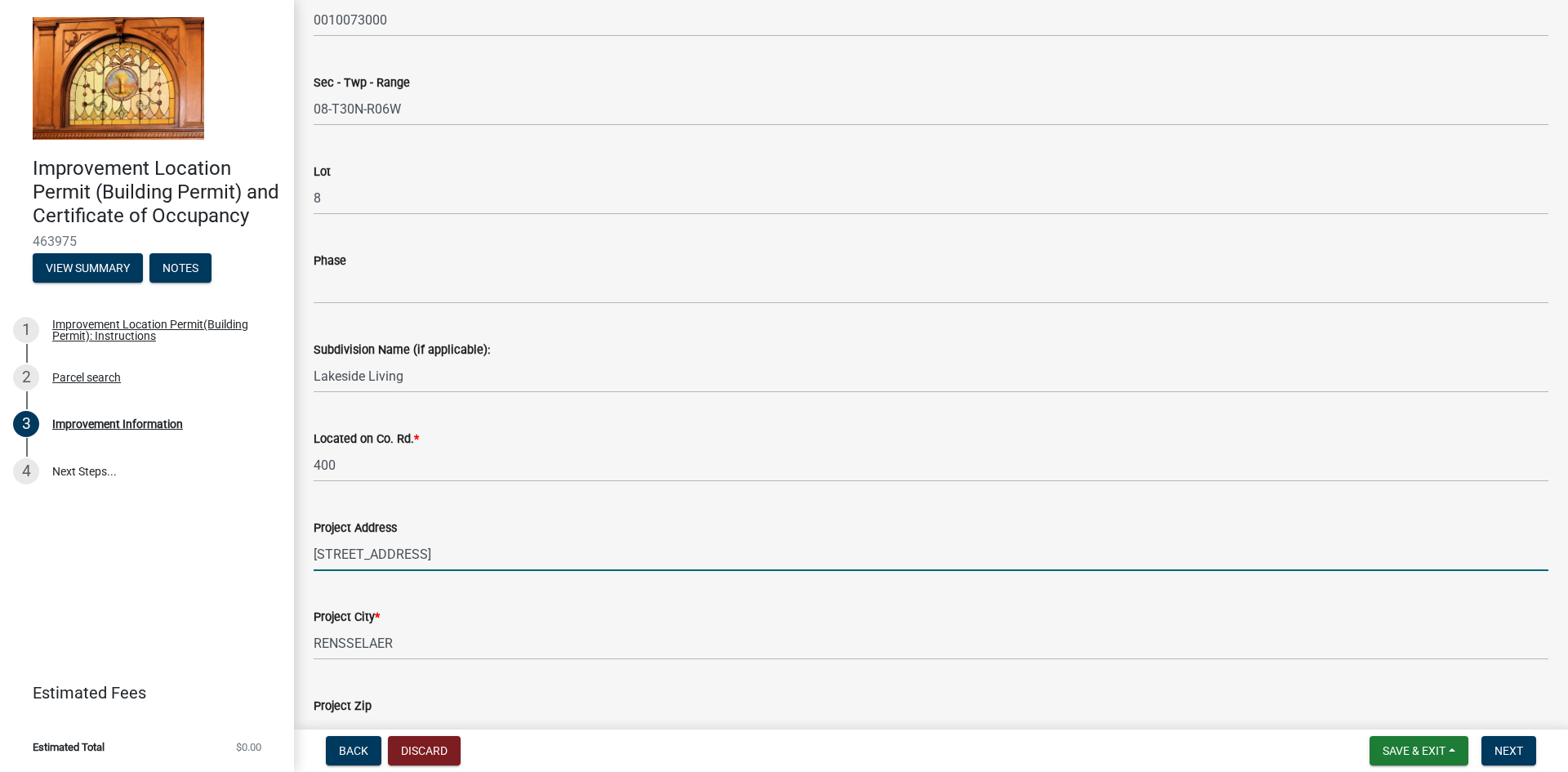
drag, startPoint x: 460, startPoint y: 554, endPoint x: 285, endPoint y: 539, distance: 175.6
click at [291, 552] on div "Improvement Location Permit (Building Permit) and Certificate of Occupancy 4639…" at bounding box center [784, 386] width 1568 height 772
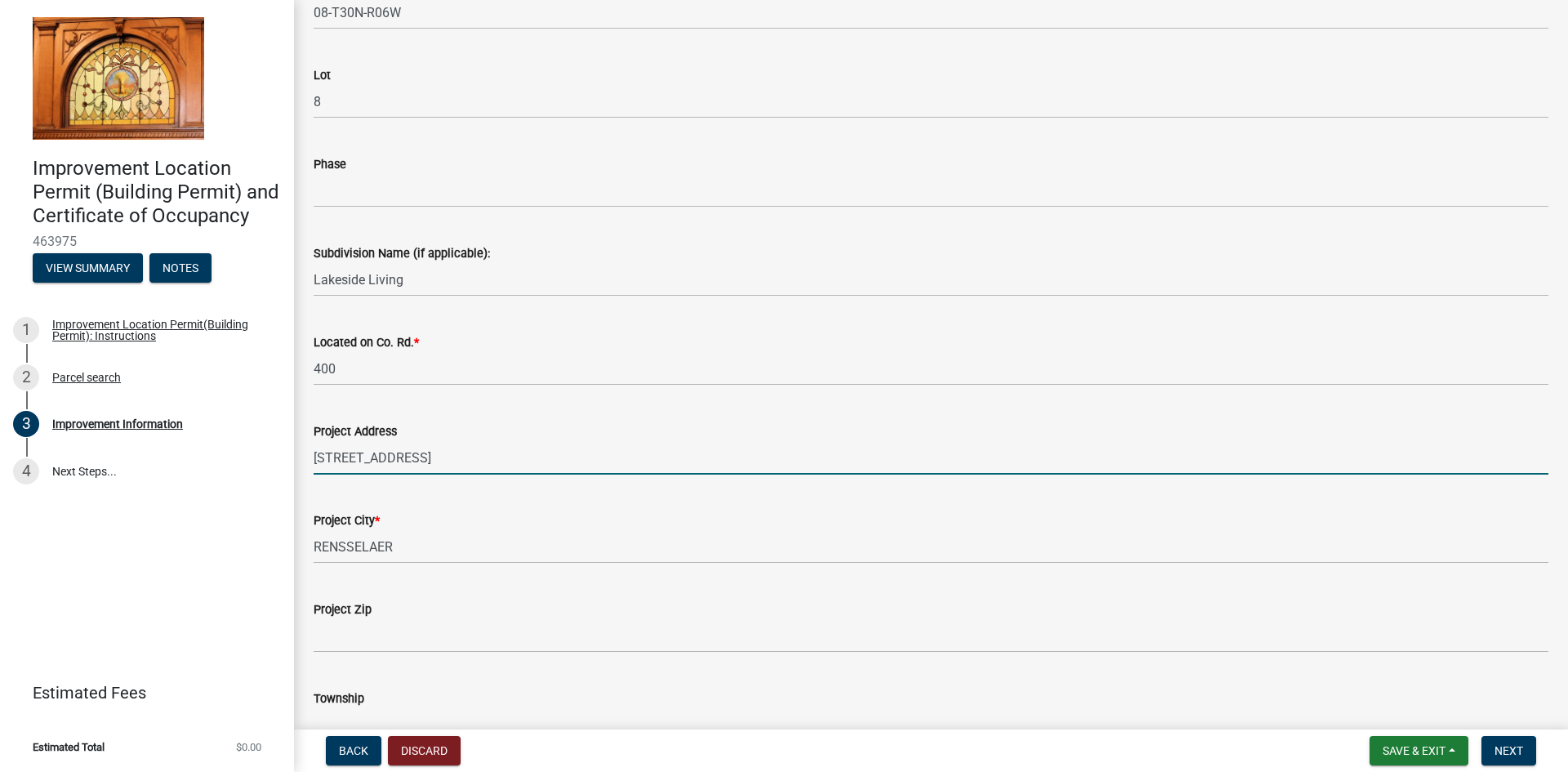
scroll to position [408, 0]
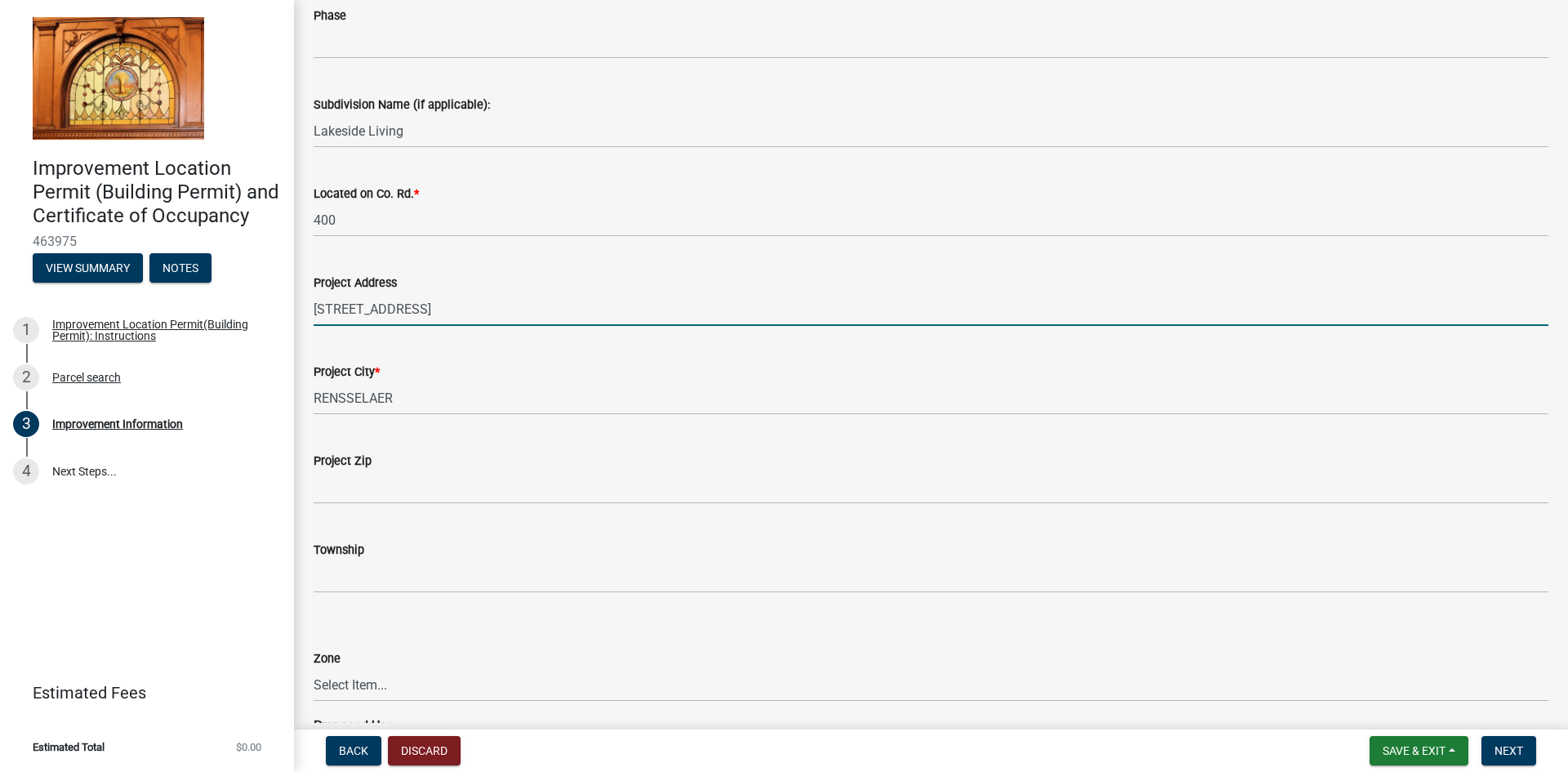
type input "[STREET_ADDRESS]"
click at [460, 465] on div "Project Zip" at bounding box center [931, 460] width 1235 height 20
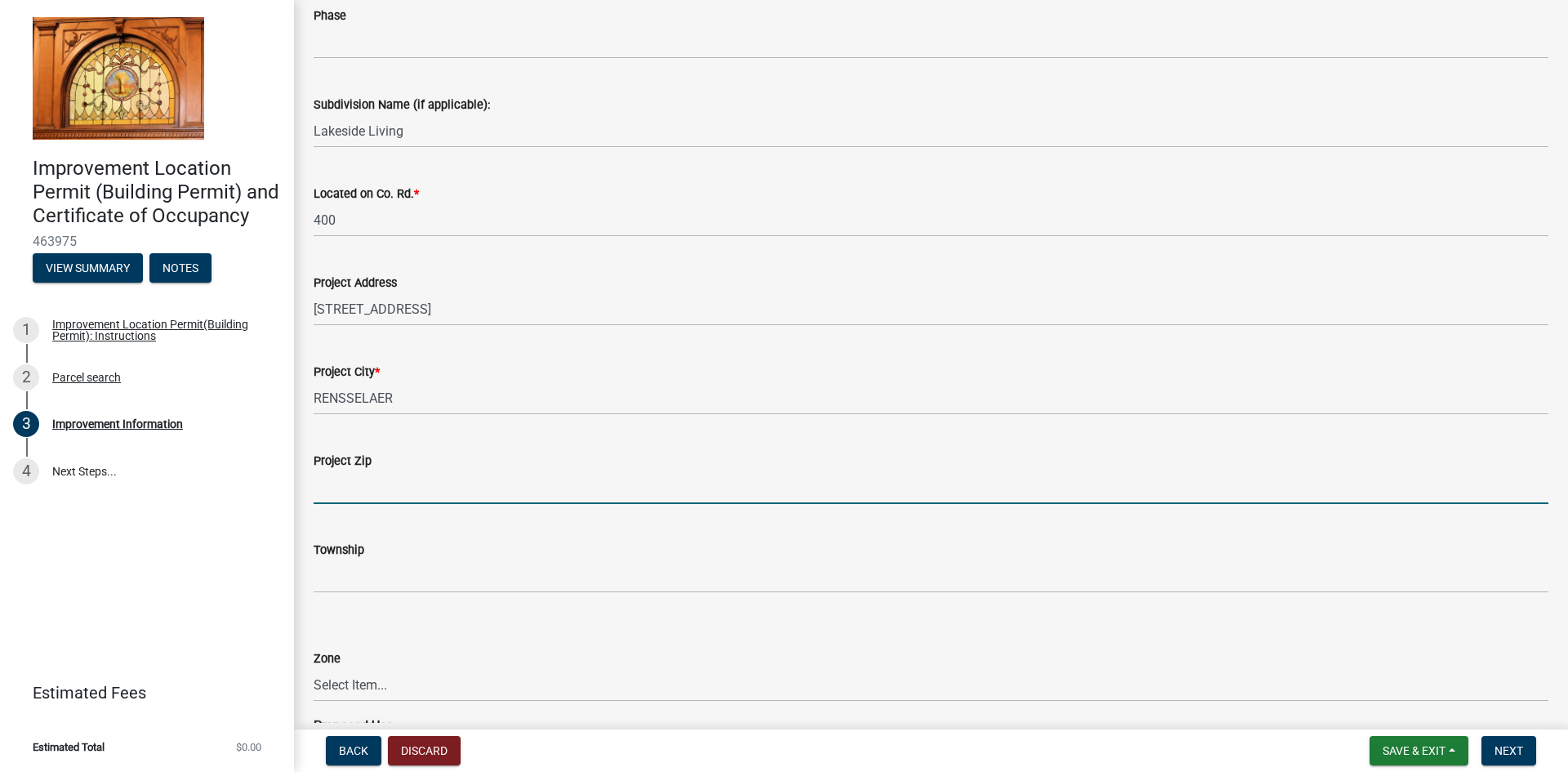
click at [469, 487] on input "Project Zip" at bounding box center [931, 487] width 1235 height 34
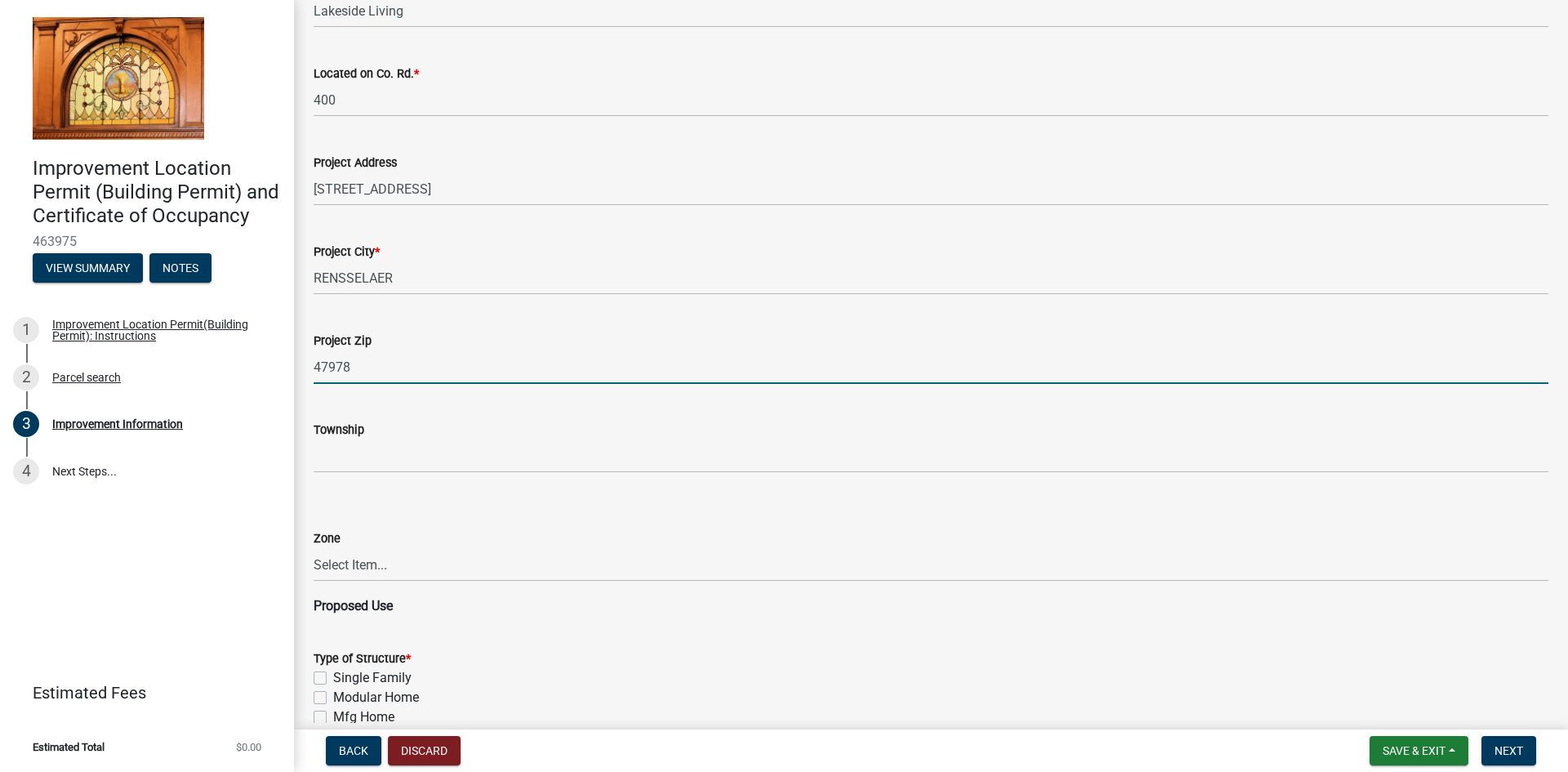
scroll to position [653, 0]
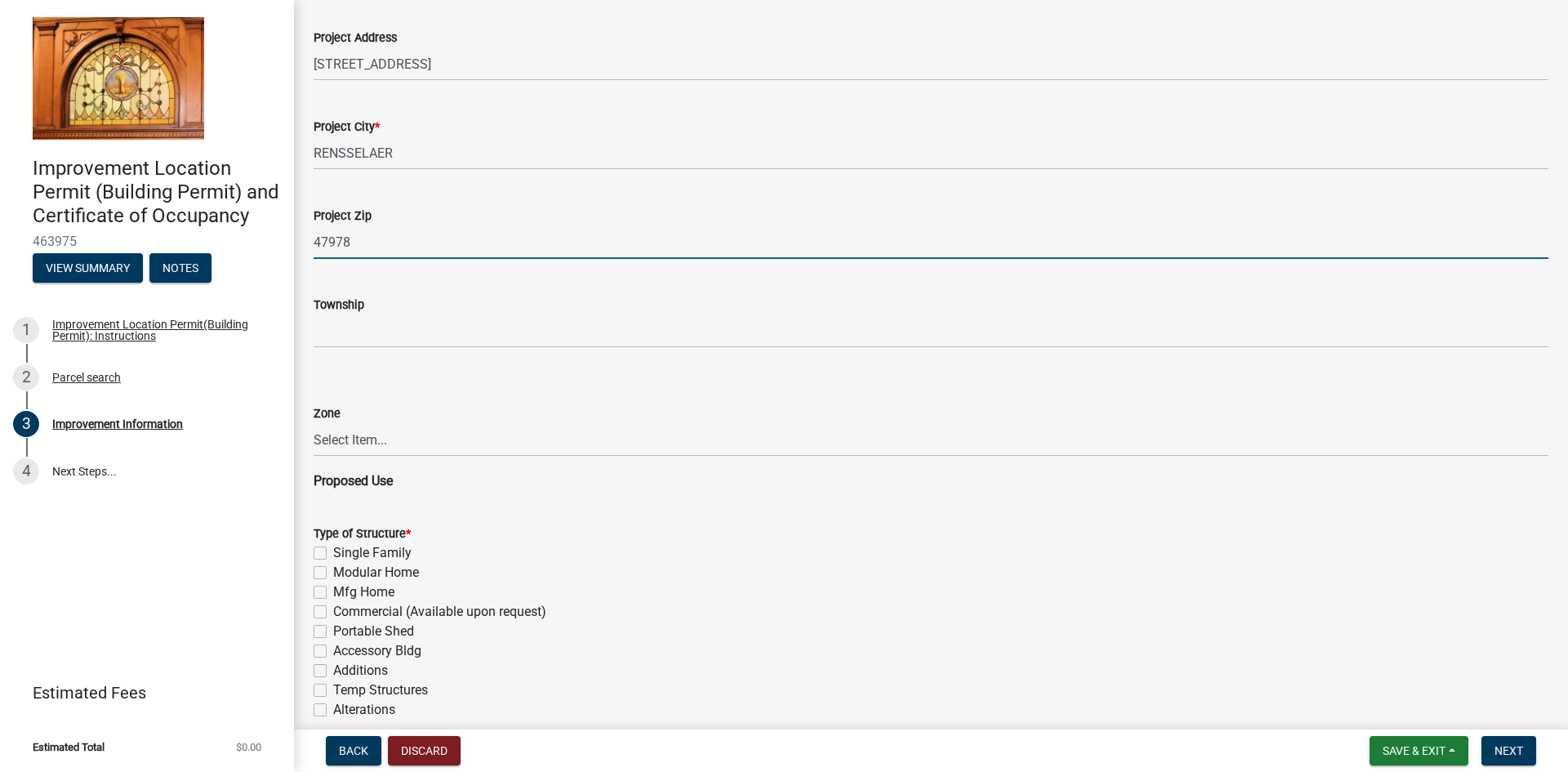
type input "47978"
click at [376, 441] on select "Select Item... CO - Conservation PR - Parks & Recreation A1 - Conservation Agri…" at bounding box center [931, 440] width 1235 height 34
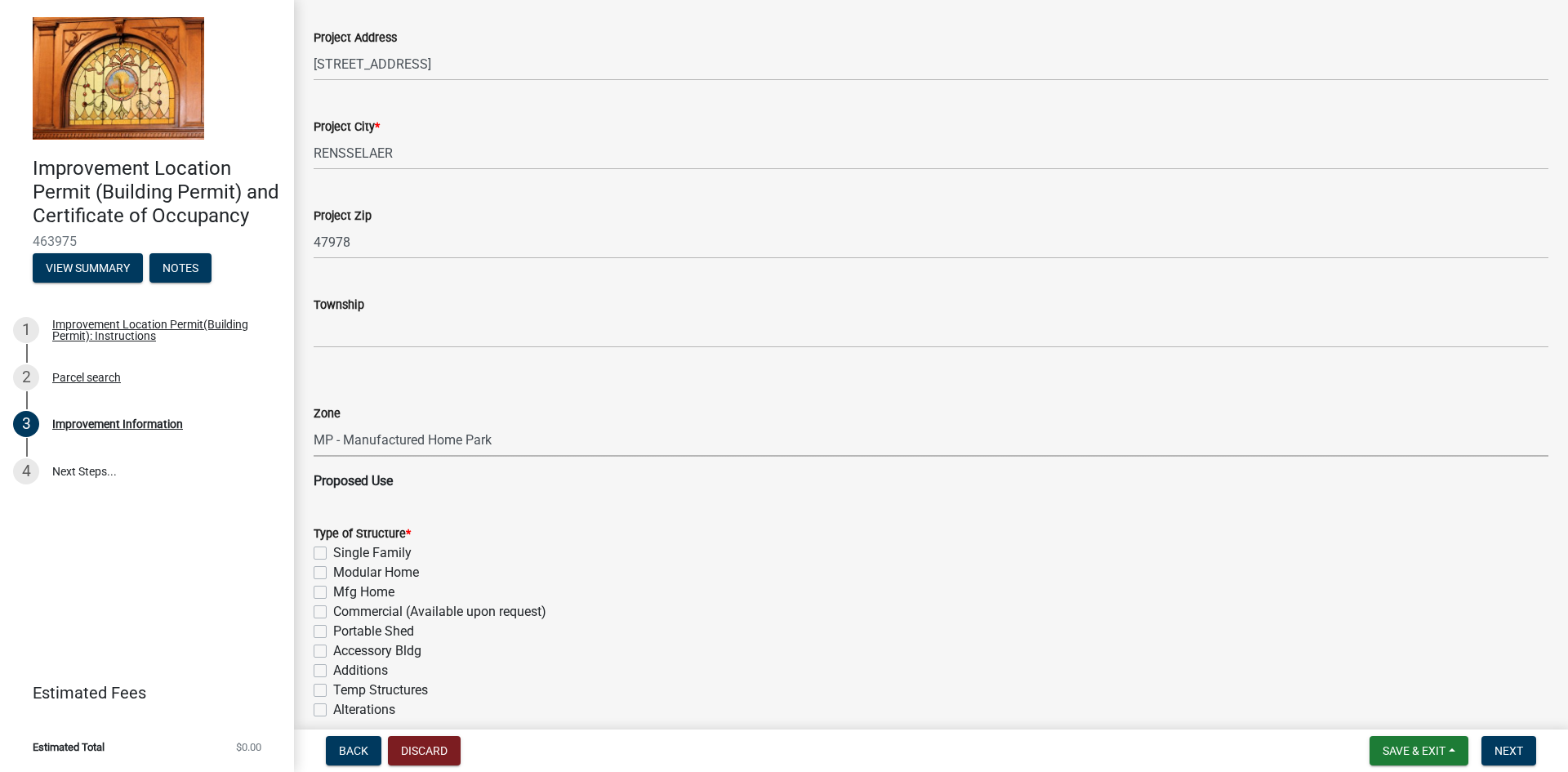
click at [314, 423] on select "Select Item... CO - Conservation PR - Parks & Recreation A1 - Conservation Agri…" at bounding box center [931, 440] width 1235 height 34
select select "7340059d-85b2-460b-89e8-de3a622c33b6"
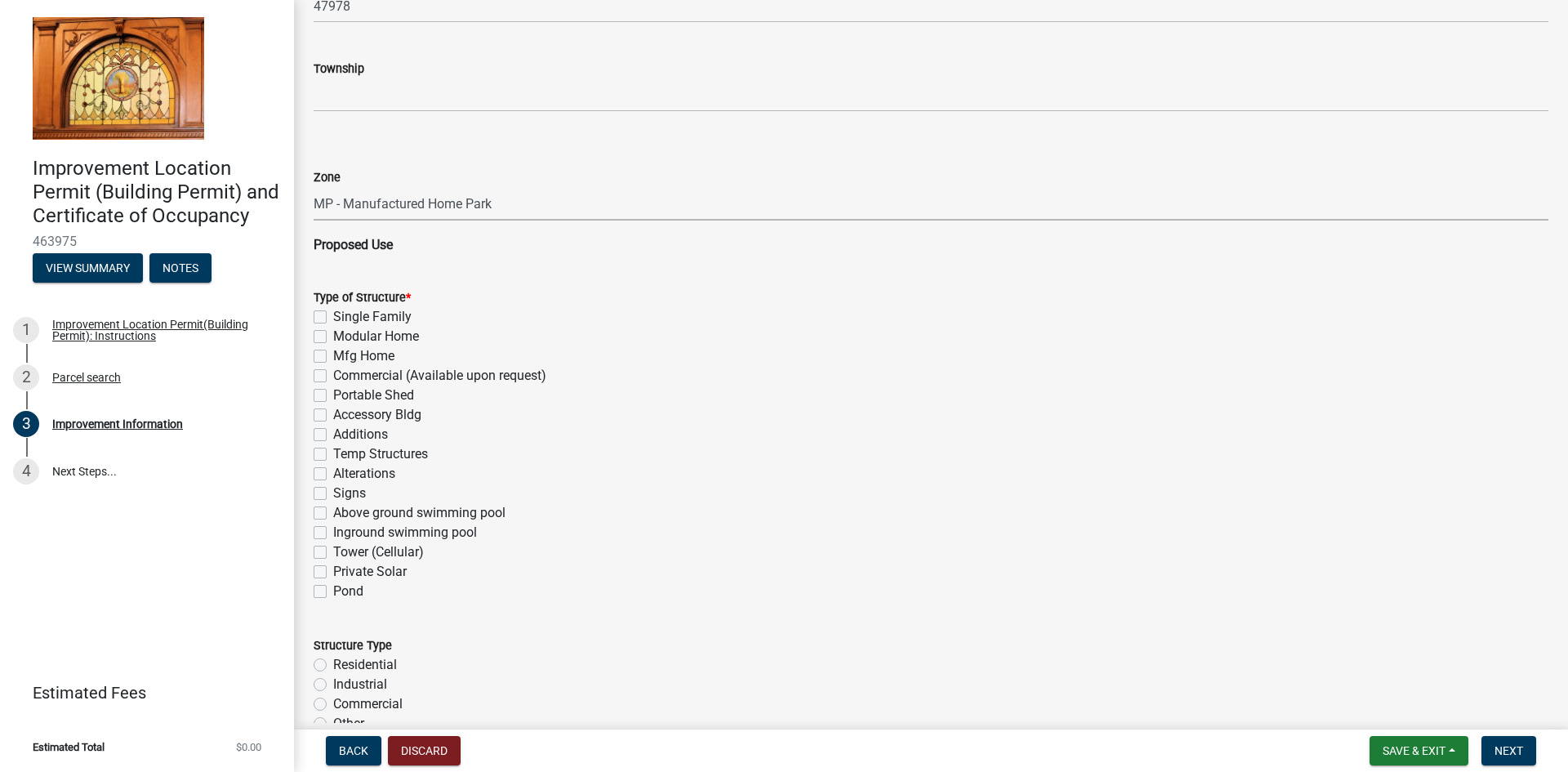
scroll to position [899, 0]
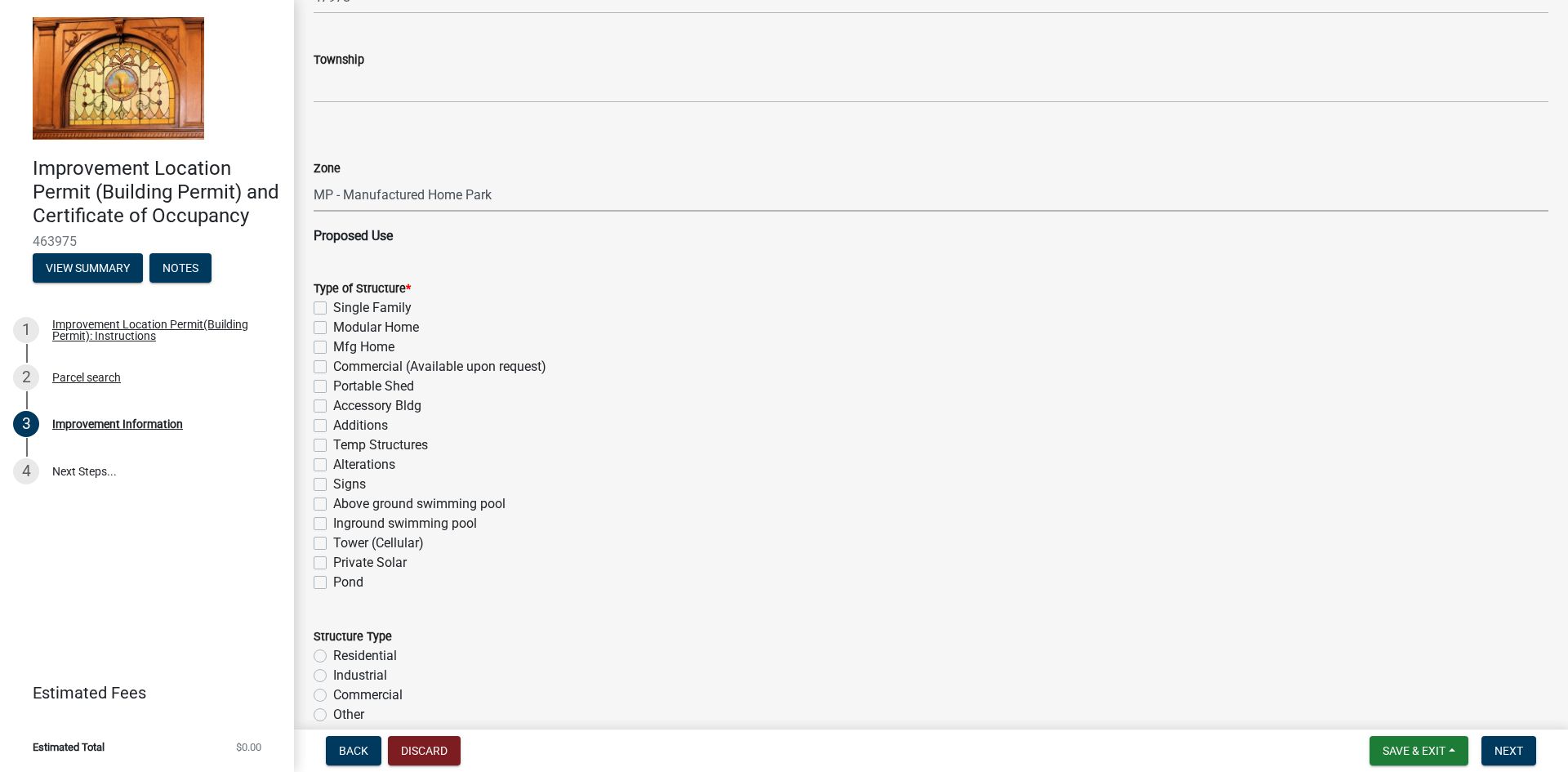
click at [334, 331] on label "Modular Home" at bounding box center [377, 328] width 86 height 20
click at [334, 329] on input "Modular Home" at bounding box center [339, 323] width 11 height 11
checkbox input "true"
checkbox input "false"
checkbox input "true"
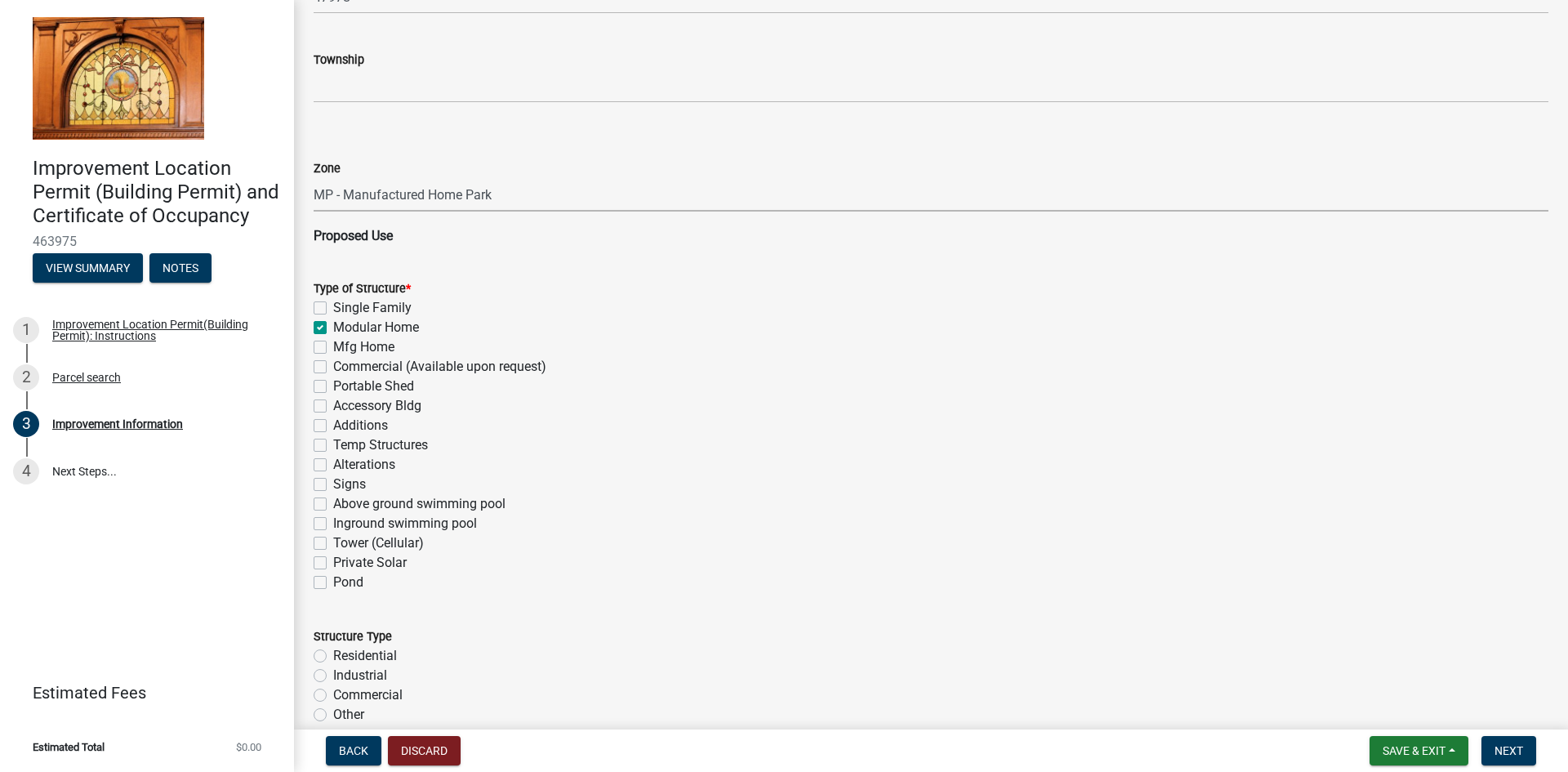
checkbox input "false"
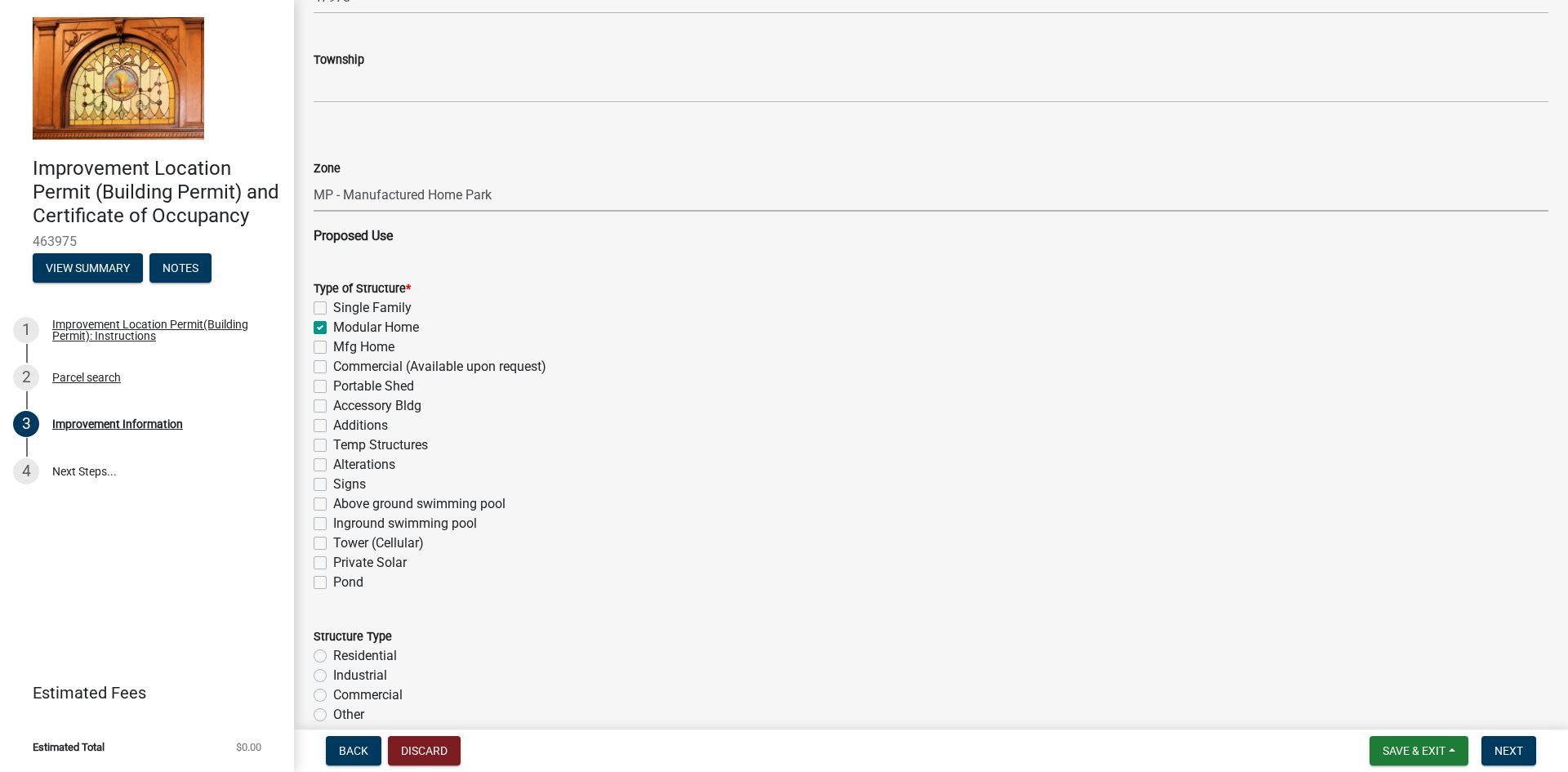
checkbox input "false"
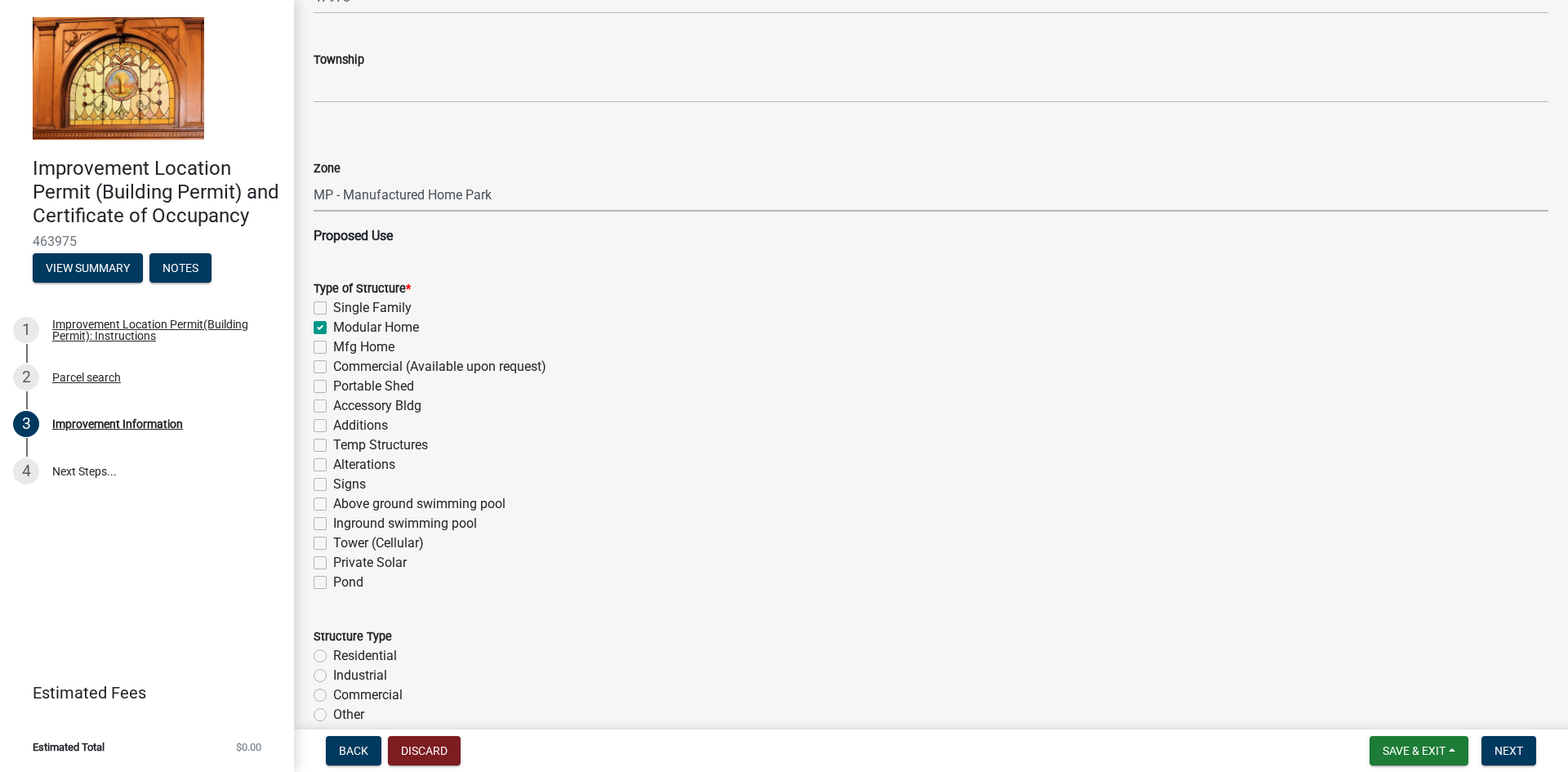
checkbox input "false"
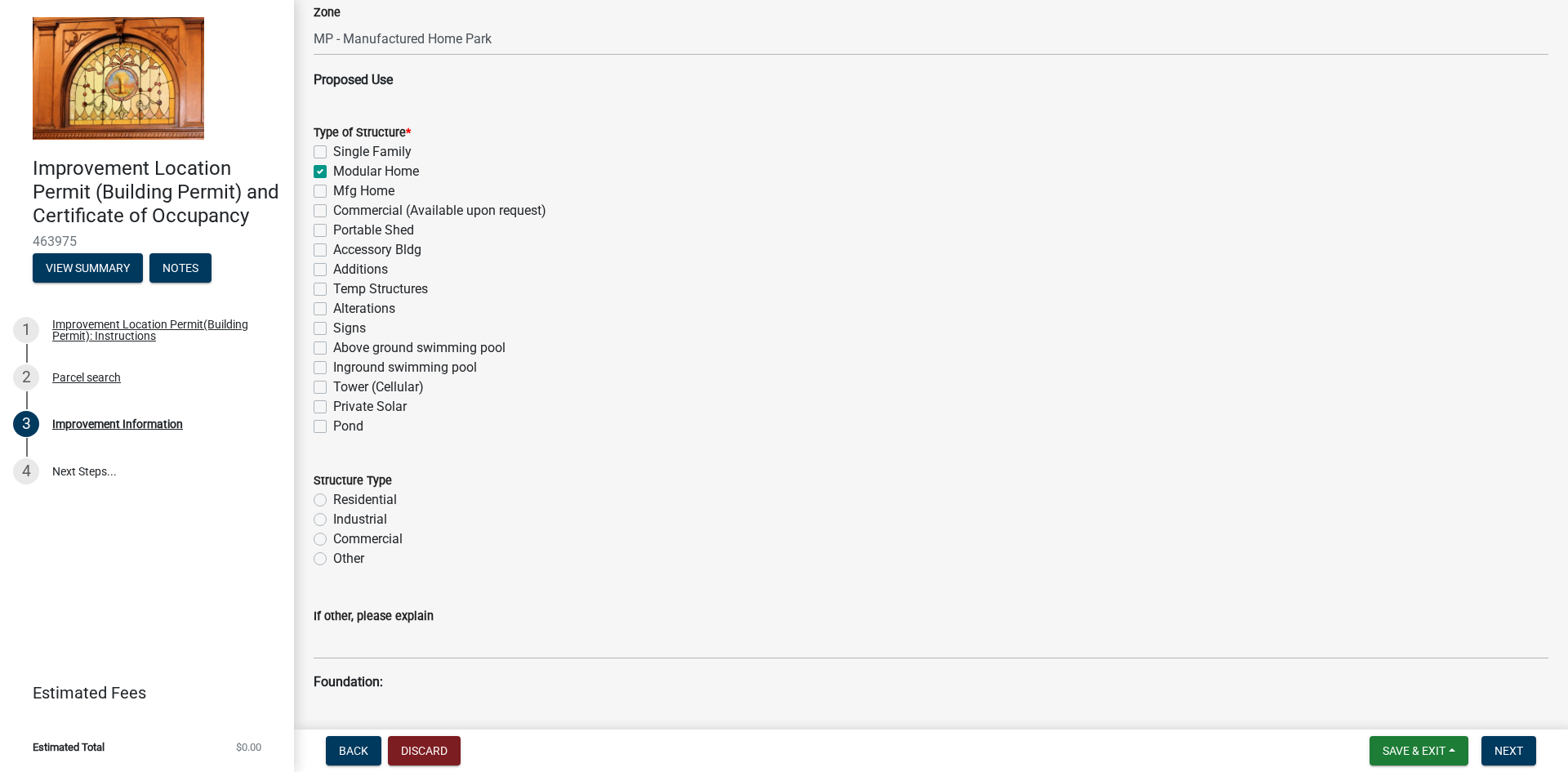
scroll to position [1062, 0]
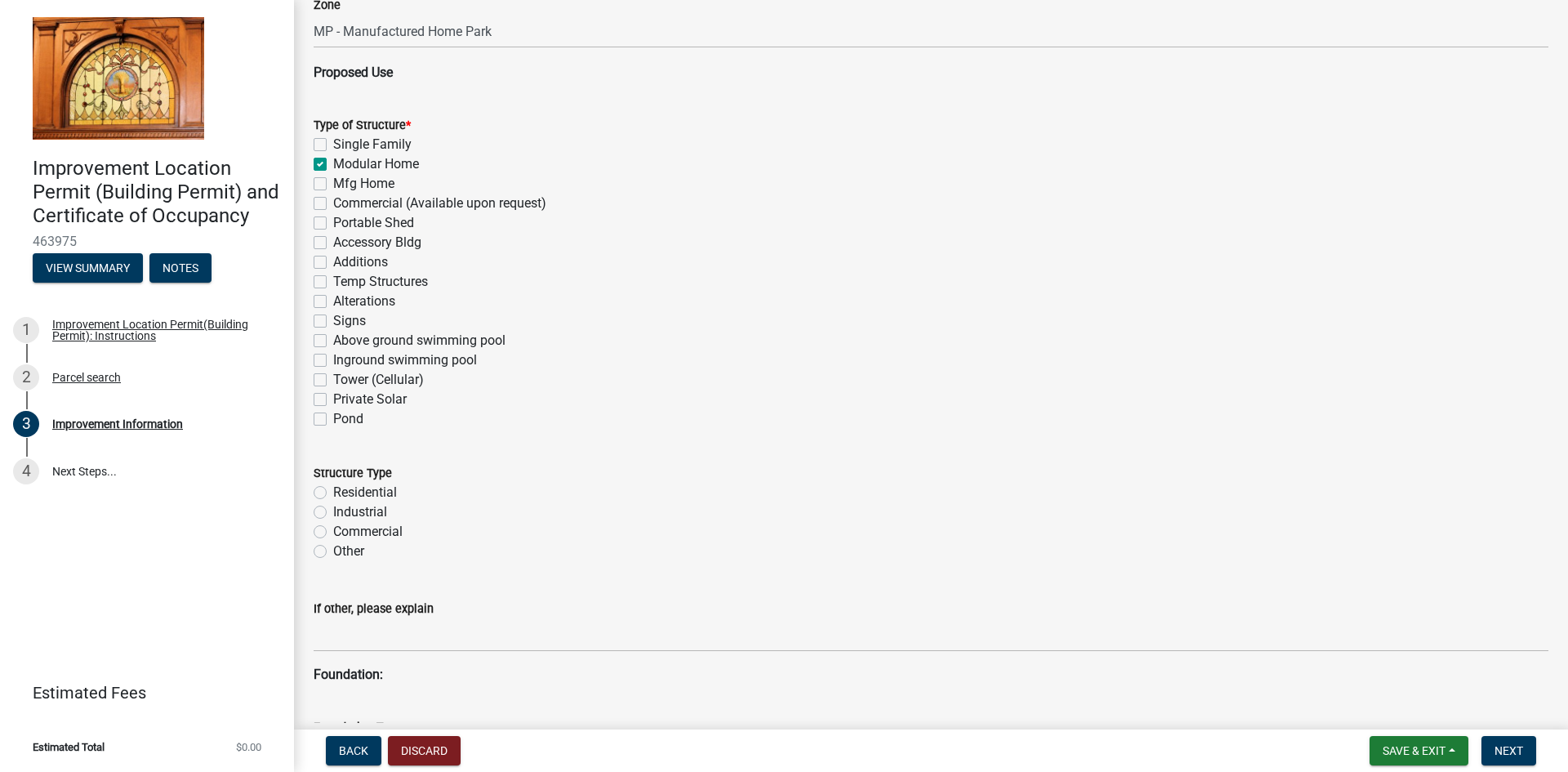
click at [326, 491] on div "Residential" at bounding box center [931, 492] width 1235 height 20
click at [334, 491] on label "Residential" at bounding box center [366, 492] width 64 height 20
click at [334, 491] on input "Residential" at bounding box center [339, 487] width 11 height 11
radio input "true"
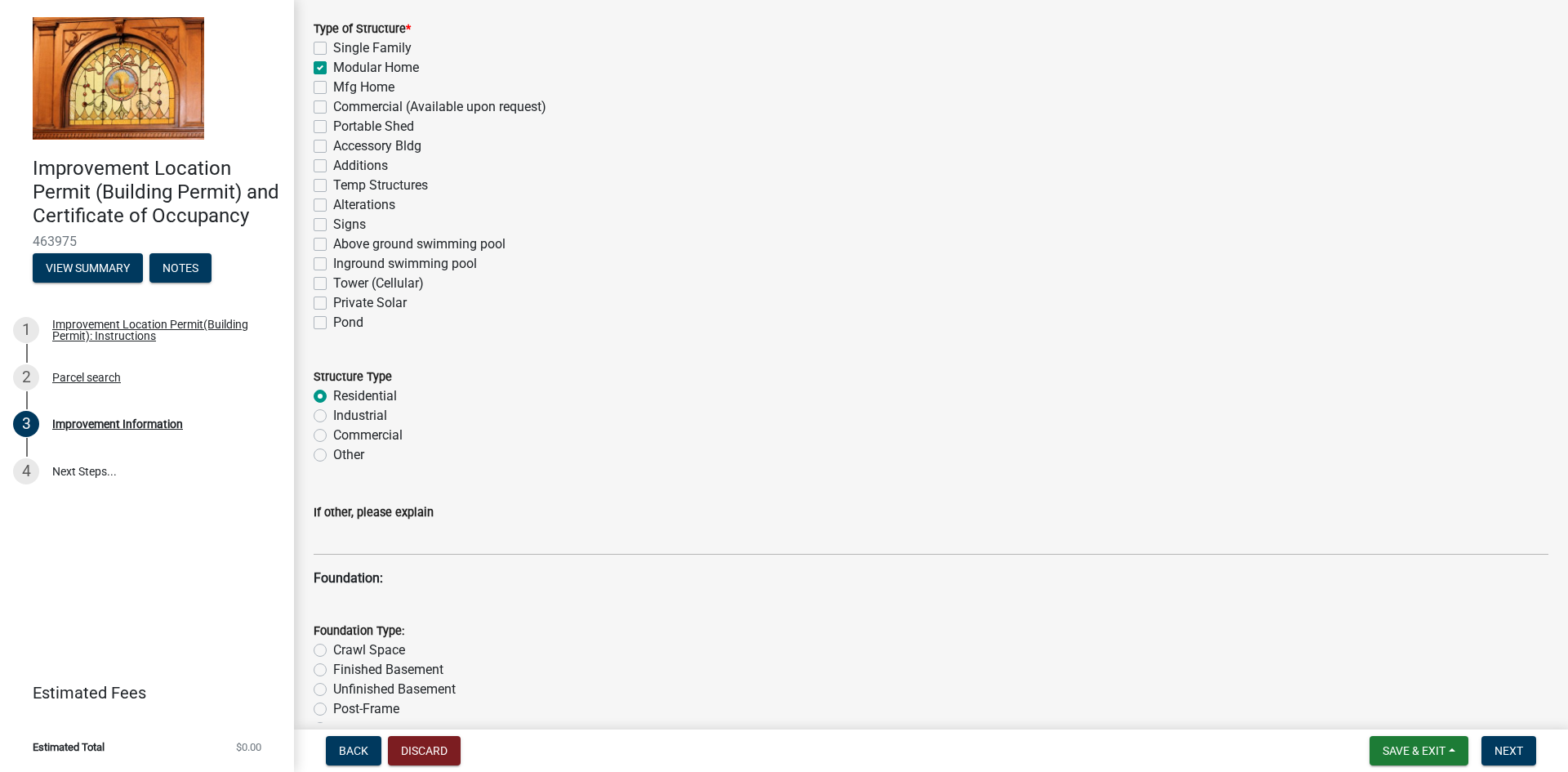
scroll to position [1307, 0]
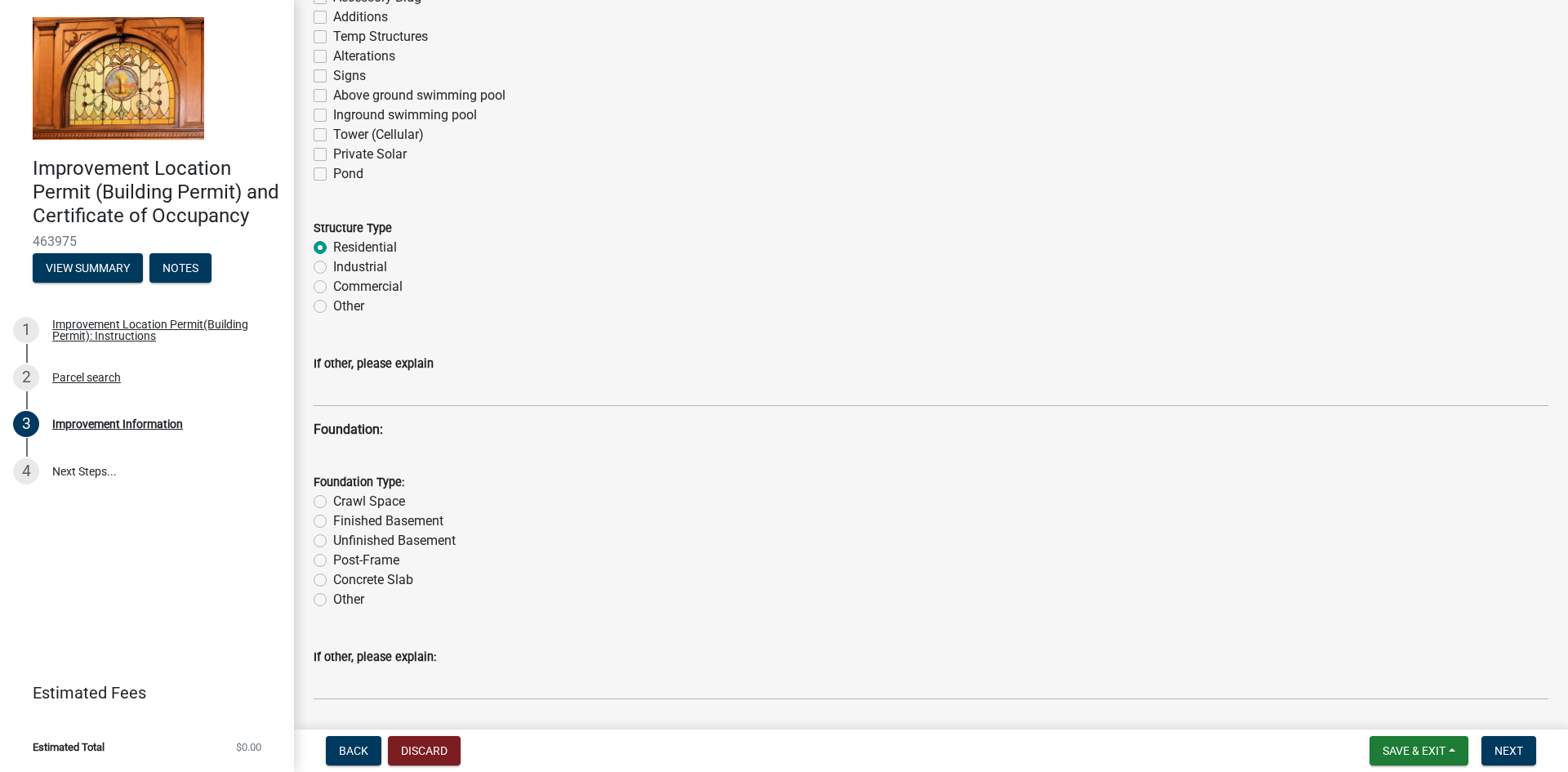
click at [334, 598] on label "Other" at bounding box center [349, 600] width 31 height 20
click at [334, 598] on input "Other" at bounding box center [339, 595] width 11 height 11
radio input "true"
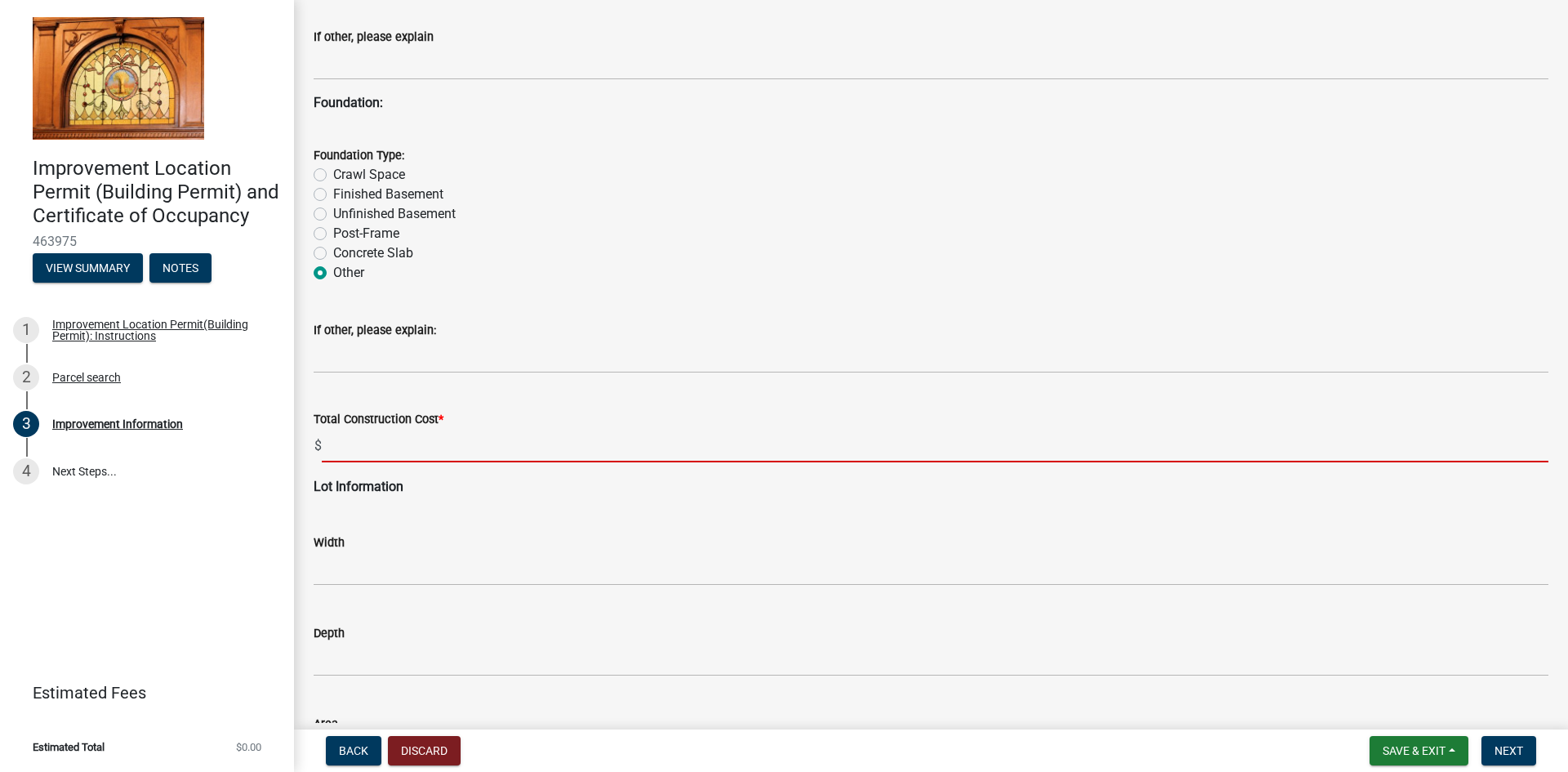
click at [389, 453] on input "text" at bounding box center [935, 445] width 1226 height 34
type input "100000"
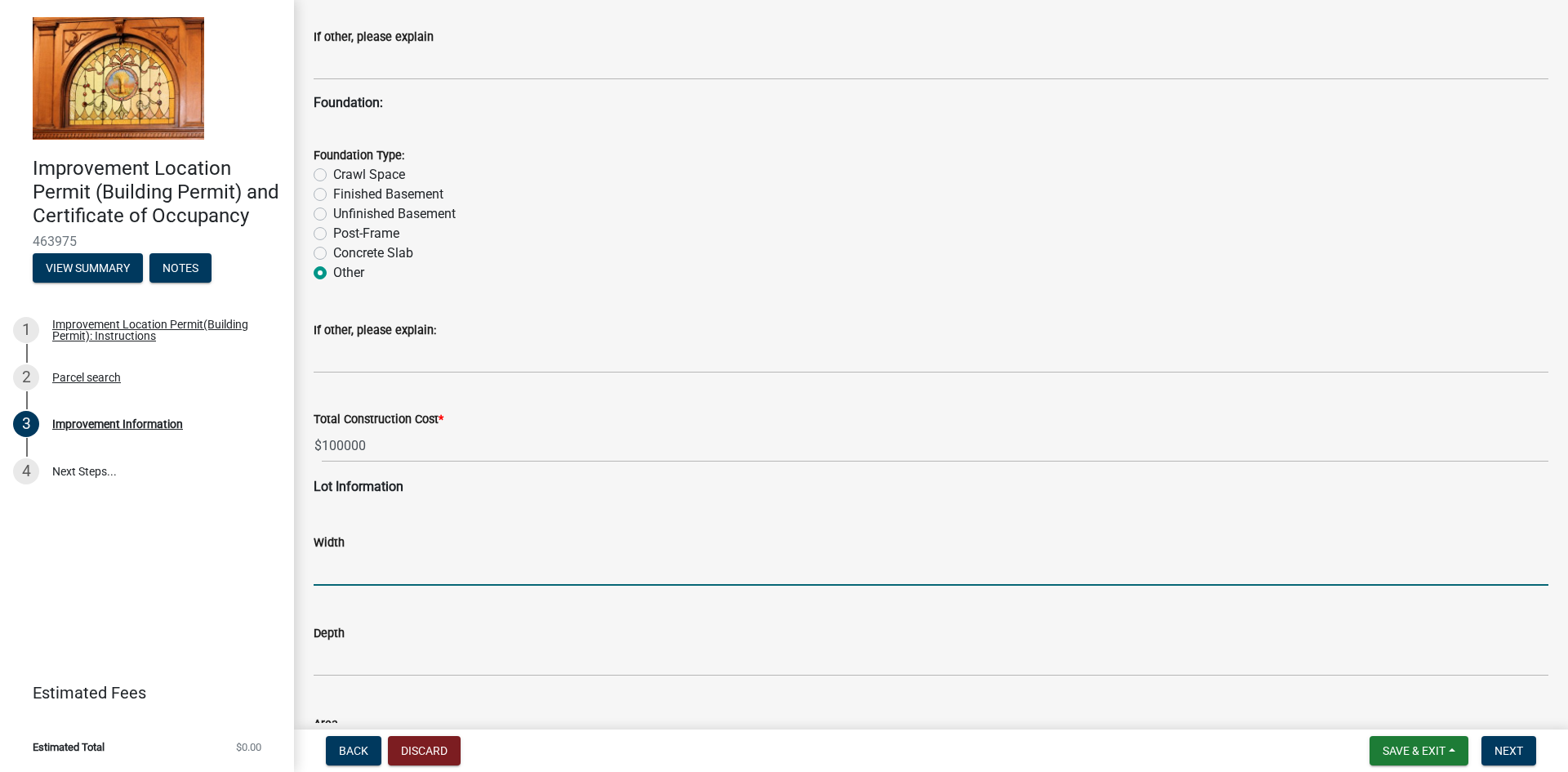
click at [438, 560] on input "text" at bounding box center [931, 569] width 1235 height 34
type input "50"
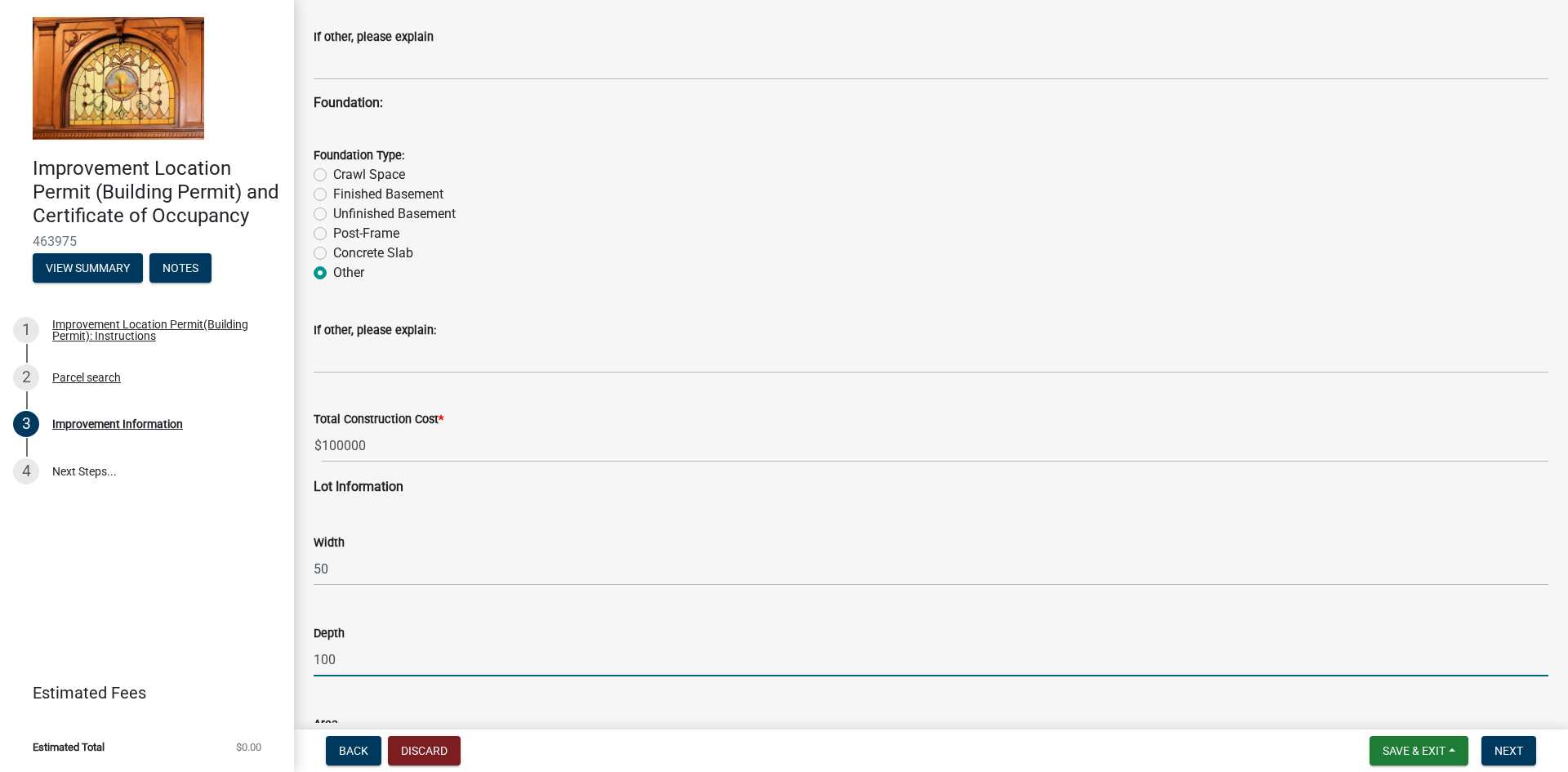
type input "100"
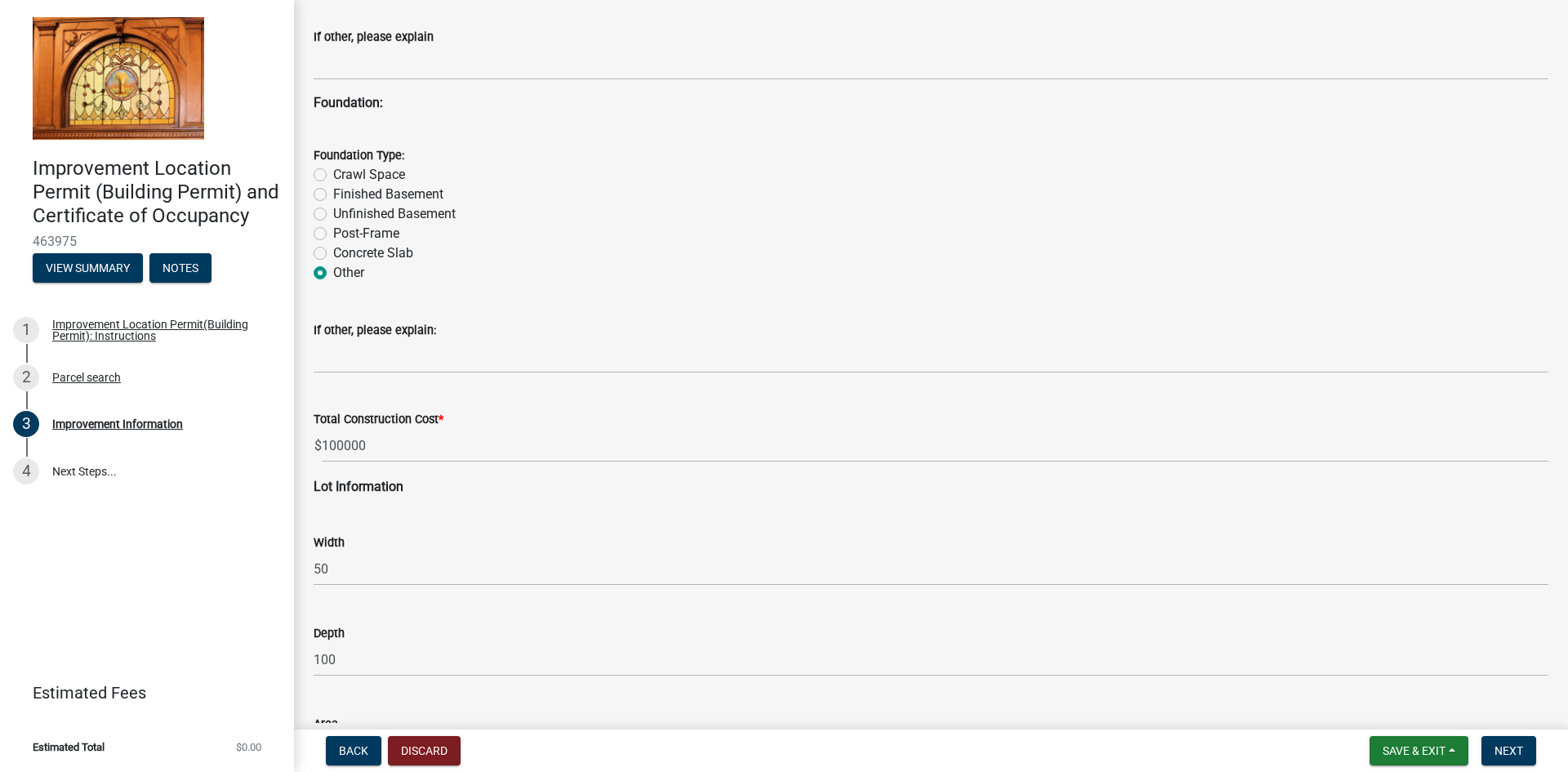
scroll to position [2022, 0]
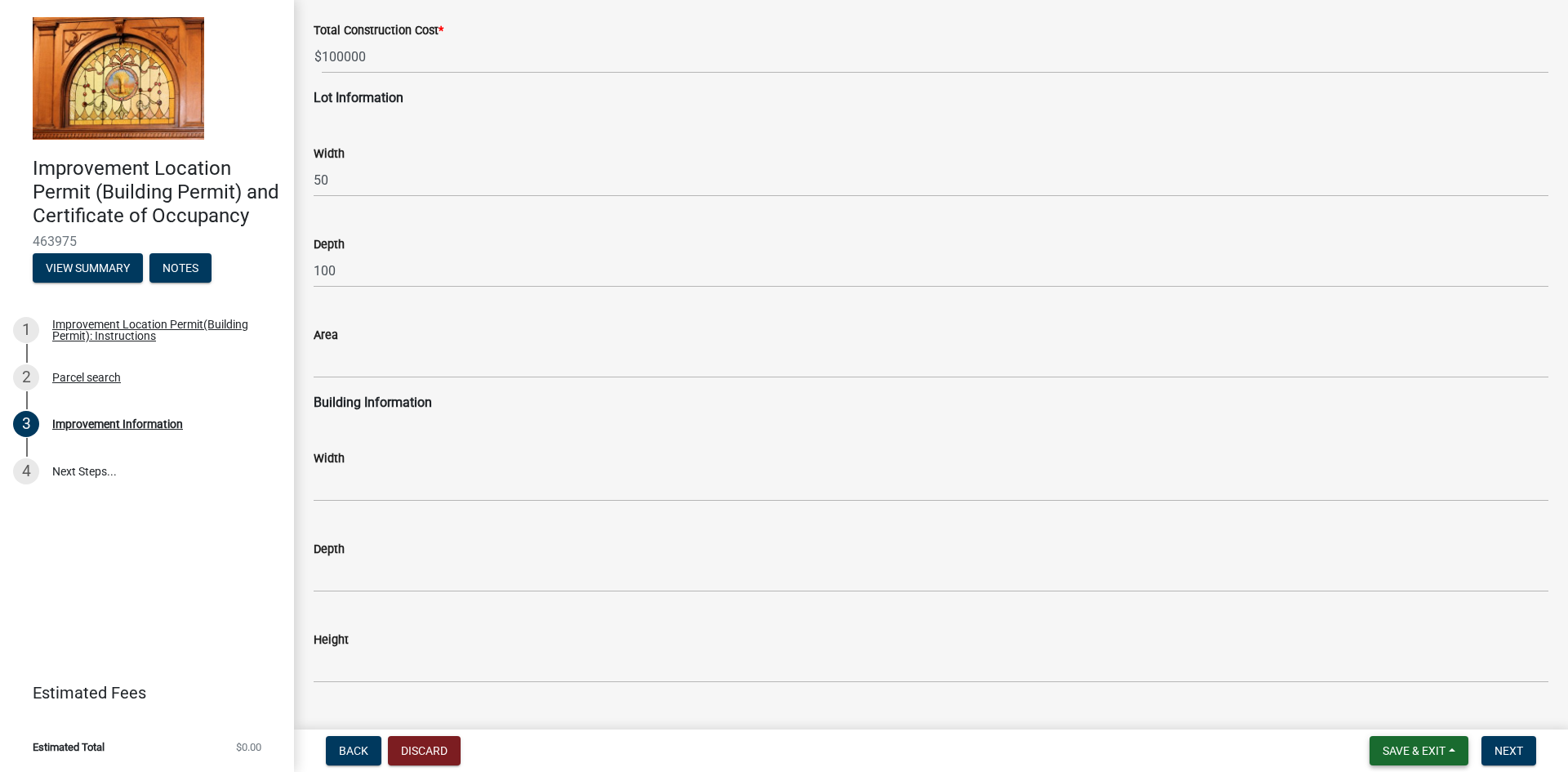
click at [1397, 748] on span "Save & Exit" at bounding box center [1414, 750] width 63 height 13
click at [1404, 703] on button "Save & Exit" at bounding box center [1403, 707] width 131 height 39
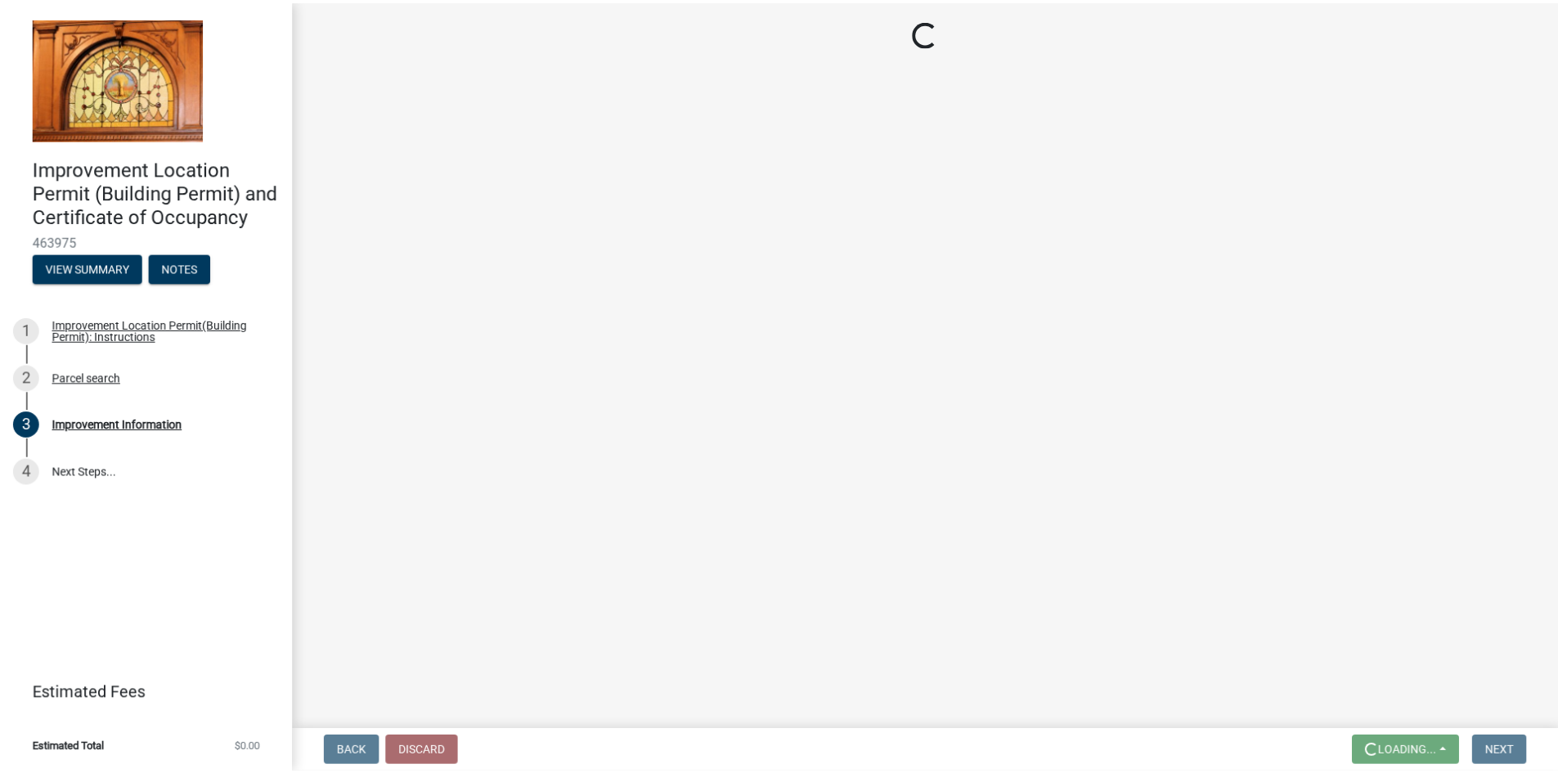
scroll to position [0, 0]
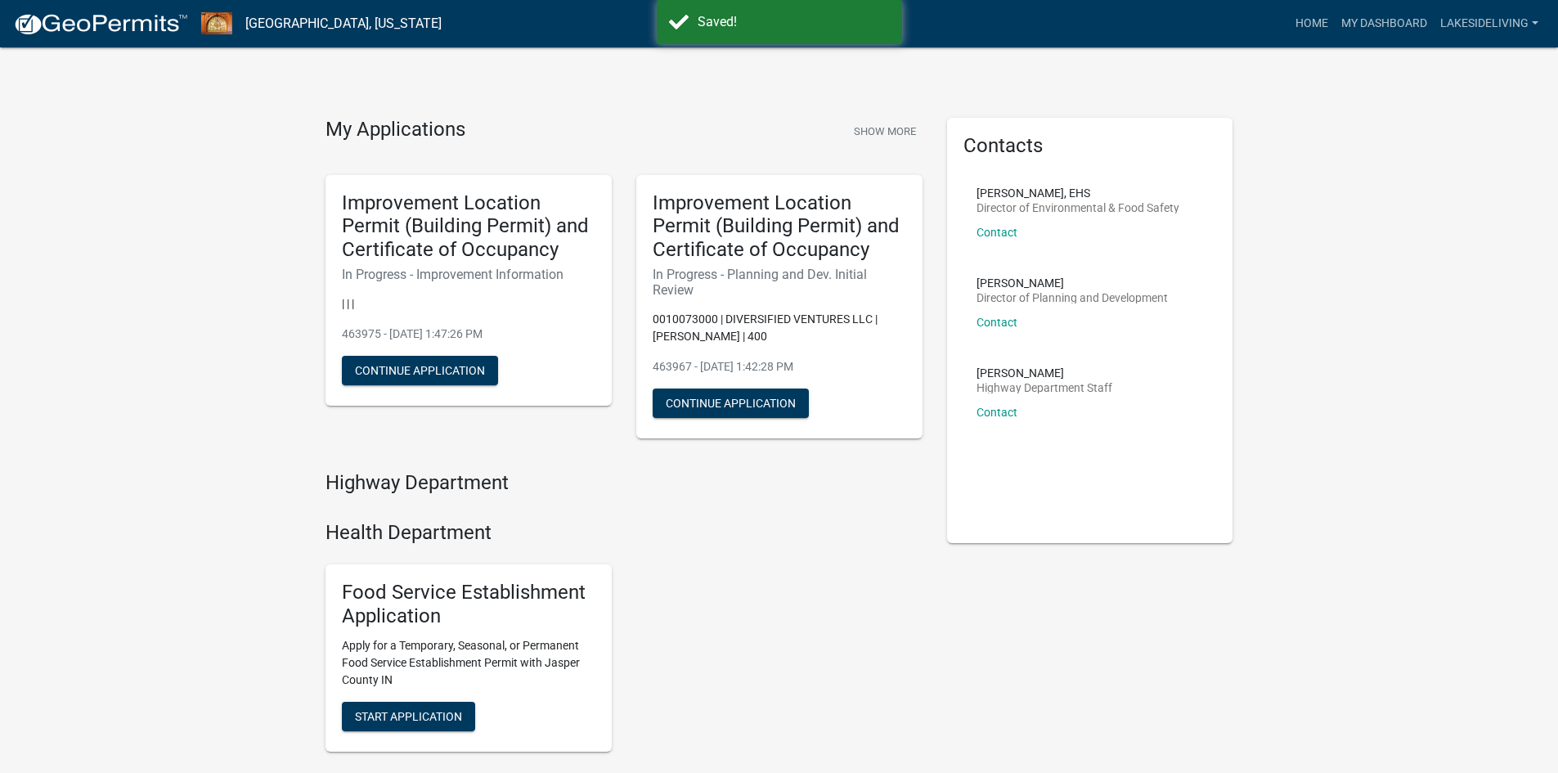
drag, startPoint x: 121, startPoint y: 299, endPoint x: 145, endPoint y: 245, distance: 59.7
click at [121, 299] on div "My Applications Show More Improvement Location Permit (Building Permit) and Cer…" at bounding box center [779, 700] width 1558 height 1401
